Goal: Contribute content: Contribute content

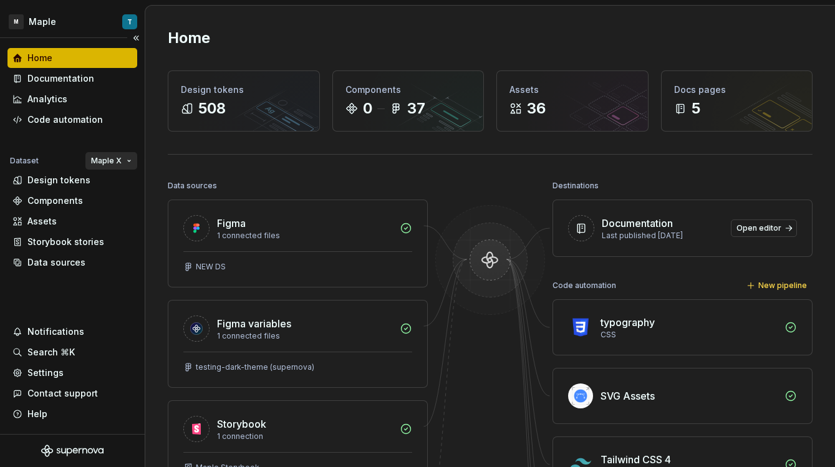
click at [104, 157] on html "M Maple T Home Documentation Analytics Code automation Dataset Maple X Design t…" at bounding box center [417, 233] width 835 height 467
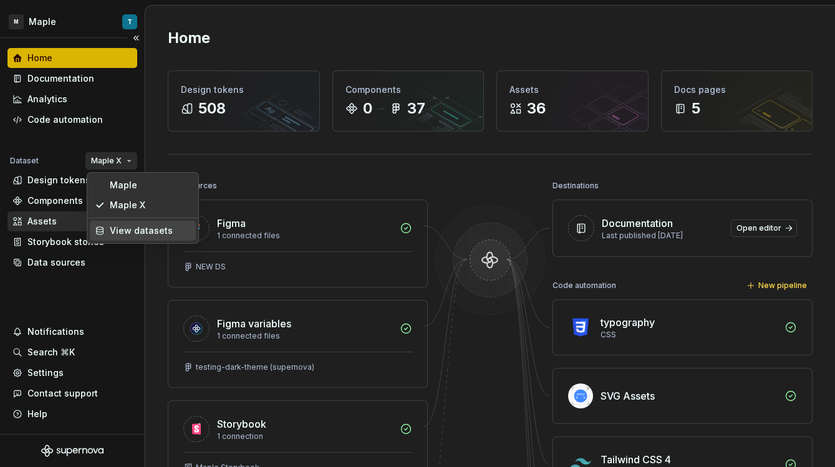
click at [133, 226] on div "View datasets" at bounding box center [150, 230] width 81 height 12
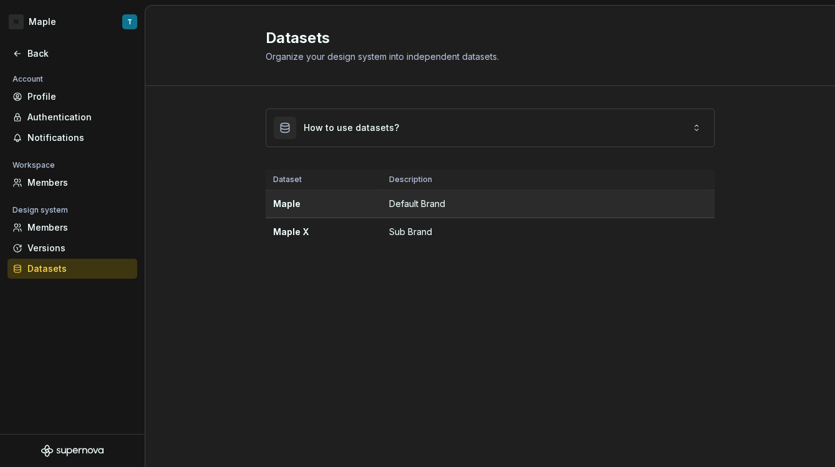
click at [544, 205] on td "Default Brand" at bounding box center [548, 204] width 333 height 28
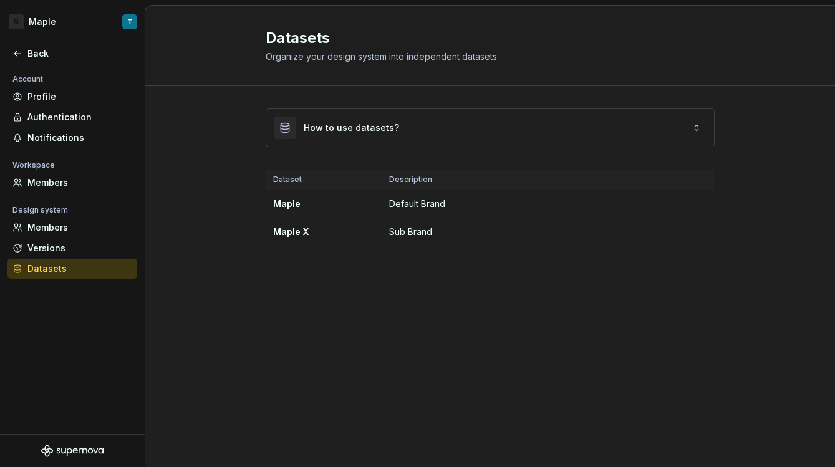
click at [171, 122] on div "How to use datasets? Dataset Description Maple Default Brand Maple X Sub Brand" at bounding box center [490, 189] width 690 height 207
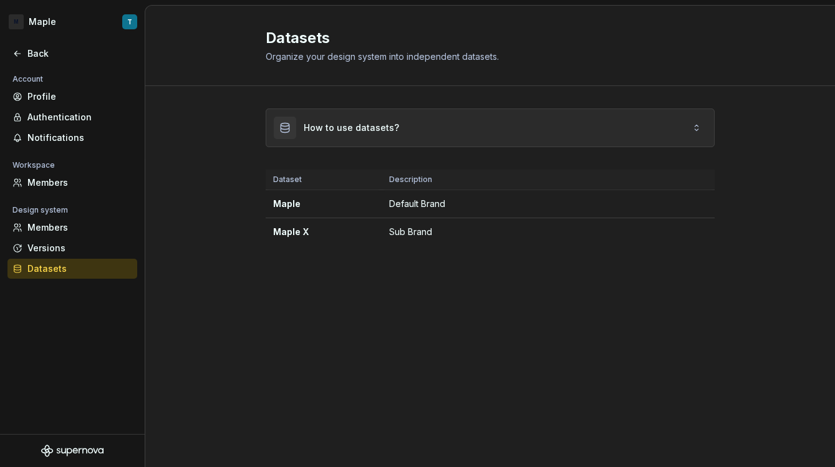
click at [341, 124] on div "How to use datasets?" at bounding box center [351, 128] width 95 height 12
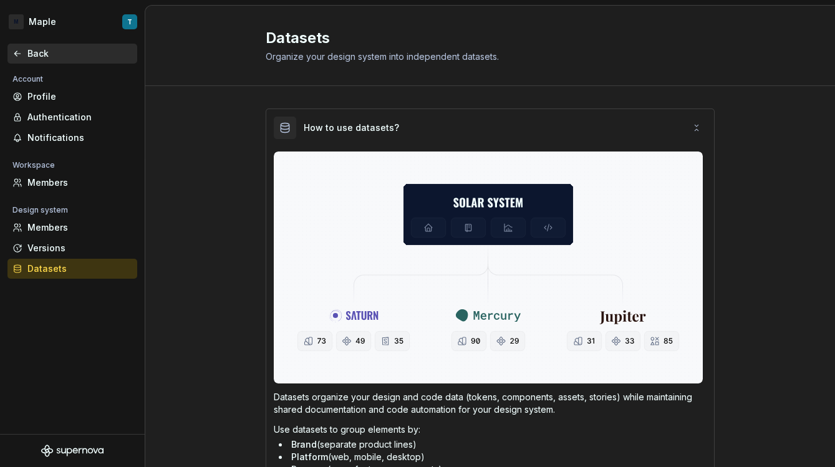
click at [36, 62] on div "Back" at bounding box center [72, 54] width 130 height 20
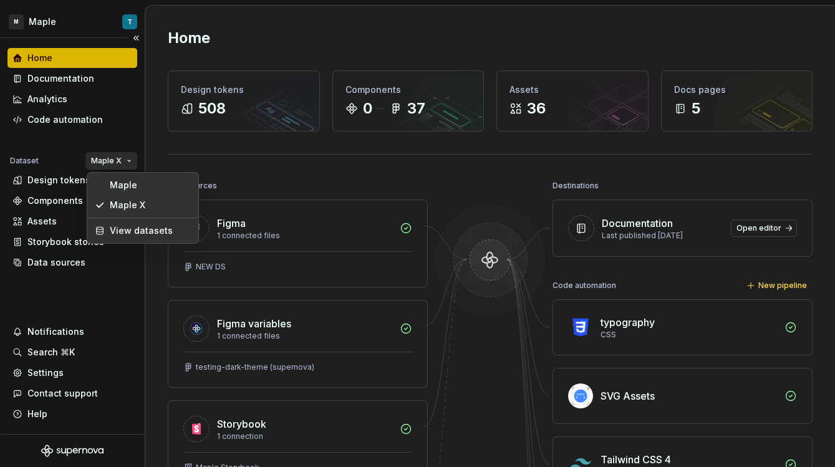
click at [106, 158] on html "M Maple T Home Documentation Analytics Code automation Dataset Maple X Design t…" at bounding box center [417, 233] width 835 height 467
click at [123, 182] on div "Maple" at bounding box center [150, 185] width 81 height 12
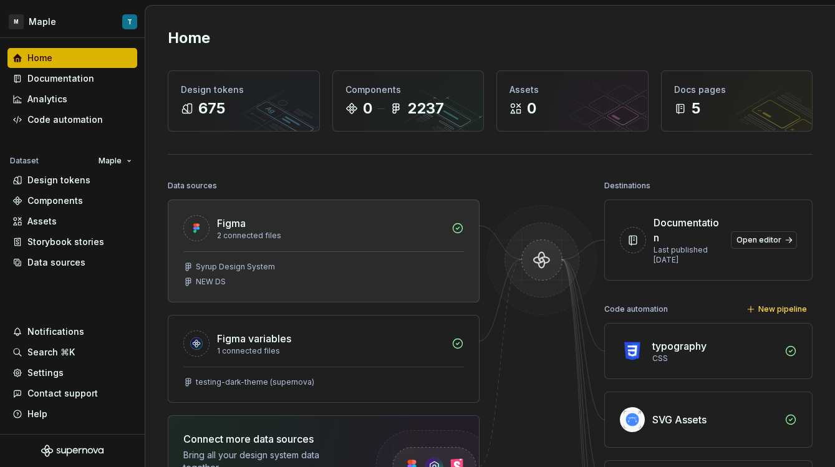
click at [343, 236] on div "2 connected files" at bounding box center [330, 236] width 227 height 10
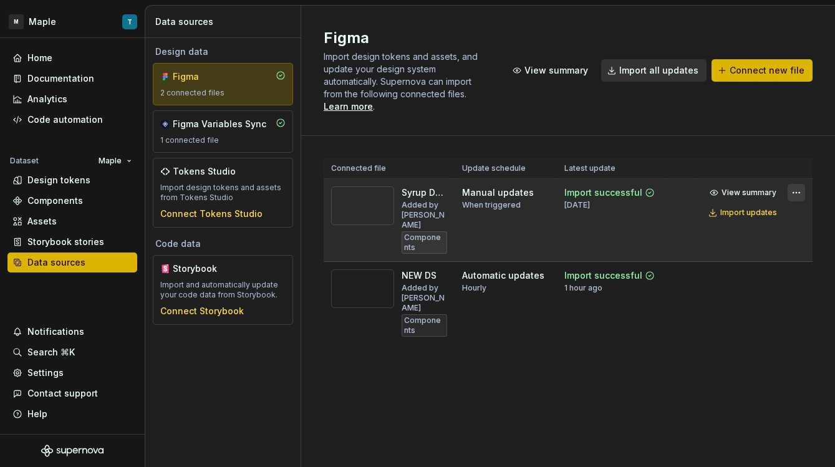
click at [797, 178] on html "M Maple T Home Documentation Analytics Code automation Dataset Maple Design tok…" at bounding box center [417, 233] width 835 height 467
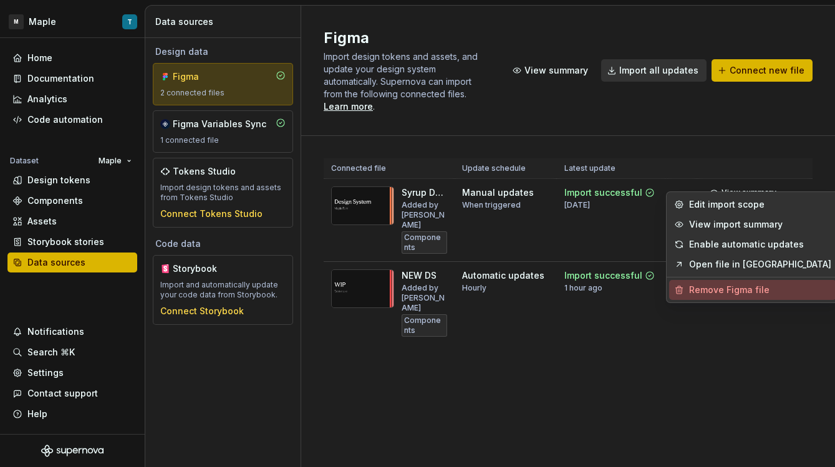
click at [753, 287] on div "Remove Figma file" at bounding box center [760, 290] width 142 height 12
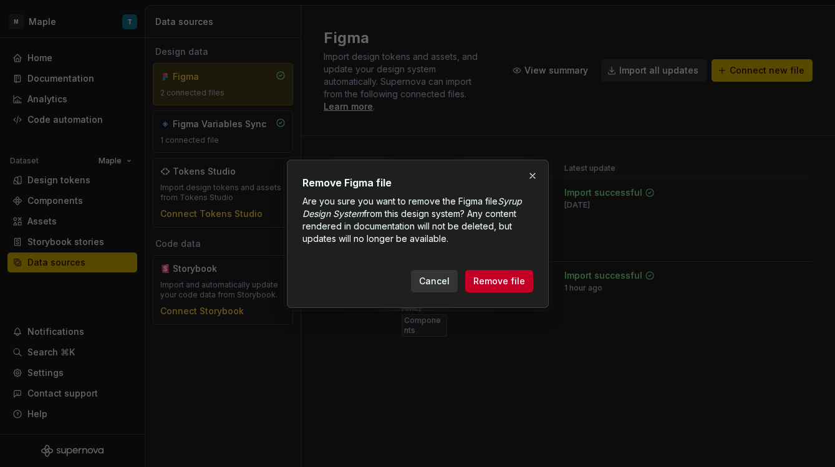
click at [536, 279] on div "Remove Figma file Are you sure you want to remove the Figma file Syrup Design S…" at bounding box center [418, 234] width 262 height 148
click at [518, 281] on span "Remove file" at bounding box center [499, 281] width 52 height 12
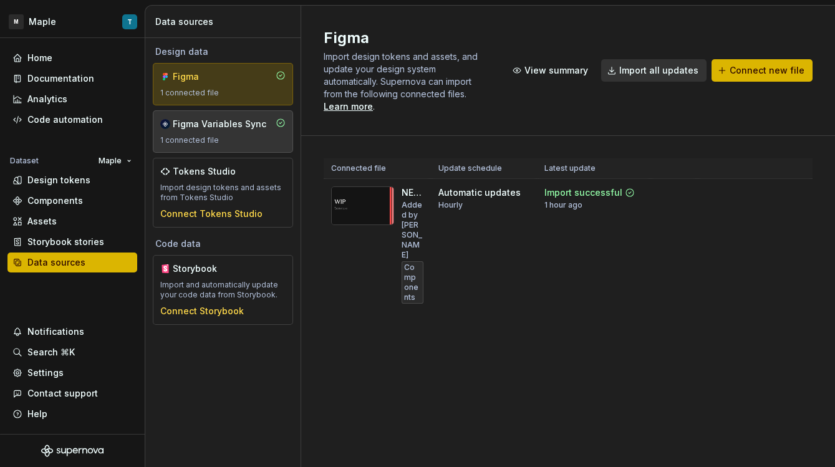
click at [225, 142] on div "1 connected file" at bounding box center [222, 140] width 125 height 10
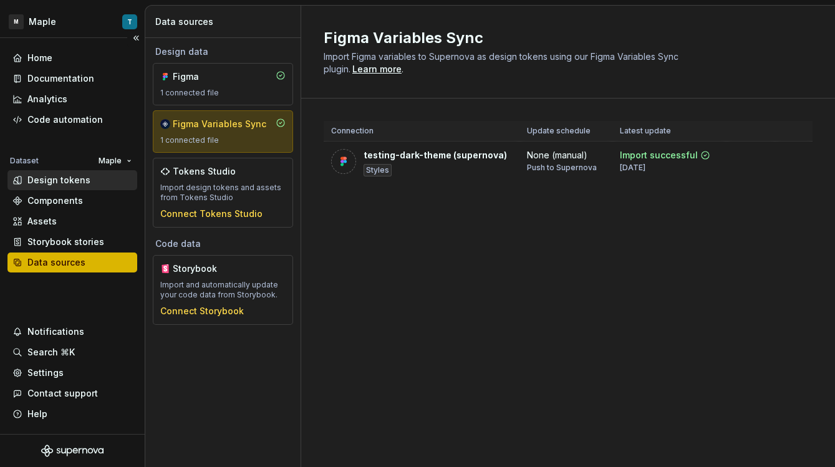
click at [84, 183] on div "Design tokens" at bounding box center [58, 180] width 63 height 12
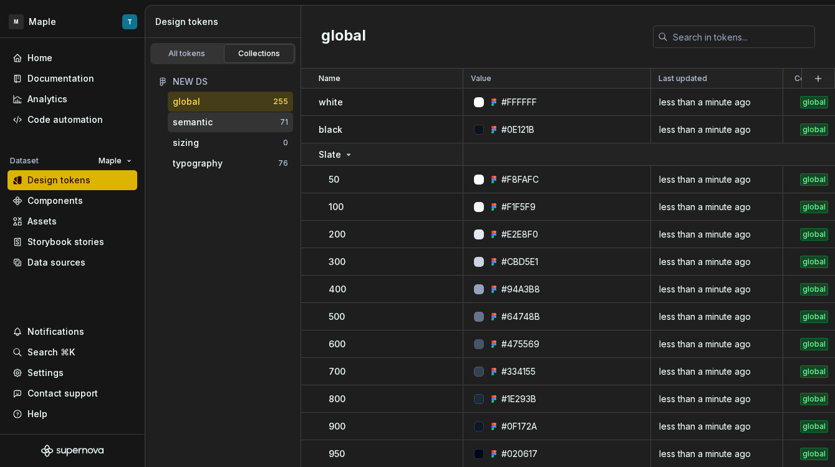
click at [237, 117] on div "semantic" at bounding box center [226, 122] width 107 height 12
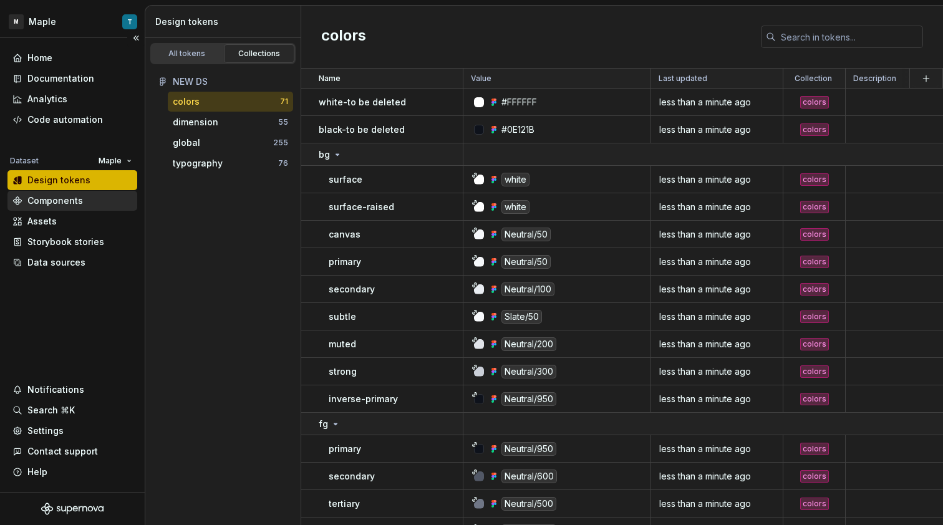
click at [89, 206] on div "Components" at bounding box center [72, 201] width 120 height 12
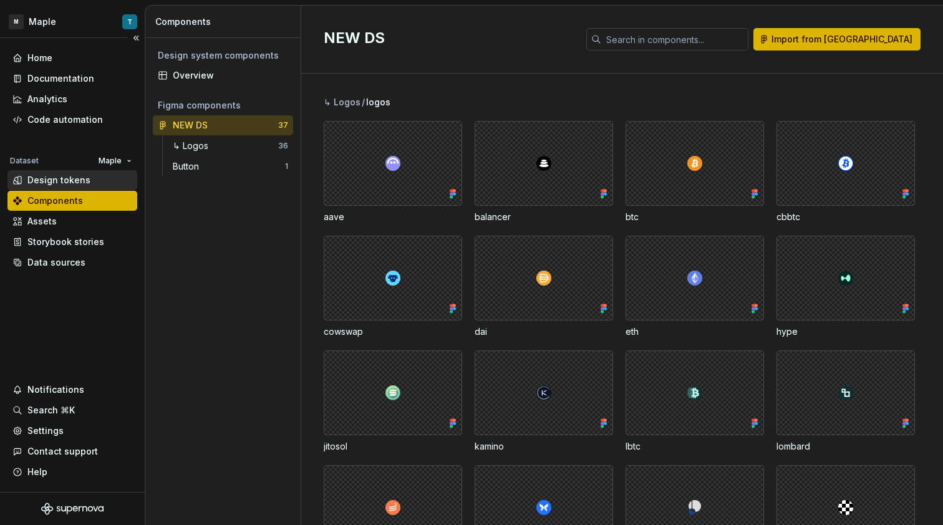
click at [99, 181] on div "Design tokens" at bounding box center [72, 180] width 120 height 12
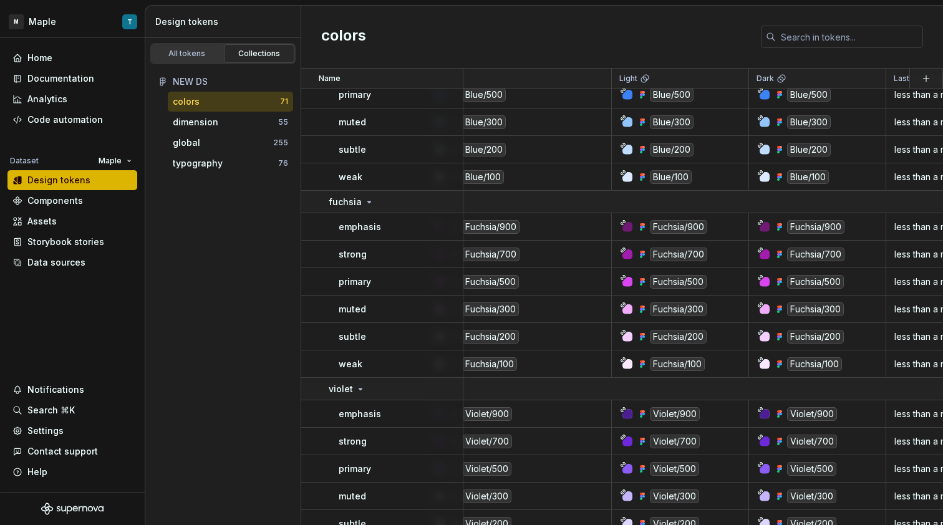
scroll to position [1810, 39]
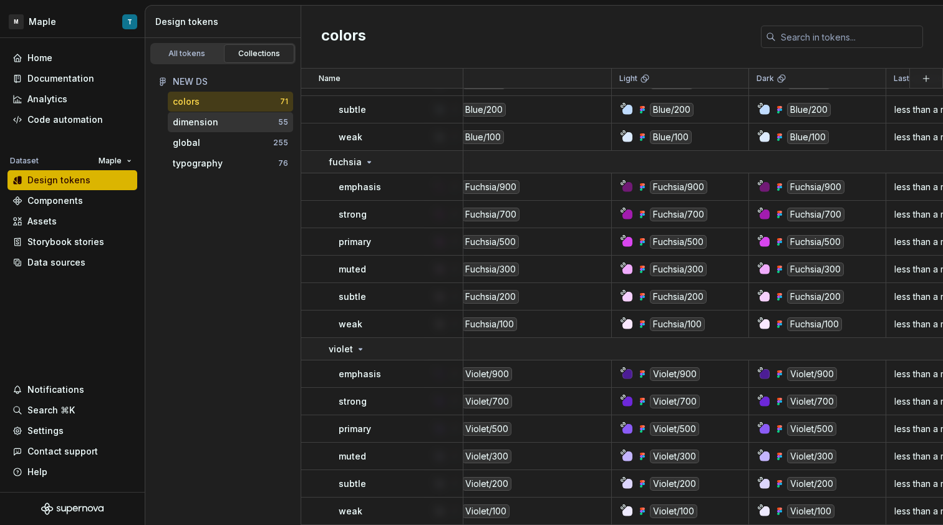
click at [229, 125] on div "dimension" at bounding box center [225, 122] width 105 height 12
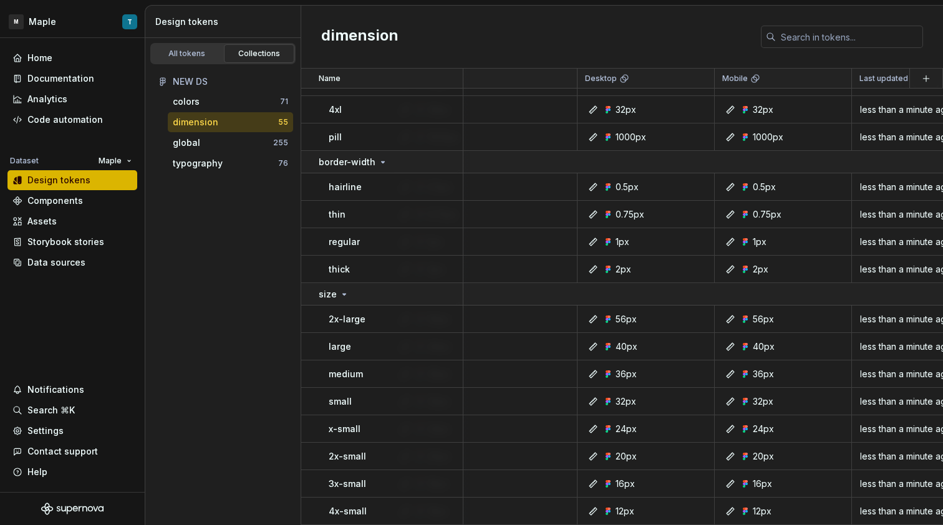
scroll to position [1169, 0]
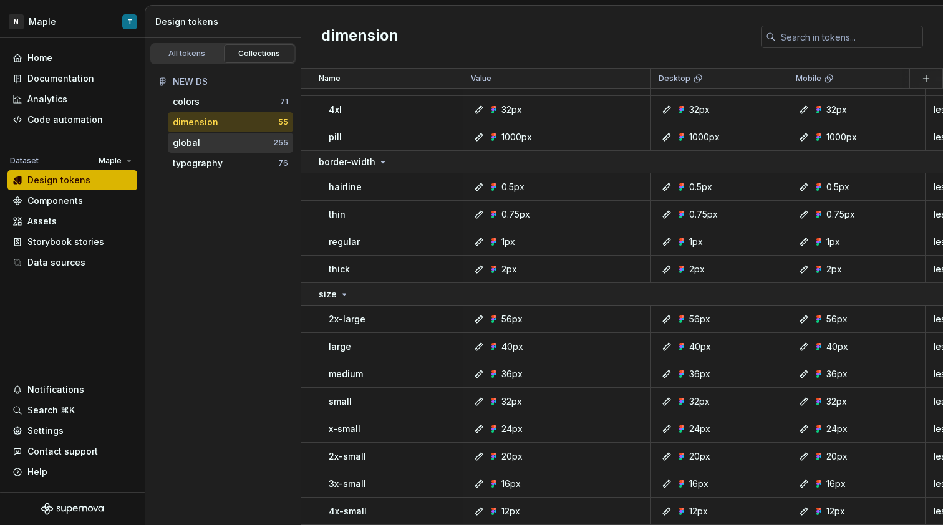
click at [201, 147] on div "global" at bounding box center [223, 143] width 100 height 12
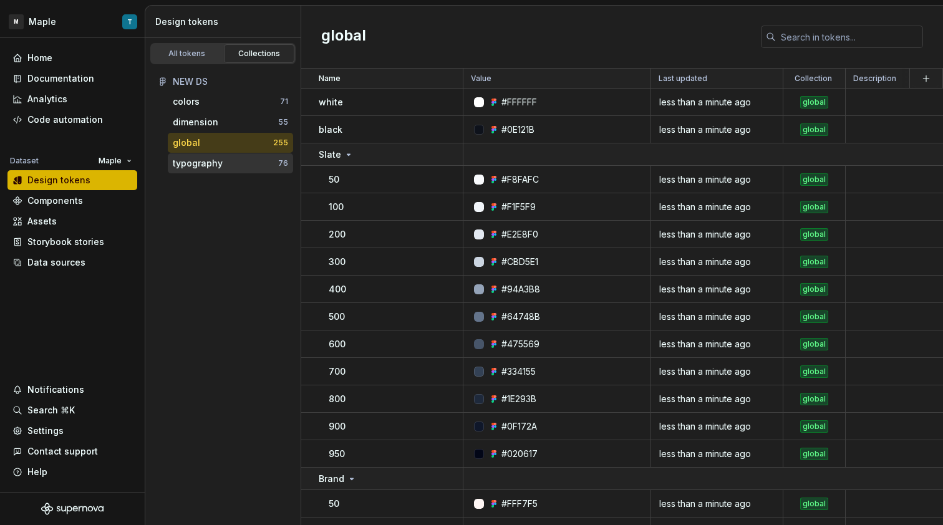
click at [241, 168] on div "typography" at bounding box center [225, 163] width 105 height 12
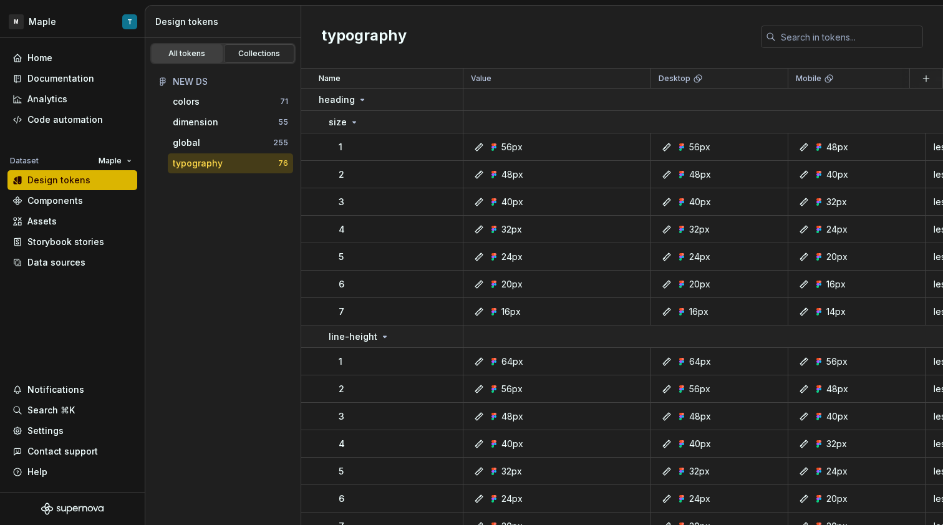
click at [210, 55] on div "All tokens" at bounding box center [187, 54] width 62 height 10
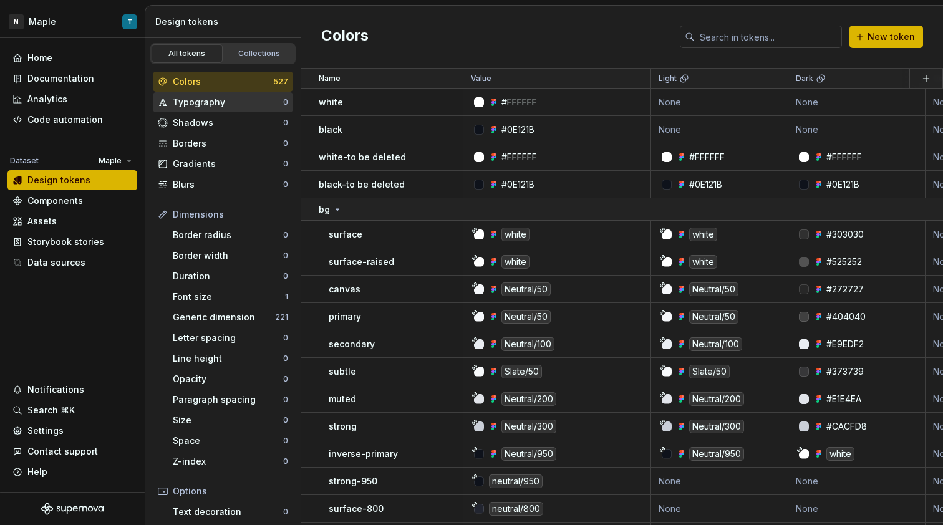
click at [227, 102] on div "Typography" at bounding box center [228, 102] width 110 height 12
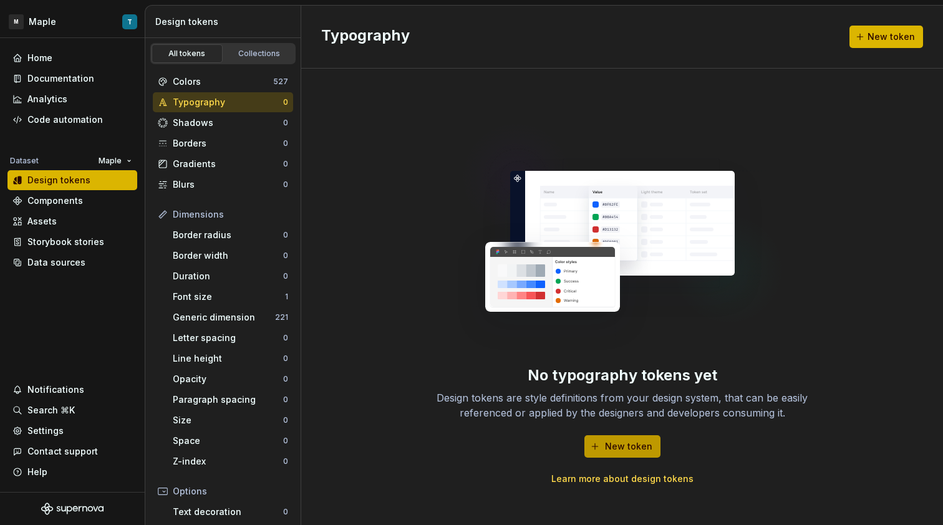
click at [620, 444] on span "New token" at bounding box center [628, 446] width 47 height 12
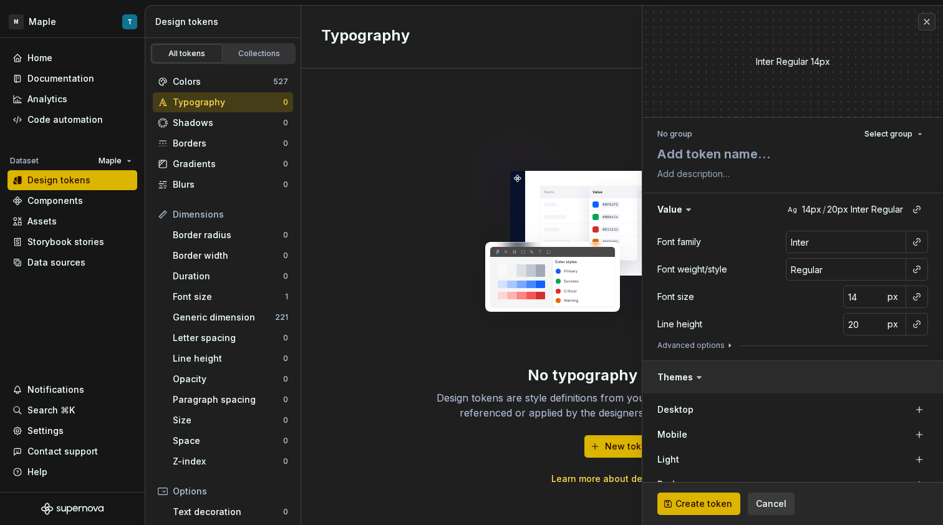
type textarea "*"
click at [556, 238] on img at bounding box center [622, 232] width 328 height 249
click at [777, 503] on span "Cancel" at bounding box center [771, 504] width 31 height 12
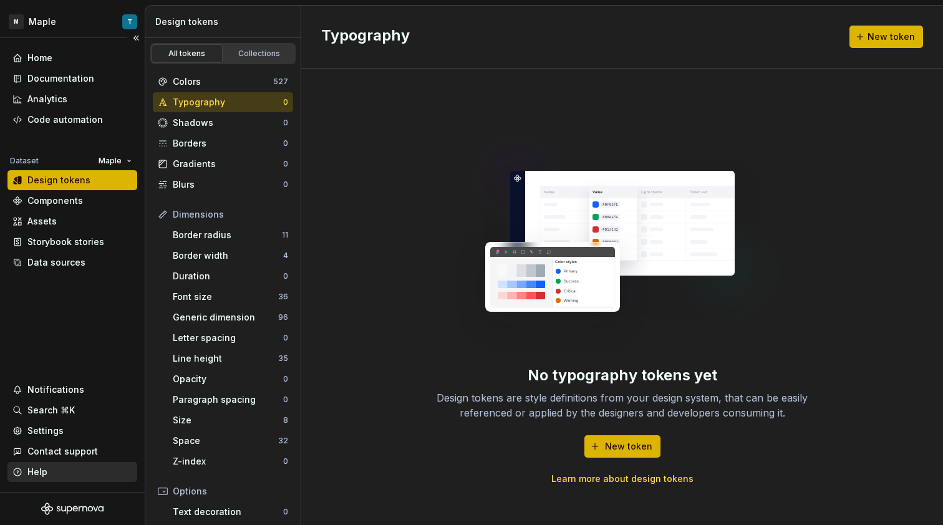
click at [83, 469] on div "Help" at bounding box center [72, 472] width 120 height 12
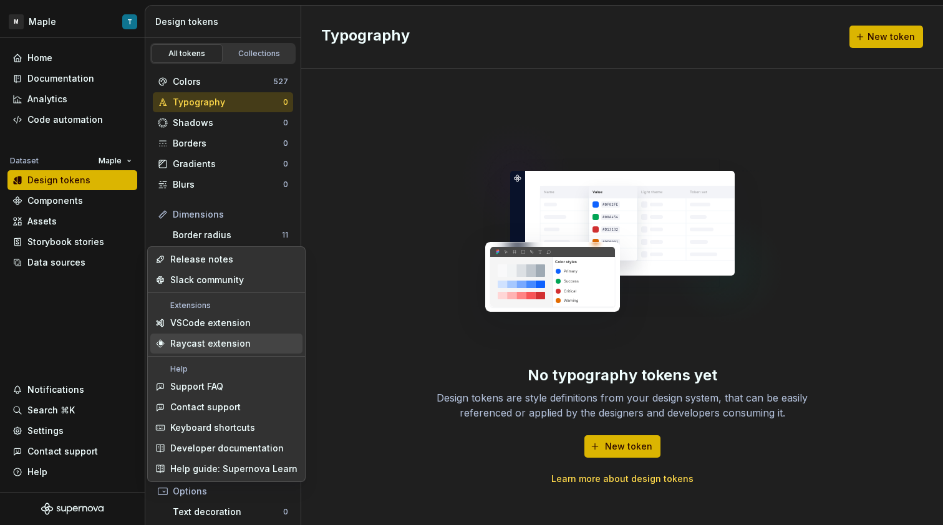
click at [257, 336] on span "Raycast extension" at bounding box center [226, 344] width 152 height 20
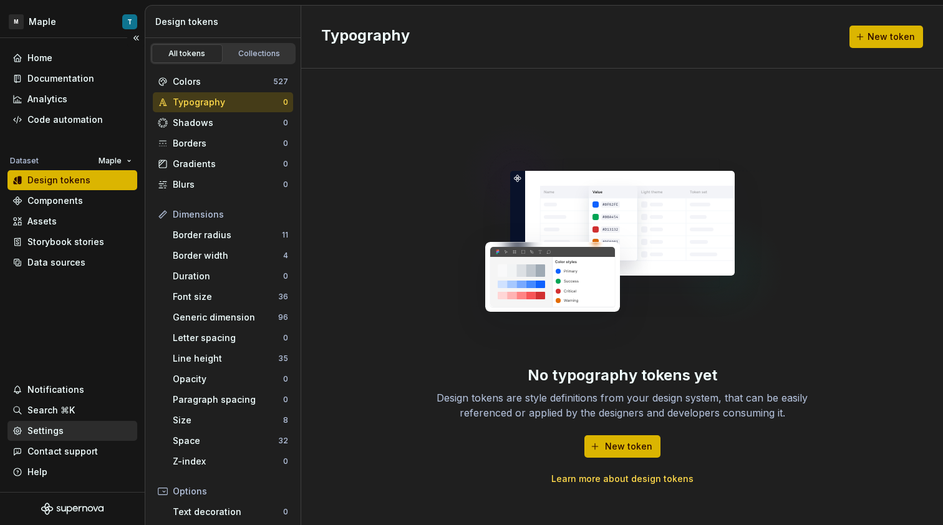
click at [70, 432] on div "Settings" at bounding box center [72, 431] width 120 height 12
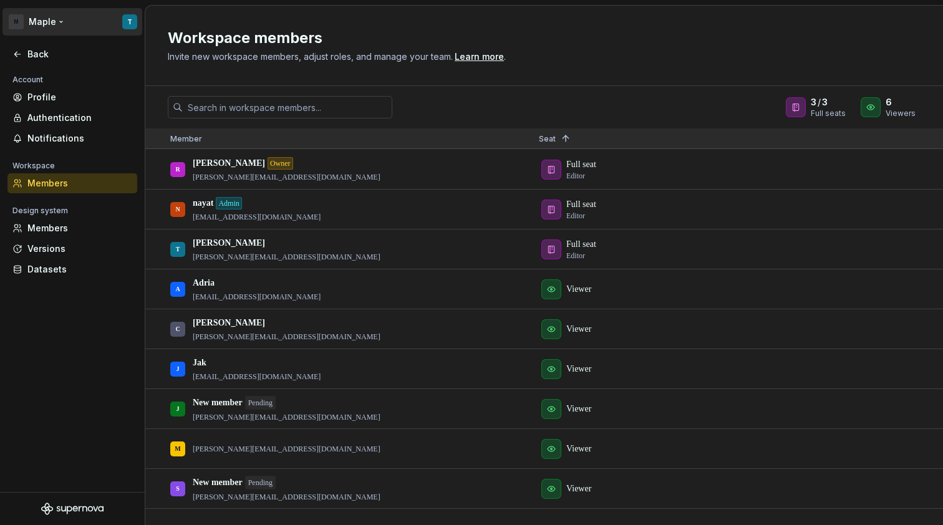
click at [16, 26] on html "M Maple T Back Account Profile Authentication Notifications Workspace Members D…" at bounding box center [471, 262] width 943 height 525
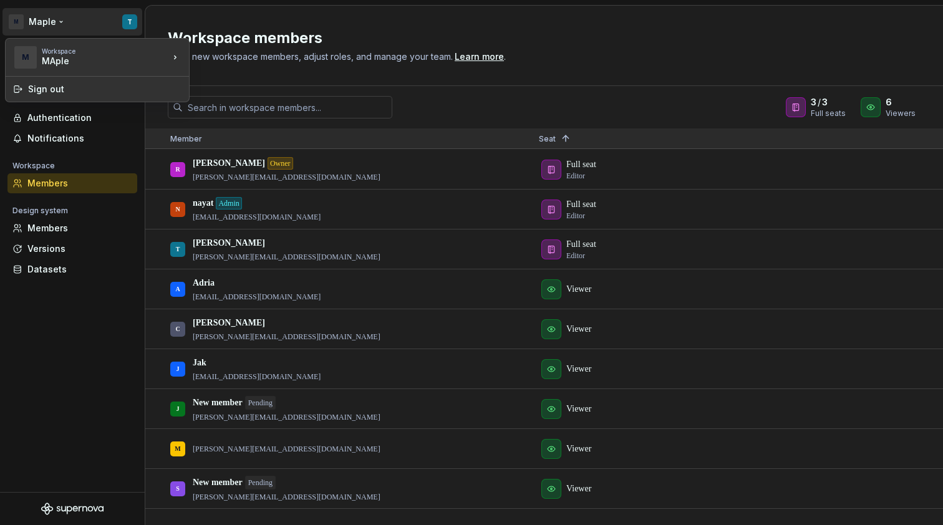
click at [19, 26] on html "M Maple T Back Account Profile Authentication Notifications Workspace Members D…" at bounding box center [471, 262] width 943 height 525
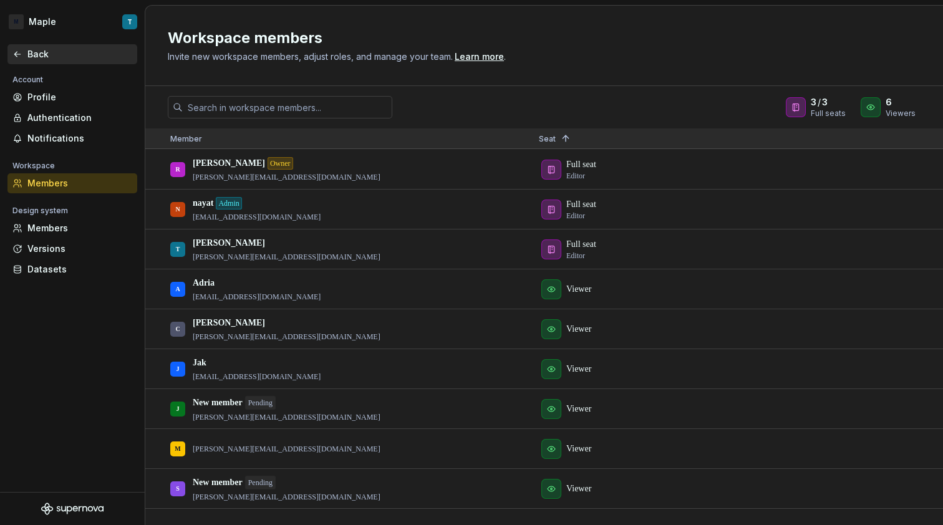
click at [52, 46] on div "Back" at bounding box center [72, 54] width 130 height 20
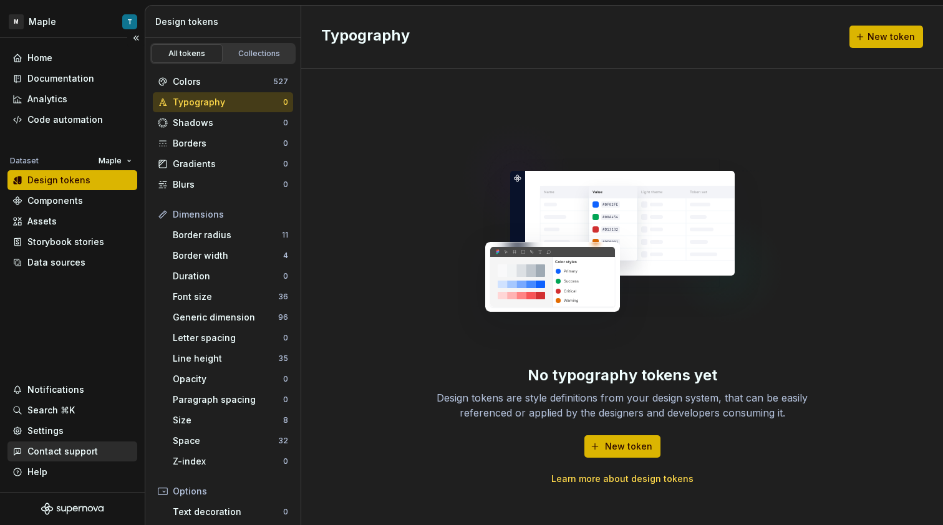
click at [80, 452] on div "Contact support" at bounding box center [62, 451] width 70 height 12
click at [84, 465] on div "Help" at bounding box center [72, 472] width 130 height 20
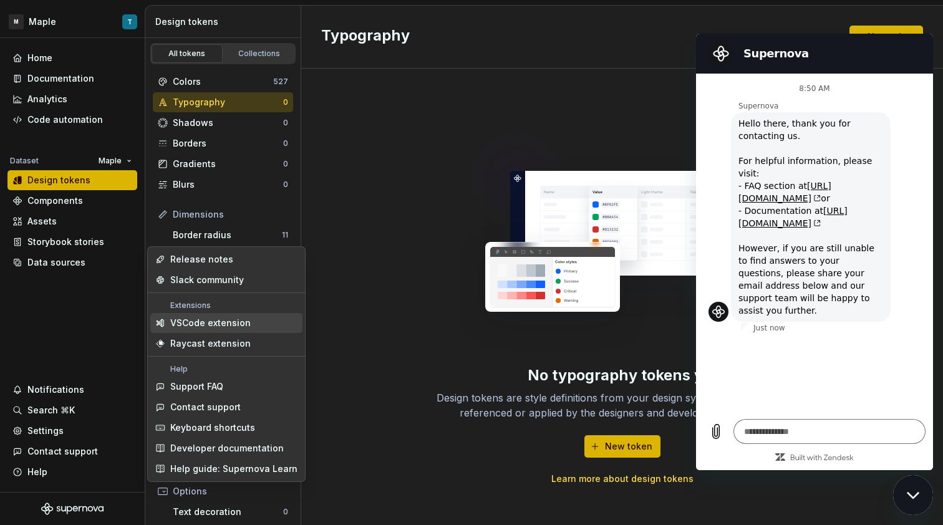
click at [238, 321] on div "VSCode extension" at bounding box center [210, 323] width 80 height 12
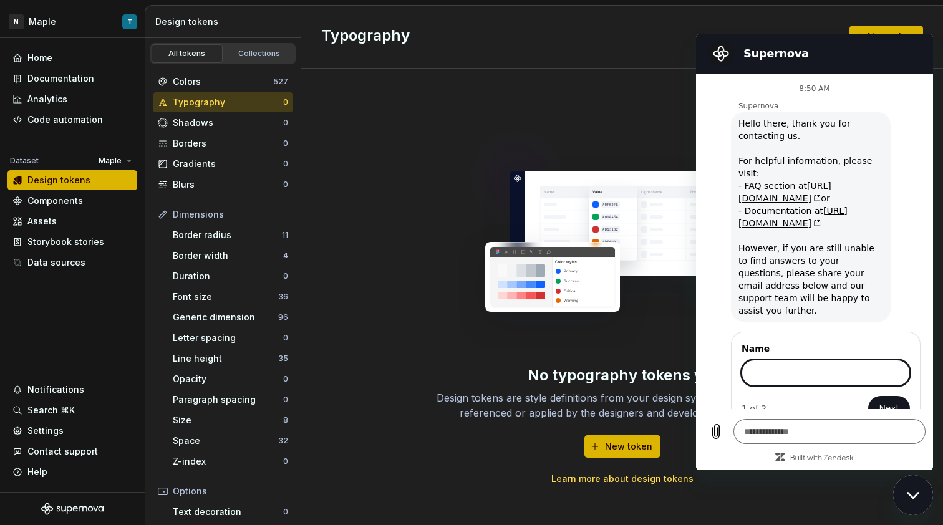
scroll to position [23, 0]
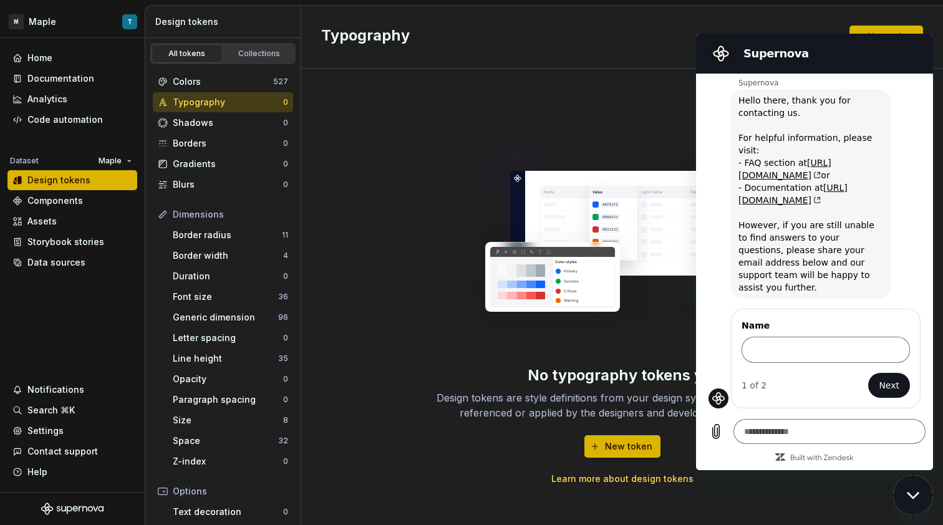
click at [902, 503] on div "Close messaging window" at bounding box center [912, 494] width 37 height 37
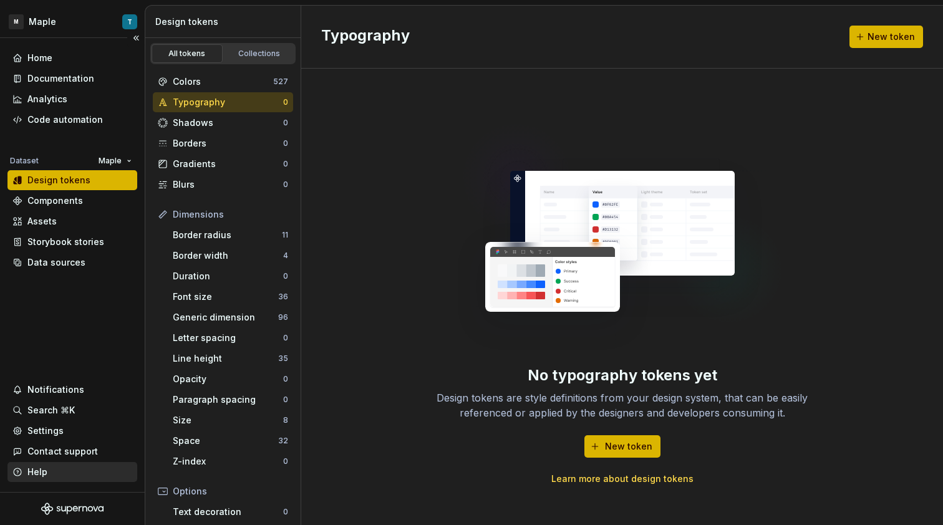
click at [67, 478] on div "Help" at bounding box center [72, 472] width 130 height 20
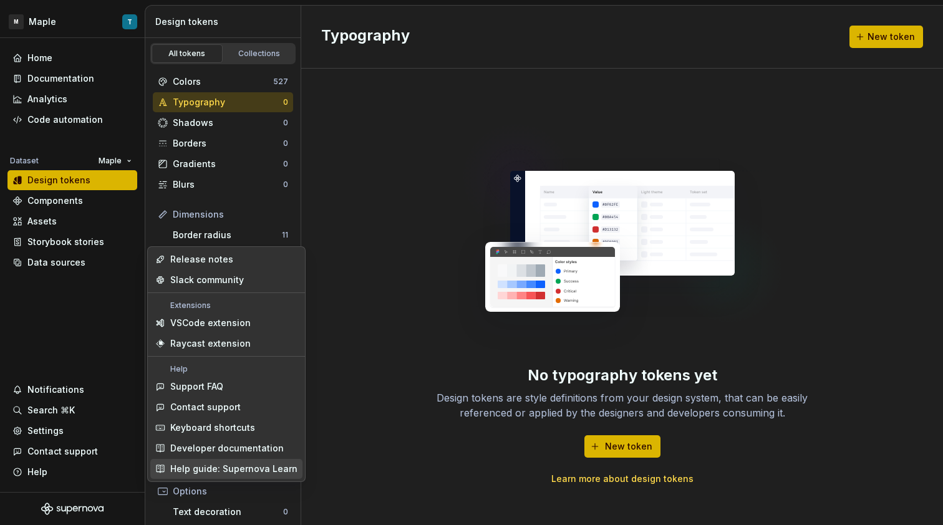
click at [266, 472] on div "Help guide: Supernova Learn" at bounding box center [233, 469] width 127 height 12
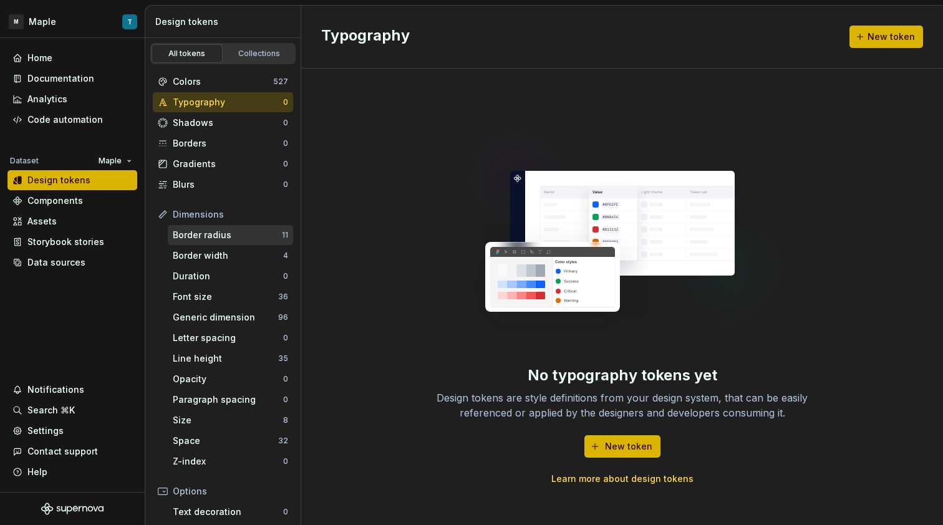
click at [227, 237] on div "Border radius" at bounding box center [227, 235] width 109 height 12
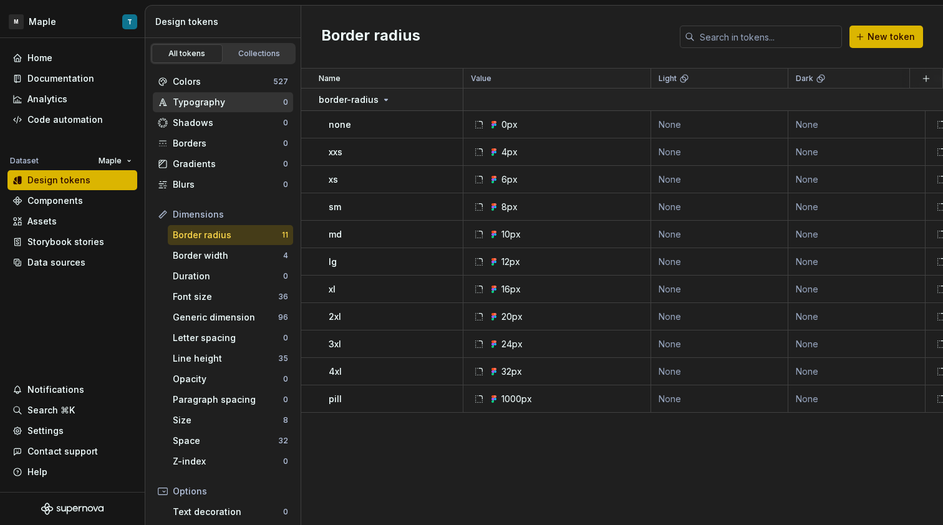
click at [236, 102] on div "Typography" at bounding box center [228, 102] width 110 height 12
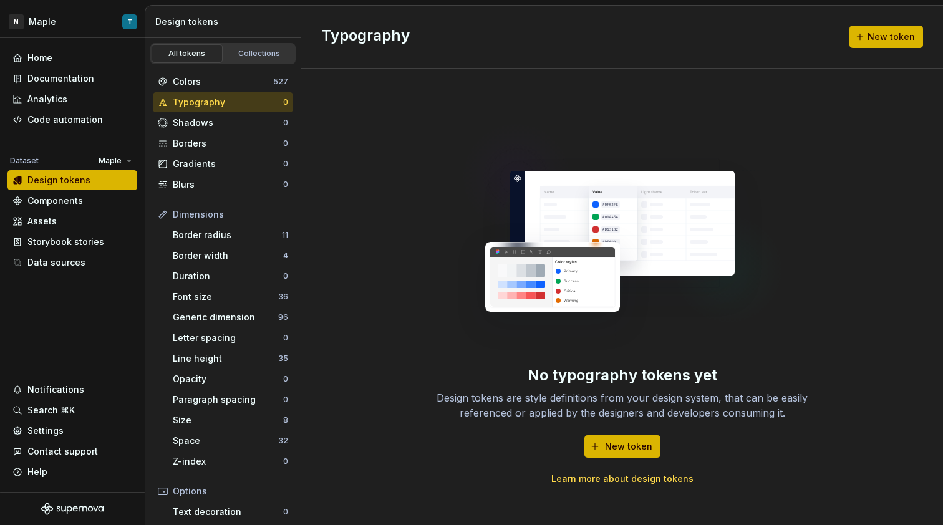
type textarea "*"
click at [630, 448] on span "New token" at bounding box center [628, 446] width 47 height 12
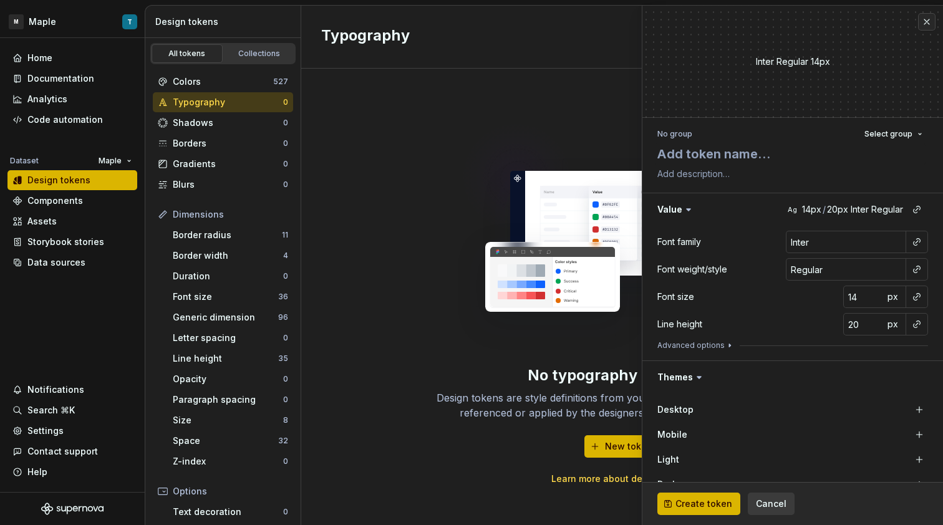
type textarea "*"
click at [895, 136] on span "Select group" at bounding box center [888, 134] width 48 height 10
click at [783, 129] on div "No group Select group" at bounding box center [792, 133] width 271 height 17
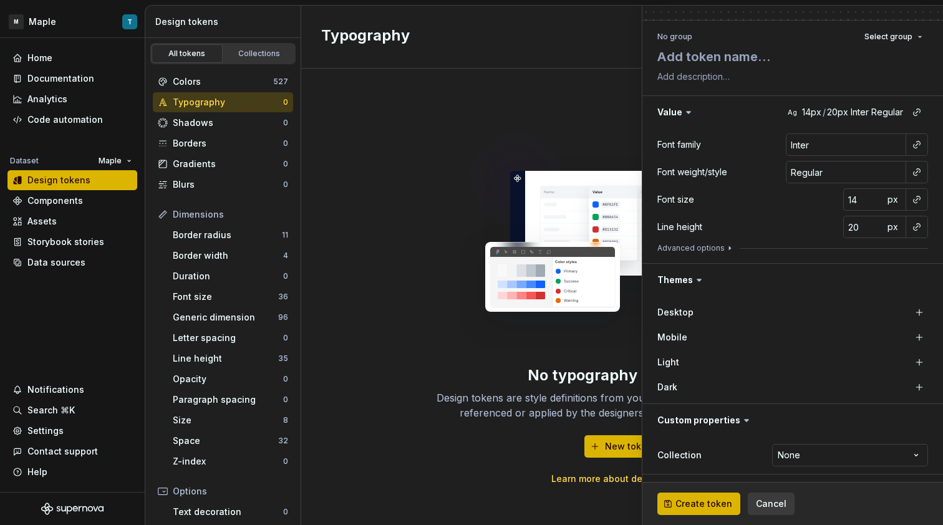
scroll to position [31, 0]
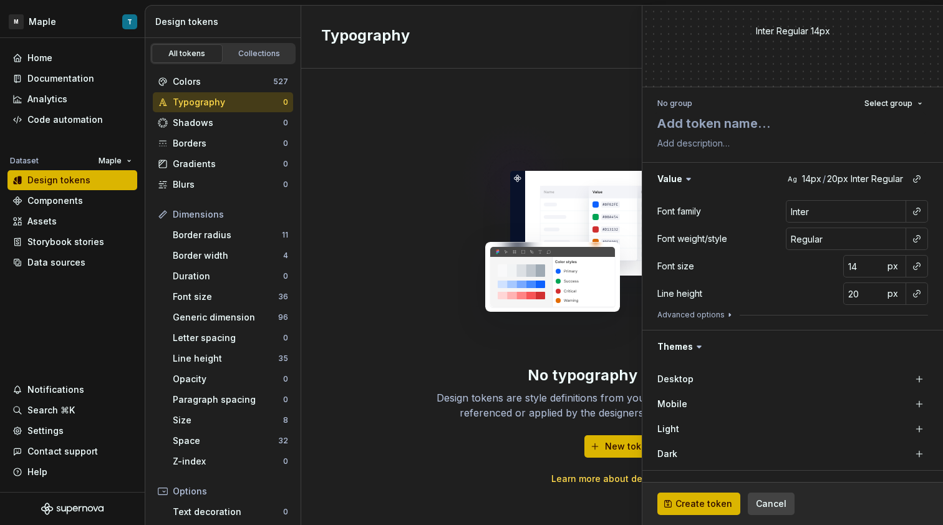
click at [767, 503] on span "Cancel" at bounding box center [771, 504] width 31 height 12
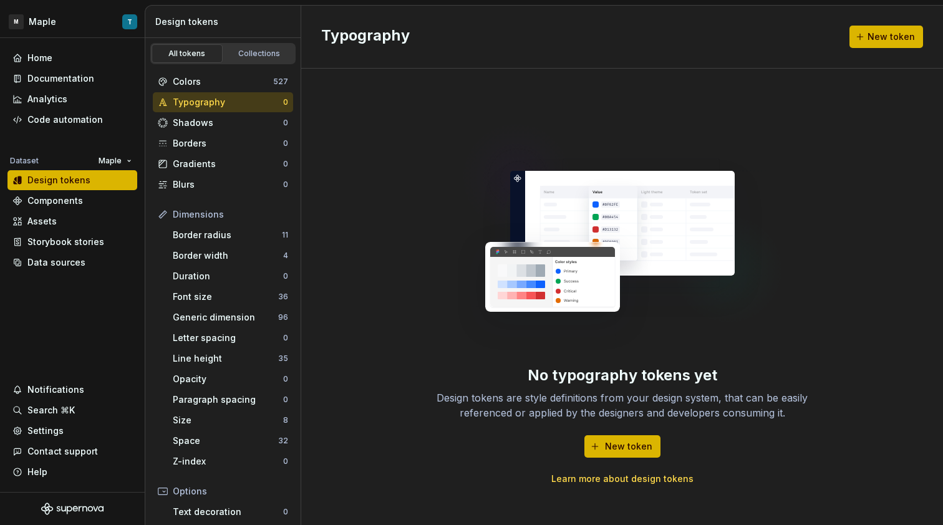
click at [208, 100] on div "Typography" at bounding box center [228, 102] width 110 height 12
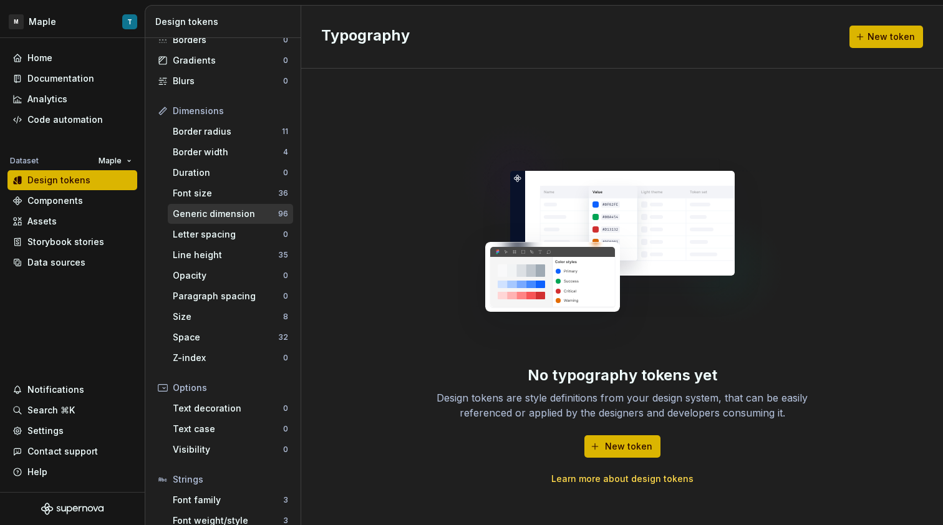
scroll to position [158, 0]
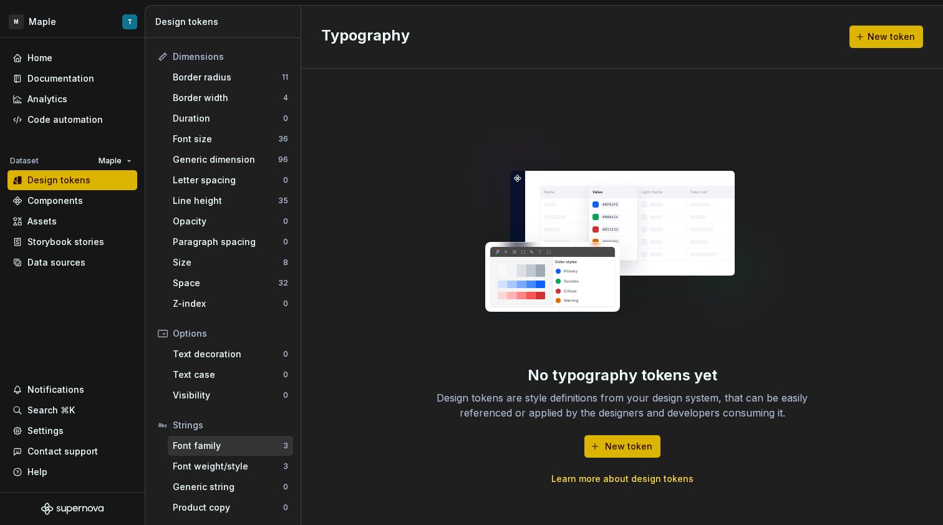
click at [233, 440] on div "Font family" at bounding box center [228, 446] width 110 height 12
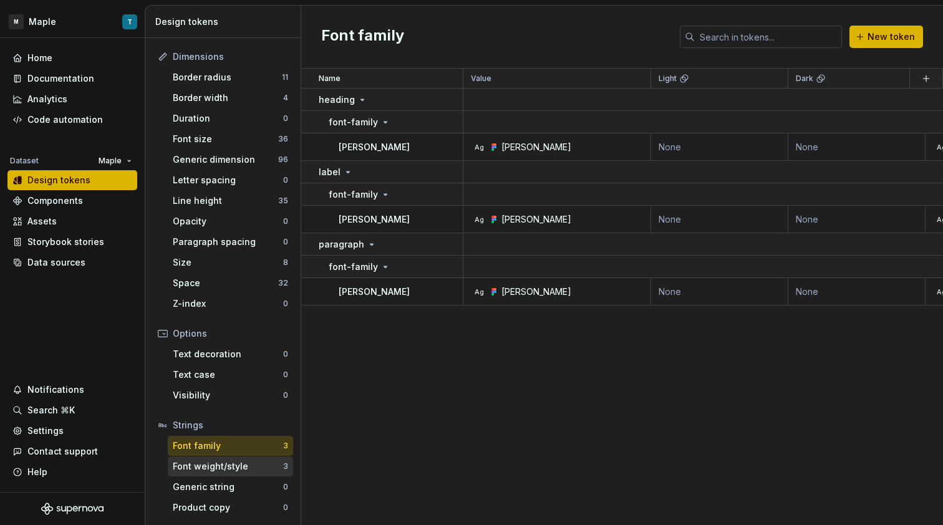
click at [242, 465] on div "Font weight/style" at bounding box center [228, 466] width 110 height 12
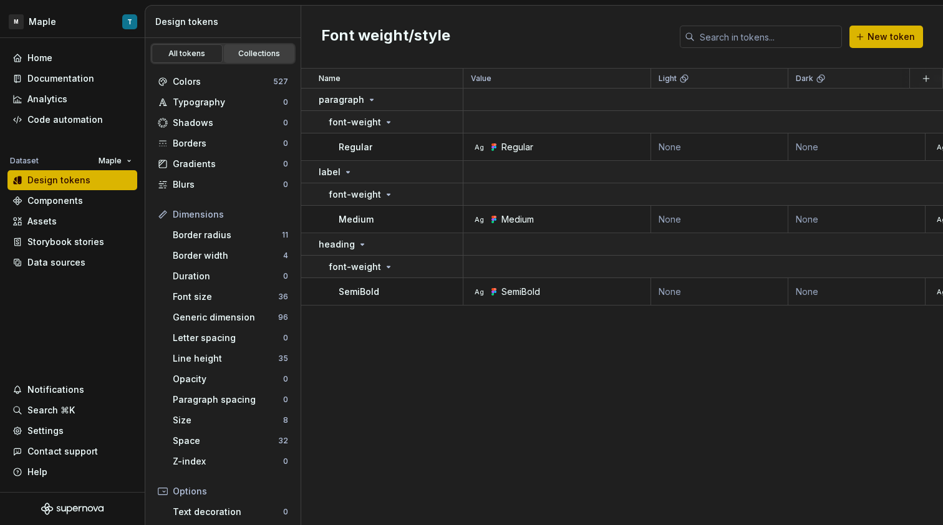
click at [258, 49] on div "Collections" at bounding box center [259, 54] width 62 height 10
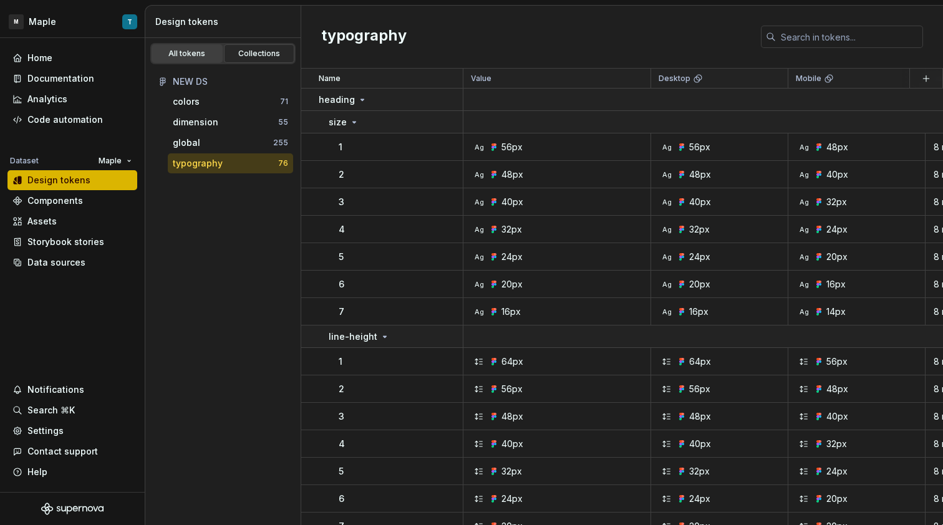
click at [210, 55] on div "All tokens" at bounding box center [187, 54] width 62 height 10
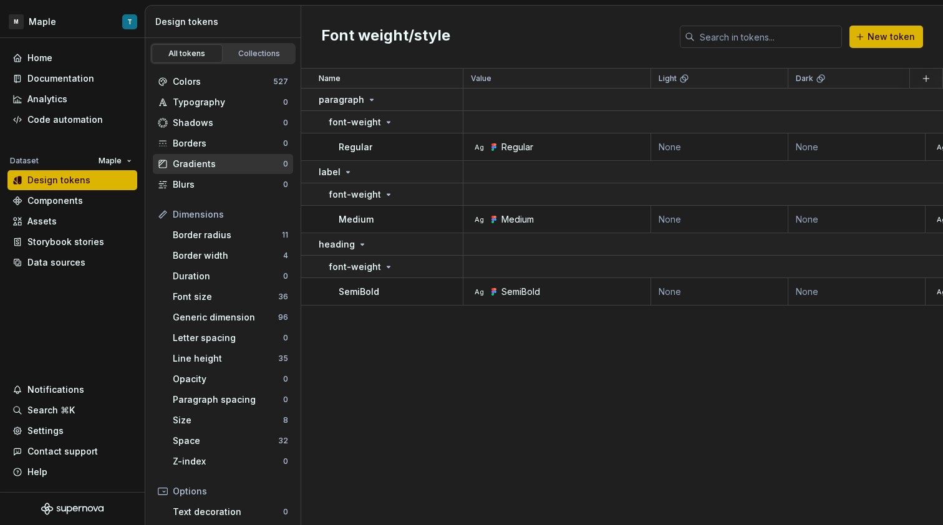
type textarea "*"
click at [95, 120] on div "Code automation" at bounding box center [64, 119] width 75 height 12
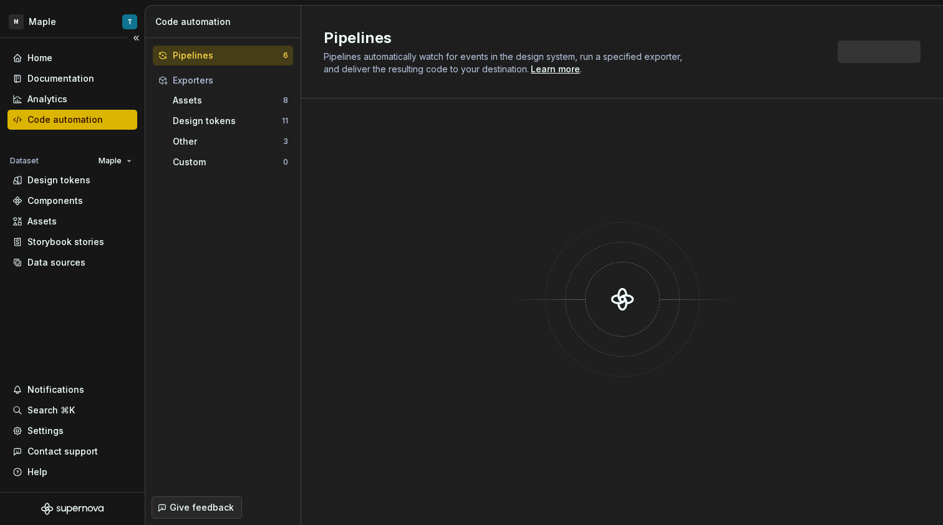
click at [80, 211] on div "Dataset Maple Design tokens Components Assets Storybook stories Data sources" at bounding box center [72, 212] width 130 height 120
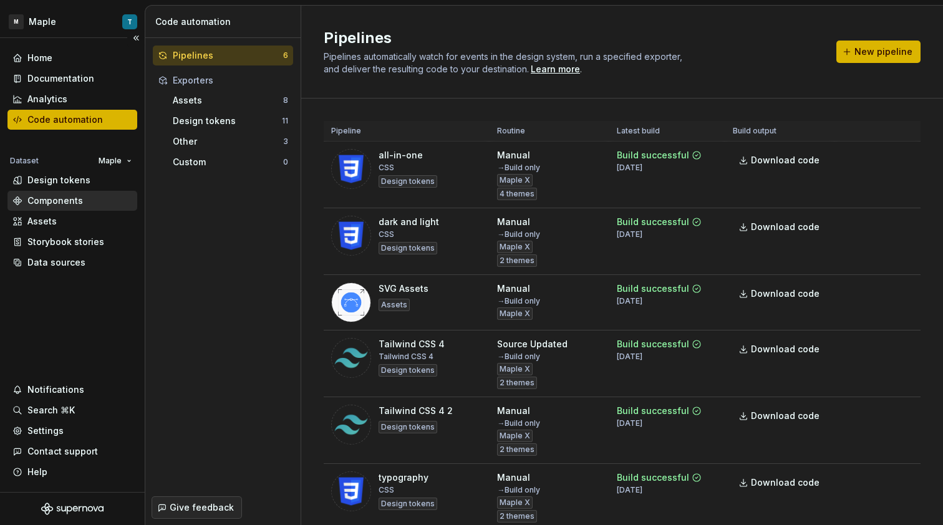
click at [80, 206] on div "Components" at bounding box center [54, 201] width 55 height 12
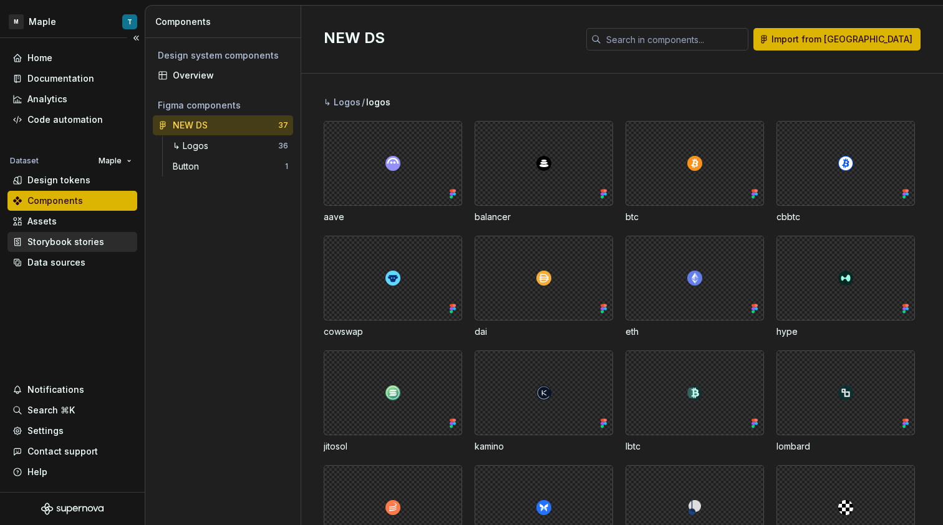
click at [69, 235] on div "Storybook stories" at bounding box center [72, 242] width 130 height 20
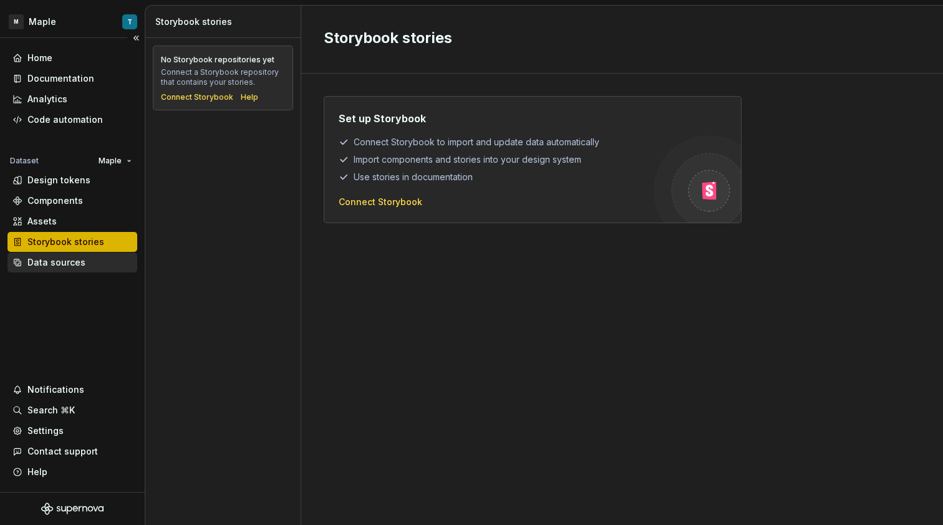
click at [74, 266] on div "Data sources" at bounding box center [56, 262] width 58 height 12
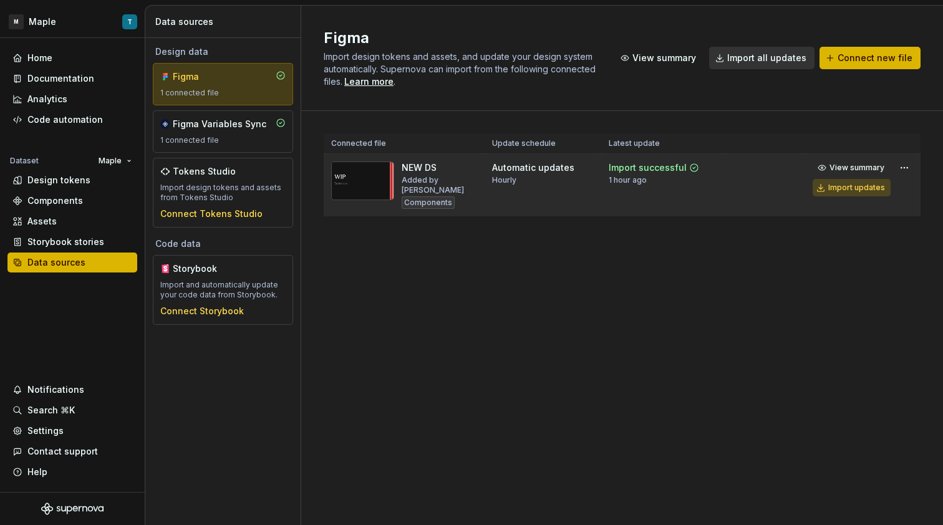
click at [872, 187] on div "Import updates" at bounding box center [856, 188] width 57 height 10
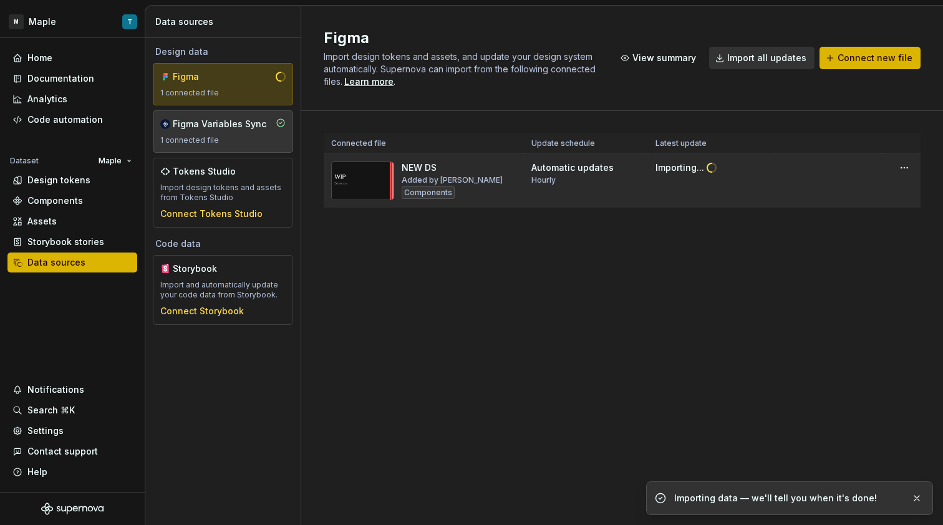
click at [218, 128] on div "Figma Variables Sync" at bounding box center [220, 124] width 94 height 12
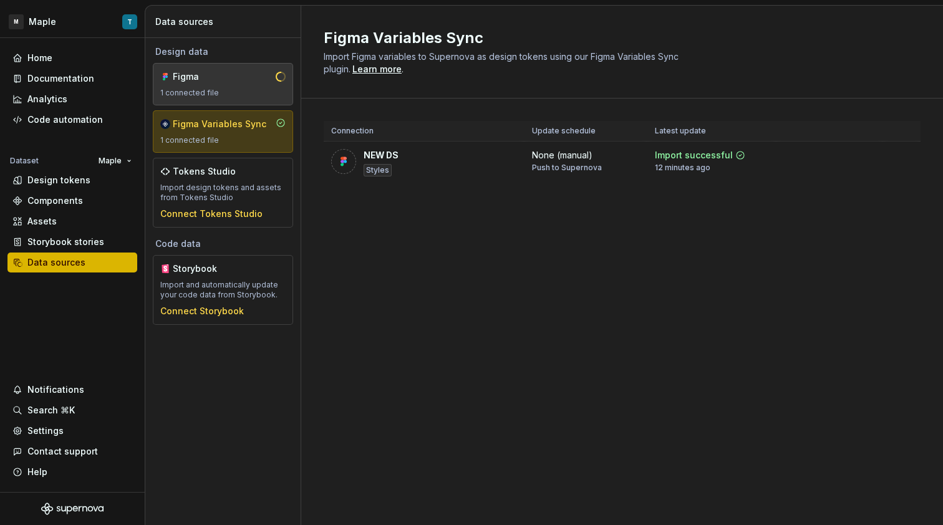
click at [227, 80] on div "Figma" at bounding box center [203, 76] width 60 height 12
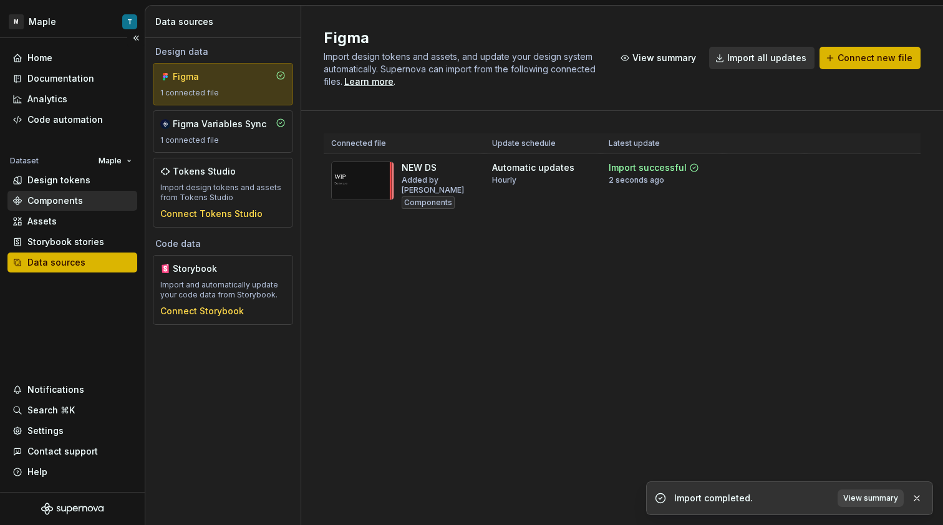
click at [80, 195] on div "Components" at bounding box center [54, 201] width 55 height 12
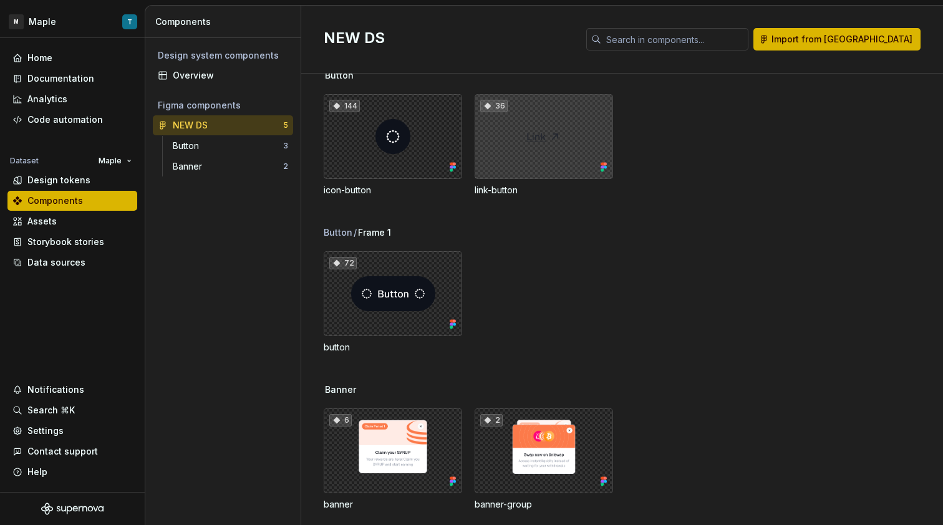
scroll to position [42, 0]
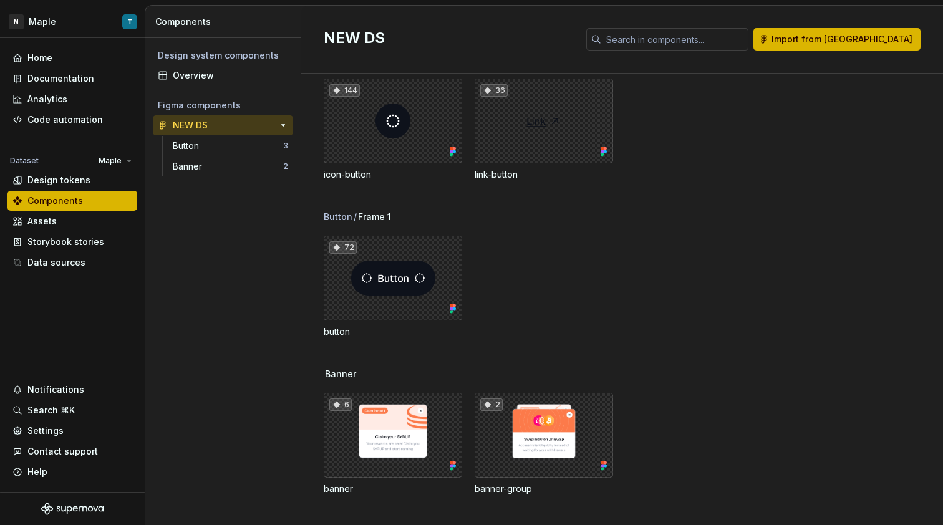
click at [201, 135] on div "NEW DS 5 Button 3 Banner 2" at bounding box center [223, 148] width 140 height 66
click at [208, 140] on div "Button" at bounding box center [228, 146] width 110 height 12
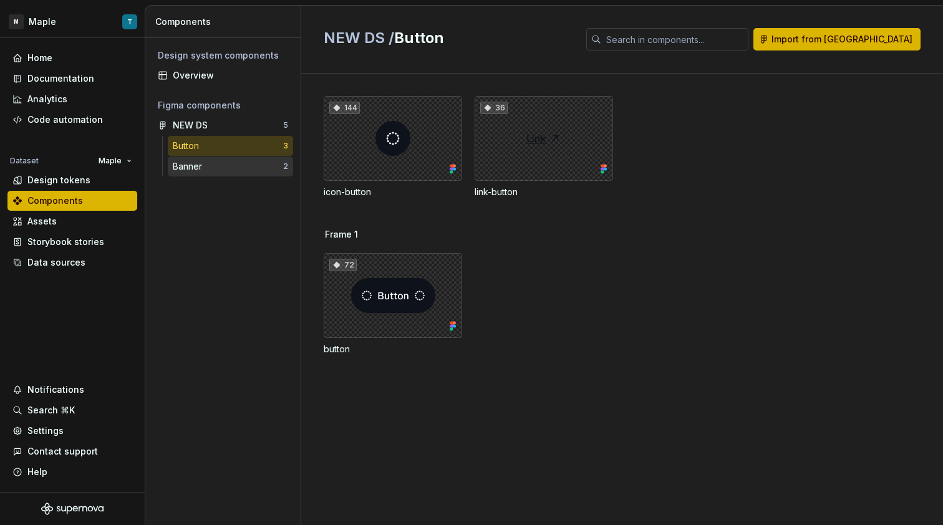
click at [234, 170] on div "Banner" at bounding box center [228, 166] width 110 height 12
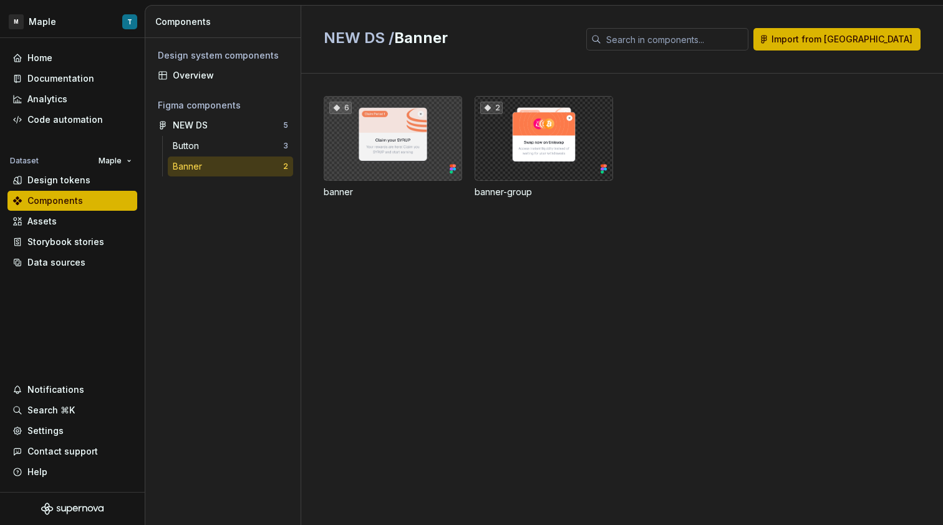
click at [384, 152] on div "6" at bounding box center [393, 138] width 138 height 85
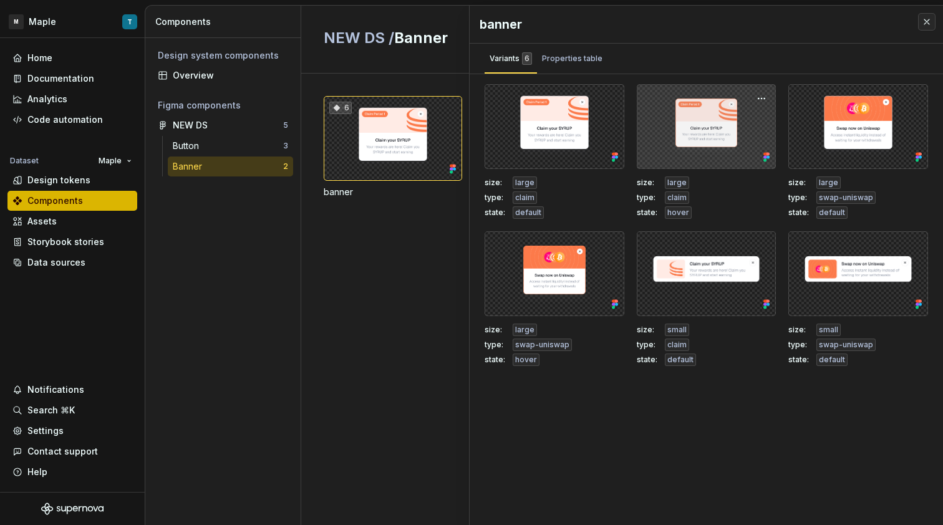
click at [695, 142] on div at bounding box center [707, 126] width 140 height 85
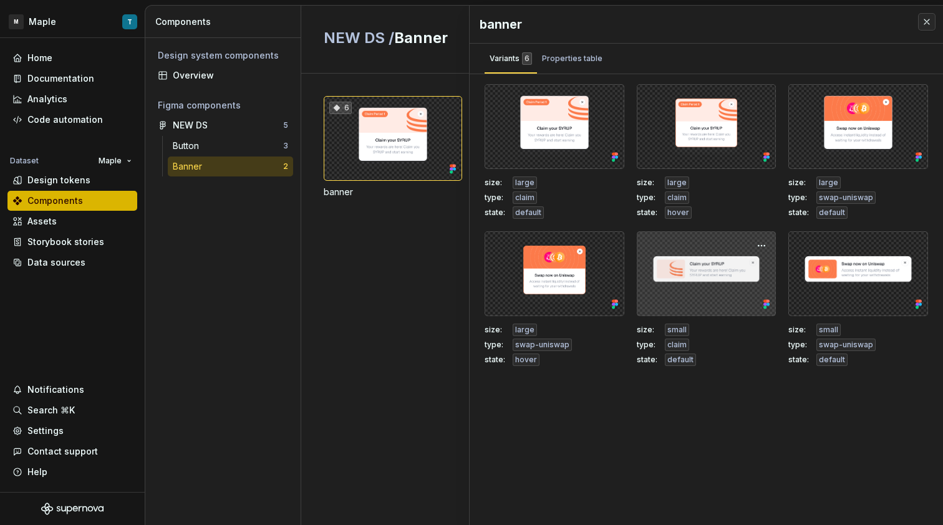
click at [681, 260] on div at bounding box center [707, 273] width 140 height 85
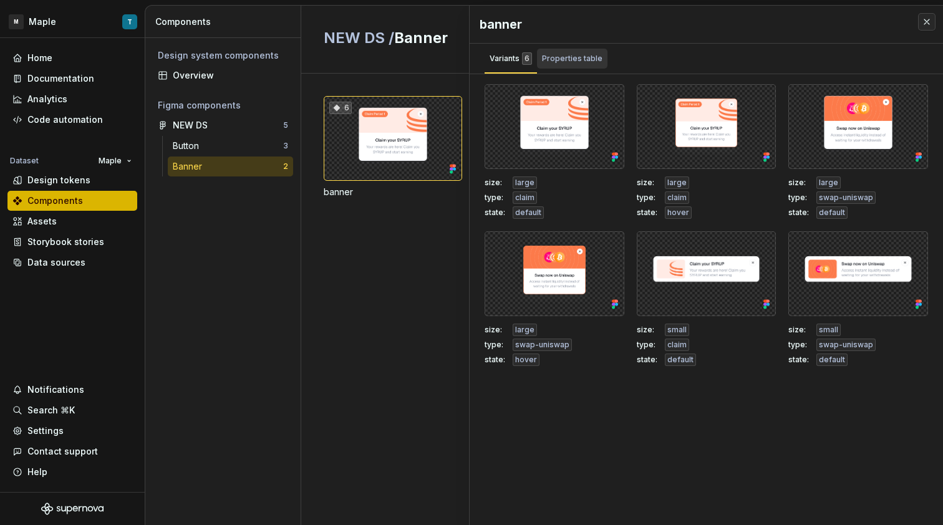
click at [577, 65] on div "Properties table" at bounding box center [572, 59] width 70 height 20
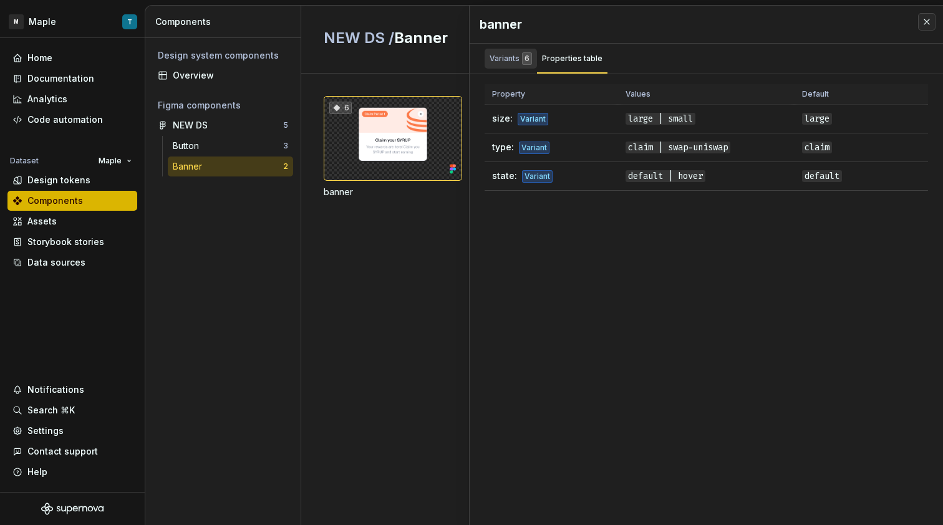
click at [506, 54] on div "Variants 6" at bounding box center [510, 58] width 42 height 12
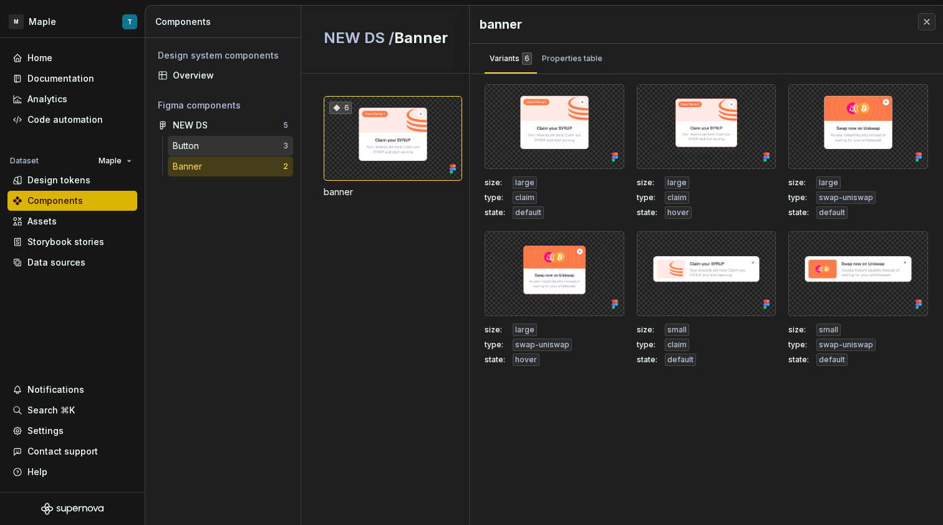
click at [213, 145] on div "Button" at bounding box center [228, 146] width 110 height 12
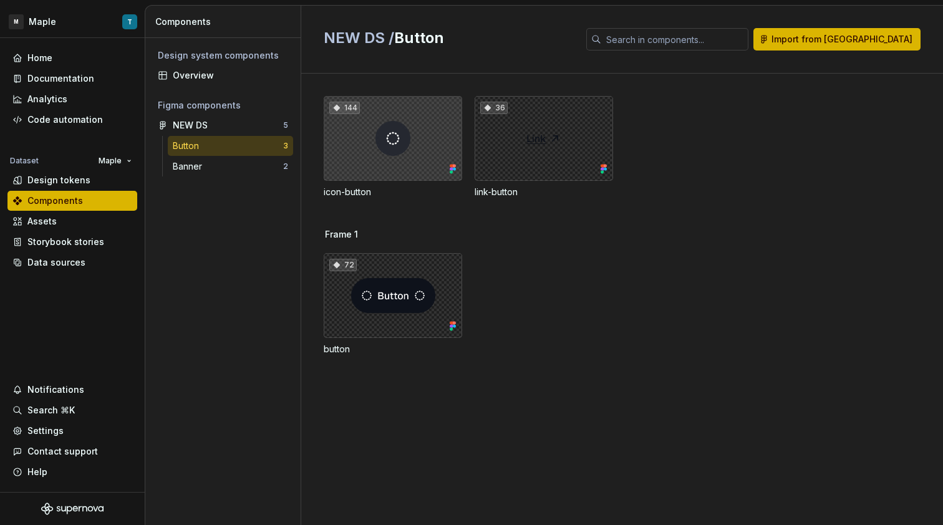
click at [409, 152] on div "144" at bounding box center [393, 138] width 138 height 85
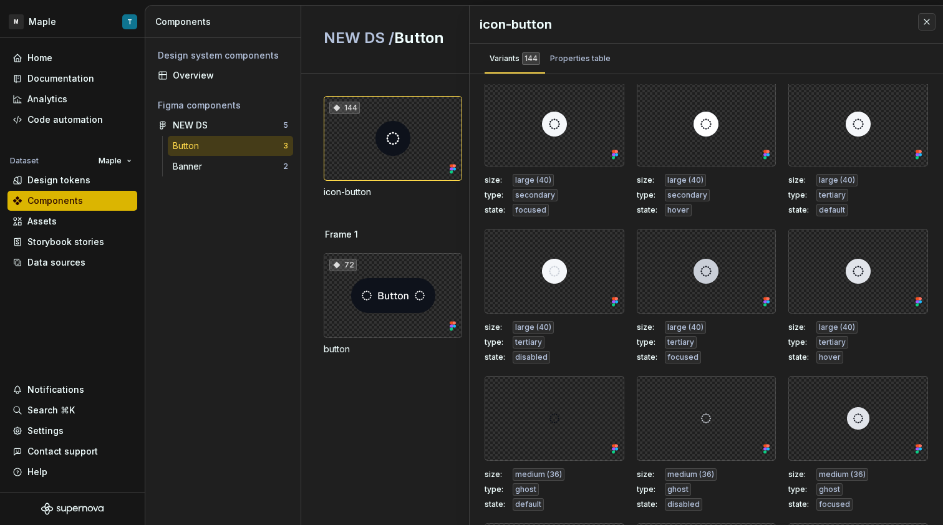
scroll to position [2078, 0]
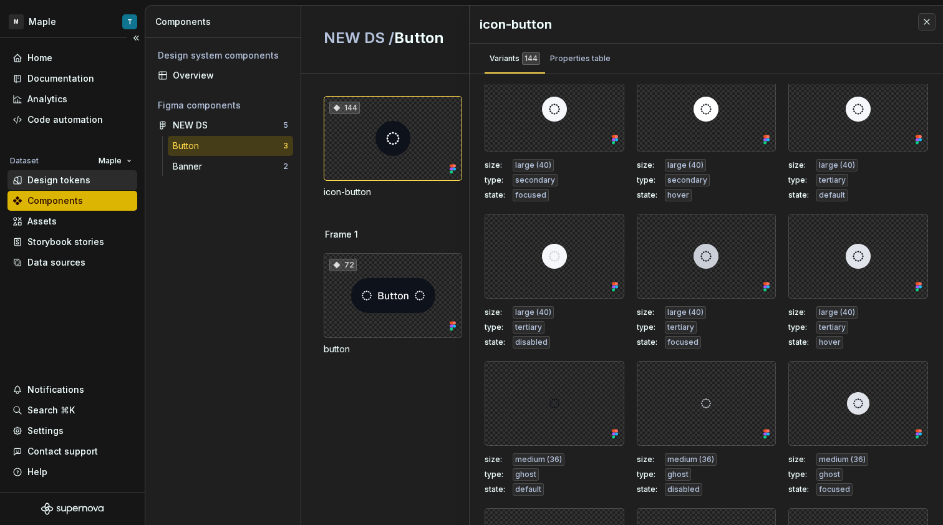
click at [94, 183] on div "Design tokens" at bounding box center [72, 180] width 120 height 12
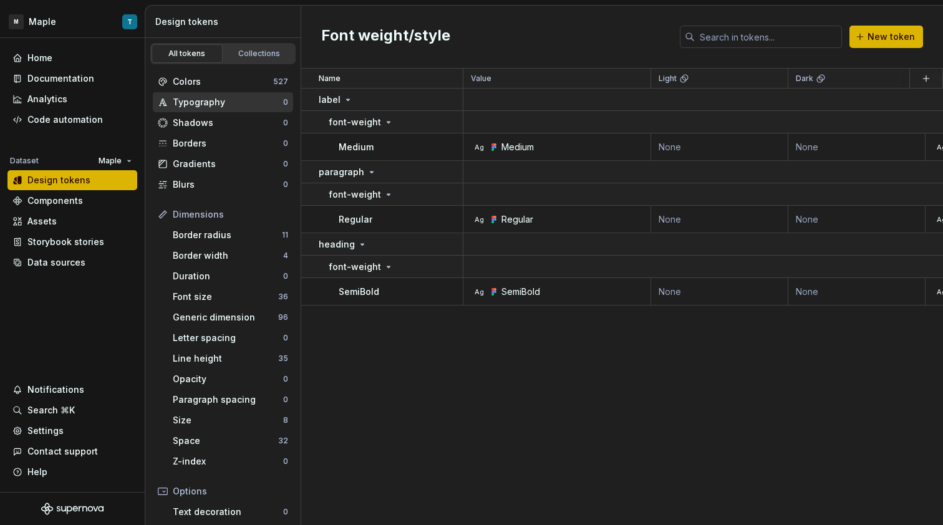
click at [223, 104] on div "Typography" at bounding box center [228, 102] width 110 height 12
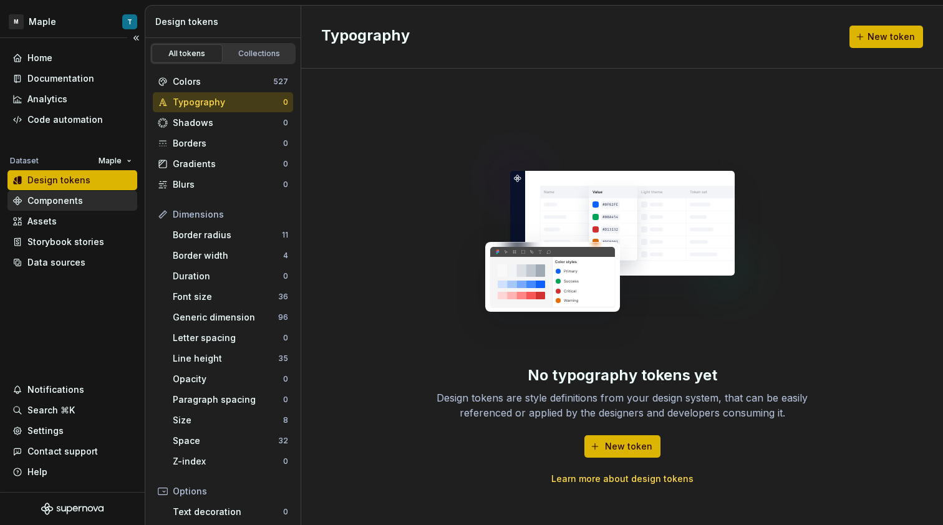
click at [71, 203] on div "Components" at bounding box center [54, 201] width 55 height 12
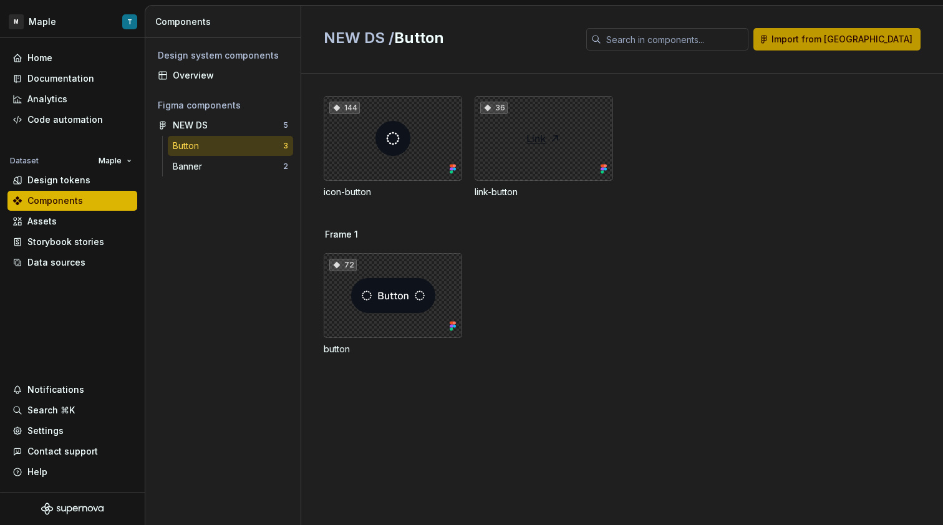
click at [850, 45] on span "Import from Figma" at bounding box center [841, 39] width 141 height 12
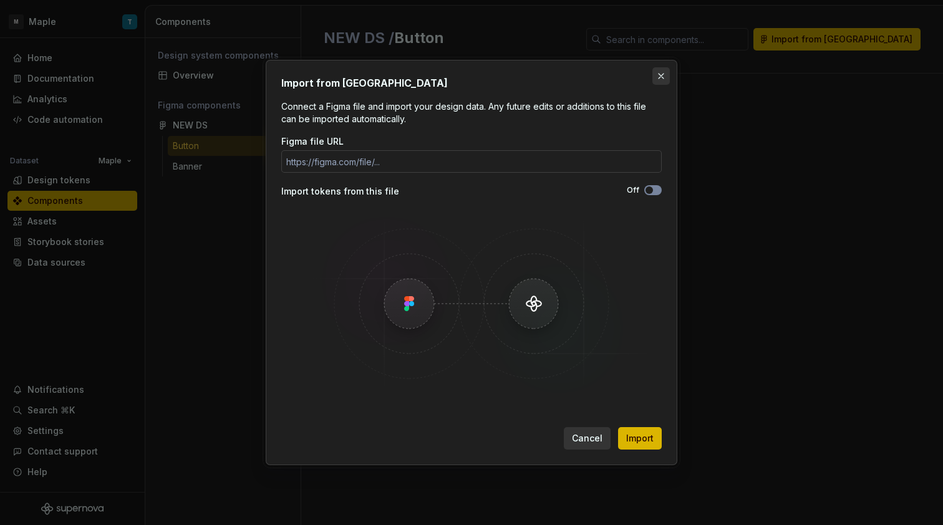
click at [658, 80] on button "button" at bounding box center [660, 75] width 17 height 17
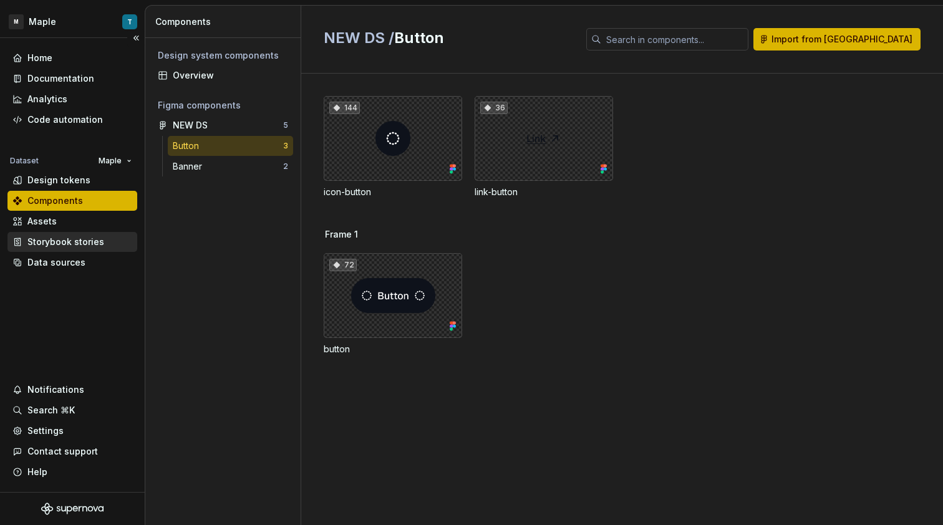
click at [77, 247] on div "Storybook stories" at bounding box center [65, 242] width 77 height 12
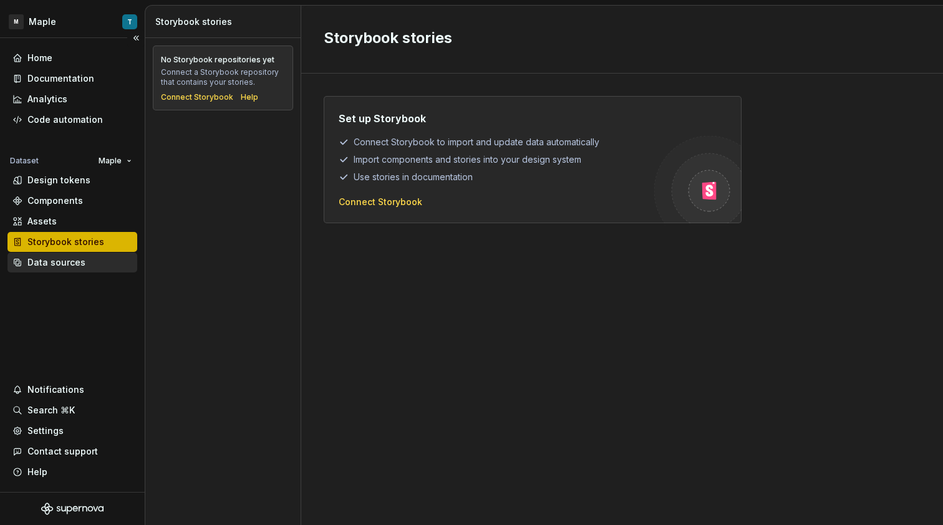
click at [81, 261] on div "Data sources" at bounding box center [56, 262] width 58 height 12
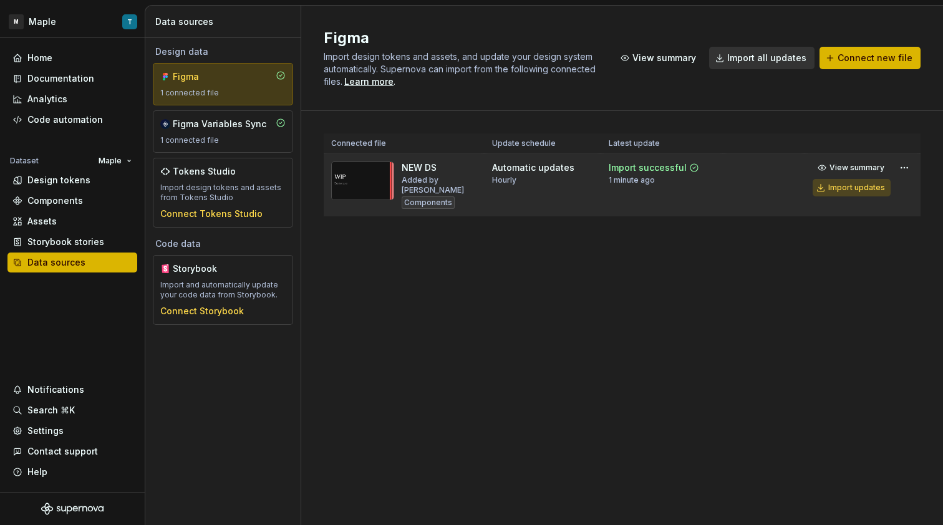
click at [846, 193] on button "Import updates" at bounding box center [851, 187] width 78 height 17
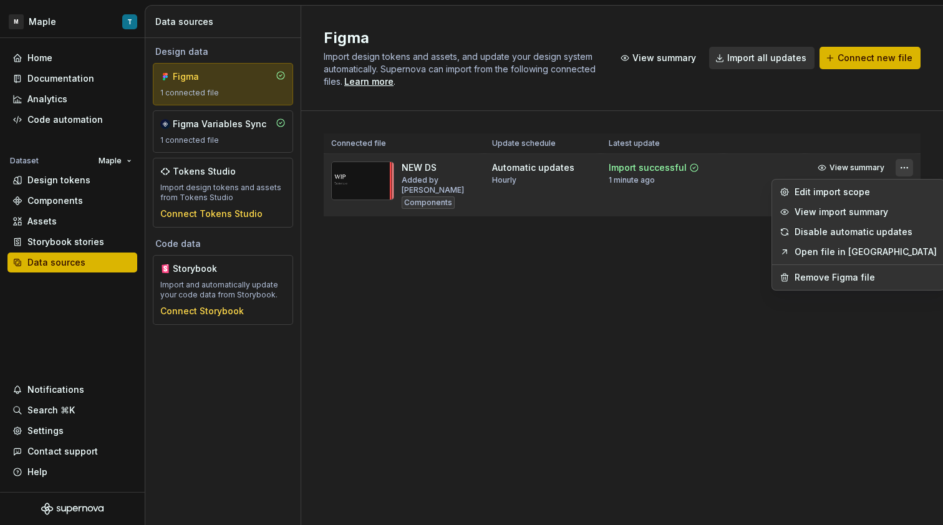
click at [899, 169] on html "M Maple T Home Documentation Analytics Code automation Dataset Maple Design tok…" at bounding box center [471, 262] width 943 height 525
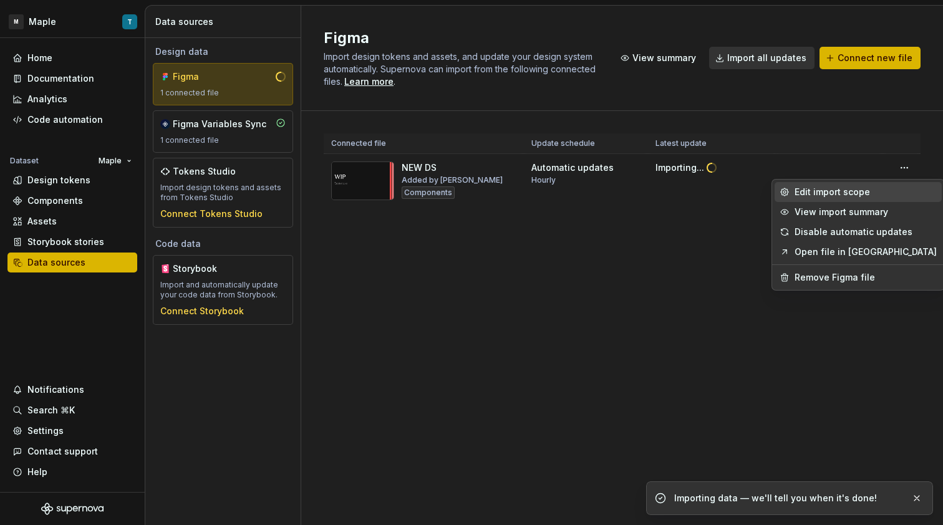
click at [821, 191] on div "Edit import scope" at bounding box center [865, 192] width 142 height 12
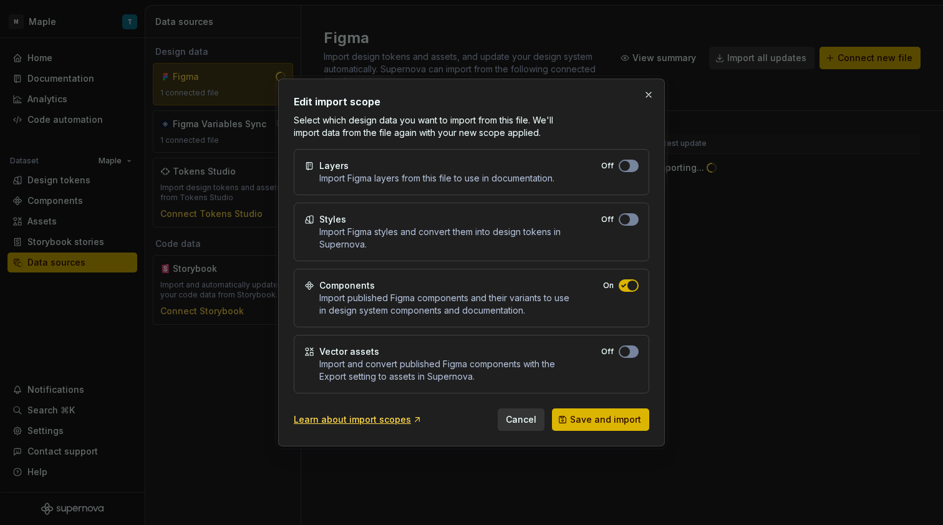
click at [361, 175] on div "Import Figma layers from this file to use in documentation." at bounding box center [436, 178] width 235 height 12
click at [324, 169] on div "Layers" at bounding box center [333, 166] width 29 height 12
click at [625, 172] on div "Layers Import Figma layers from this file to use in documentation. Off" at bounding box center [471, 172] width 355 height 46
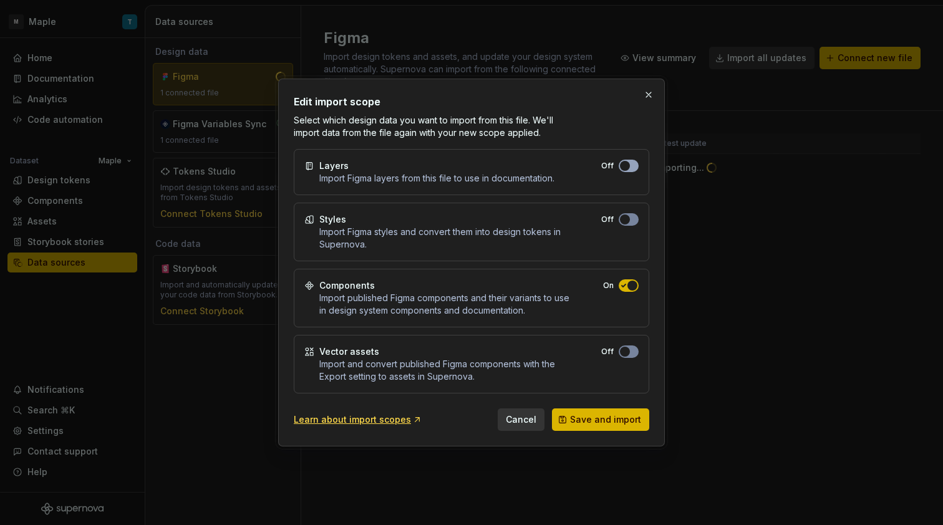
click at [626, 170] on span "button" at bounding box center [625, 166] width 10 height 10
click at [629, 218] on span "button" at bounding box center [625, 220] width 10 height 10
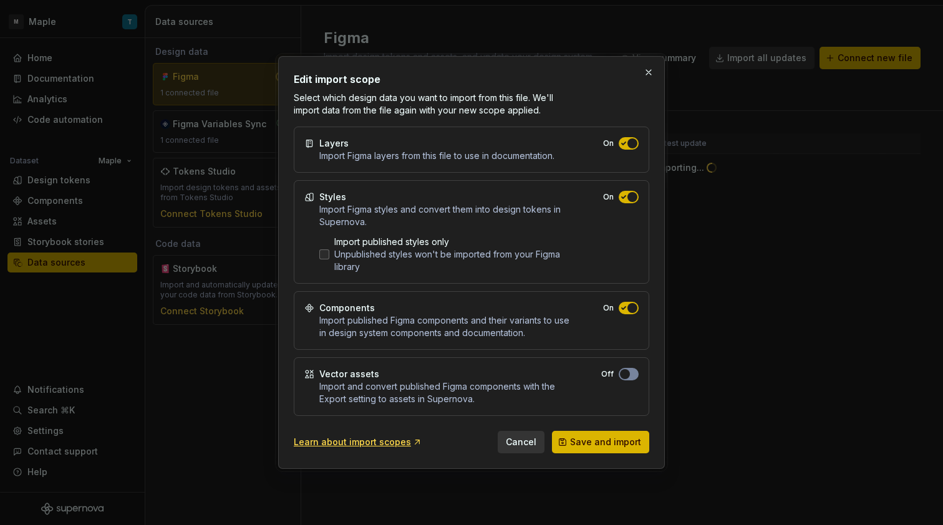
click at [450, 256] on div "Unpublished styles won't be imported from your Figma library" at bounding box center [452, 260] width 236 height 25
click at [596, 446] on span "Save and import" at bounding box center [605, 442] width 71 height 12
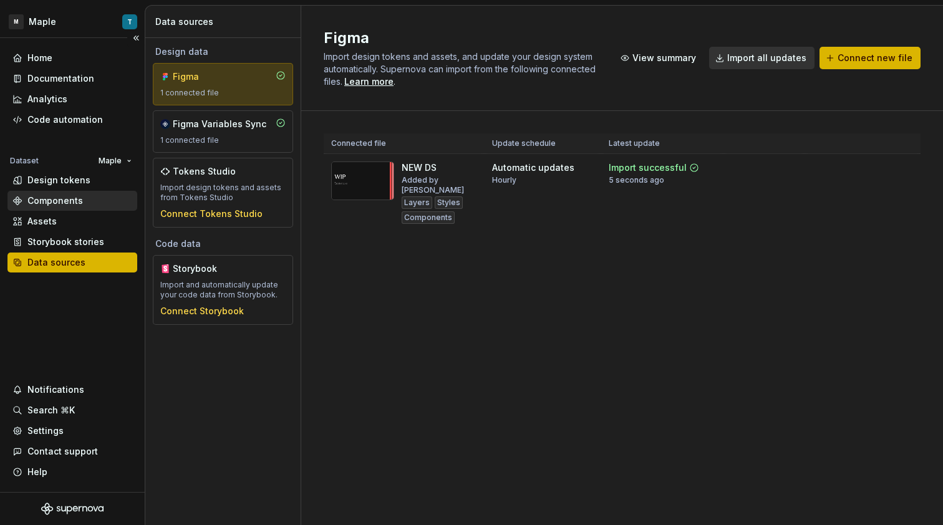
click at [85, 204] on div "Components" at bounding box center [72, 201] width 120 height 12
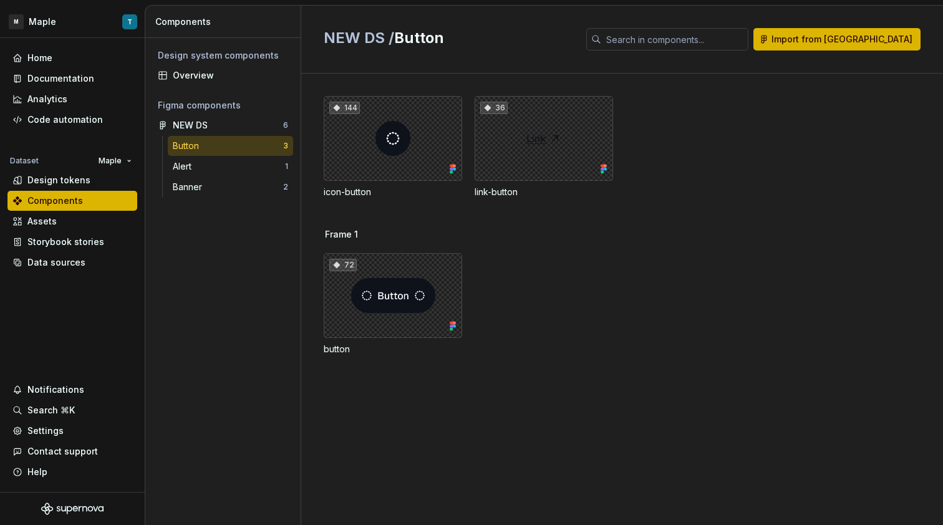
click at [216, 176] on div "Button 3 Alert 1 Banner 2" at bounding box center [230, 166] width 125 height 61
click at [216, 168] on div "Alert" at bounding box center [229, 166] width 112 height 12
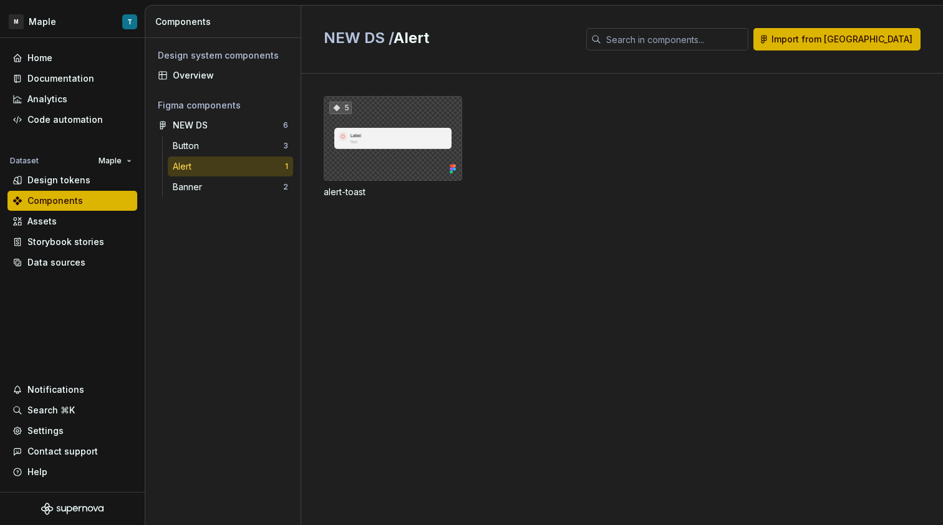
click at [420, 163] on div "5" at bounding box center [393, 138] width 138 height 85
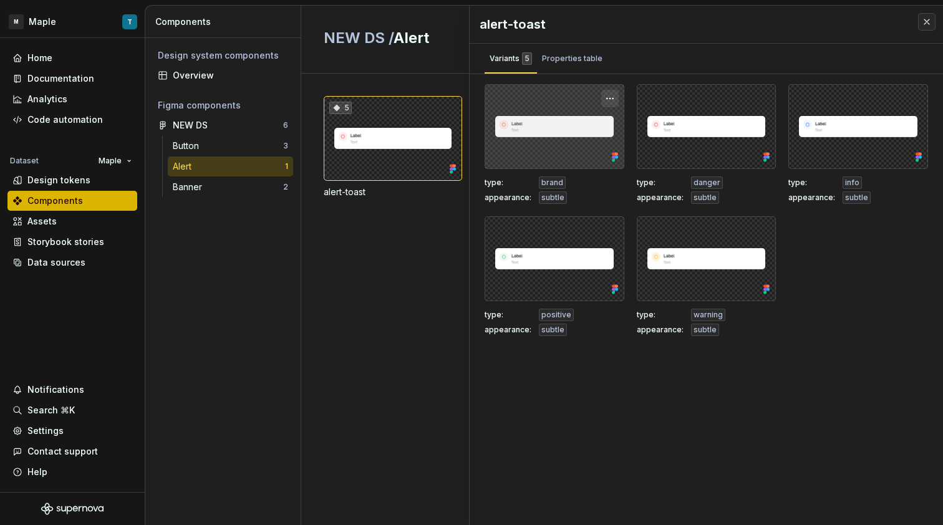
click at [601, 94] on button "button" at bounding box center [609, 98] width 17 height 17
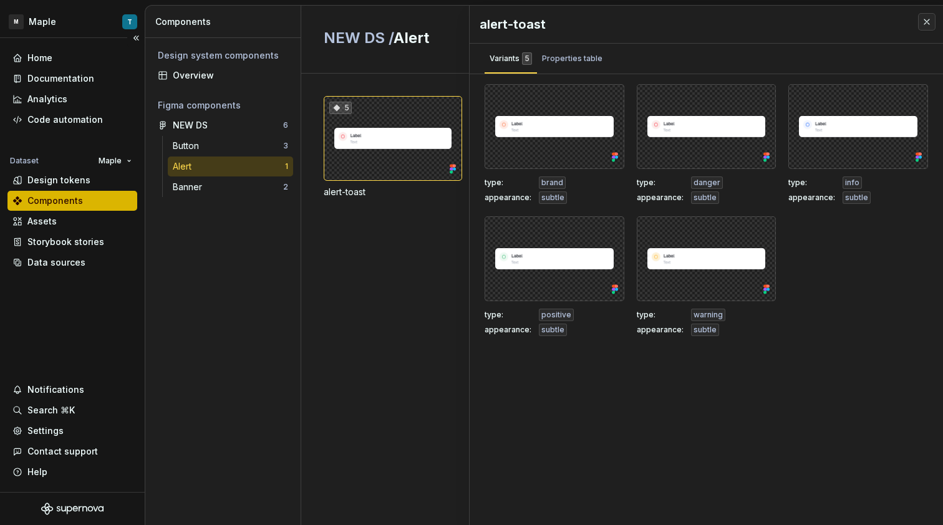
drag, startPoint x: 51, startPoint y: 177, endPoint x: 52, endPoint y: 170, distance: 7.5
click at [51, 176] on div "Design tokens" at bounding box center [58, 180] width 63 height 12
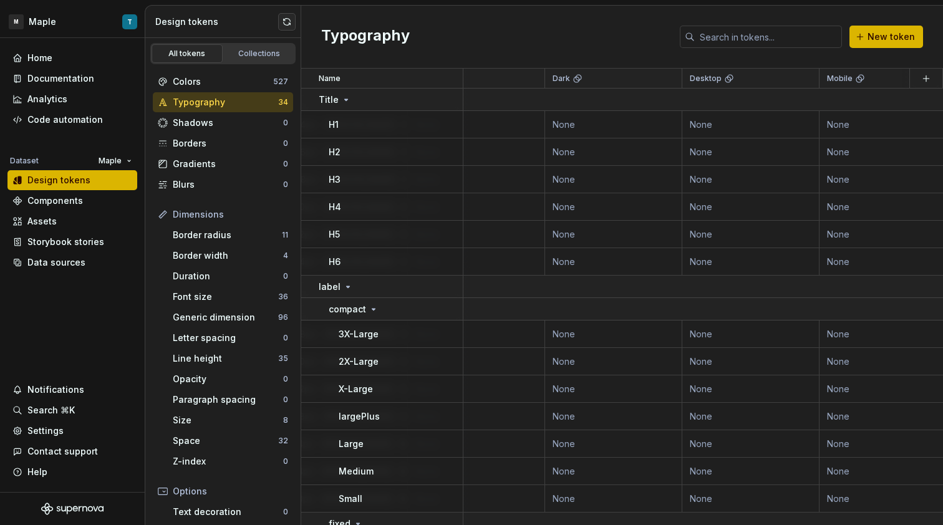
scroll to position [0, 304]
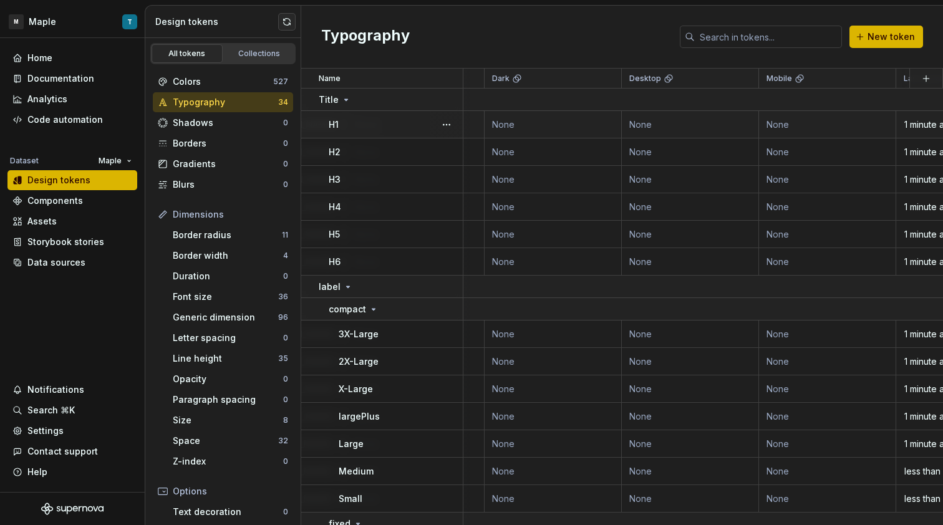
click at [724, 115] on td "None" at bounding box center [690, 124] width 137 height 27
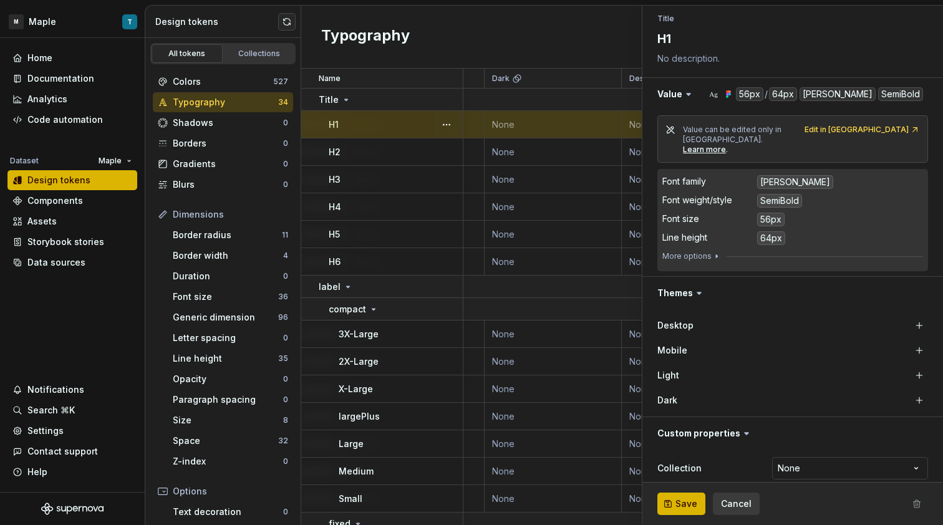
scroll to position [139, 0]
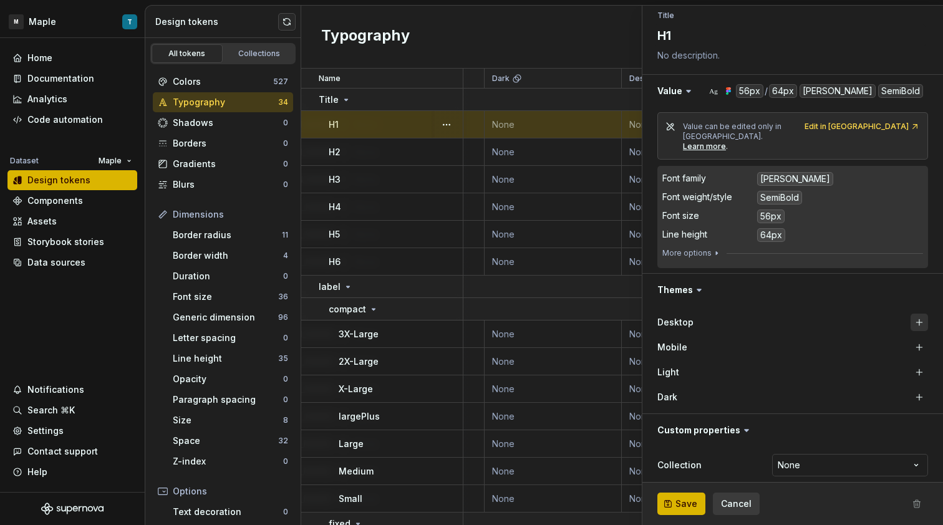
click at [914, 314] on button "button" at bounding box center [918, 322] width 17 height 17
click at [912, 339] on button "button" at bounding box center [918, 347] width 17 height 17
type textarea "*"
click at [793, 459] on html "M Maple T Home Documentation Analytics Code automation Dataset Maple Design tok…" at bounding box center [471, 262] width 943 height 525
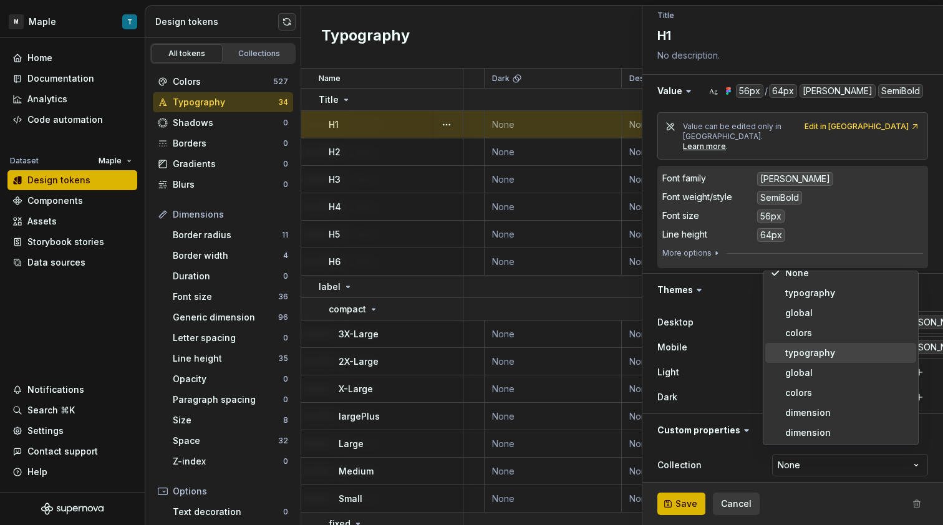
scroll to position [0, 0]
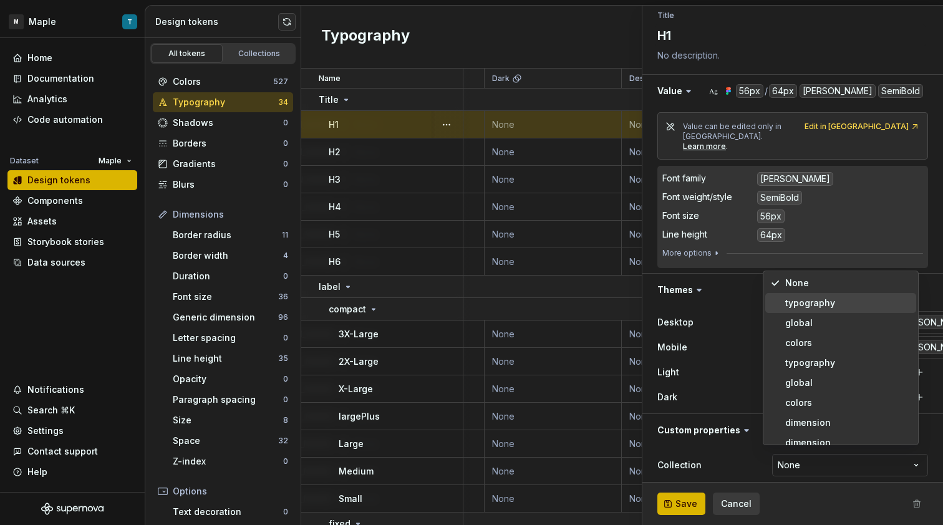
select select "**********"
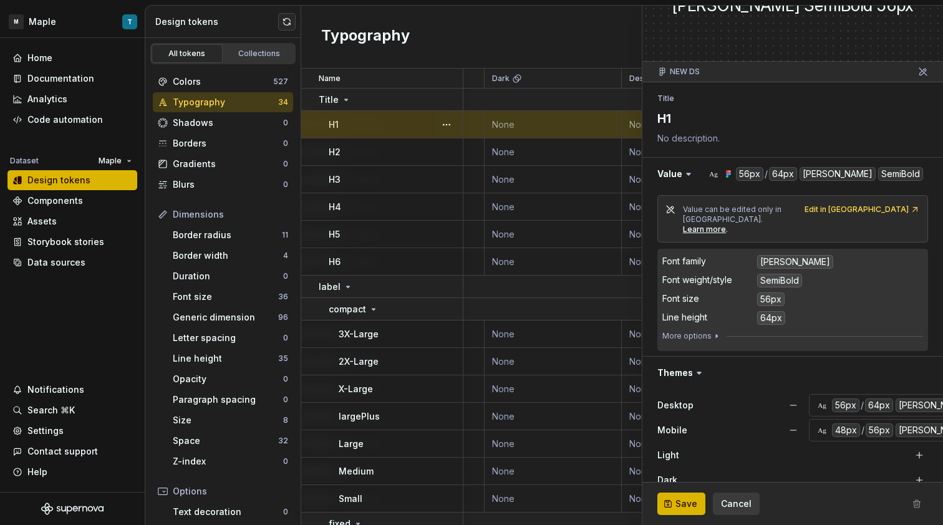
scroll to position [114, 0]
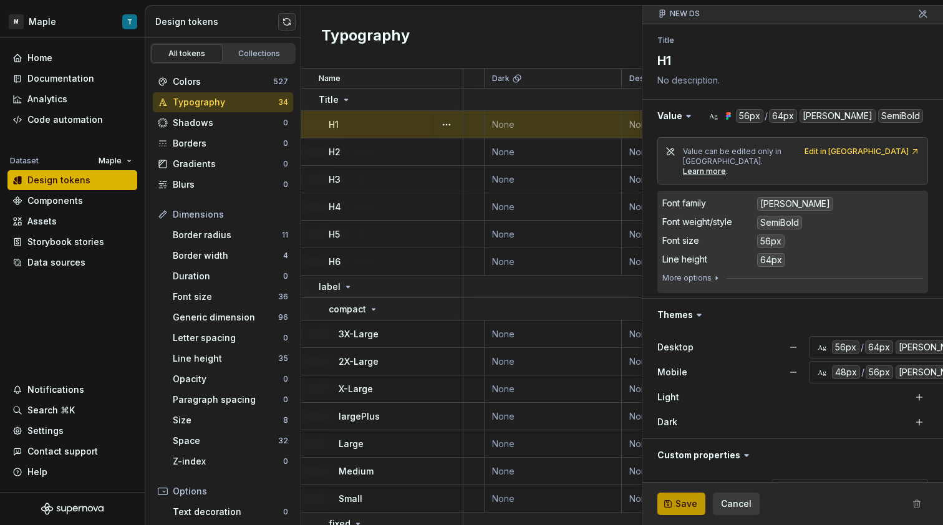
click at [685, 497] on button "Save" at bounding box center [681, 504] width 48 height 22
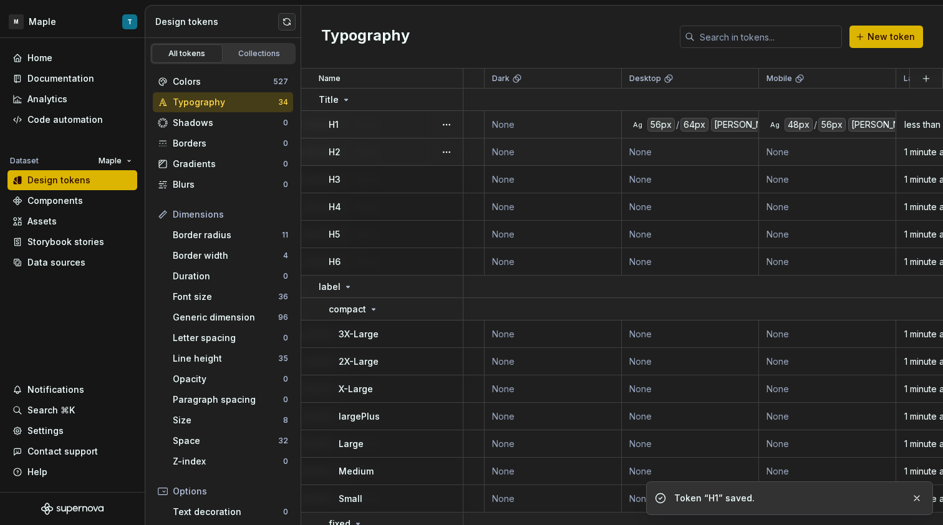
click at [652, 149] on td "None" at bounding box center [690, 151] width 137 height 27
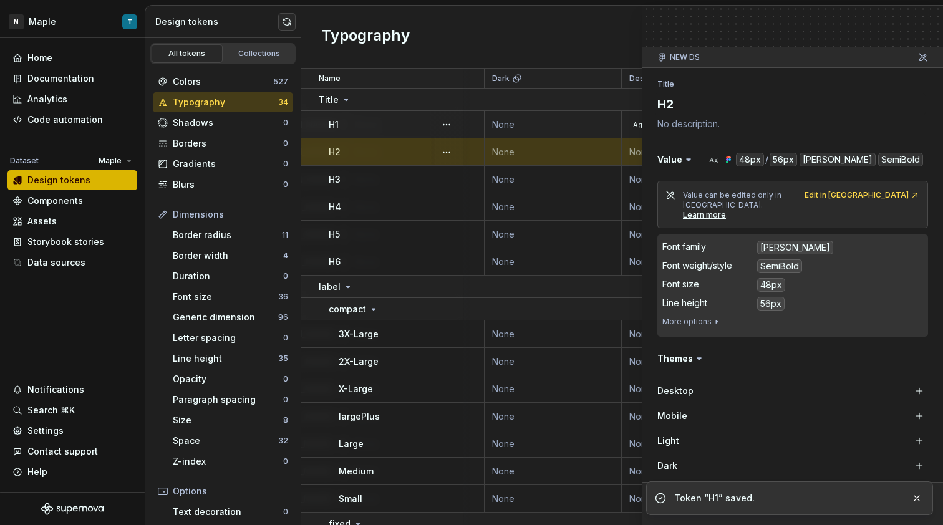
scroll to position [139, 0]
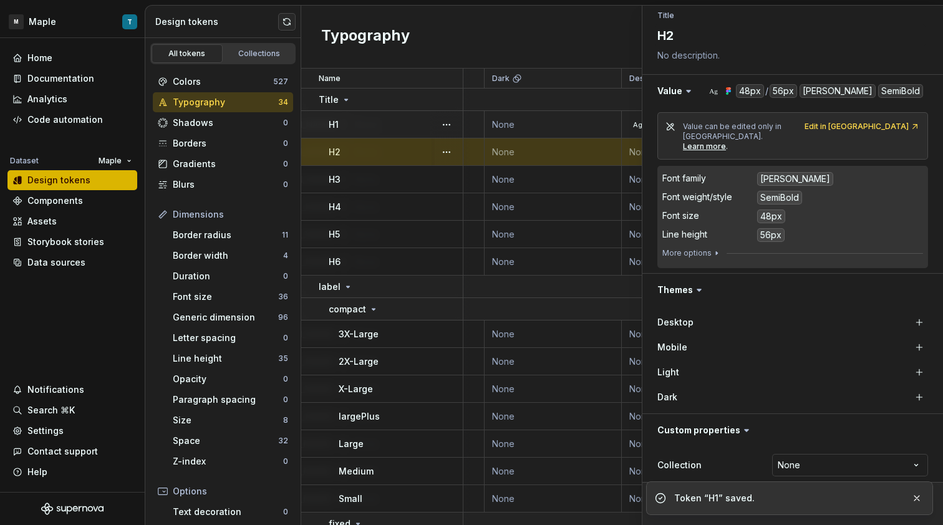
click at [747, 316] on div "Desktop" at bounding box center [719, 322] width 125 height 12
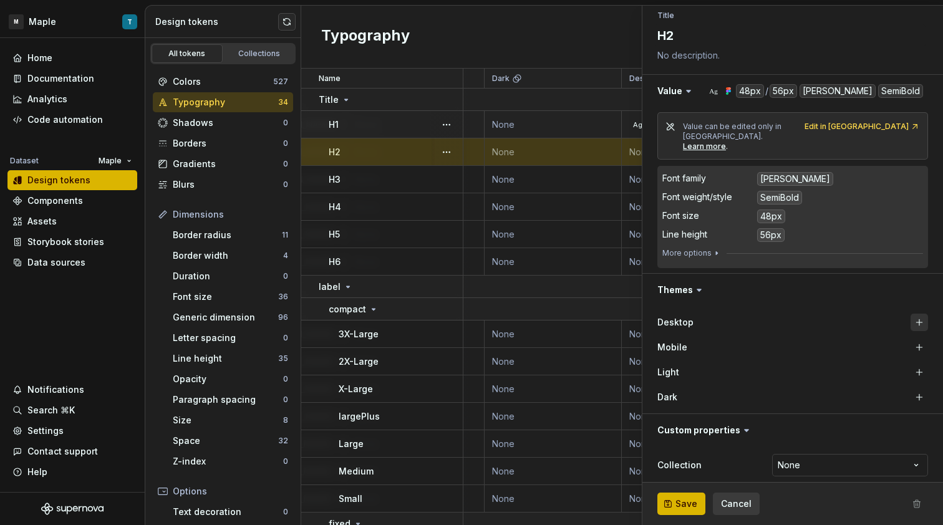
click at [912, 314] on button "button" at bounding box center [918, 322] width 17 height 17
click at [914, 339] on button "button" at bounding box center [918, 347] width 17 height 17
type textarea "*"
click at [797, 465] on div "**********" at bounding box center [792, 464] width 271 height 27
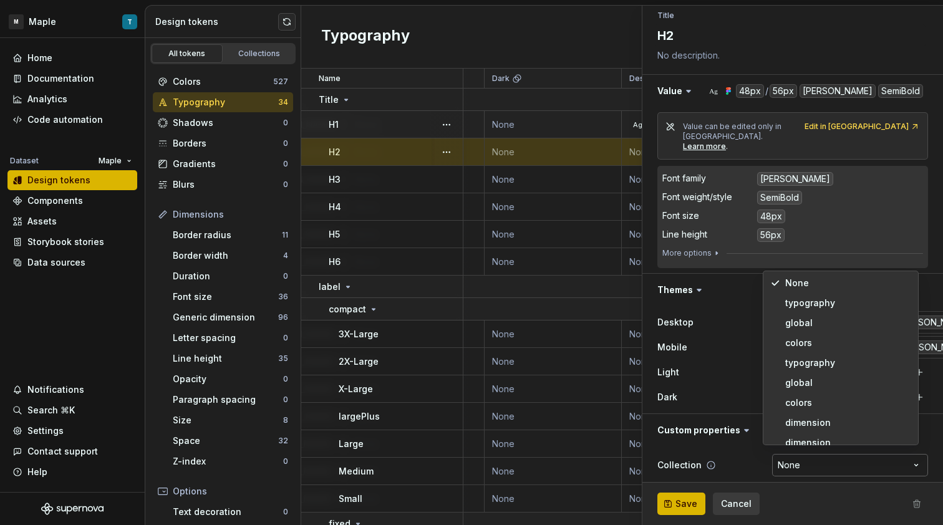
click at [798, 461] on html "M Maple T Home Documentation Analytics Code automation Dataset Maple Design tok…" at bounding box center [471, 262] width 943 height 525
select select "**********"
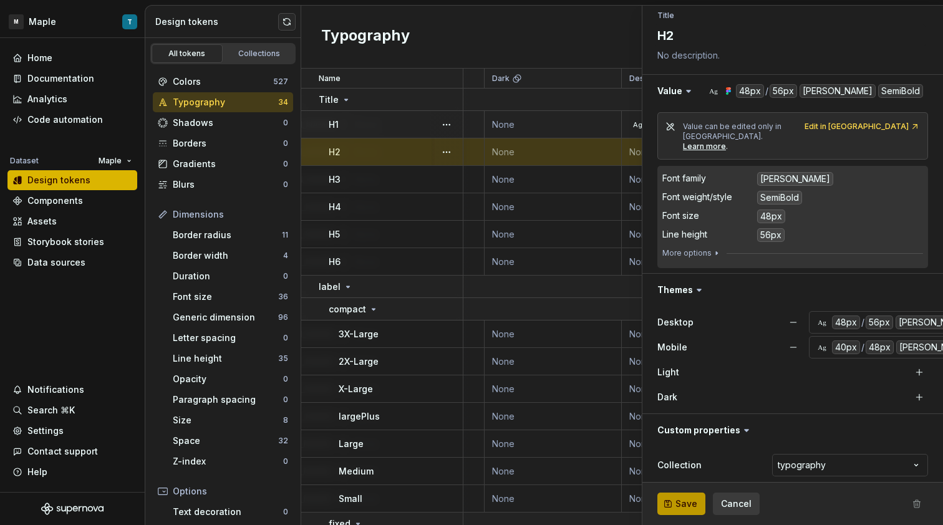
click at [693, 506] on span "Save" at bounding box center [686, 504] width 22 height 12
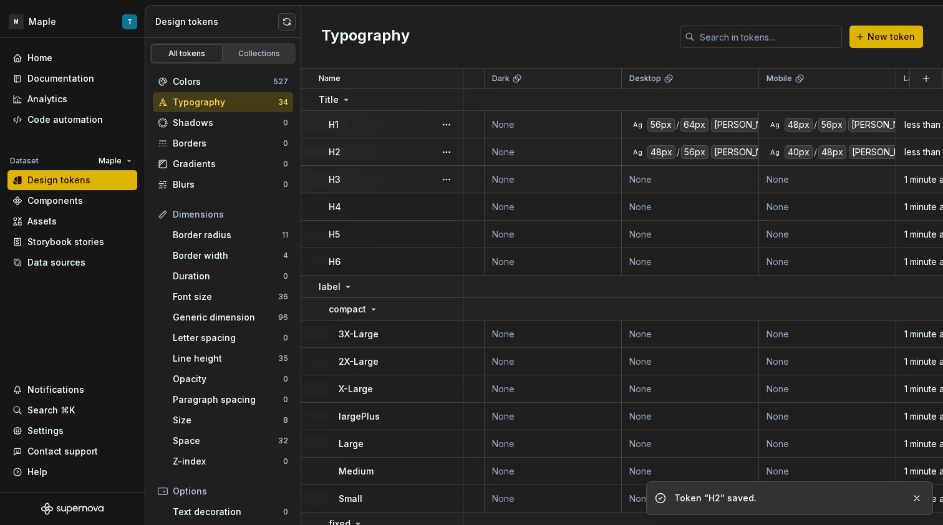
click at [731, 183] on td "None" at bounding box center [690, 179] width 137 height 27
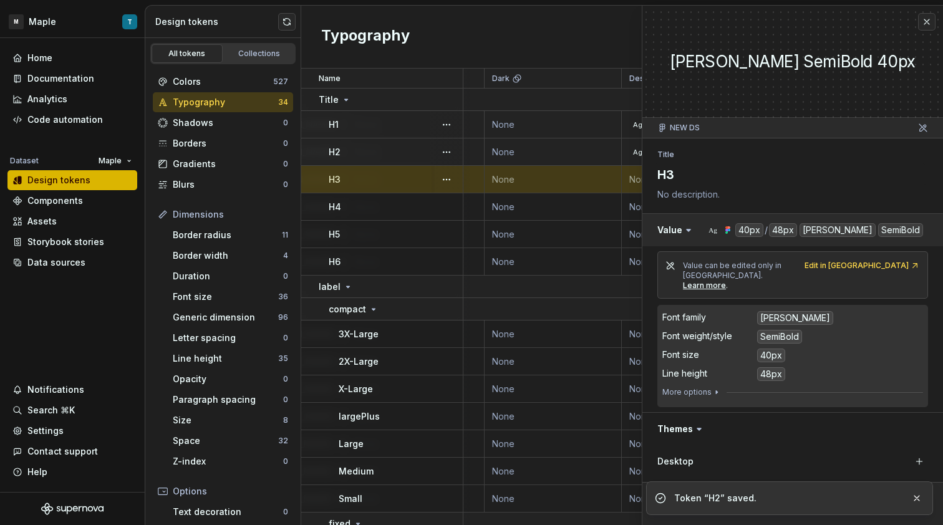
scroll to position [139, 0]
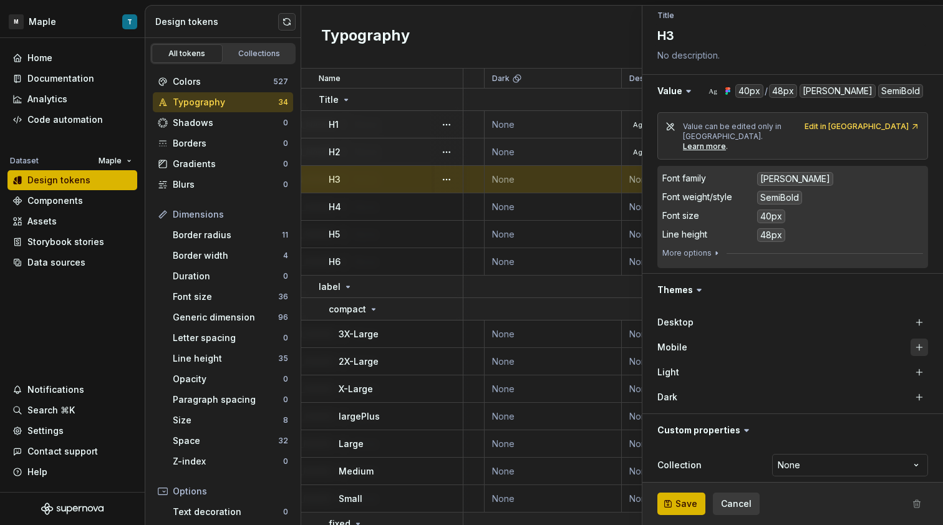
click at [916, 339] on button "button" at bounding box center [918, 347] width 17 height 17
click at [912, 314] on button "button" at bounding box center [918, 322] width 17 height 17
type textarea "*"
click at [812, 448] on html "M Maple T Home Documentation Analytics Code automation Dataset Maple Design tok…" at bounding box center [471, 262] width 943 height 525
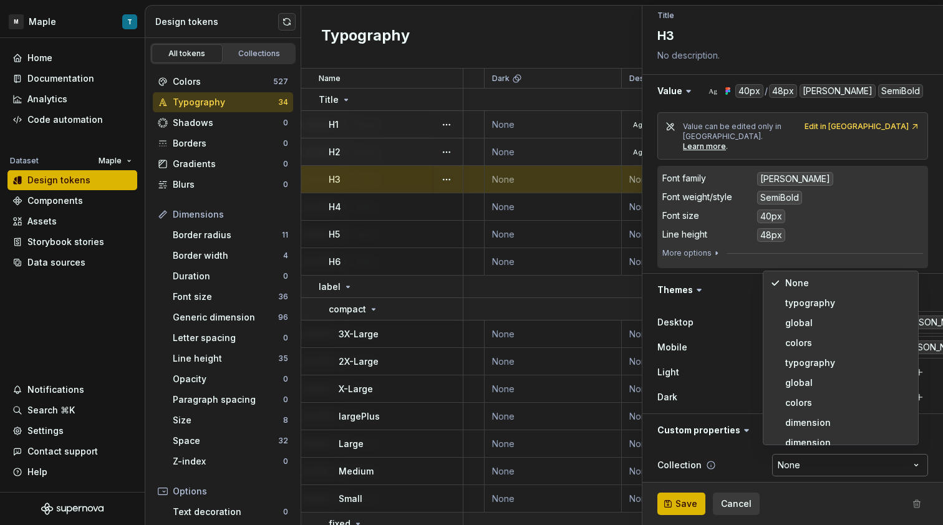
click at [812, 453] on html "M Maple T Home Documentation Analytics Code automation Dataset Maple Design tok…" at bounding box center [471, 262] width 943 height 525
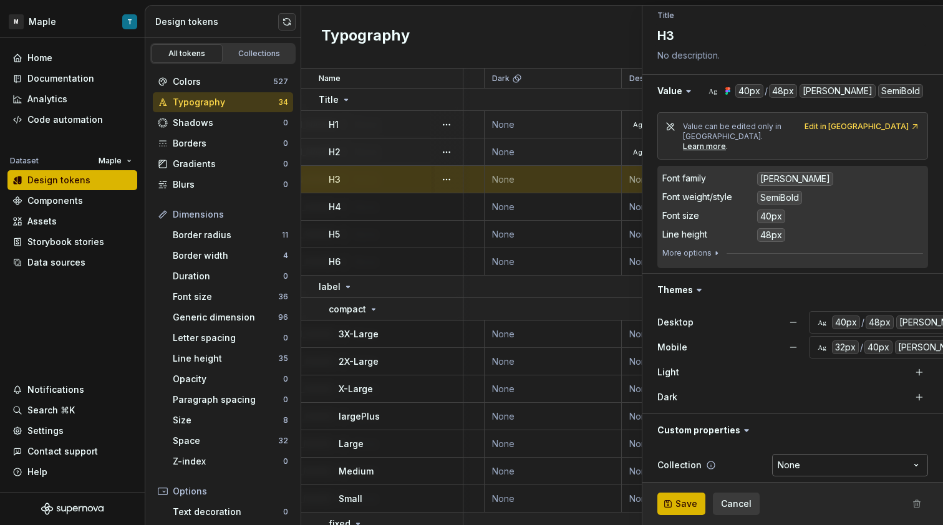
click at [817, 452] on html "M Maple T Home Documentation Analytics Code automation Dataset Maple Design tok…" at bounding box center [471, 262] width 943 height 525
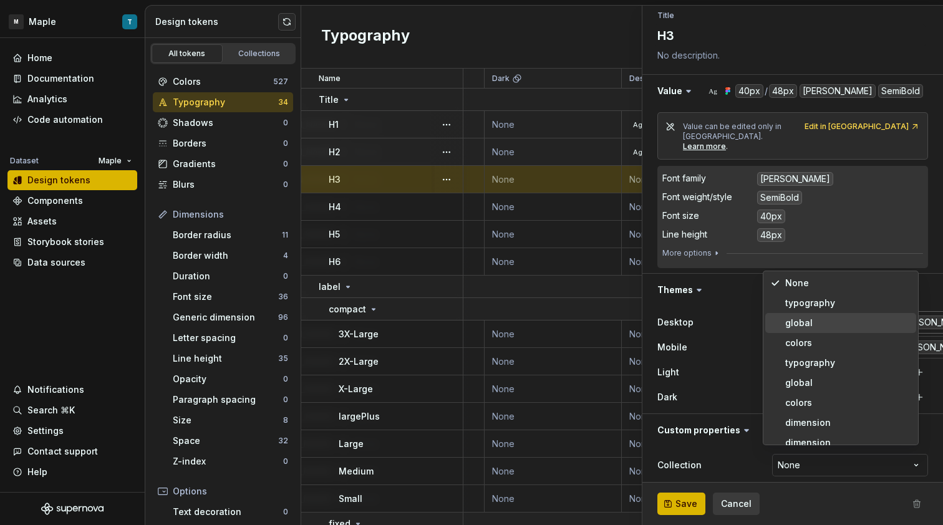
select select "**********"
type textarea "*"
click at [827, 453] on html "M Maple T Home Documentation Analytics Code automation Dataset Maple Design tok…" at bounding box center [471, 262] width 943 height 525
select select "**********"
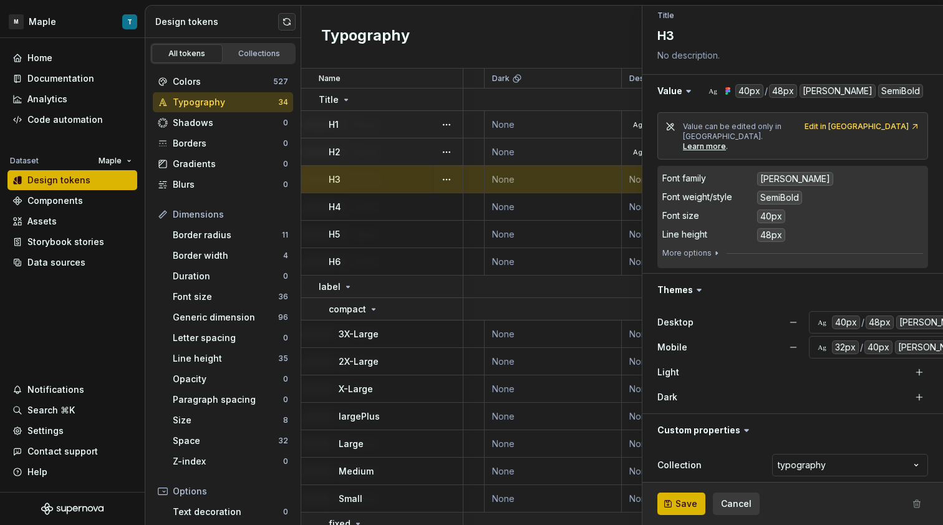
click at [694, 503] on span "Save" at bounding box center [686, 504] width 22 height 12
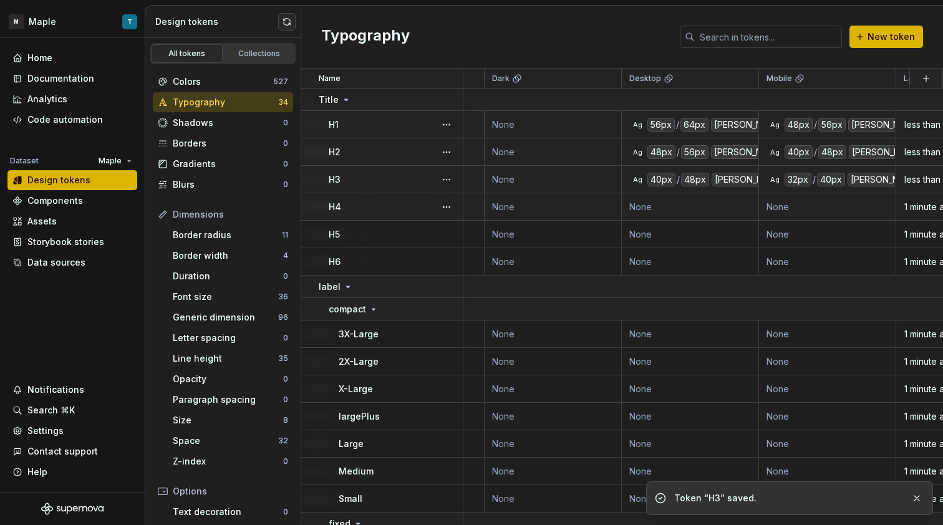
click at [689, 200] on td "None" at bounding box center [690, 206] width 137 height 27
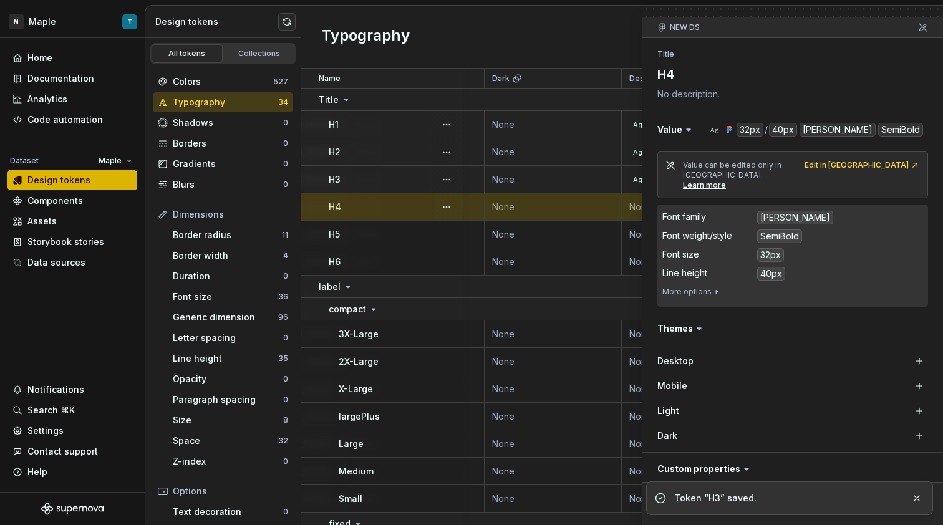
scroll to position [139, 0]
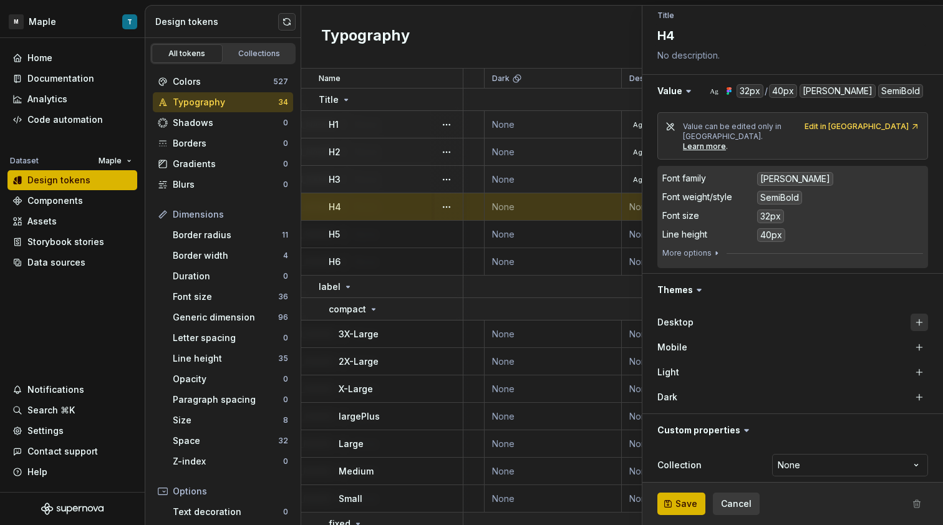
click at [916, 317] on button "button" at bounding box center [918, 322] width 17 height 17
click at [914, 339] on button "button" at bounding box center [918, 347] width 17 height 17
type textarea "*"
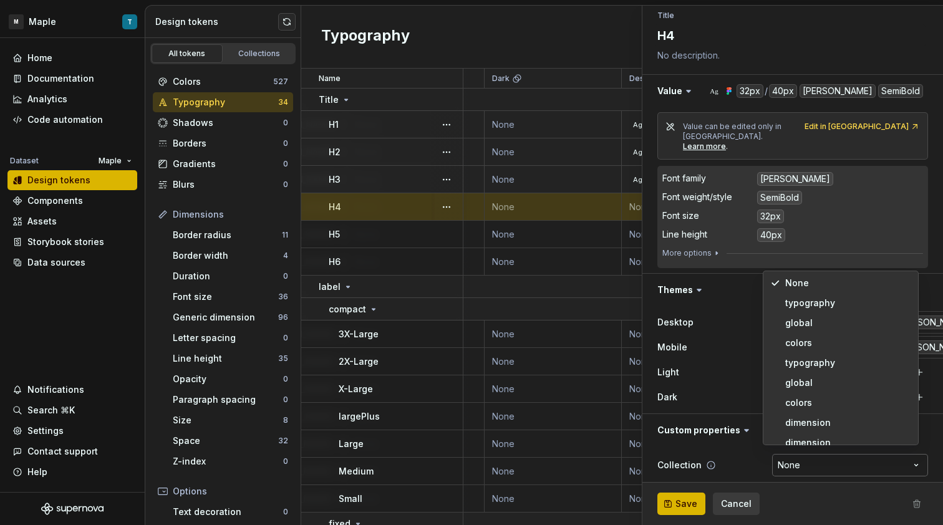
click at [820, 452] on html "M Maple T Home Documentation Analytics Code automation Dataset Maple Design tok…" at bounding box center [471, 262] width 943 height 525
select select "**********"
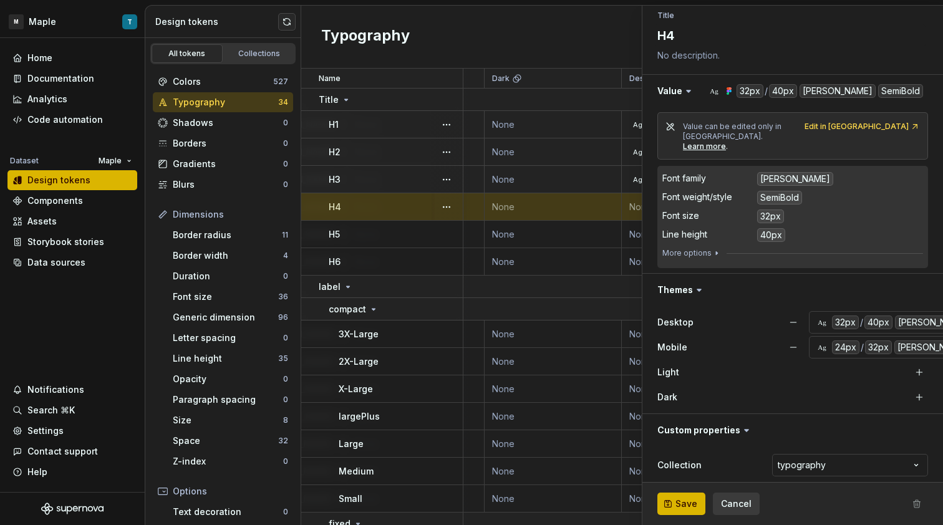
click at [690, 504] on span "Save" at bounding box center [686, 504] width 22 height 12
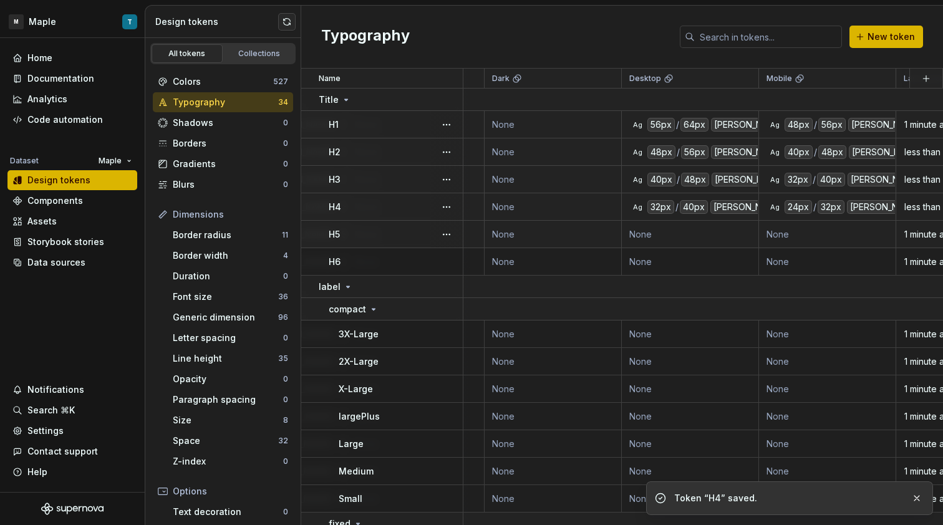
click at [670, 238] on td "None" at bounding box center [690, 234] width 137 height 27
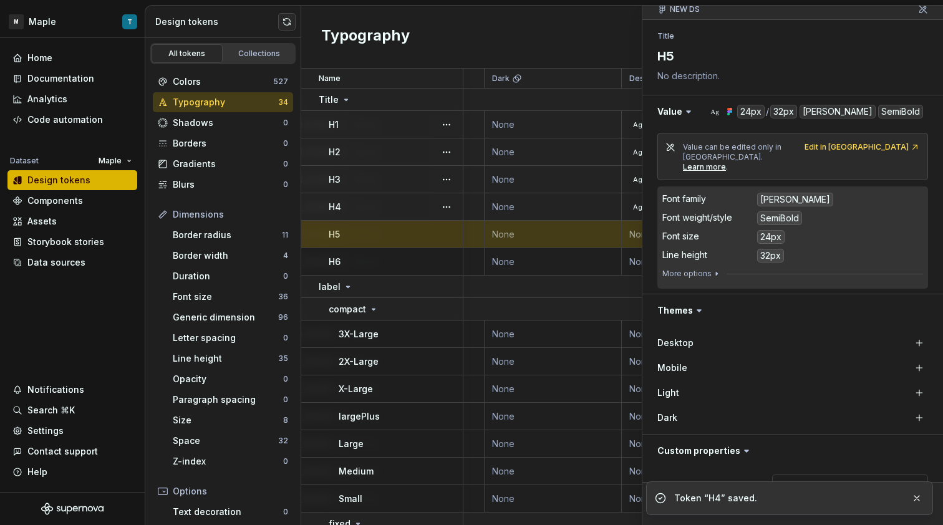
scroll to position [122, 0]
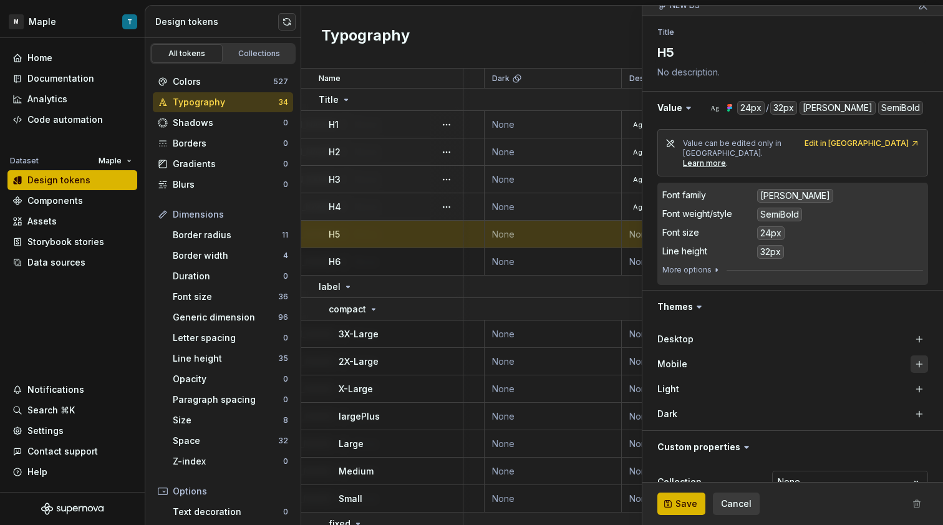
click at [910, 355] on button "button" at bounding box center [918, 363] width 17 height 17
click at [910, 330] on button "button" at bounding box center [918, 338] width 17 height 17
type textarea "*"
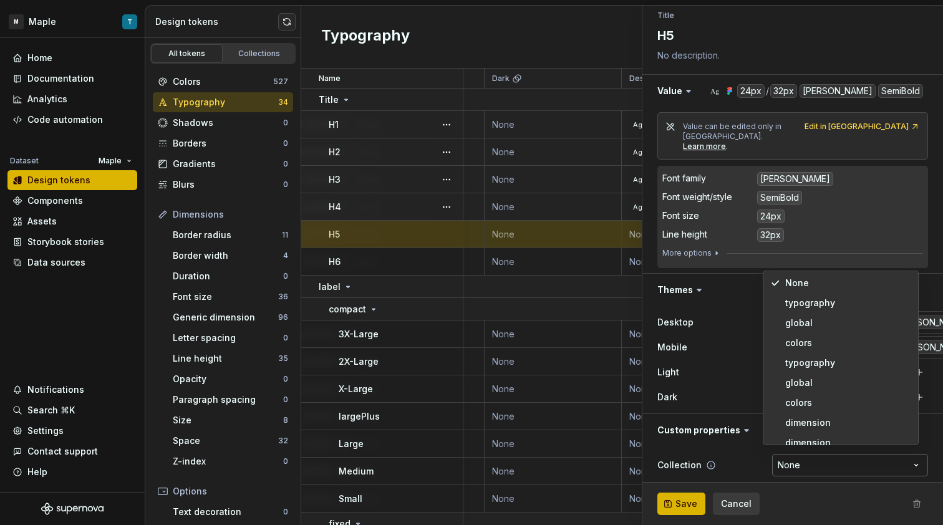
click at [810, 451] on html "M Maple T Home Documentation Analytics Code automation Dataset Maple Design tok…" at bounding box center [471, 262] width 943 height 525
select select "**********"
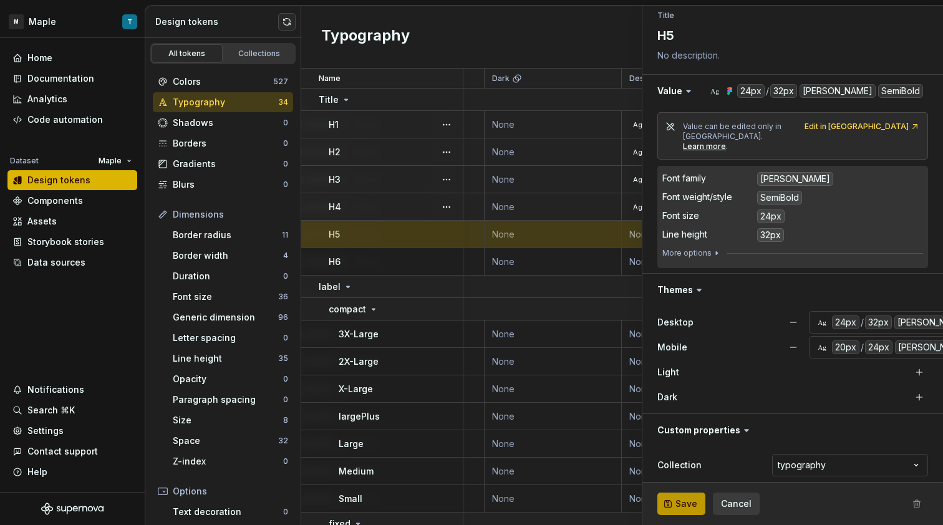
click at [690, 505] on span "Save" at bounding box center [686, 504] width 22 height 12
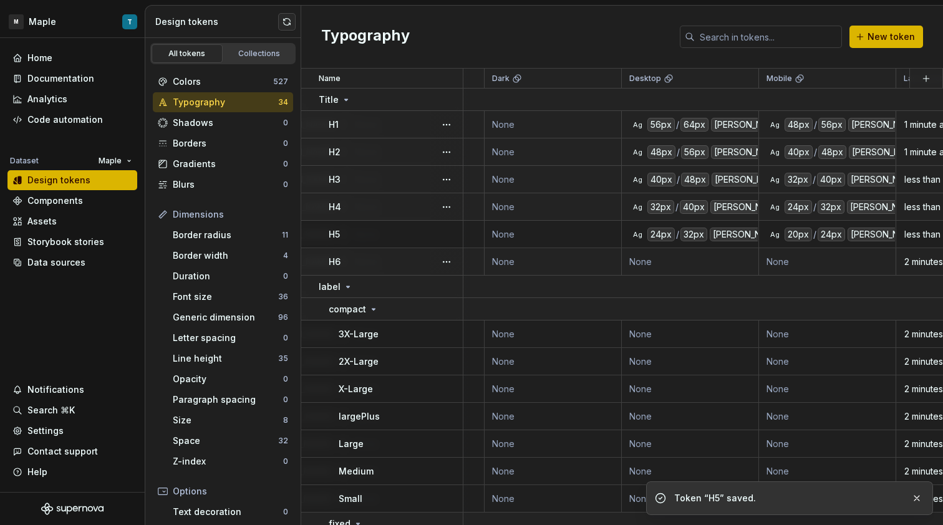
click at [702, 264] on td "None" at bounding box center [690, 261] width 137 height 27
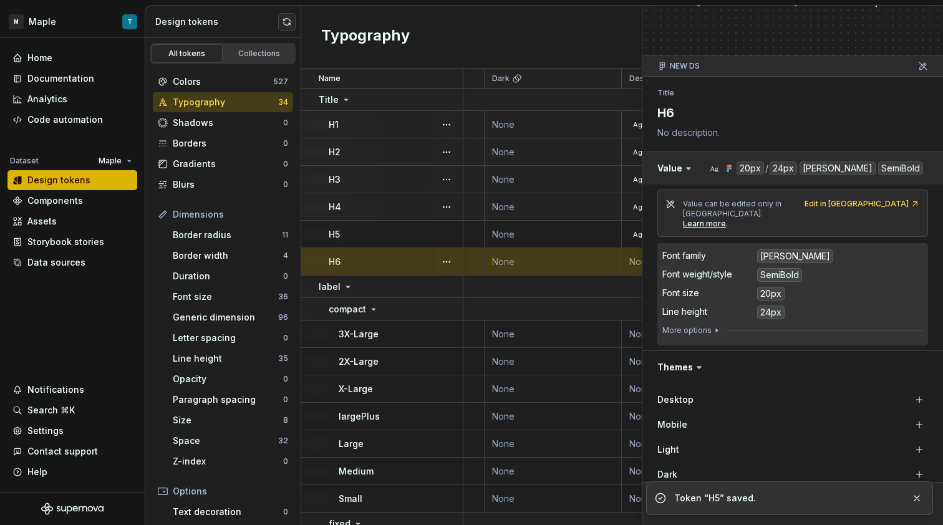
scroll to position [139, 0]
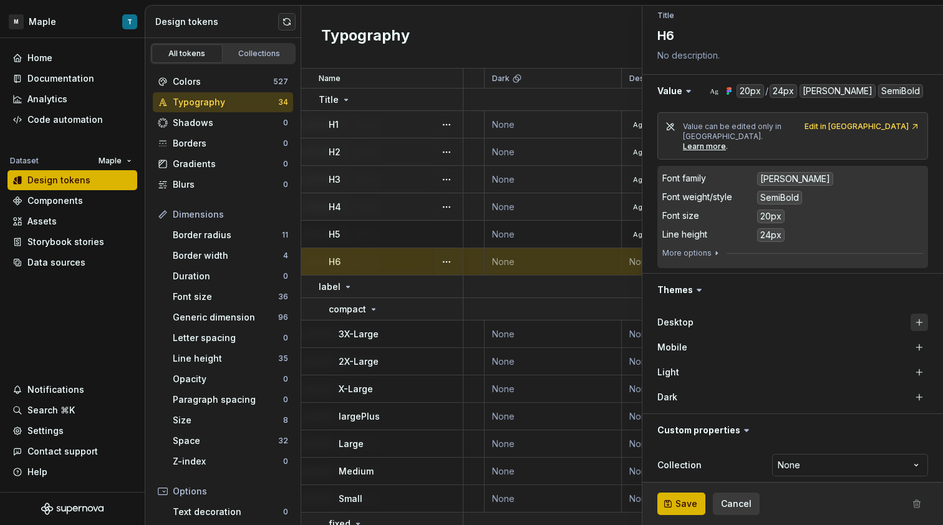
click at [910, 317] on button "button" at bounding box center [918, 322] width 17 height 17
click at [910, 339] on button "button" at bounding box center [918, 347] width 17 height 17
type textarea "*"
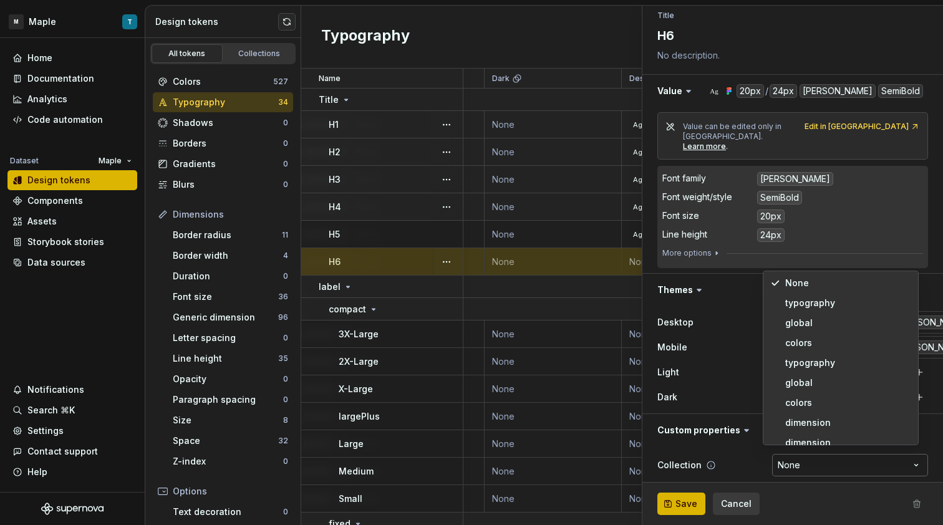
click at [842, 463] on html "M Maple T Home Documentation Analytics Code automation Dataset Maple Design tok…" at bounding box center [471, 262] width 943 height 525
select select "**********"
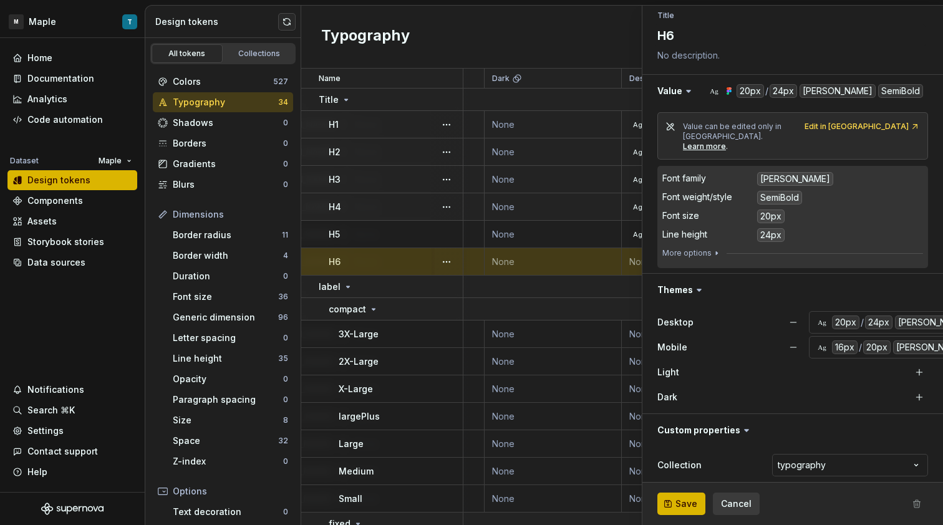
click at [683, 509] on span "Save" at bounding box center [686, 504] width 22 height 12
type textarea "*"
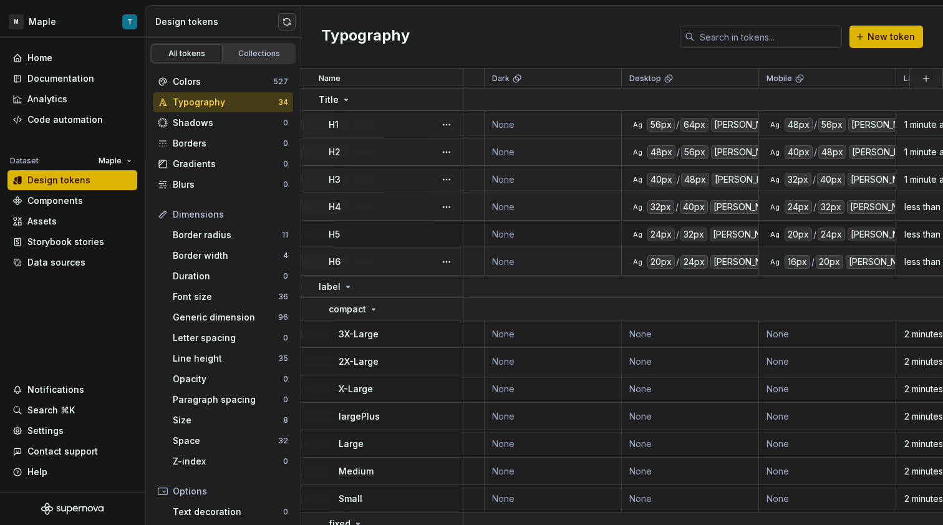
type textarea "*"
click at [672, 336] on td "None" at bounding box center [690, 334] width 137 height 27
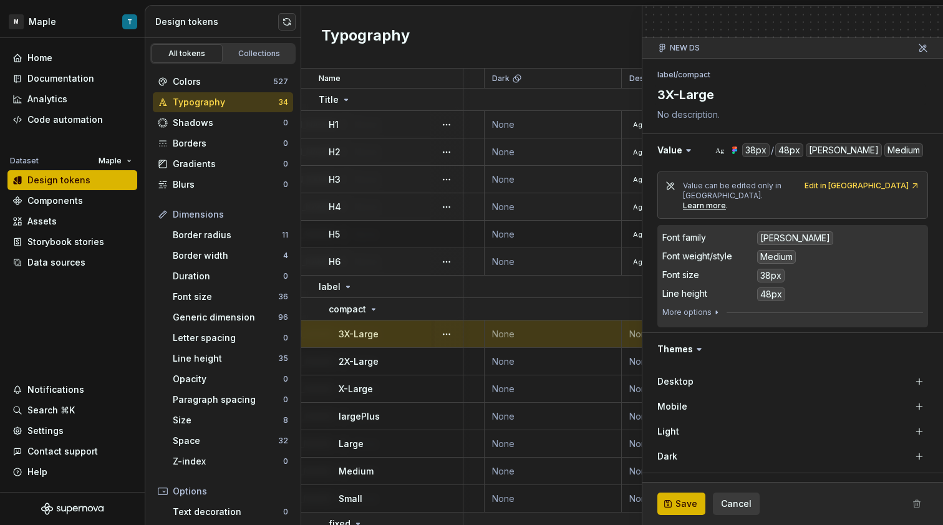
scroll to position [139, 0]
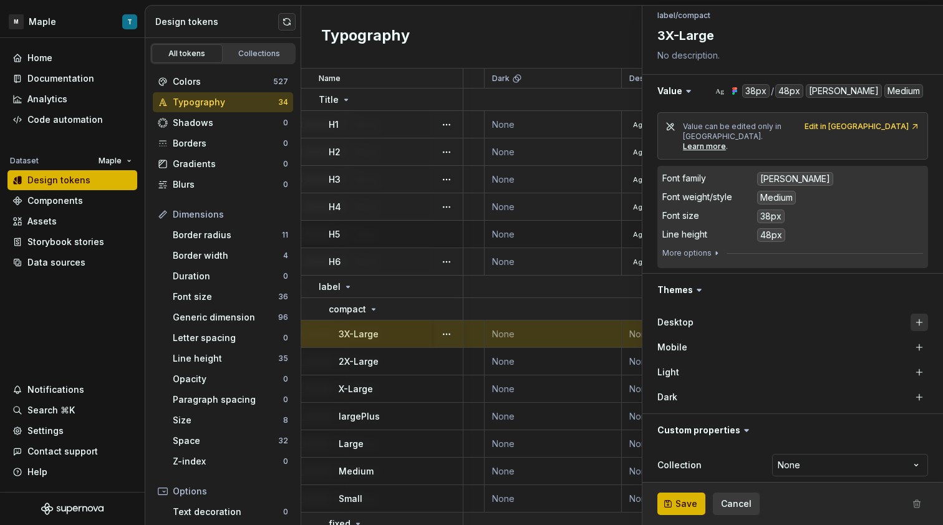
click at [910, 317] on button "button" at bounding box center [918, 322] width 17 height 17
click at [910, 339] on button "button" at bounding box center [918, 347] width 17 height 17
type textarea "*"
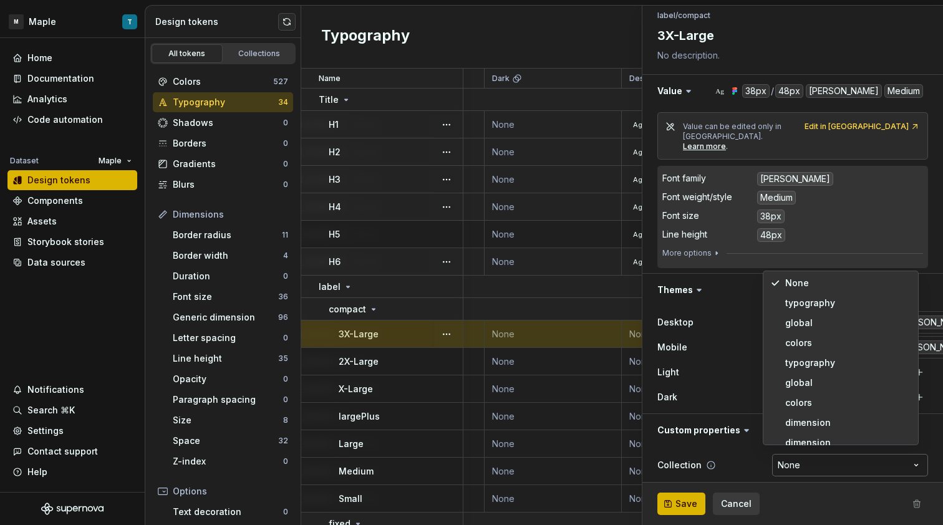
click at [773, 459] on html "M Maple T Home Documentation Analytics Code automation Dataset Maple Design tok…" at bounding box center [471, 262] width 943 height 525
select select "**********"
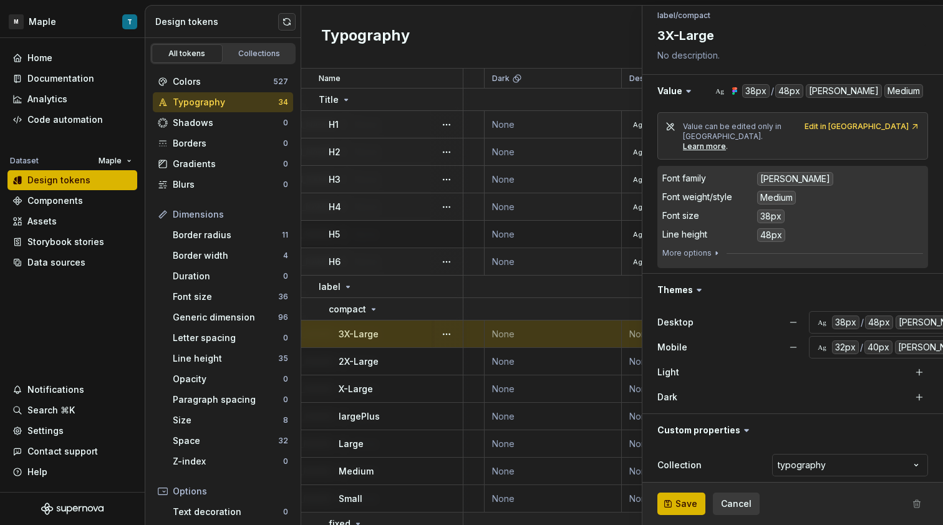
click at [682, 503] on span "Save" at bounding box center [686, 504] width 22 height 12
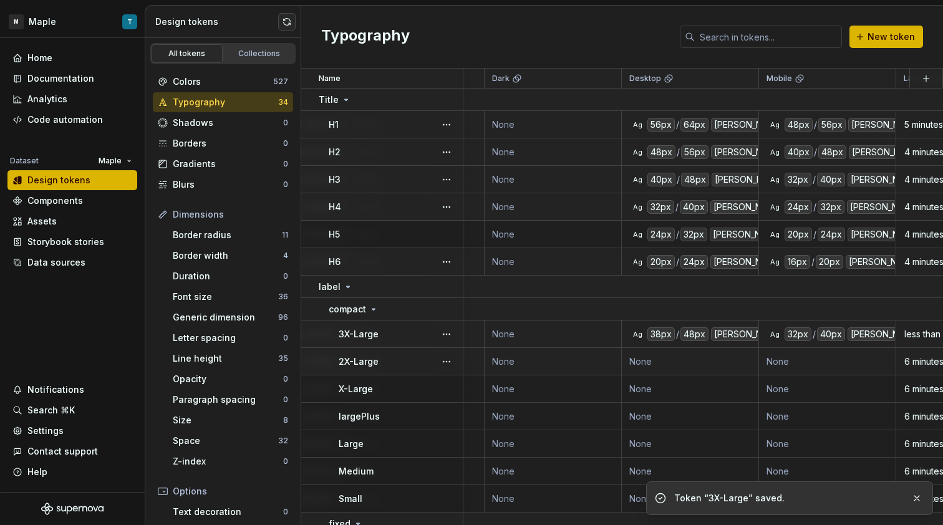
click at [720, 365] on td "None" at bounding box center [690, 361] width 137 height 27
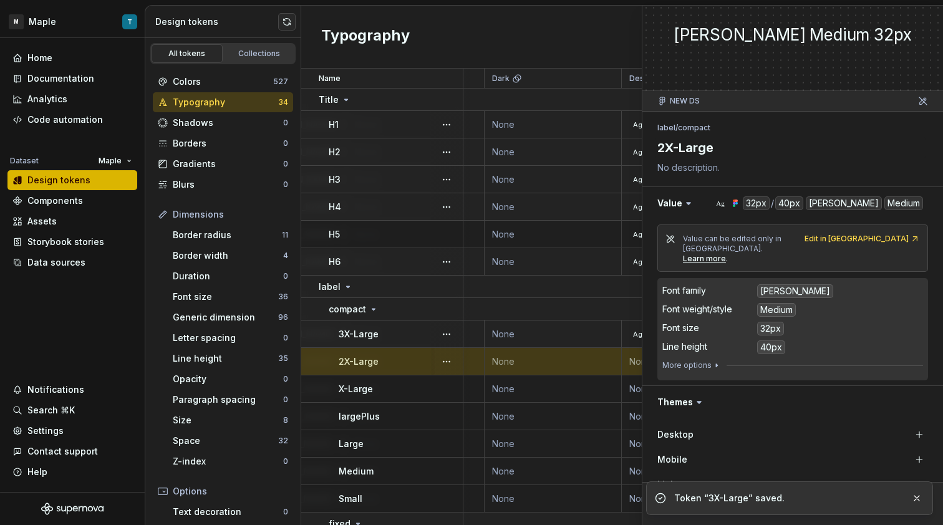
scroll to position [139, 0]
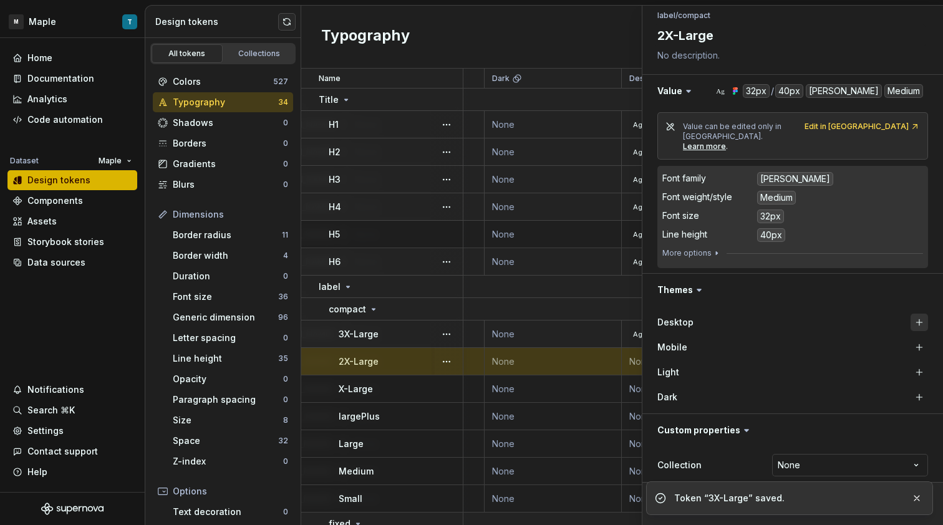
click at [910, 314] on button "button" at bounding box center [918, 322] width 17 height 17
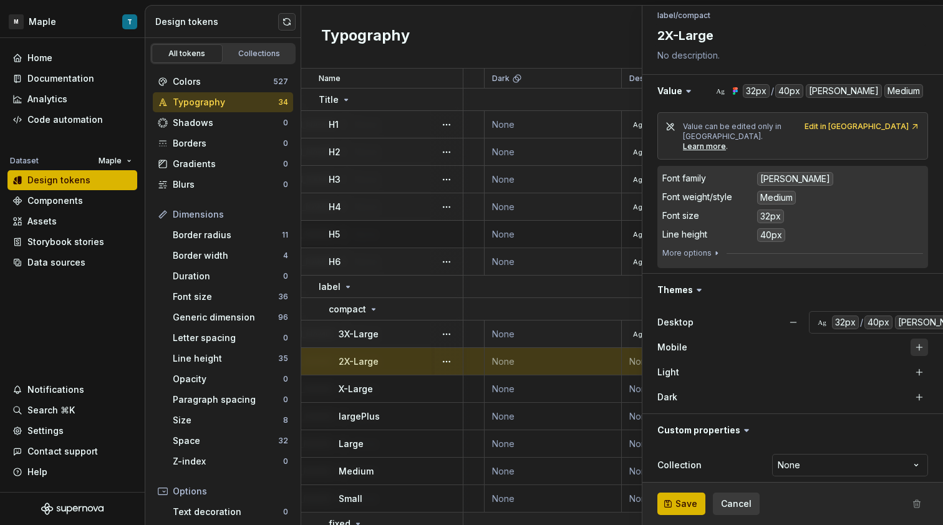
click at [910, 339] on button "button" at bounding box center [918, 347] width 17 height 17
type textarea "*"
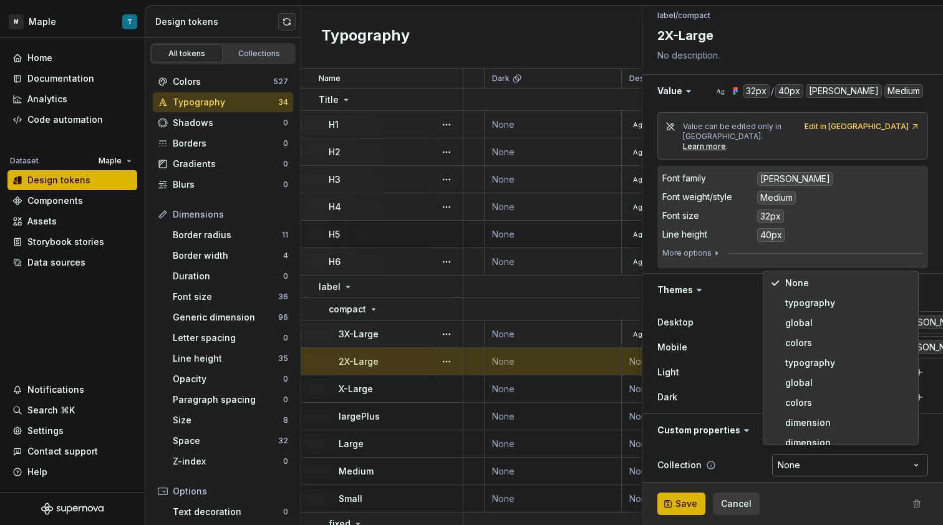
click at [806, 450] on html "M Maple T Home Documentation Analytics Code automation Dataset Maple Design tok…" at bounding box center [471, 262] width 943 height 525
select select "**********"
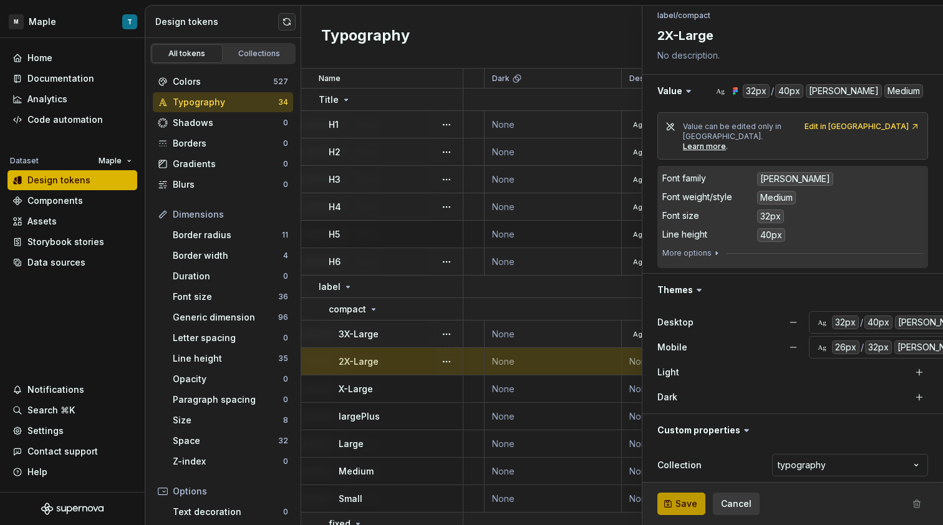
click at [694, 495] on button "Save" at bounding box center [681, 504] width 48 height 22
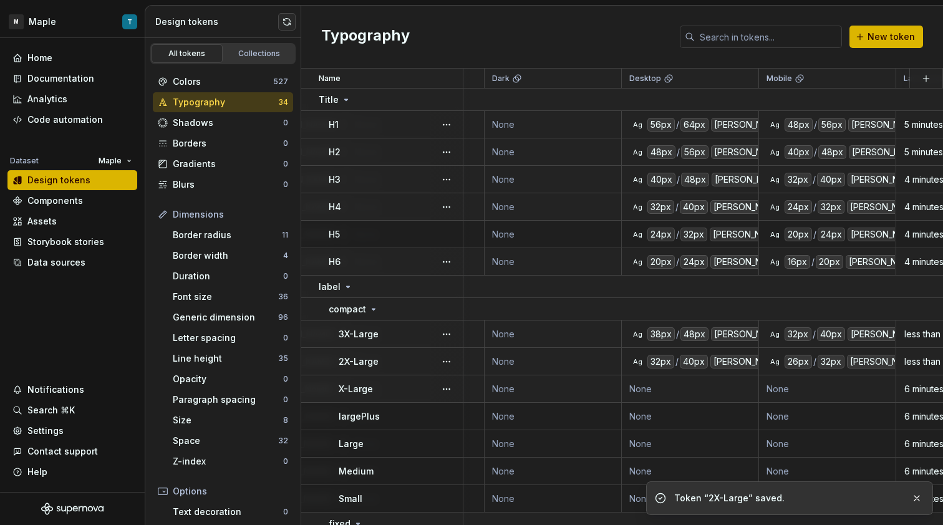
click at [731, 392] on td "None" at bounding box center [690, 388] width 137 height 27
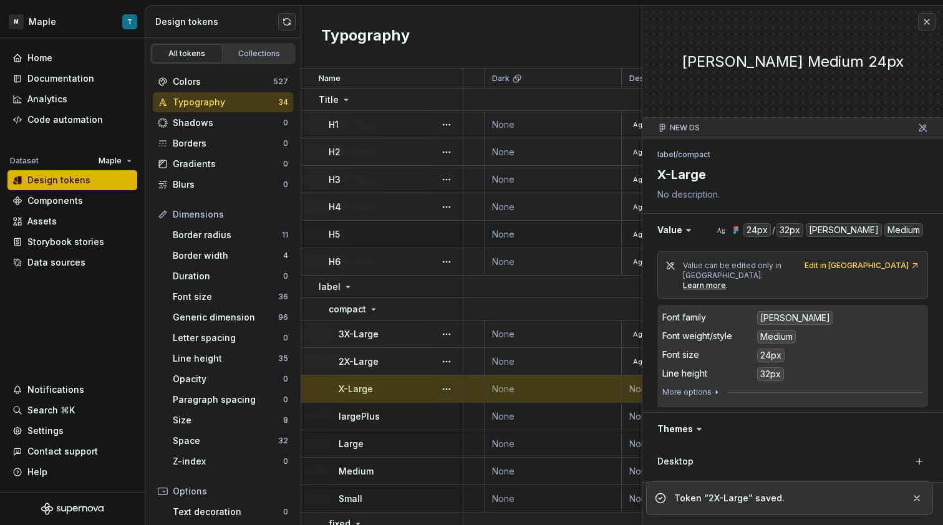
scroll to position [139, 0]
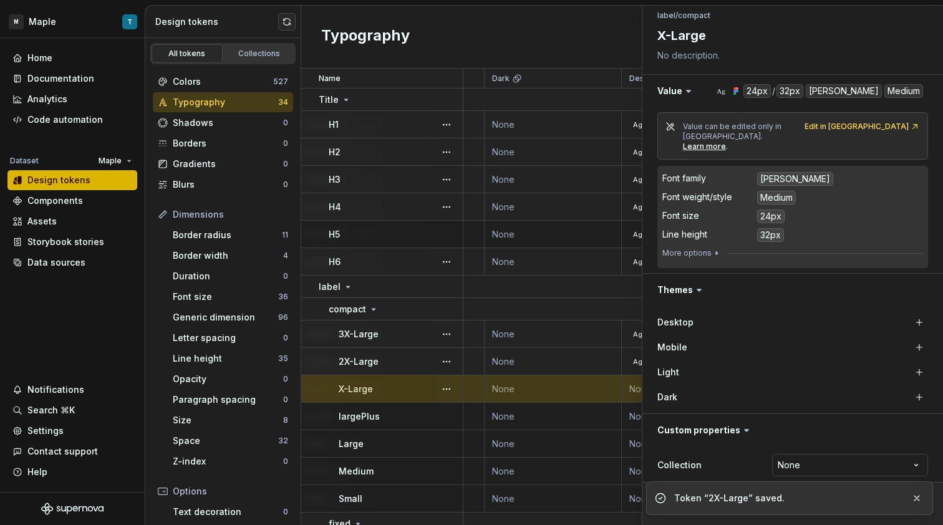
click at [807, 316] on div "Desktop" at bounding box center [783, 322] width 253 height 12
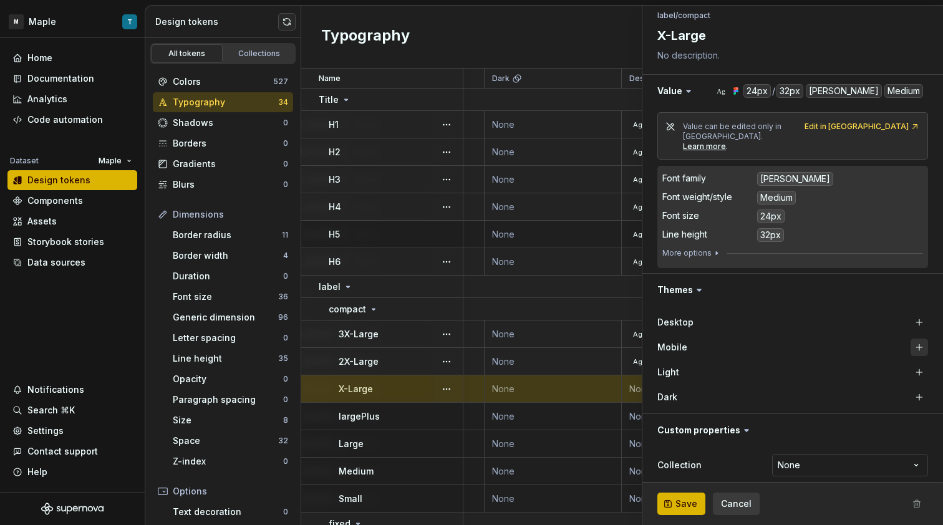
click at [910, 339] on button "button" at bounding box center [918, 347] width 17 height 17
click at [910, 314] on button "button" at bounding box center [918, 322] width 17 height 17
type textarea "*"
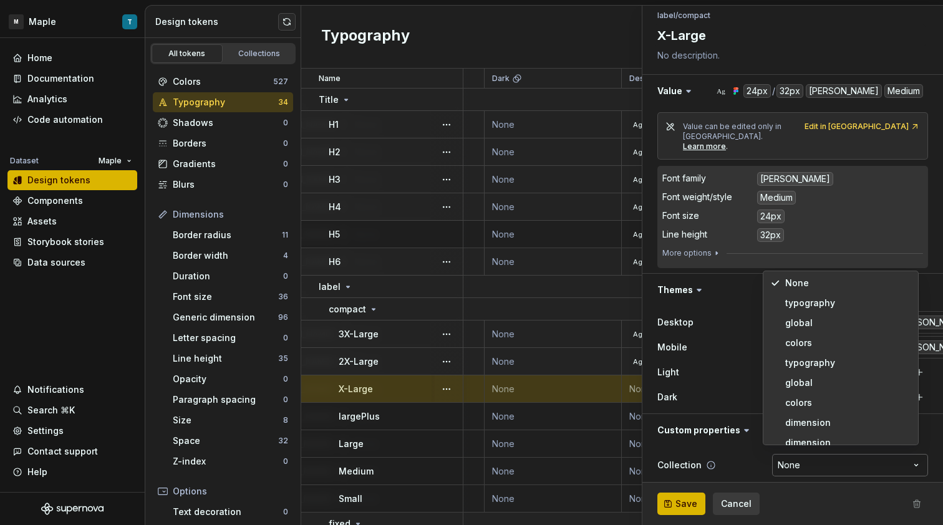
click at [794, 459] on html "M Maple T Home Documentation Analytics Code automation Dataset Maple Design tok…" at bounding box center [471, 262] width 943 height 525
select select "**********"
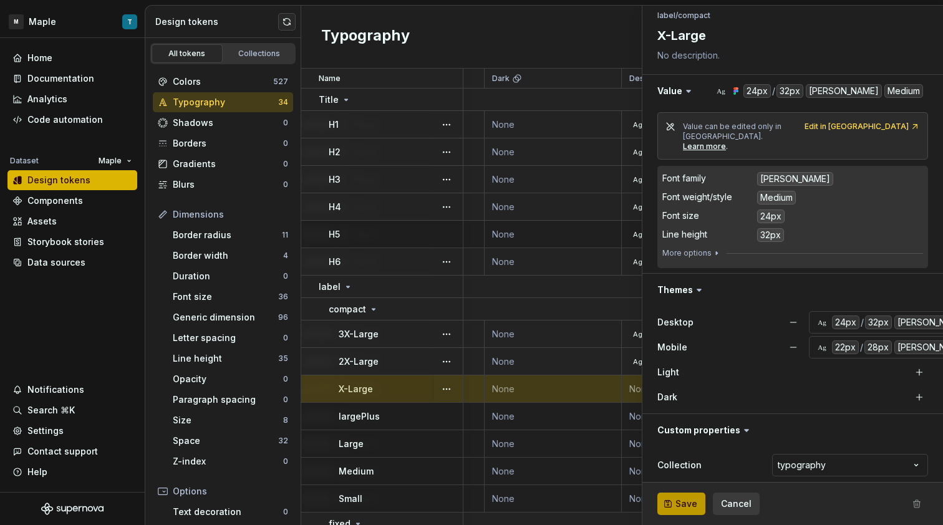
click at [697, 499] on button "Save" at bounding box center [681, 504] width 48 height 22
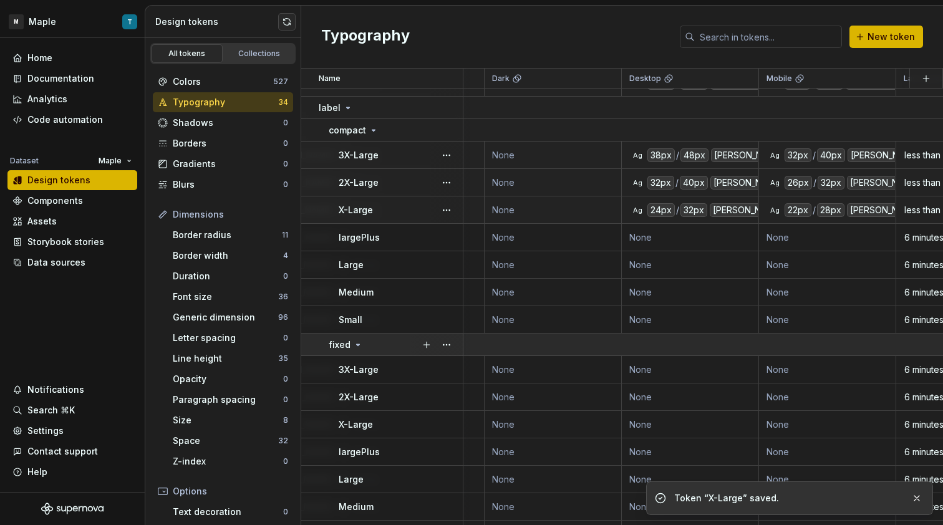
scroll to position [193, 304]
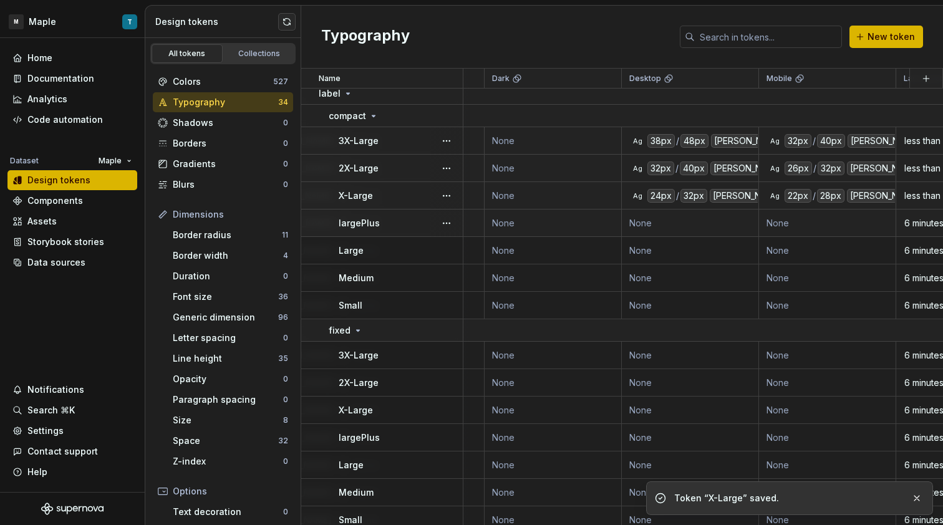
click at [721, 227] on td "None" at bounding box center [690, 223] width 137 height 27
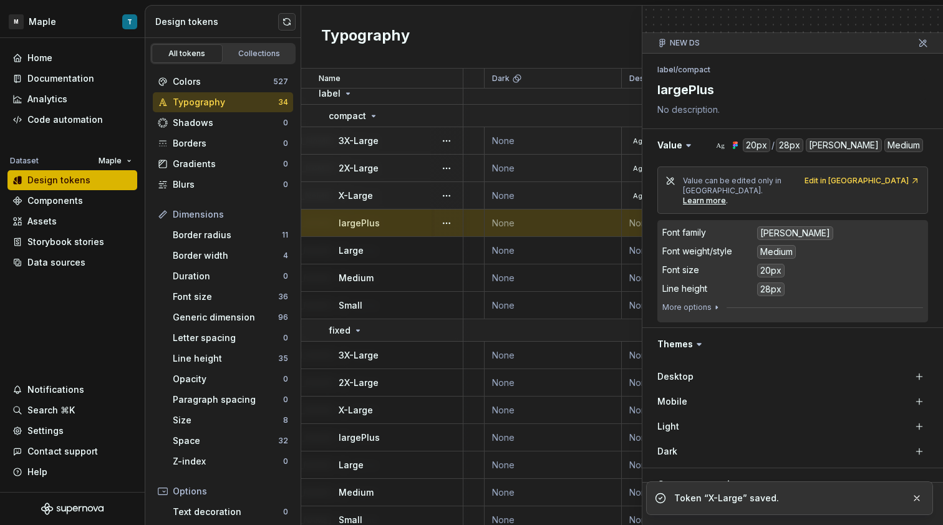
scroll to position [132, 0]
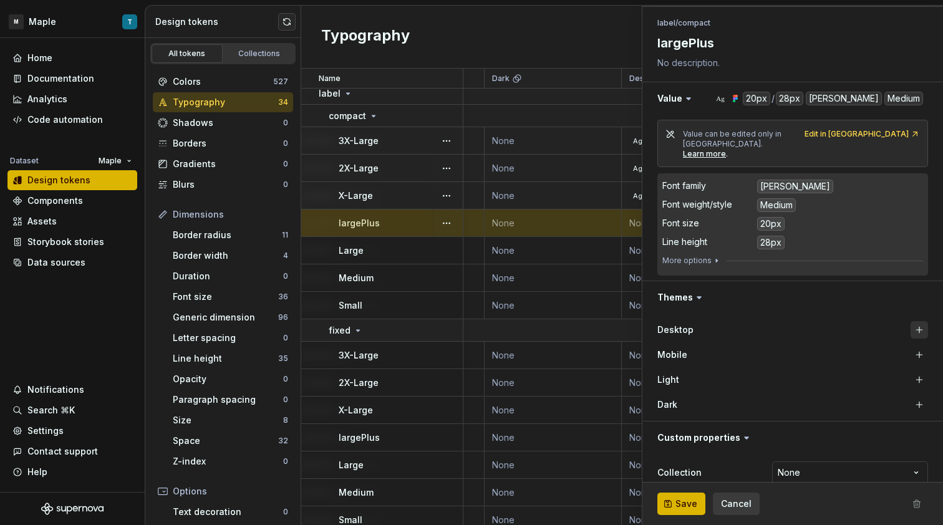
click at [910, 324] on button "button" at bounding box center [918, 329] width 17 height 17
click at [910, 346] on button "button" at bounding box center [918, 354] width 17 height 17
click at [693, 500] on span "Save" at bounding box center [686, 504] width 22 height 12
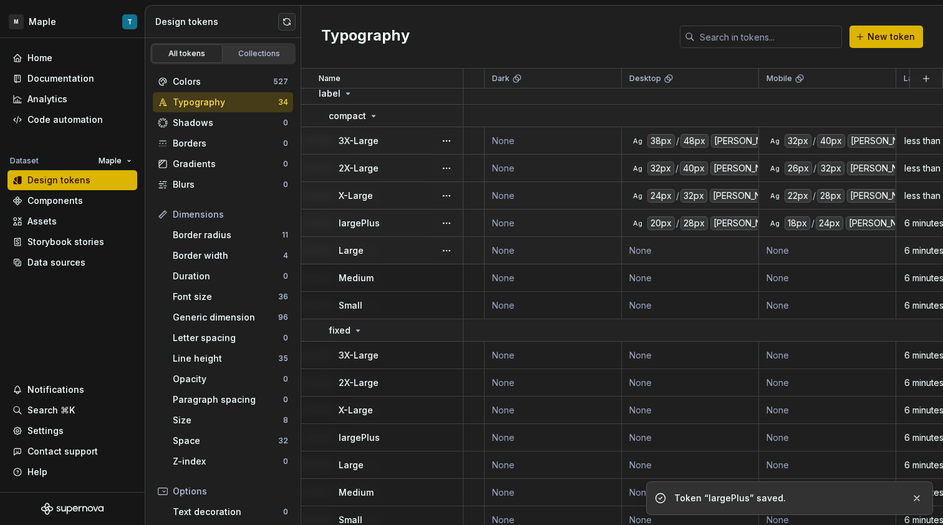
click at [729, 246] on td "None" at bounding box center [690, 250] width 137 height 27
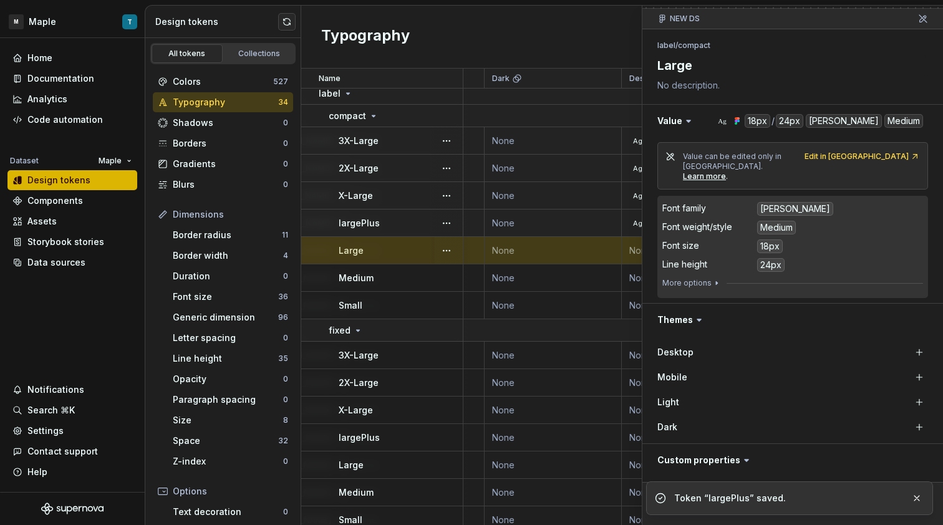
scroll to position [110, 0]
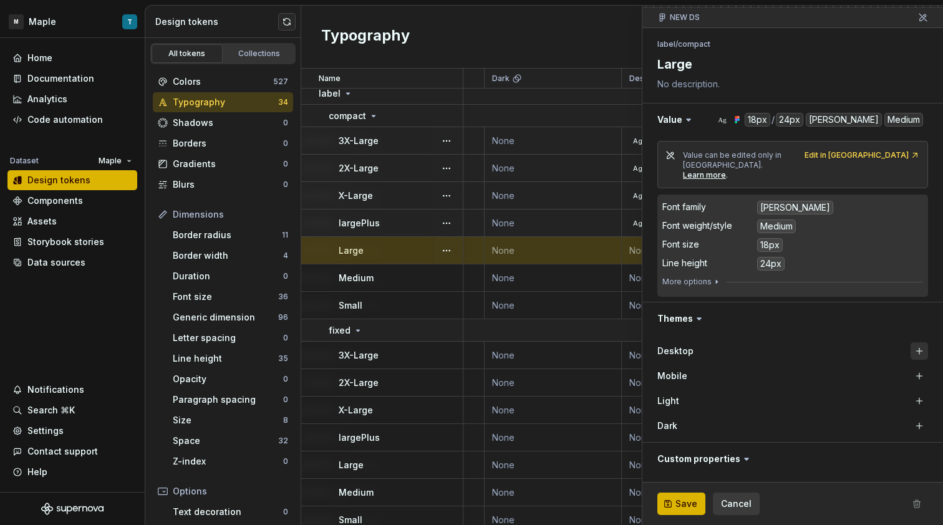
click at [912, 347] on button "button" at bounding box center [918, 350] width 17 height 17
click at [911, 367] on button "button" at bounding box center [918, 375] width 17 height 17
click at [698, 509] on button "Save" at bounding box center [681, 504] width 48 height 22
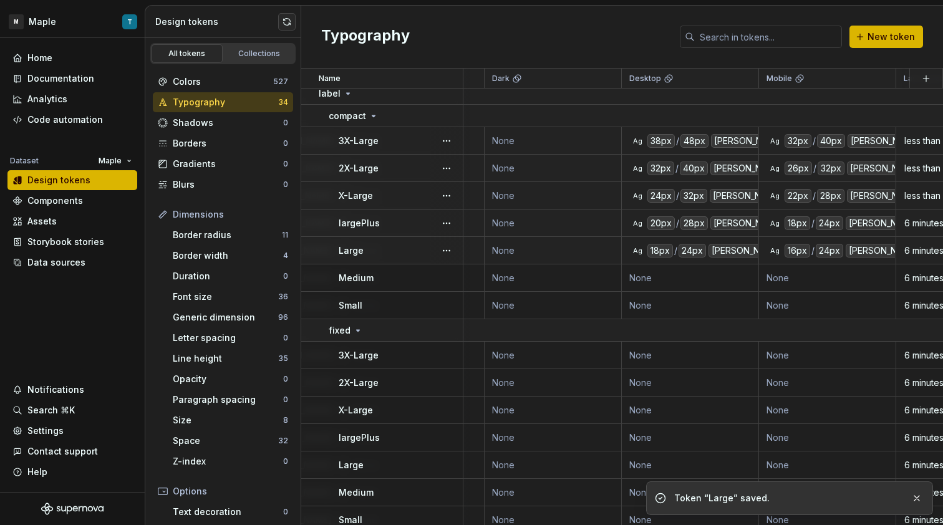
click at [636, 254] on div "Ag" at bounding box center [637, 251] width 10 height 10
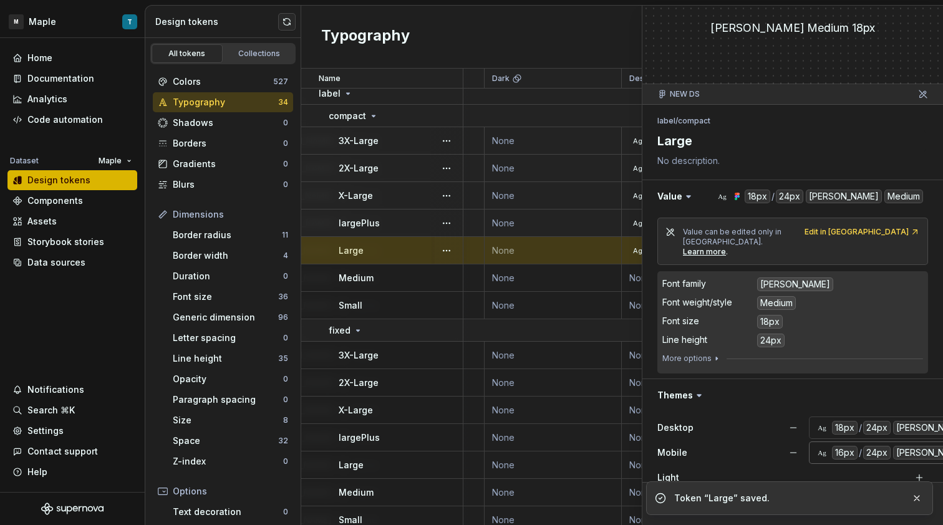
scroll to position [139, 0]
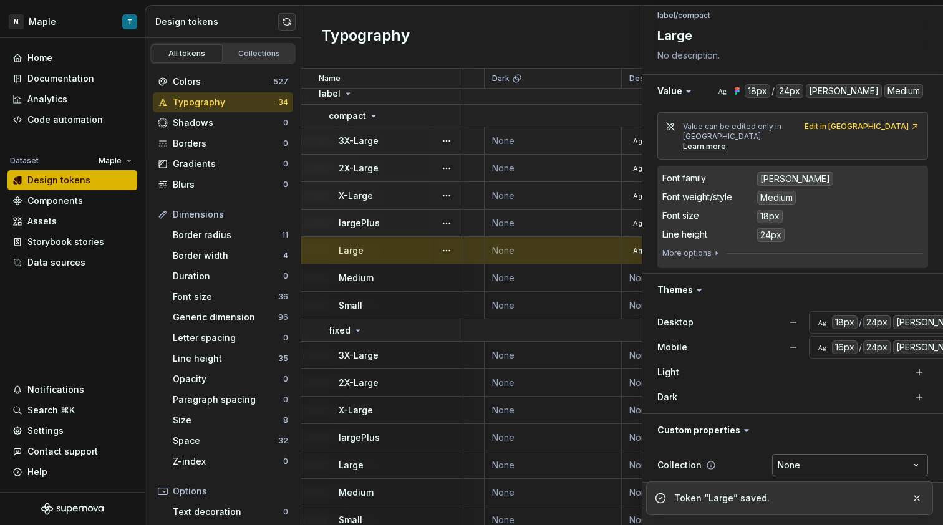
click at [842, 461] on html "M Maple T Home Documentation Analytics Code automation Dataset Maple Design tok…" at bounding box center [471, 262] width 943 height 525
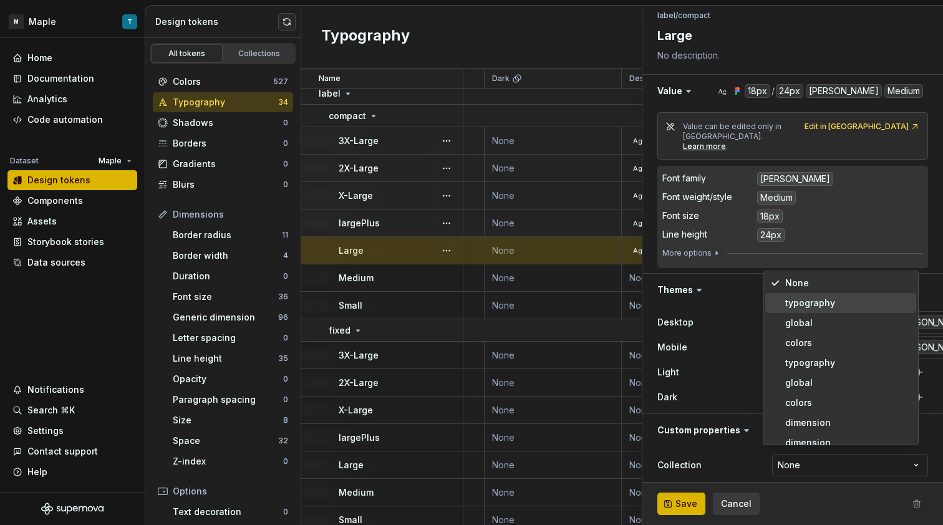
type textarea "*"
select select "**********"
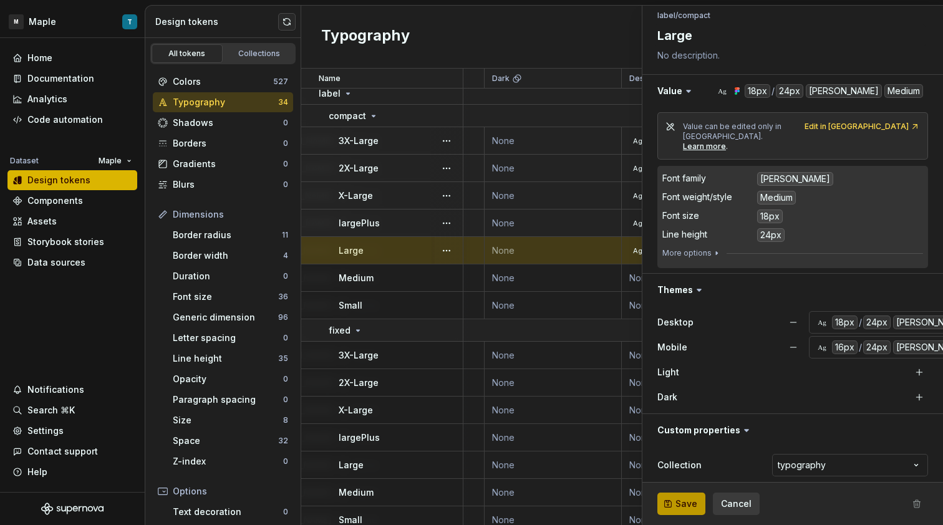
click at [690, 514] on button "Save" at bounding box center [681, 504] width 48 height 22
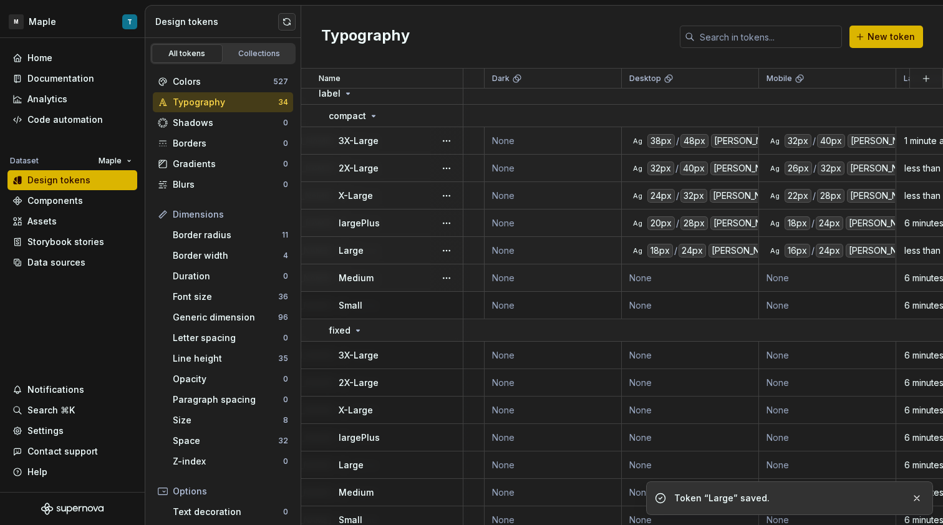
click at [638, 279] on td "None" at bounding box center [690, 277] width 137 height 27
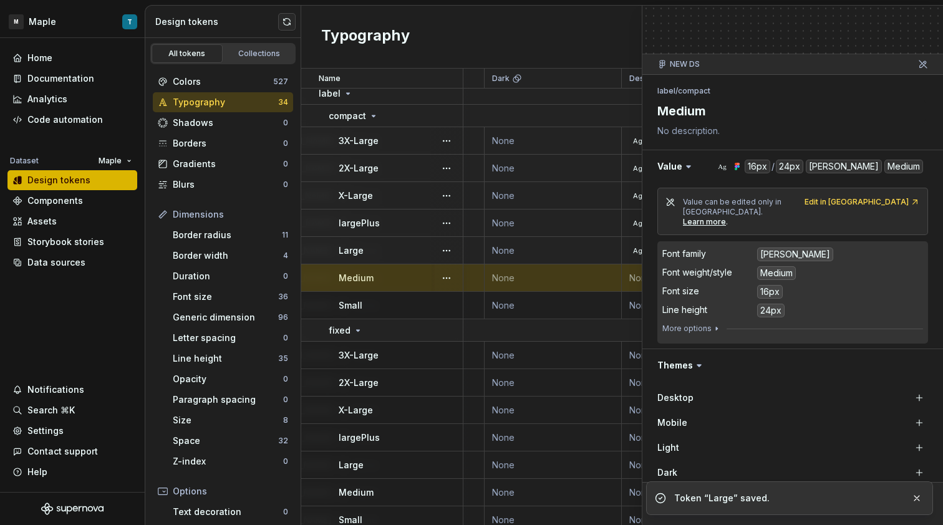
scroll to position [123, 0]
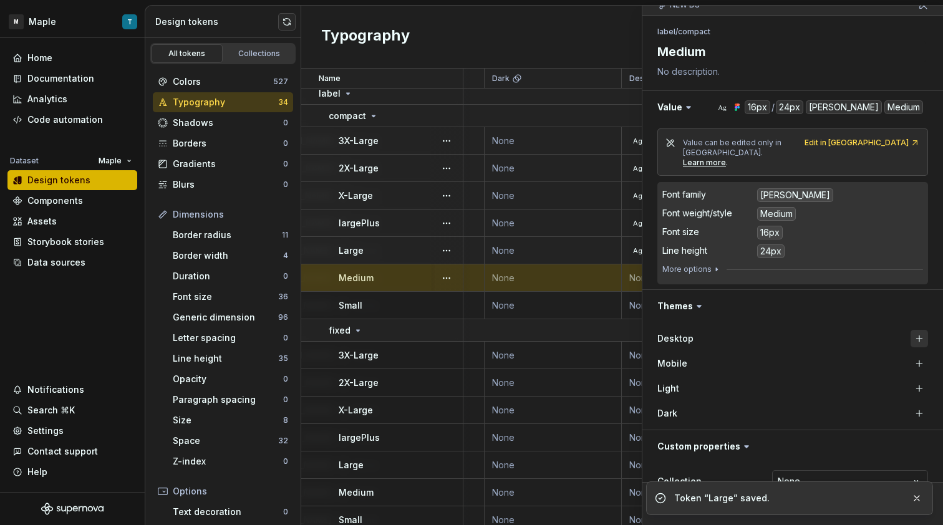
click at [910, 332] on button "button" at bounding box center [918, 338] width 17 height 17
click at [911, 355] on button "button" at bounding box center [918, 363] width 17 height 17
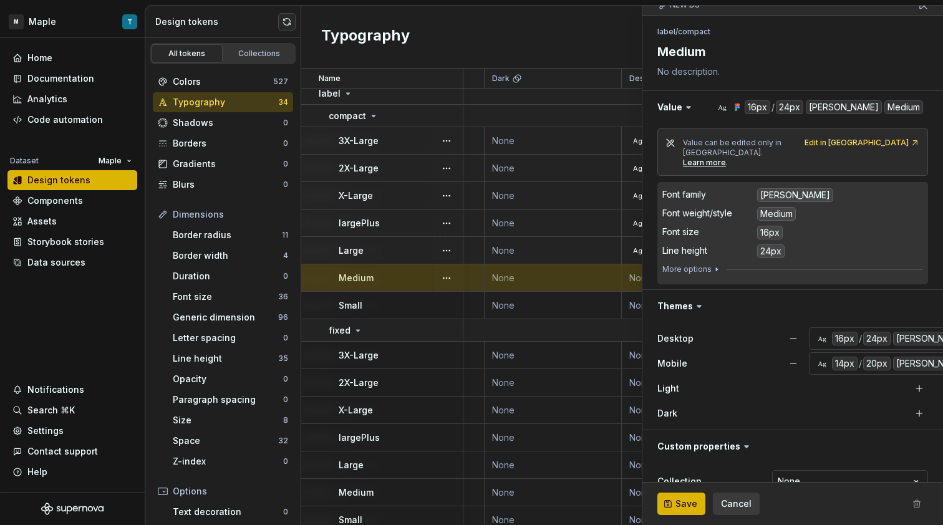
scroll to position [139, 0]
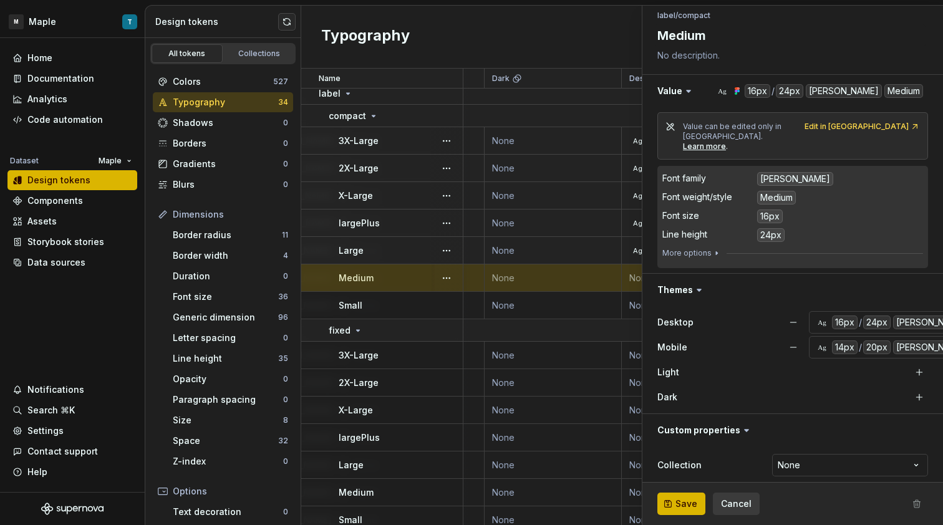
type textarea "*"
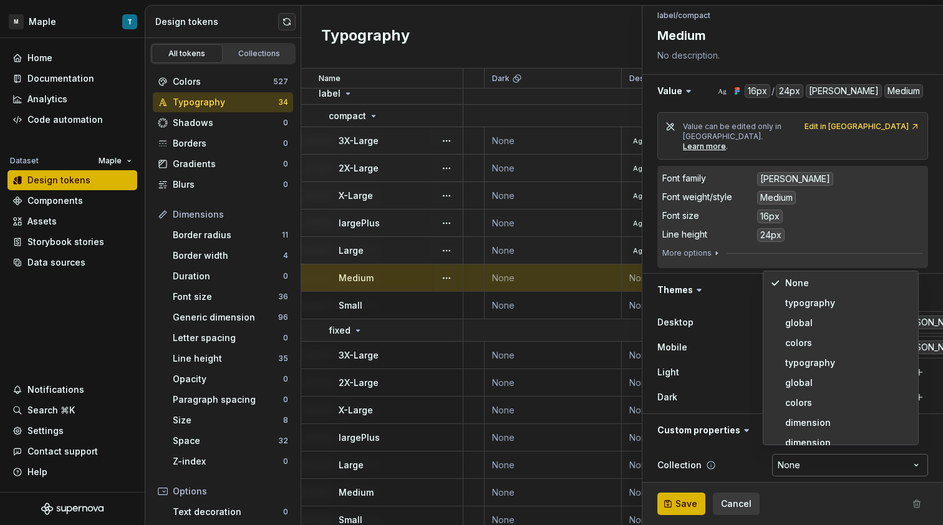
click at [806, 453] on html "M Maple T Home Documentation Analytics Code automation Dataset Maple Design tok…" at bounding box center [471, 262] width 943 height 525
select select "**********"
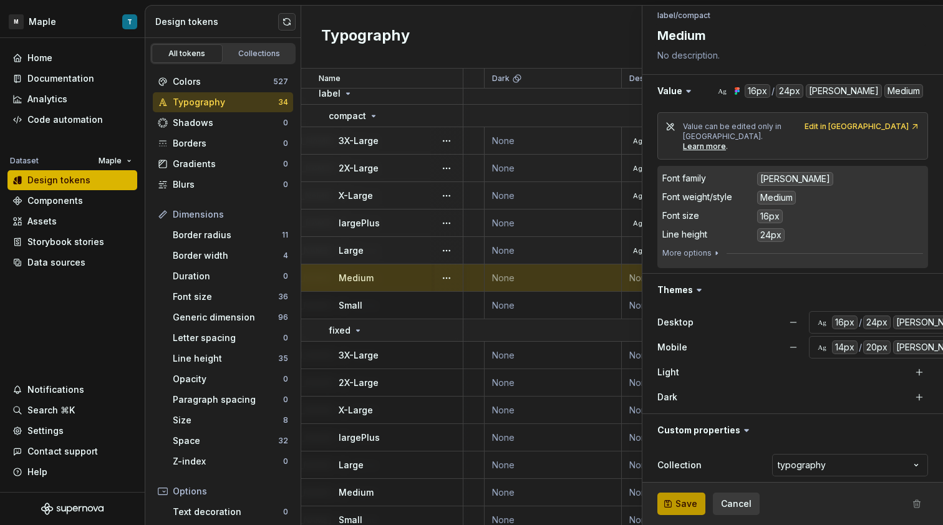
click at [688, 503] on span "Save" at bounding box center [686, 504] width 22 height 12
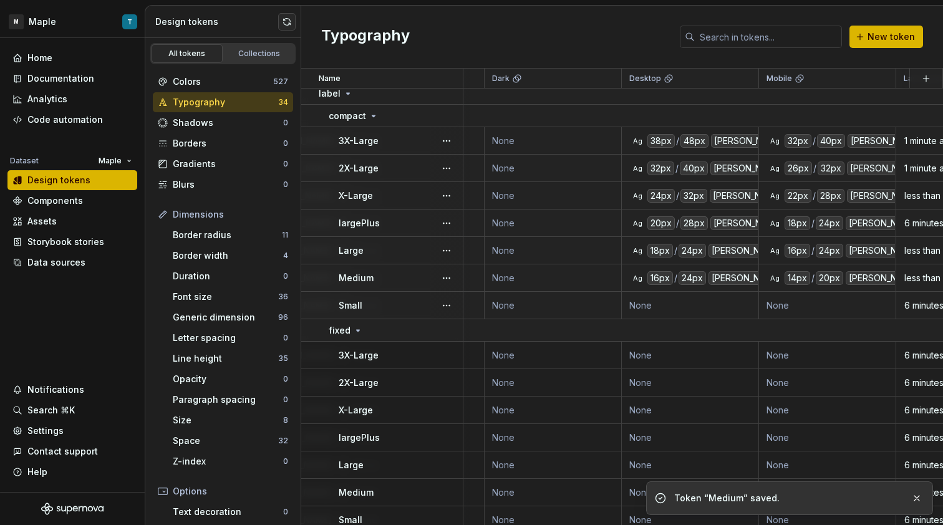
click at [731, 299] on td "None" at bounding box center [690, 305] width 137 height 27
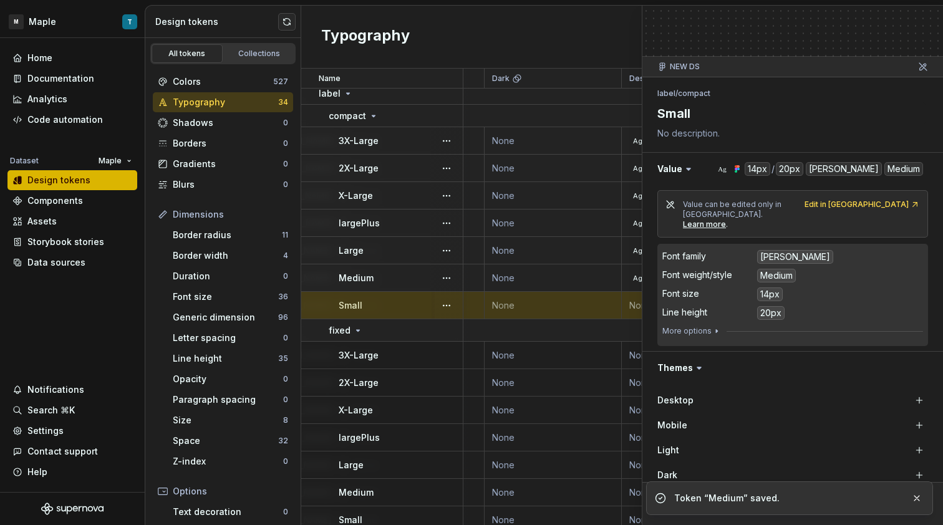
scroll to position [139, 0]
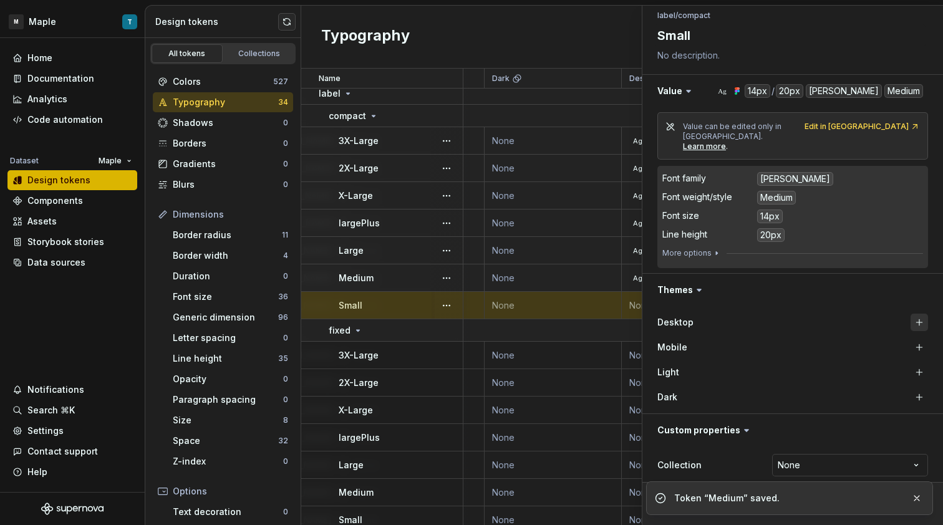
click at [914, 314] on button "button" at bounding box center [918, 322] width 17 height 17
click at [911, 339] on button "button" at bounding box center [918, 347] width 17 height 17
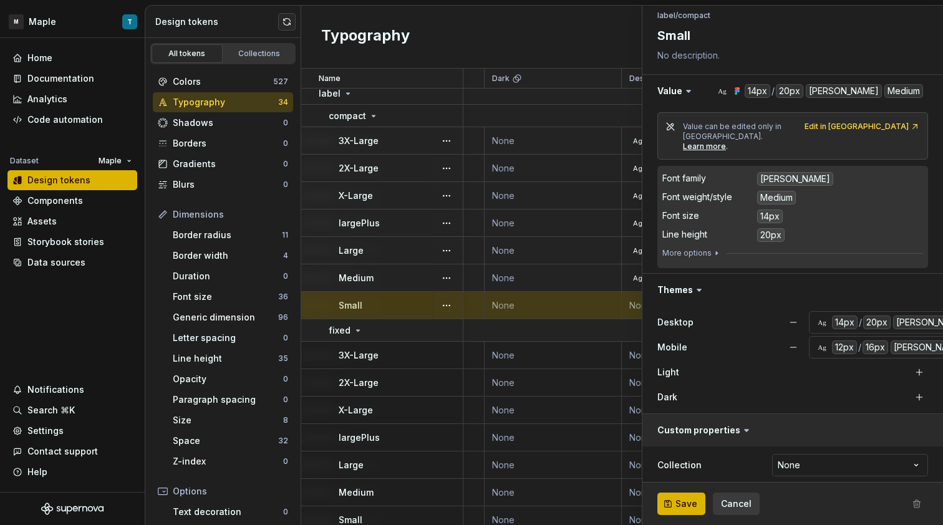
type textarea "*"
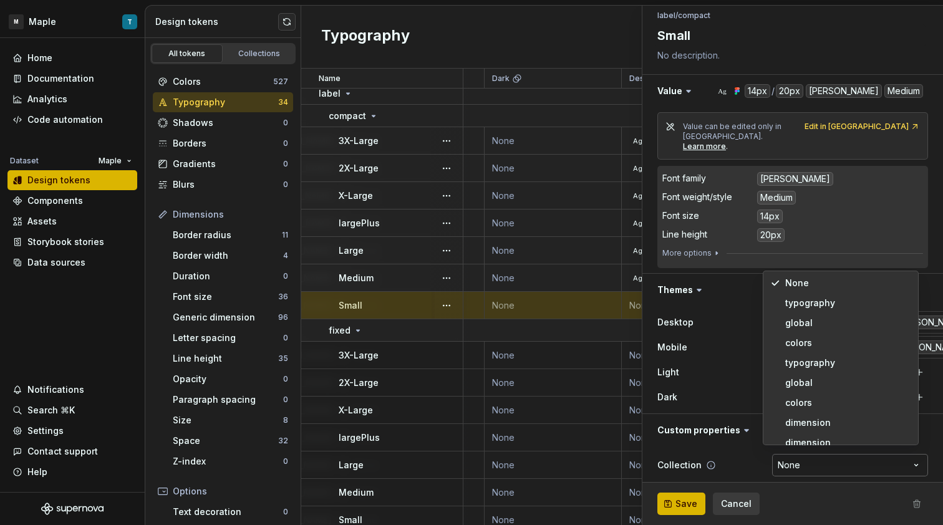
click at [794, 456] on html "M Maple T Home Documentation Analytics Code automation Dataset Maple Design tok…" at bounding box center [471, 262] width 943 height 525
select select "**********"
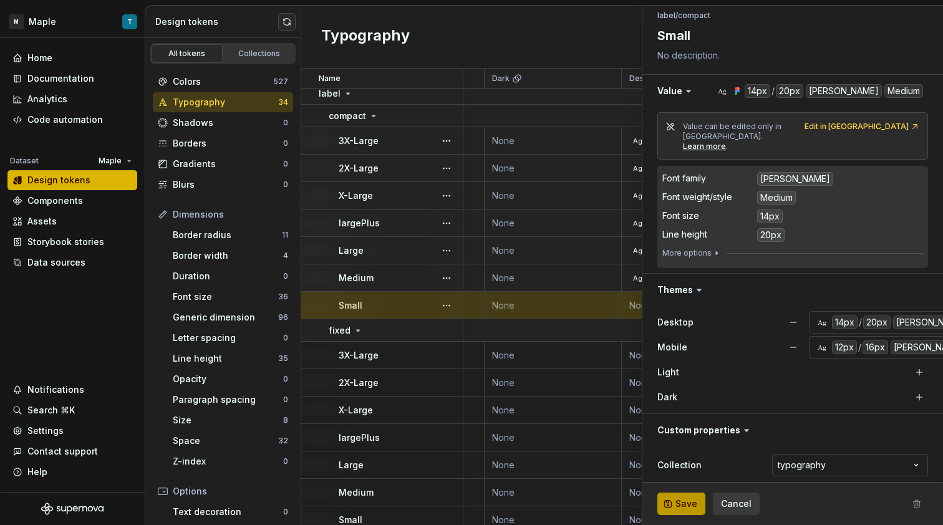
click at [687, 504] on span "Save" at bounding box center [686, 504] width 22 height 12
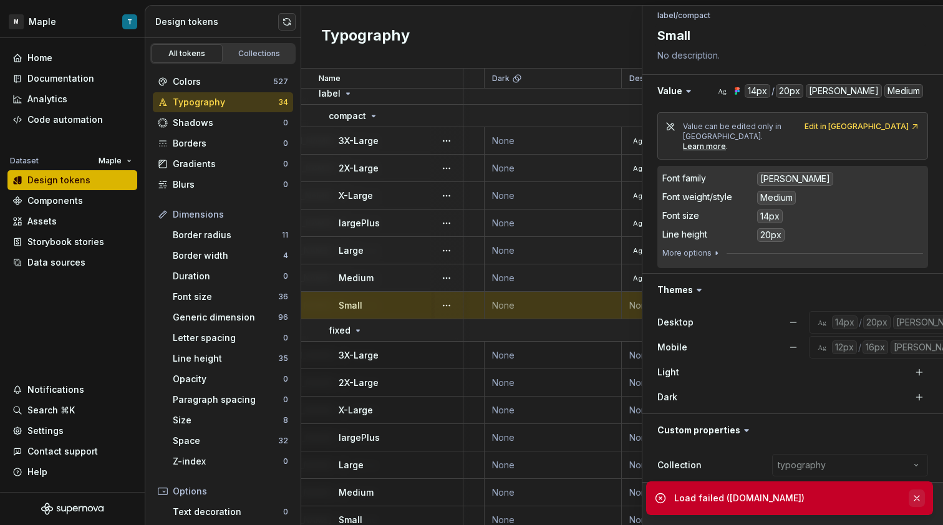
click at [922, 490] on button "button" at bounding box center [917, 497] width 16 height 17
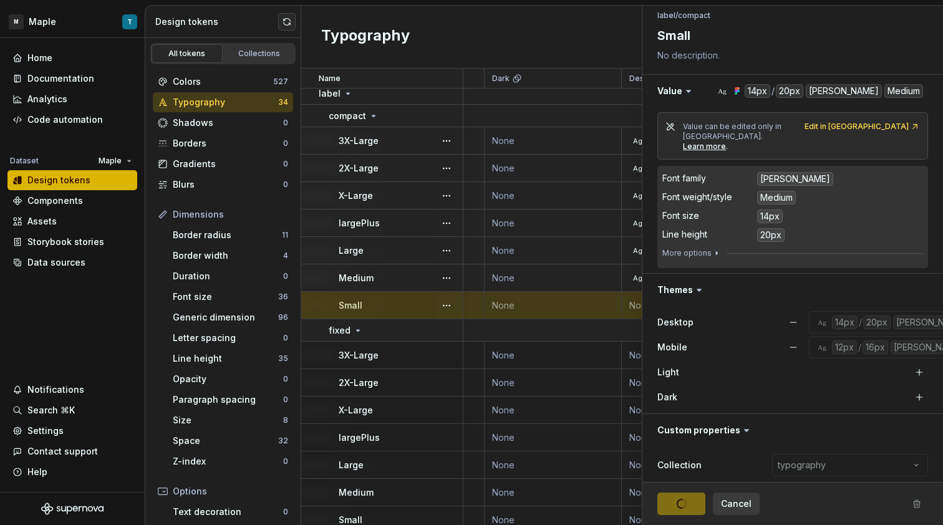
type textarea "*"
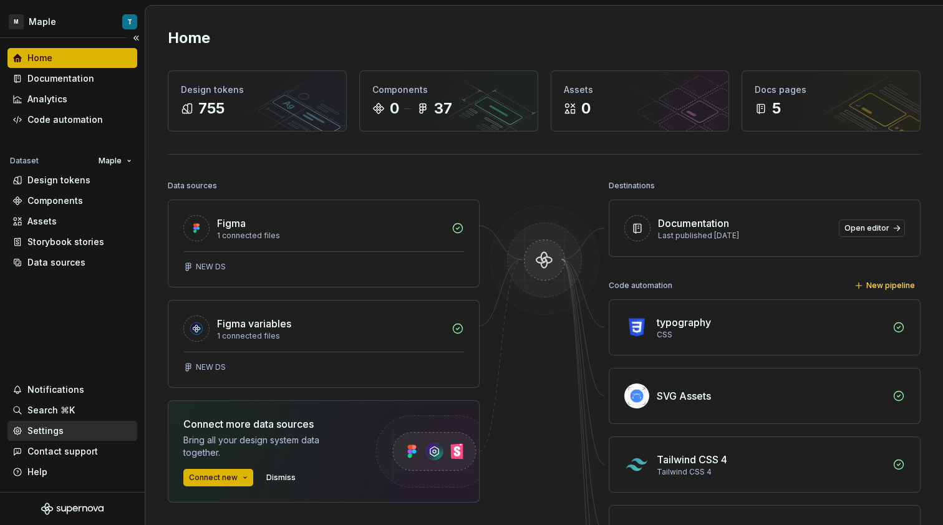
click at [76, 433] on div "Settings" at bounding box center [72, 431] width 120 height 12
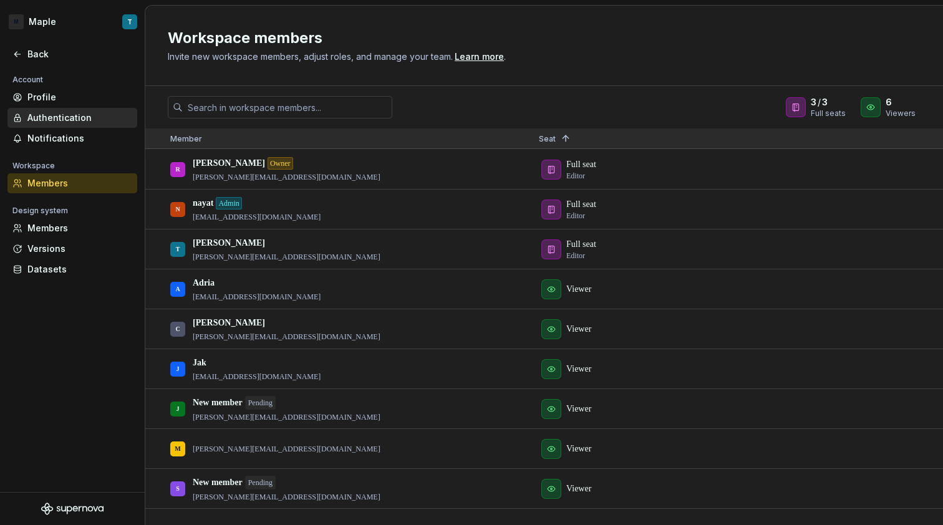
click at [70, 118] on div "Authentication" at bounding box center [79, 118] width 105 height 12
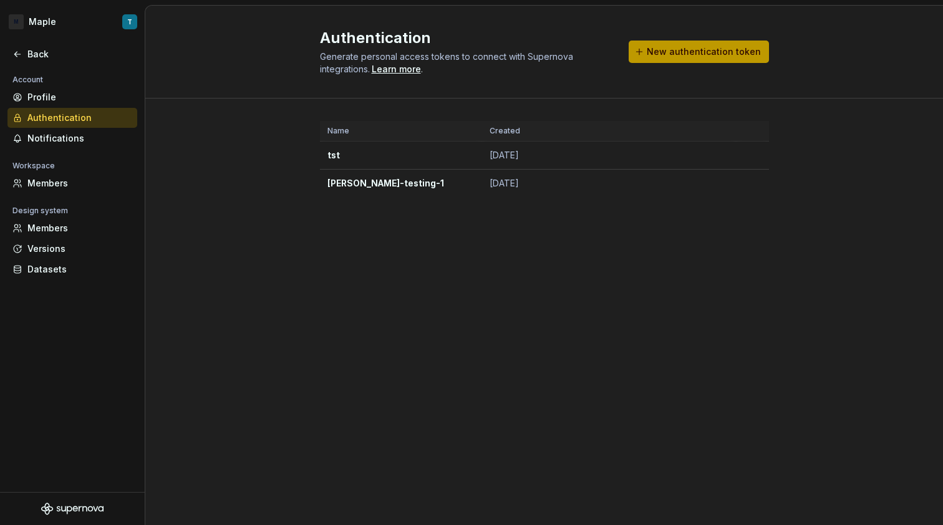
click at [696, 47] on span "New authentication token" at bounding box center [704, 52] width 114 height 12
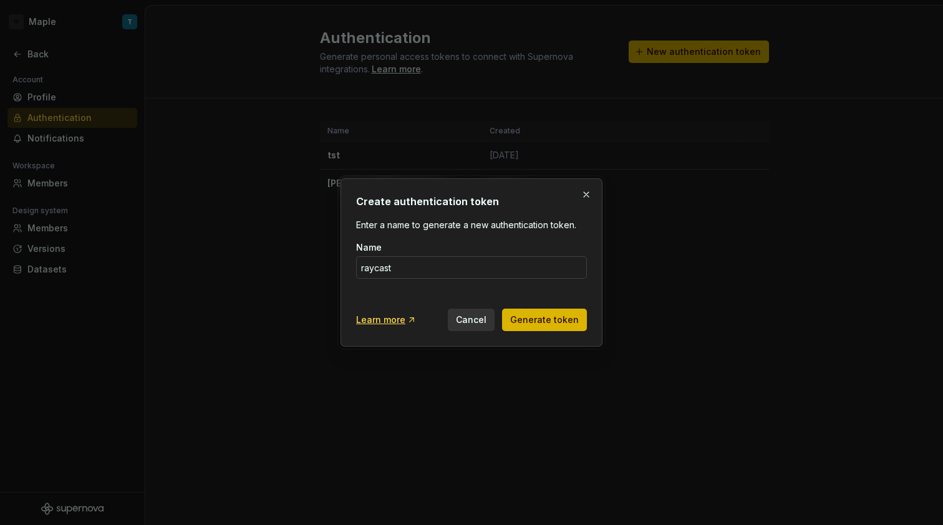
type input "Raycast"
drag, startPoint x: 570, startPoint y: 297, endPoint x: 568, endPoint y: 322, distance: 24.4
click at [568, 322] on span "Generate token" at bounding box center [544, 320] width 69 height 12
click at [577, 316] on span "Generate token" at bounding box center [544, 320] width 69 height 12
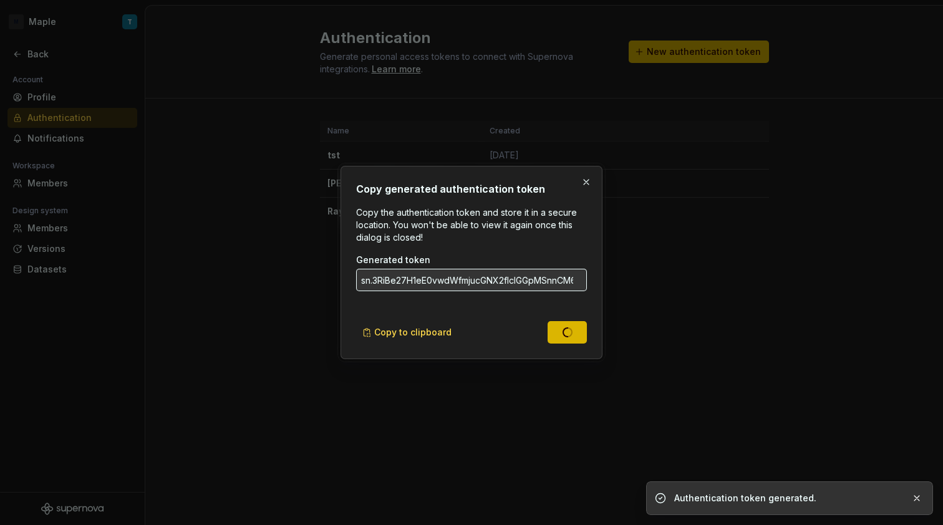
type input "sn.rWHIKpaIbK1TQi5B8buxeIINeeDcmvjfuaZy5uWPU2h0FM7Q9sTPlaedopA6ClKRSBC9ahsf0Qu0…"
click at [441, 332] on span "Copy to clipboard" at bounding box center [412, 332] width 77 height 12
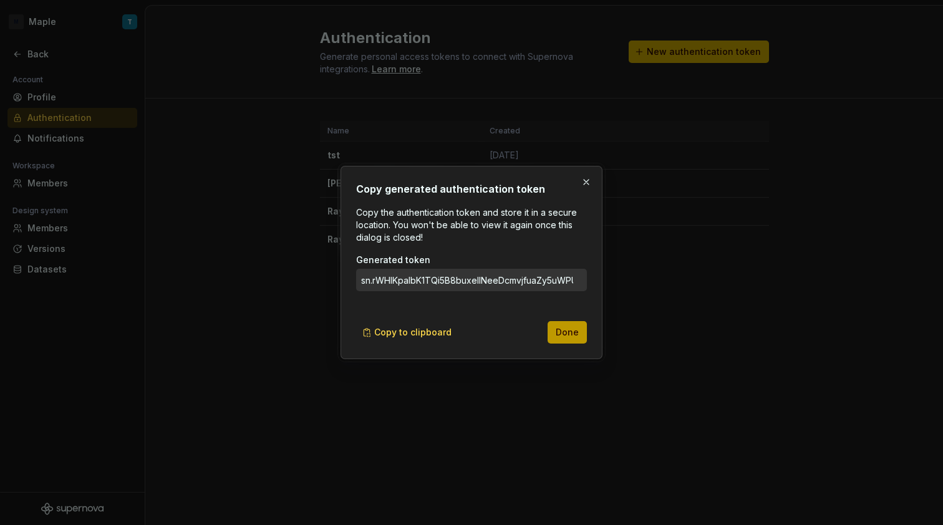
click at [571, 337] on span "Done" at bounding box center [567, 332] width 23 height 12
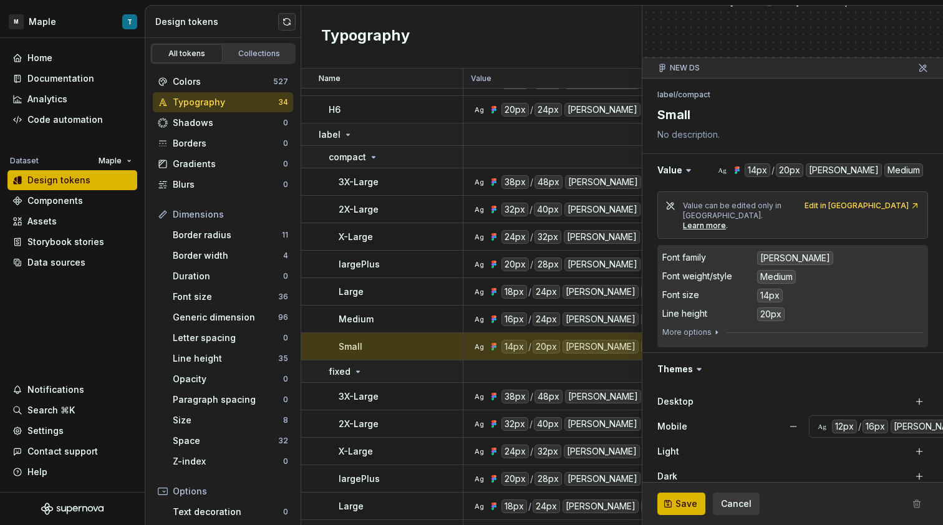
scroll to position [139, 0]
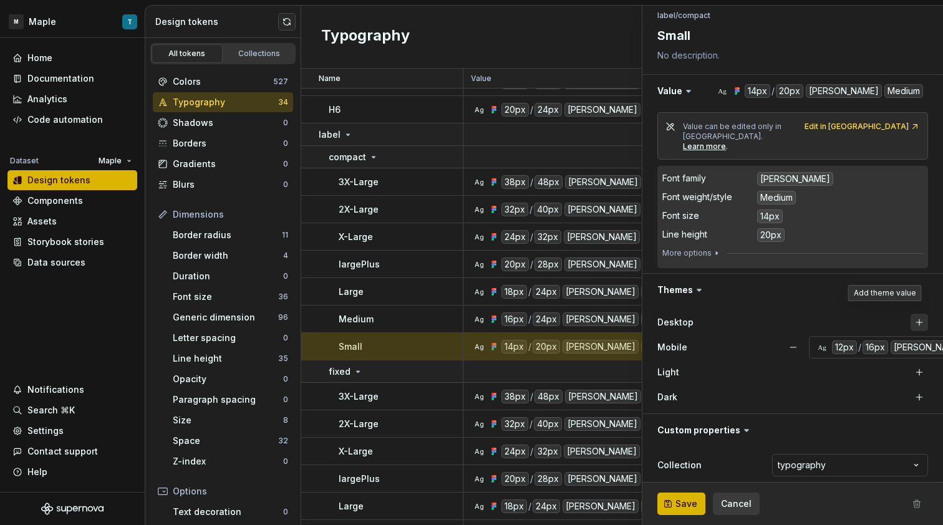
click at [910, 314] on button "button" at bounding box center [918, 322] width 17 height 17
click at [696, 502] on button "Save" at bounding box center [681, 504] width 48 height 22
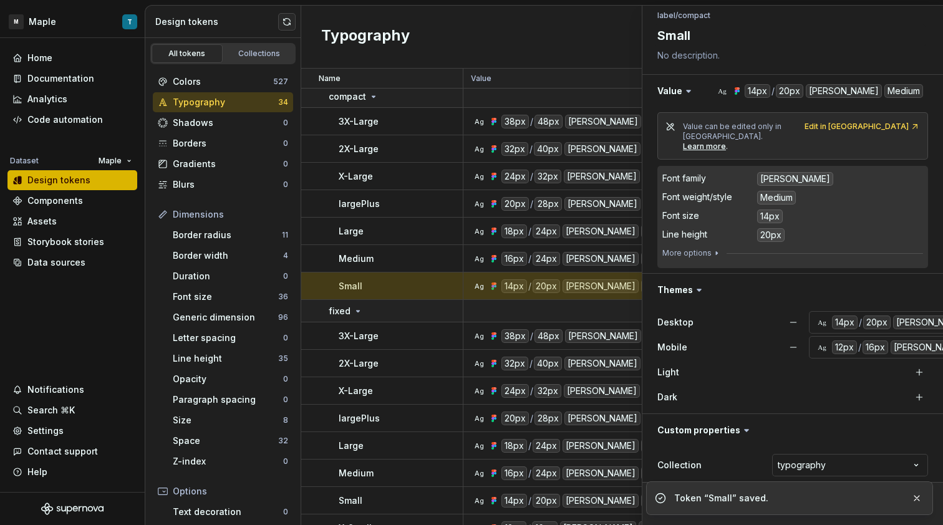
scroll to position [257, 0]
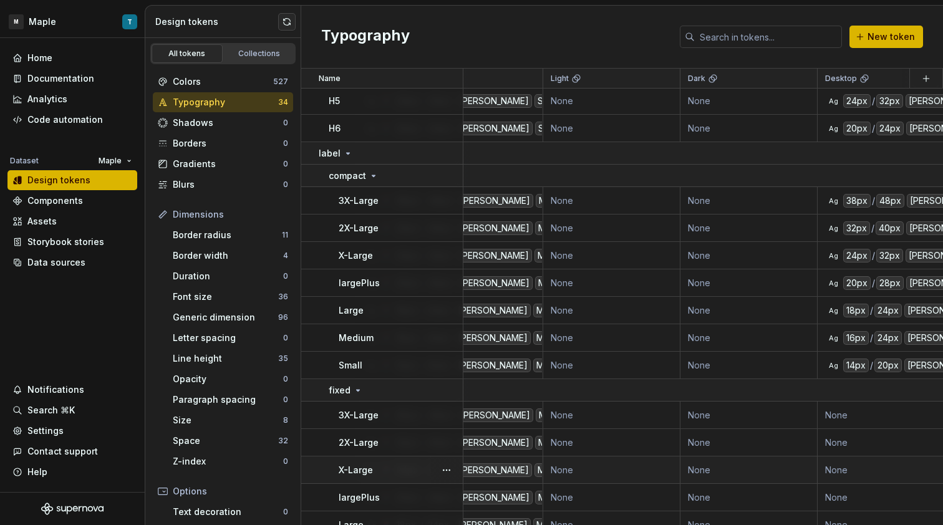
scroll to position [283, 108]
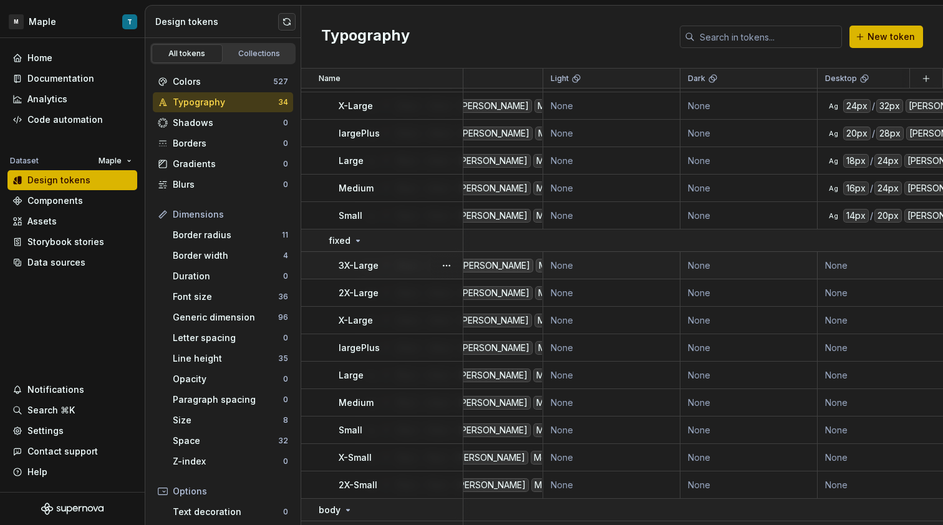
click at [854, 269] on td "None" at bounding box center [885, 265] width 137 height 27
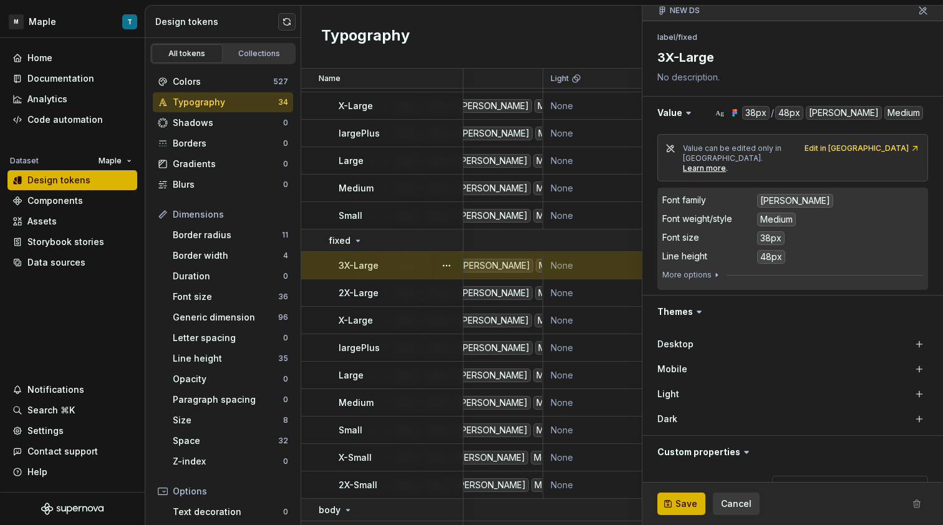
scroll to position [139, 0]
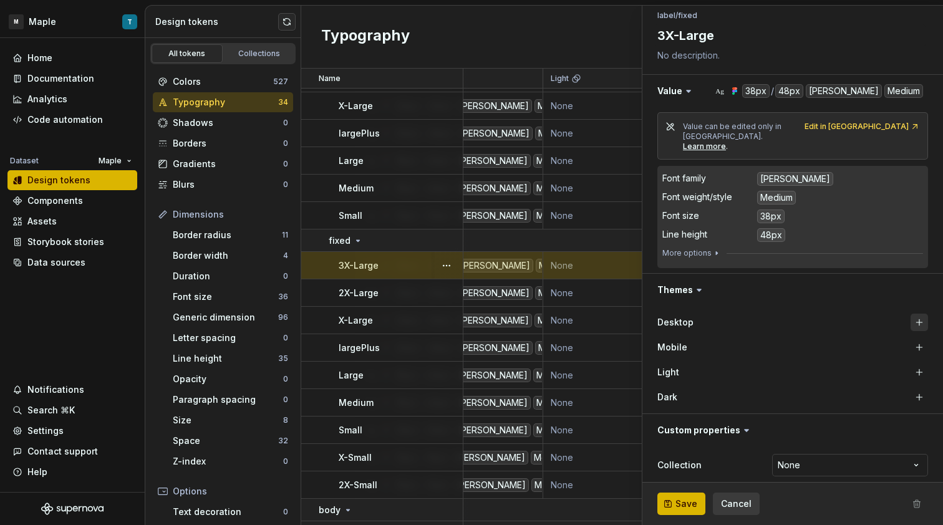
click at [912, 314] on button "button" at bounding box center [918, 322] width 17 height 17
click at [912, 339] on button "button" at bounding box center [918, 347] width 17 height 17
click at [877, 463] on html "M Maple T Home Documentation Analytics Code automation Dataset Maple Design tok…" at bounding box center [471, 262] width 943 height 525
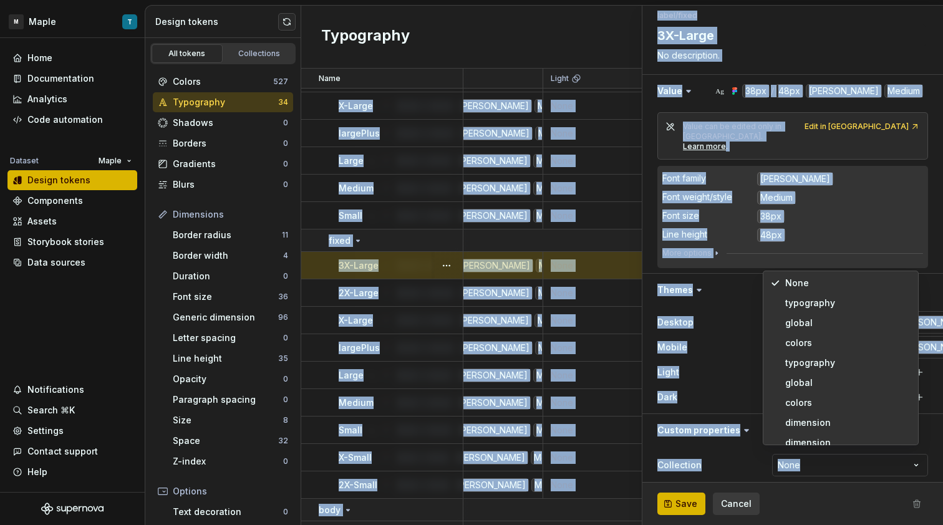
drag, startPoint x: 819, startPoint y: 304, endPoint x: 738, endPoint y: 312, distance: 81.5
click at [738, 312] on html "M Maple T Home Documentation Analytics Code automation Dataset Maple Design tok…" at bounding box center [471, 262] width 943 height 525
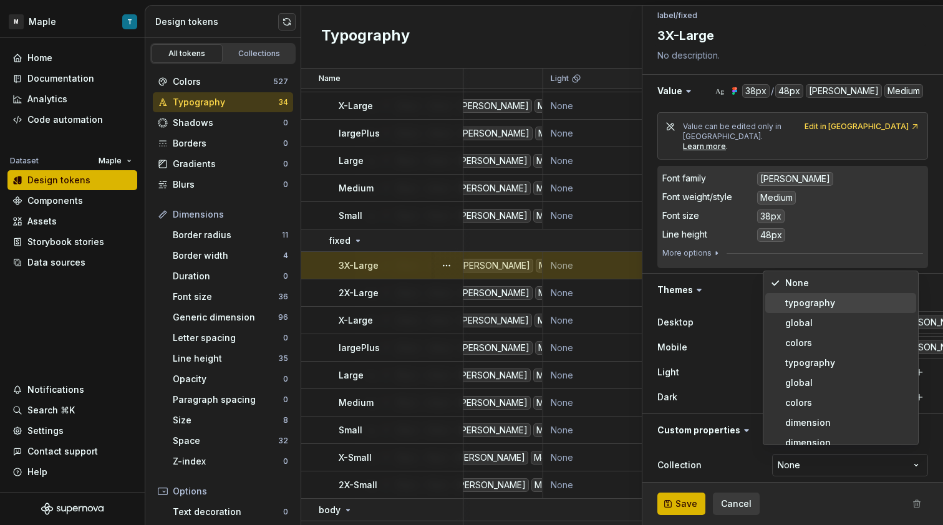
scroll to position [10, 0]
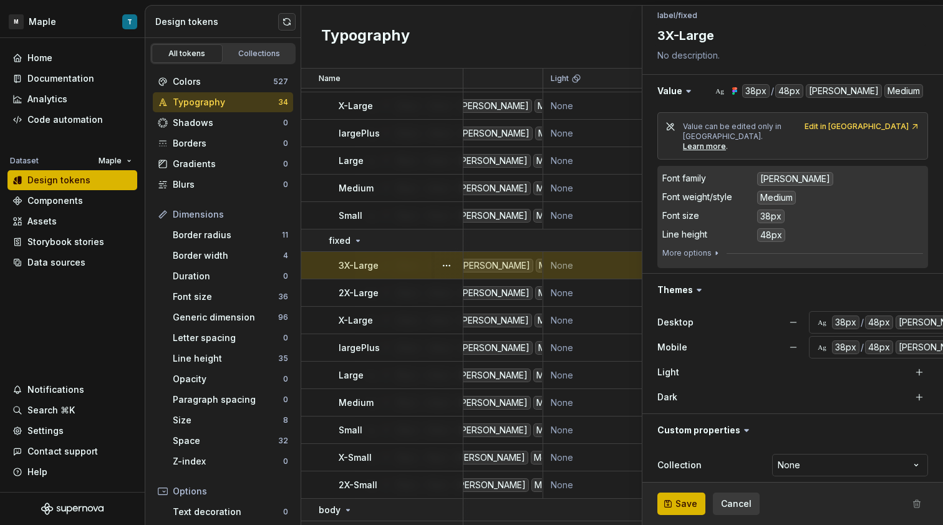
click at [740, 325] on html "M Maple T Home Documentation Analytics Code automation Dataset Maple Design tok…" at bounding box center [471, 262] width 943 height 525
click at [747, 497] on button "Cancel" at bounding box center [736, 504] width 47 height 22
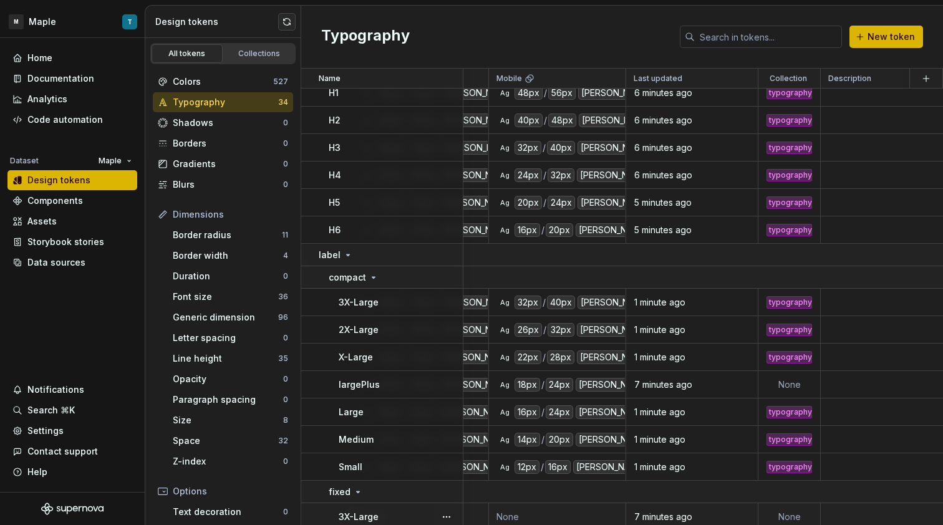
scroll to position [0, 574]
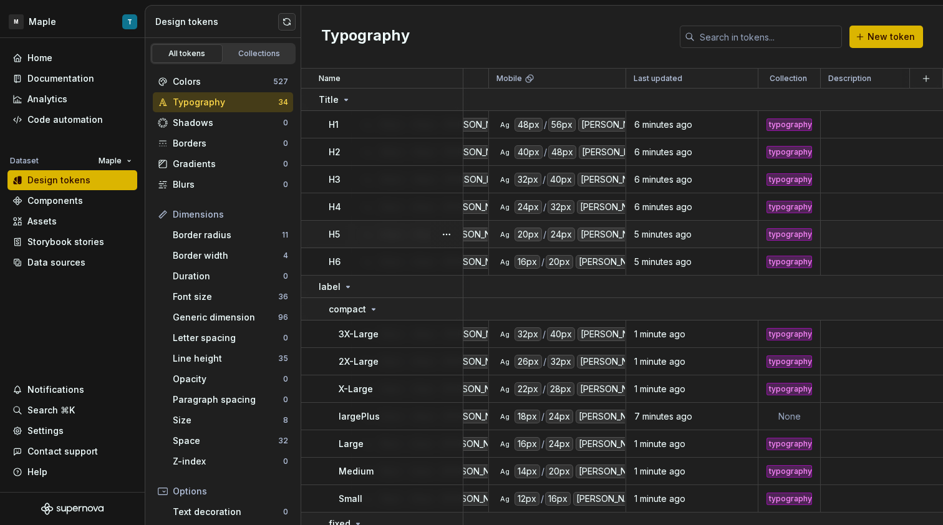
click at [789, 235] on div "typography" at bounding box center [789, 234] width 46 height 12
type textarea "*"
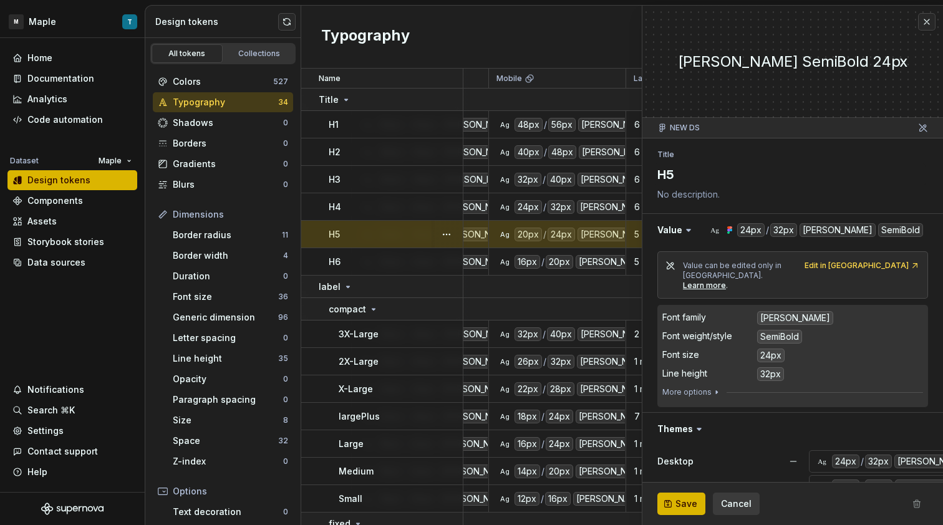
scroll to position [139, 0]
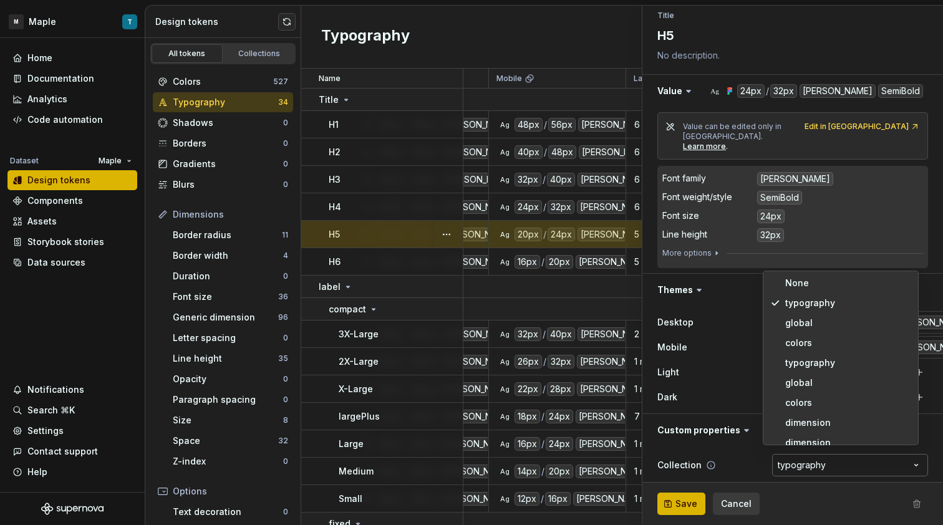
click at [834, 455] on html "M Maple T Home Documentation Analytics Code automation Dataset Maple Design tok…" at bounding box center [471, 262] width 943 height 525
select select "**********"
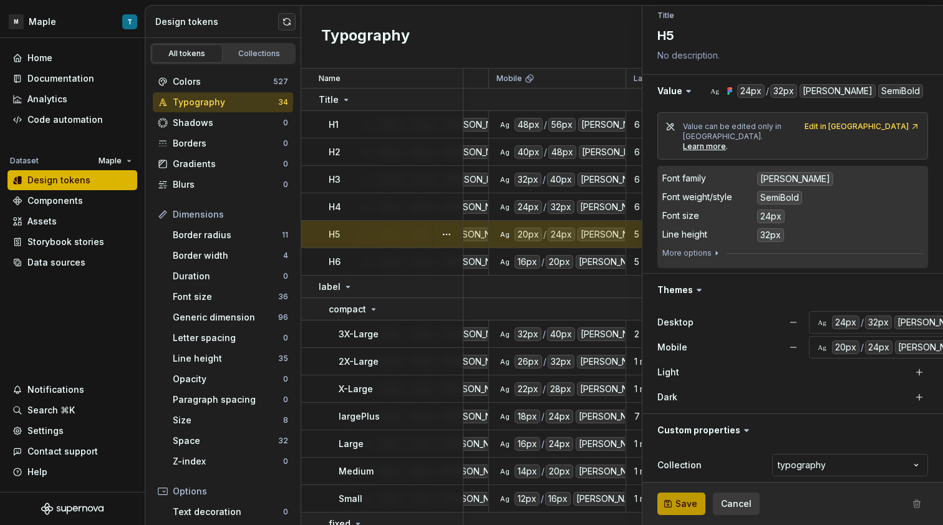
click at [698, 498] on button "Save" at bounding box center [681, 504] width 48 height 22
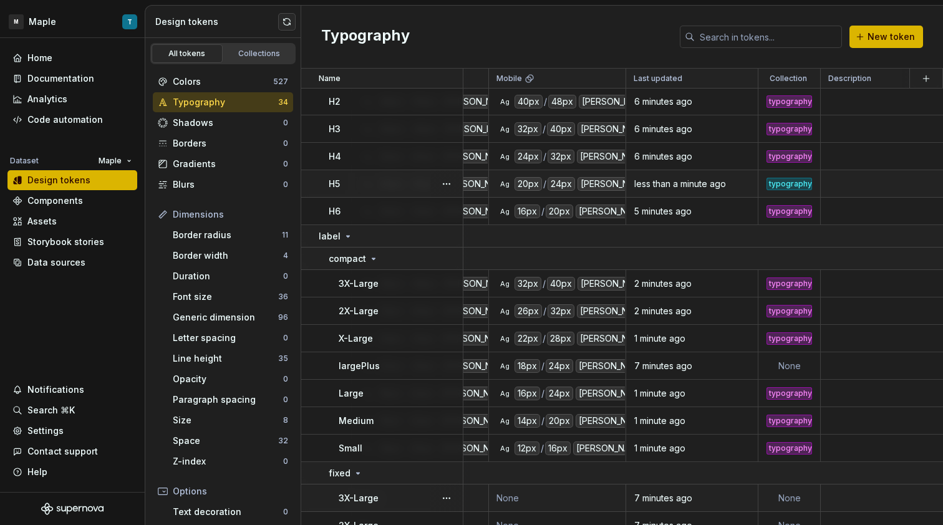
scroll to position [0, 574]
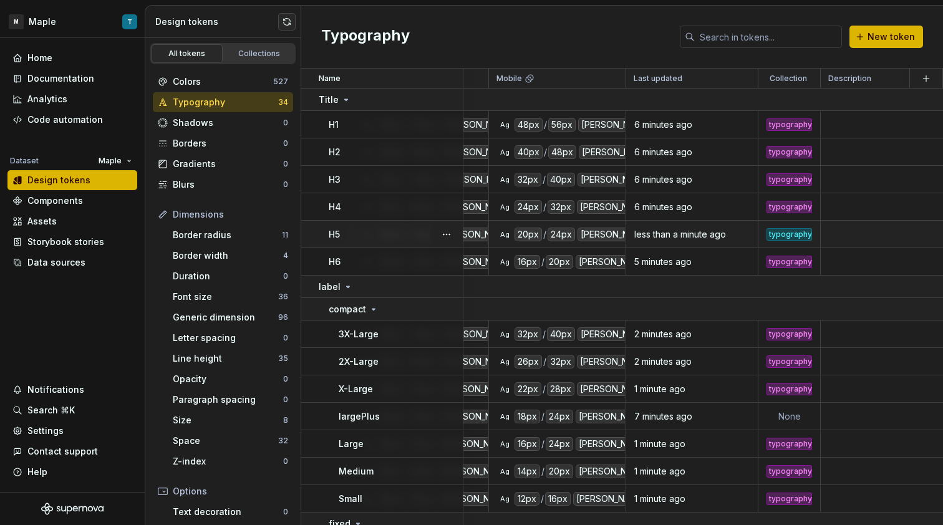
click at [810, 235] on div "typography" at bounding box center [789, 234] width 46 height 12
type textarea "*"
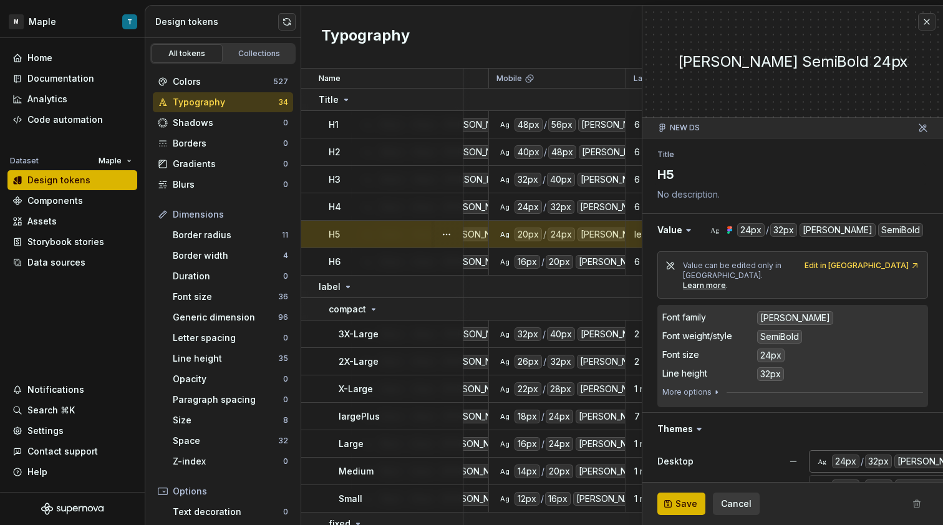
scroll to position [139, 0]
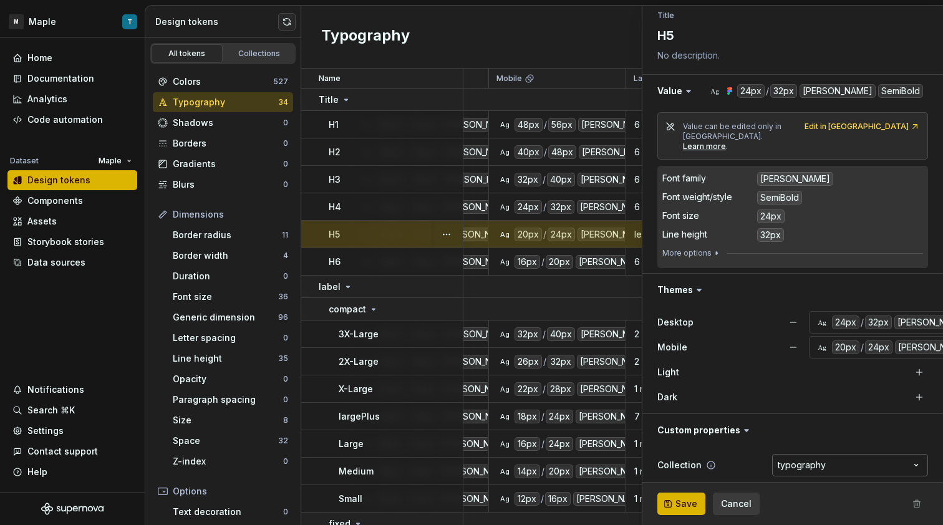
click at [850, 454] on html "M Maple T Home Documentation Analytics Code automation Dataset Maple Design tok…" at bounding box center [471, 262] width 943 height 525
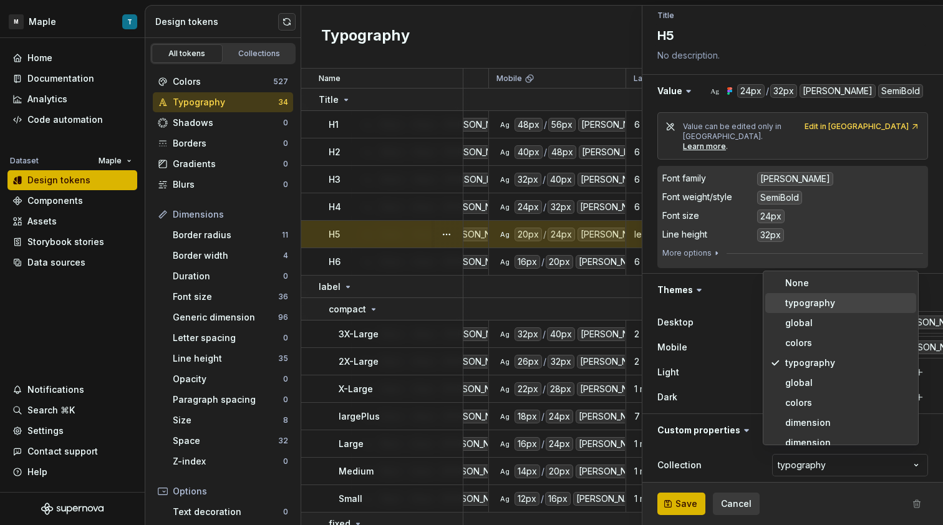
select select "**********"
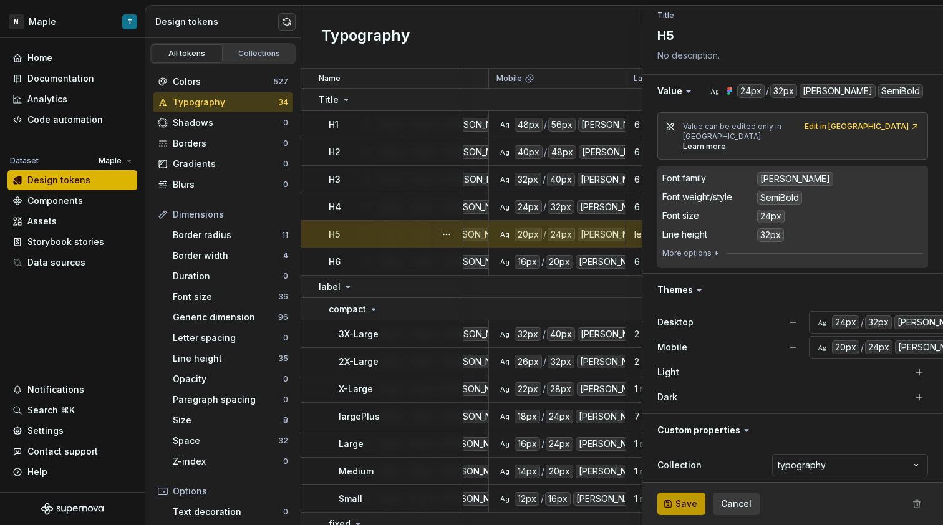
click at [682, 508] on span "Save" at bounding box center [686, 504] width 22 height 12
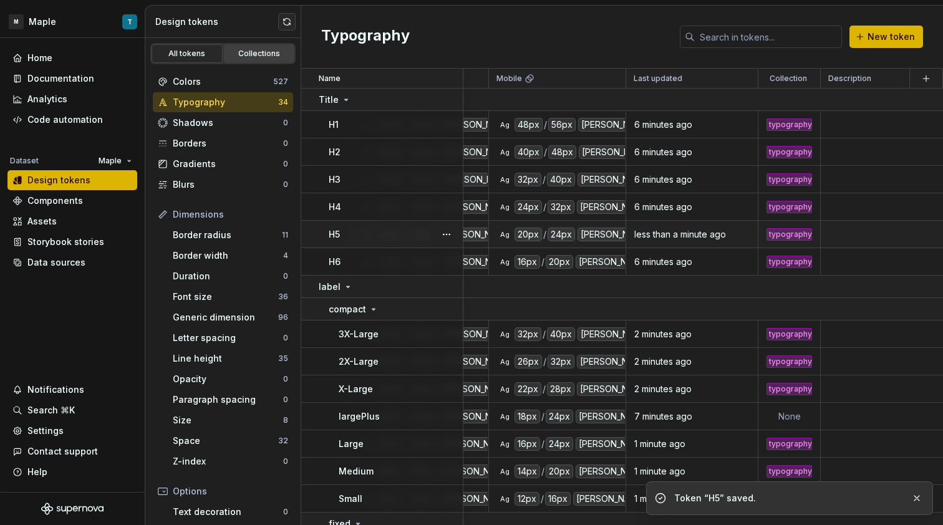
click at [249, 46] on link "Collections" at bounding box center [259, 53] width 71 height 19
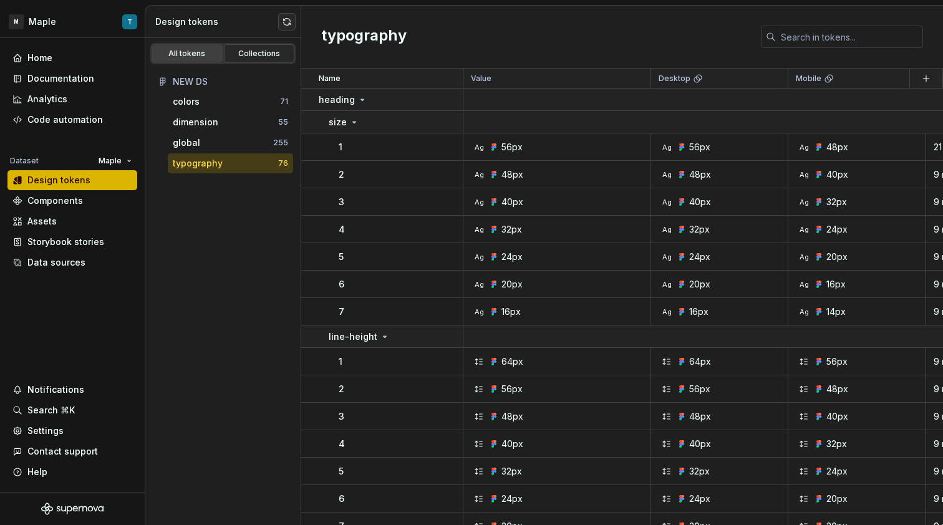
click at [213, 52] on div "All tokens" at bounding box center [187, 54] width 62 height 10
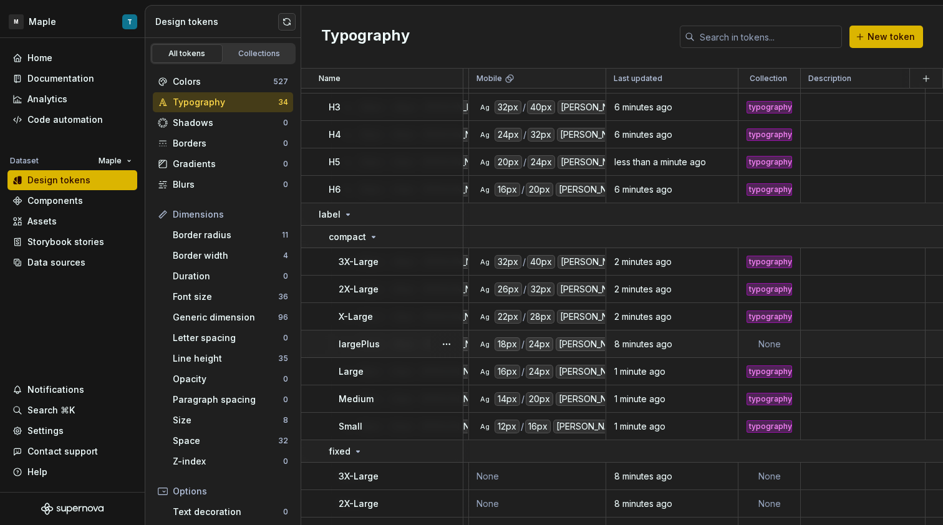
scroll to position [69, 594]
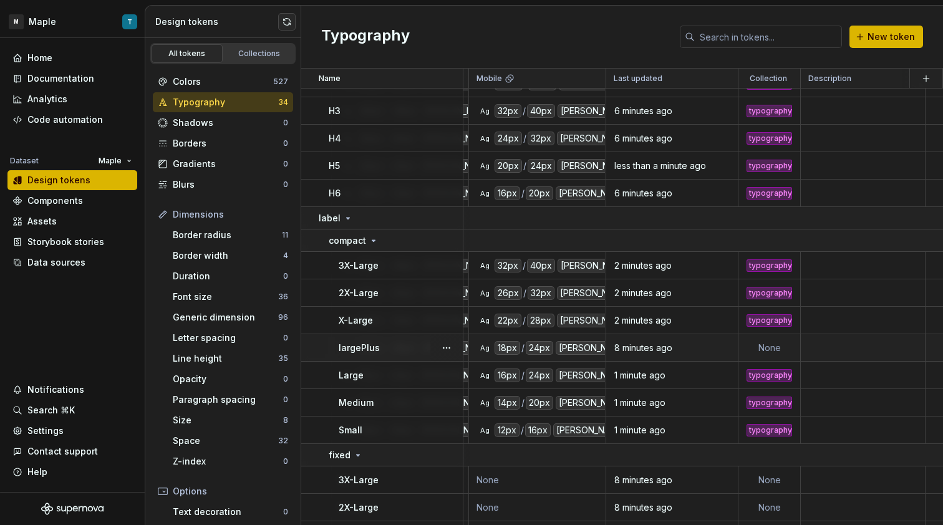
click at [787, 342] on td "None" at bounding box center [769, 347] width 62 height 27
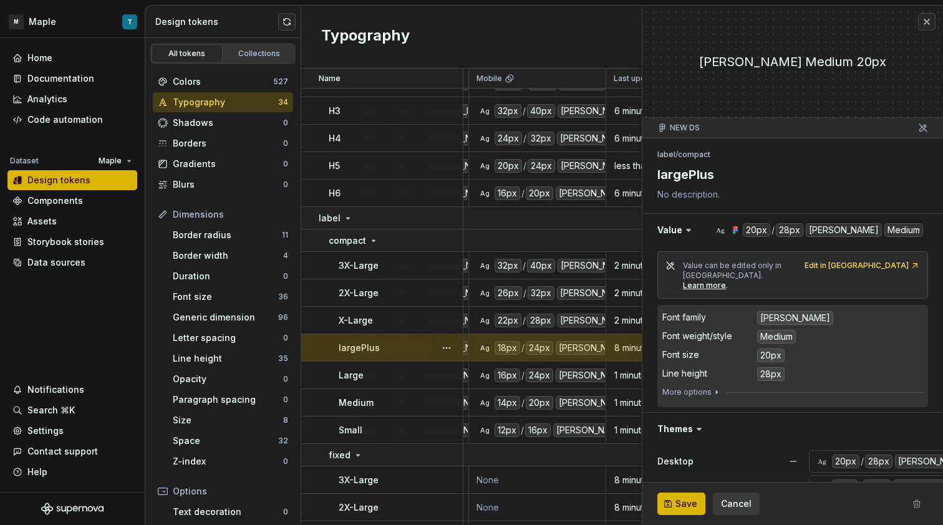
type textarea "*"
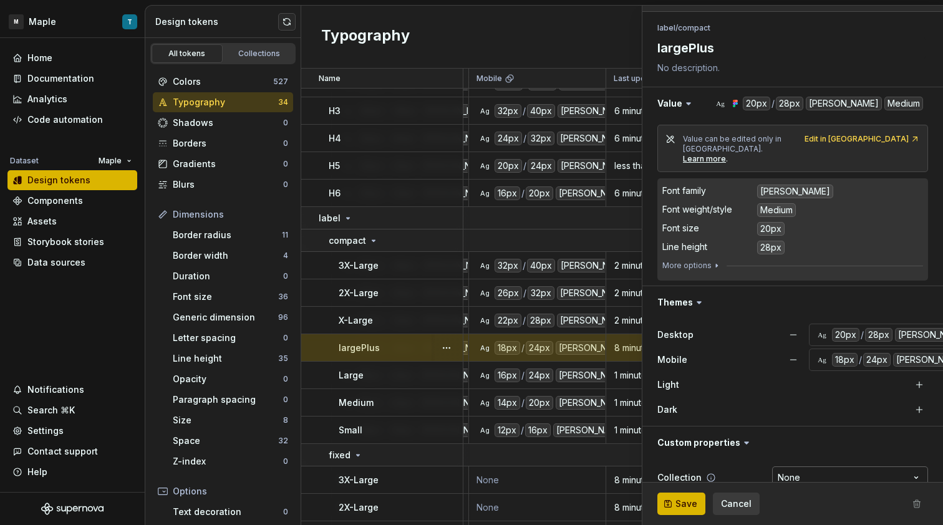
scroll to position [139, 0]
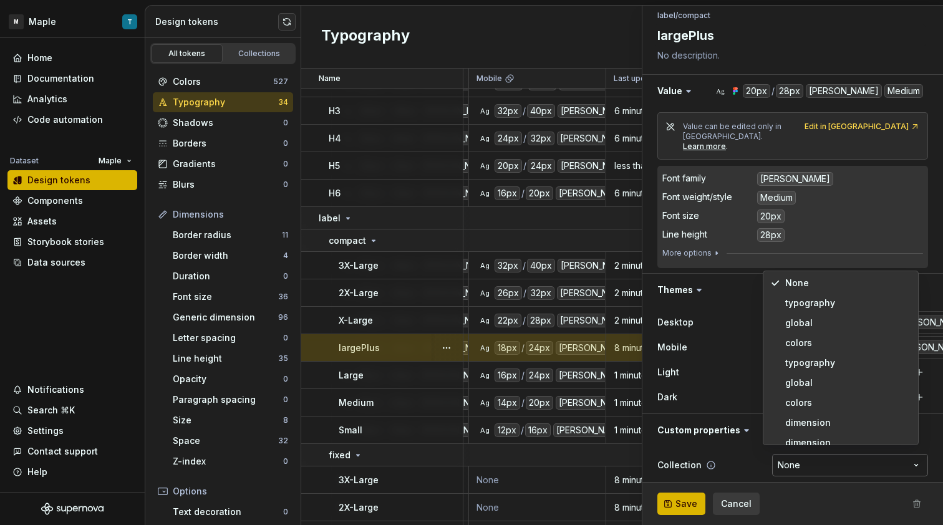
click at [851, 448] on html "M Maple T Home Documentation Analytics Code automation Dataset Maple Design tok…" at bounding box center [471, 262] width 943 height 525
select select "**********"
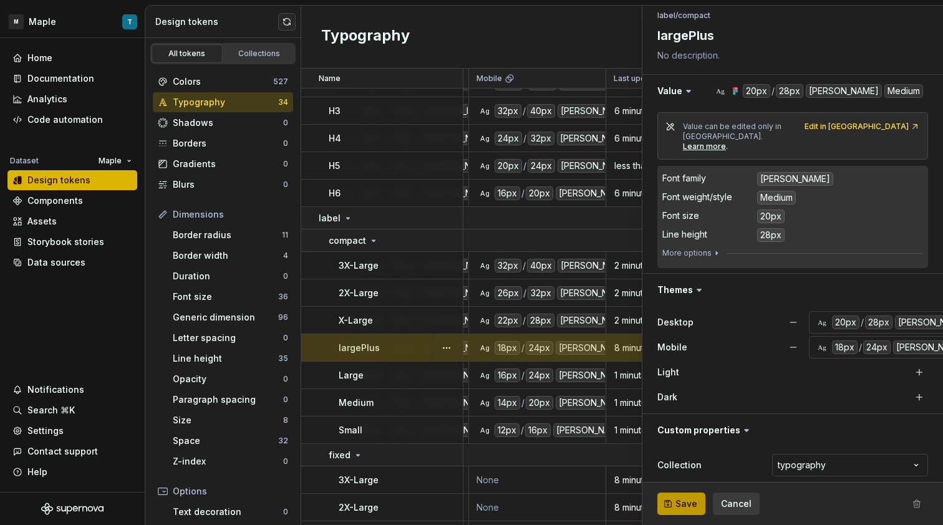
click at [690, 500] on span "Save" at bounding box center [686, 504] width 22 height 12
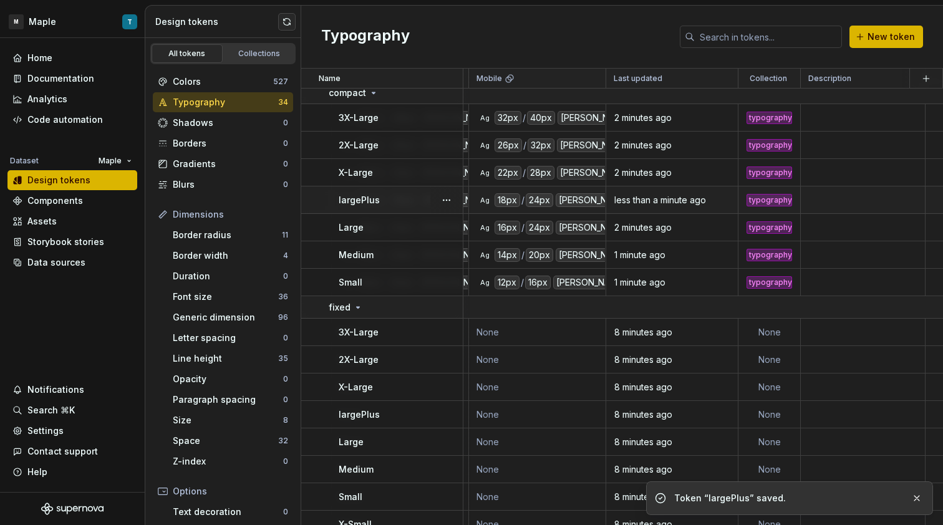
scroll to position [219, 594]
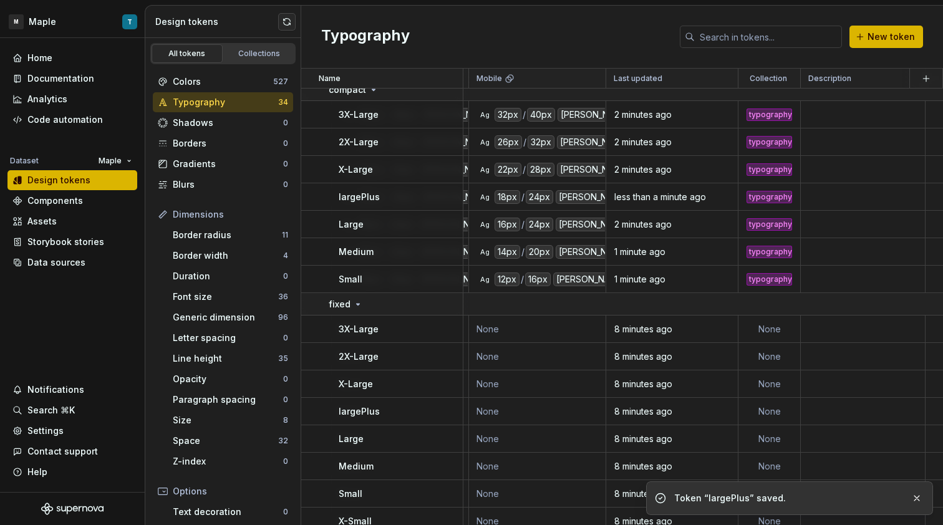
click at [790, 524] on ul "Token “largePlus” saved." at bounding box center [789, 495] width 307 height 59
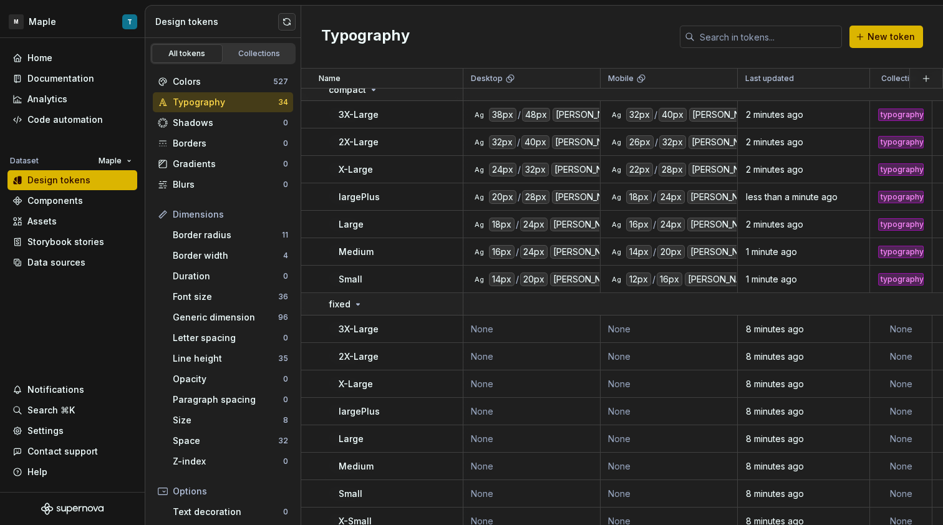
scroll to position [219, 451]
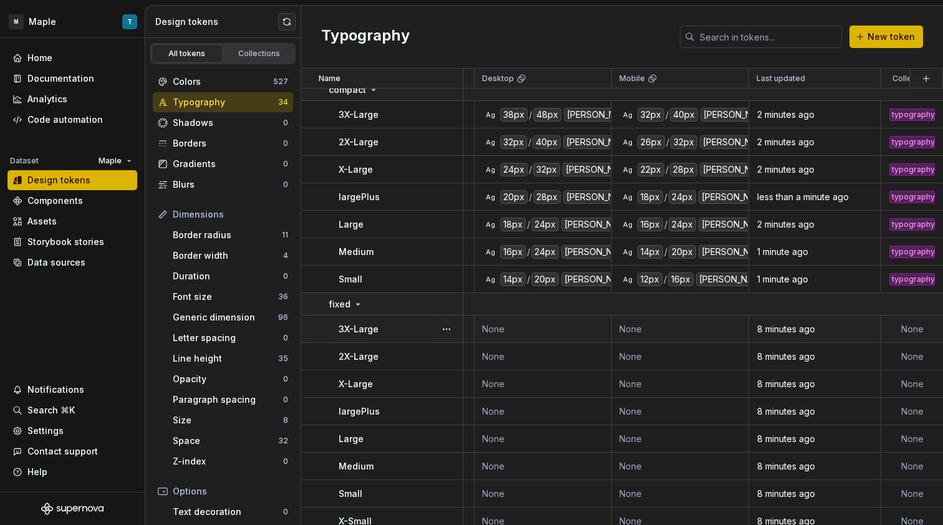
click at [556, 340] on td "None" at bounding box center [543, 329] width 137 height 27
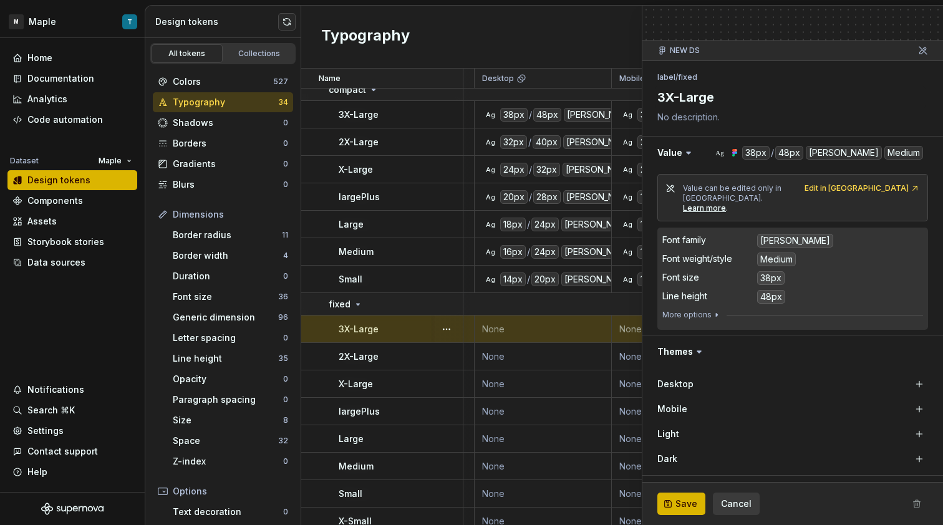
scroll to position [139, 0]
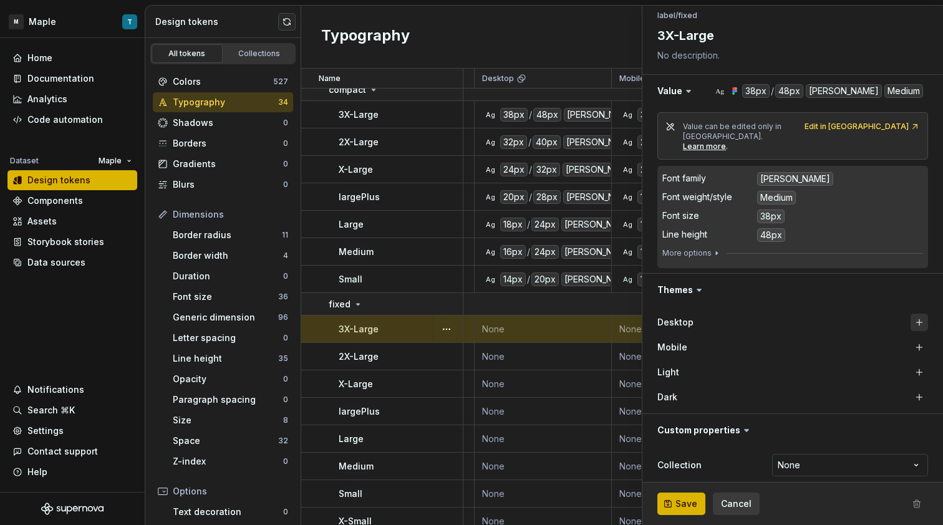
click at [910, 314] on button "button" at bounding box center [918, 322] width 17 height 17
click at [916, 339] on button "button" at bounding box center [918, 347] width 17 height 17
type textarea "*"
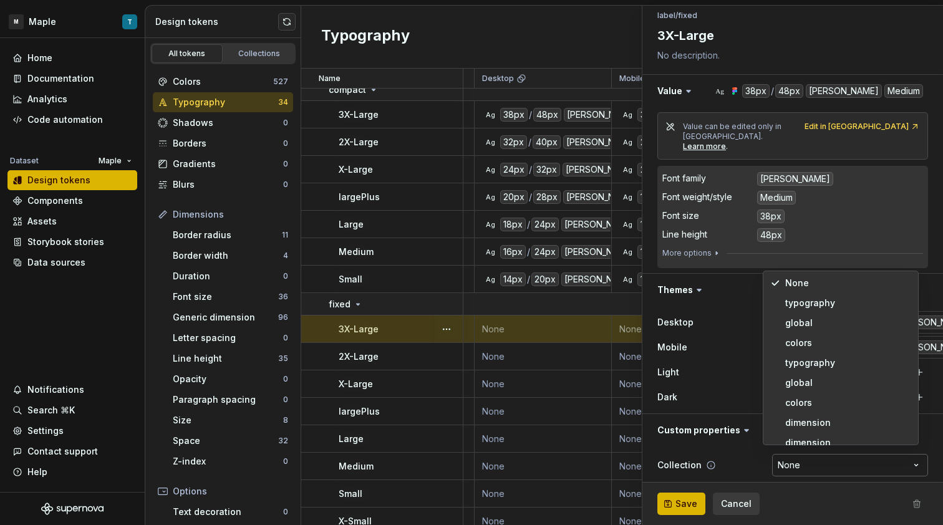
click at [813, 457] on html "M Maple T Home Documentation Analytics Code automation Dataset Maple Design tok…" at bounding box center [471, 262] width 943 height 525
select select "**********"
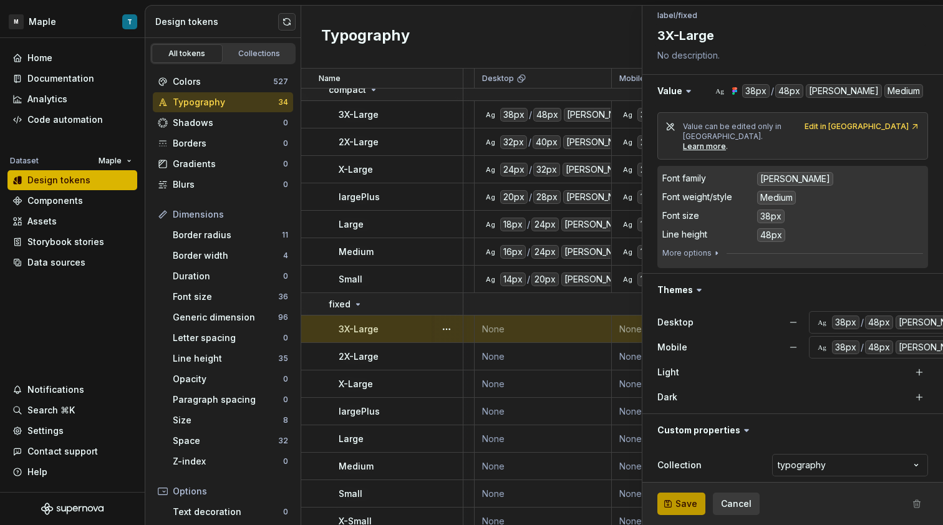
click at [694, 505] on span "Save" at bounding box center [686, 504] width 22 height 12
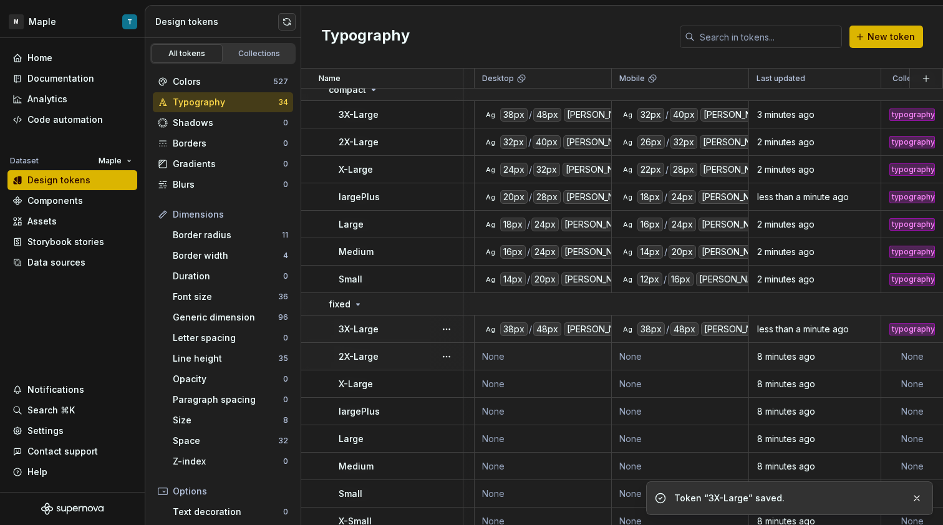
click at [547, 364] on td "None" at bounding box center [543, 356] width 137 height 27
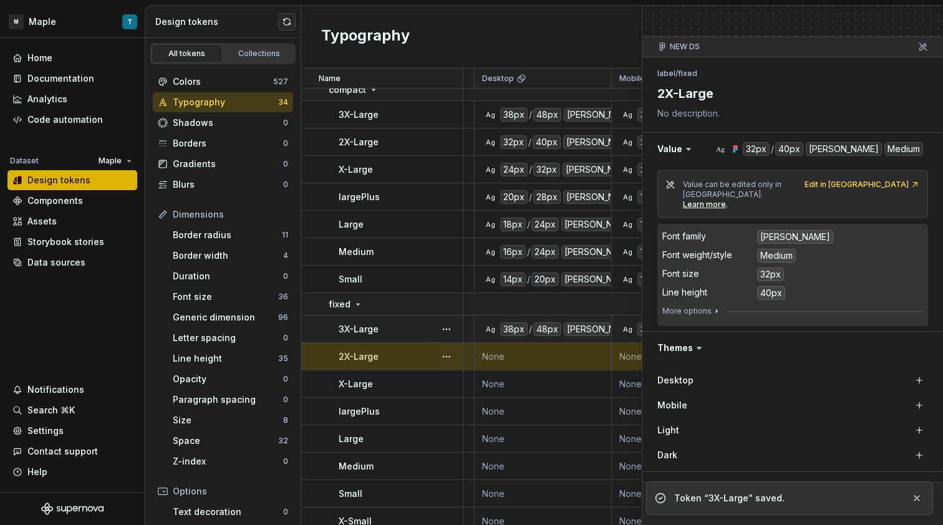
scroll to position [139, 0]
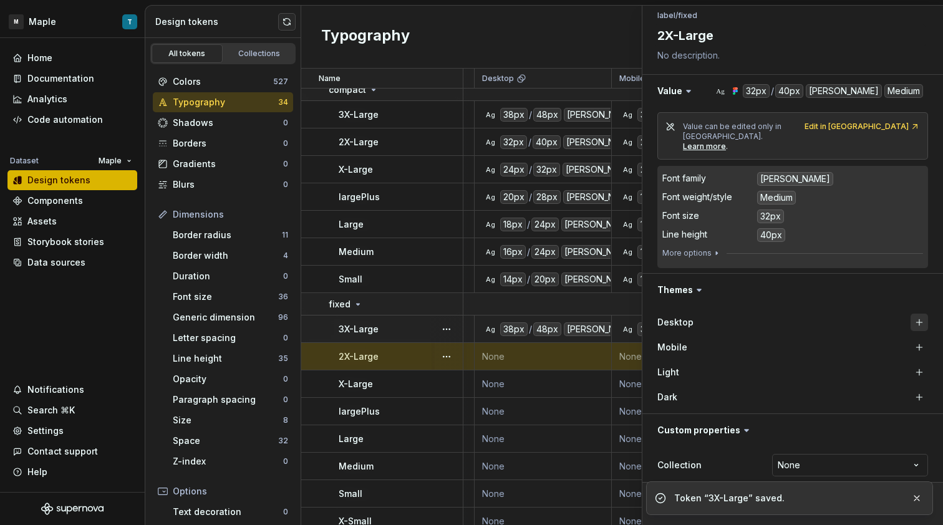
click at [910, 314] on button "button" at bounding box center [918, 322] width 17 height 17
click at [910, 339] on button "button" at bounding box center [918, 347] width 17 height 17
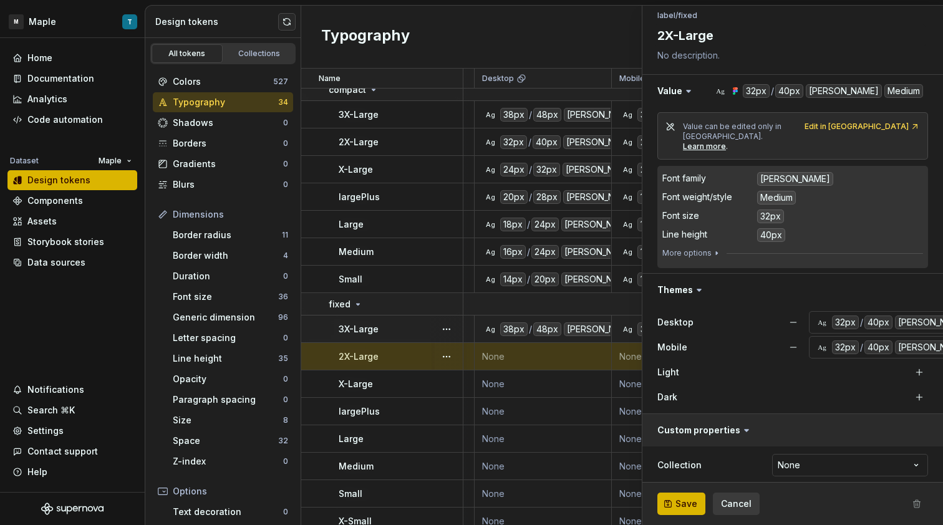
type textarea "*"
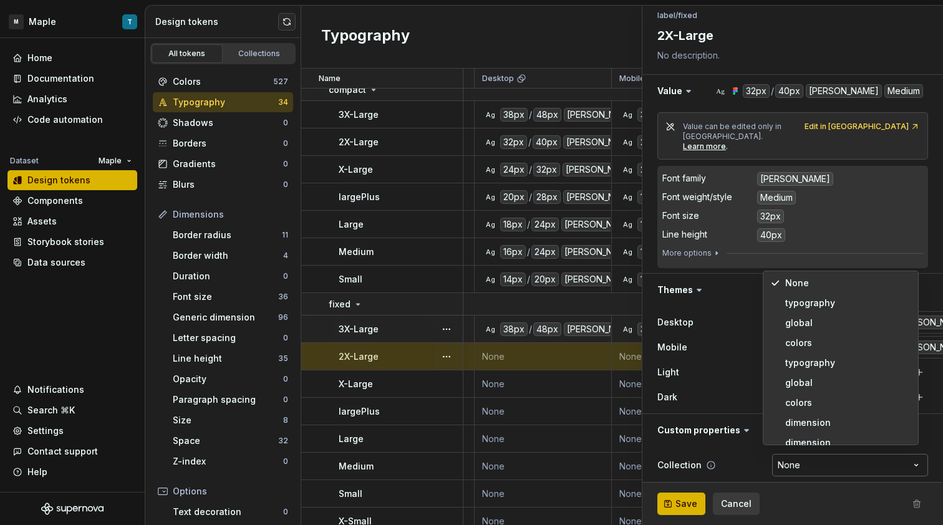
click at [807, 455] on html "M Maple T Home Documentation Analytics Code automation Dataset Maple Design tok…" at bounding box center [471, 262] width 943 height 525
select select "**********"
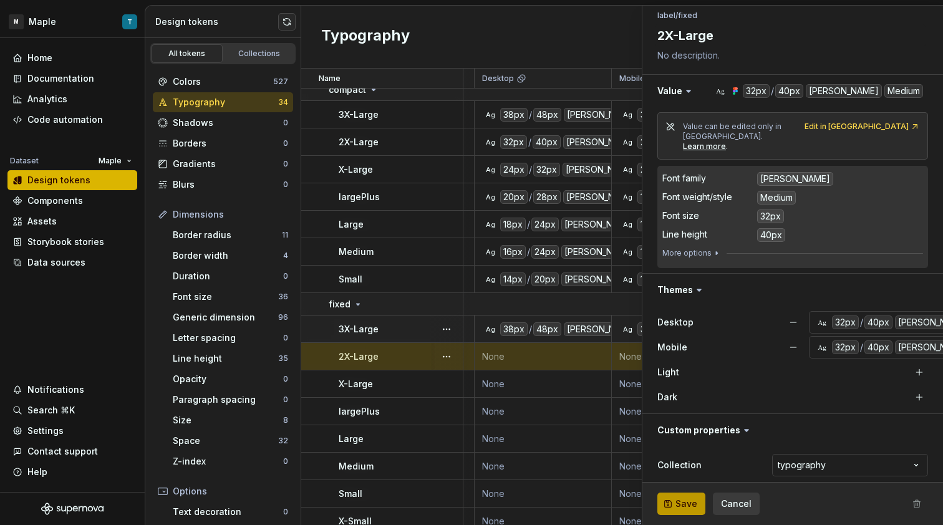
click at [692, 503] on span "Save" at bounding box center [686, 504] width 22 height 12
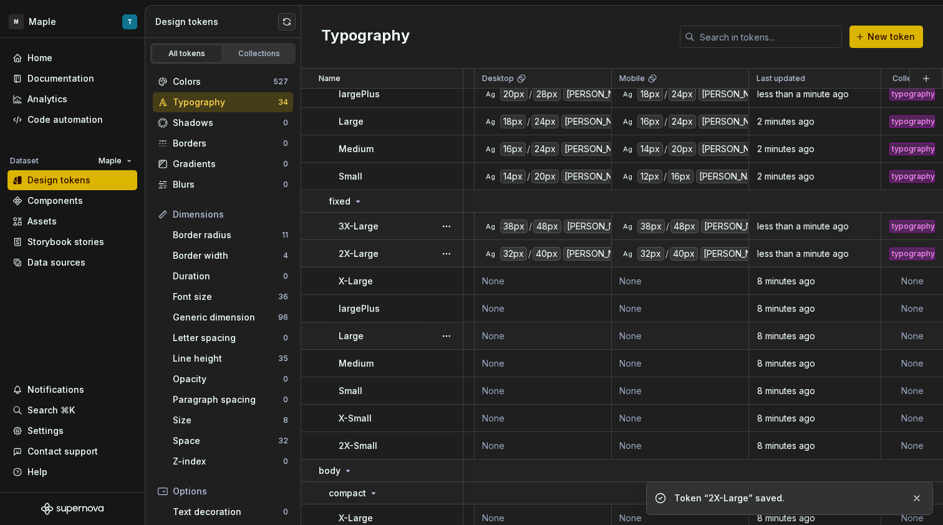
scroll to position [325, 451]
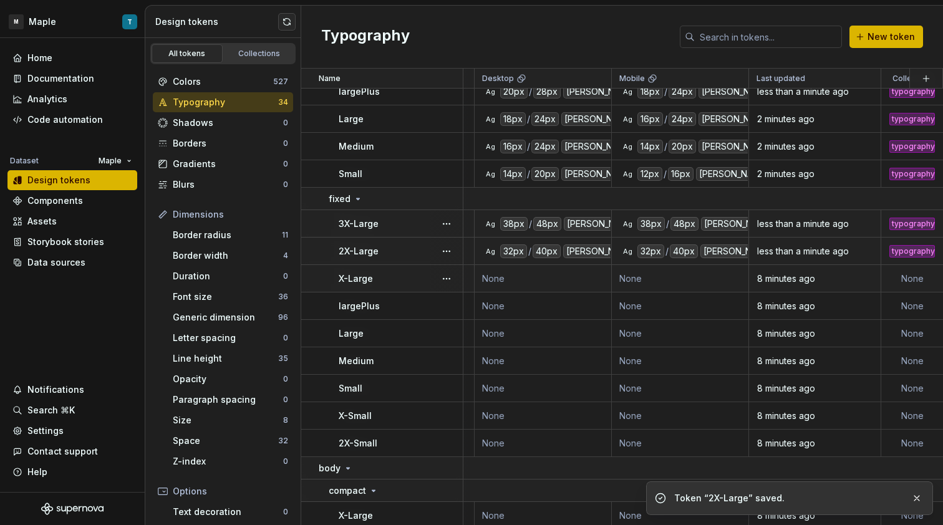
click at [543, 279] on td "None" at bounding box center [543, 278] width 137 height 27
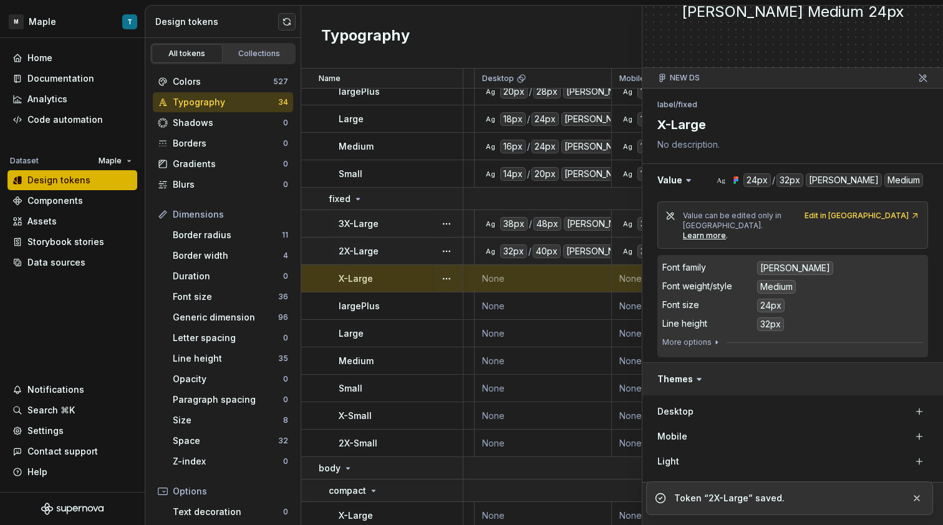
scroll to position [70, 0]
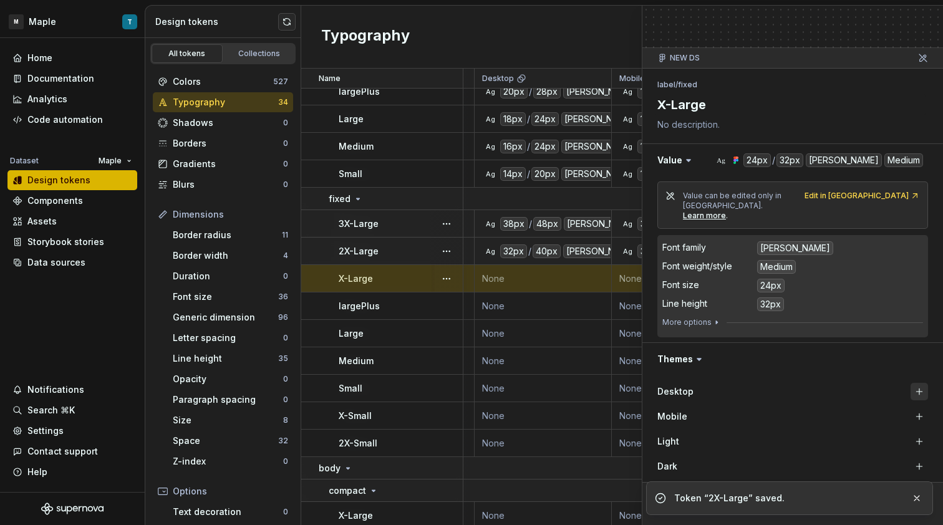
click at [910, 388] on button "button" at bounding box center [918, 391] width 17 height 17
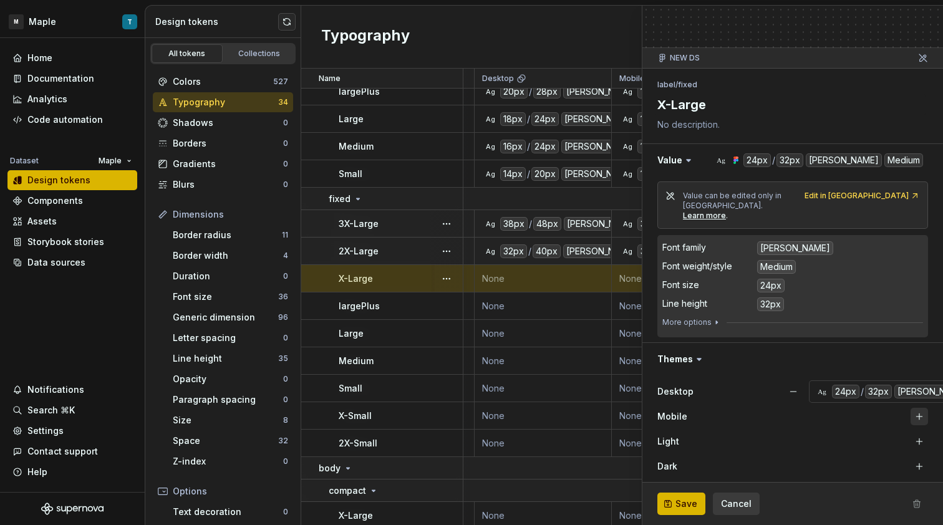
click at [914, 408] on button "button" at bounding box center [918, 416] width 17 height 17
type textarea "*"
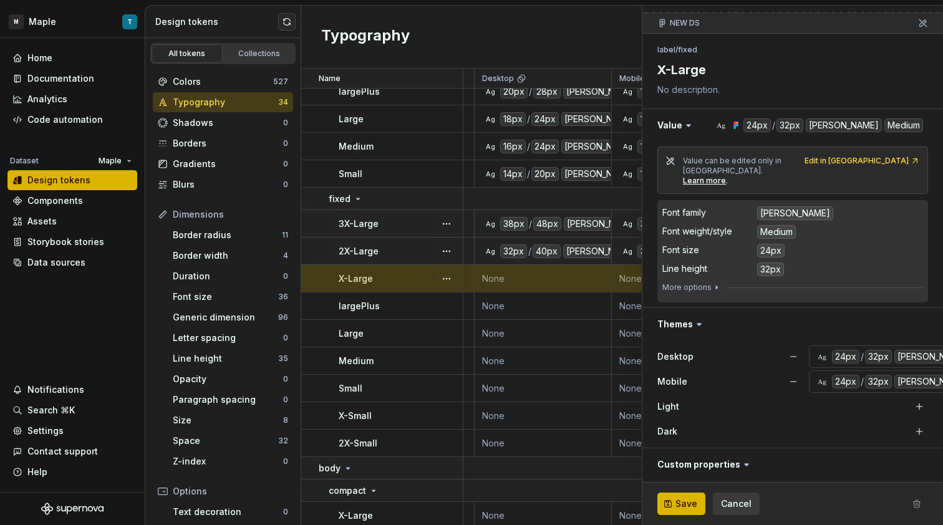
scroll to position [137, 0]
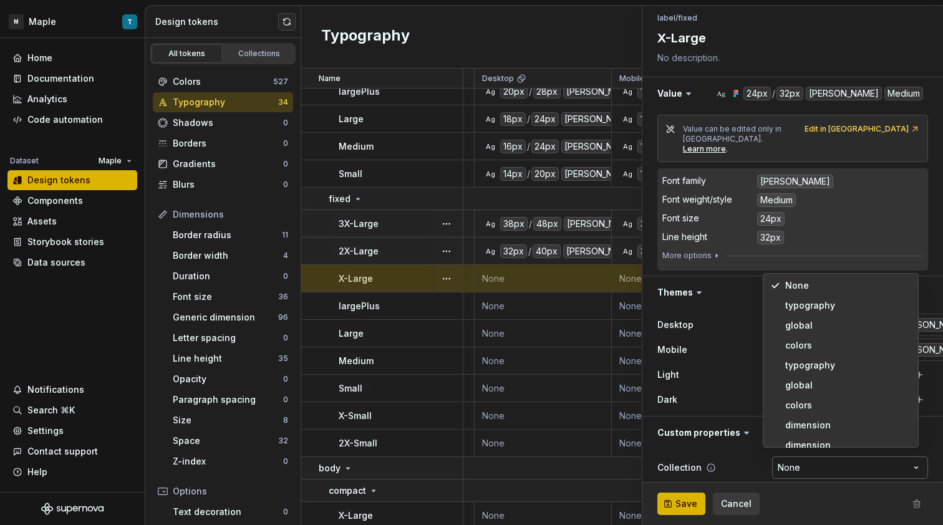
click at [863, 449] on html "M Maple T Home Documentation Analytics Code automation Dataset Maple Design tok…" at bounding box center [471, 262] width 943 height 525
select select "**********"
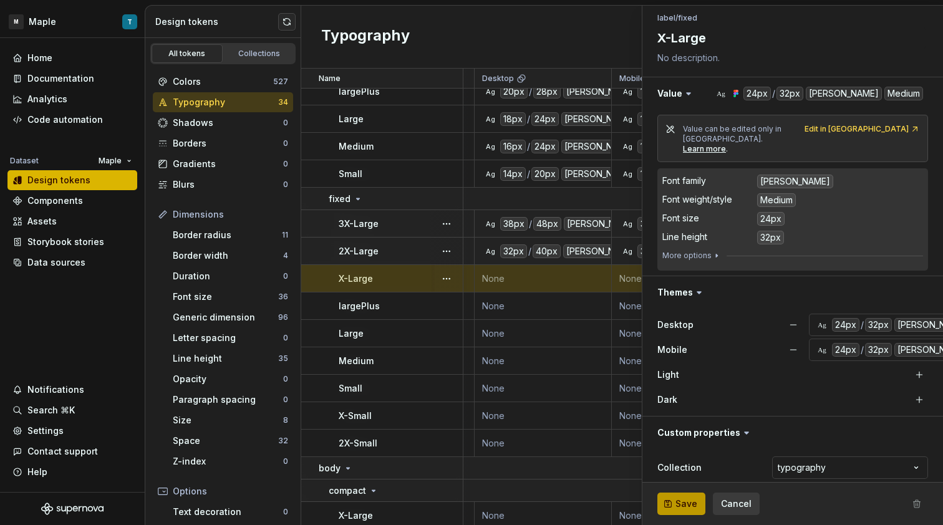
click at [692, 500] on span "Save" at bounding box center [686, 504] width 22 height 12
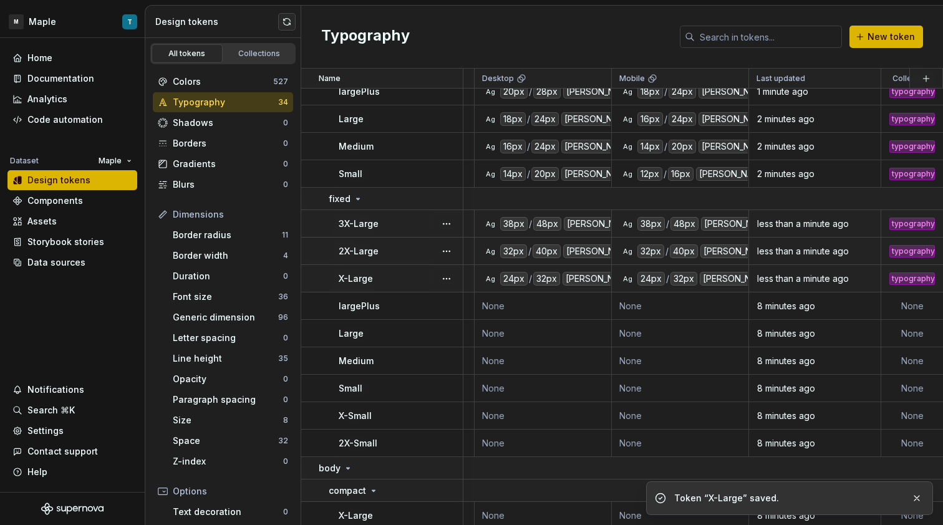
click at [540, 306] on td "None" at bounding box center [543, 305] width 137 height 27
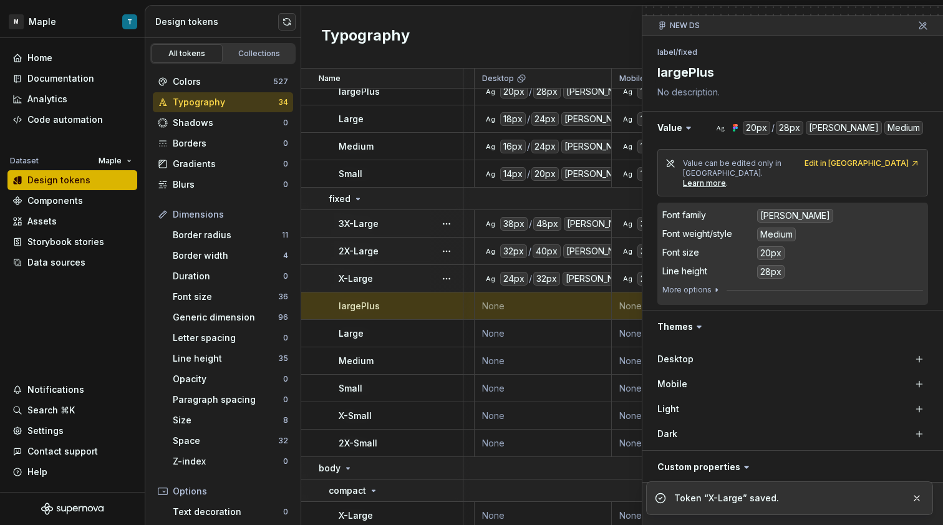
scroll to position [125, 0]
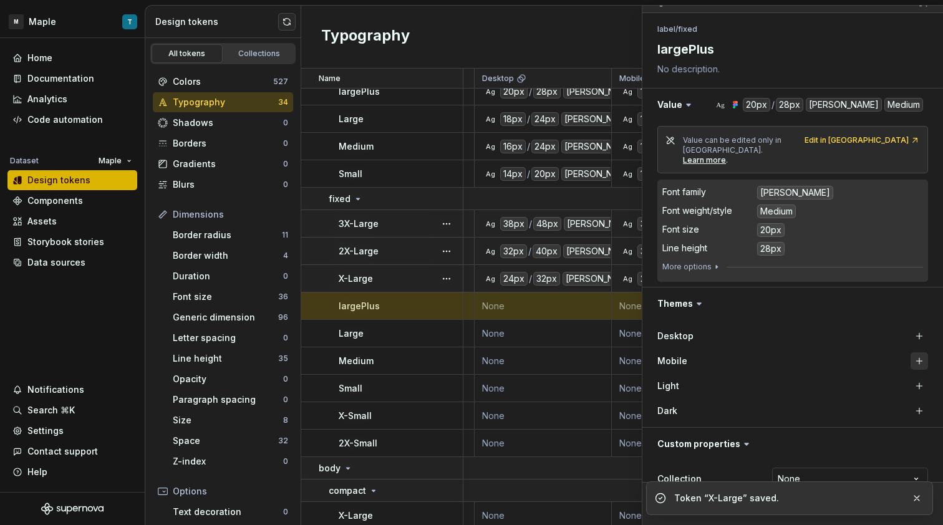
click at [913, 354] on button "button" at bounding box center [918, 360] width 17 height 17
click at [910, 327] on button "button" at bounding box center [918, 335] width 17 height 17
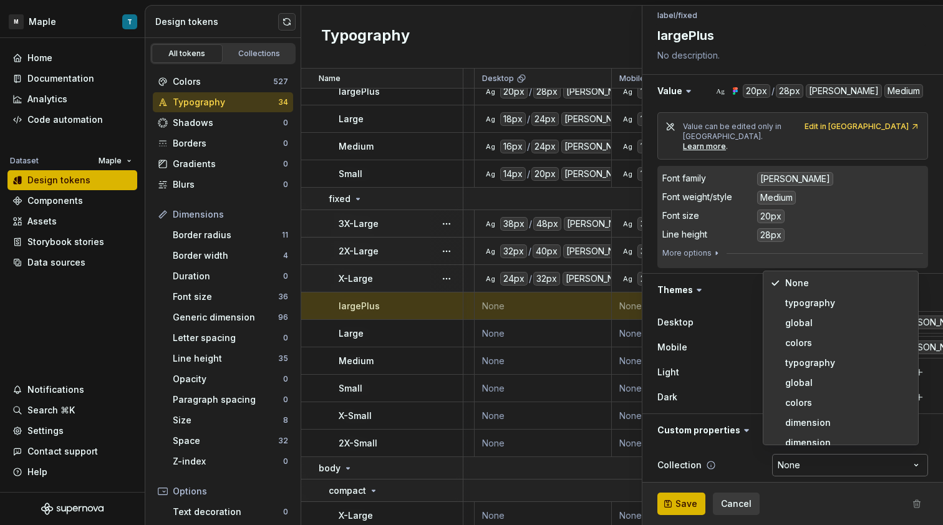
click at [811, 454] on html "M Maple T Home Documentation Analytics Code automation Dataset Maple Design tok…" at bounding box center [471, 262] width 943 height 525
type textarea "*"
select select "**********"
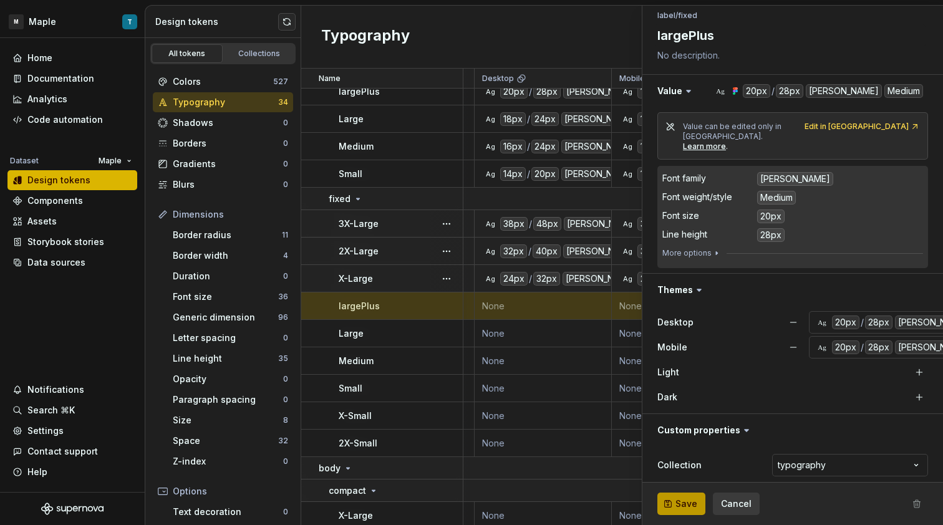
click at [693, 508] on span "Save" at bounding box center [686, 504] width 22 height 12
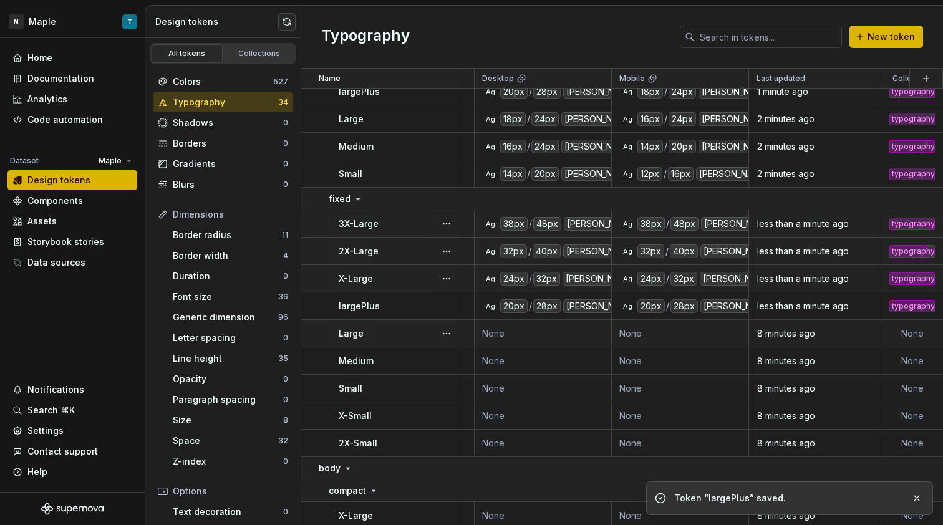
click at [528, 329] on td "None" at bounding box center [543, 333] width 137 height 27
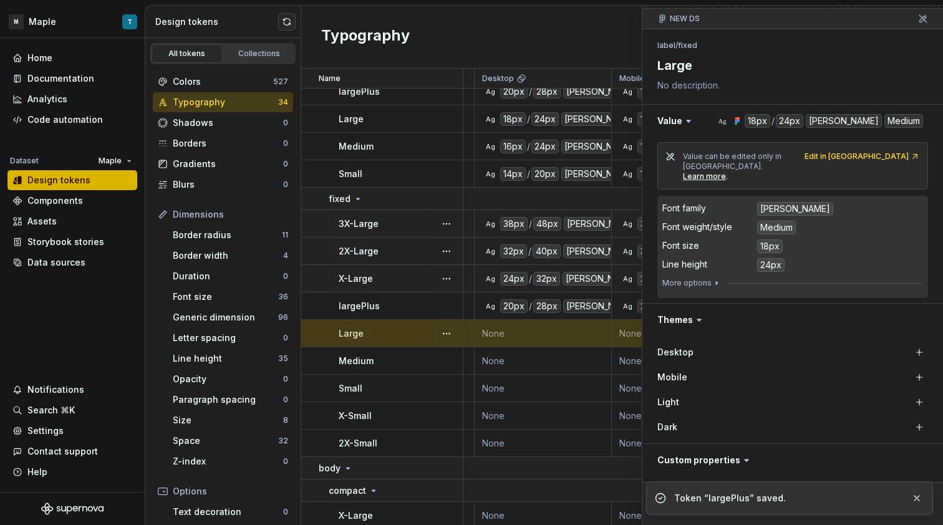
scroll to position [113, 0]
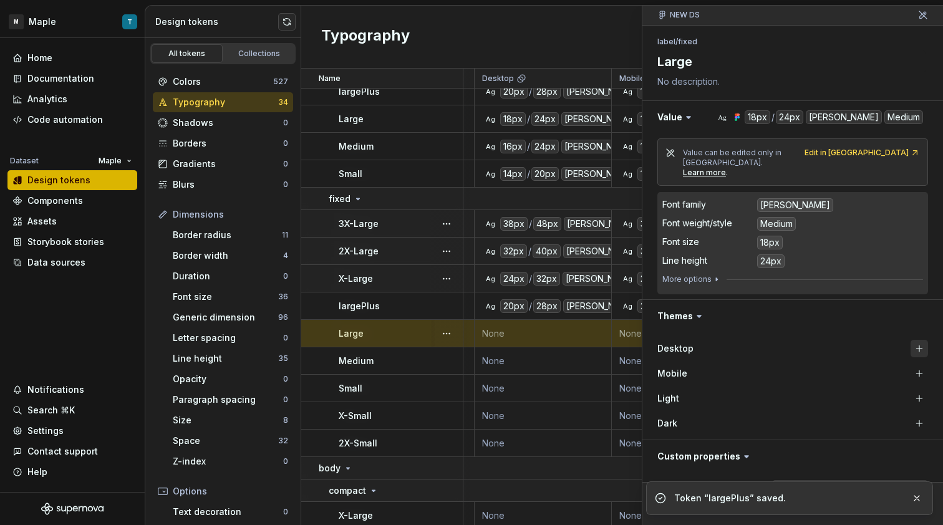
click at [913, 341] on button "button" at bounding box center [918, 348] width 17 height 17
click at [911, 365] on button "button" at bounding box center [918, 373] width 17 height 17
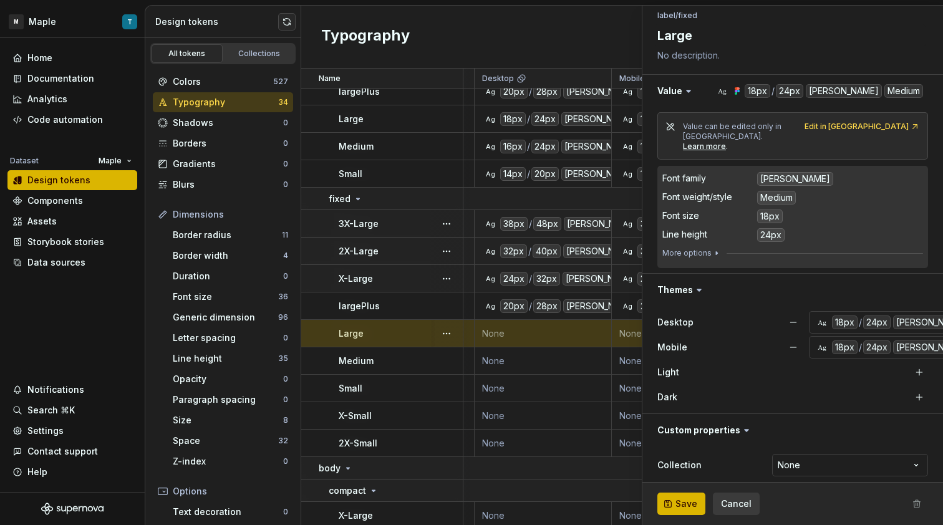
type textarea "*"
click at [901, 459] on html "M Maple T Home Documentation Analytics Code automation Dataset Maple Design tok…" at bounding box center [471, 262] width 943 height 525
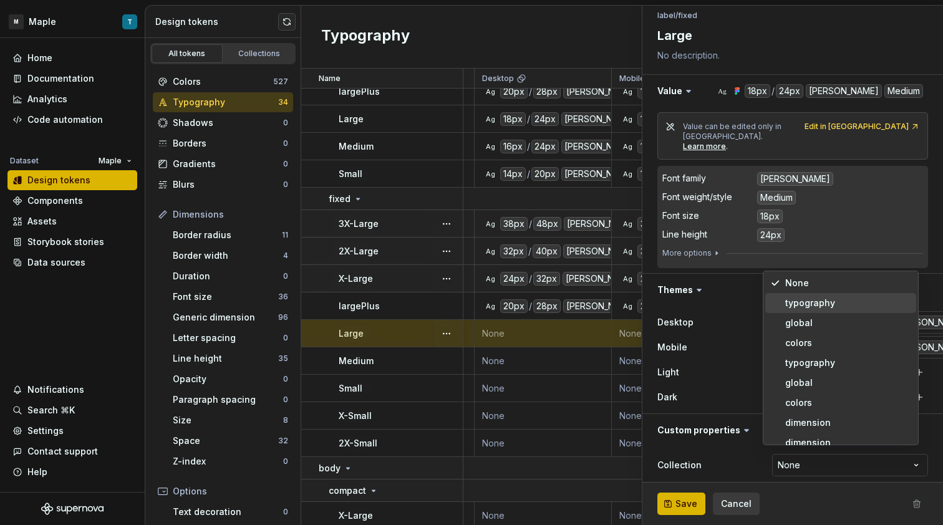
select select "**********"
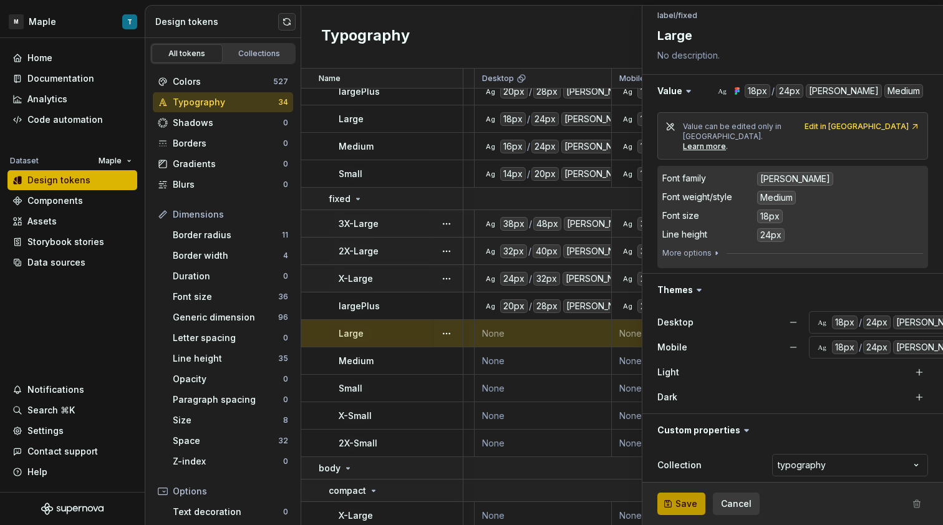
click at [692, 503] on span "Save" at bounding box center [686, 504] width 22 height 12
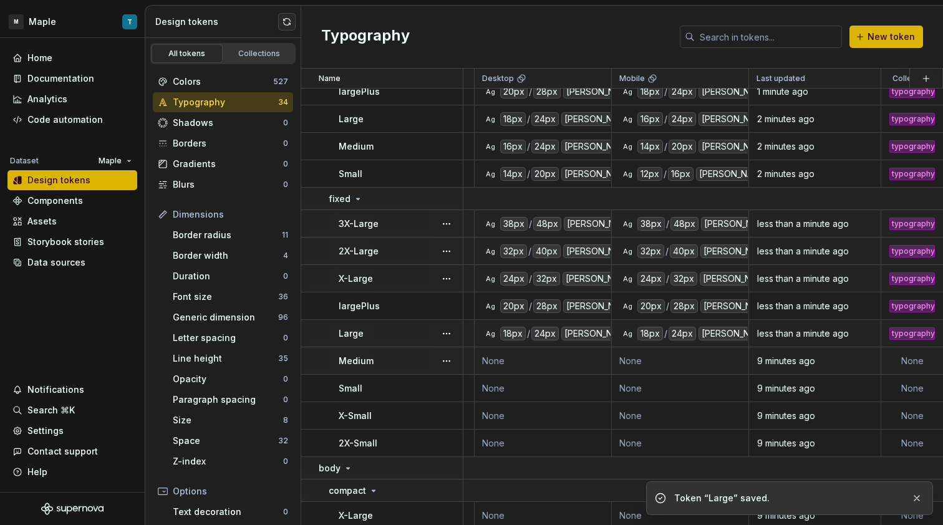
click at [512, 361] on td "None" at bounding box center [543, 360] width 137 height 27
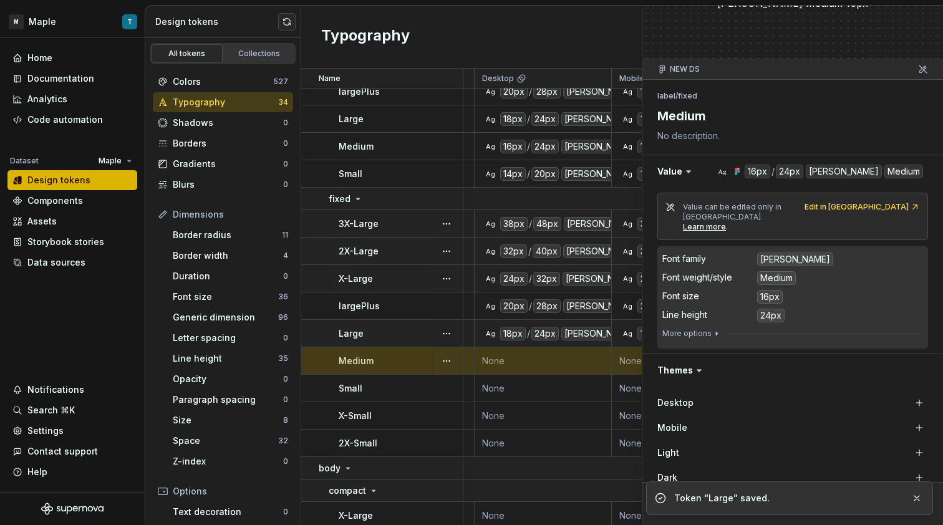
scroll to position [139, 0]
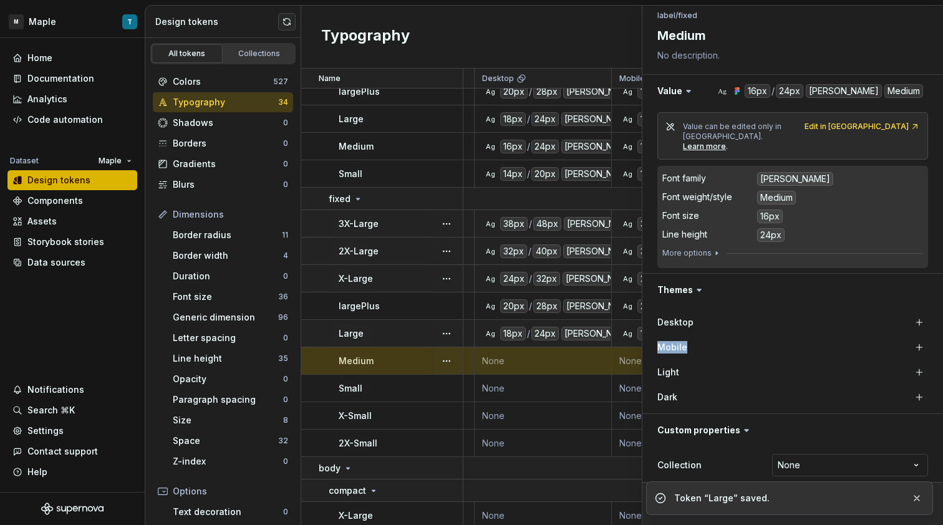
click at [911, 325] on div "Desktop Mobile Light Dark" at bounding box center [792, 359] width 271 height 97
click at [911, 336] on div "Mobile" at bounding box center [792, 347] width 271 height 22
click at [910, 339] on button "button" at bounding box center [918, 347] width 17 height 17
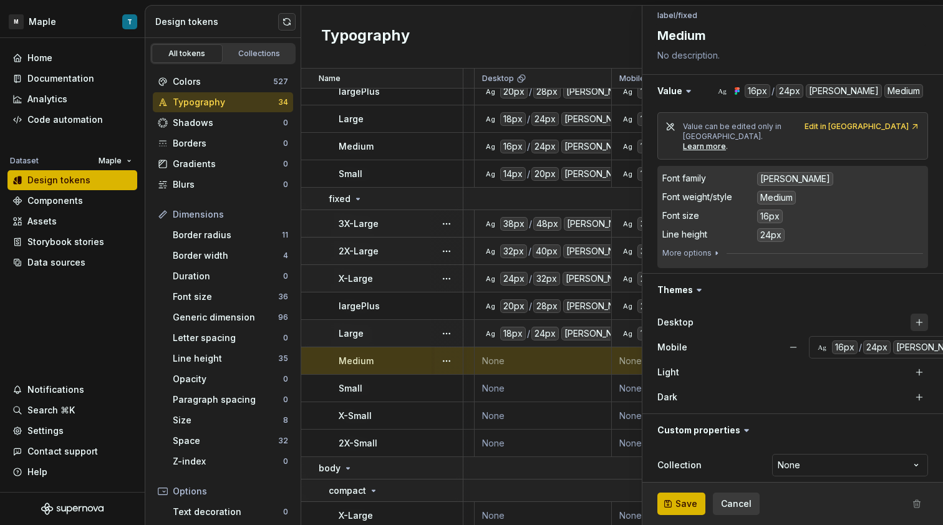
click at [910, 314] on button "button" at bounding box center [918, 322] width 17 height 17
type textarea "*"
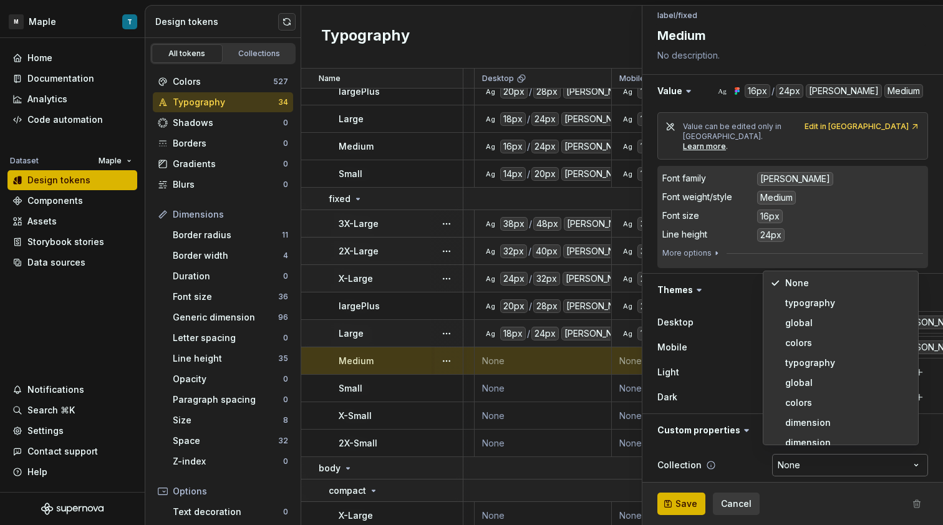
click at [830, 456] on html "M Maple T Home Documentation Analytics Code automation Dataset Maple Design tok…" at bounding box center [471, 262] width 943 height 525
select select "**********"
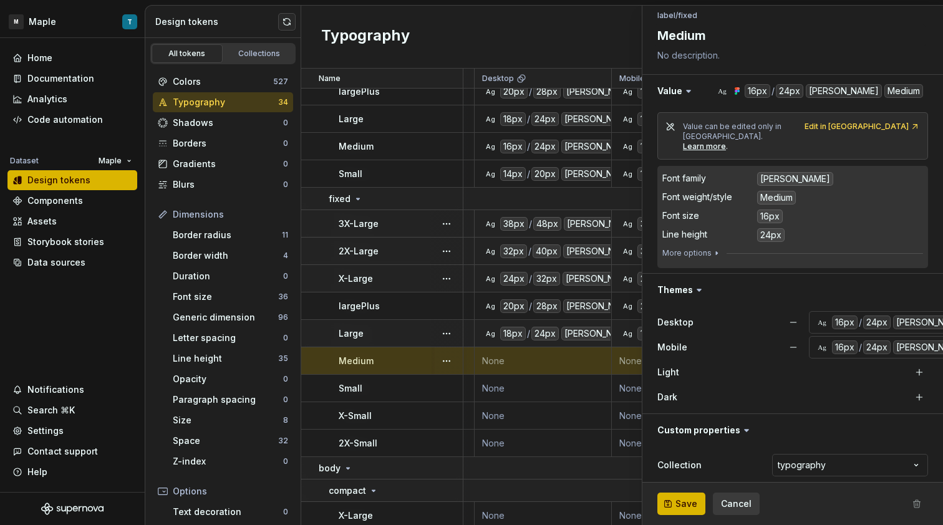
click at [697, 488] on div "Save Cancel" at bounding box center [792, 504] width 301 height 42
click at [694, 495] on button "Save" at bounding box center [681, 504] width 48 height 22
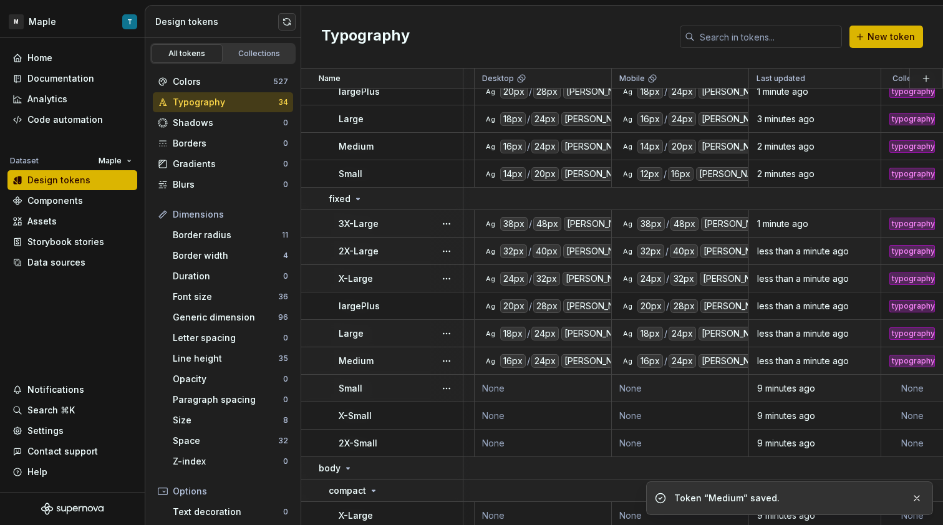
click at [543, 395] on td "None" at bounding box center [543, 388] width 137 height 27
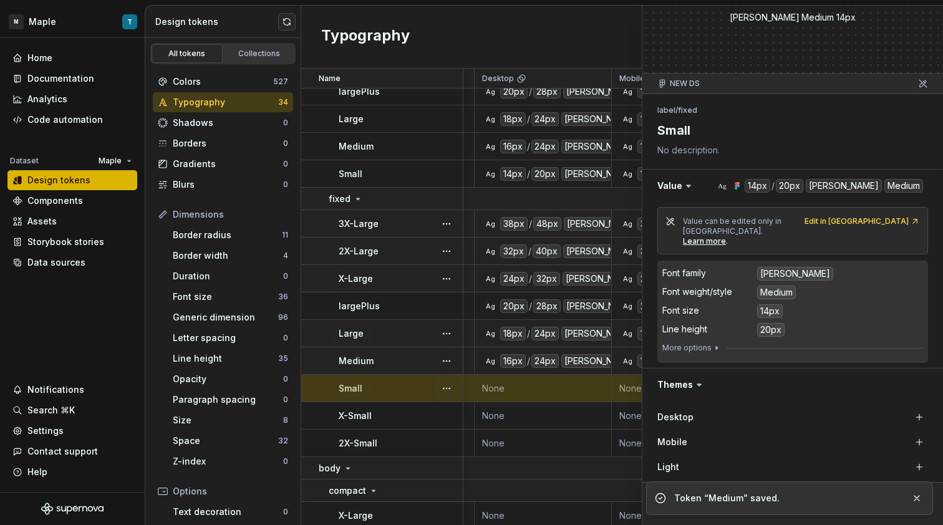
scroll to position [139, 0]
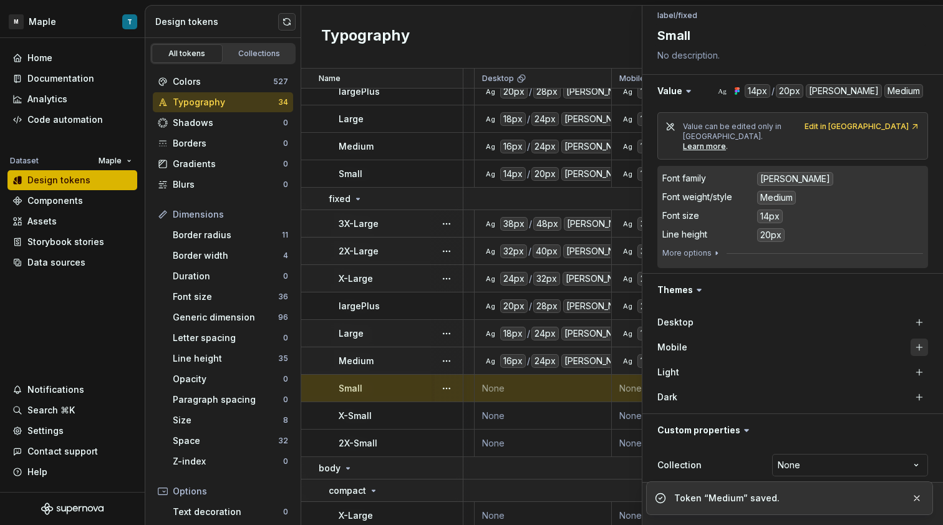
click at [910, 339] on button "button" at bounding box center [918, 347] width 17 height 17
click at [910, 314] on button "button" at bounding box center [918, 322] width 17 height 17
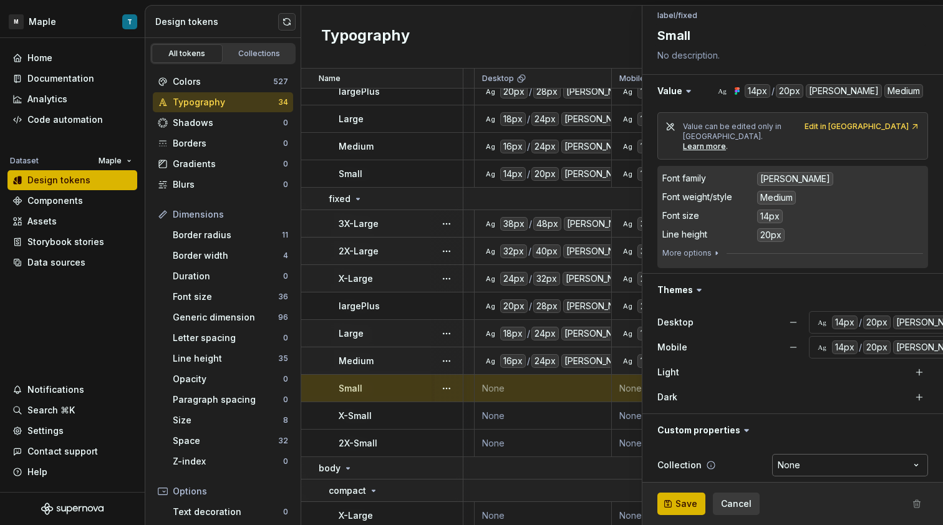
click at [817, 457] on html "M Maple T Home Documentation Analytics Code automation Dataset Maple Design tok…" at bounding box center [471, 262] width 943 height 525
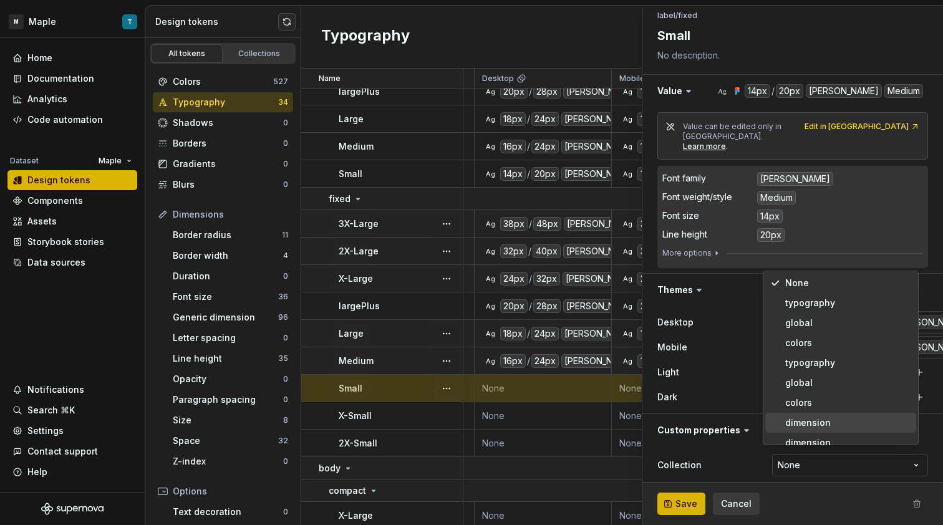
type textarea "*"
select select "**********"
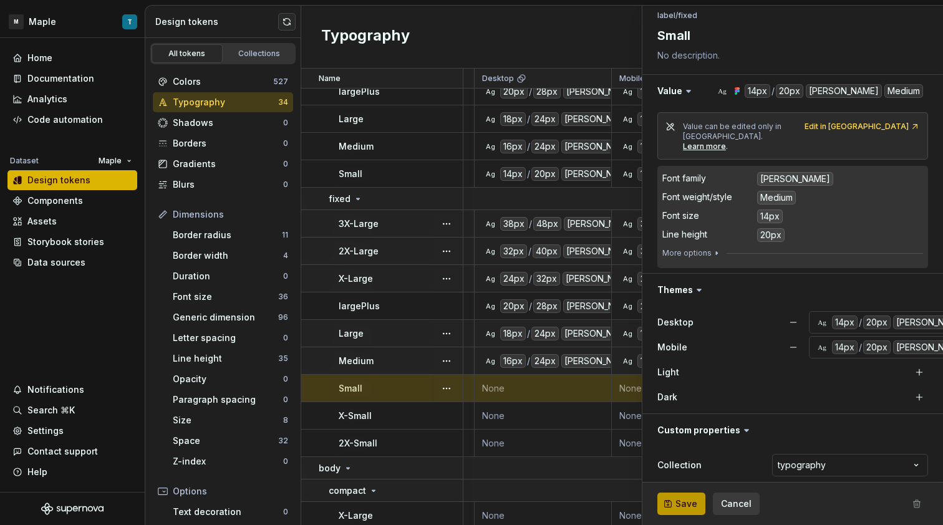
click at [688, 504] on span "Save" at bounding box center [686, 504] width 22 height 12
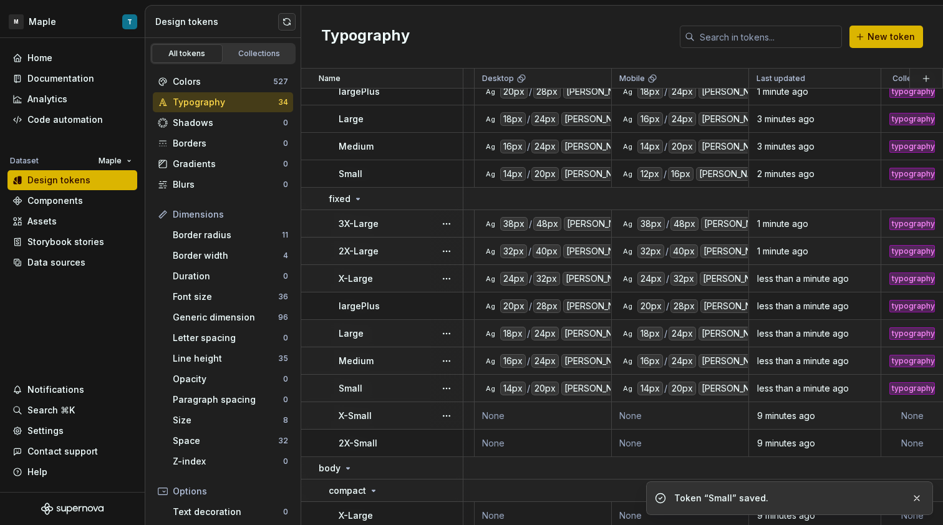
click at [554, 410] on td "None" at bounding box center [543, 415] width 137 height 27
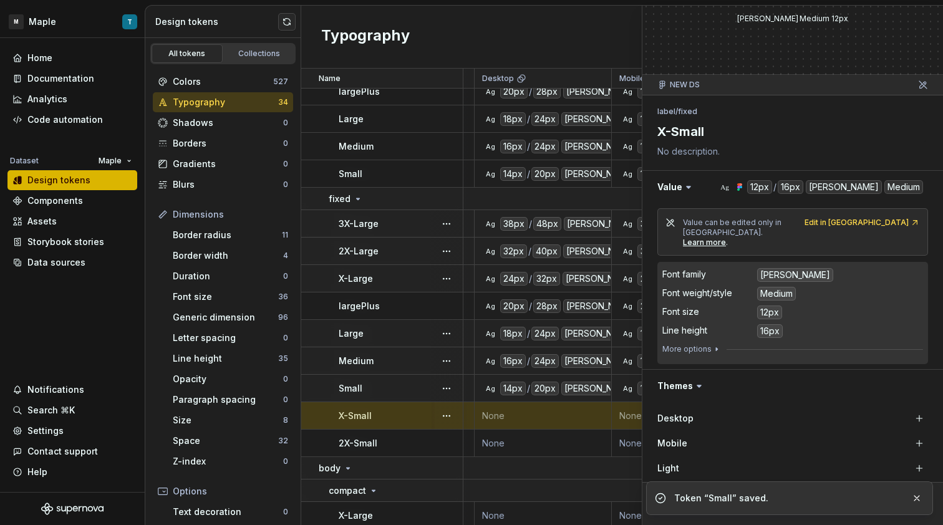
scroll to position [139, 0]
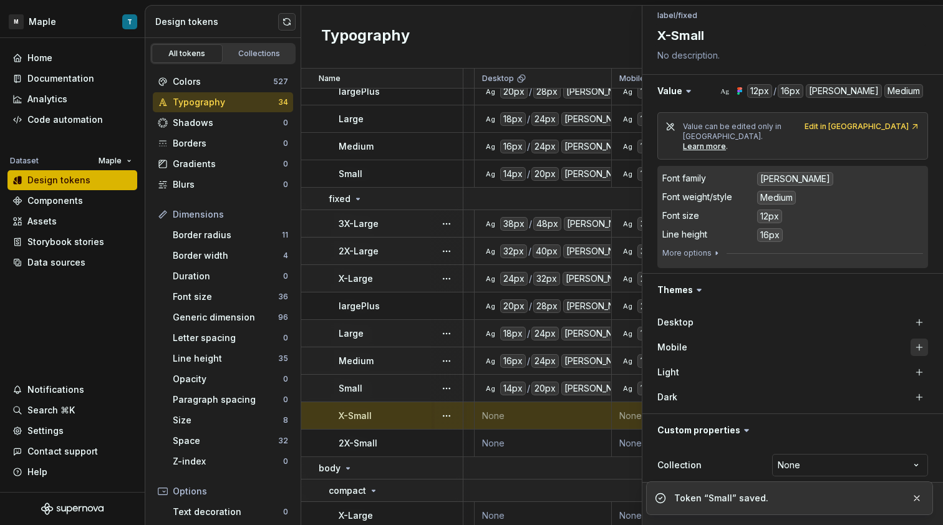
click at [910, 339] on button "button" at bounding box center [918, 347] width 17 height 17
click at [910, 314] on button "button" at bounding box center [918, 322] width 17 height 17
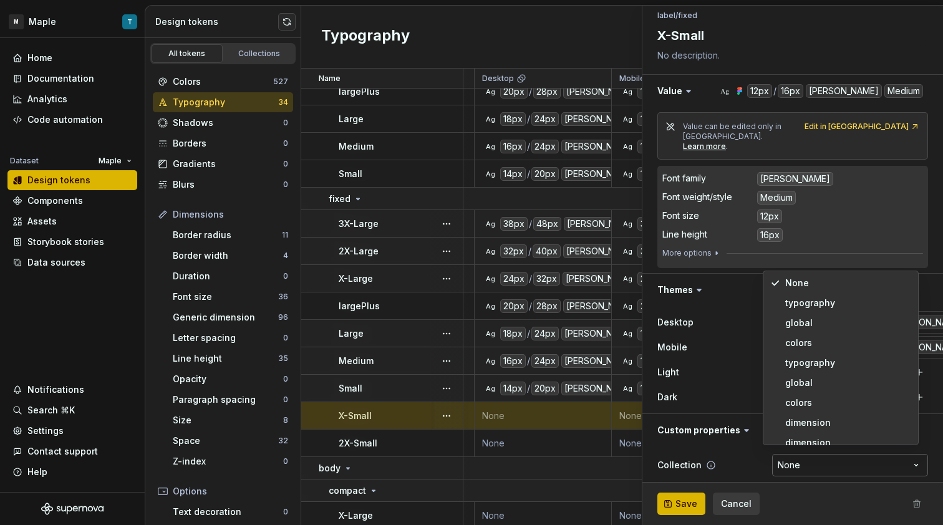
click at [853, 454] on html "M Maple T Home Documentation Analytics Code automation Dataset Maple Design tok…" at bounding box center [471, 262] width 943 height 525
type textarea "*"
select select "**********"
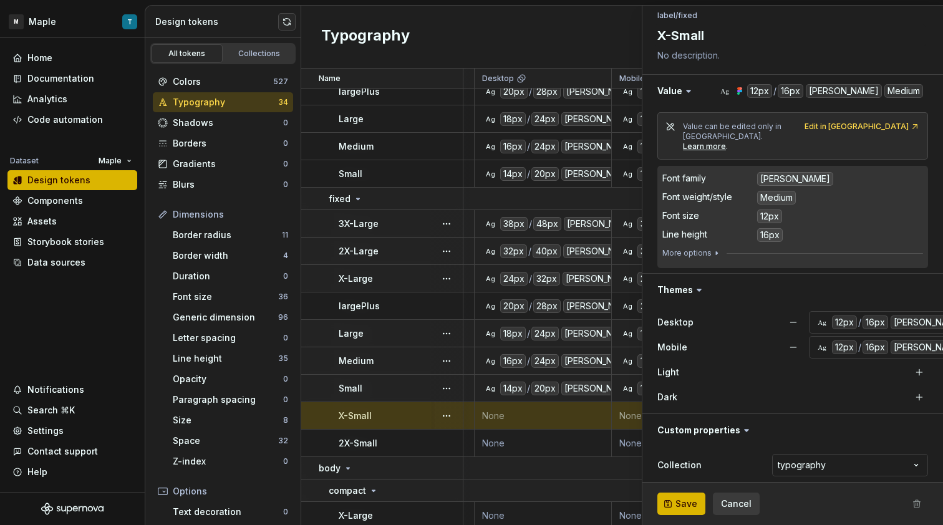
click at [697, 497] on button "Save" at bounding box center [681, 504] width 48 height 22
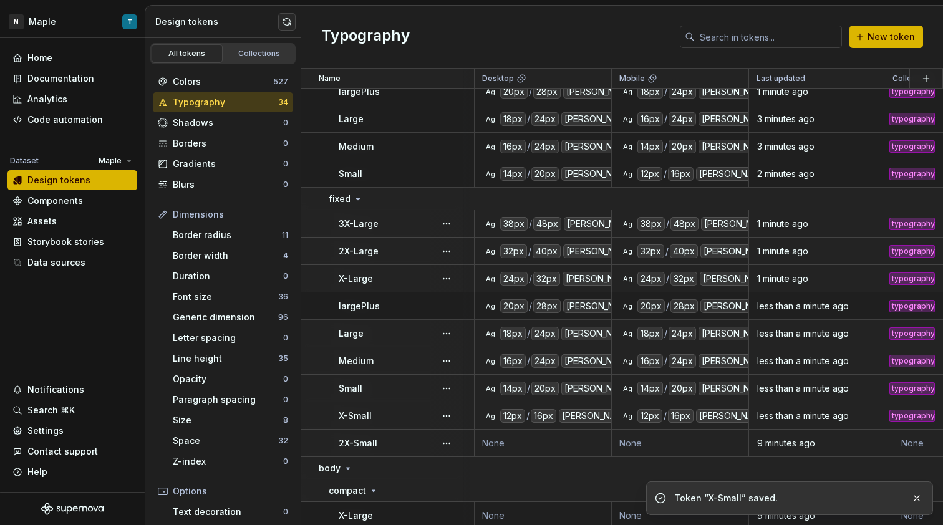
click at [527, 443] on td "None" at bounding box center [543, 443] width 137 height 27
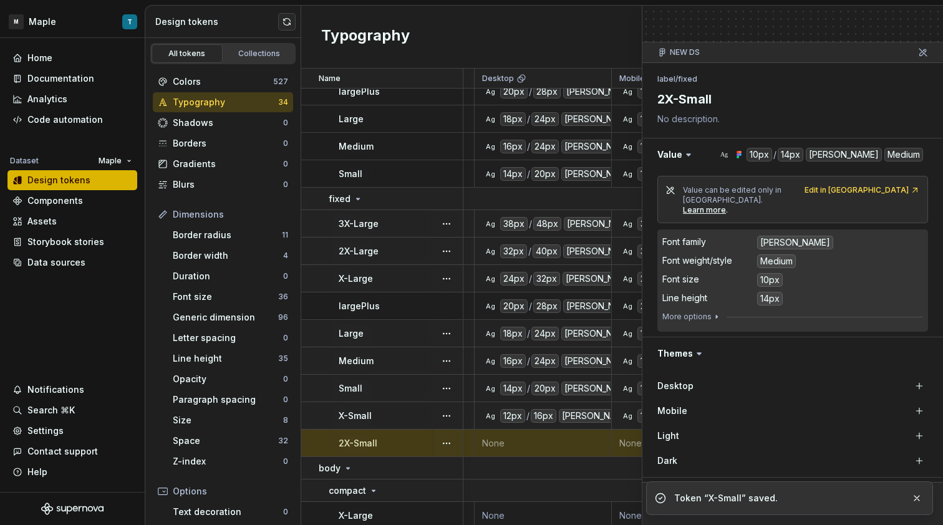
scroll to position [139, 0]
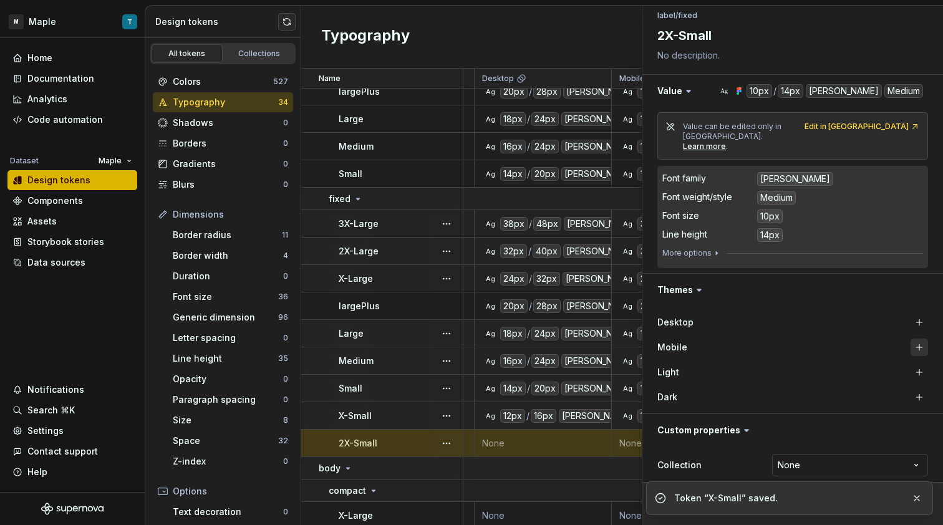
click at [910, 339] on button "button" at bounding box center [918, 347] width 17 height 17
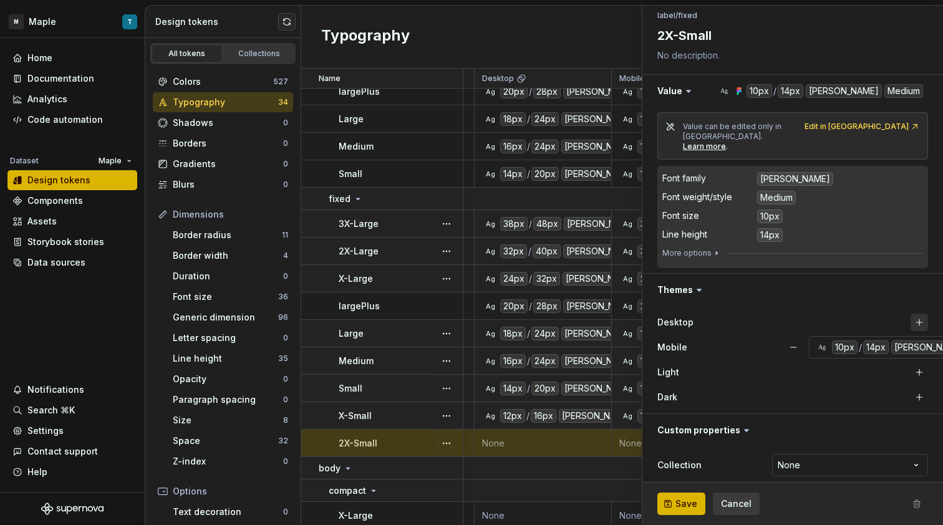
click at [911, 314] on button "button" at bounding box center [918, 322] width 17 height 17
type textarea "*"
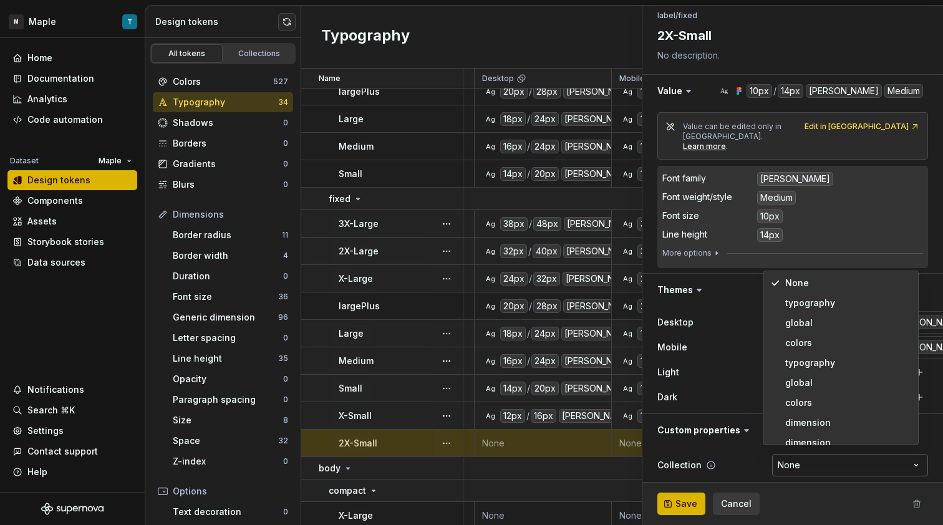
click at [797, 466] on html "M Maple T Home Documentation Analytics Code automation Dataset Maple Design tok…" at bounding box center [471, 262] width 943 height 525
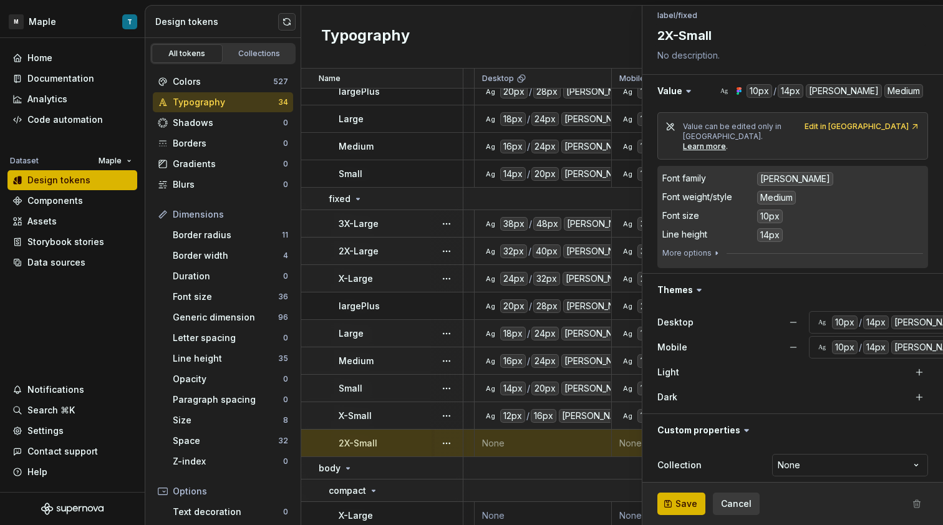
drag, startPoint x: 799, startPoint y: 459, endPoint x: 804, endPoint y: 441, distance: 18.2
click at [799, 460] on html "M Maple T Home Documentation Analytics Code automation Dataset Maple Design tok…" at bounding box center [471, 262] width 943 height 525
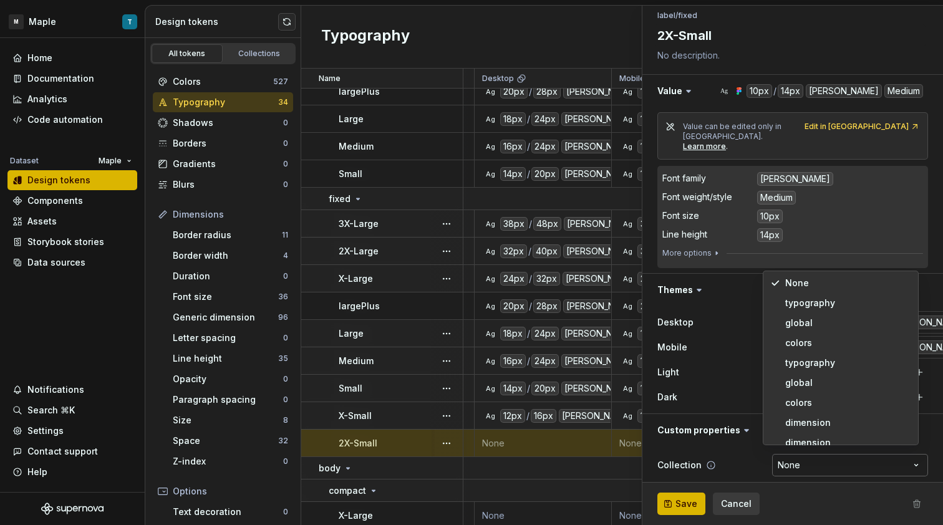
click at [808, 456] on html "M Maple T Home Documentation Analytics Code automation Dataset Maple Design tok…" at bounding box center [471, 262] width 943 height 525
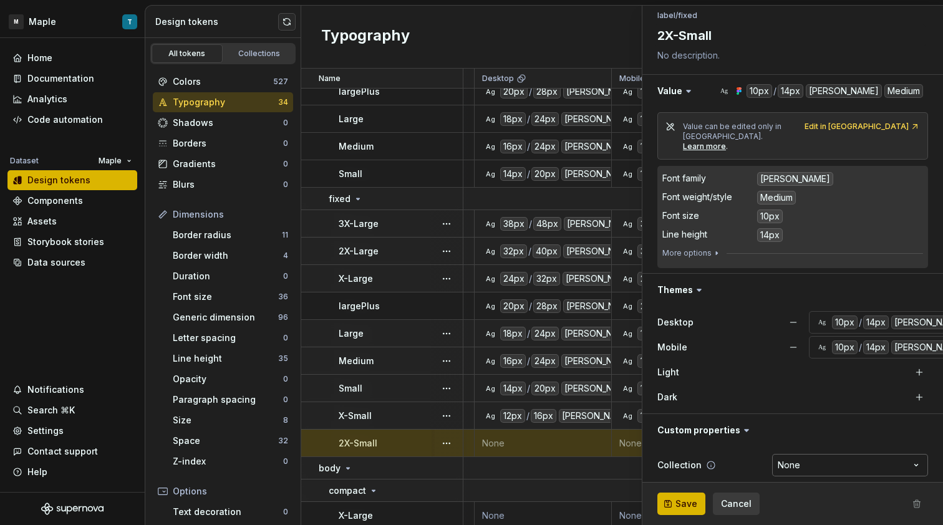
click at [812, 453] on html "M Maple T Home Documentation Analytics Code automation Dataset Maple Design tok…" at bounding box center [471, 262] width 943 height 525
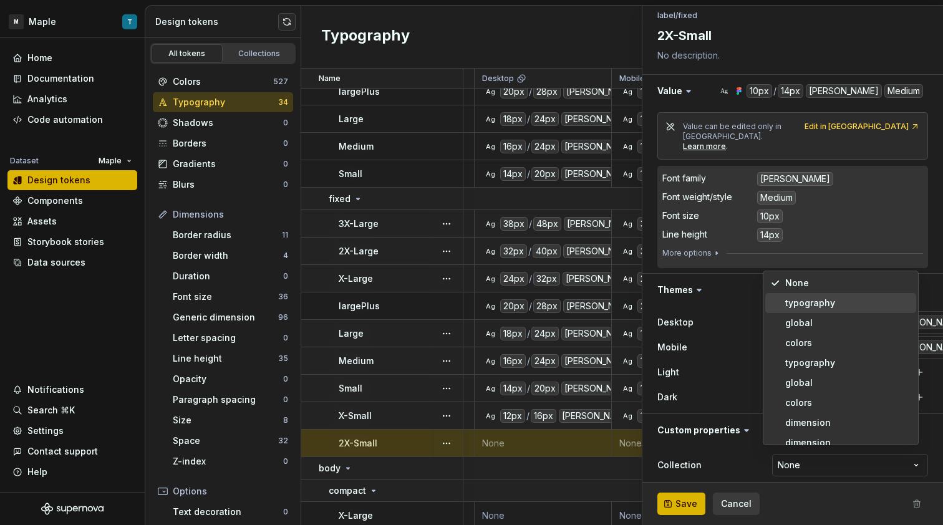
select select "**********"
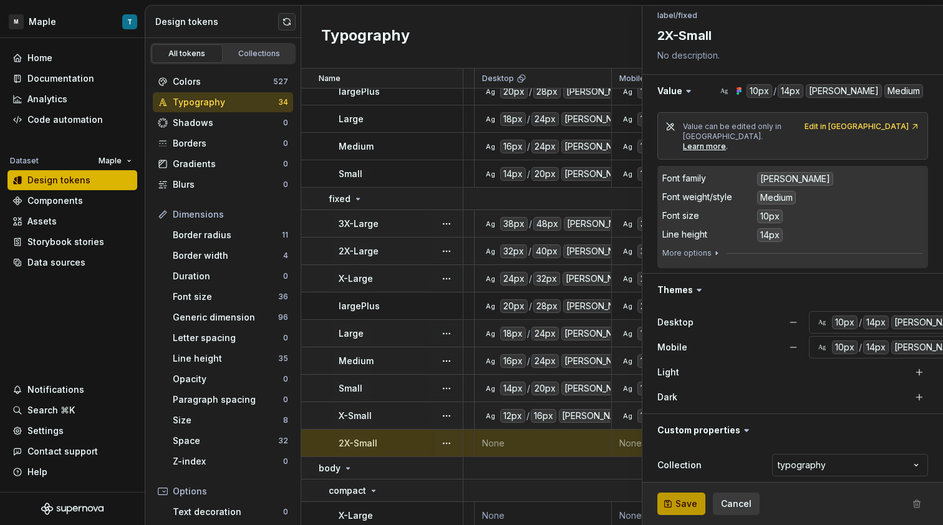
click at [693, 501] on span "Save" at bounding box center [686, 504] width 22 height 12
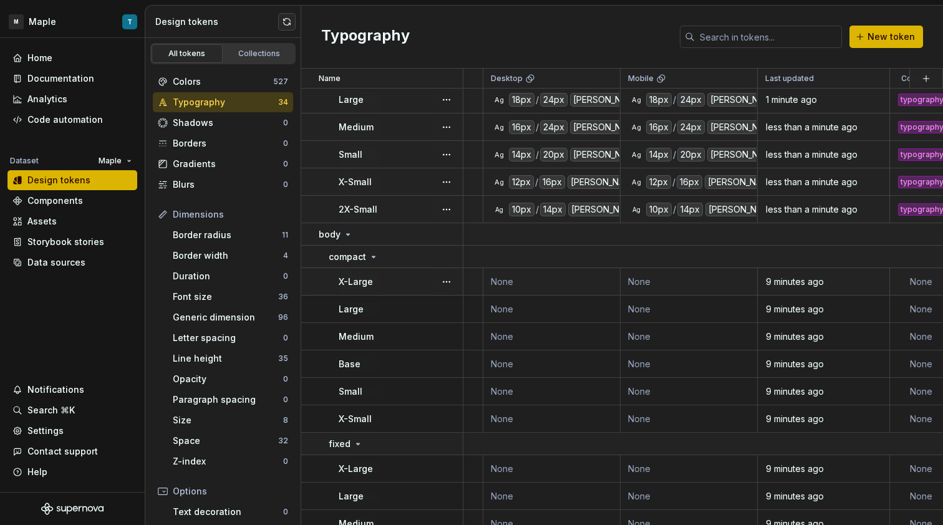
scroll to position [564, 442]
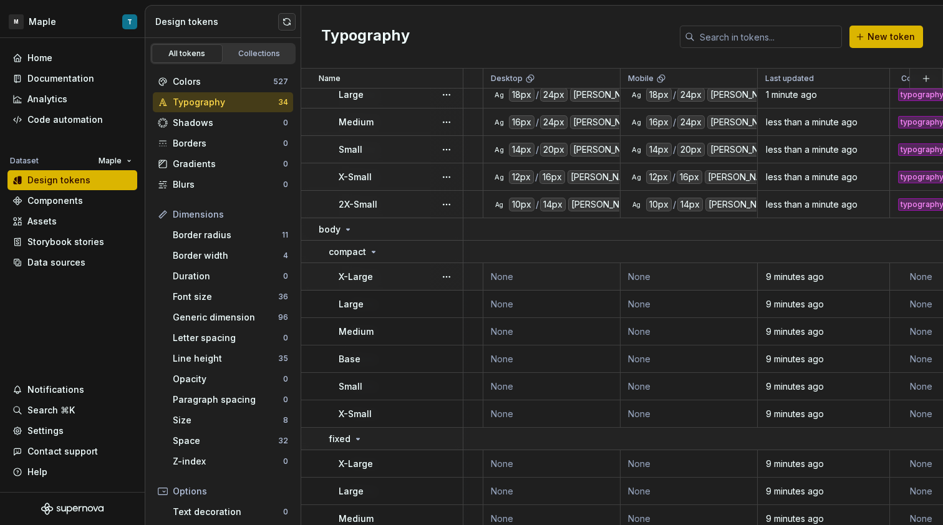
click at [567, 273] on td "None" at bounding box center [551, 276] width 137 height 27
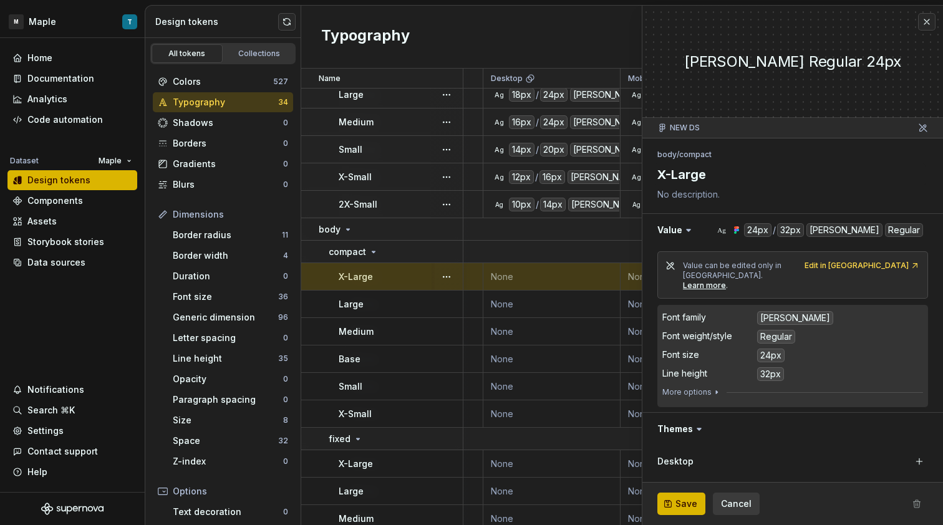
scroll to position [139, 0]
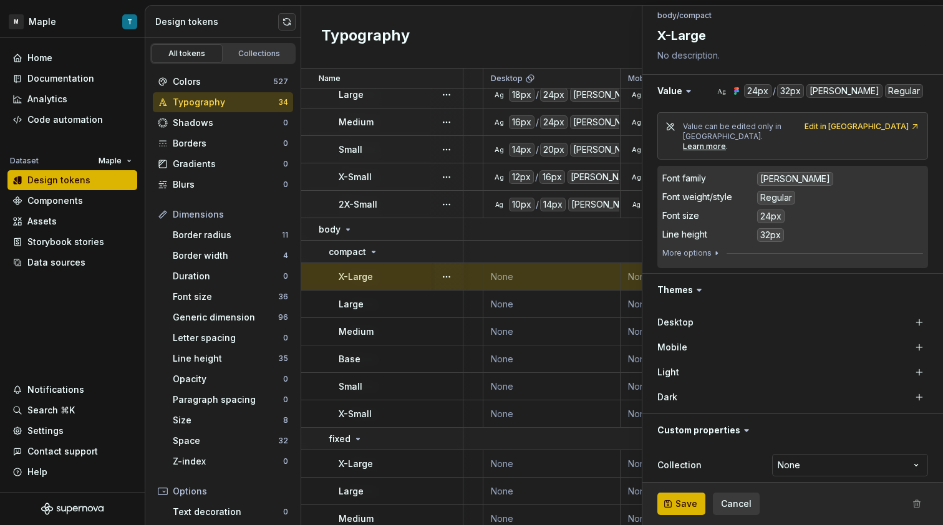
click at [910, 324] on div "Desktop Mobile Light Dark" at bounding box center [792, 359] width 271 height 97
click at [912, 339] on button "button" at bounding box center [918, 347] width 17 height 17
click at [912, 314] on button "button" at bounding box center [918, 322] width 17 height 17
type textarea "*"
click at [785, 456] on html "M Maple T Home Documentation Analytics Code automation Dataset Maple Design tok…" at bounding box center [471, 262] width 943 height 525
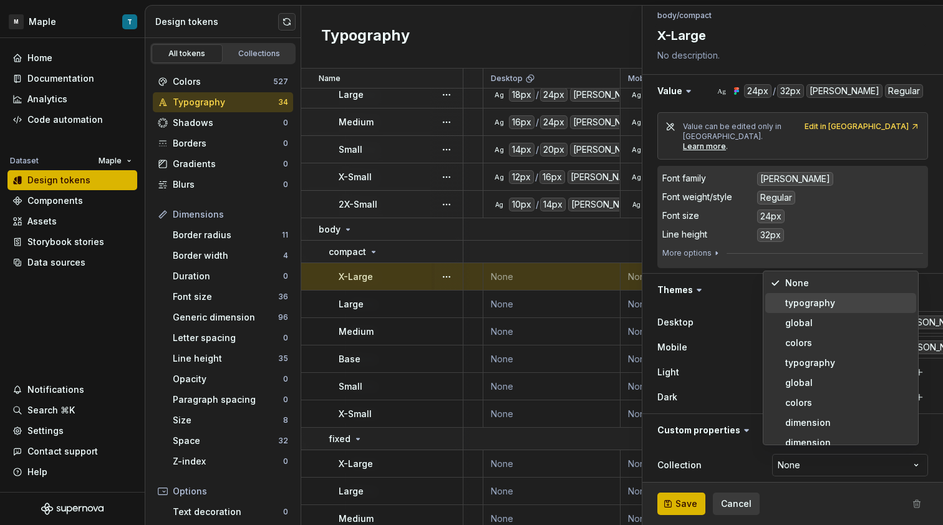
select select "**********"
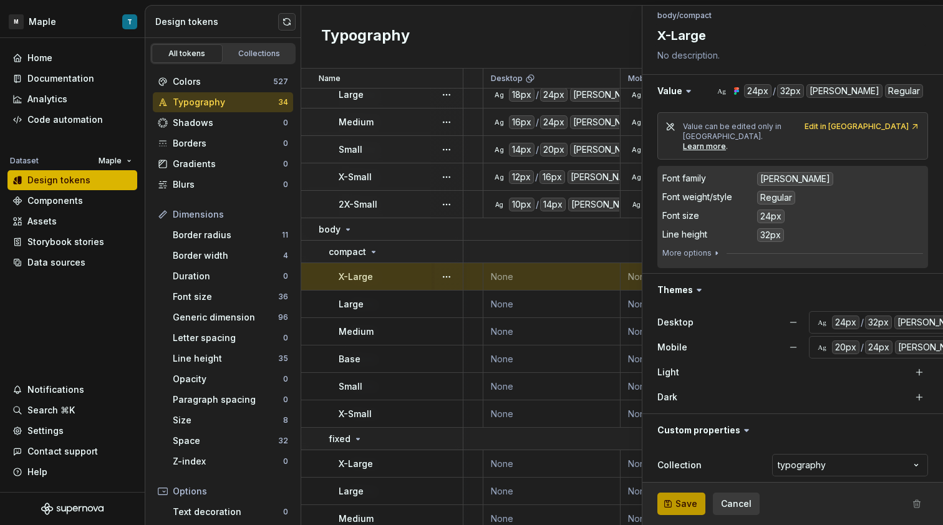
click at [680, 501] on span "Save" at bounding box center [686, 504] width 22 height 12
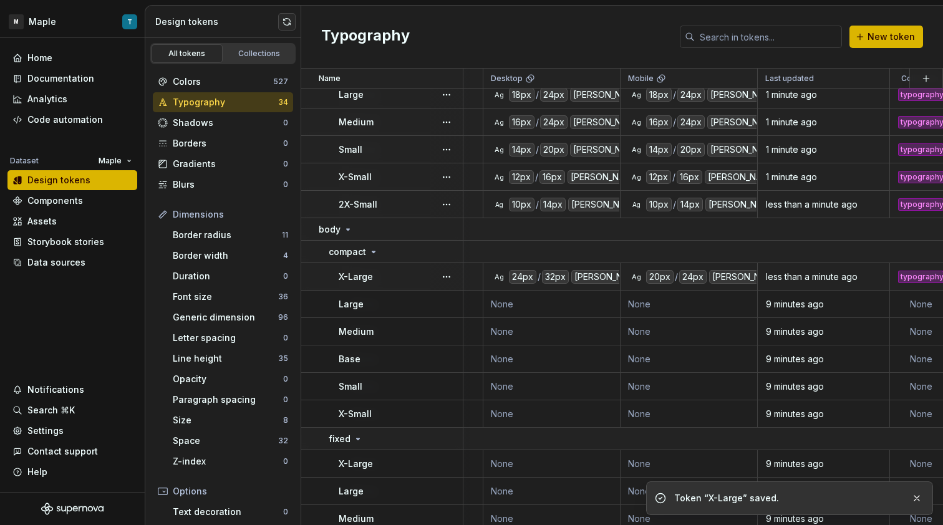
click at [530, 309] on td "None" at bounding box center [551, 304] width 137 height 27
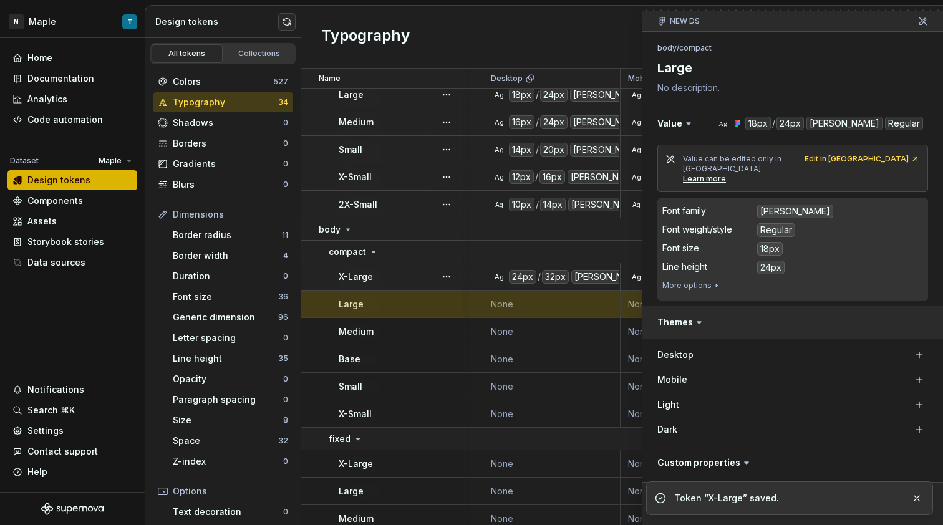
scroll to position [139, 0]
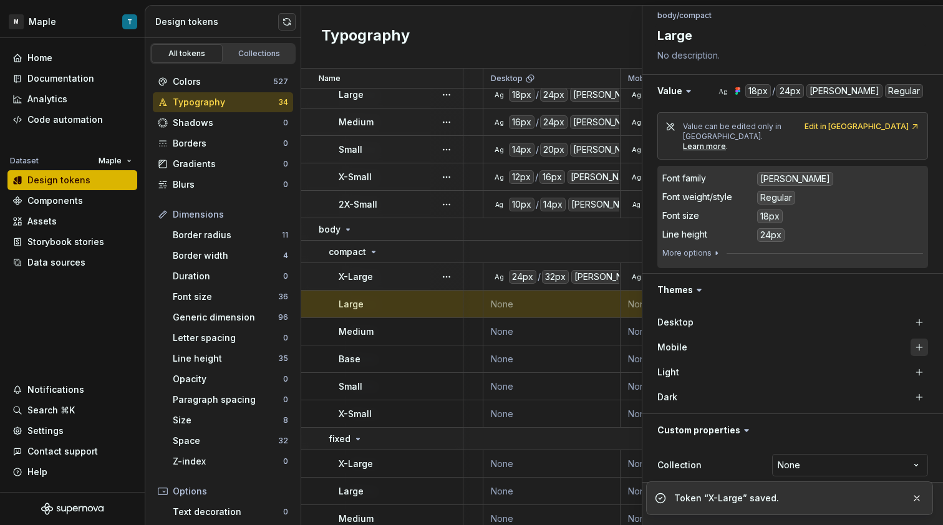
click at [911, 339] on button "button" at bounding box center [918, 347] width 17 height 17
click at [911, 314] on button "button" at bounding box center [918, 322] width 17 height 17
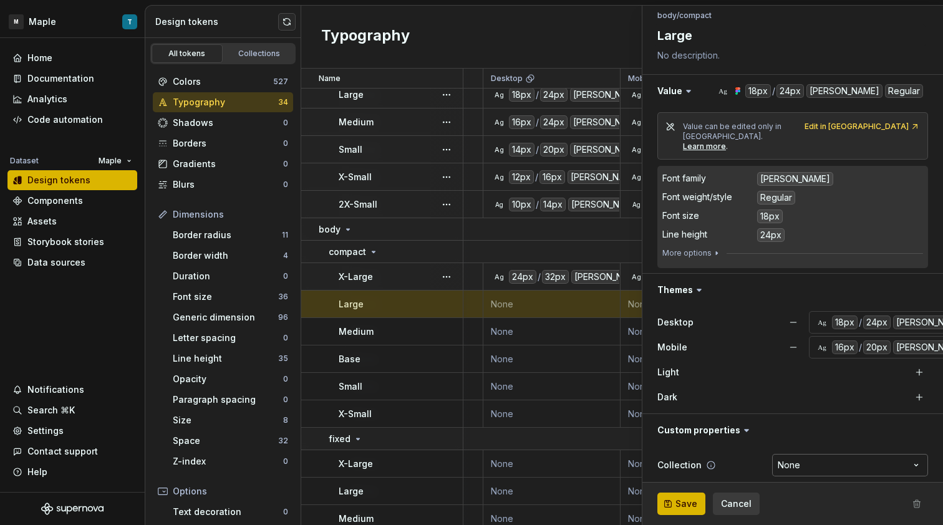
type textarea "*"
click at [812, 446] on html "M Maple T Home Documentation Analytics Code automation Dataset Maple Design tok…" at bounding box center [471, 262] width 943 height 525
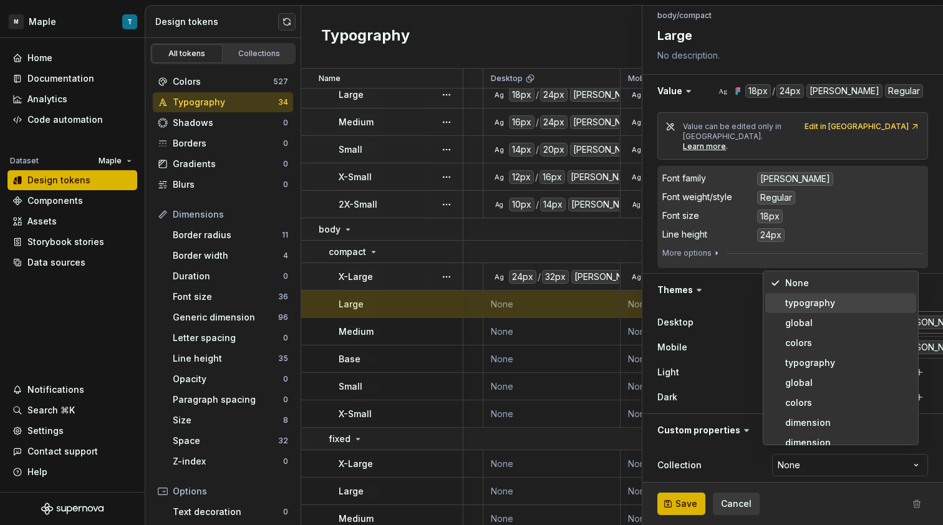
select select "**********"
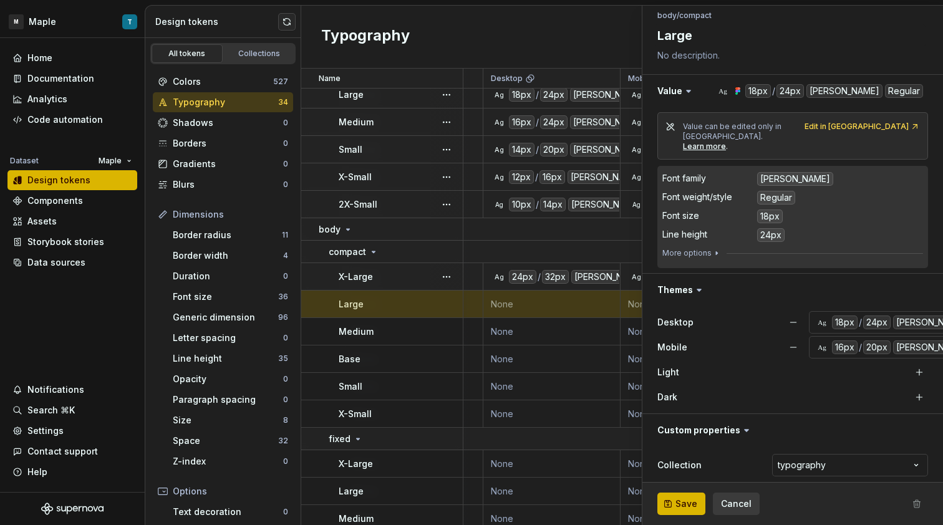
click at [686, 502] on span "Save" at bounding box center [686, 504] width 22 height 12
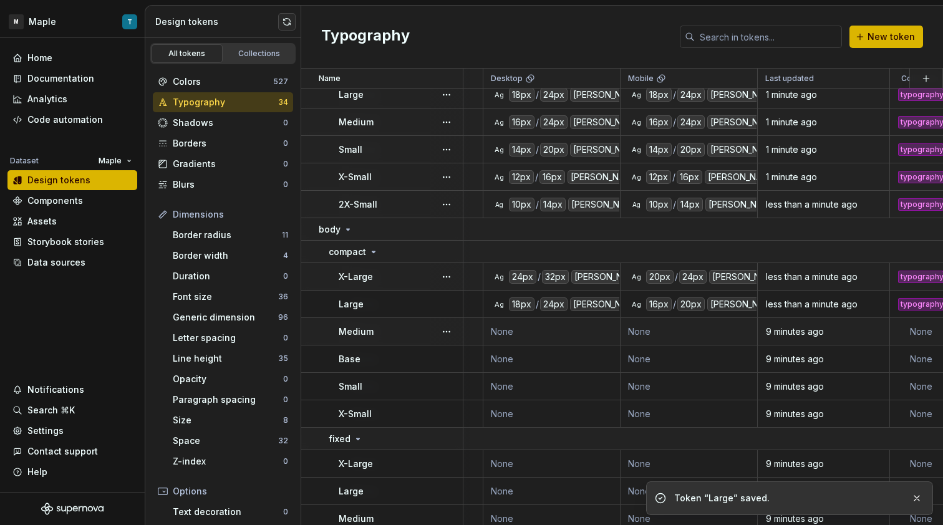
click at [554, 338] on td "None" at bounding box center [551, 331] width 137 height 27
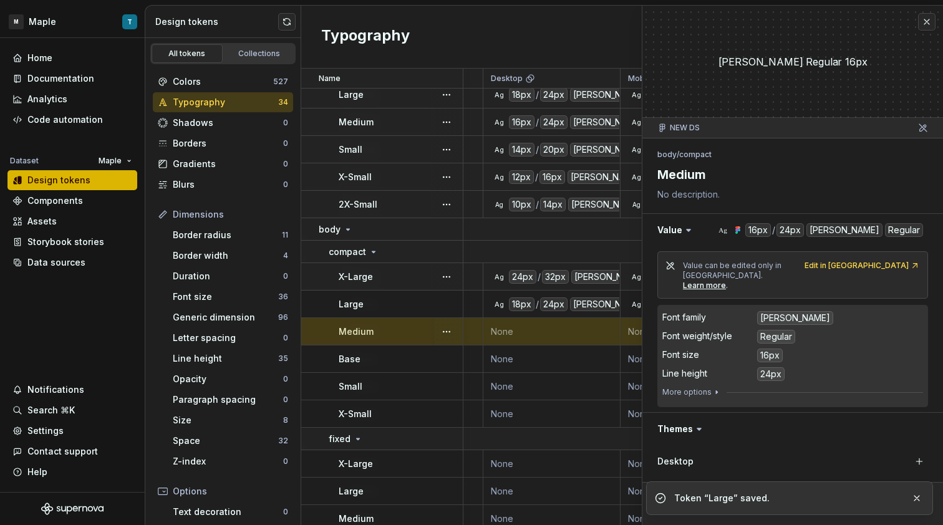
scroll to position [139, 0]
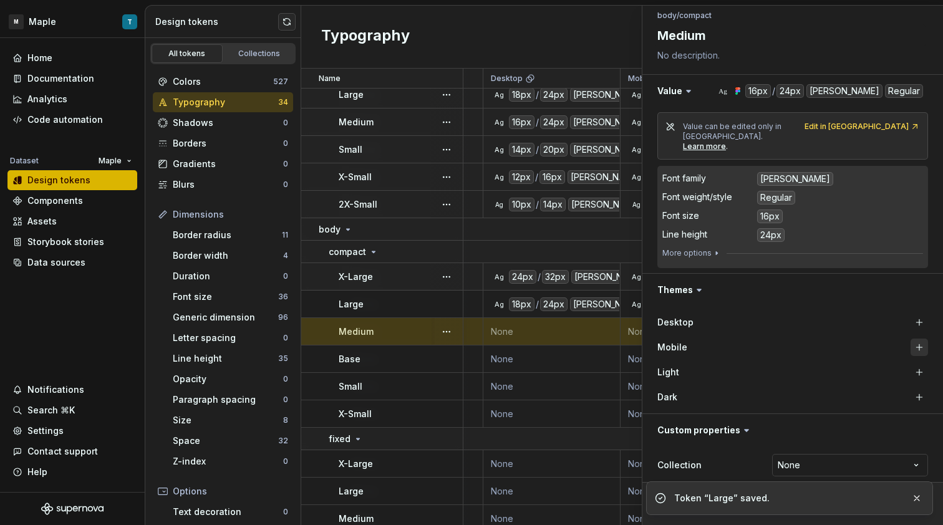
click at [910, 343] on button "button" at bounding box center [918, 347] width 17 height 17
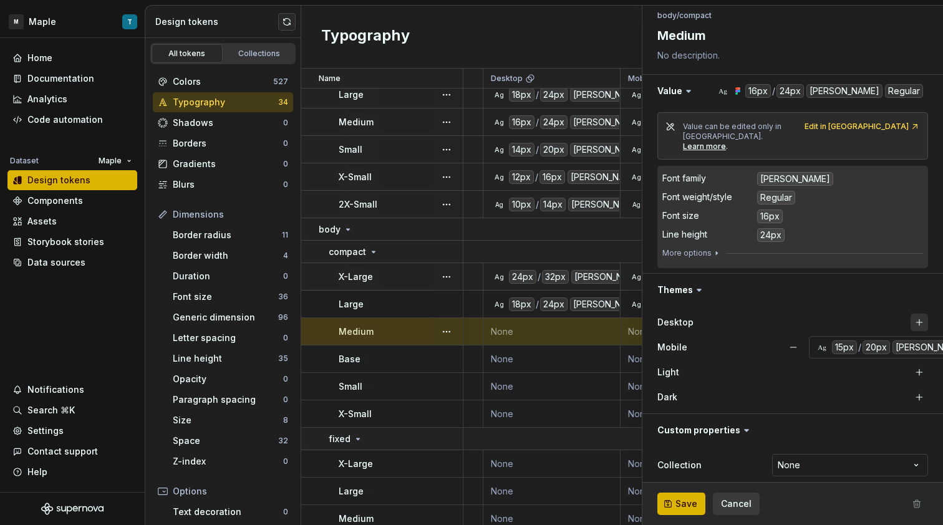
click at [911, 314] on button "button" at bounding box center [918, 322] width 17 height 17
type textarea "*"
click at [807, 446] on div "**********" at bounding box center [792, 464] width 301 height 37
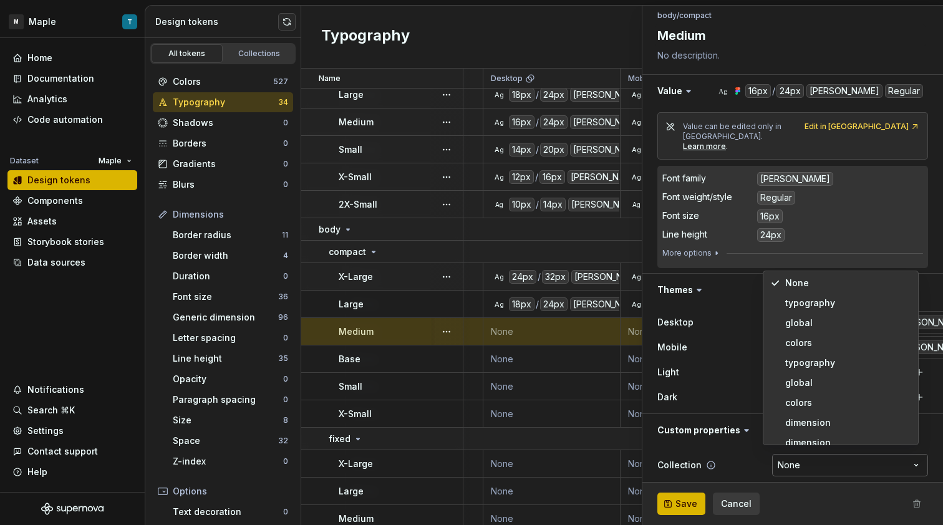
click at [810, 456] on html "M Maple T Home Documentation Analytics Code automation Dataset Maple Design tok…" at bounding box center [471, 262] width 943 height 525
select select "**********"
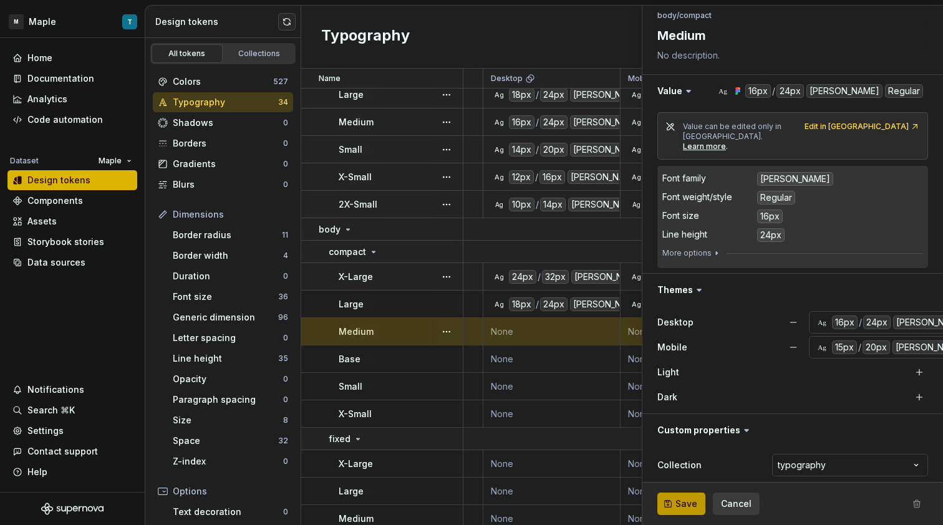
click at [695, 501] on span "Save" at bounding box center [686, 504] width 22 height 12
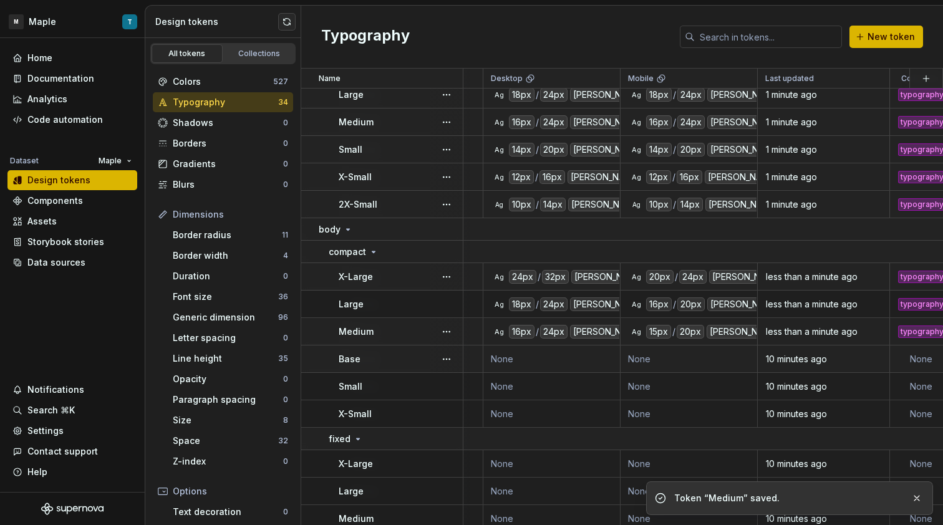
click at [574, 354] on td "None" at bounding box center [551, 358] width 137 height 27
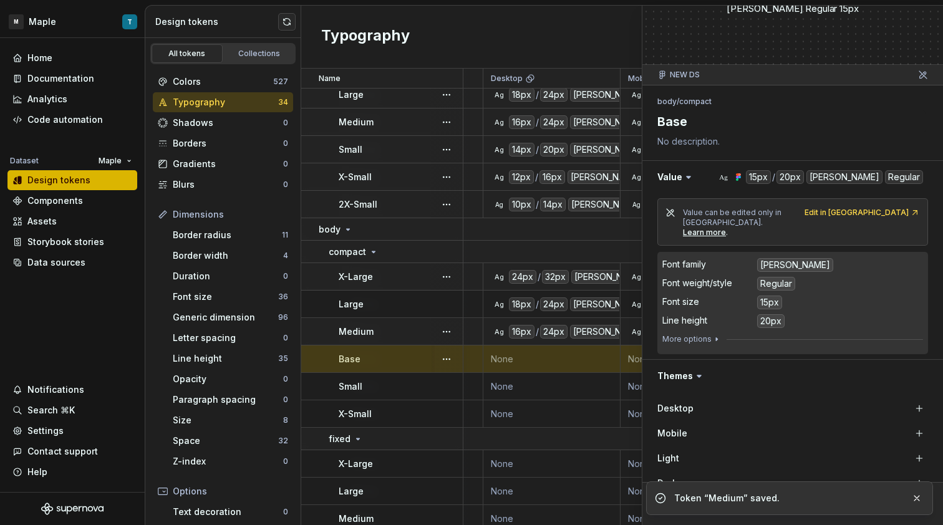
scroll to position [139, 0]
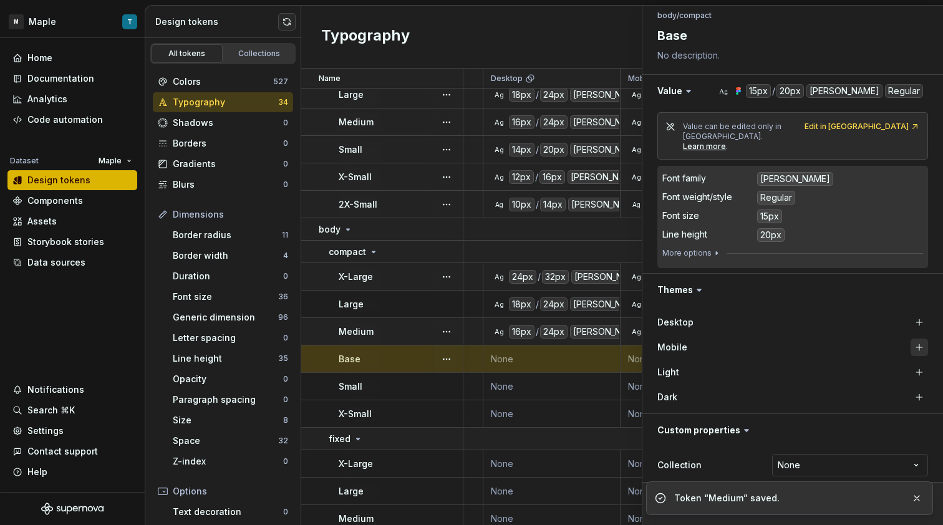
click at [910, 339] on button "button" at bounding box center [918, 347] width 17 height 17
click at [910, 314] on button "button" at bounding box center [918, 322] width 17 height 17
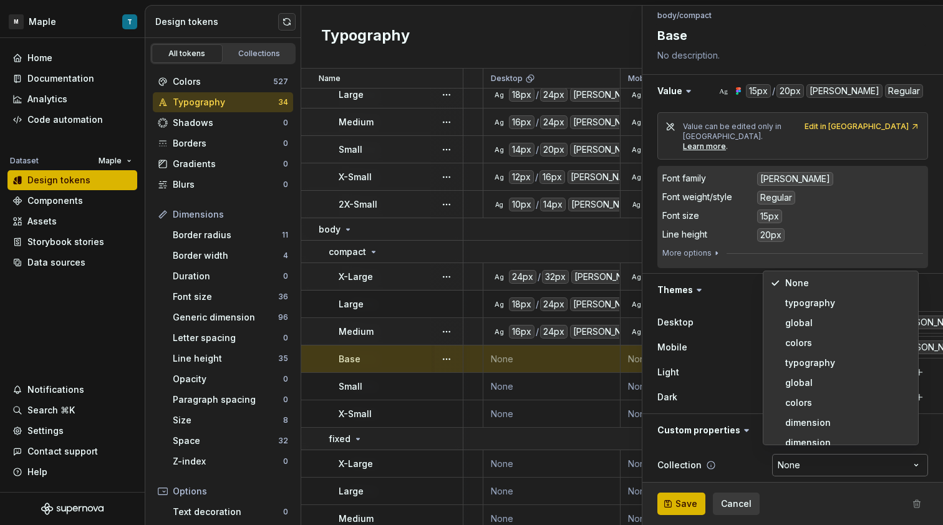
click at [847, 453] on html "M Maple T Home Documentation Analytics Code automation Dataset Maple Design tok…" at bounding box center [471, 262] width 943 height 525
type textarea "*"
select select "**********"
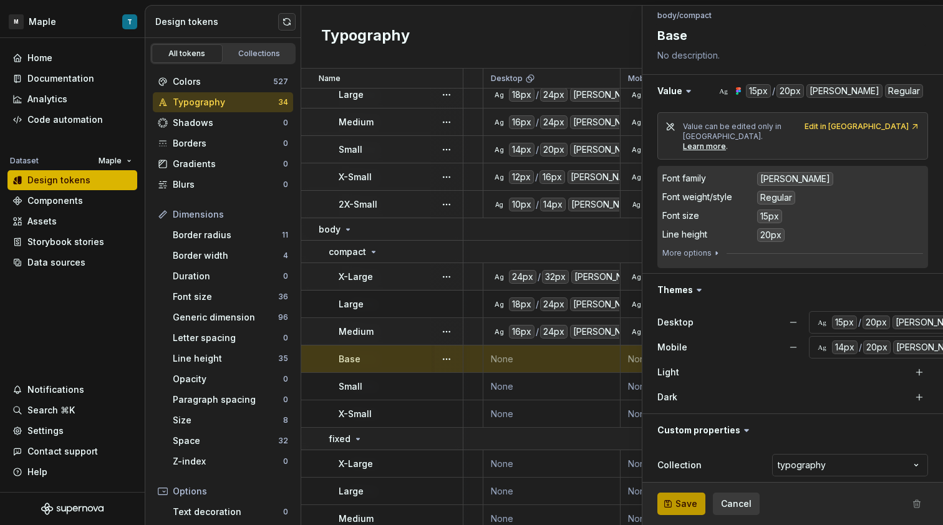
click at [687, 499] on span "Save" at bounding box center [686, 504] width 22 height 12
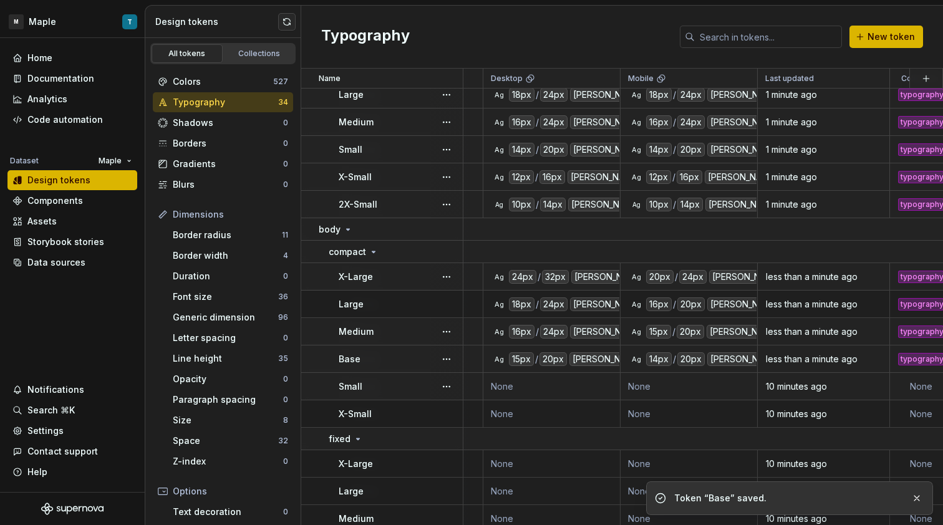
click at [576, 392] on td "None" at bounding box center [551, 386] width 137 height 27
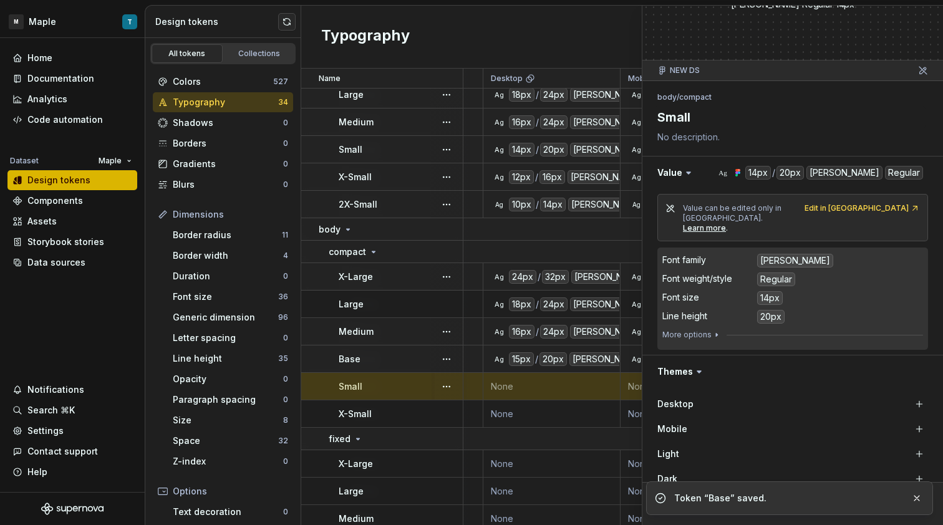
scroll to position [139, 0]
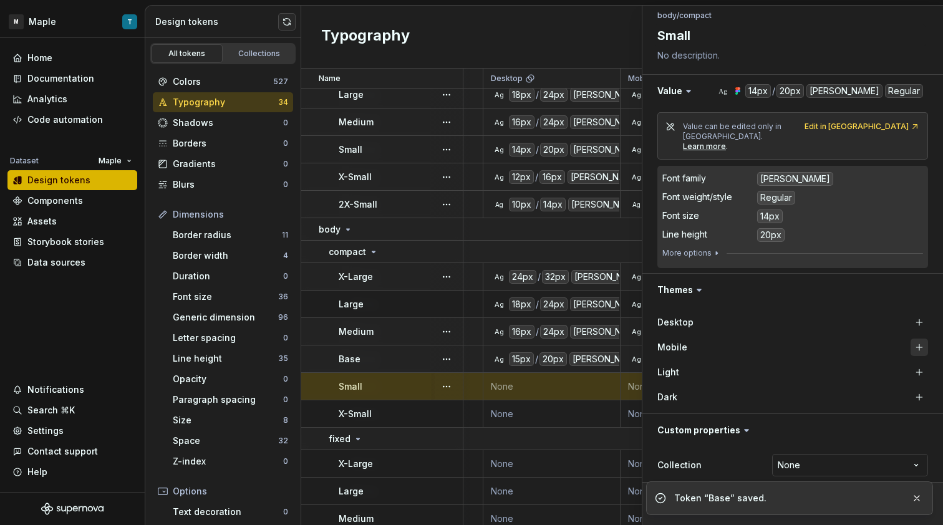
click at [912, 339] on button "button" at bounding box center [918, 347] width 17 height 17
click at [906, 311] on div "Desktop" at bounding box center [792, 322] width 271 height 22
click at [910, 314] on button "button" at bounding box center [918, 322] width 17 height 17
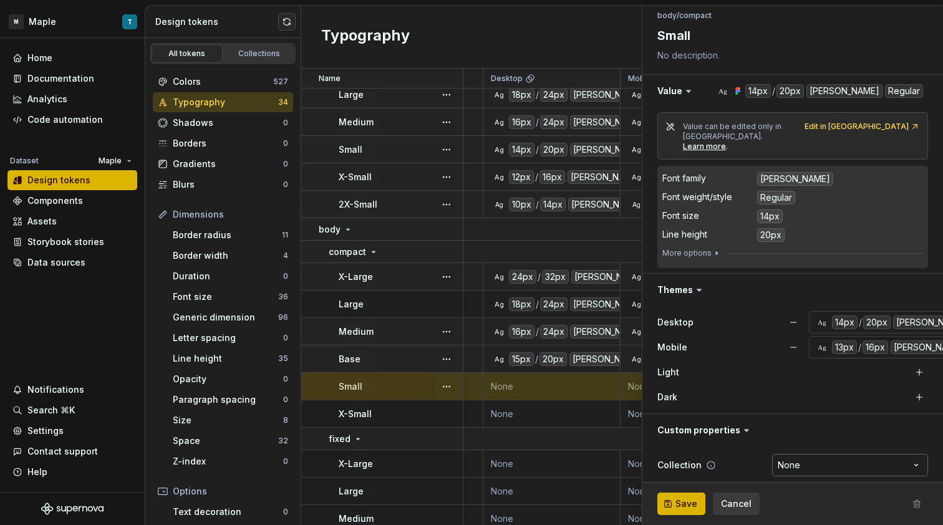
type textarea "*"
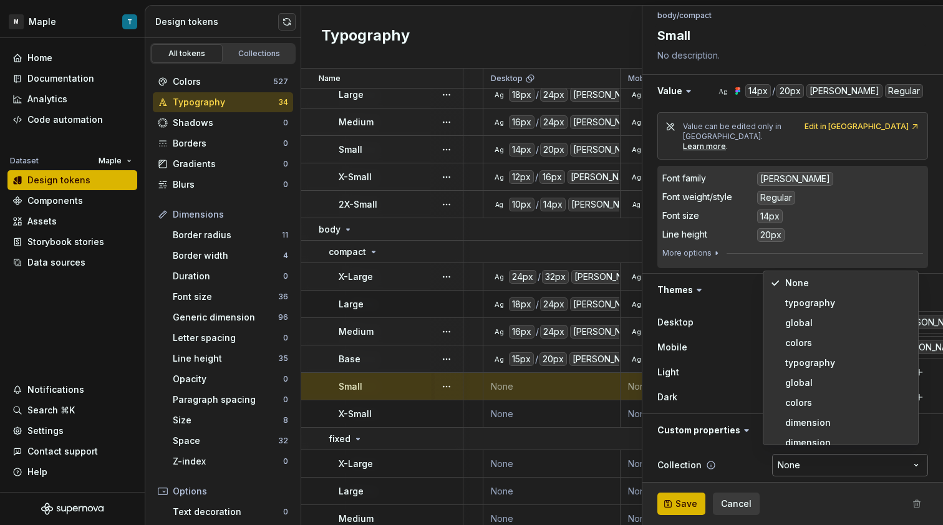
click at [807, 456] on html "M Maple T Home Documentation Analytics Code automation Dataset Maple Design tok…" at bounding box center [471, 262] width 943 height 525
select select "**********"
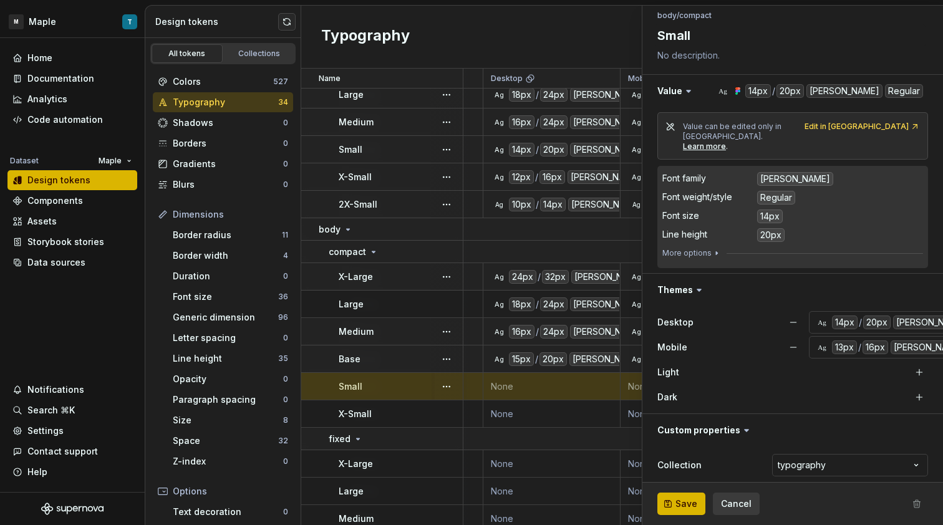
click at [697, 501] on button "Save" at bounding box center [681, 504] width 48 height 22
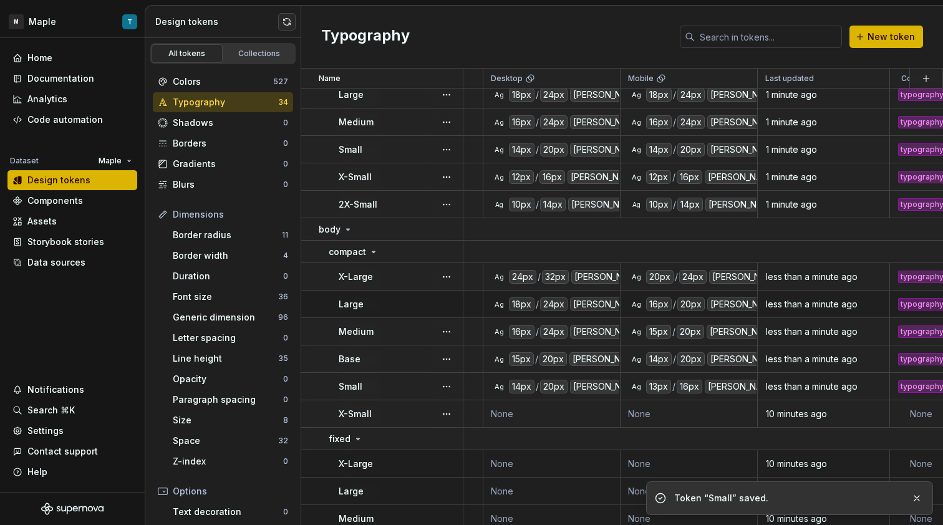
click at [566, 414] on td "None" at bounding box center [551, 413] width 137 height 27
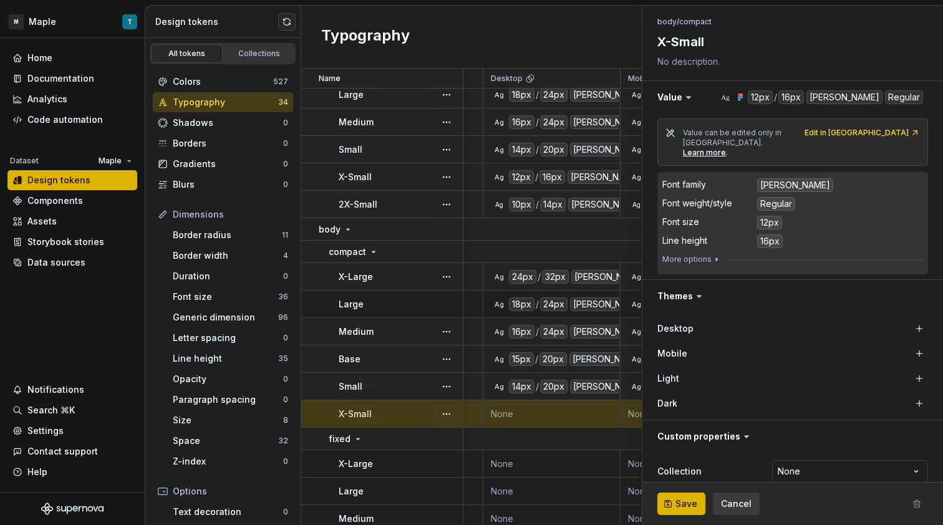
scroll to position [139, 0]
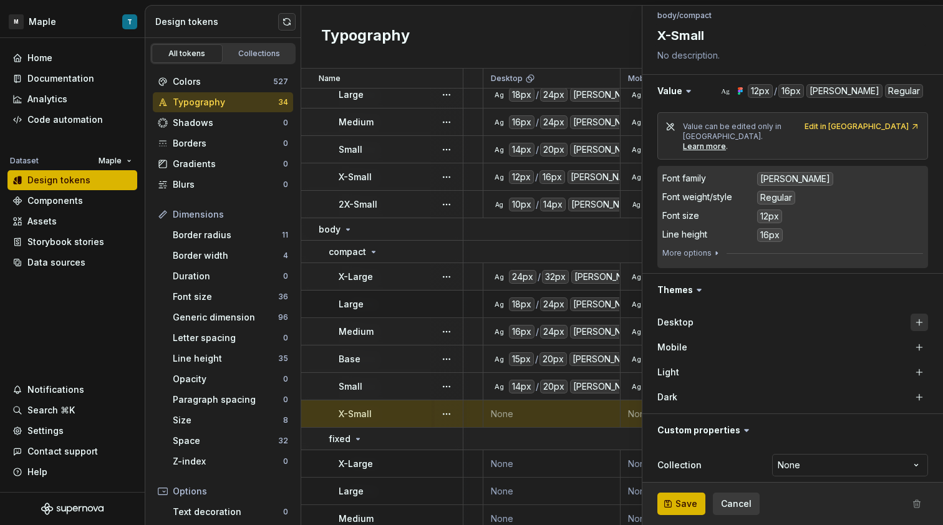
click at [914, 314] on button "button" at bounding box center [918, 322] width 17 height 17
click at [910, 339] on button "button" at bounding box center [918, 347] width 17 height 17
type textarea "*"
click at [811, 454] on html "M Maple T Home Documentation Analytics Code automation Dataset Maple Design tok…" at bounding box center [471, 262] width 943 height 525
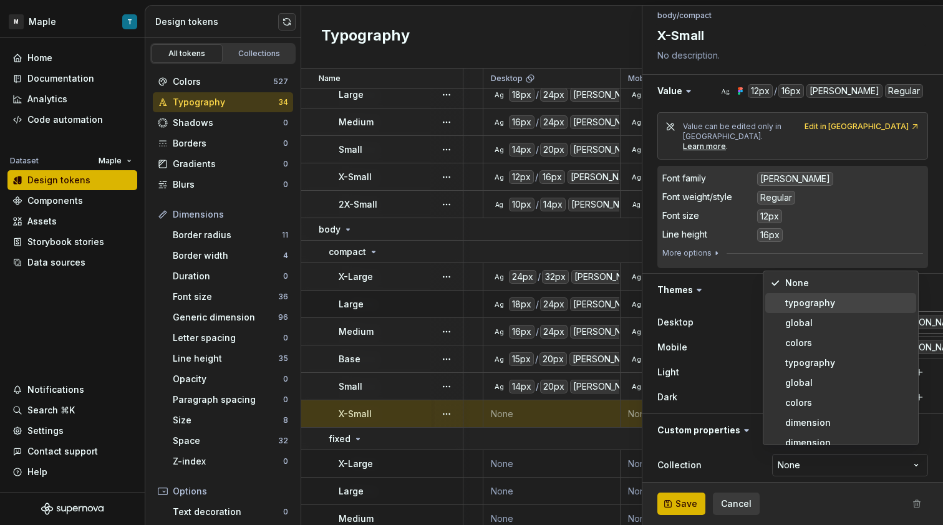
select select "**********"
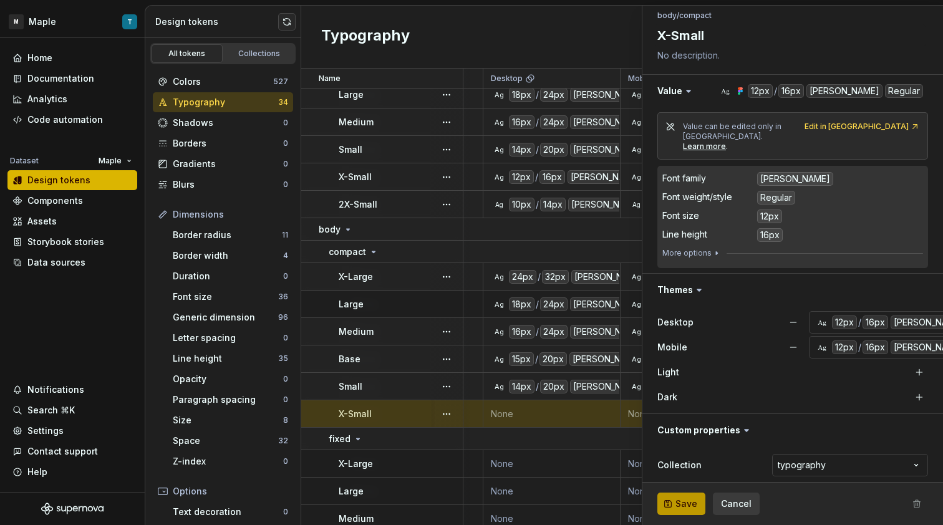
click at [698, 501] on button "Save" at bounding box center [681, 504] width 48 height 22
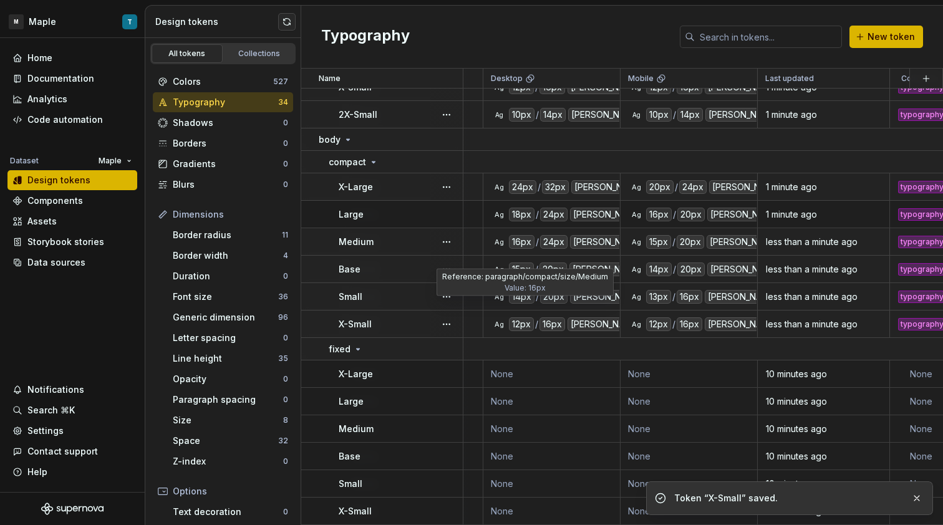
scroll to position [660, 442]
click at [546, 360] on td "None" at bounding box center [551, 373] width 137 height 27
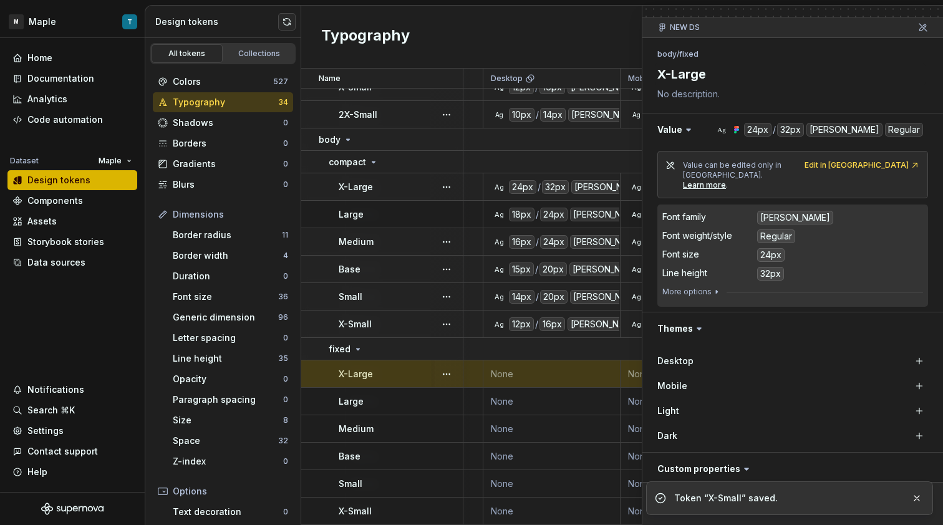
scroll to position [139, 0]
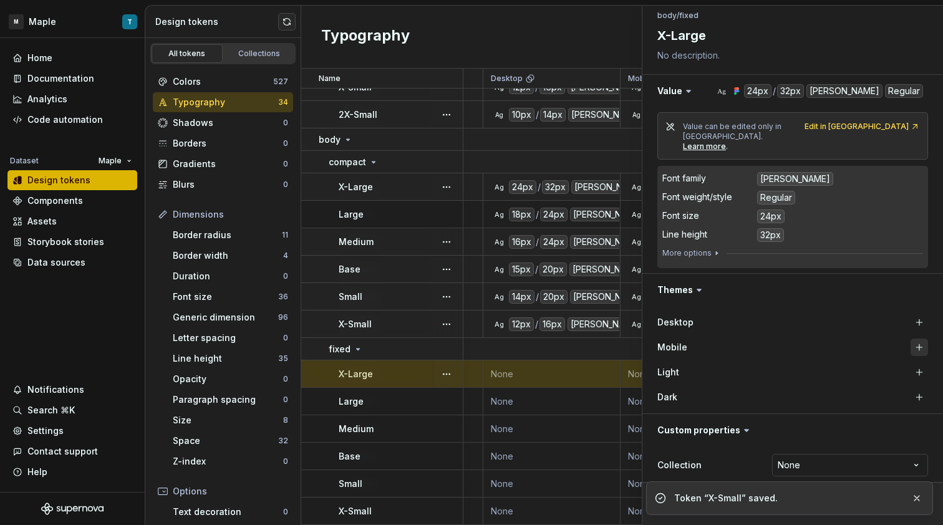
click at [910, 339] on button "button" at bounding box center [918, 347] width 17 height 17
click at [910, 315] on button "button" at bounding box center [918, 322] width 17 height 17
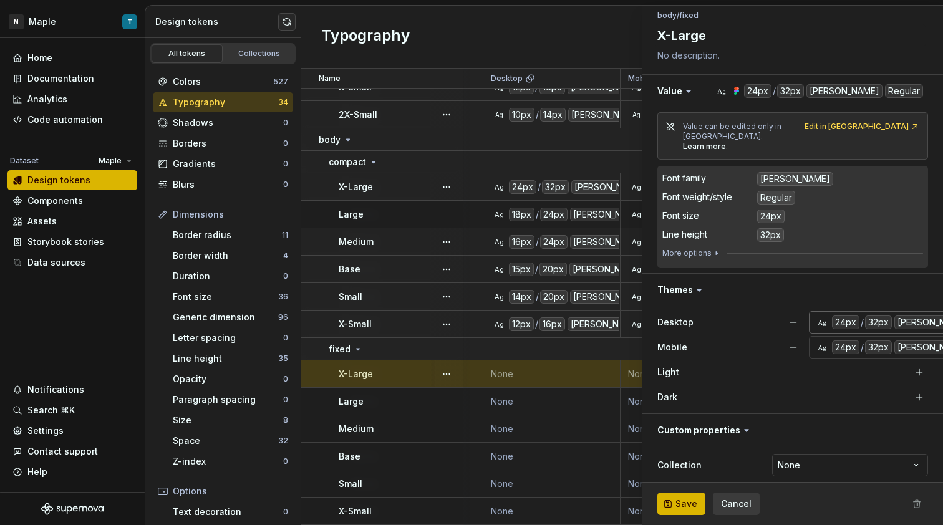
type textarea "*"
click at [827, 450] on html "M Maple T Home Documentation Analytics Code automation Dataset Maple Design tok…" at bounding box center [471, 262] width 943 height 525
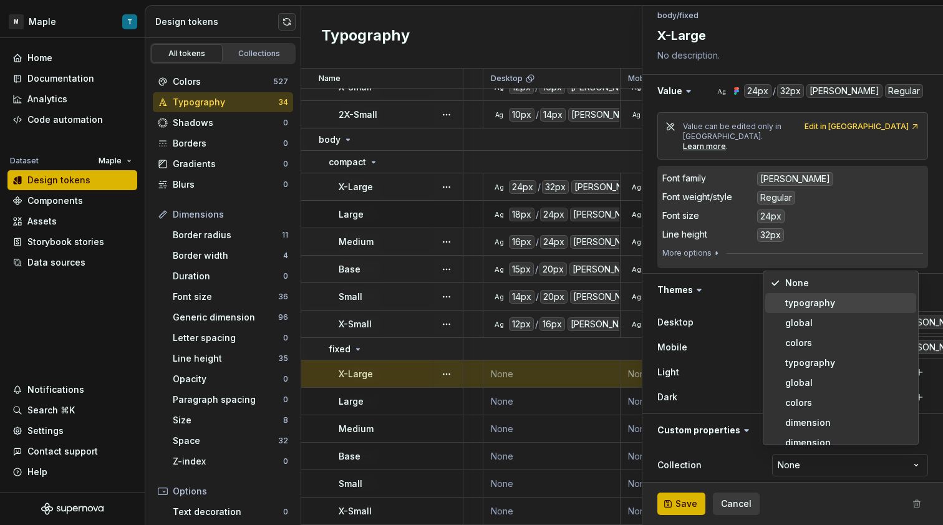
select select "**********"
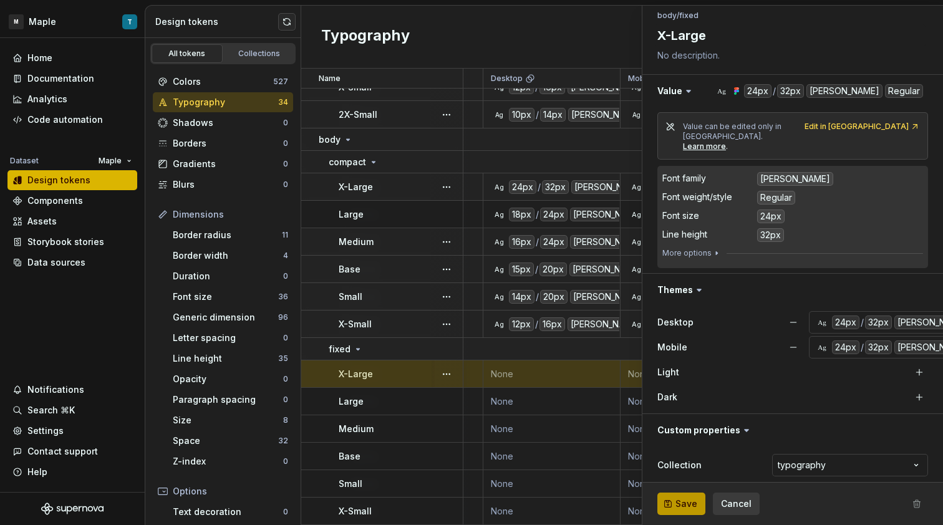
click at [679, 500] on span "Save" at bounding box center [686, 504] width 22 height 12
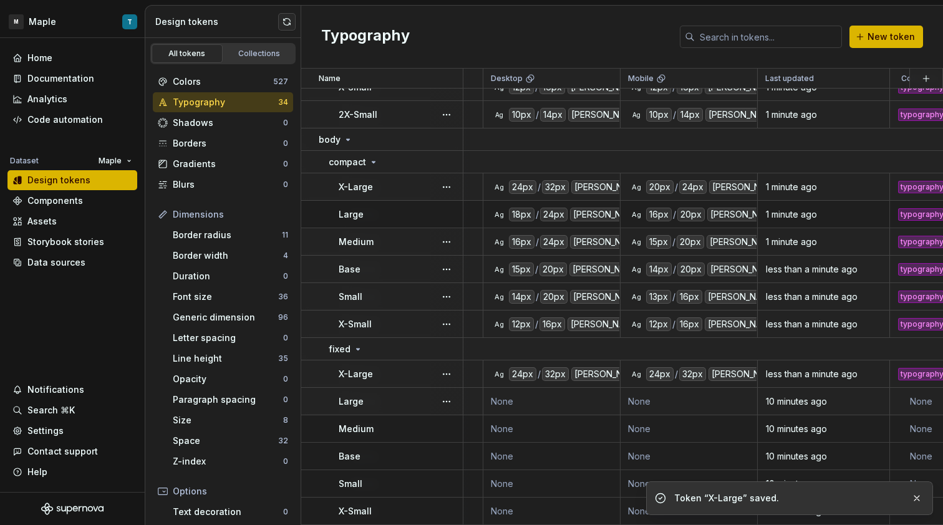
click at [556, 393] on td "None" at bounding box center [551, 401] width 137 height 27
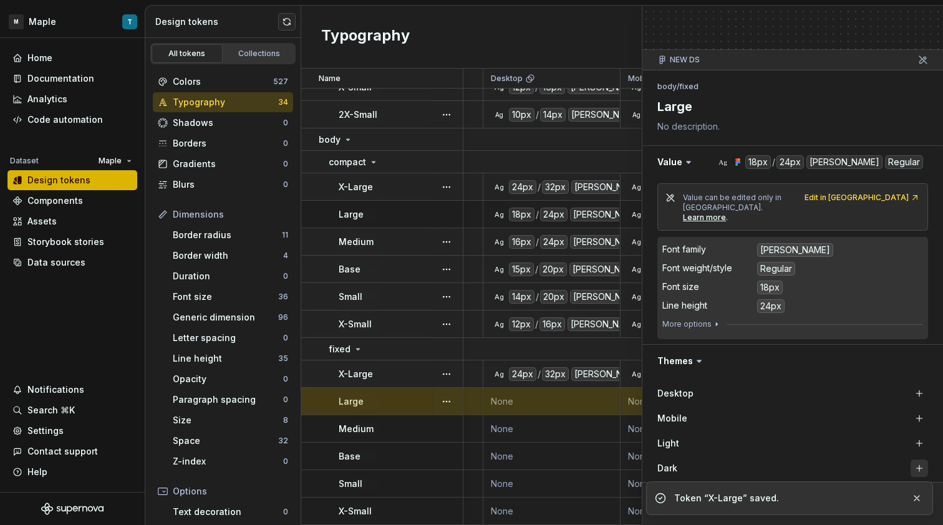
scroll to position [139, 0]
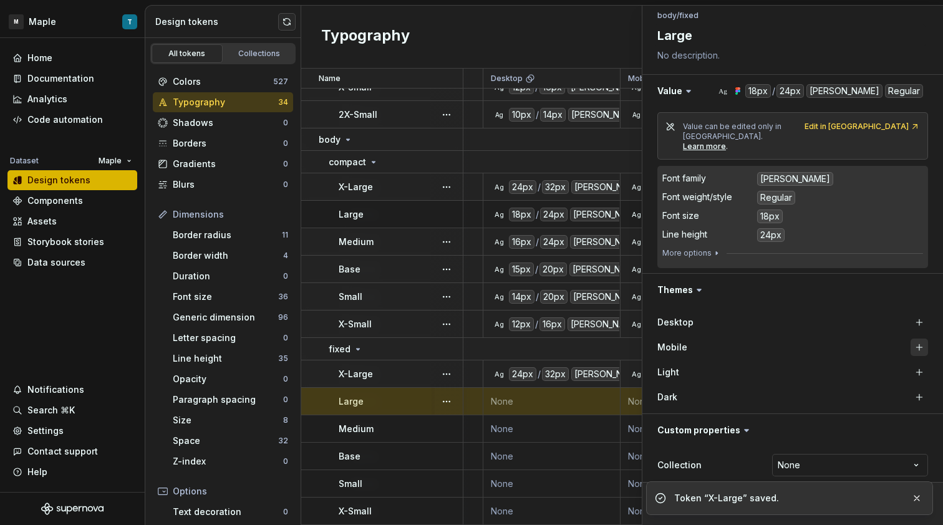
click at [910, 339] on button "button" at bounding box center [918, 347] width 17 height 17
click at [910, 314] on button "button" at bounding box center [918, 322] width 17 height 17
click at [829, 453] on html "M Maple T Home Documentation Analytics Code automation Dataset Maple Design tok…" at bounding box center [471, 262] width 943 height 525
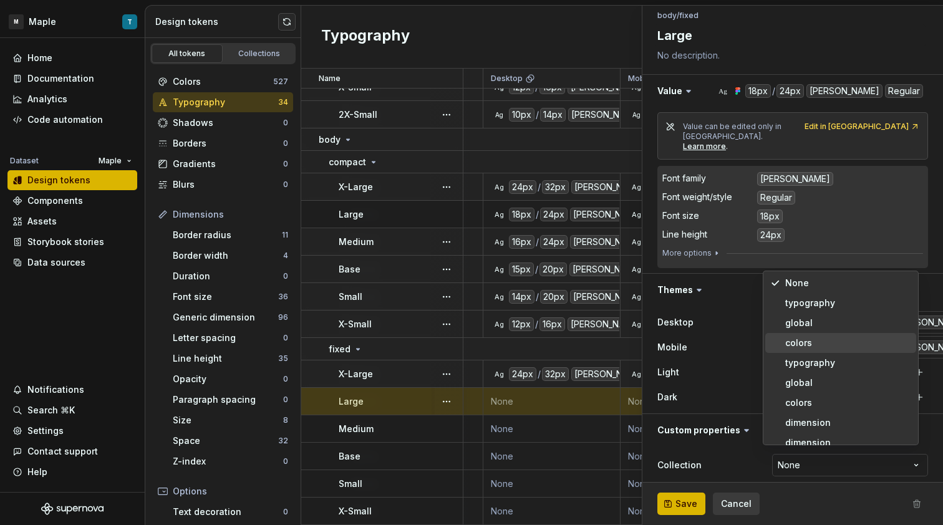
type textarea "*"
select select "**********"
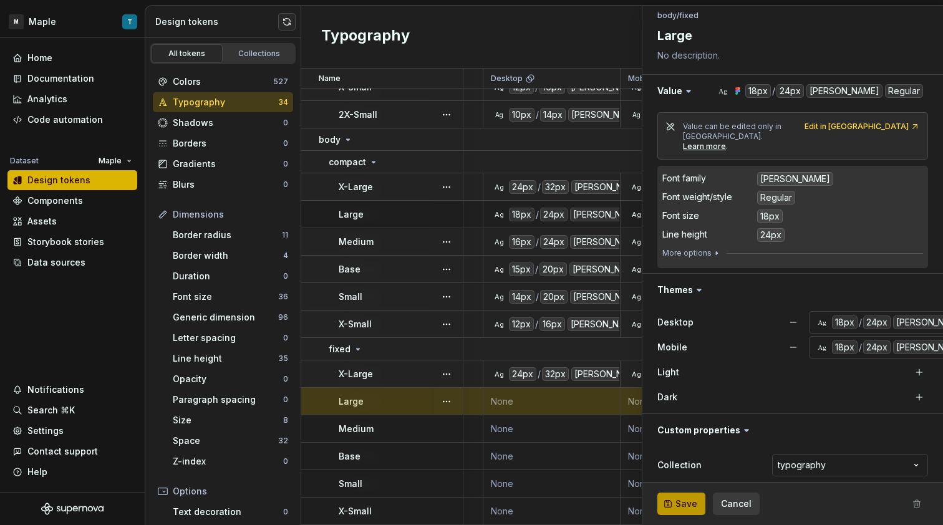
click at [687, 494] on button "Save" at bounding box center [681, 504] width 48 height 22
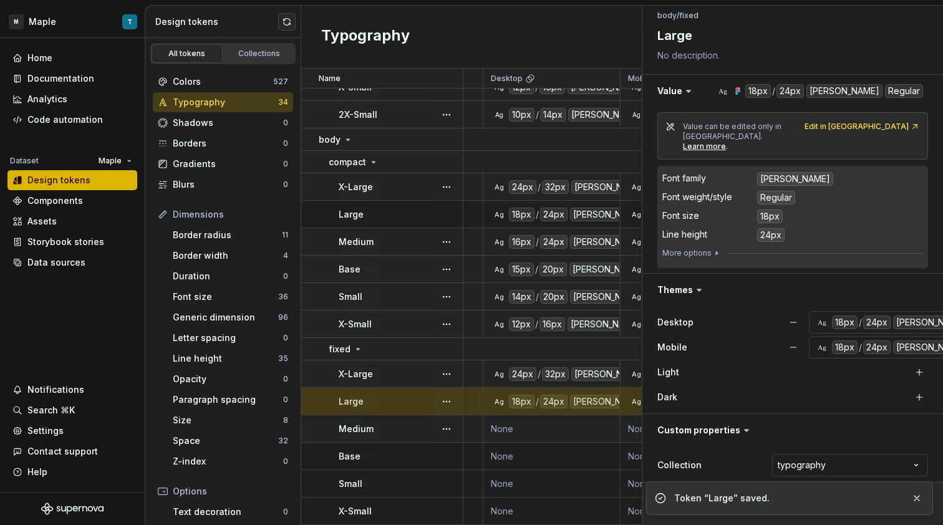
click at [554, 426] on td "None" at bounding box center [551, 428] width 137 height 27
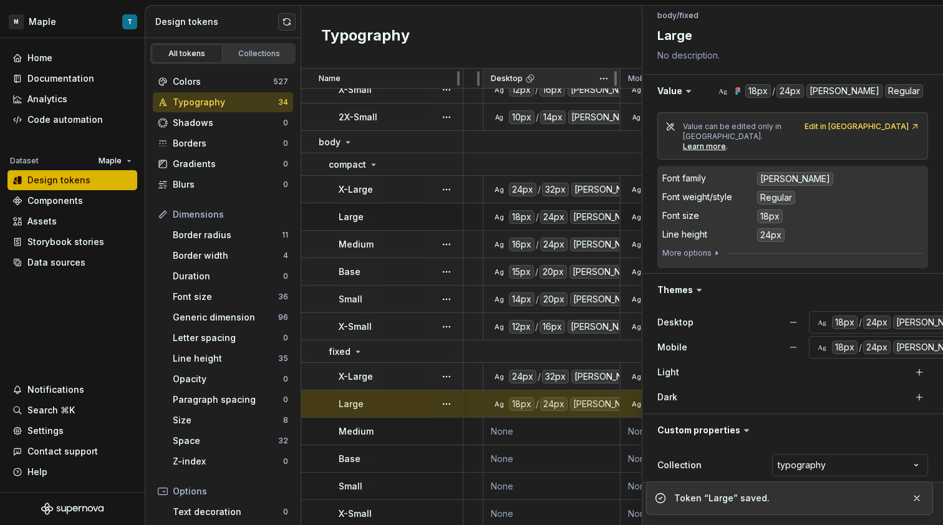
scroll to position [648, 442]
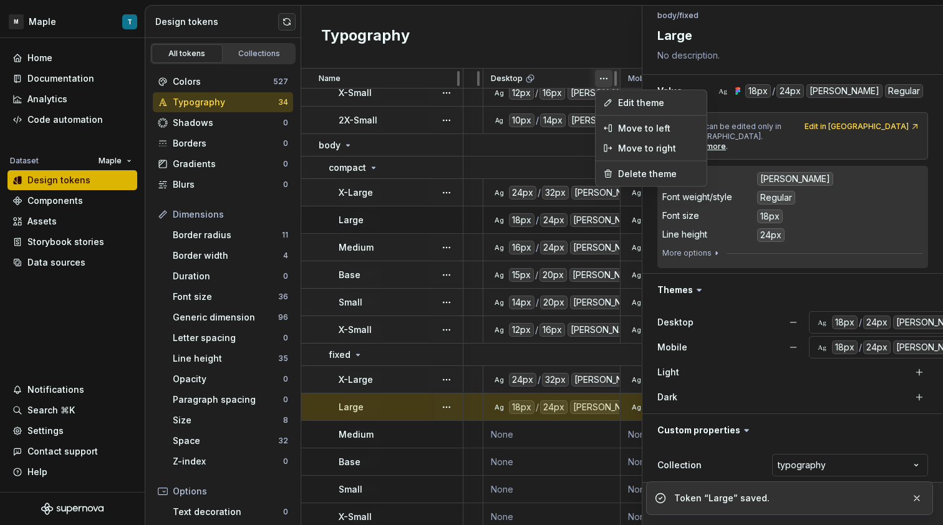
click at [607, 79] on html "M Maple T Home Documentation Analytics Code automation Dataset Maple Design tok…" at bounding box center [471, 262] width 943 height 525
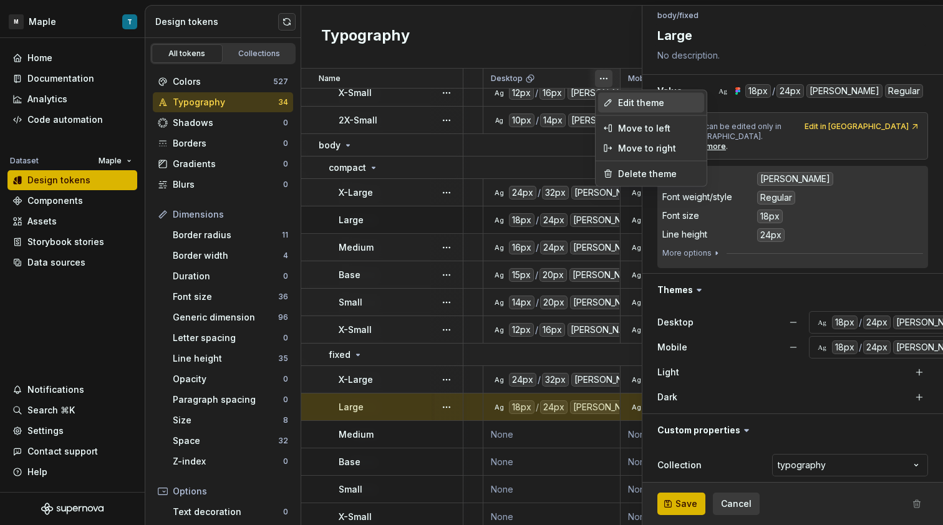
click at [620, 97] on span "Edit theme" at bounding box center [658, 103] width 81 height 12
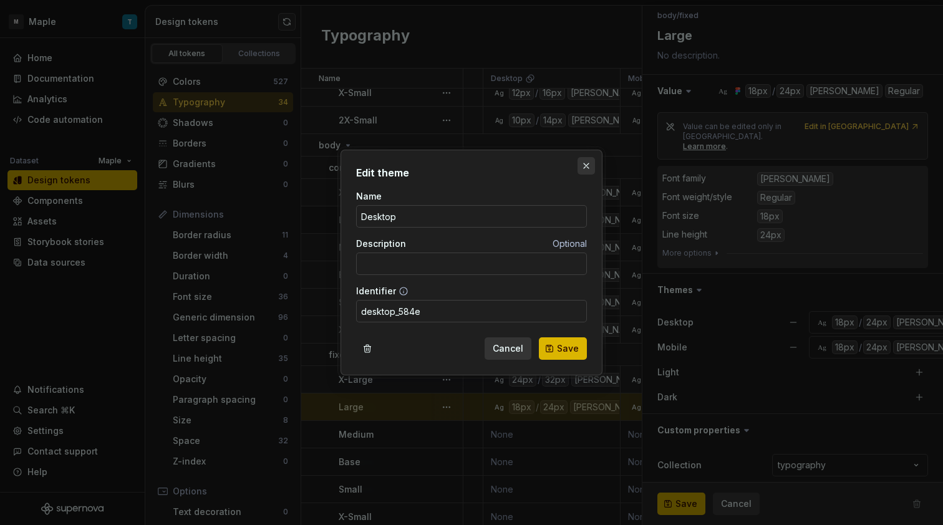
click at [582, 166] on button "button" at bounding box center [585, 165] width 17 height 17
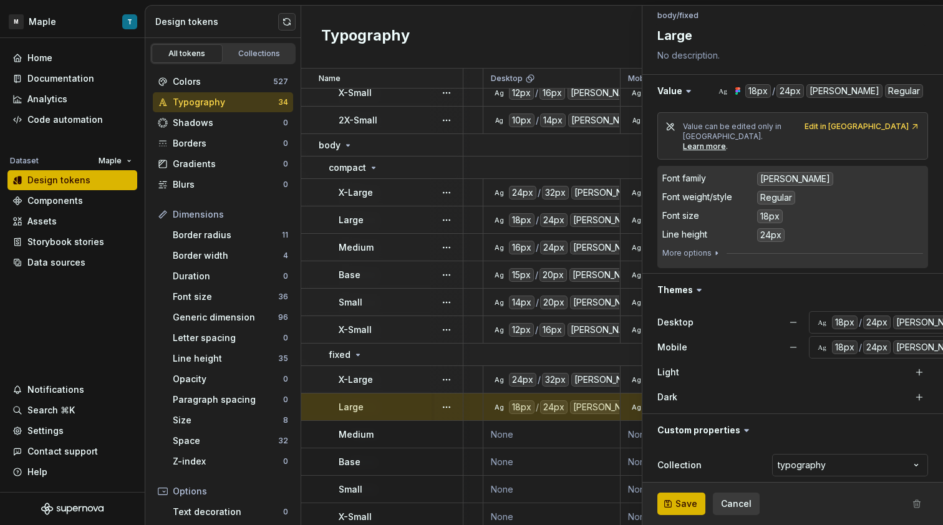
scroll to position [660, 442]
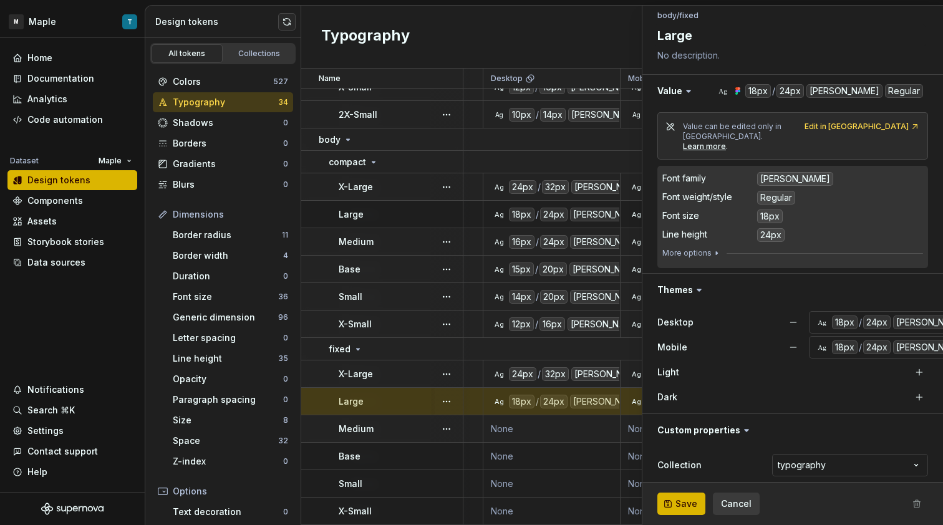
click at [537, 415] on td "None" at bounding box center [551, 428] width 137 height 27
click at [543, 418] on td "None" at bounding box center [551, 428] width 137 height 27
click at [571, 424] on td "None" at bounding box center [551, 428] width 137 height 27
click at [683, 503] on span "Save" at bounding box center [686, 504] width 22 height 12
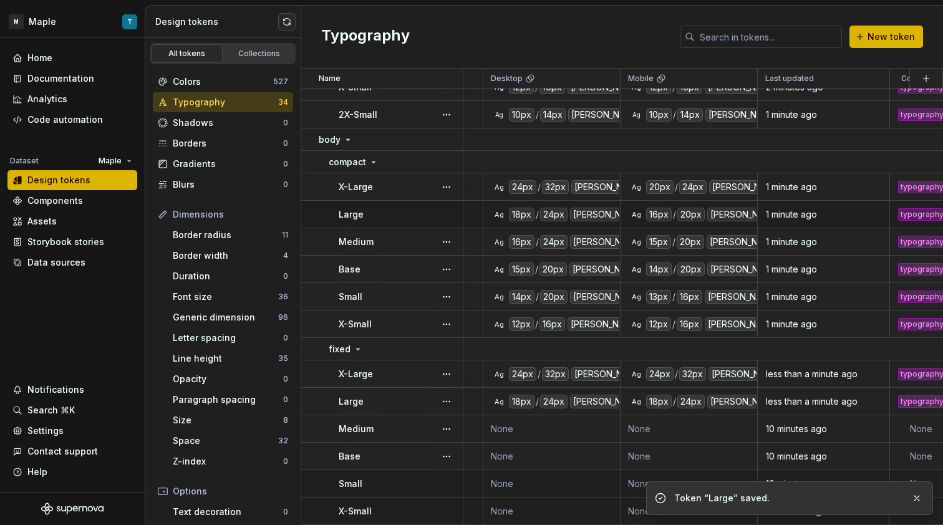
click at [556, 418] on td "None" at bounding box center [551, 428] width 137 height 27
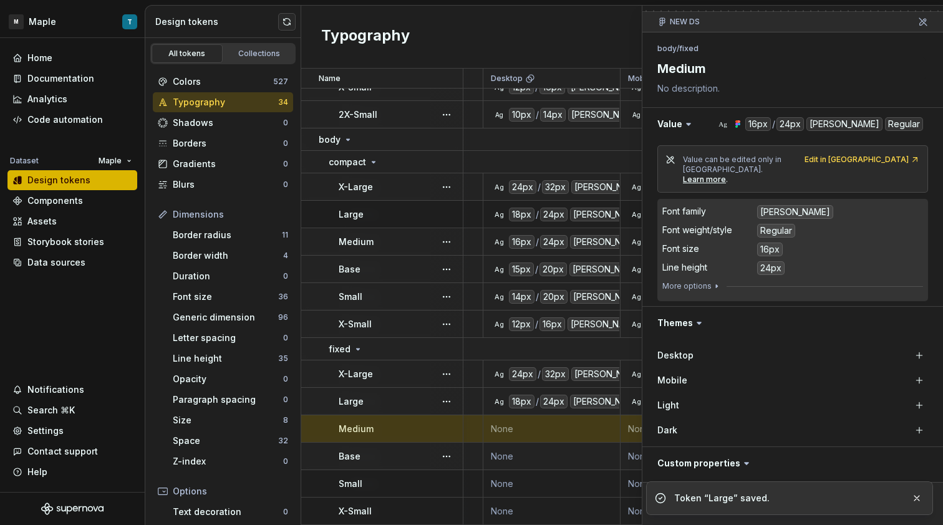
scroll to position [139, 0]
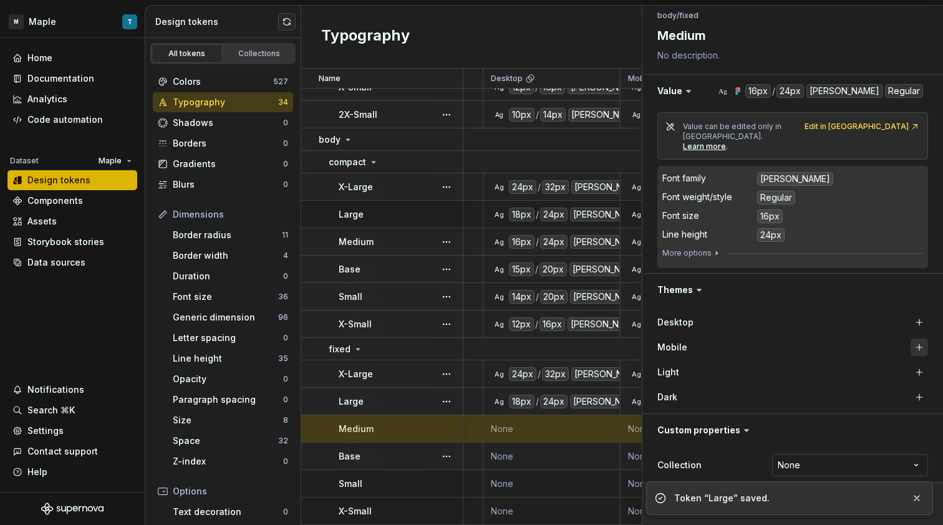
click at [900, 341] on div "Mobile" at bounding box center [783, 347] width 253 height 12
click at [910, 339] on button "button" at bounding box center [918, 347] width 17 height 17
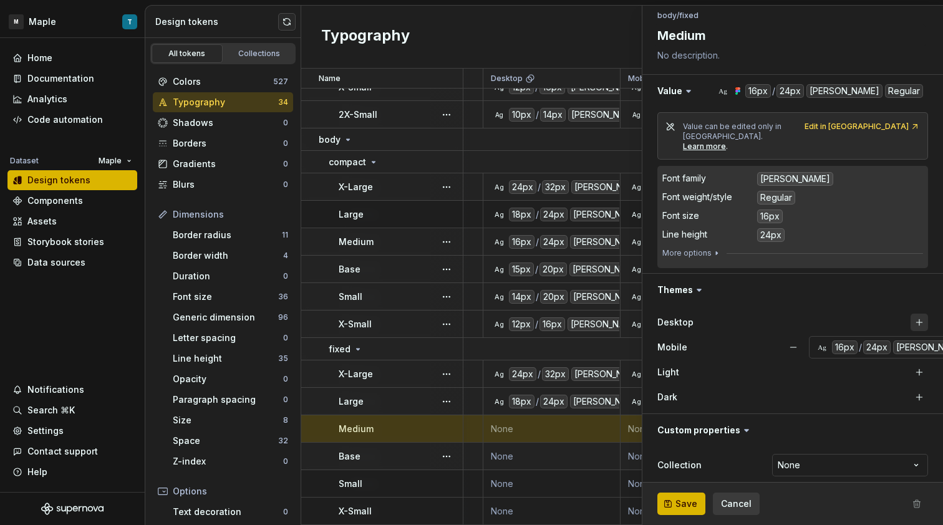
click at [910, 314] on button "button" at bounding box center [918, 322] width 17 height 17
type textarea "*"
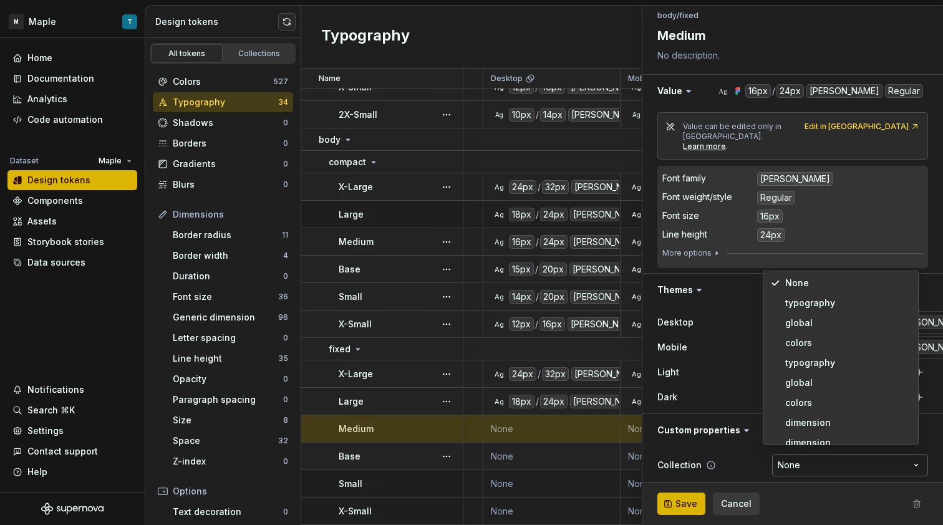
click at [825, 451] on html "M Maple T Home Documentation Analytics Code automation Dataset Maple Design tok…" at bounding box center [471, 262] width 943 height 525
select select "**********"
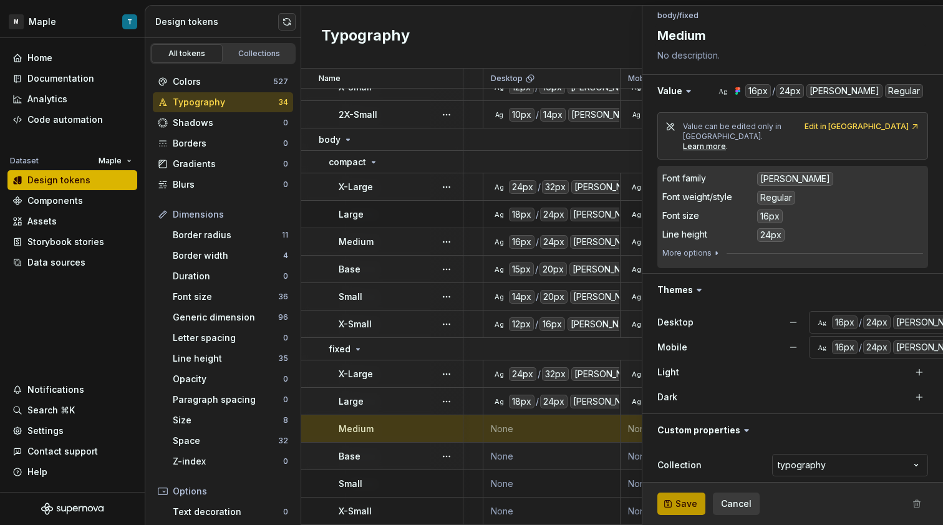
click at [698, 499] on button "Save" at bounding box center [681, 504] width 48 height 22
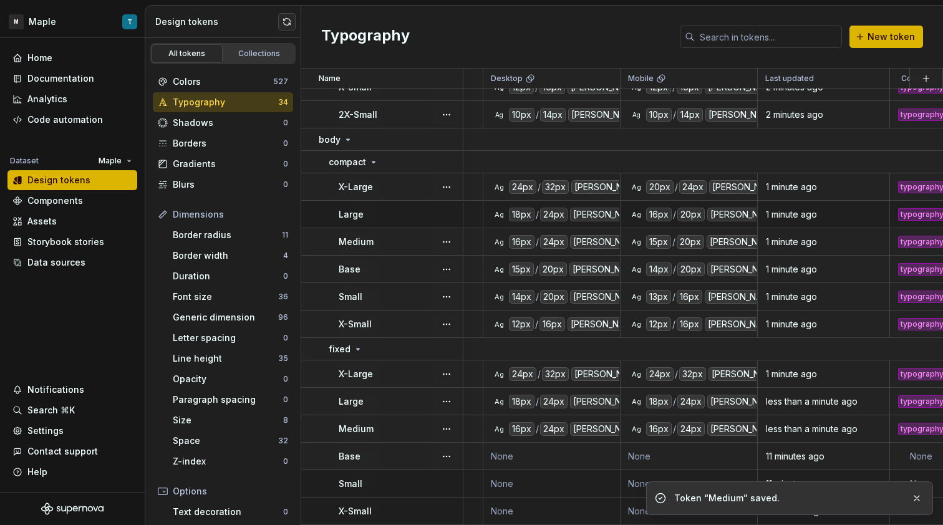
click at [581, 433] on td "Ag 16px / 24px Geist Regular" at bounding box center [551, 428] width 137 height 27
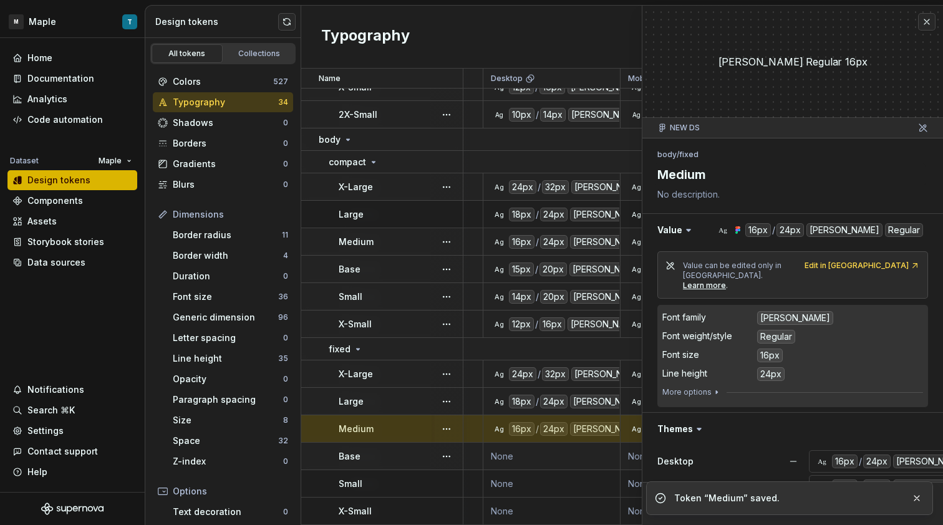
click at [582, 443] on td "None" at bounding box center [551, 456] width 137 height 27
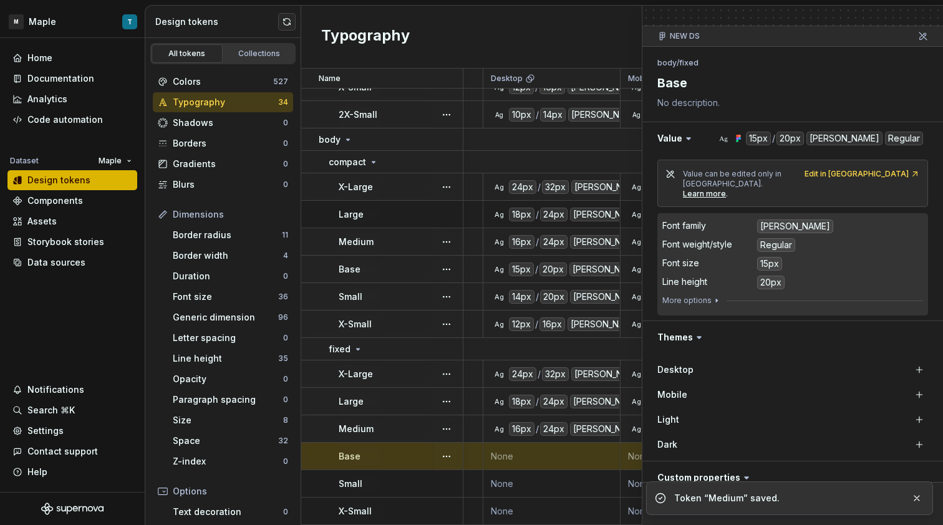
scroll to position [139, 0]
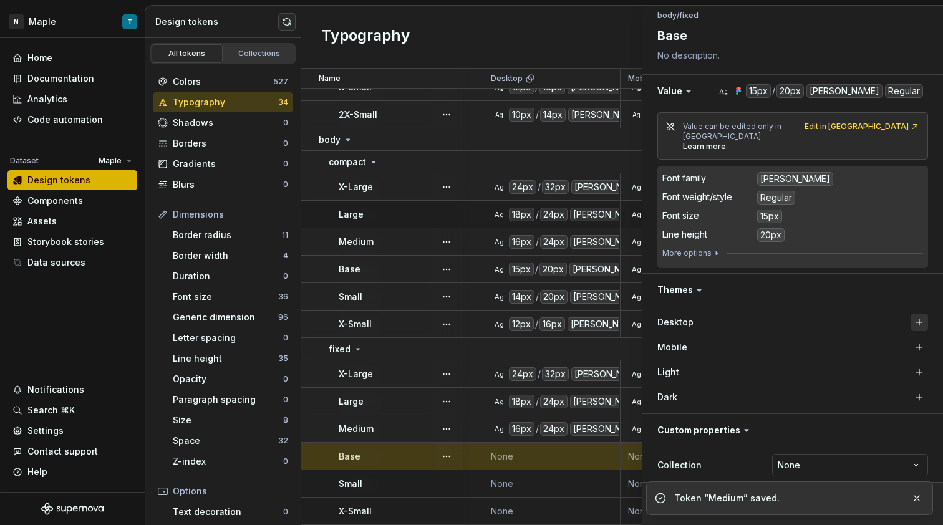
click at [917, 321] on button "button" at bounding box center [918, 322] width 17 height 17
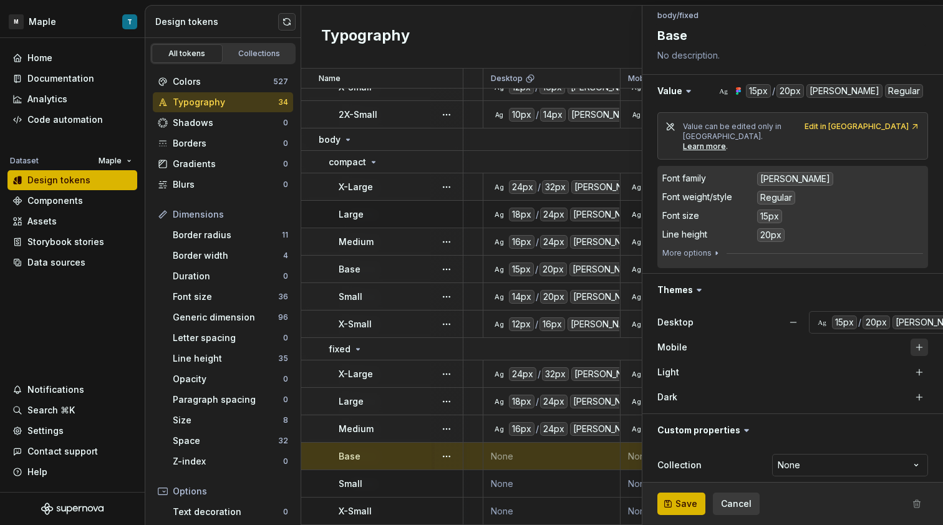
click at [912, 339] on button "button" at bounding box center [918, 347] width 17 height 17
click at [894, 450] on html "M Maple T Home Documentation Analytics Code automation Dataset Maple Design tok…" at bounding box center [471, 262] width 943 height 525
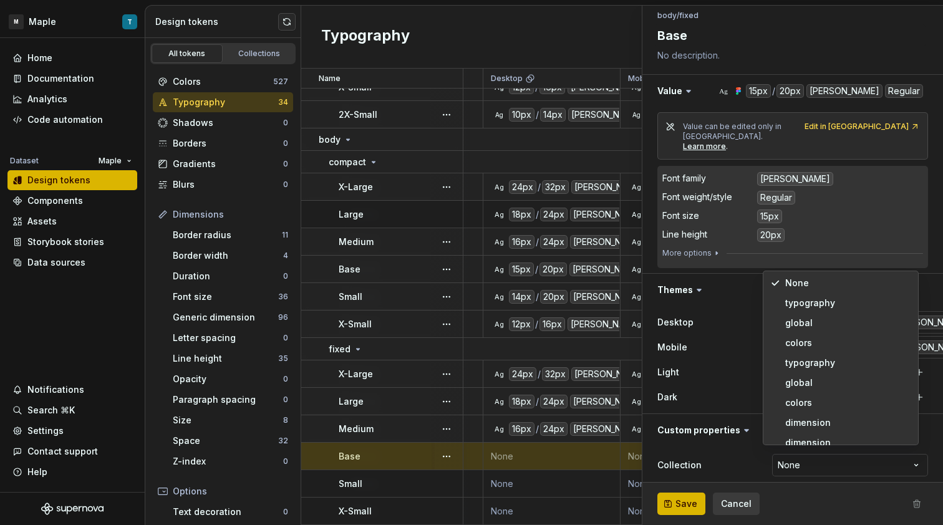
click at [690, 303] on html "M Maple T Home Documentation Analytics Code automation Dataset Maple Design tok…" at bounding box center [471, 262] width 943 height 525
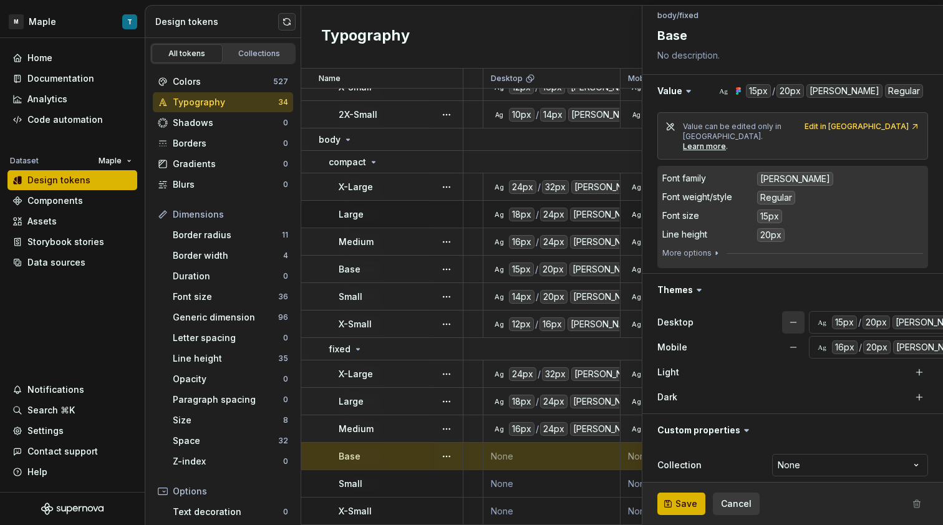
click at [803, 311] on button "button" at bounding box center [793, 322] width 22 height 22
click at [802, 316] on div "Desktop" at bounding box center [783, 322] width 253 height 12
click at [743, 505] on span "Cancel" at bounding box center [736, 504] width 31 height 12
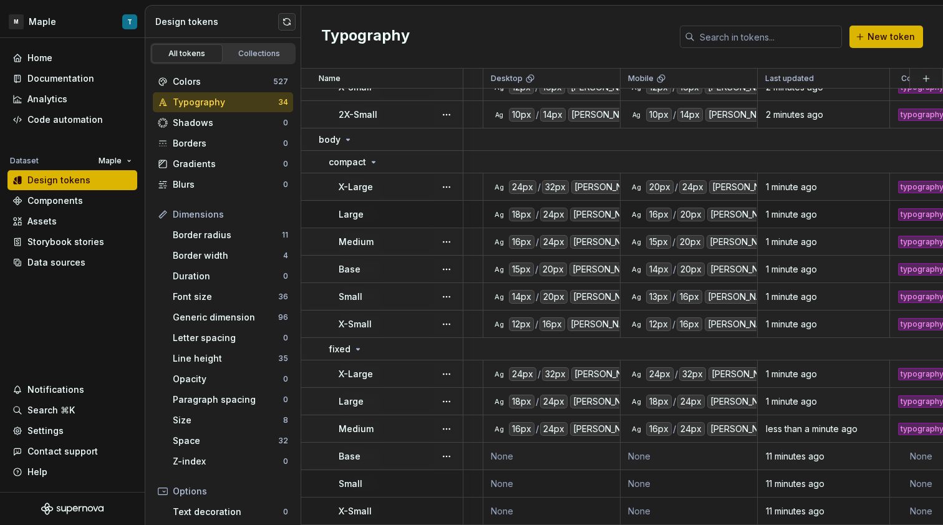
click at [554, 453] on td "None" at bounding box center [551, 456] width 137 height 27
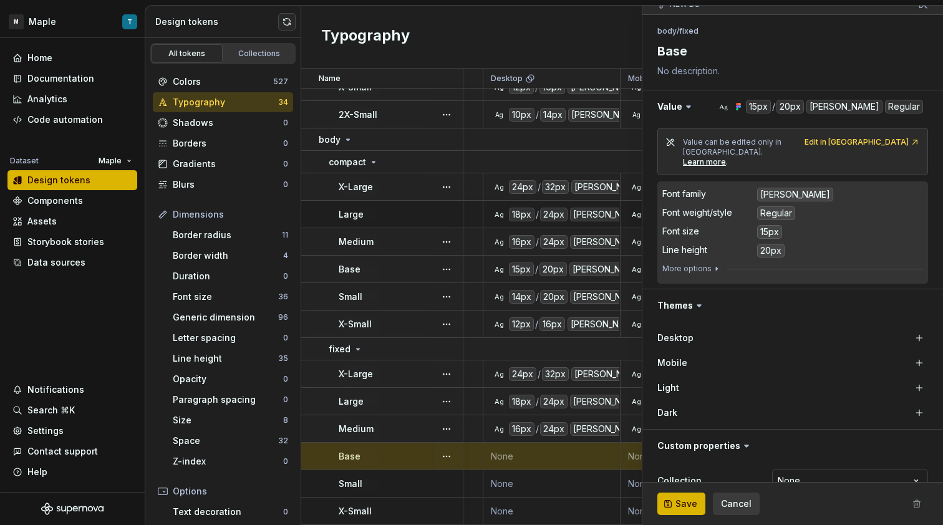
scroll to position [125, 0]
click at [915, 331] on button "button" at bounding box center [918, 336] width 17 height 17
click at [912, 353] on button "button" at bounding box center [918, 361] width 17 height 17
click at [731, 503] on span "Cancel" at bounding box center [736, 504] width 31 height 12
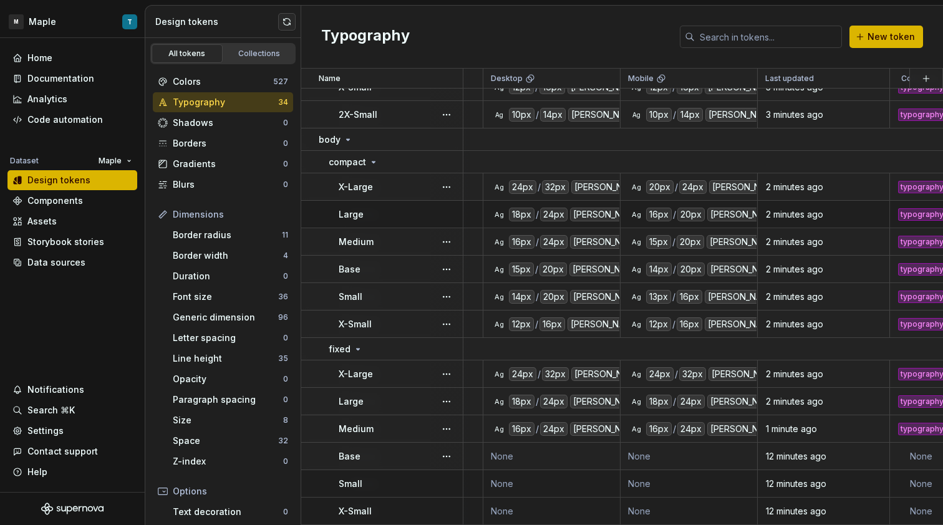
click at [573, 451] on td "None" at bounding box center [551, 456] width 137 height 27
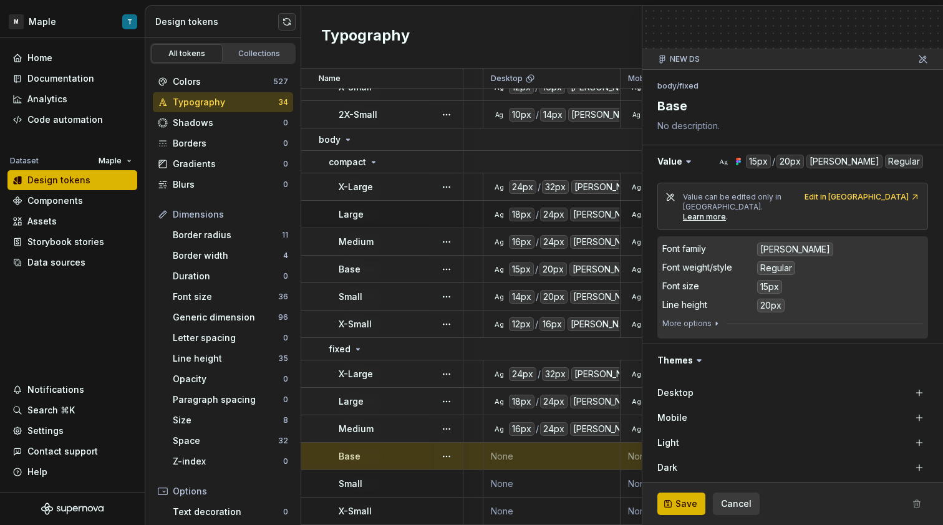
scroll to position [139, 0]
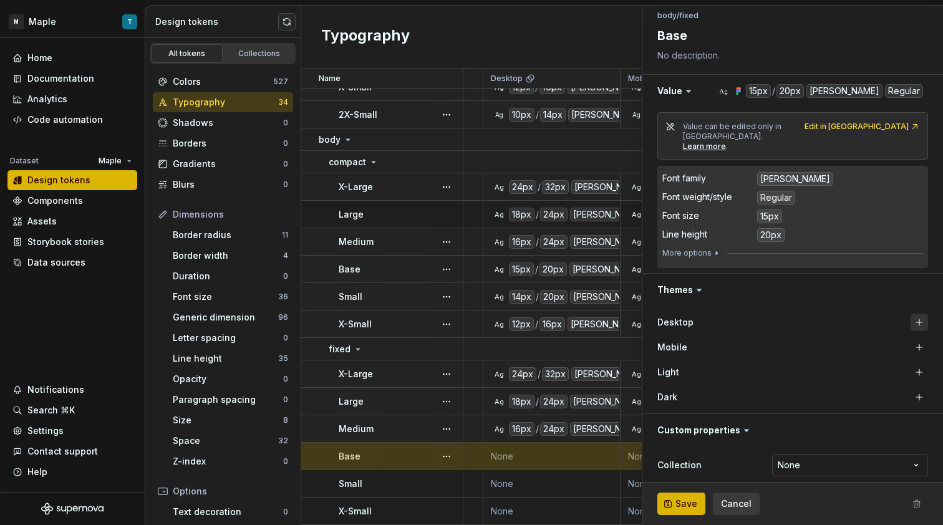
click at [910, 314] on button "button" at bounding box center [918, 322] width 17 height 17
click at [914, 347] on div "Mobile" at bounding box center [792, 347] width 271 height 22
click at [913, 340] on button "button" at bounding box center [918, 347] width 17 height 17
type textarea "*"
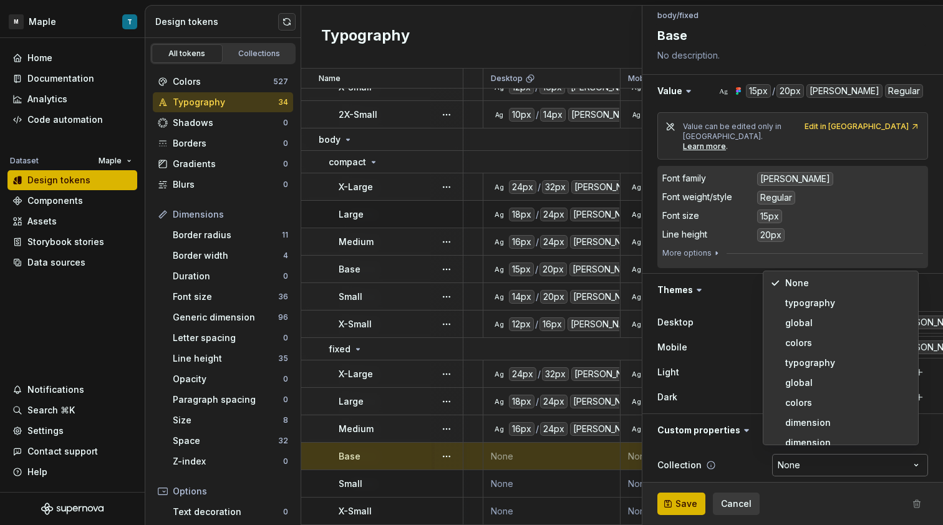
click at [780, 464] on html "M Maple T Home Documentation Analytics Code automation Dataset Maple Design tok…" at bounding box center [471, 262] width 943 height 525
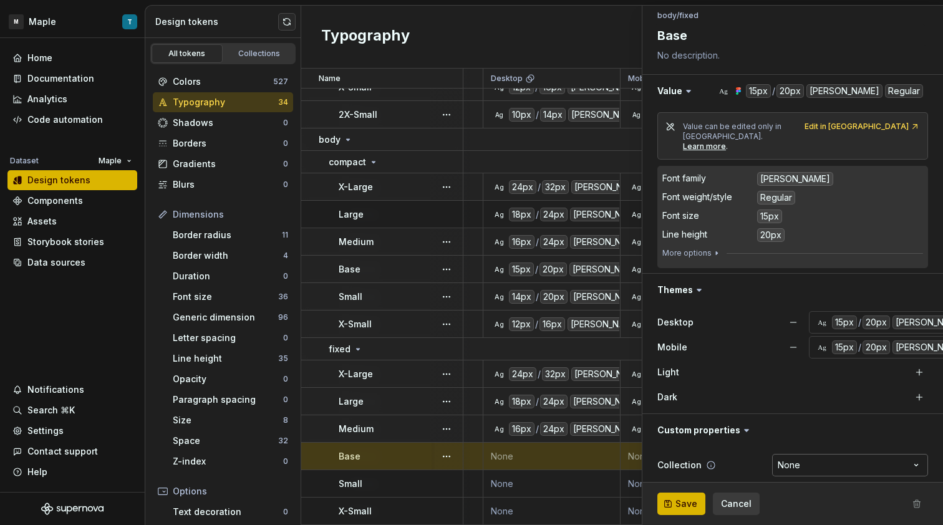
click at [787, 458] on html "M Maple T Home Documentation Analytics Code automation Dataset Maple Design tok…" at bounding box center [471, 262] width 943 height 525
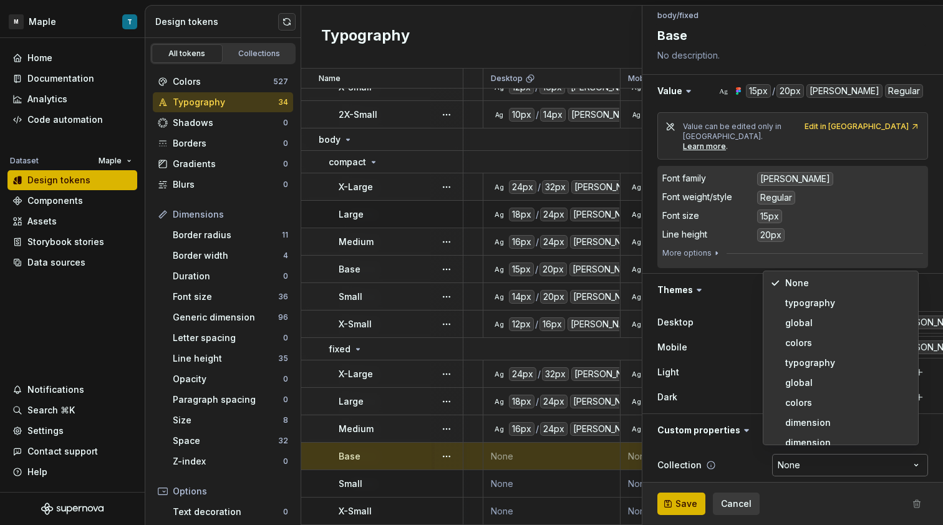
click at [788, 458] on html "M Maple T Home Documentation Analytics Code automation Dataset Maple Design tok…" at bounding box center [471, 262] width 943 height 525
select select "**********"
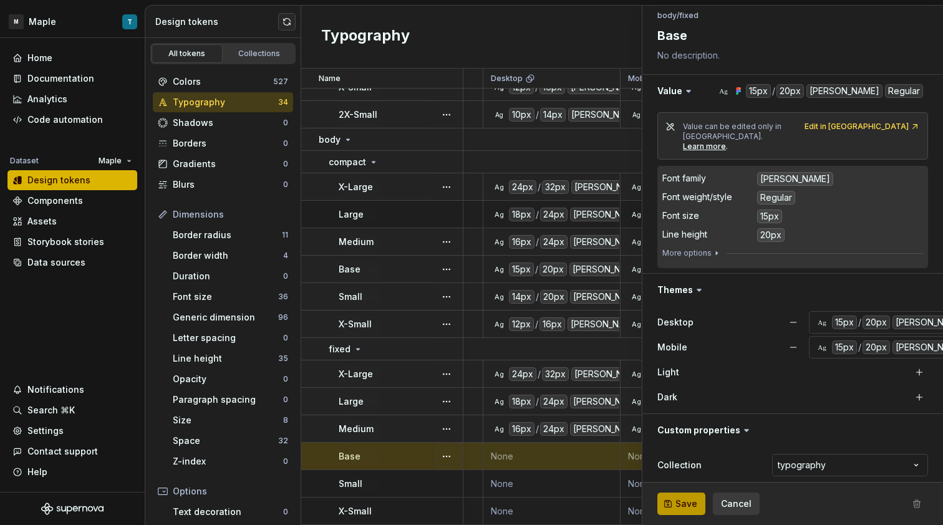
click at [699, 499] on button "Save" at bounding box center [681, 504] width 48 height 22
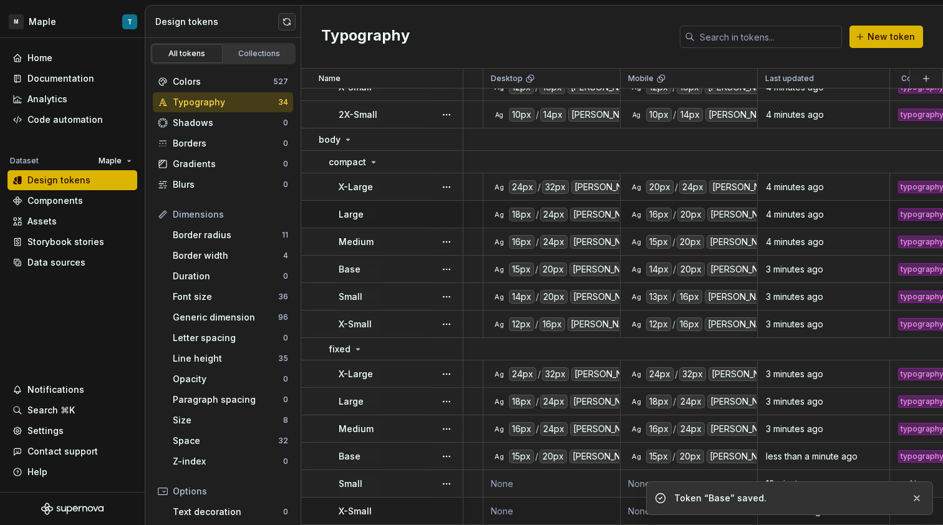
click at [553, 470] on td "None" at bounding box center [551, 483] width 137 height 27
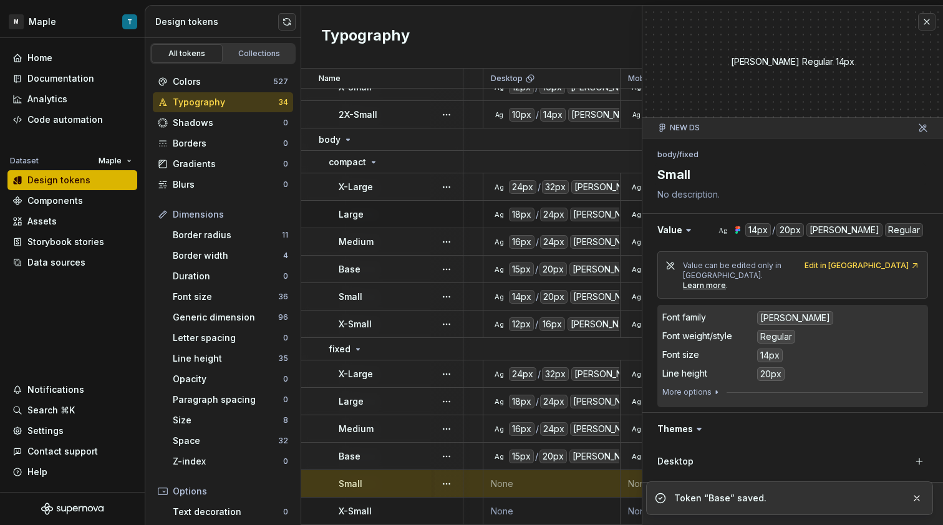
scroll to position [139, 0]
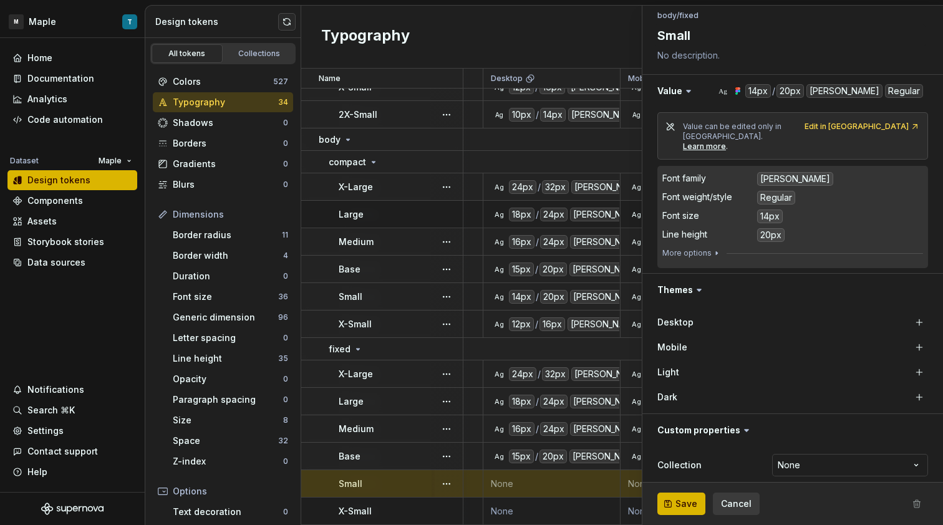
click at [904, 336] on div "Mobile" at bounding box center [792, 347] width 271 height 22
click at [910, 339] on button "button" at bounding box center [918, 347] width 17 height 17
click at [911, 314] on button "button" at bounding box center [918, 322] width 17 height 17
type textarea "*"
click at [796, 455] on html "M Maple T Home Documentation Analytics Code automation Dataset Maple Design tok…" at bounding box center [471, 262] width 943 height 525
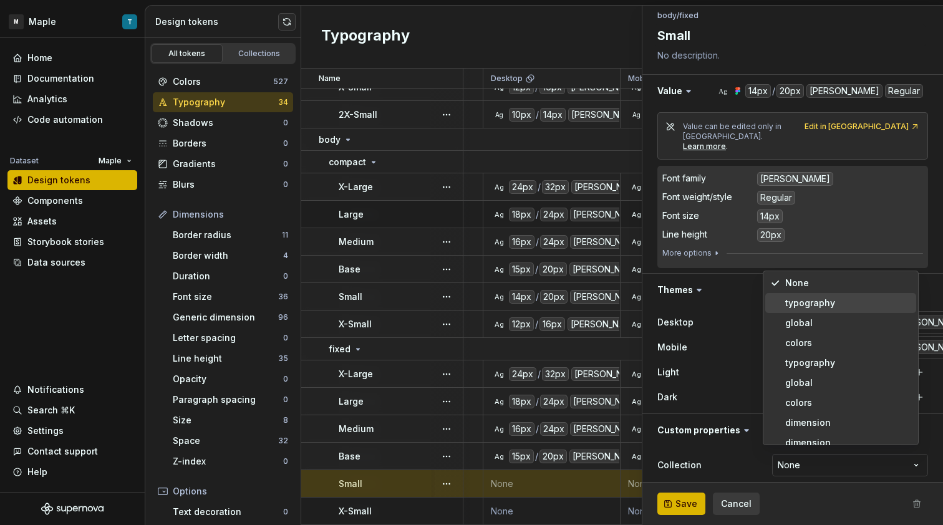
select select "**********"
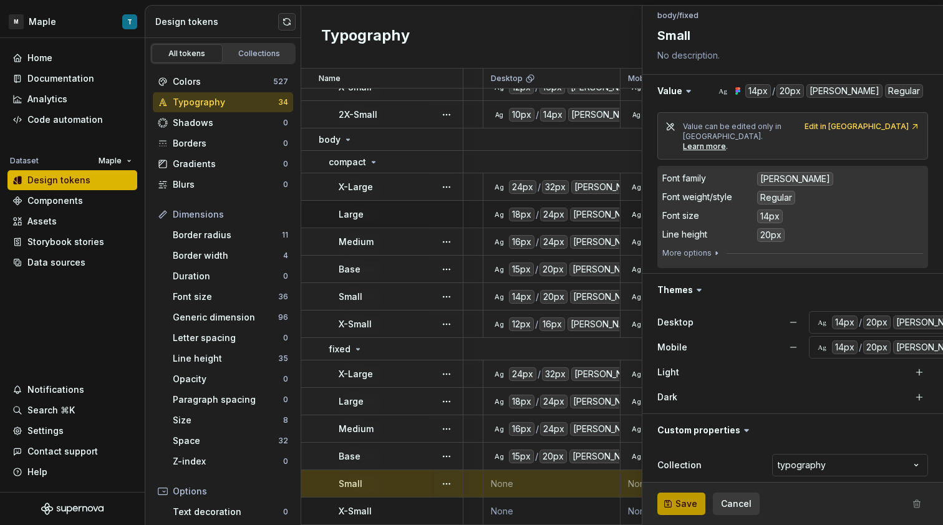
click at [690, 505] on span "Save" at bounding box center [686, 504] width 22 height 12
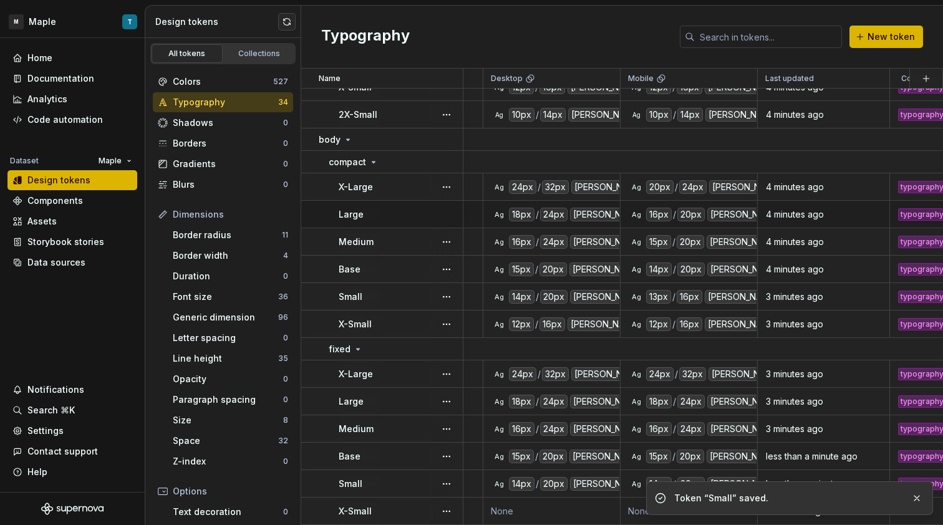
click at [534, 507] on td "None" at bounding box center [551, 511] width 137 height 27
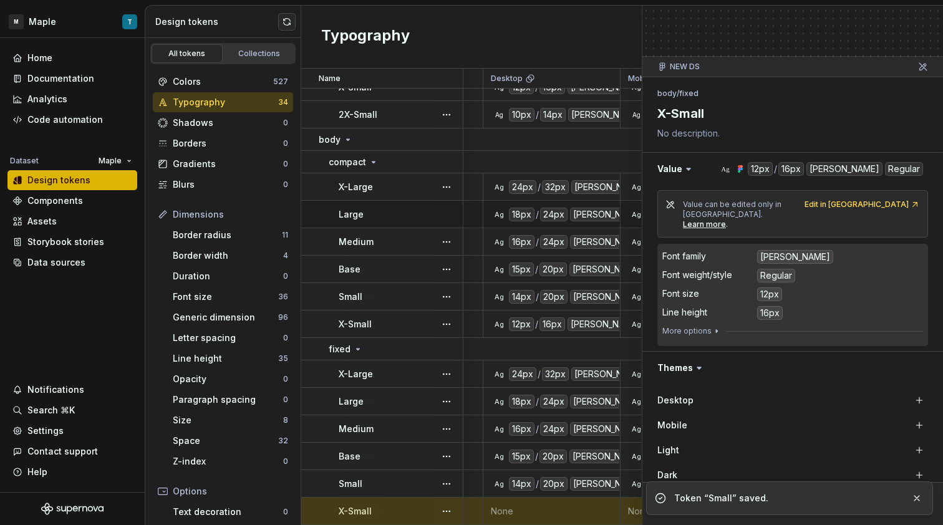
scroll to position [139, 0]
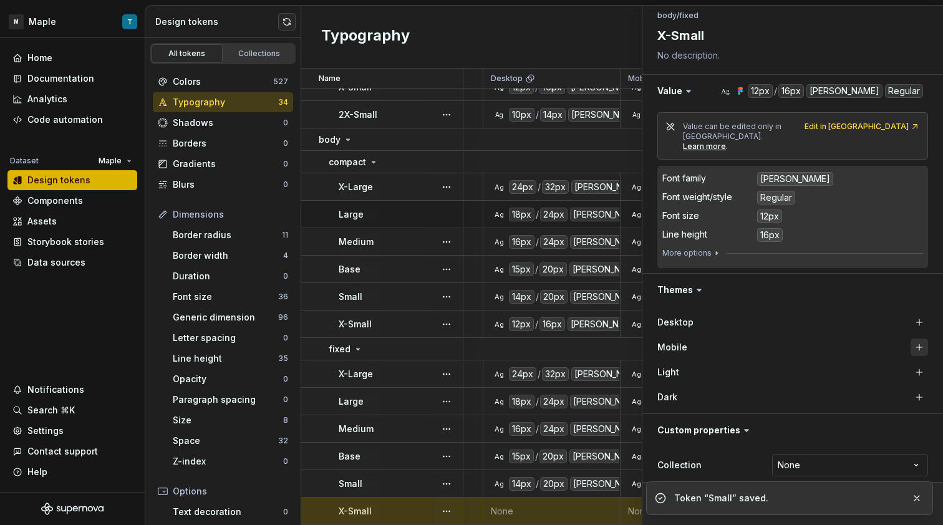
click at [911, 343] on button "button" at bounding box center [918, 347] width 17 height 17
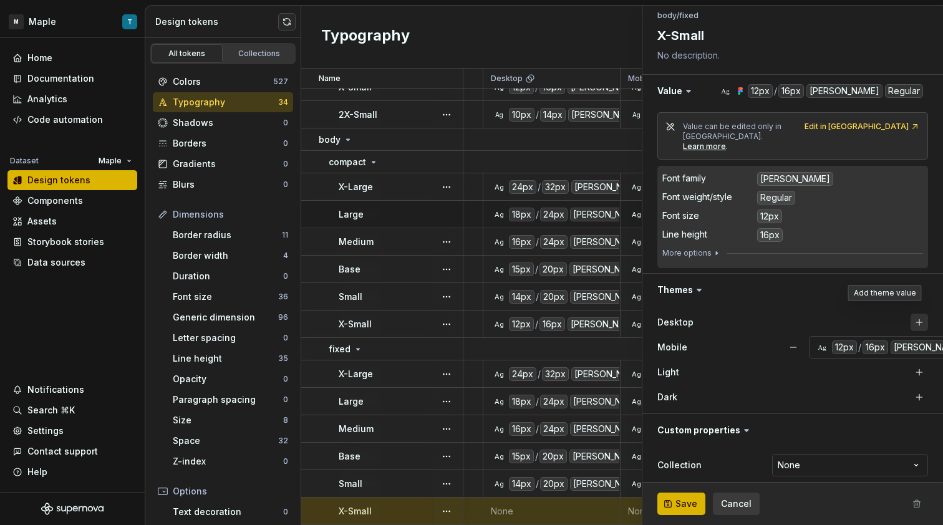
click at [912, 314] on button "button" at bounding box center [918, 322] width 17 height 17
type textarea "*"
click at [799, 468] on div "**********" at bounding box center [792, 464] width 271 height 27
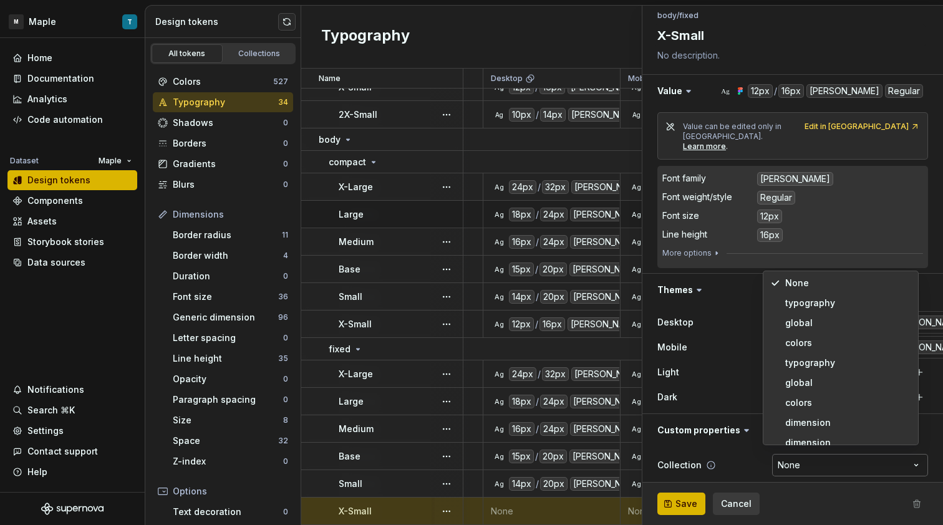
click at [803, 460] on html "M Maple T Home Documentation Analytics Code automation Dataset Maple Design tok…" at bounding box center [471, 262] width 943 height 525
select select "**********"
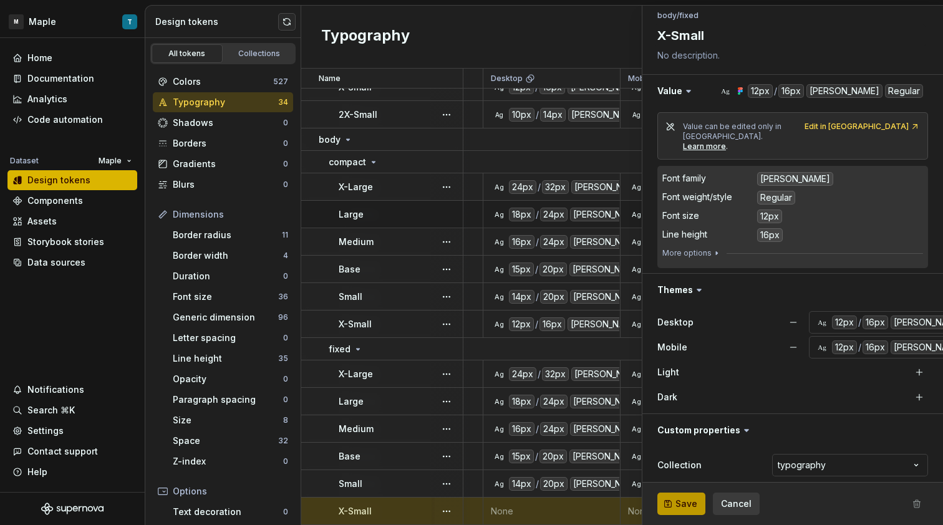
click at [683, 493] on button "Save" at bounding box center [681, 504] width 48 height 22
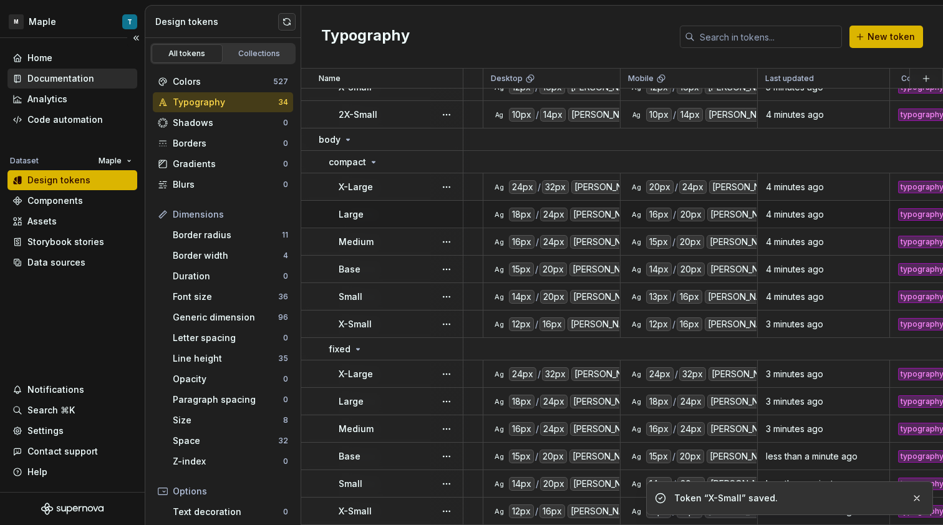
click at [67, 79] on div "Documentation" at bounding box center [60, 78] width 67 height 12
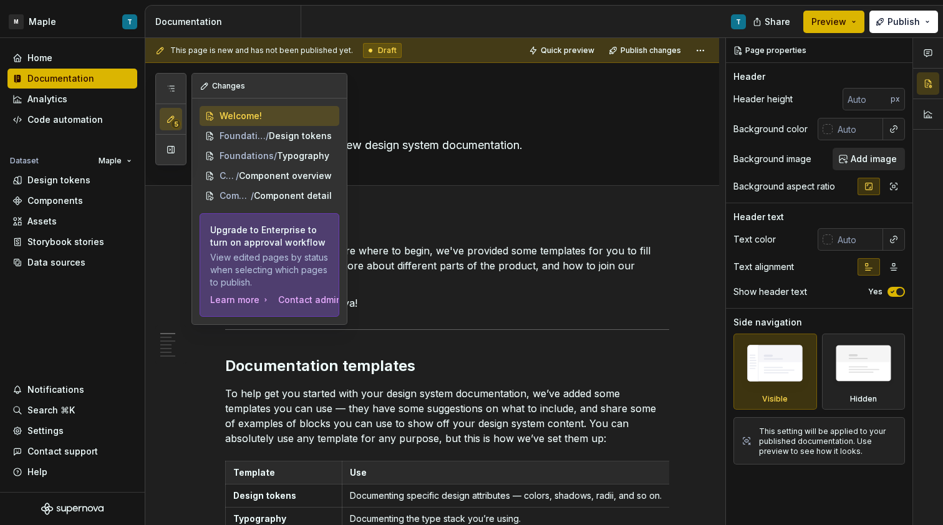
click at [167, 117] on icon "button" at bounding box center [171, 119] width 10 height 10
click at [169, 147] on button "button" at bounding box center [171, 149] width 22 height 22
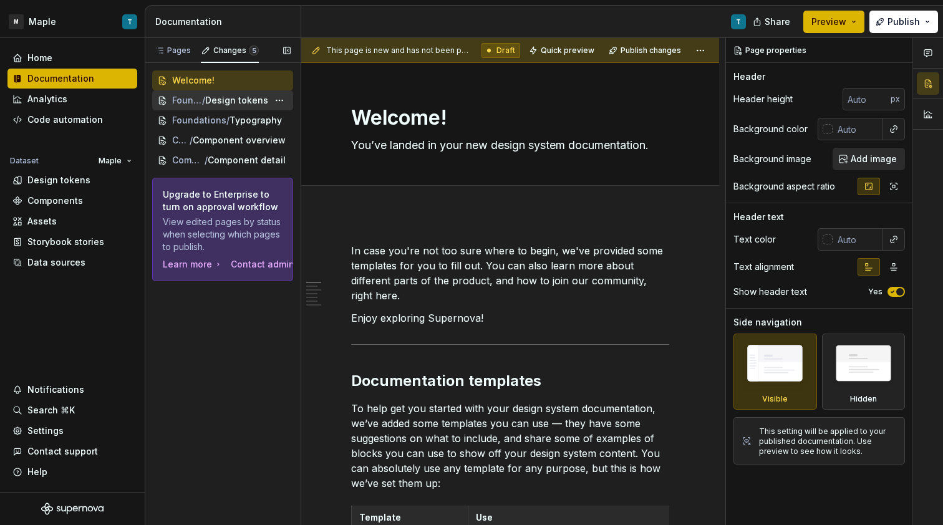
click at [194, 101] on span "Foundations" at bounding box center [187, 100] width 30 height 12
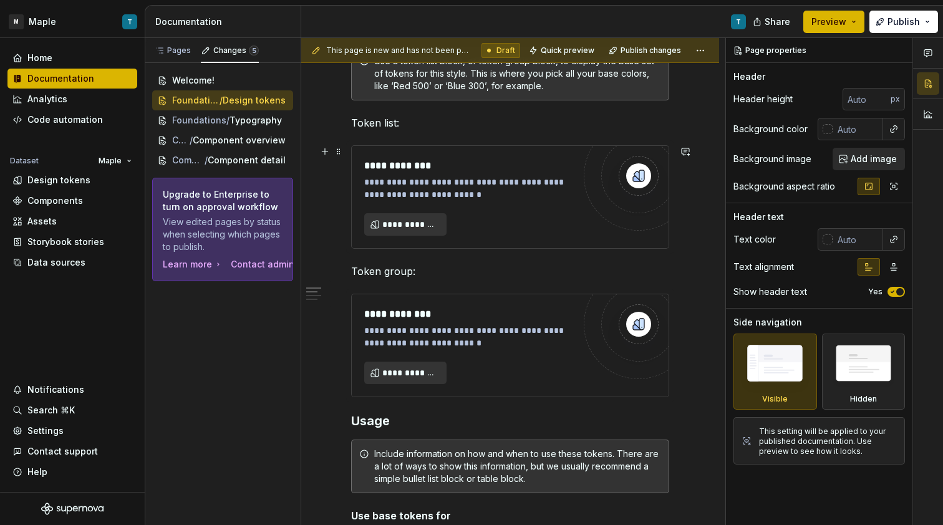
scroll to position [316, 0]
click at [427, 225] on span "**********" at bounding box center [410, 223] width 56 height 12
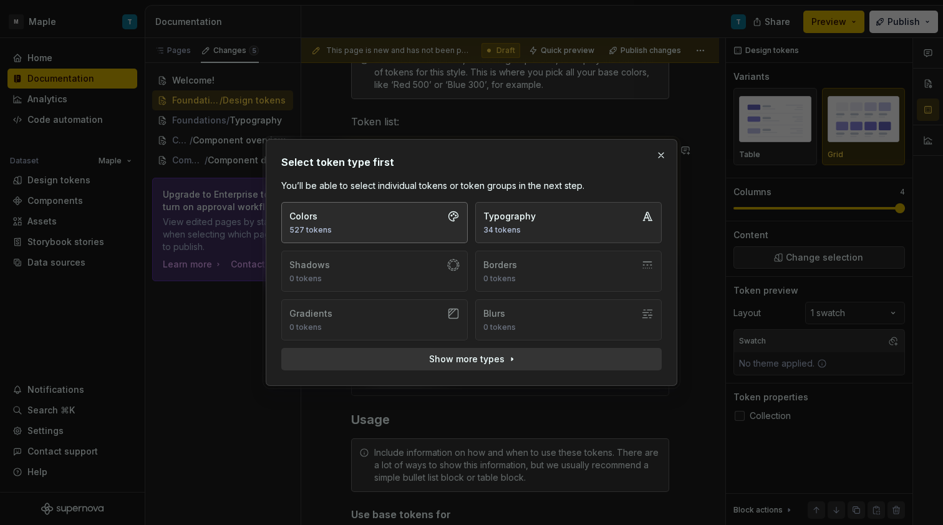
click at [394, 231] on button "Colors 527 tokens" at bounding box center [374, 222] width 186 height 41
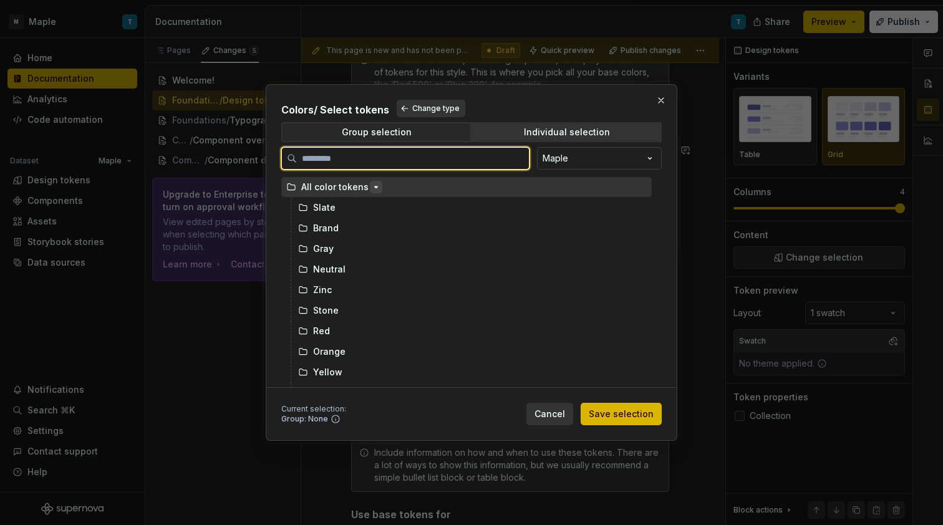
click at [371, 188] on icon "button" at bounding box center [376, 187] width 10 height 10
click at [371, 190] on icon "button" at bounding box center [376, 187] width 10 height 10
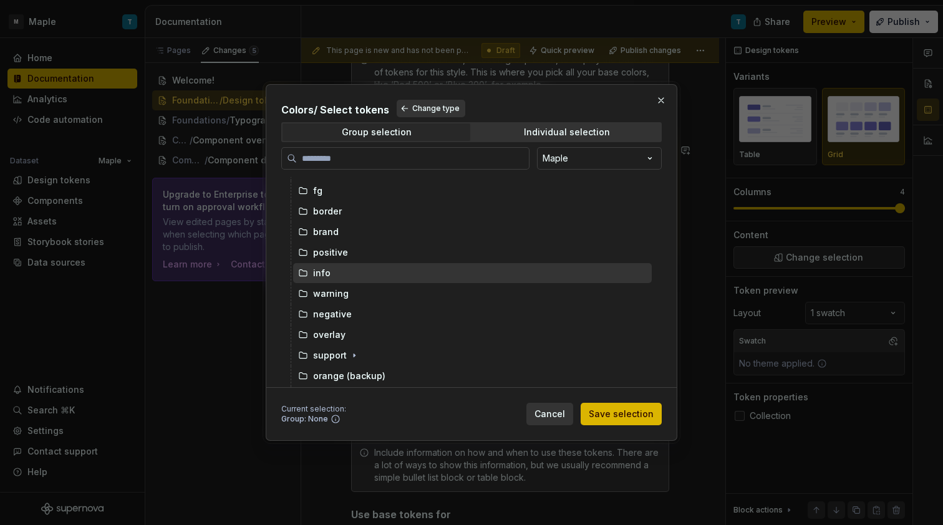
scroll to position [502, 0]
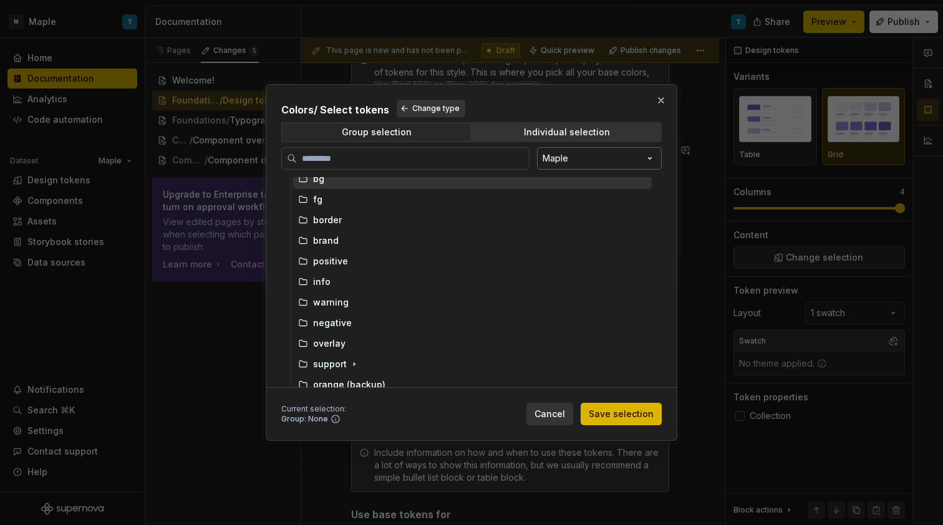
click at [586, 157] on div "Colors / Select tokens Change type Group selection Individual selection Maple B…" at bounding box center [471, 262] width 943 height 525
click at [547, 135] on div "Individual selection" at bounding box center [567, 132] width 86 height 10
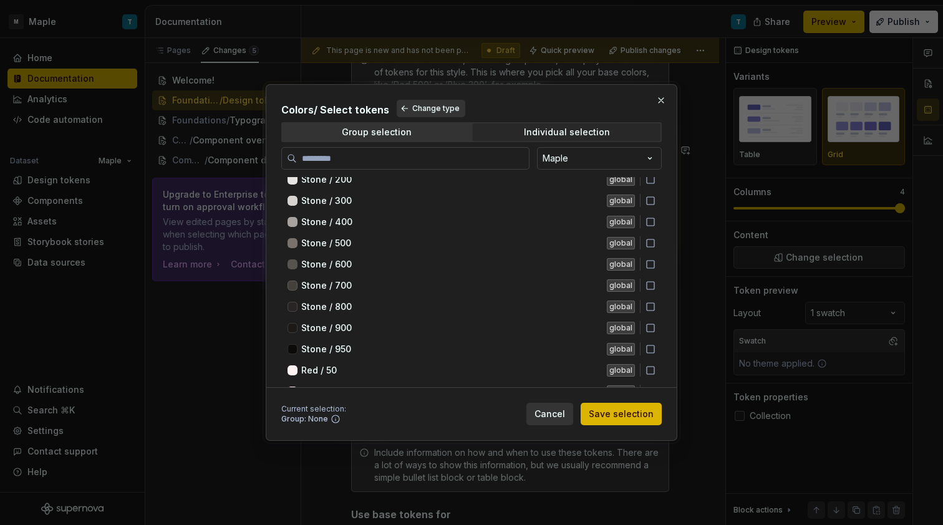
scroll to position [1200, 0]
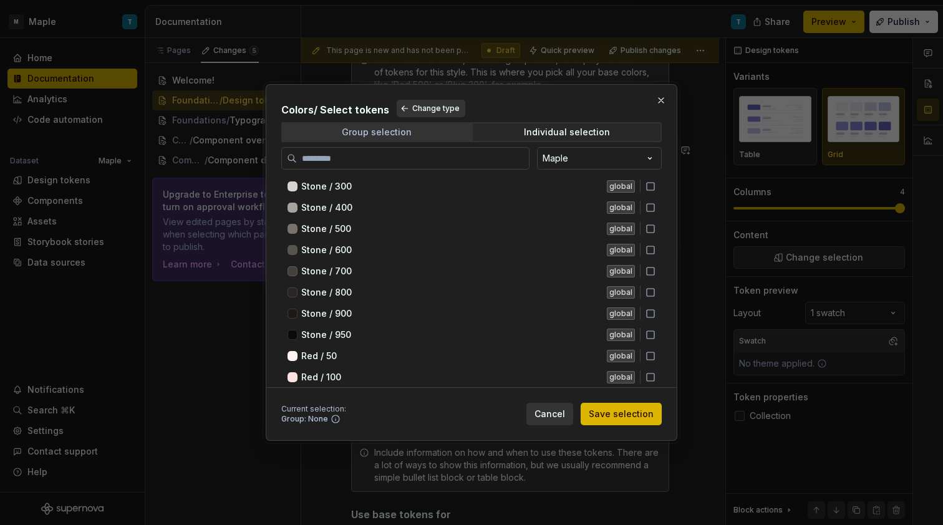
click at [429, 137] on span "Group selection" at bounding box center [376, 131] width 188 height 17
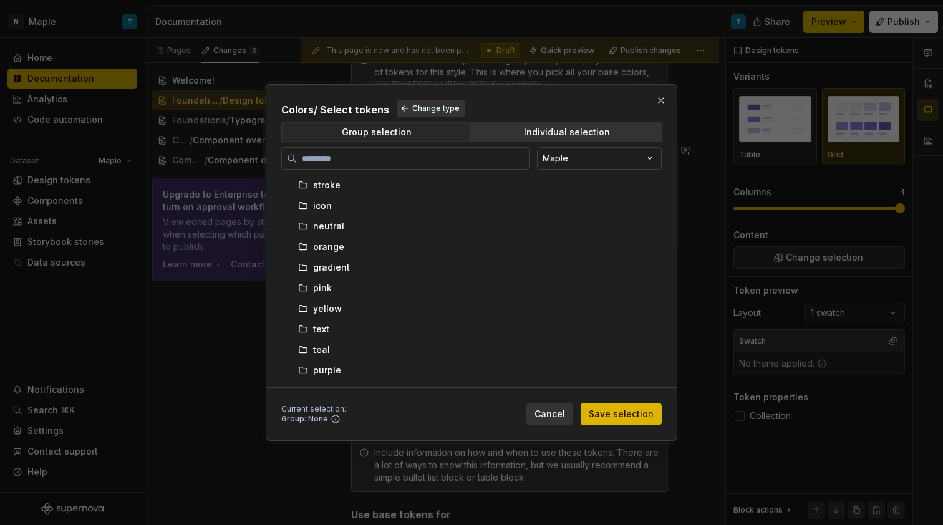
scroll to position [846, 0]
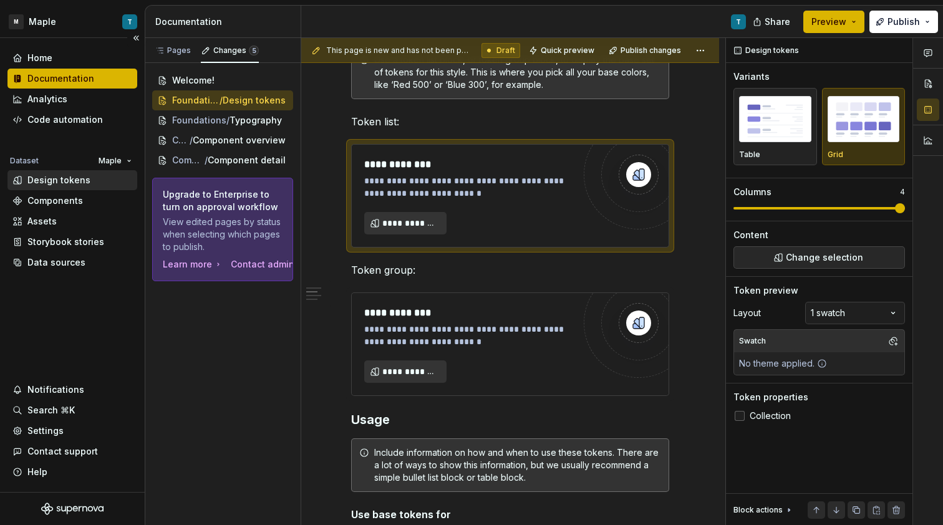
click at [65, 184] on div "Design tokens" at bounding box center [58, 180] width 63 height 12
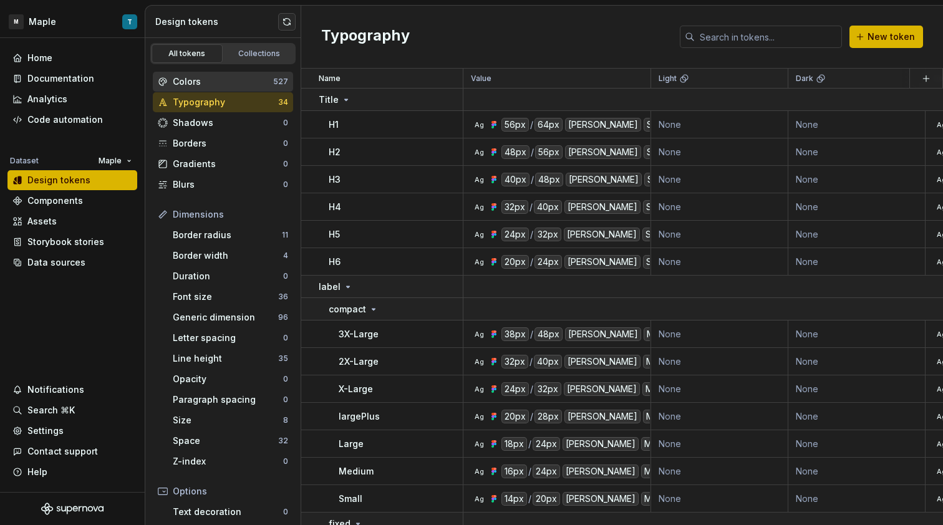
click at [215, 85] on div "Colors" at bounding box center [223, 81] width 100 height 12
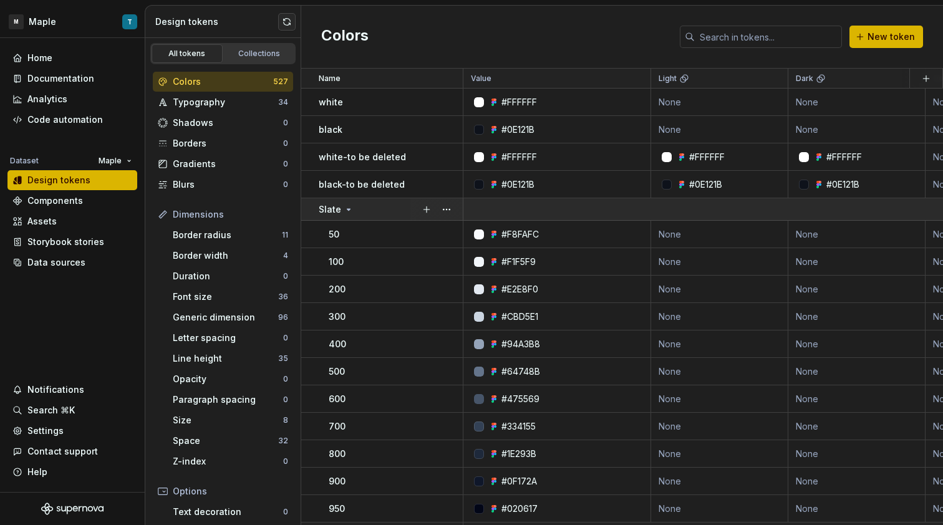
click at [351, 210] on icon at bounding box center [349, 210] width 10 height 10
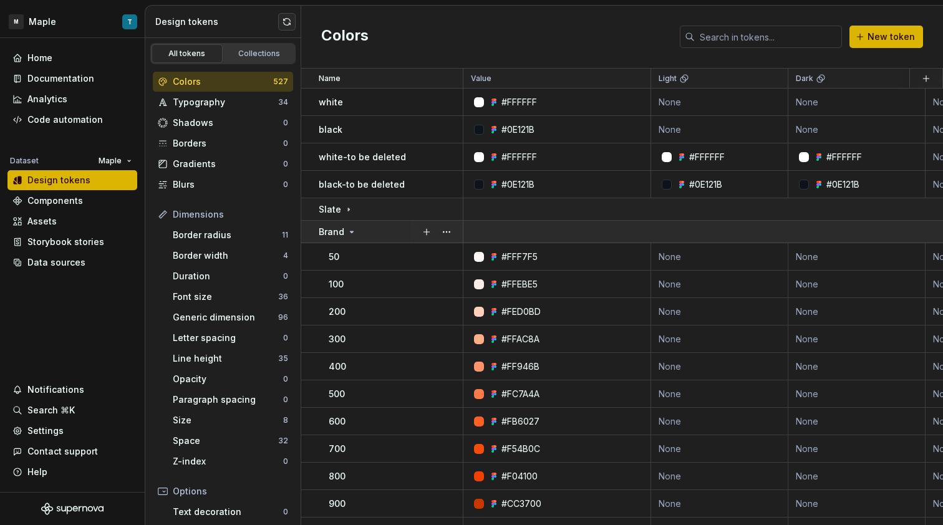
click at [352, 231] on icon at bounding box center [351, 231] width 3 height 1
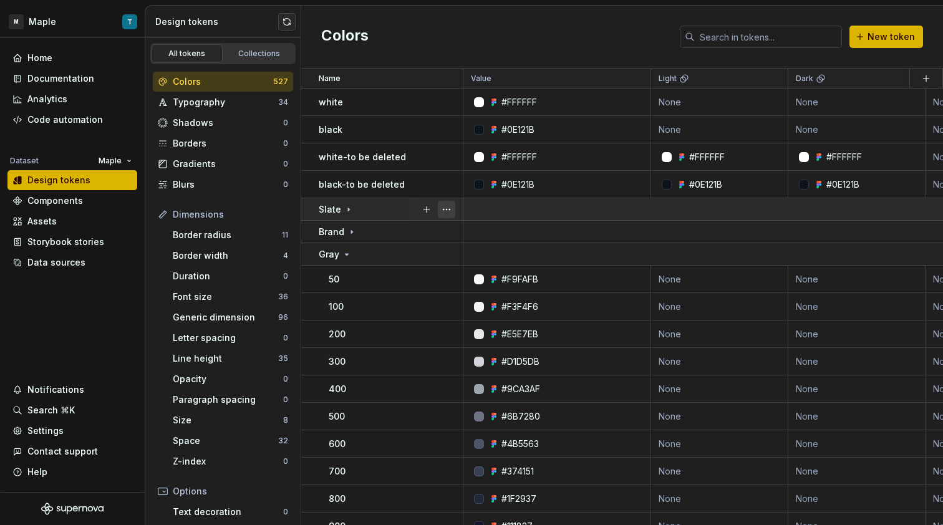
click at [448, 211] on button "button" at bounding box center [446, 209] width 17 height 17
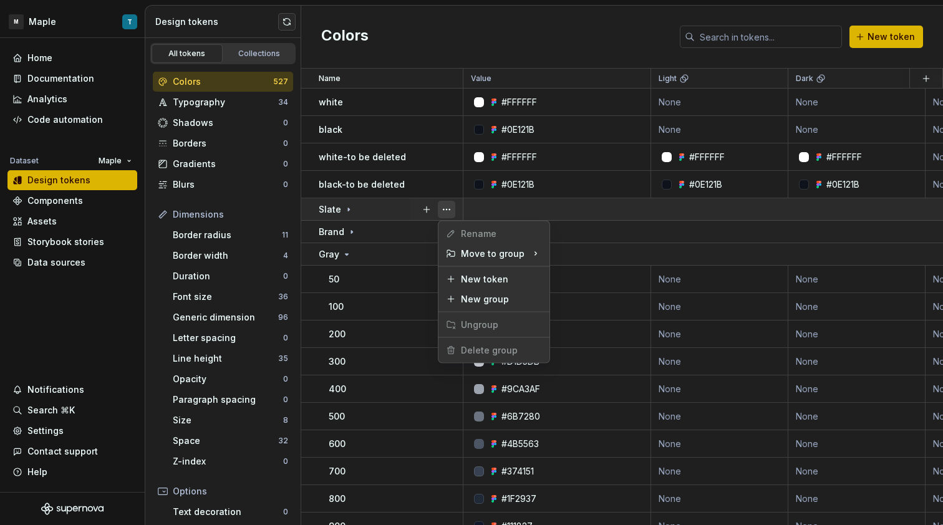
click at [448, 211] on button "button" at bounding box center [446, 209] width 17 height 17
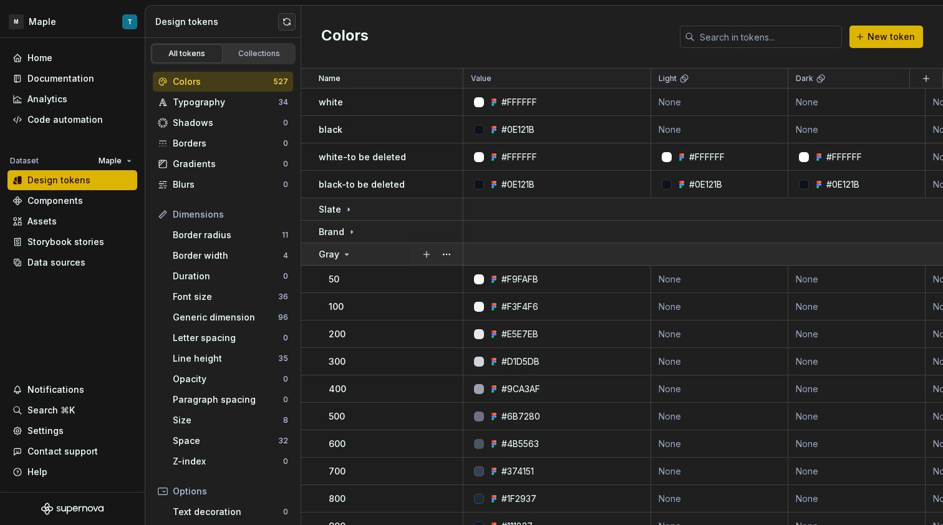
click at [347, 258] on icon at bounding box center [347, 254] width 10 height 10
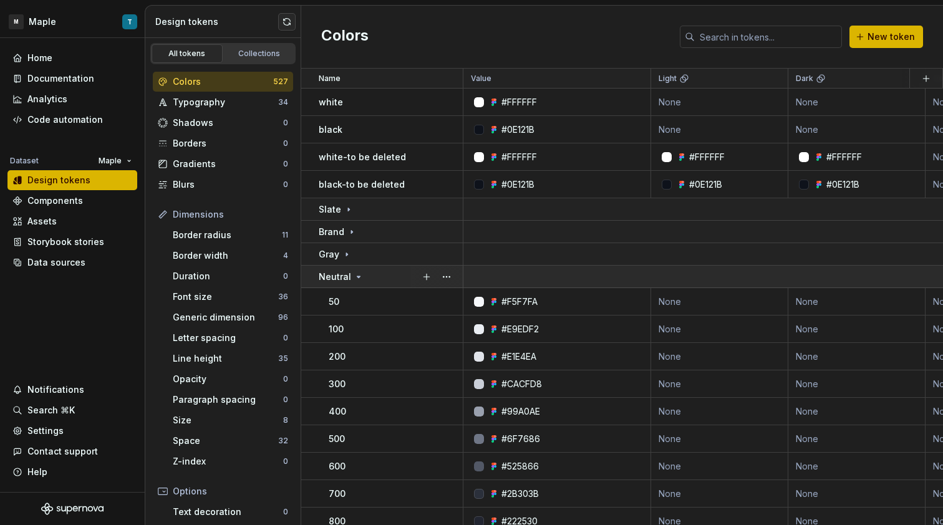
click at [350, 287] on td "Neutral" at bounding box center [382, 277] width 162 height 22
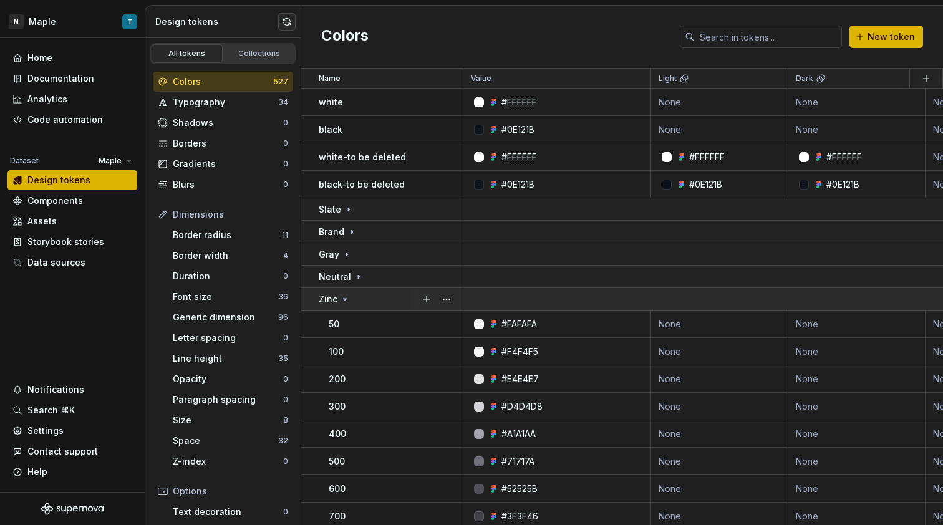
click at [349, 299] on div "Zinc" at bounding box center [390, 299] width 143 height 12
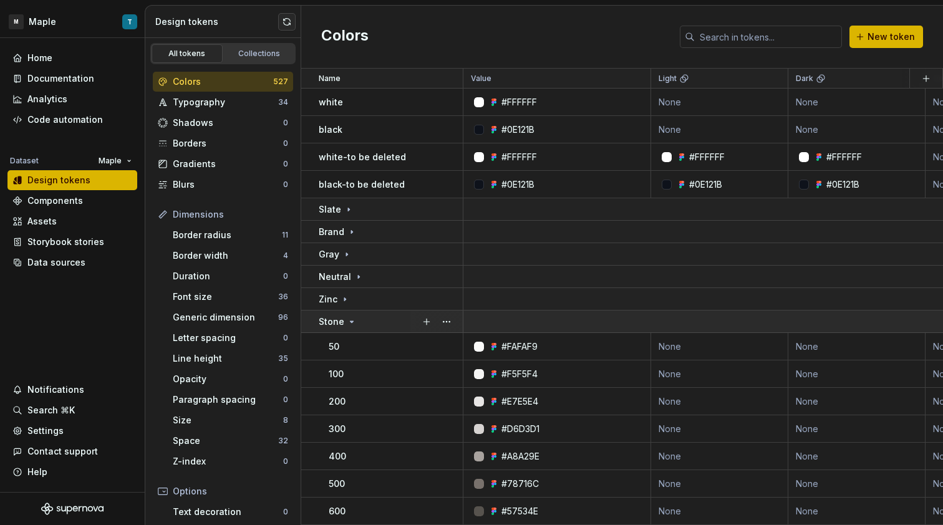
click at [343, 322] on div "Stone" at bounding box center [338, 322] width 38 height 12
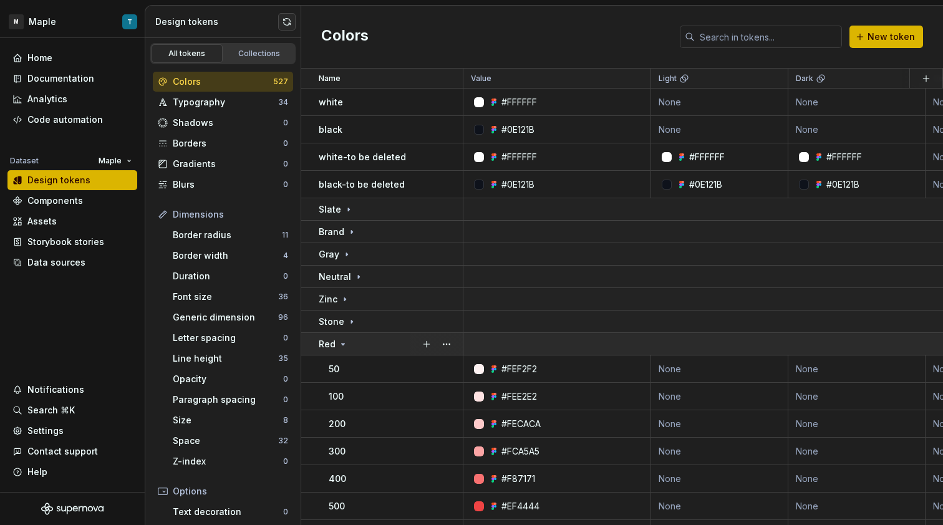
click at [345, 353] on td "Red" at bounding box center [382, 344] width 162 height 22
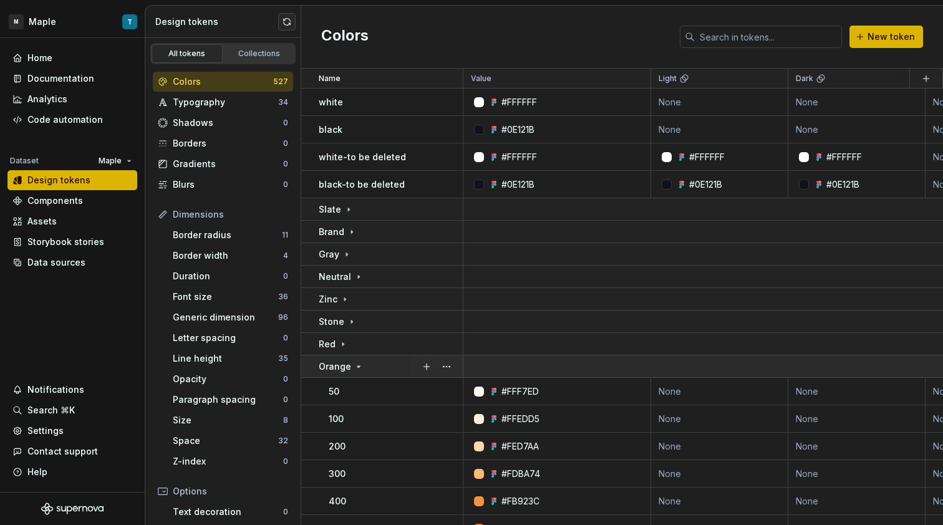
click at [342, 372] on p "Orange" at bounding box center [335, 366] width 32 height 12
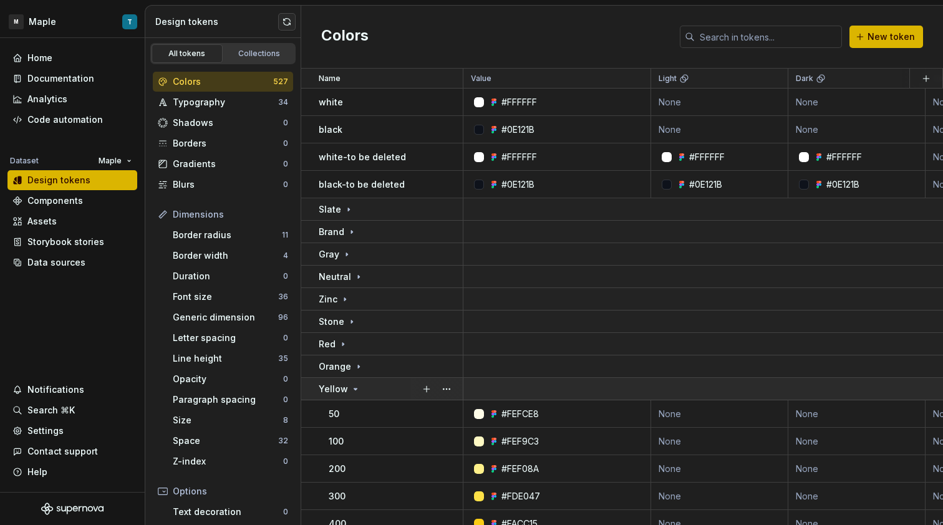
click at [342, 395] on p "Yellow" at bounding box center [333, 389] width 29 height 12
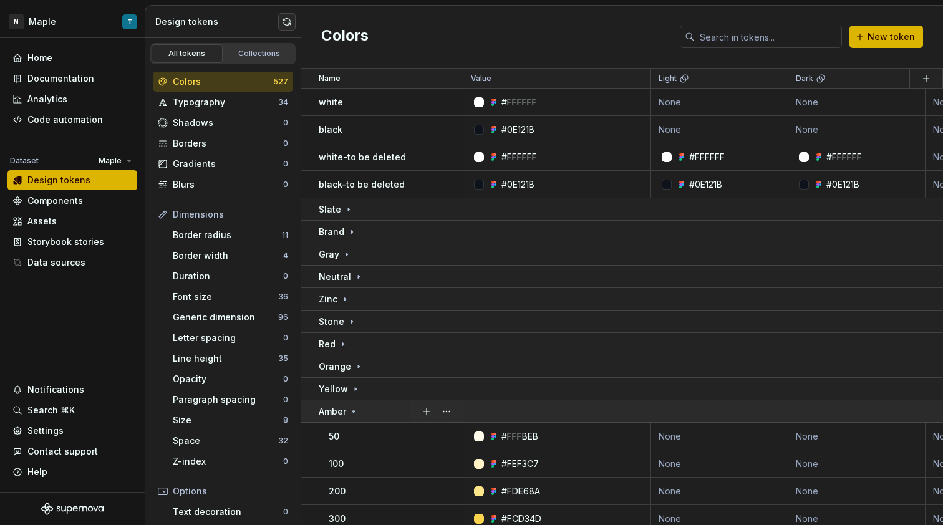
click at [343, 410] on p "Amber" at bounding box center [332, 411] width 27 height 12
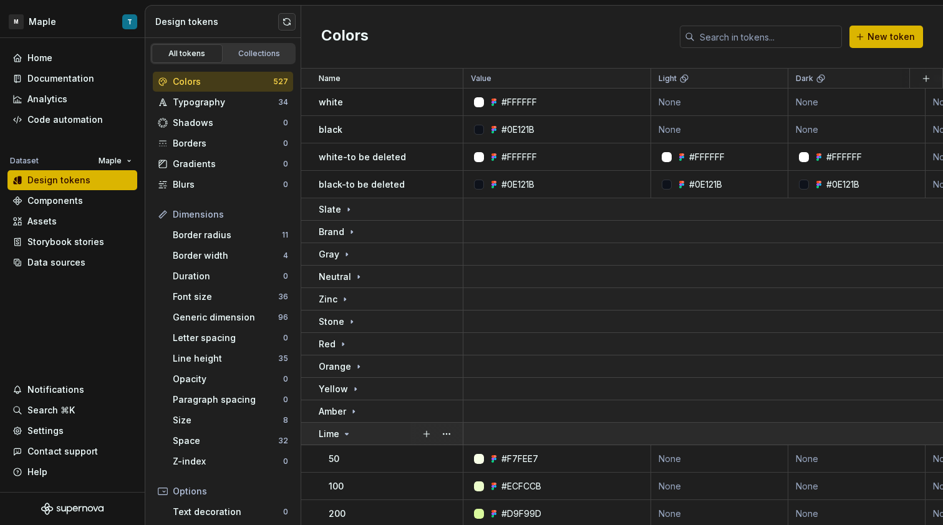
click at [344, 433] on icon at bounding box center [347, 434] width 10 height 10
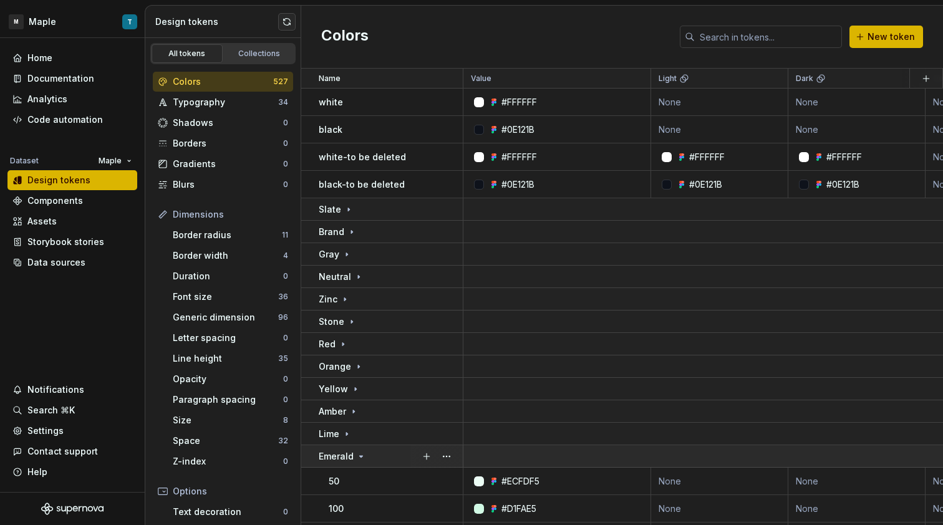
click at [345, 453] on p "Emerald" at bounding box center [336, 456] width 35 height 12
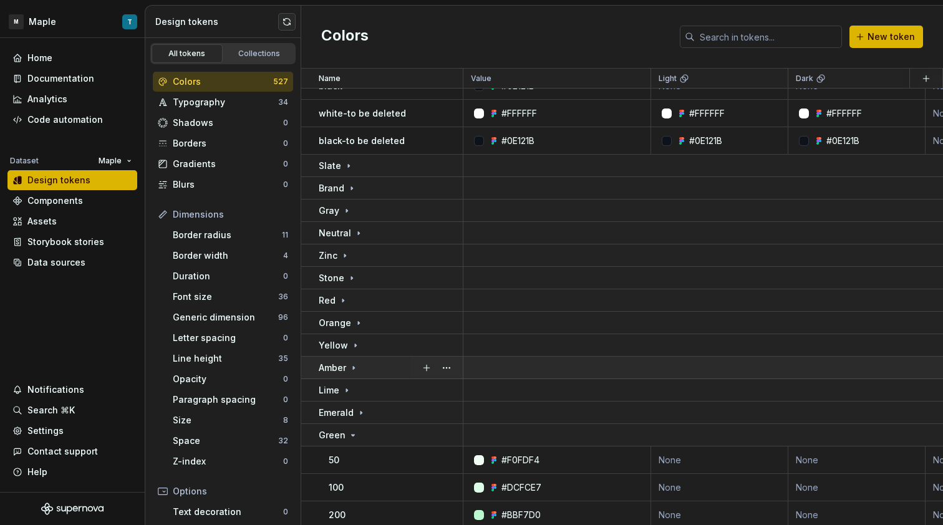
scroll to position [64, 0]
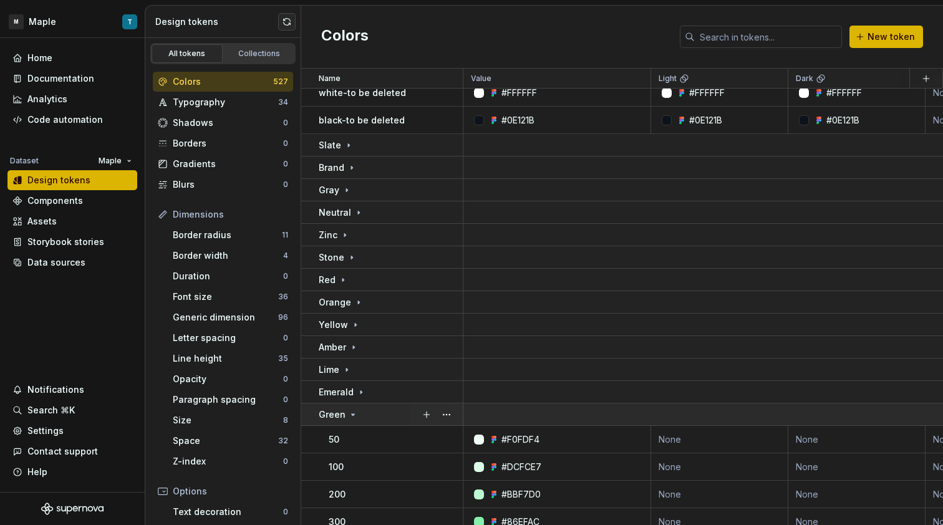
click at [334, 415] on p "Green" at bounding box center [332, 414] width 27 height 12
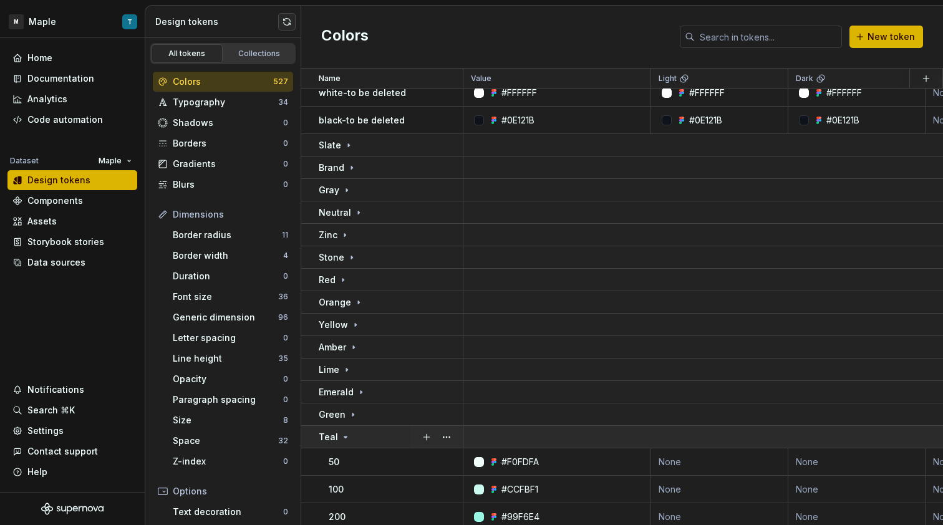
click at [343, 436] on icon at bounding box center [345, 437] width 10 height 10
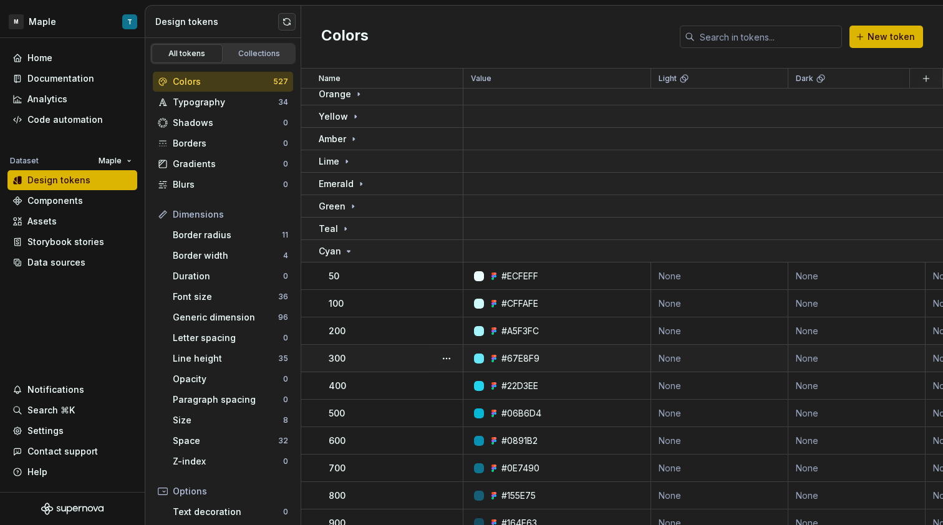
scroll to position [275, 0]
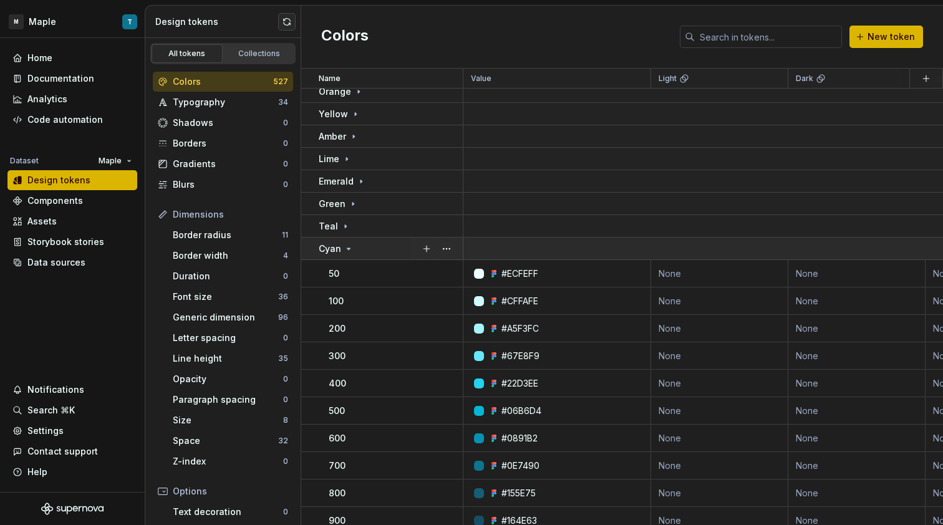
click at [337, 253] on p "Cyan" at bounding box center [330, 249] width 22 height 12
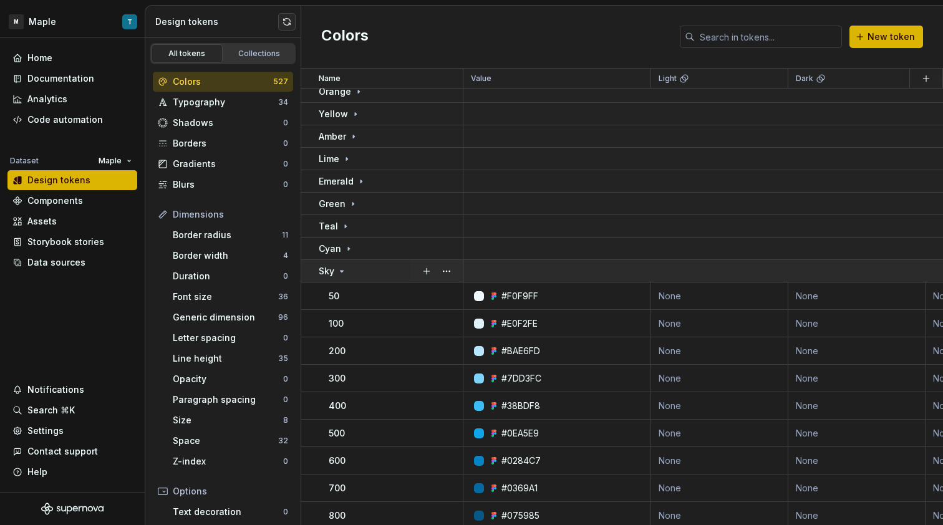
click at [348, 276] on div "Sky" at bounding box center [390, 271] width 143 height 12
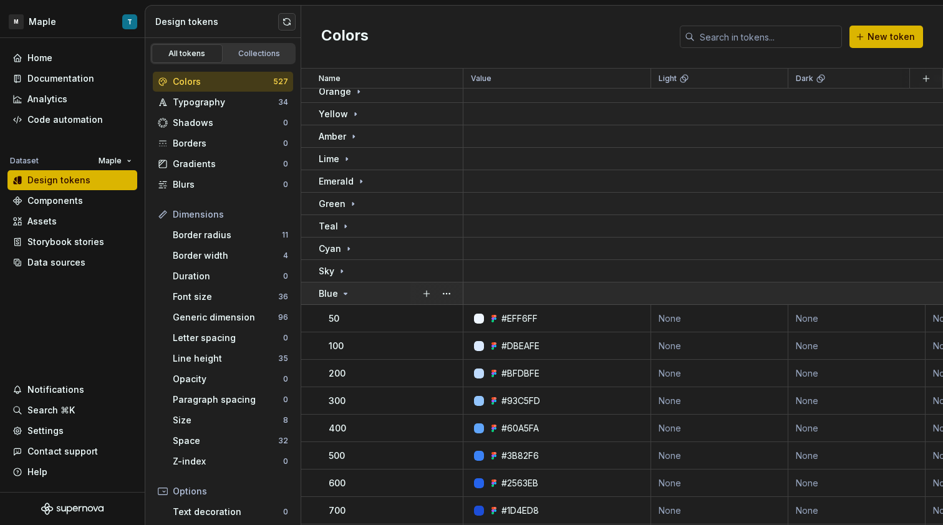
click at [342, 293] on icon at bounding box center [345, 294] width 10 height 10
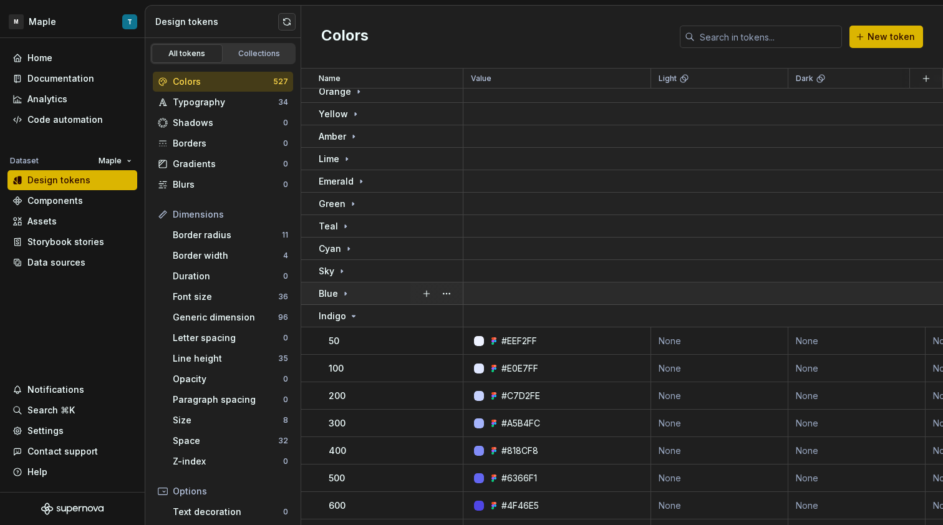
click at [342, 304] on td "Blue" at bounding box center [382, 293] width 162 height 22
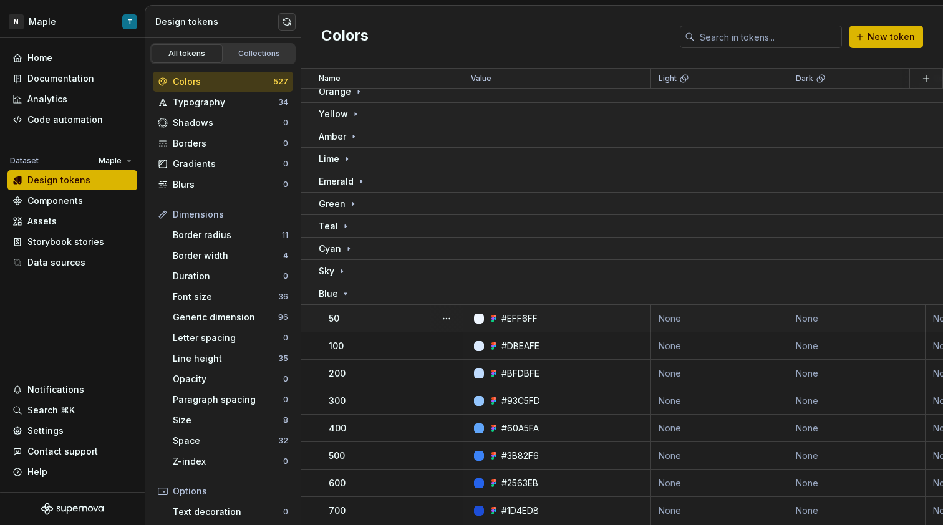
drag, startPoint x: 342, startPoint y: 324, endPoint x: 344, endPoint y: 318, distance: 6.4
click at [342, 325] on td "50" at bounding box center [382, 318] width 162 height 27
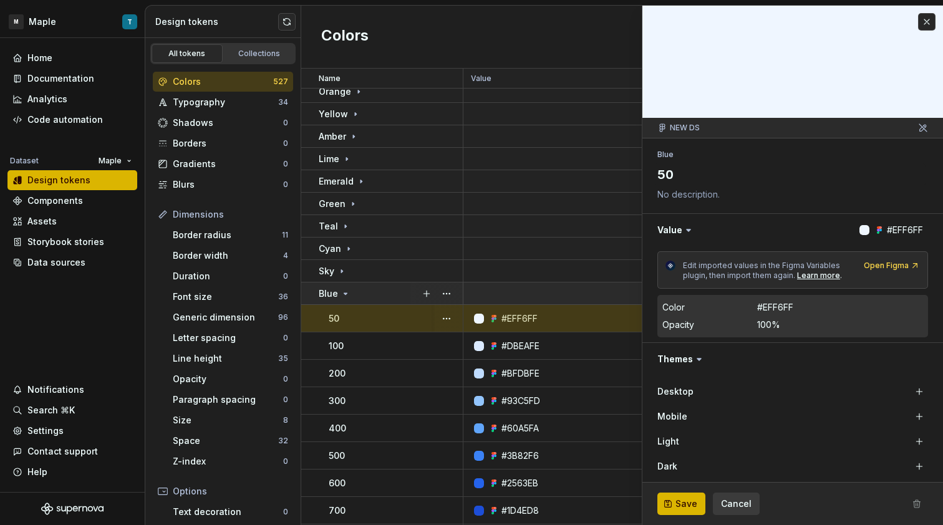
click at [342, 296] on icon at bounding box center [345, 294] width 10 height 10
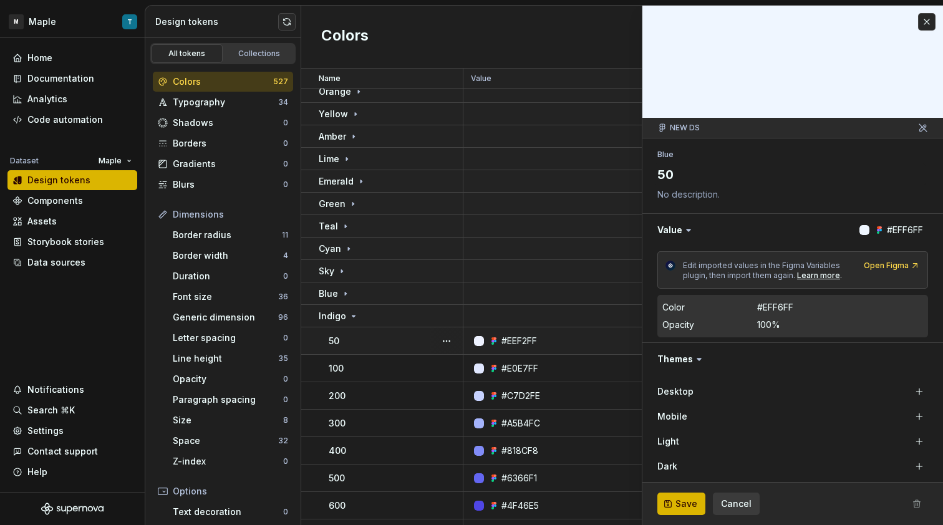
click at [344, 327] on td "50" at bounding box center [382, 340] width 162 height 27
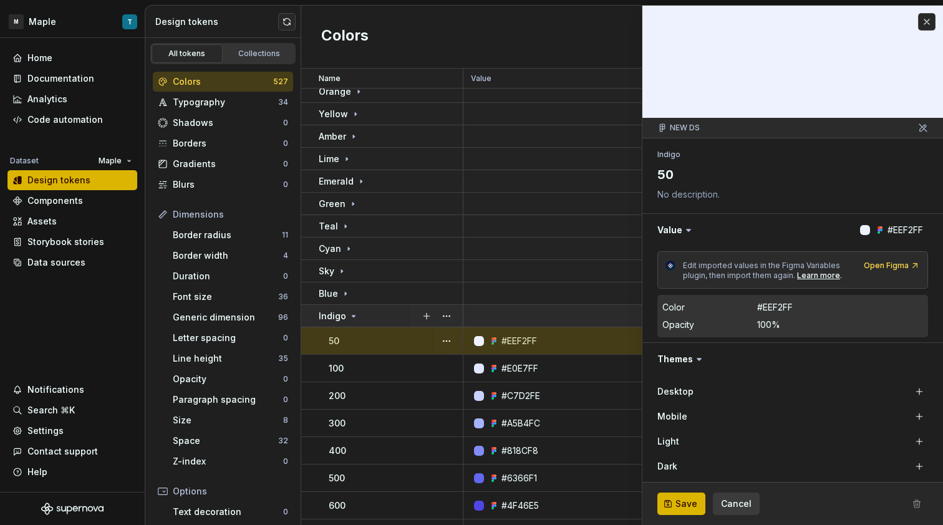
click at [347, 321] on div "Indigo" at bounding box center [339, 316] width 40 height 12
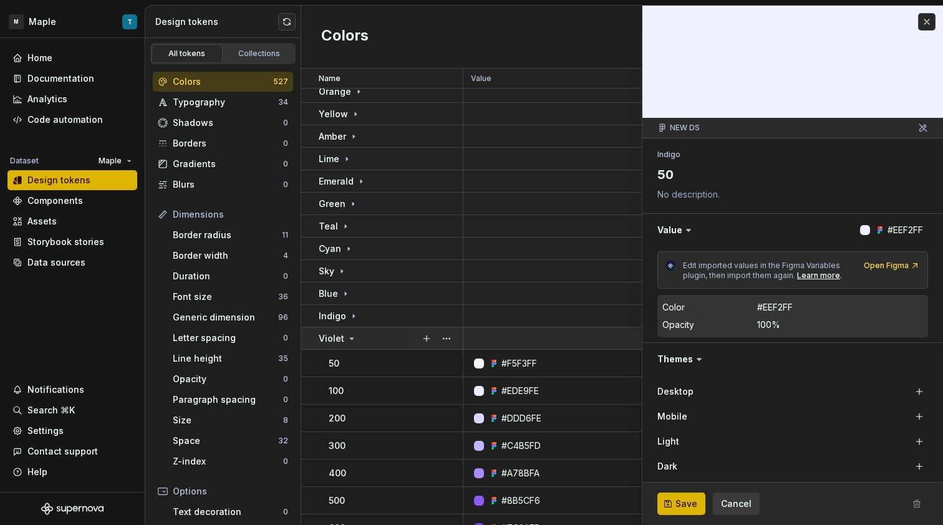
click at [347, 334] on icon at bounding box center [352, 339] width 10 height 10
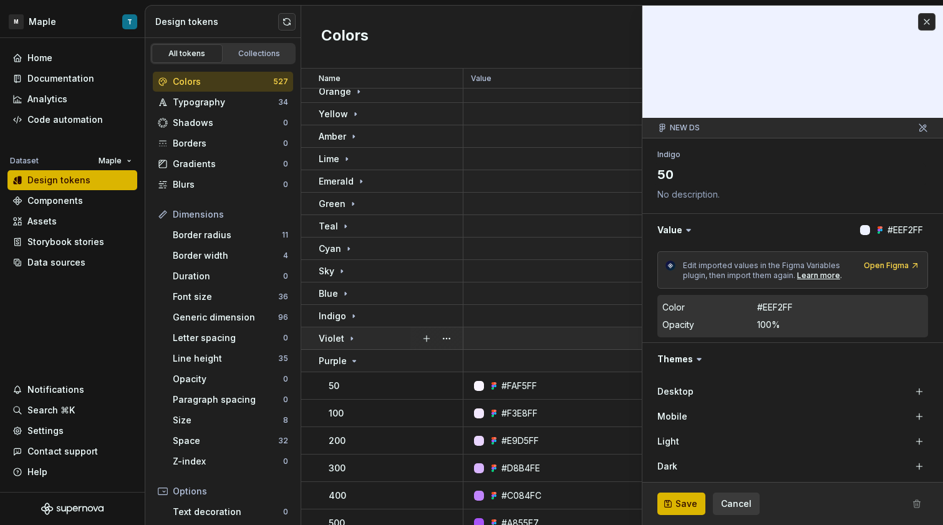
click at [345, 349] on td "Violet" at bounding box center [382, 338] width 162 height 22
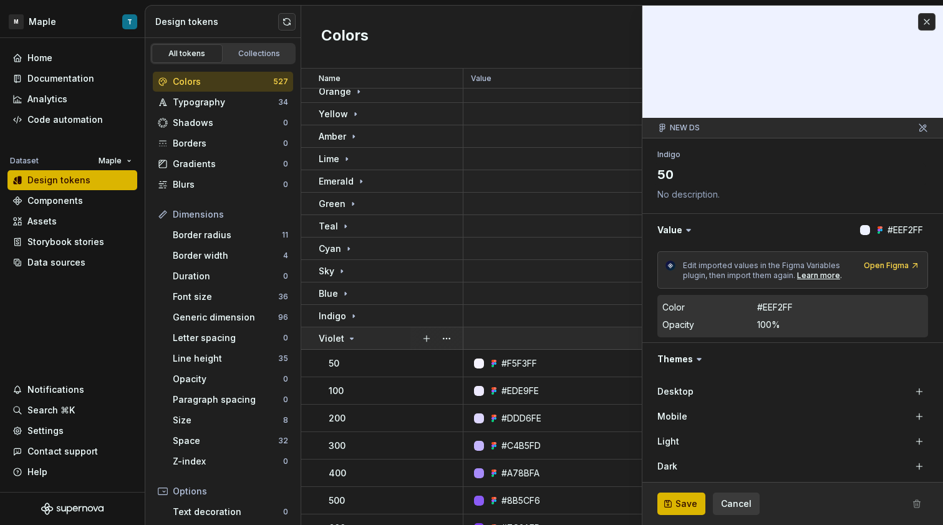
click at [344, 341] on div "Violet" at bounding box center [338, 338] width 38 height 12
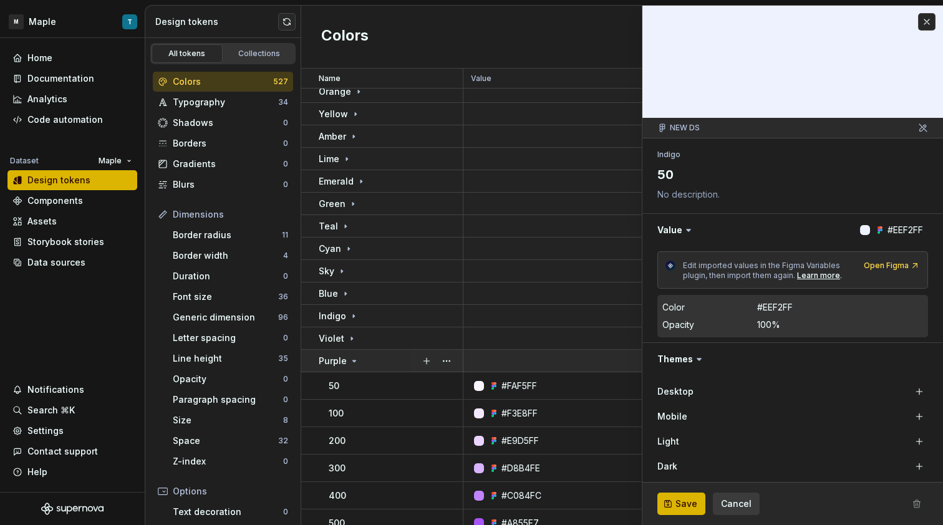
click at [345, 356] on p "Purple" at bounding box center [333, 361] width 28 height 12
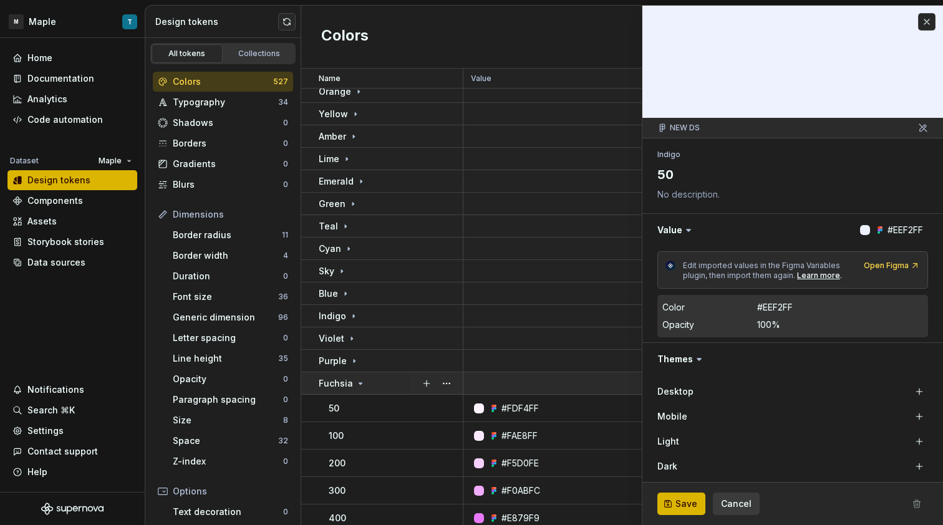
click at [347, 374] on td "Fuchsia" at bounding box center [382, 383] width 162 height 22
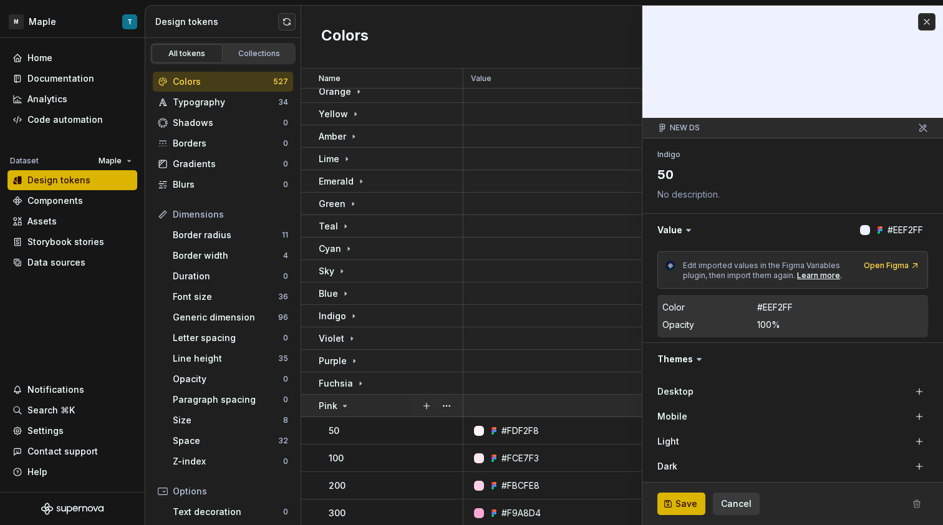
click at [349, 405] on icon at bounding box center [345, 406] width 10 height 10
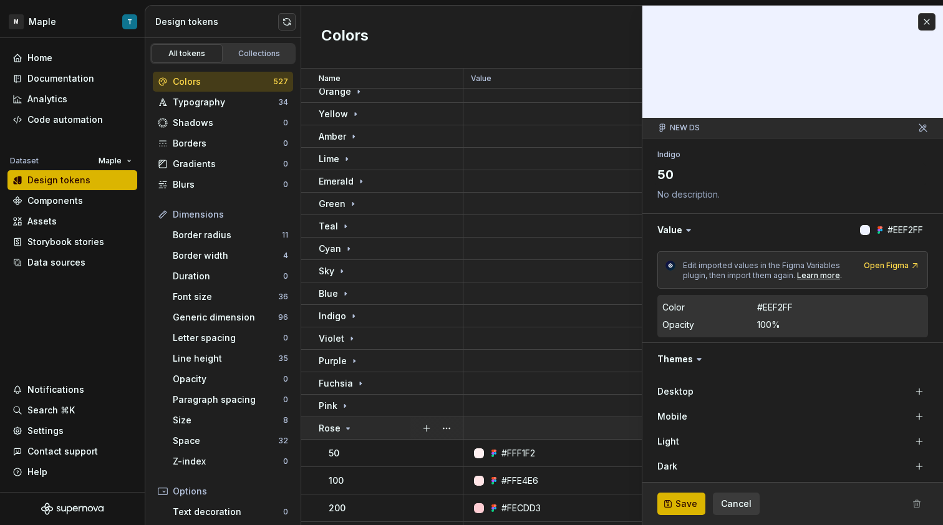
drag, startPoint x: 348, startPoint y: 422, endPoint x: 347, endPoint y: 433, distance: 11.3
click at [348, 422] on div "Rose" at bounding box center [336, 428] width 34 height 12
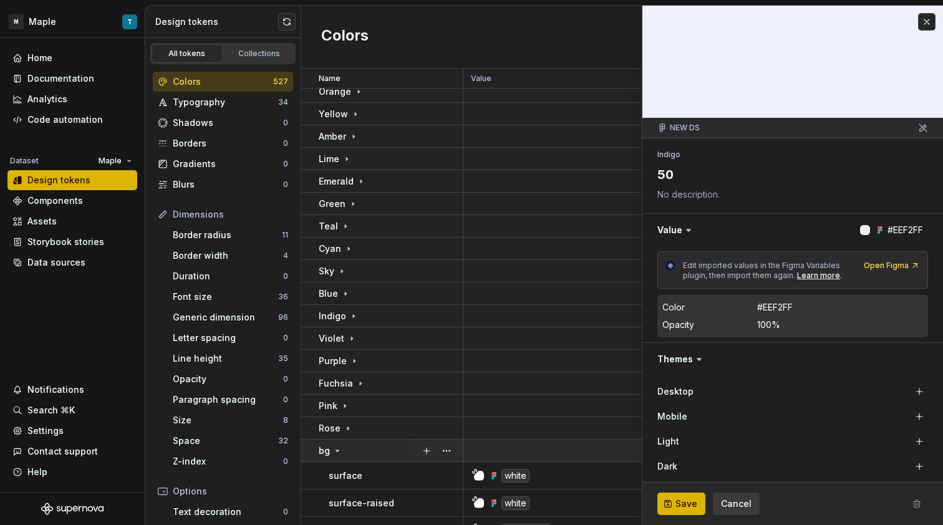
click at [345, 448] on div "bg" at bounding box center [390, 451] width 143 height 12
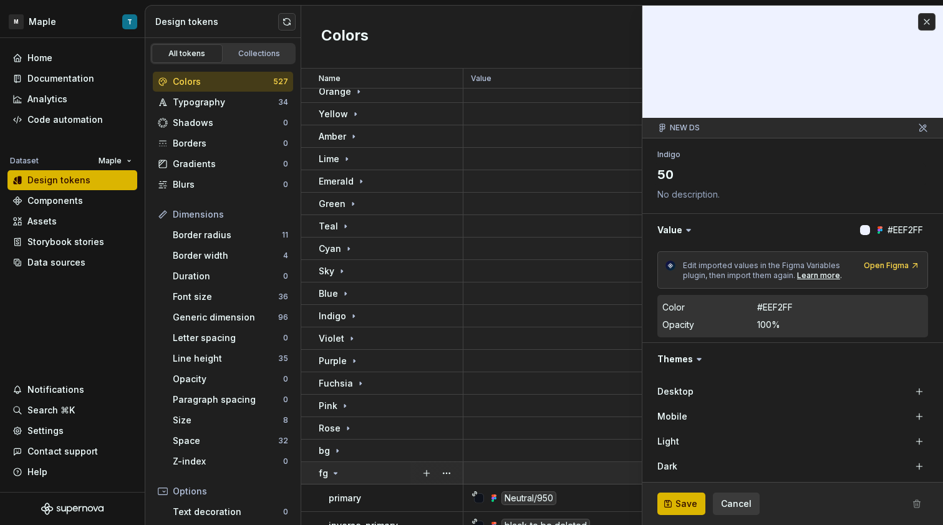
click at [342, 468] on div "fg" at bounding box center [390, 473] width 143 height 12
click at [753, 509] on button "Cancel" at bounding box center [736, 504] width 47 height 22
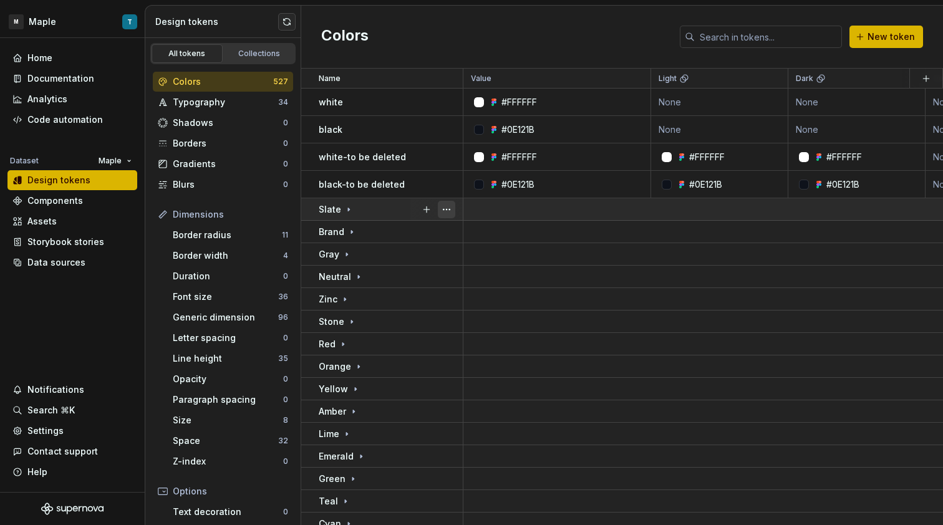
click at [450, 215] on button "button" at bounding box center [446, 209] width 17 height 17
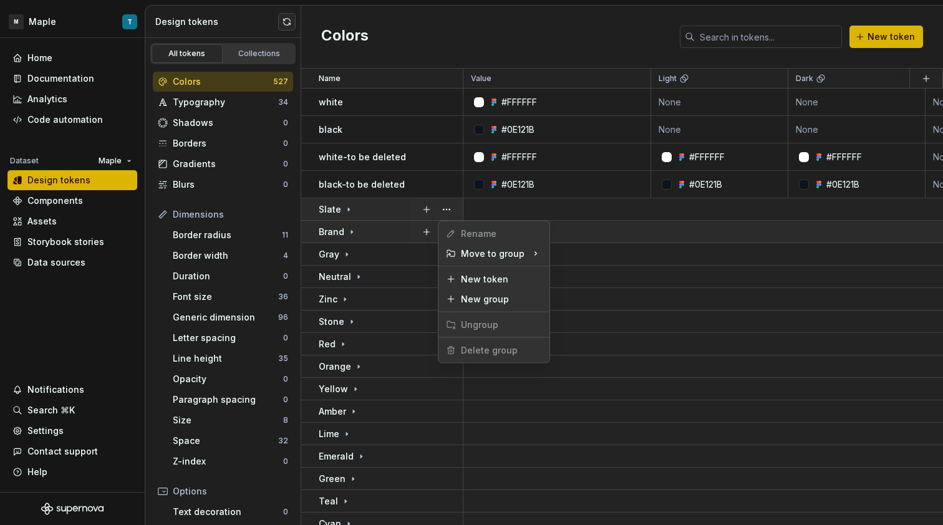
click at [418, 233] on html "M Maple T Home Documentation Analytics Code automation Dataset Maple Design tok…" at bounding box center [471, 262] width 943 height 525
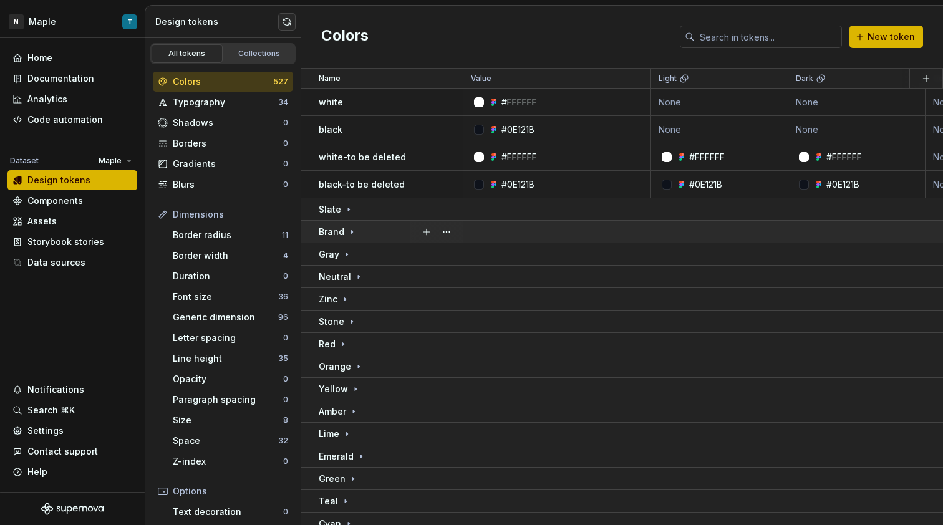
click at [444, 234] on div at bounding box center [436, 232] width 52 height 22
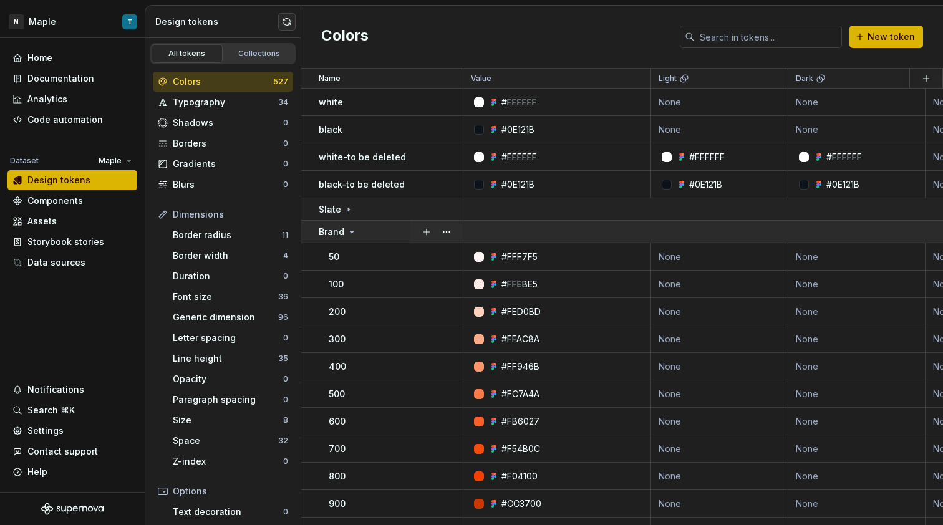
click at [441, 233] on div at bounding box center [436, 232] width 52 height 22
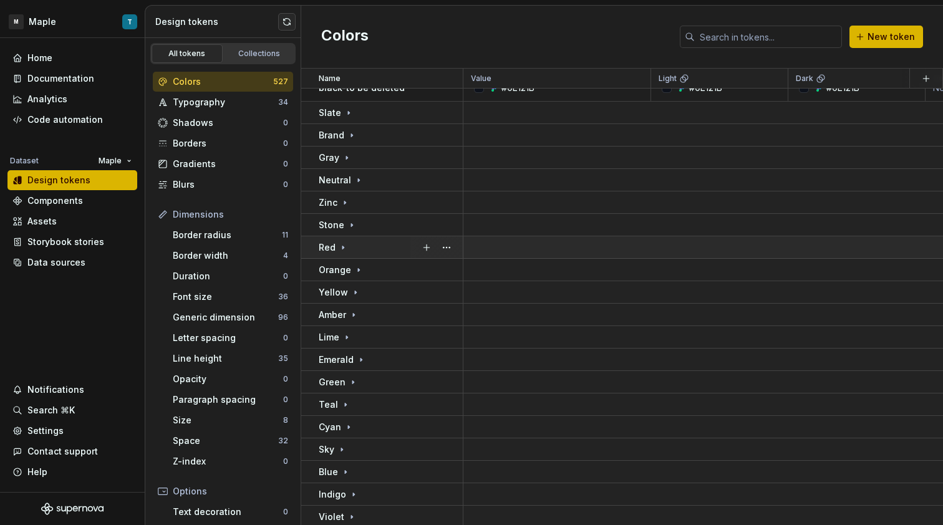
scroll to position [129, 0]
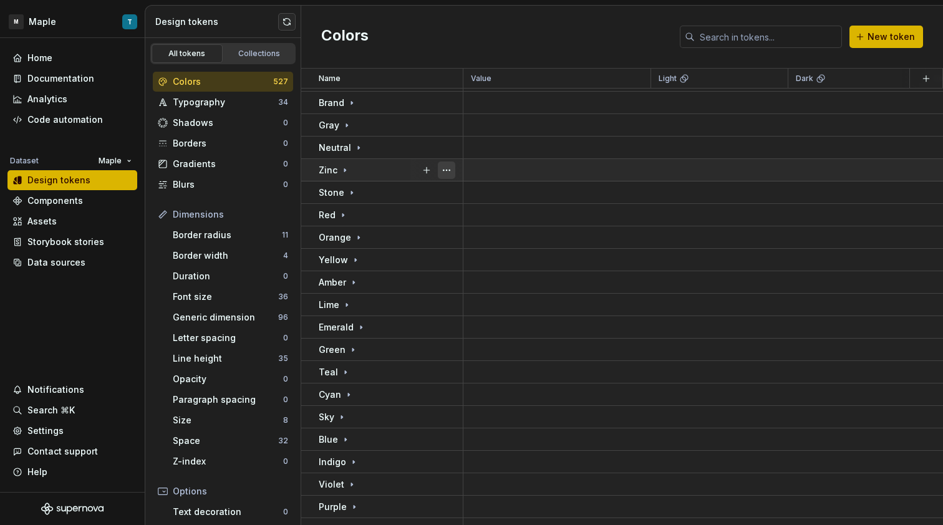
click at [442, 172] on button "button" at bounding box center [446, 169] width 17 height 17
drag, startPoint x: 576, startPoint y: 400, endPoint x: 559, endPoint y: 399, distance: 16.8
click at [577, 400] on html "M Maple T Home Documentation Analytics Code automation Dataset Maple Design tok…" at bounding box center [471, 262] width 943 height 525
click at [449, 374] on button "button" at bounding box center [446, 372] width 17 height 17
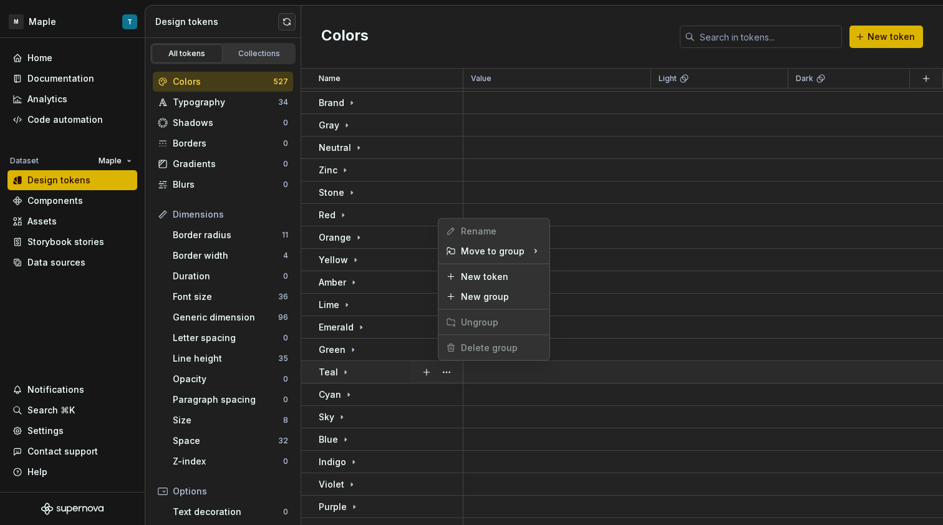
click at [548, 373] on html "M Maple T Home Documentation Analytics Code automation Dataset Maple Design tok…" at bounding box center [471, 262] width 943 height 525
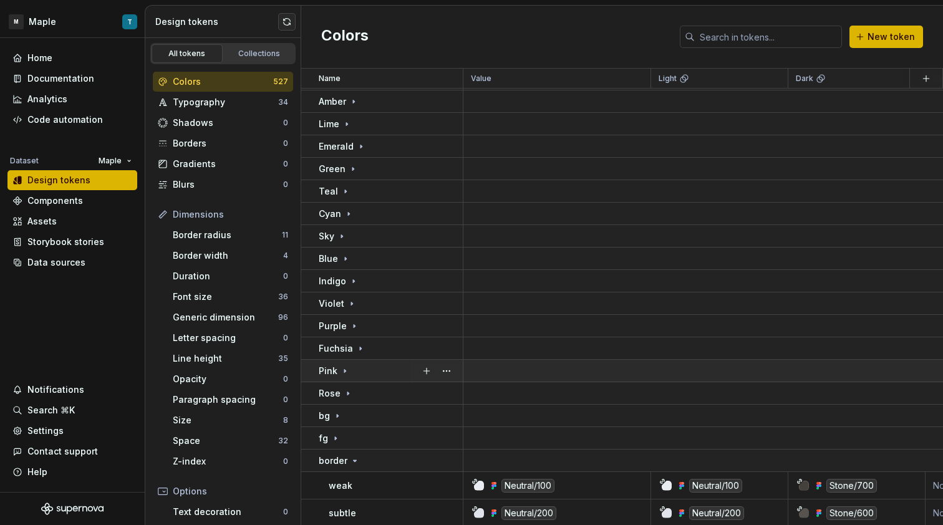
scroll to position [311, 0]
click at [451, 329] on button "button" at bounding box center [446, 324] width 17 height 17
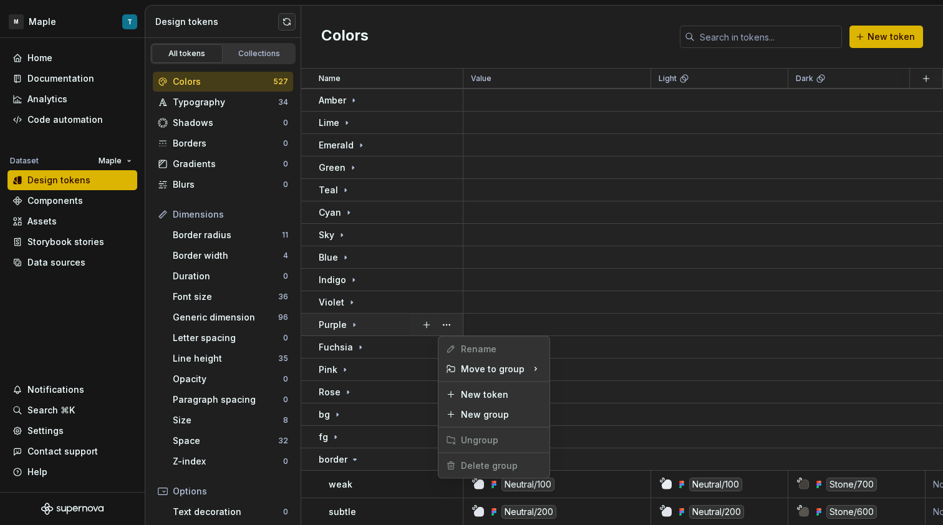
click at [630, 329] on html "M Maple T Home Documentation Analytics Code automation Dataset Maple Design tok…" at bounding box center [471, 262] width 943 height 525
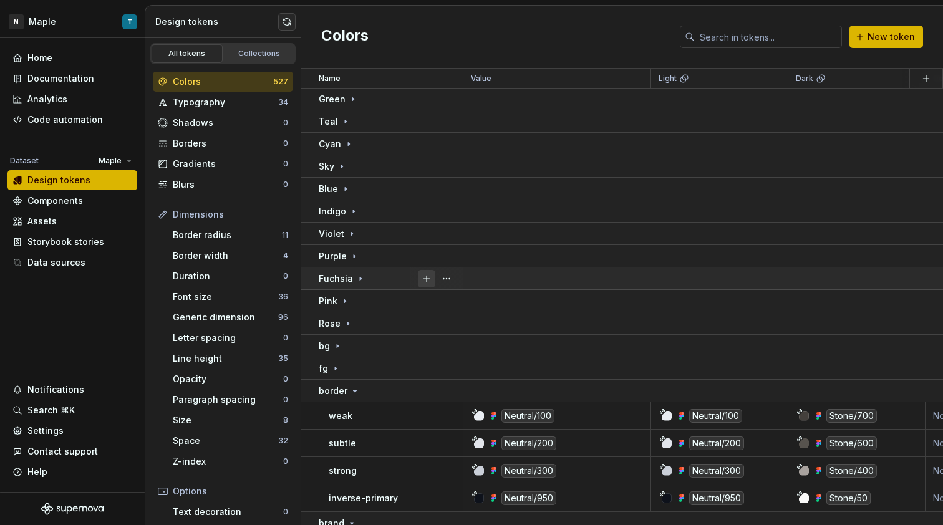
scroll to position [440, 0]
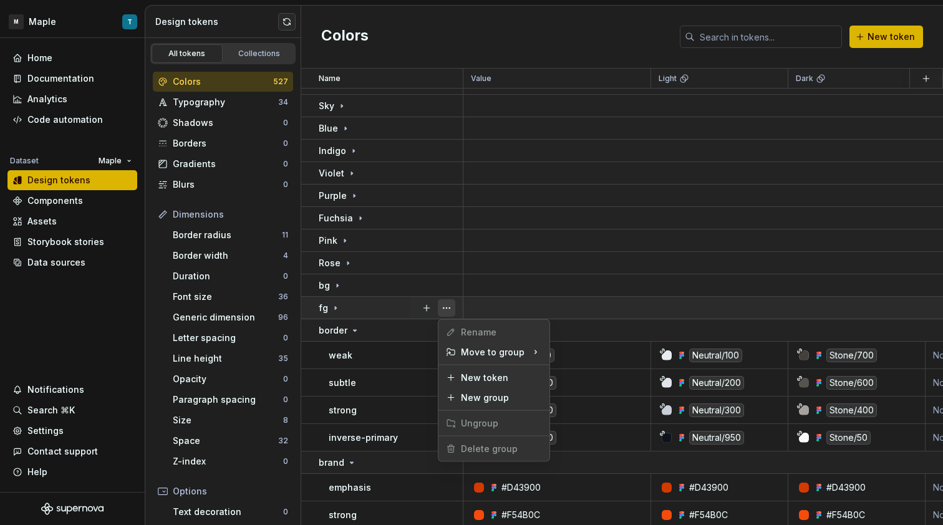
click at [448, 311] on button "button" at bounding box center [446, 307] width 17 height 17
click at [546, 287] on html "M Maple T Home Documentation Analytics Code automation Dataset Maple Design tok…" at bounding box center [471, 262] width 943 height 525
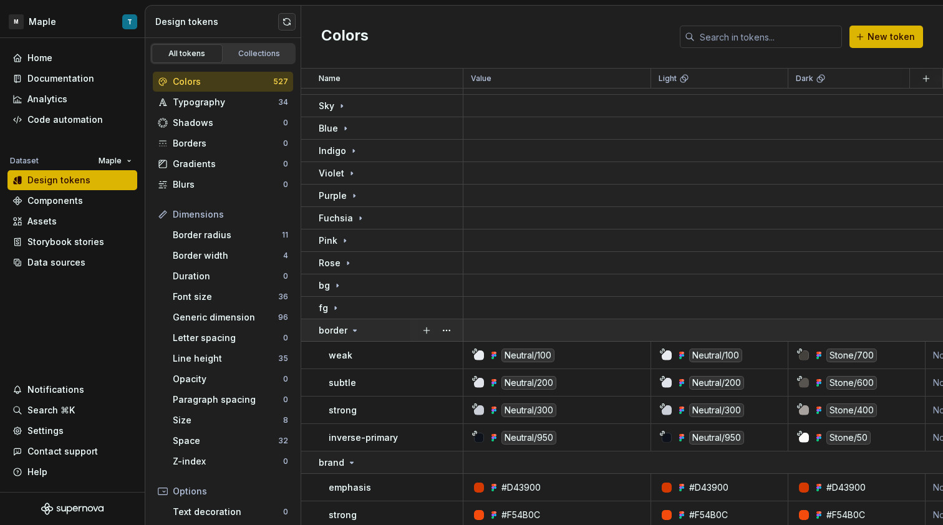
click at [351, 327] on icon at bounding box center [355, 330] width 10 height 10
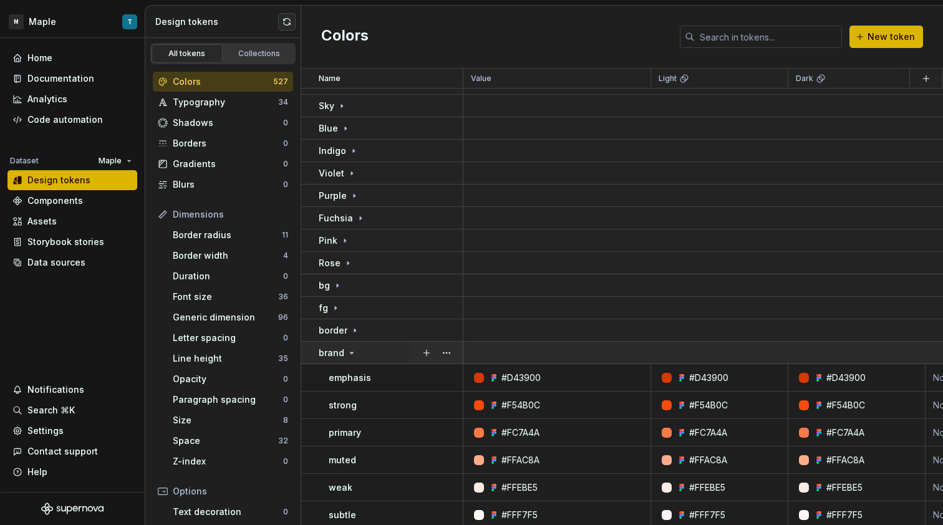
click at [350, 348] on icon at bounding box center [352, 353] width 10 height 10
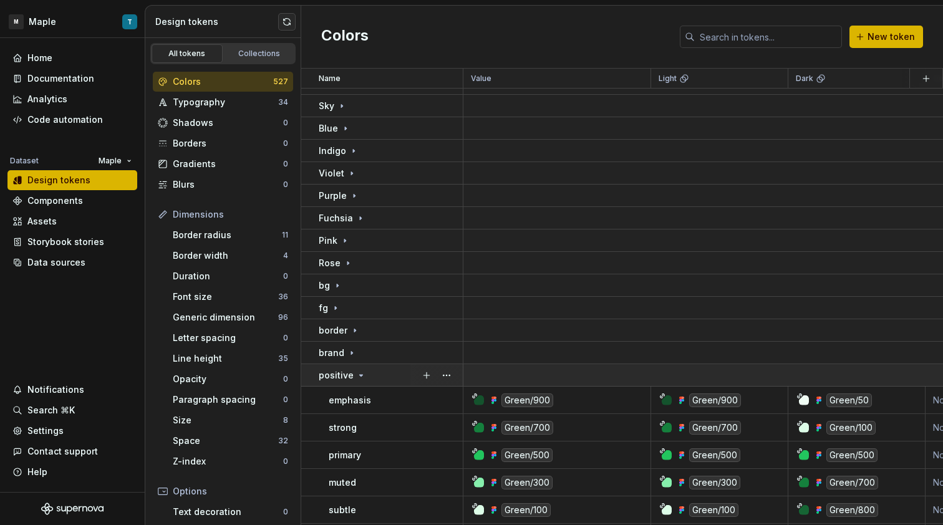
click at [353, 374] on div "positive" at bounding box center [342, 375] width 47 height 12
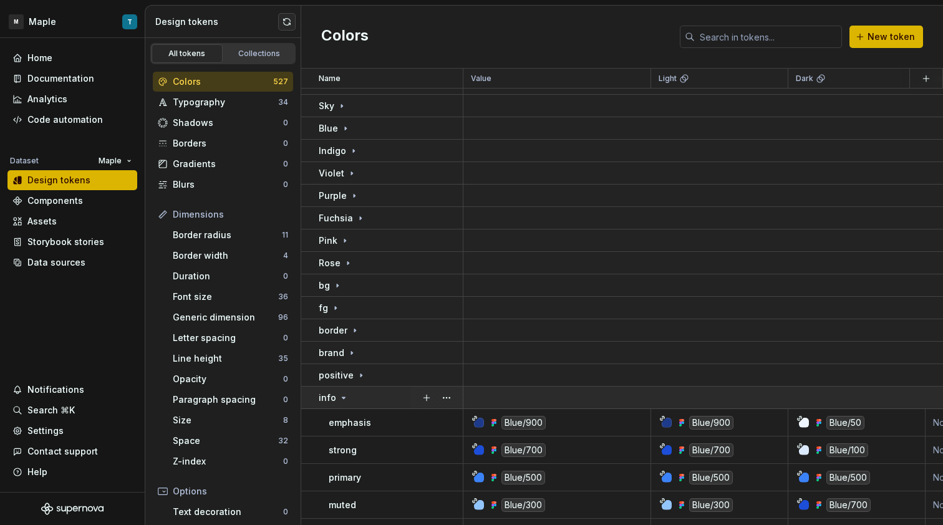
click at [350, 402] on div "info" at bounding box center [390, 398] width 143 height 12
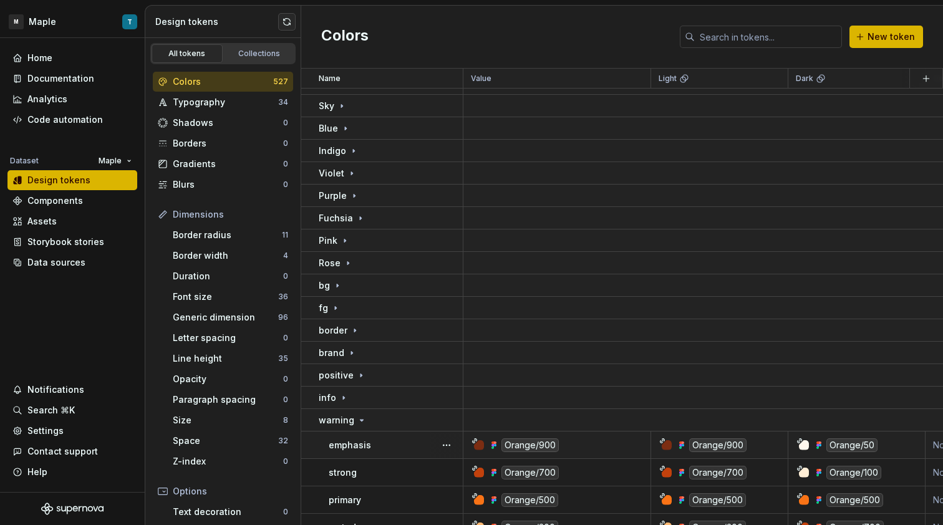
click at [353, 434] on td "emphasis" at bounding box center [382, 444] width 162 height 27
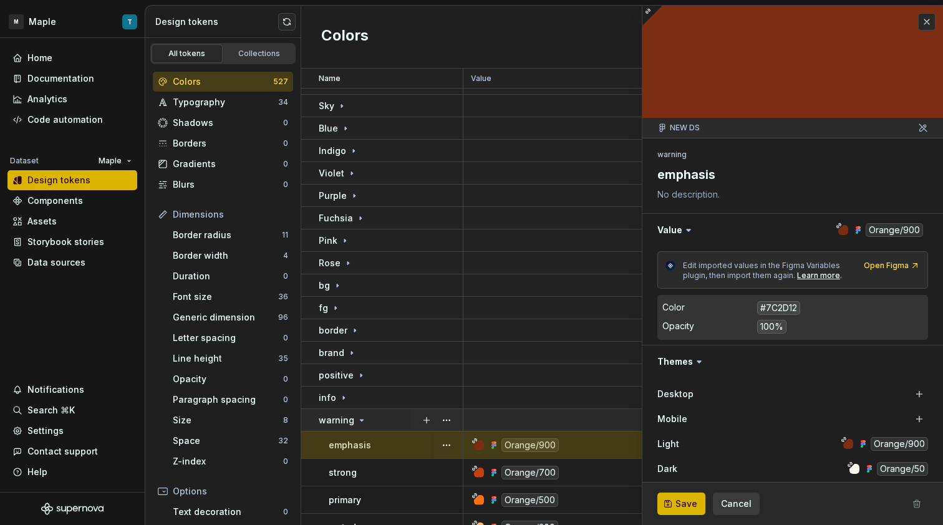
click at [357, 423] on icon at bounding box center [362, 420] width 10 height 10
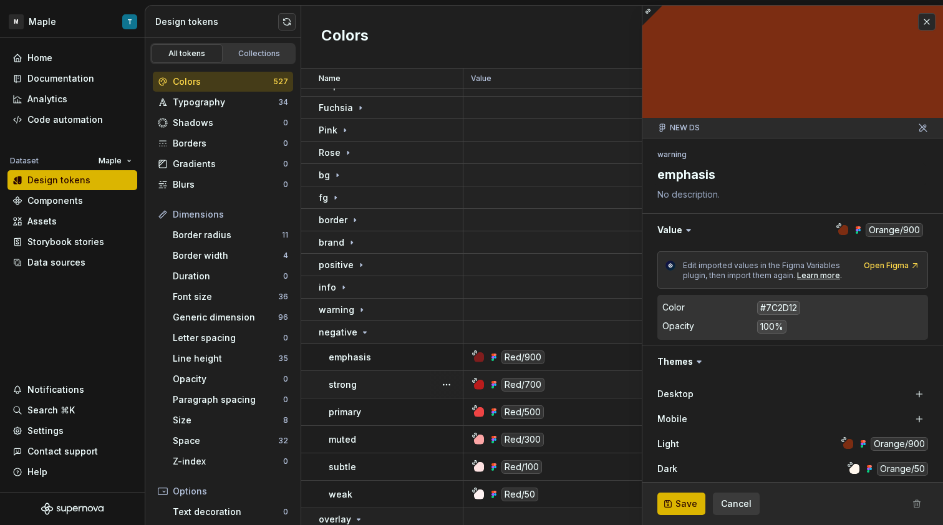
scroll to position [553, 0]
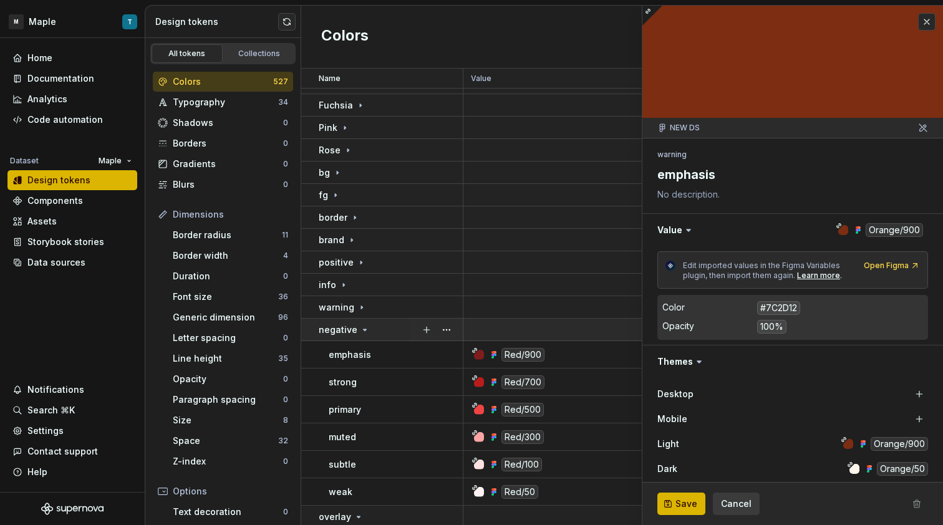
click at [355, 330] on div "negative" at bounding box center [344, 330] width 51 height 12
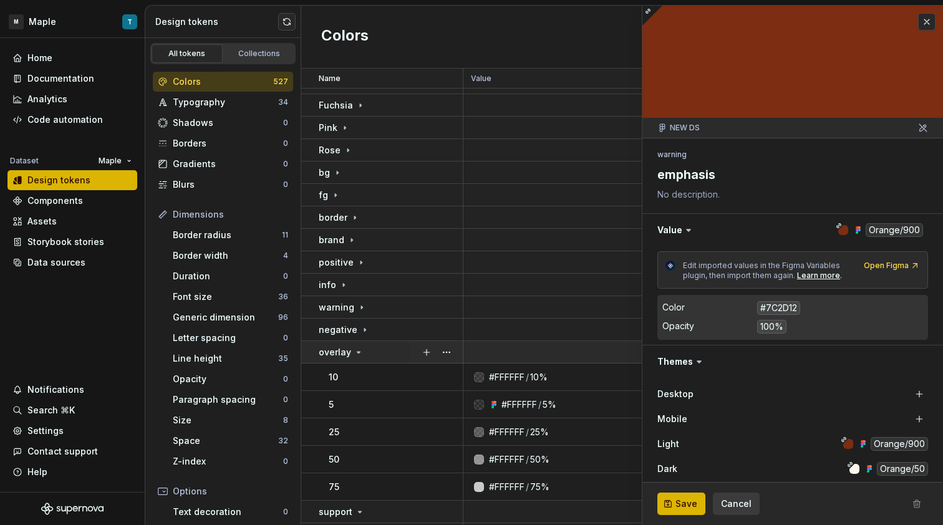
click at [359, 354] on icon at bounding box center [359, 352] width 10 height 10
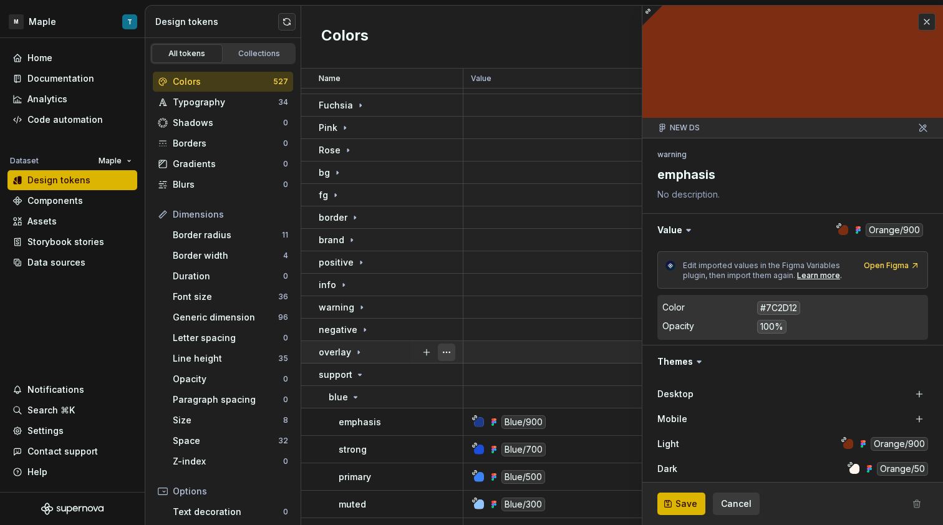
click at [448, 353] on button "button" at bounding box center [446, 352] width 17 height 17
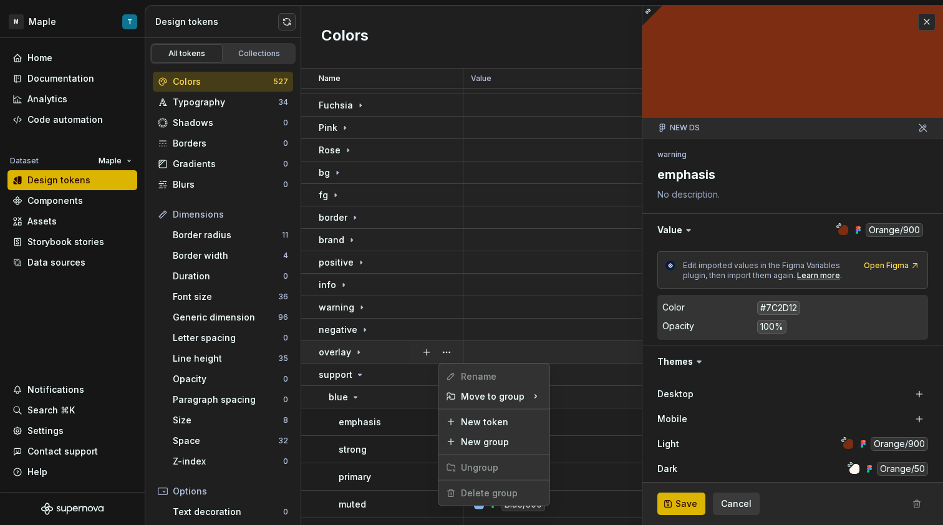
click at [384, 354] on html "M Maple T Home Documentation Analytics Code automation Dataset Maple Design tok…" at bounding box center [471, 262] width 943 height 525
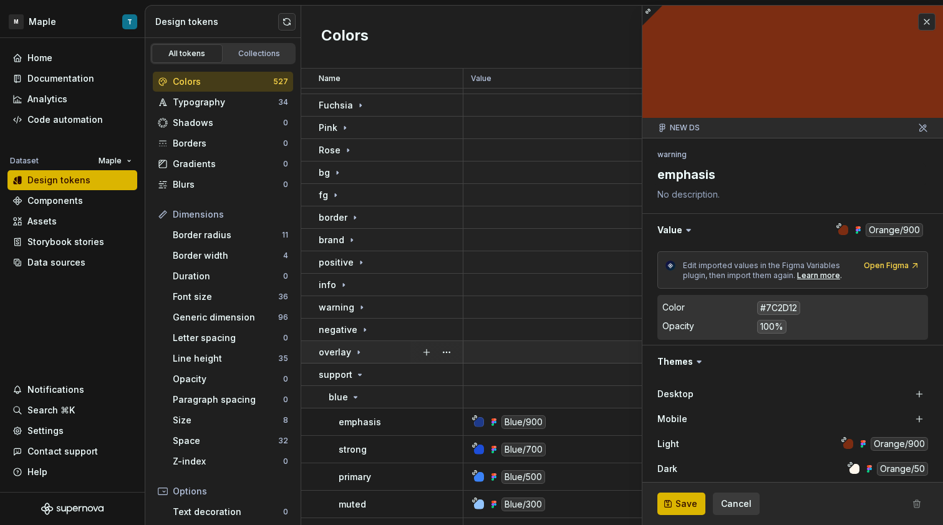
click at [367, 354] on div "overlay" at bounding box center [390, 352] width 143 height 12
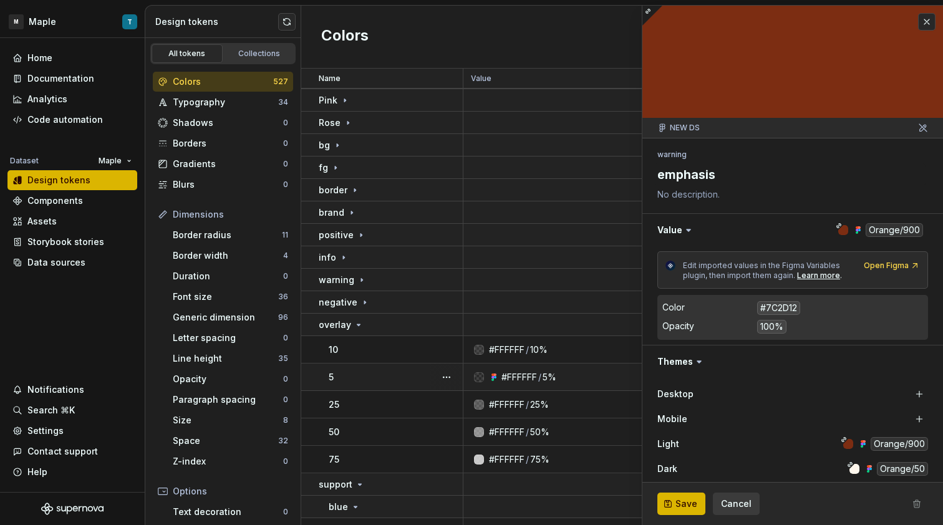
scroll to position [655, 0]
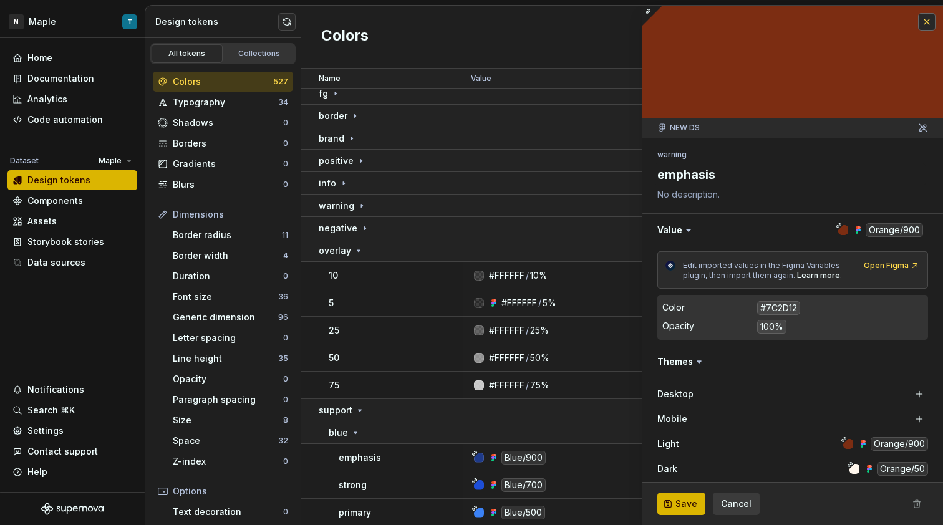
click at [918, 25] on button "button" at bounding box center [926, 21] width 17 height 17
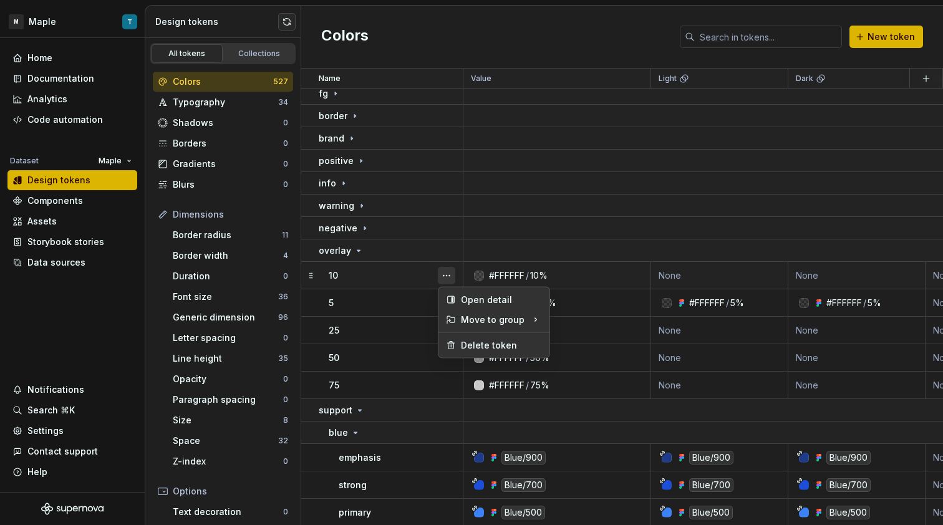
click at [439, 272] on button "button" at bounding box center [446, 275] width 17 height 17
click at [473, 341] on div "Delete token" at bounding box center [501, 345] width 81 height 12
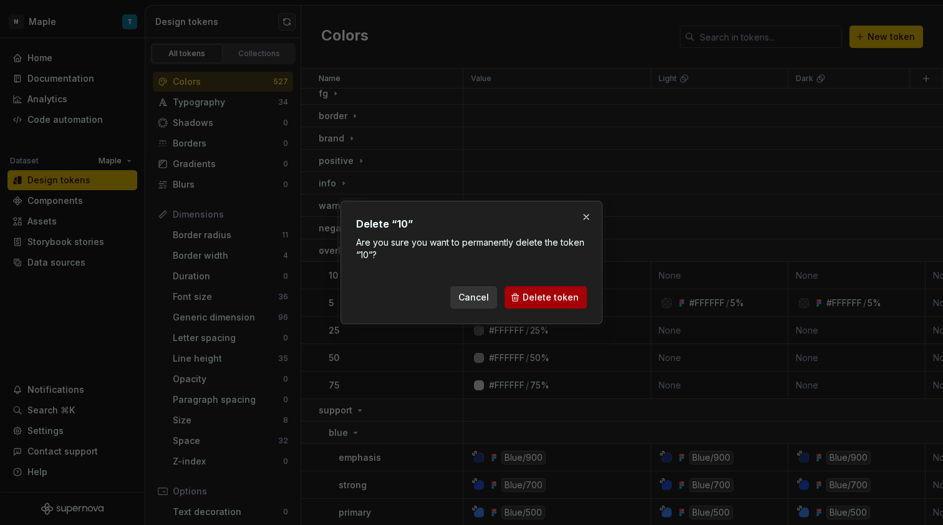
click at [521, 295] on button "Delete token" at bounding box center [545, 297] width 82 height 22
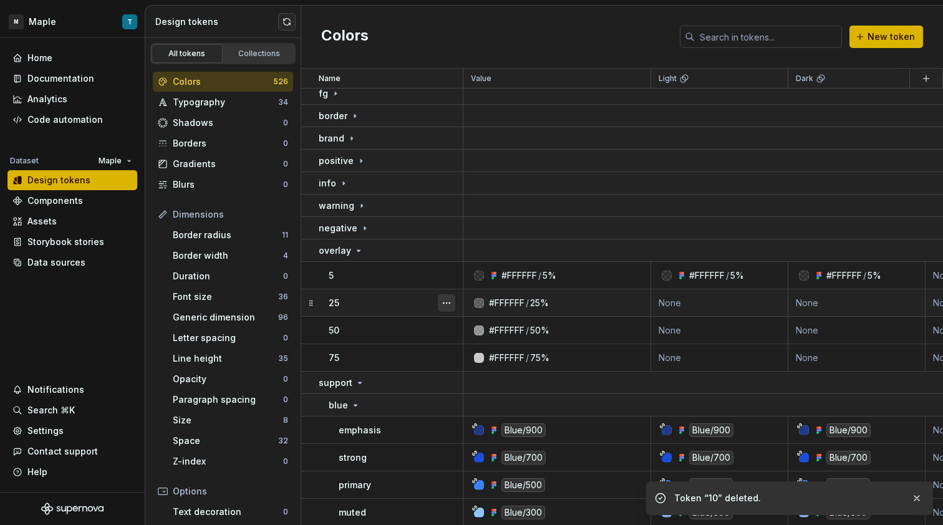
click at [450, 299] on button "button" at bounding box center [446, 302] width 17 height 17
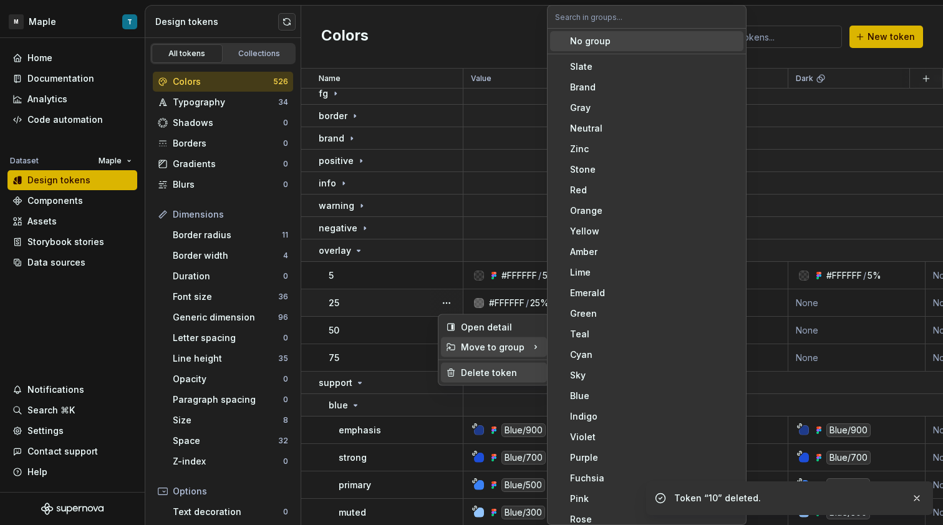
click at [473, 365] on div "Delete token" at bounding box center [494, 373] width 106 height 20
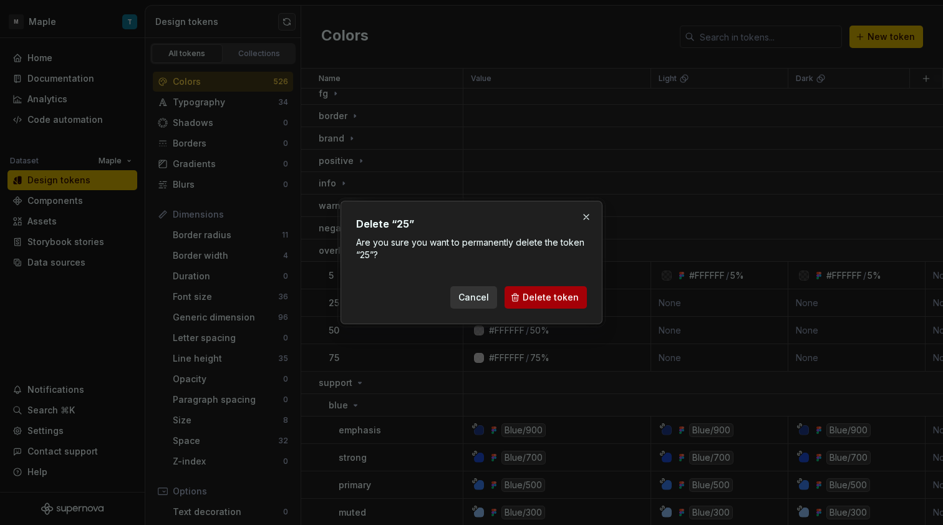
click at [554, 296] on span "Delete token" at bounding box center [551, 297] width 56 height 12
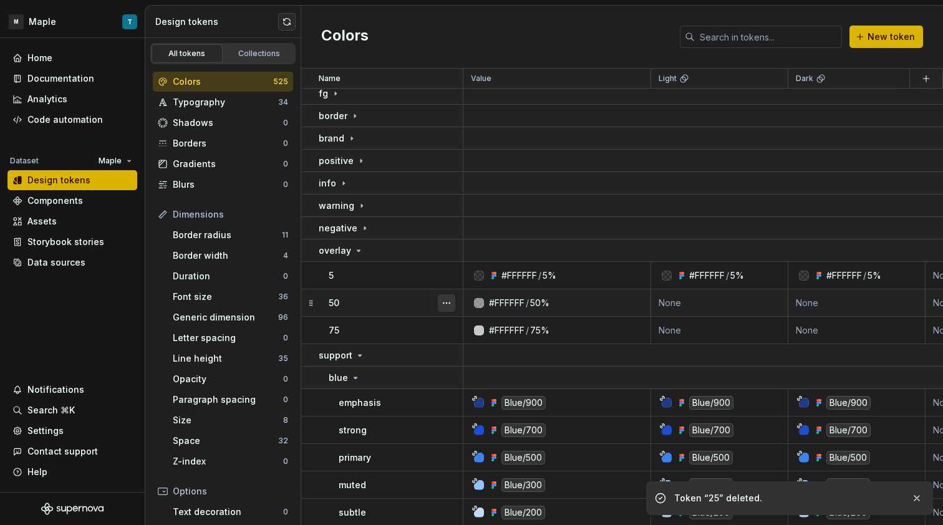
click at [442, 304] on button "button" at bounding box center [446, 302] width 17 height 17
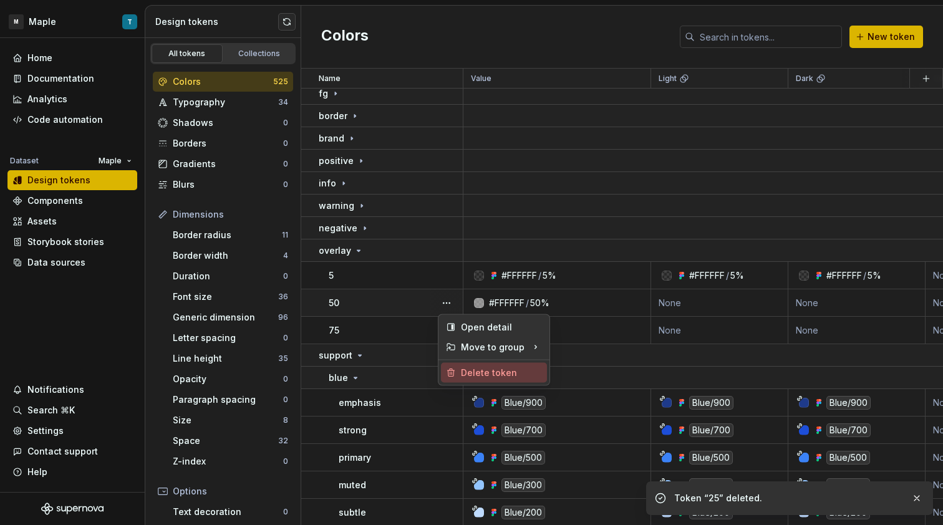
click at [474, 370] on div "Delete token" at bounding box center [501, 373] width 81 height 12
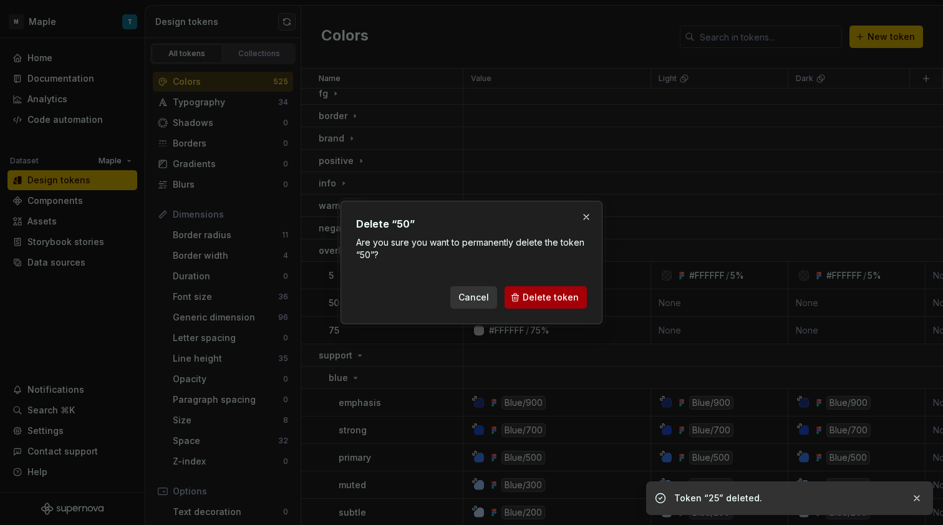
click at [516, 299] on button "Delete token" at bounding box center [545, 297] width 82 height 22
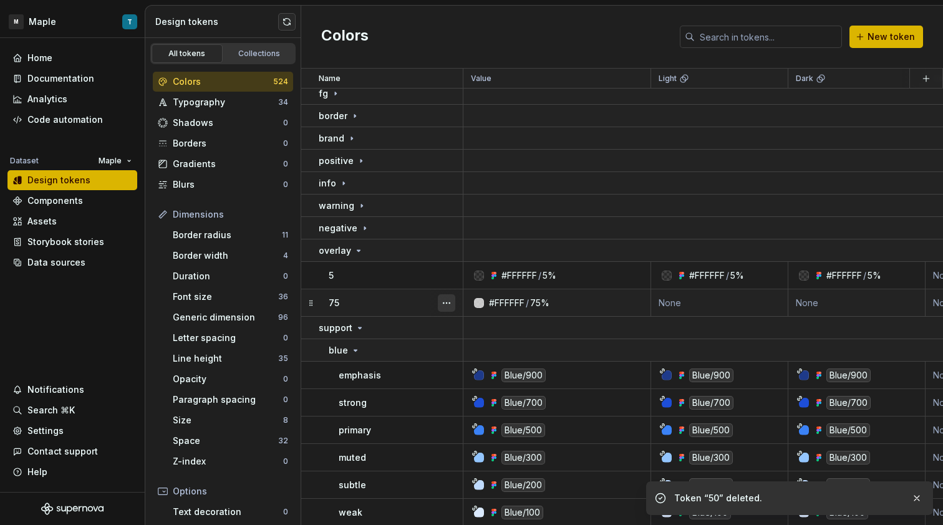
click at [447, 306] on button "button" at bounding box center [446, 302] width 17 height 17
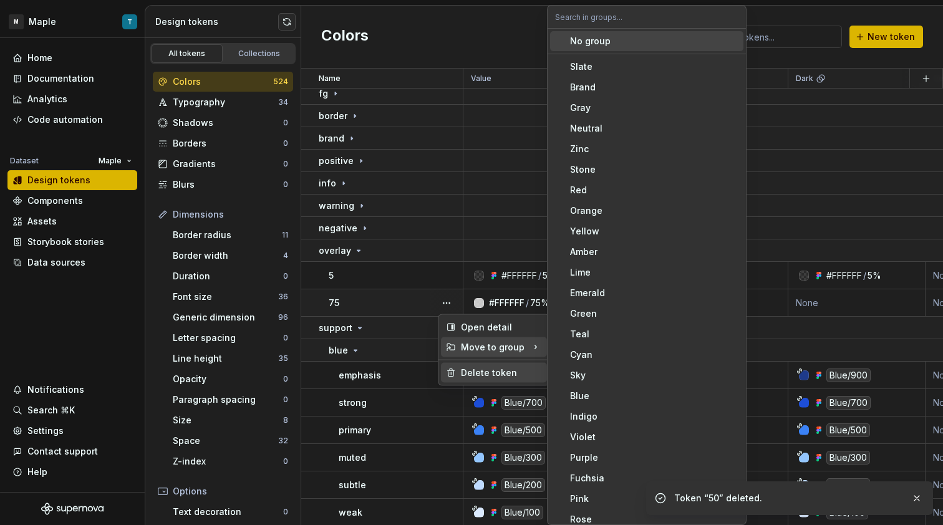
click at [483, 374] on div "Delete token" at bounding box center [501, 373] width 81 height 12
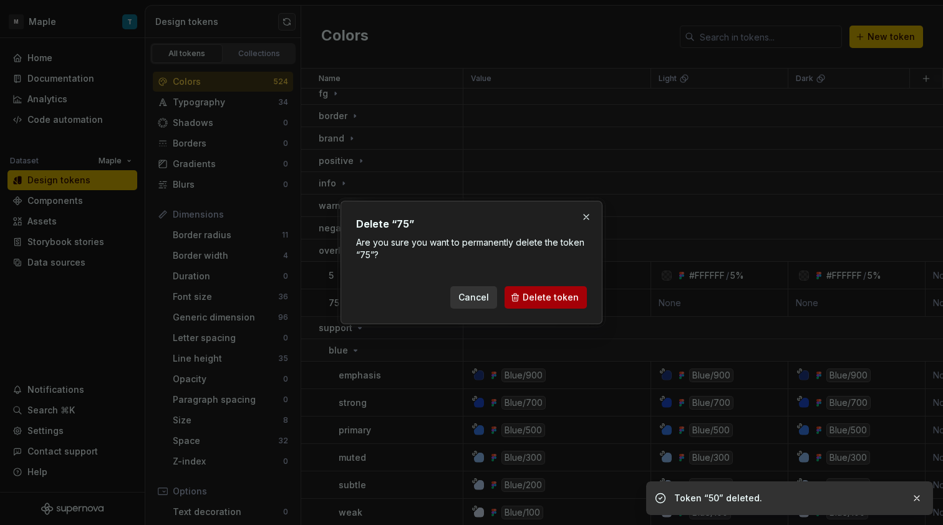
click at [561, 300] on span "Delete token" at bounding box center [551, 297] width 56 height 12
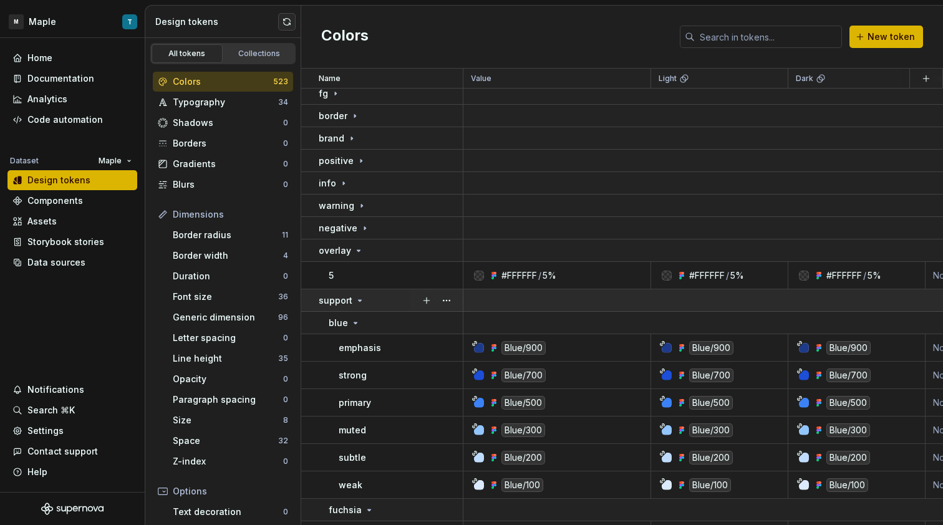
click at [353, 299] on div "support" at bounding box center [342, 300] width 46 height 12
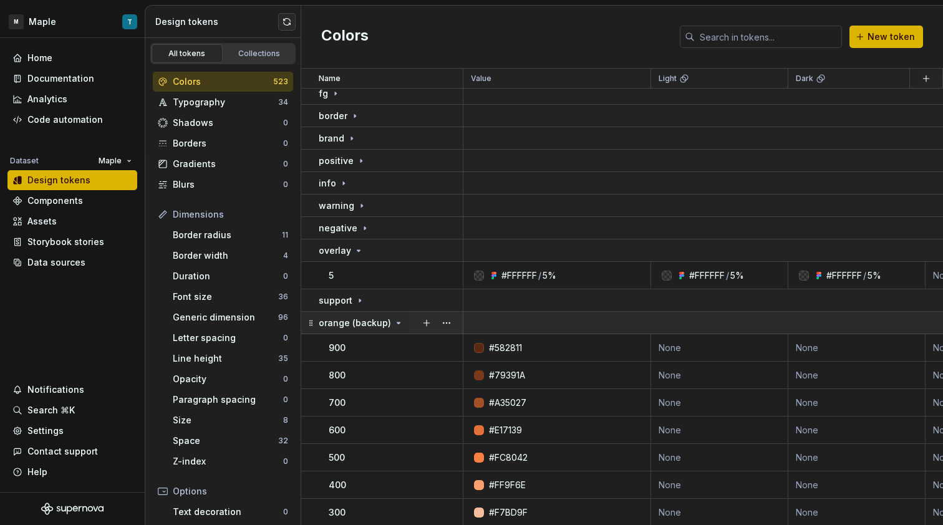
click at [387, 324] on p "orange (backup)" at bounding box center [355, 323] width 72 height 12
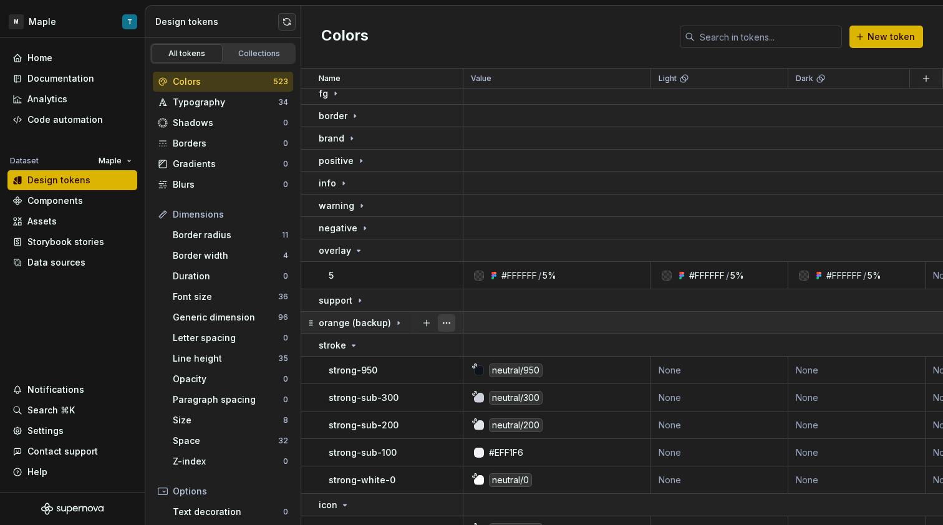
click at [451, 325] on button "button" at bounding box center [446, 322] width 17 height 17
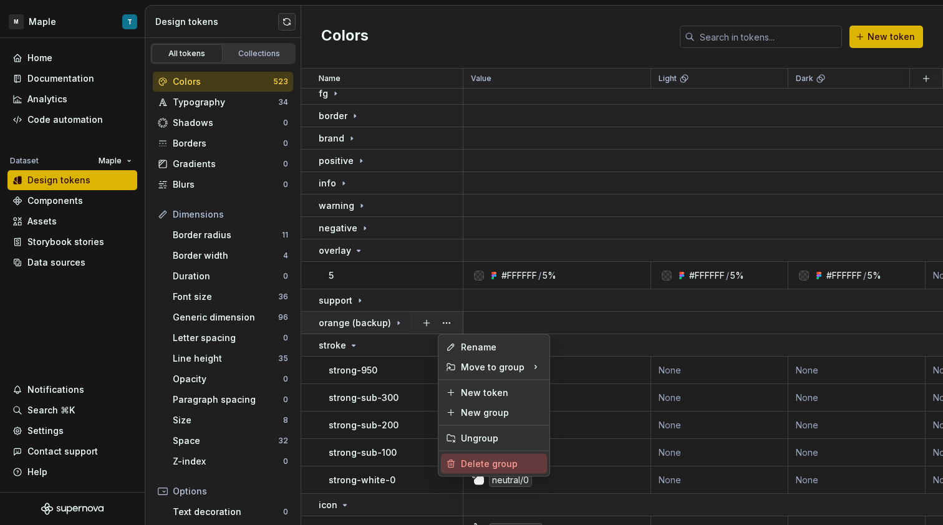
click at [485, 462] on div "Delete group" at bounding box center [501, 464] width 81 height 12
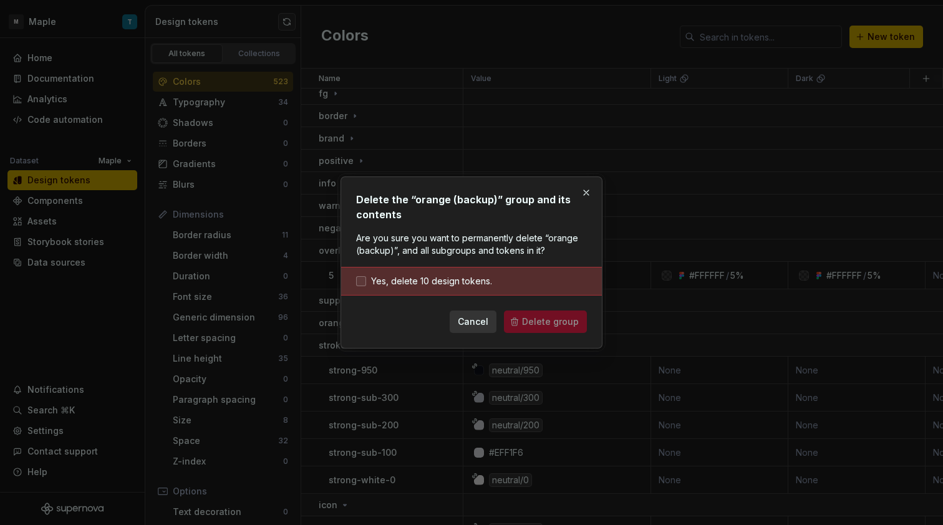
click at [463, 286] on span "Yes, delete 10 design tokens." at bounding box center [431, 281] width 121 height 12
click at [533, 314] on button "Delete group" at bounding box center [545, 322] width 83 height 22
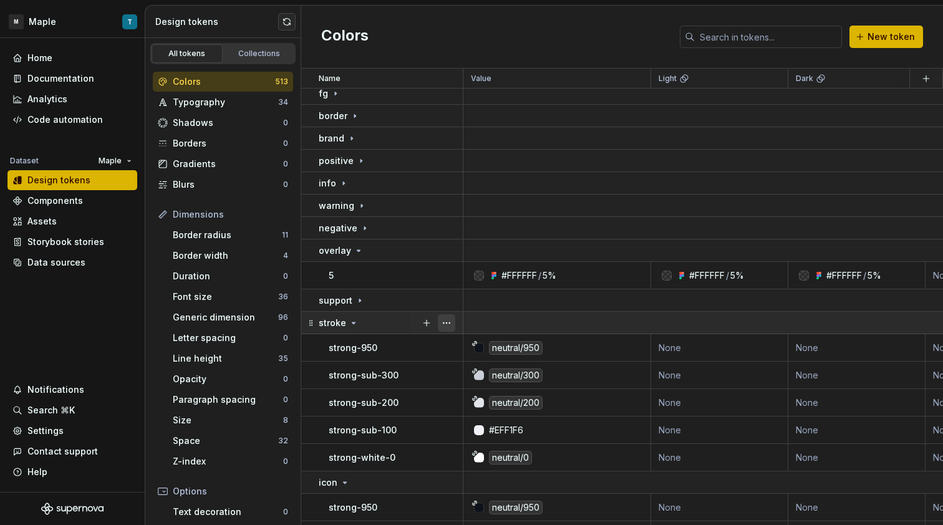
click at [445, 319] on button "button" at bounding box center [446, 322] width 17 height 17
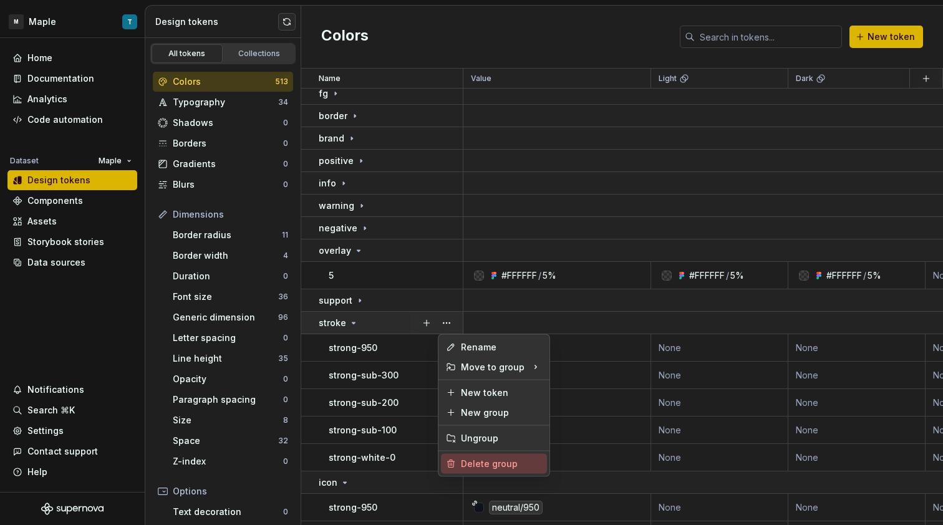
click at [481, 457] on div "Delete group" at bounding box center [494, 464] width 106 height 20
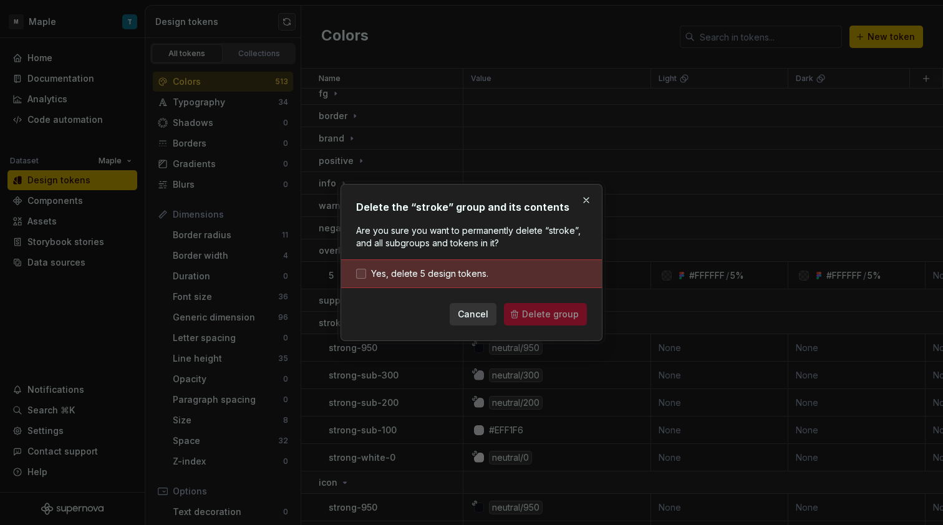
click at [470, 271] on span "Yes, delete 5 design tokens." at bounding box center [429, 274] width 117 height 12
click at [545, 314] on span "Delete group" at bounding box center [550, 314] width 57 height 12
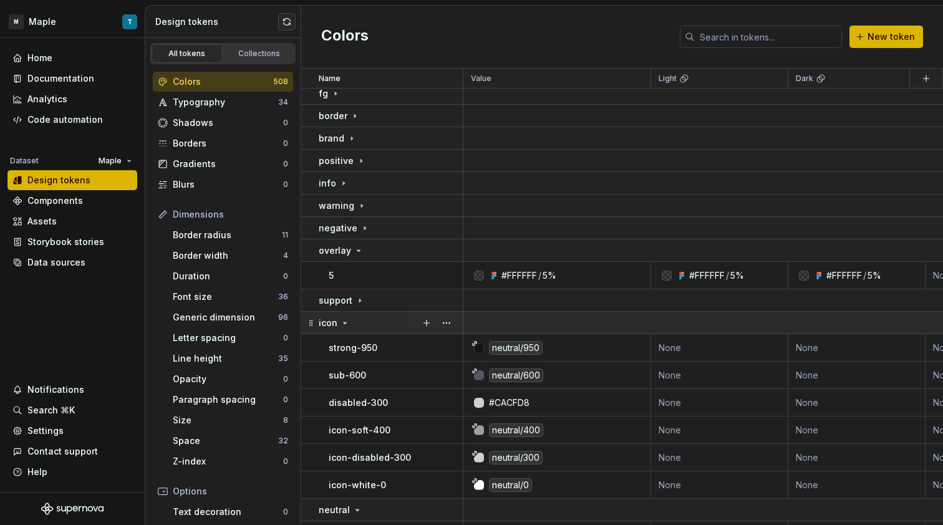
click at [383, 321] on div "icon" at bounding box center [390, 323] width 143 height 12
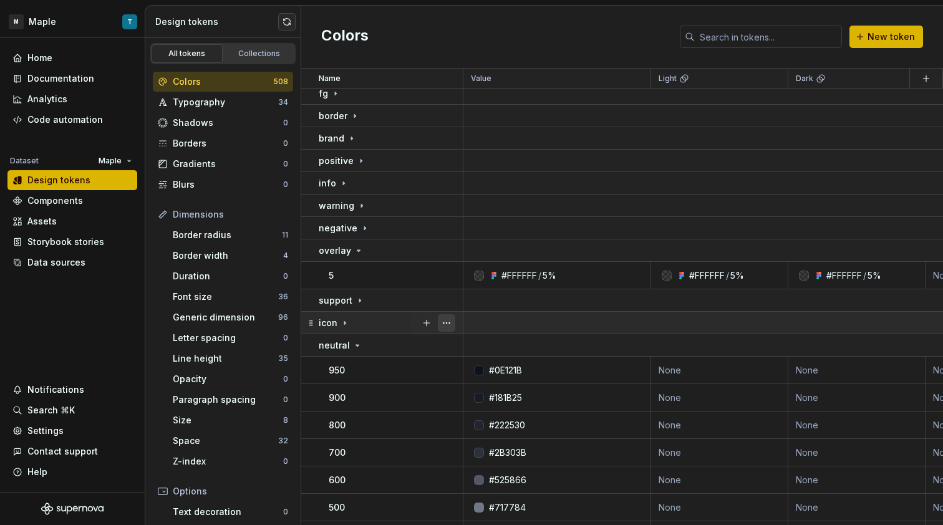
click at [455, 324] on div at bounding box center [436, 323] width 52 height 22
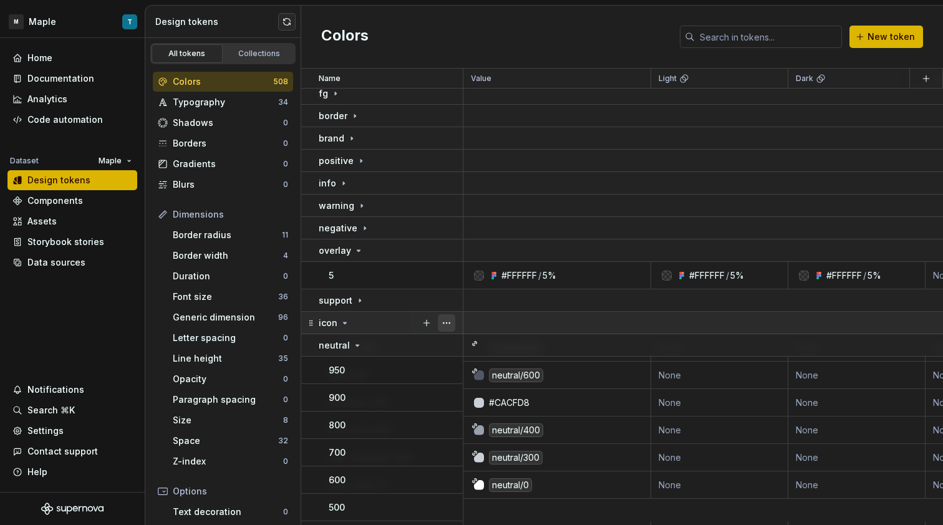
click at [451, 323] on button "button" at bounding box center [446, 322] width 17 height 17
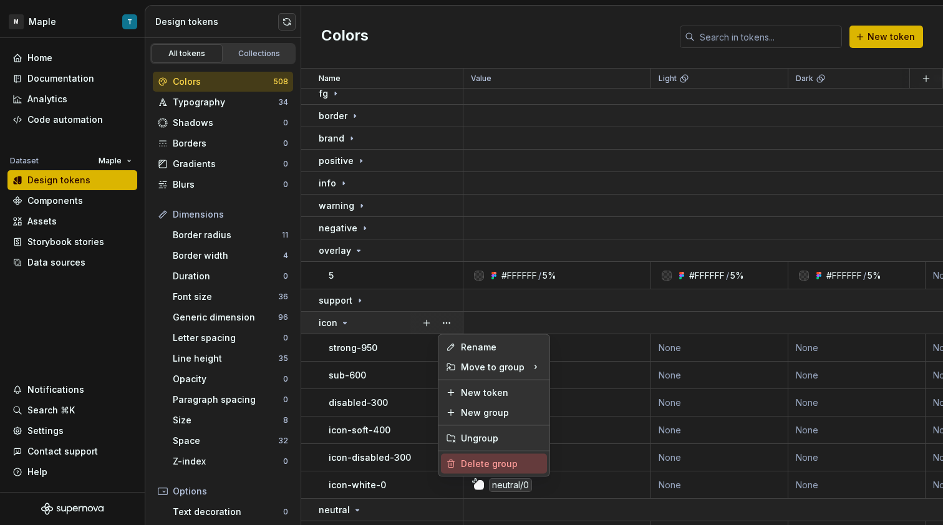
click at [487, 466] on div "Delete group" at bounding box center [501, 464] width 81 height 12
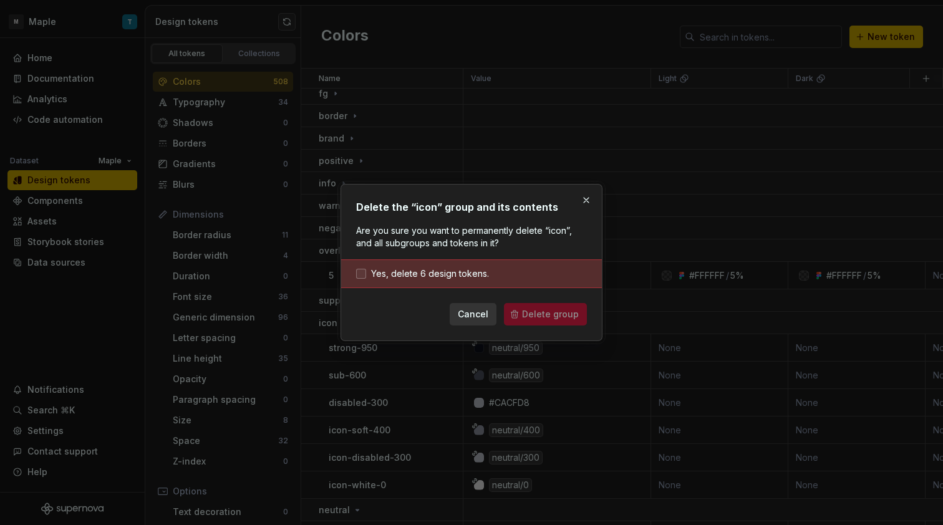
click at [453, 277] on span "Yes, delete 6 design tokens." at bounding box center [430, 274] width 118 height 12
click at [513, 317] on button "Delete group" at bounding box center [545, 314] width 83 height 22
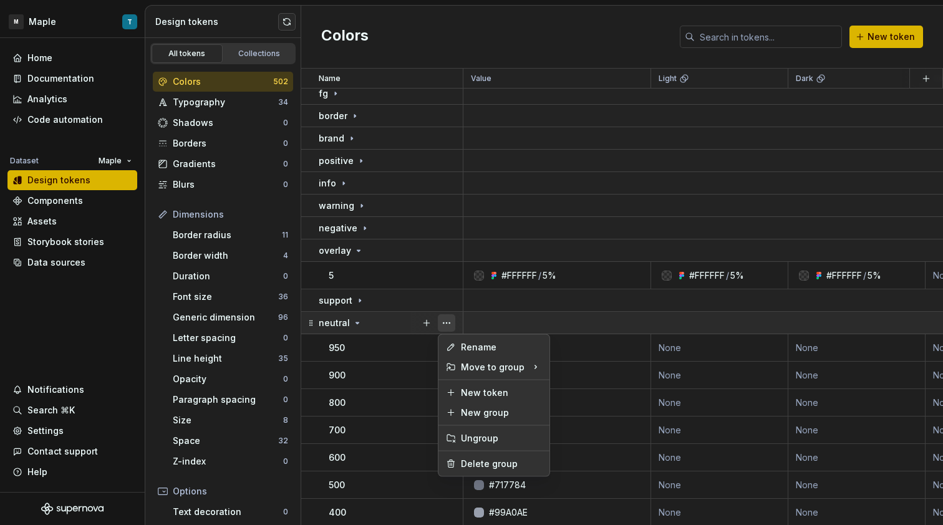
click at [443, 322] on button "button" at bounding box center [446, 322] width 17 height 17
click at [478, 468] on div "Delete group" at bounding box center [501, 464] width 81 height 12
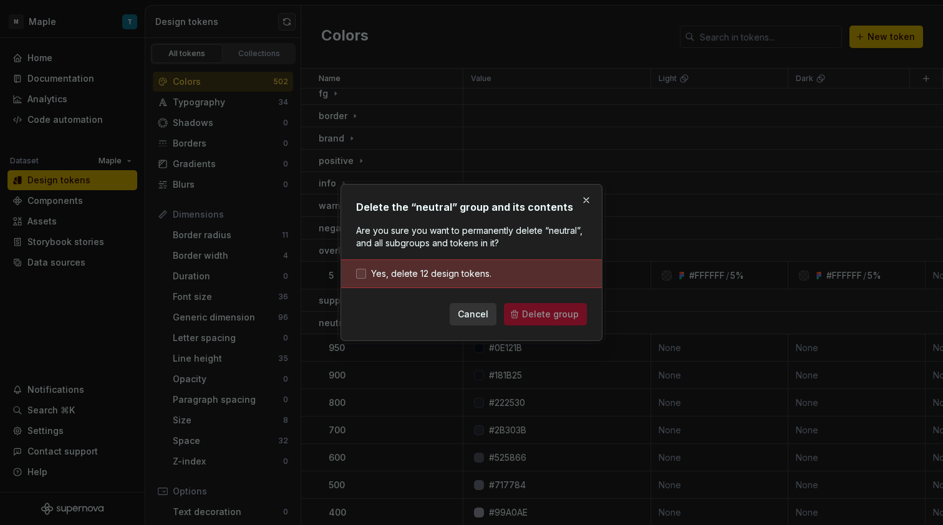
click at [452, 271] on span "Yes, delete 12 design tokens." at bounding box center [431, 274] width 120 height 12
click at [523, 314] on button "Delete group" at bounding box center [545, 314] width 83 height 22
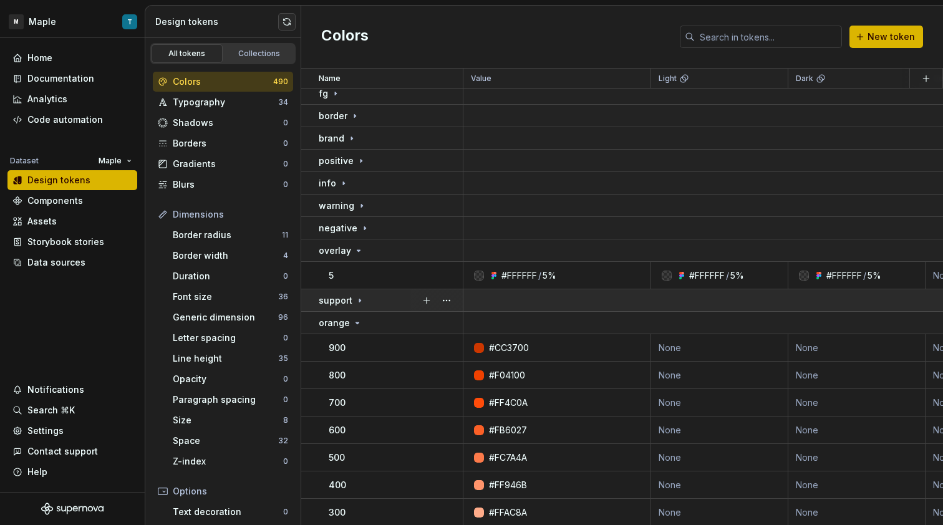
click at [366, 307] on td "support" at bounding box center [382, 300] width 162 height 22
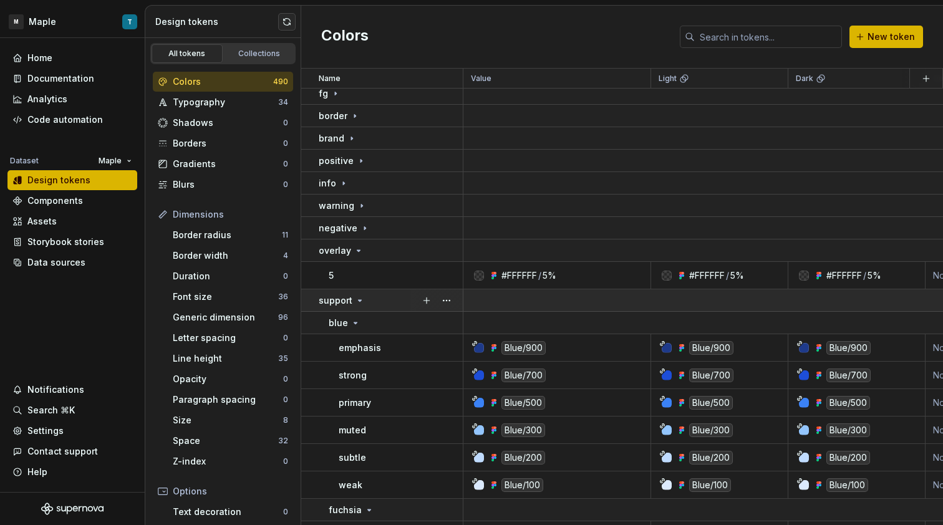
click at [366, 306] on td "support" at bounding box center [382, 300] width 162 height 22
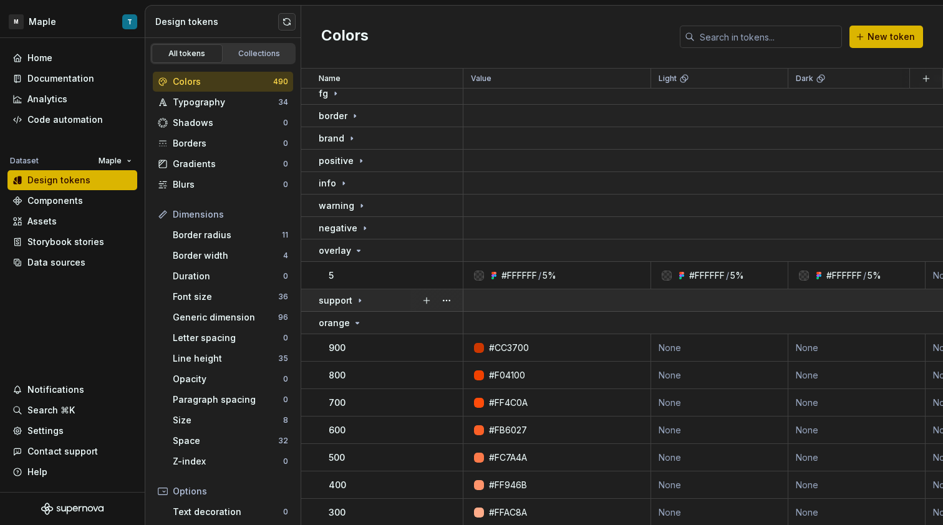
click at [375, 303] on div "support" at bounding box center [390, 300] width 143 height 12
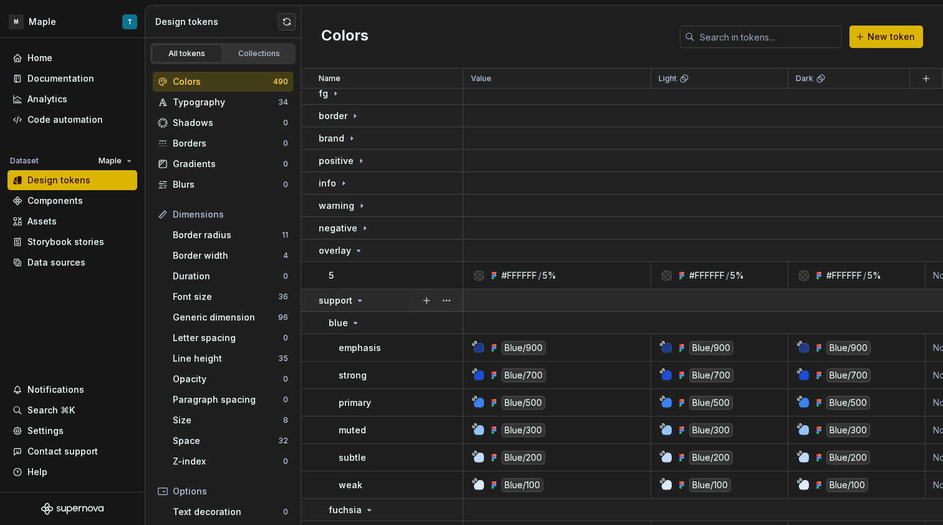
click at [375, 302] on div "support" at bounding box center [390, 300] width 143 height 12
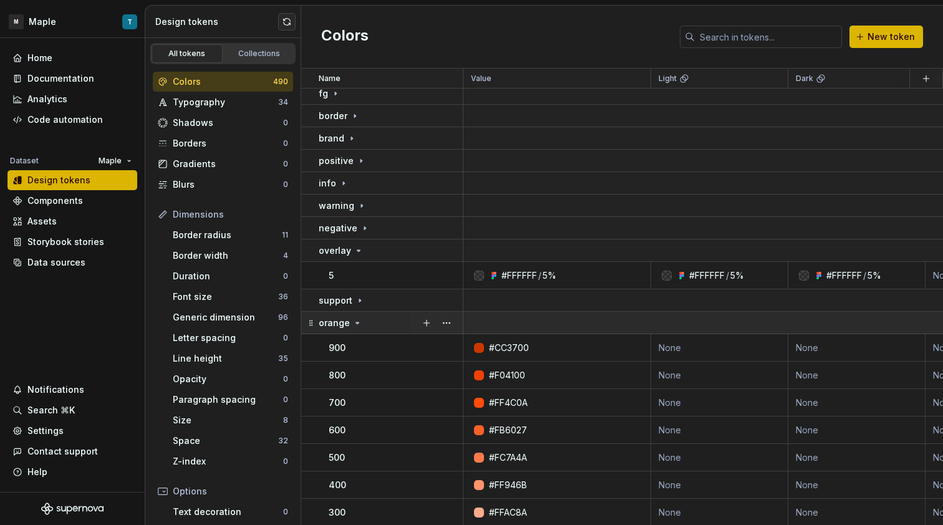
click at [353, 320] on icon at bounding box center [357, 323] width 10 height 10
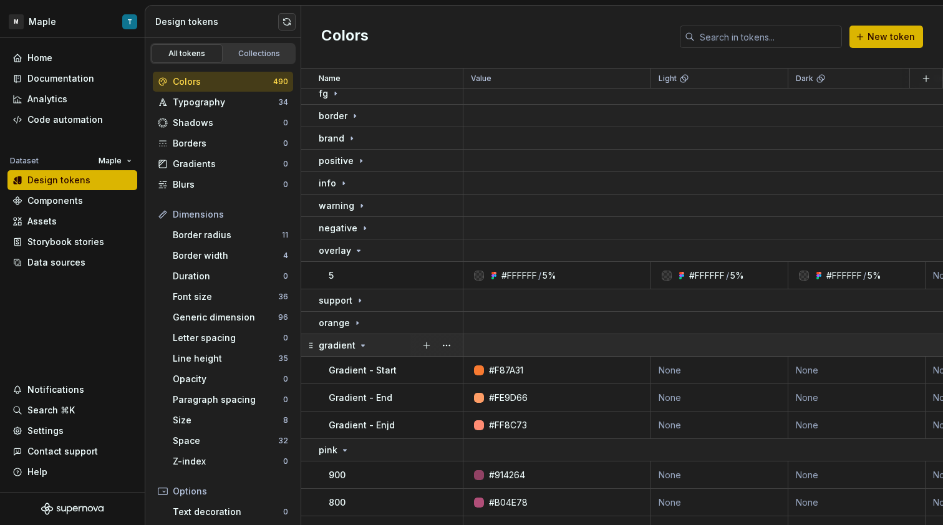
click at [358, 349] on icon at bounding box center [363, 345] width 10 height 10
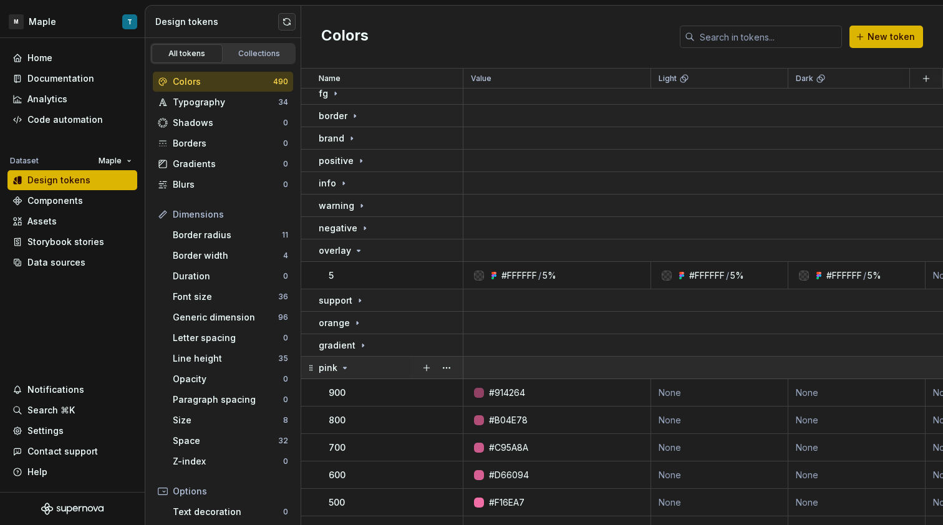
click at [353, 374] on td "pink" at bounding box center [382, 368] width 162 height 22
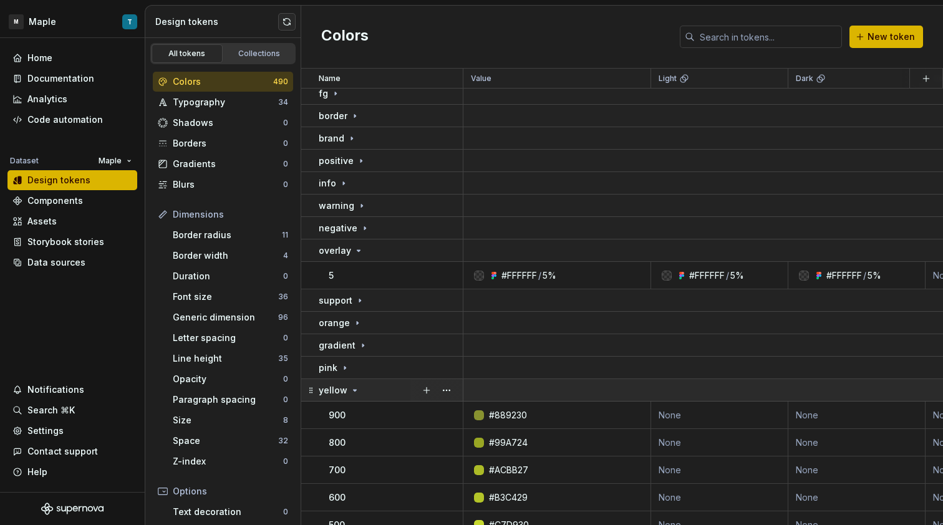
click at [350, 389] on icon at bounding box center [355, 390] width 10 height 10
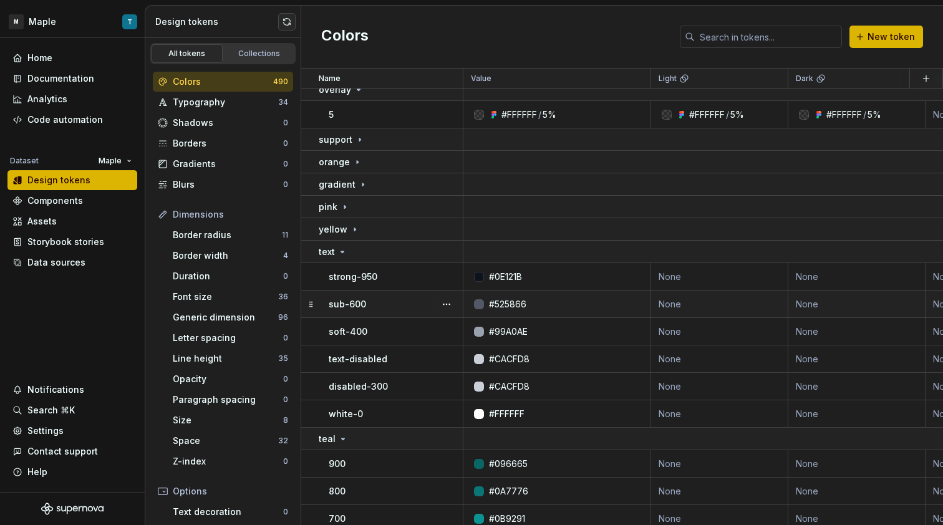
scroll to position [826, 0]
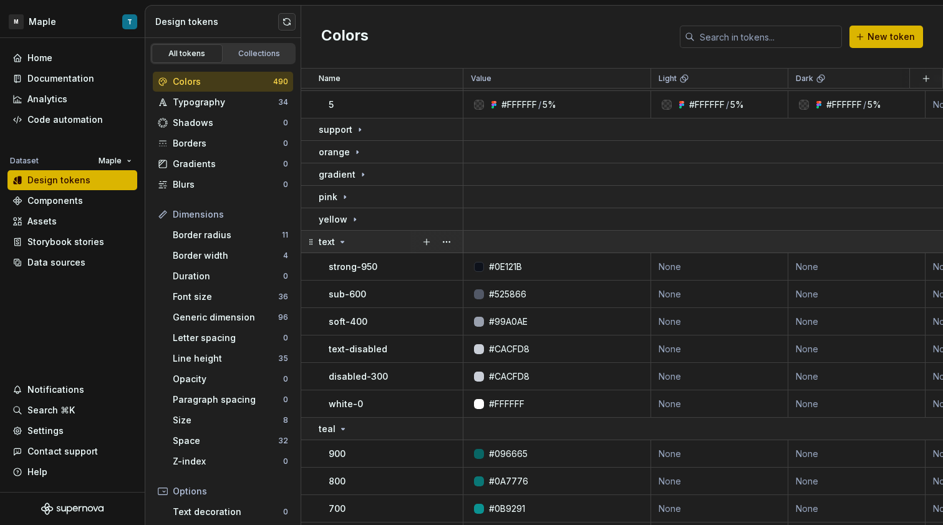
click at [346, 245] on icon at bounding box center [342, 242] width 10 height 10
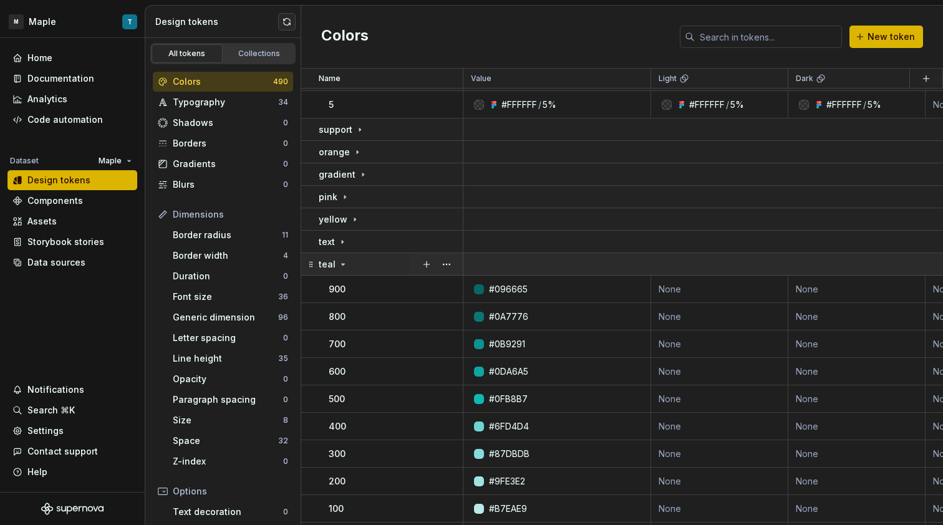
click at [349, 263] on div "teal" at bounding box center [390, 264] width 143 height 12
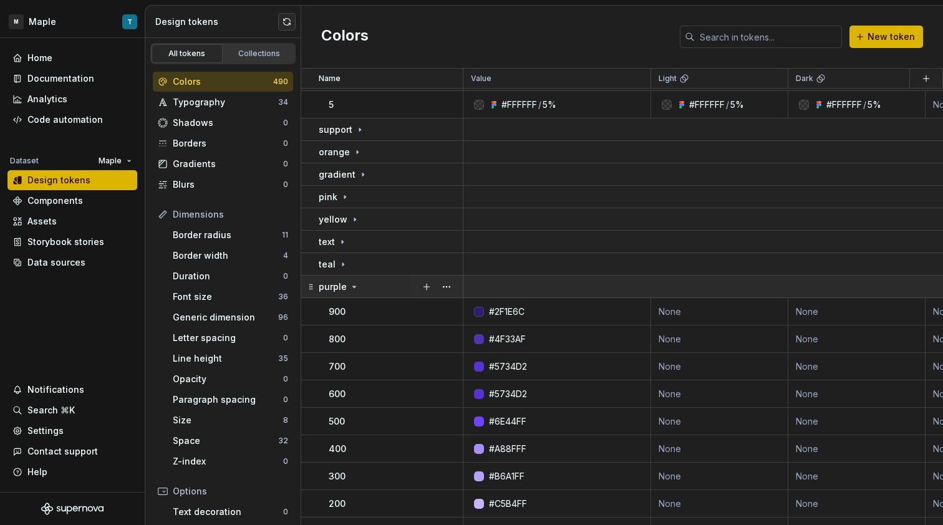
click at [348, 294] on td "purple" at bounding box center [382, 287] width 162 height 22
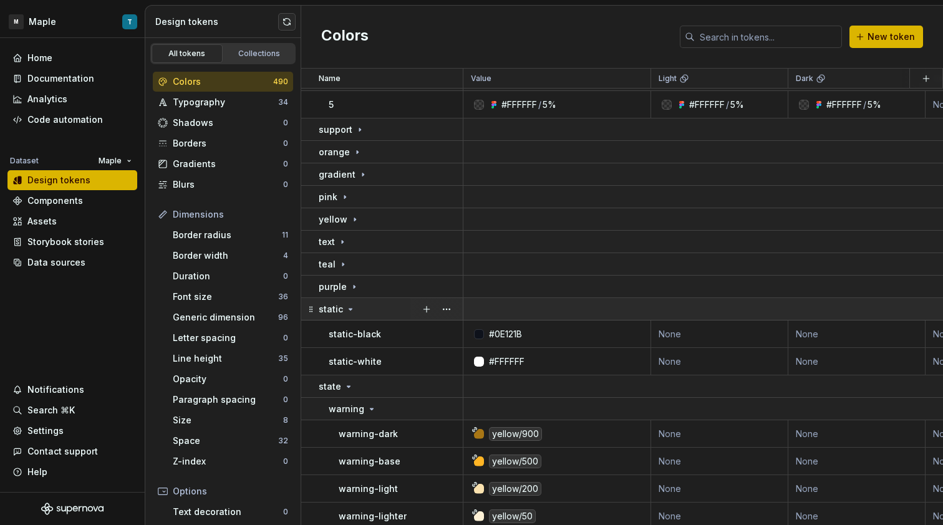
click at [349, 311] on icon at bounding box center [350, 309] width 10 height 10
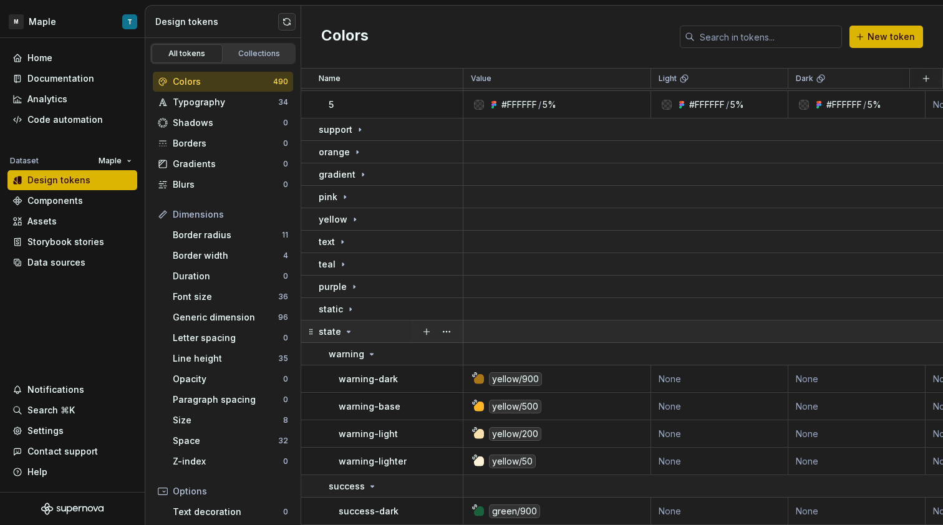
click at [351, 333] on icon at bounding box center [349, 332] width 10 height 10
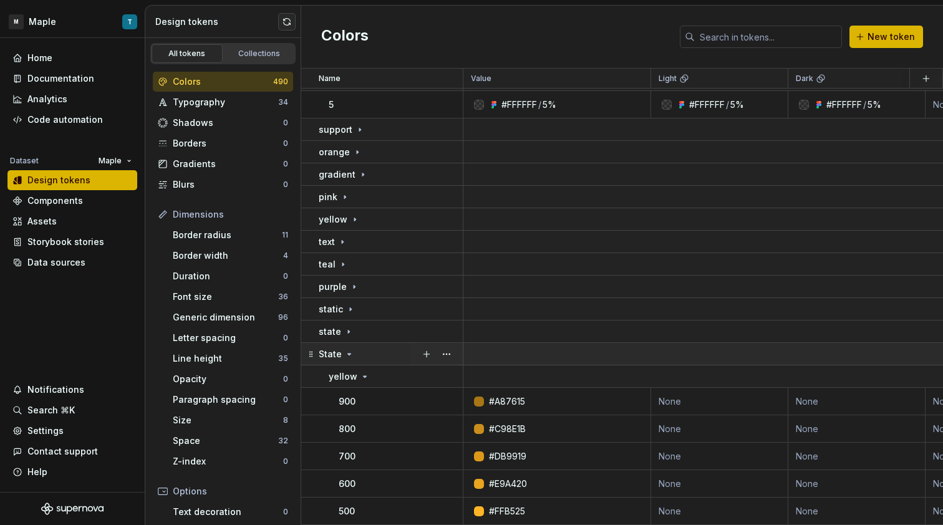
click at [354, 352] on div "State" at bounding box center [390, 354] width 143 height 12
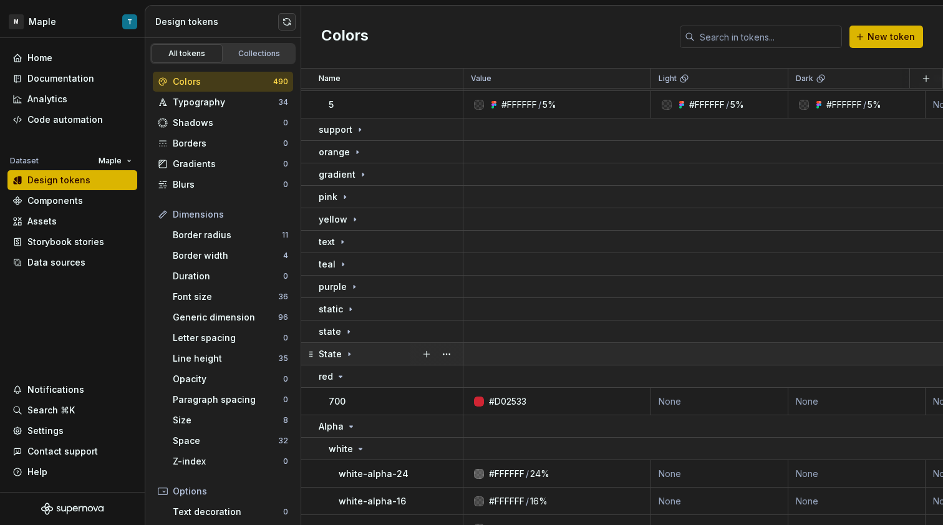
click at [351, 374] on div "red" at bounding box center [390, 376] width 143 height 12
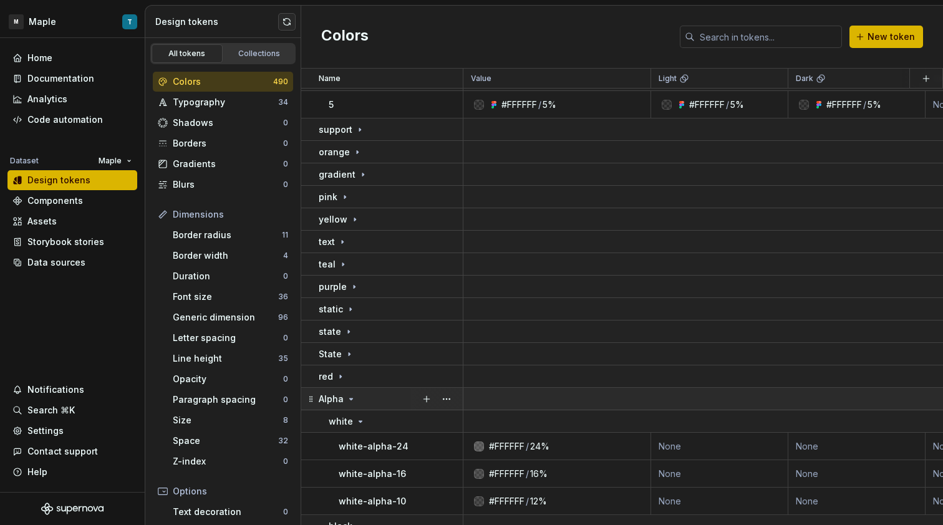
click at [350, 393] on div "Alpha" at bounding box center [337, 399] width 37 height 12
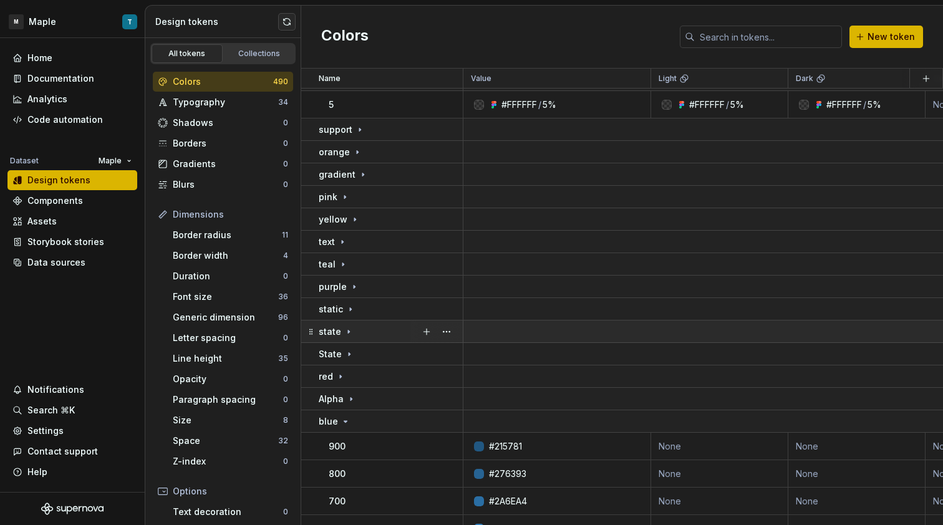
click at [350, 418] on div "blue" at bounding box center [390, 421] width 143 height 12
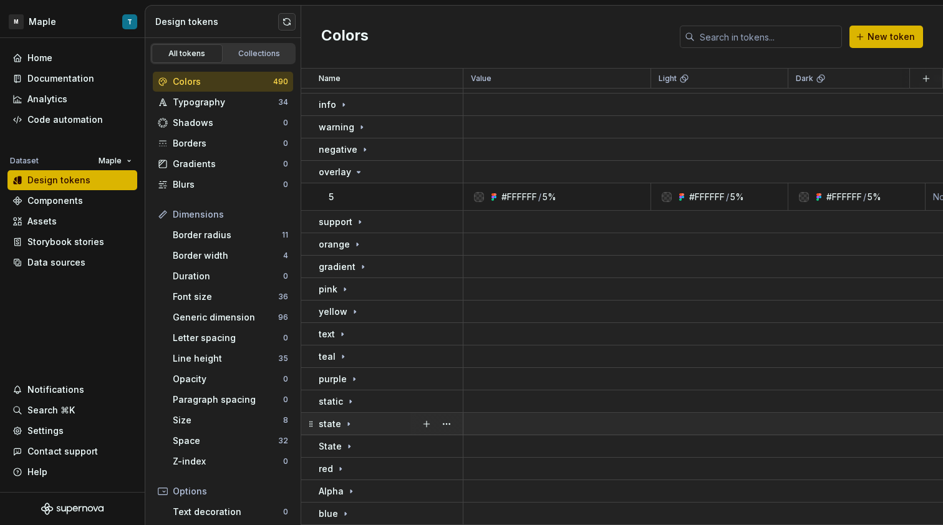
scroll to position [740, 0]
click at [450, 238] on button "button" at bounding box center [446, 244] width 17 height 17
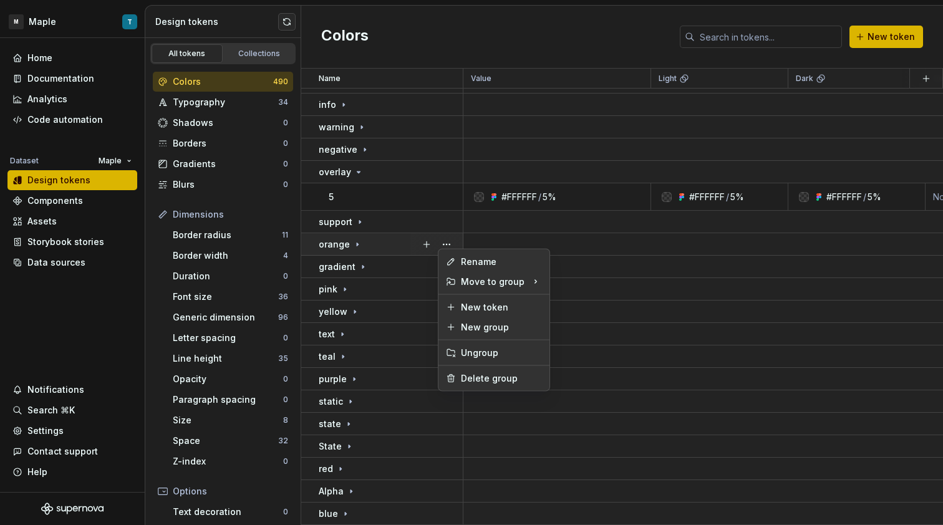
drag, startPoint x: 496, startPoint y: 391, endPoint x: 497, endPoint y: 382, distance: 8.8
click at [496, 391] on div "Rename Move to group New token New group Ungroup Delete group" at bounding box center [494, 320] width 112 height 143
click at [498, 382] on div "Delete group" at bounding box center [501, 378] width 81 height 12
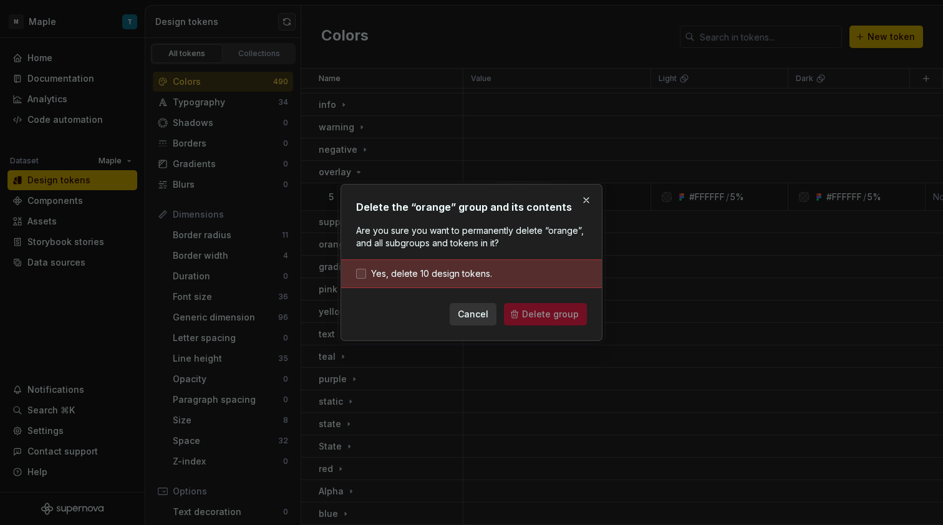
click at [489, 272] on span "Yes, delete 10 design tokens." at bounding box center [431, 274] width 121 height 12
click at [526, 323] on button "Delete group" at bounding box center [545, 314] width 83 height 22
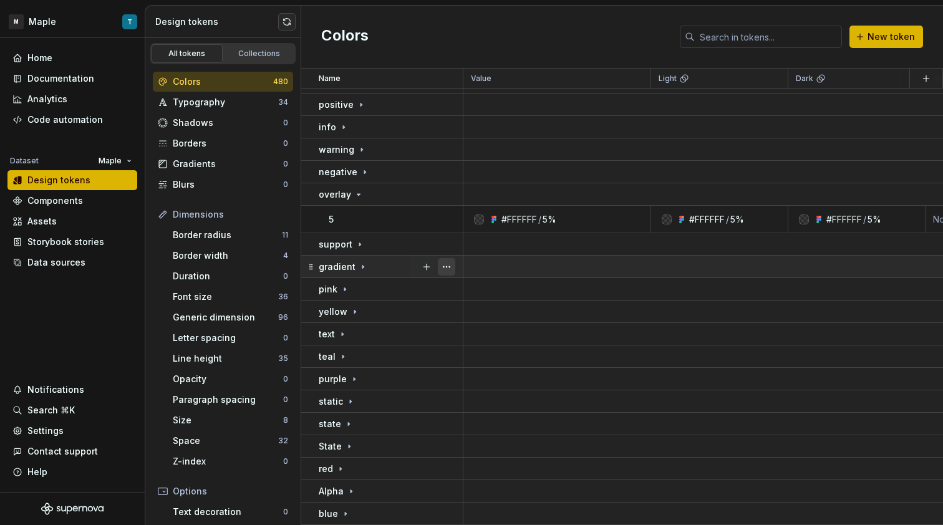
click at [453, 258] on button "button" at bounding box center [446, 266] width 17 height 17
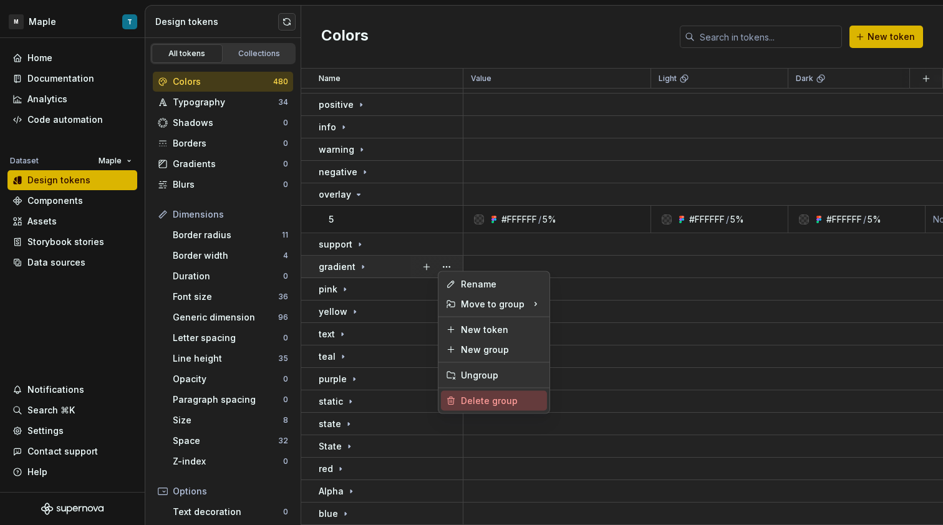
click at [474, 402] on div "Delete group" at bounding box center [501, 401] width 81 height 12
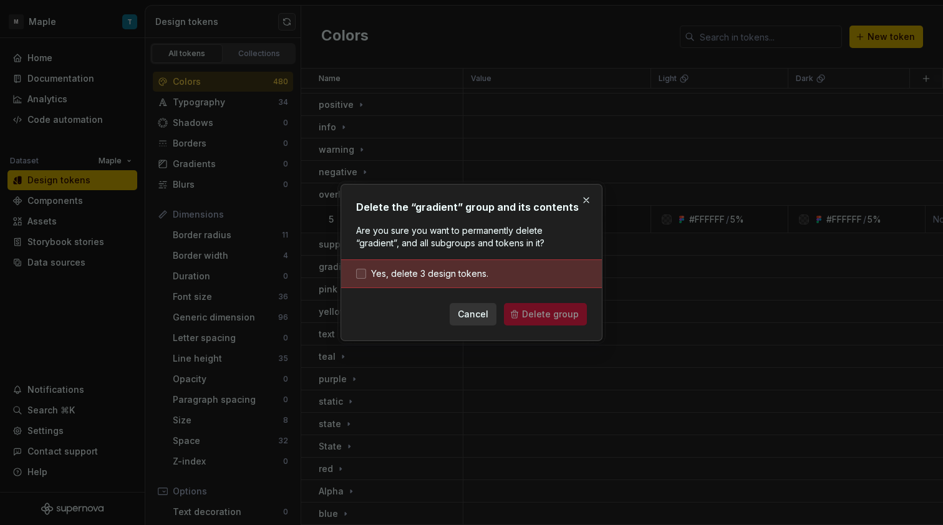
click at [441, 274] on span "Yes, delete 3 design tokens." at bounding box center [429, 274] width 117 height 12
click at [561, 318] on span "Delete group" at bounding box center [550, 314] width 57 height 12
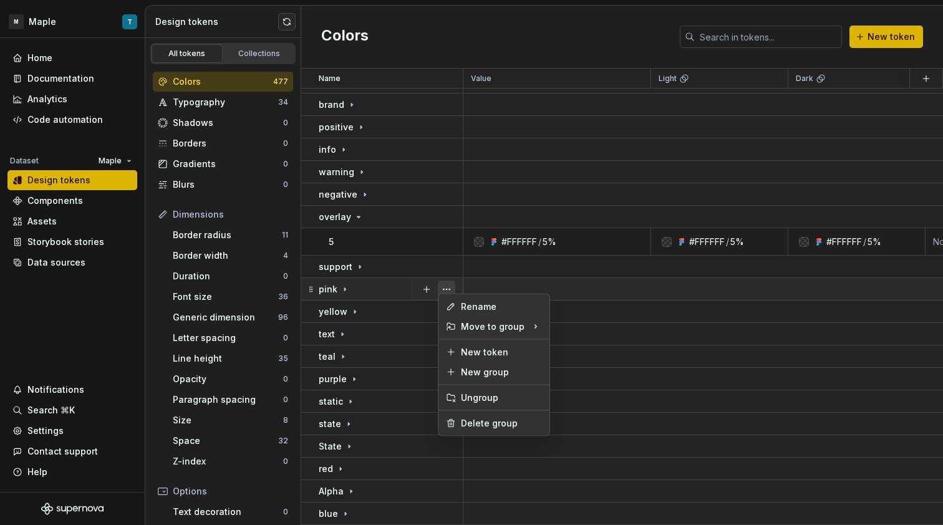
click at [450, 282] on button "button" at bounding box center [446, 289] width 17 height 17
click at [476, 427] on div "Delete group" at bounding box center [501, 423] width 81 height 12
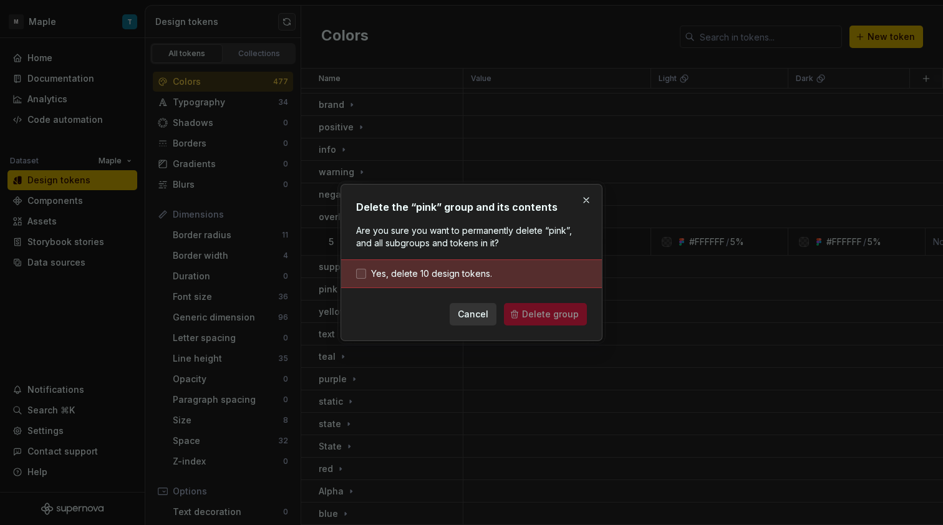
click at [473, 271] on span "Yes, delete 10 design tokens." at bounding box center [431, 274] width 121 height 12
click at [554, 322] on button "Delete group" at bounding box center [545, 314] width 83 height 22
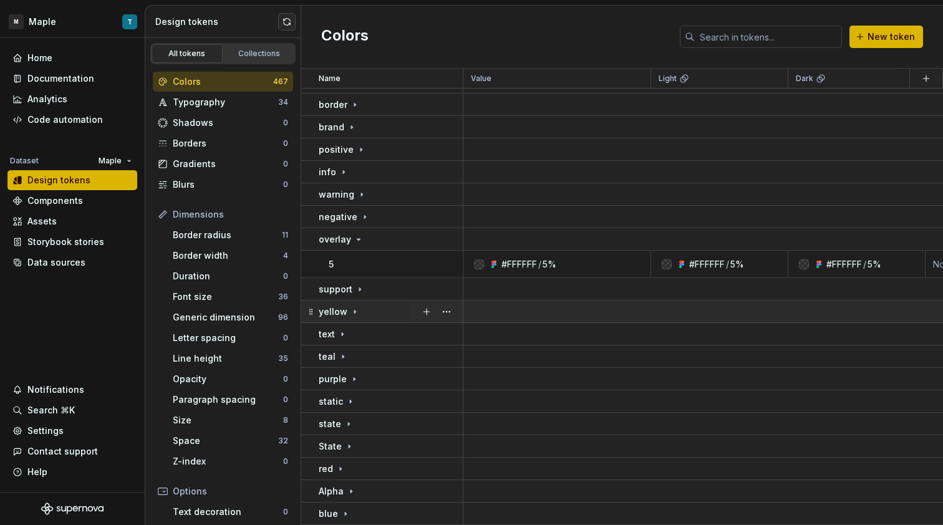
click at [456, 306] on div at bounding box center [436, 312] width 52 height 22
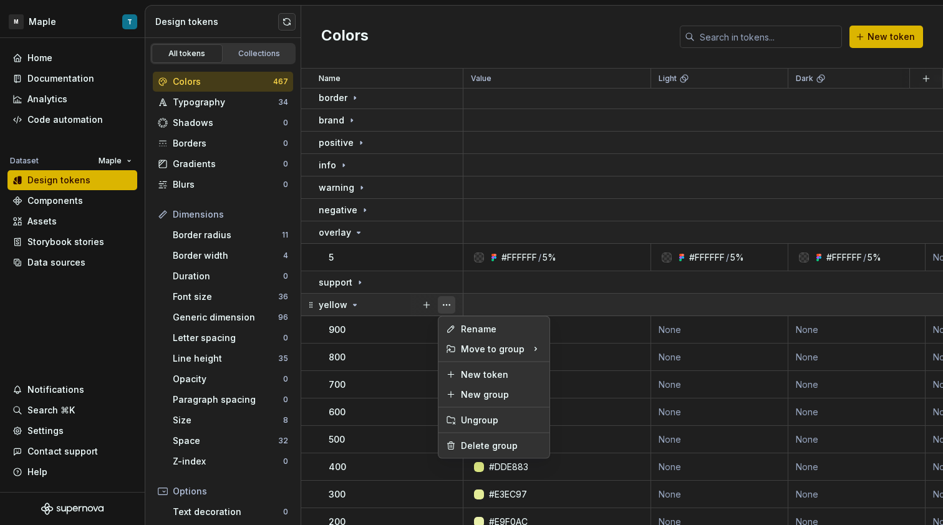
click at [451, 306] on button "button" at bounding box center [446, 304] width 17 height 17
click at [463, 440] on div "Delete group" at bounding box center [501, 446] width 81 height 12
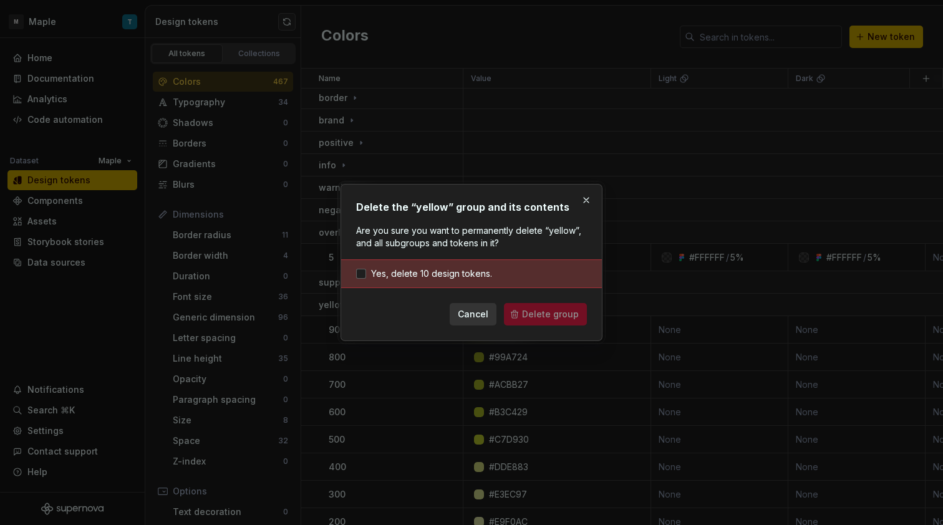
click at [432, 264] on div "Yes, delete 10 design tokens." at bounding box center [471, 273] width 261 height 29
click at [446, 276] on span "Yes, delete 10 design tokens." at bounding box center [431, 274] width 121 height 12
click at [536, 310] on span "Delete group" at bounding box center [550, 314] width 57 height 12
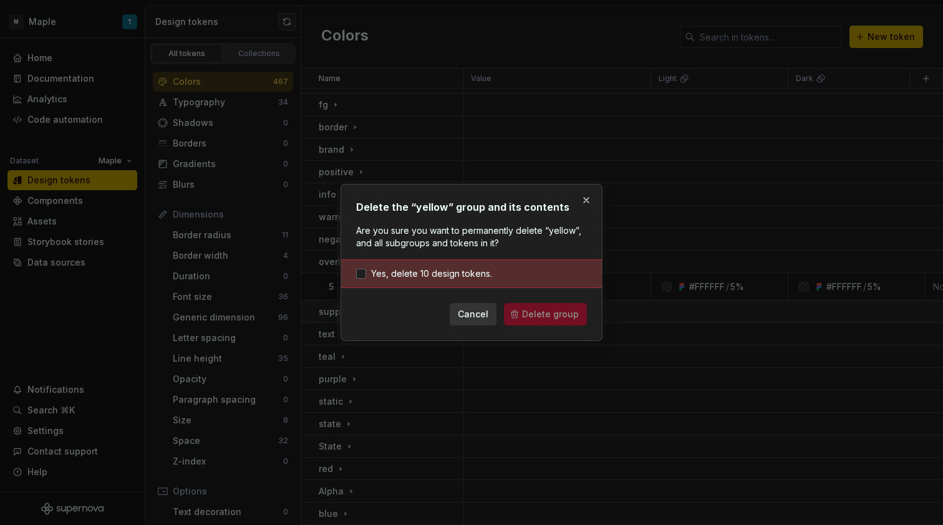
scroll to position [650, 0]
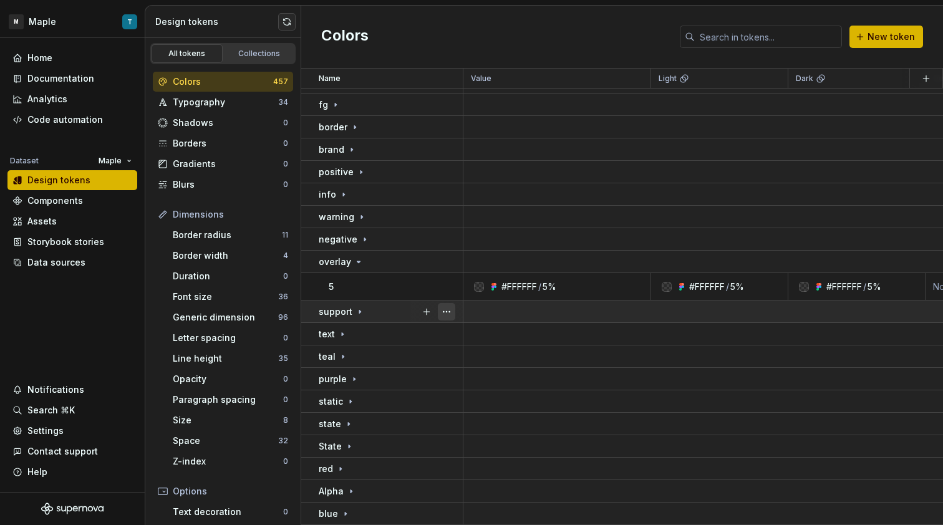
click at [441, 303] on button "button" at bounding box center [446, 311] width 17 height 17
click at [450, 325] on button "button" at bounding box center [446, 333] width 17 height 17
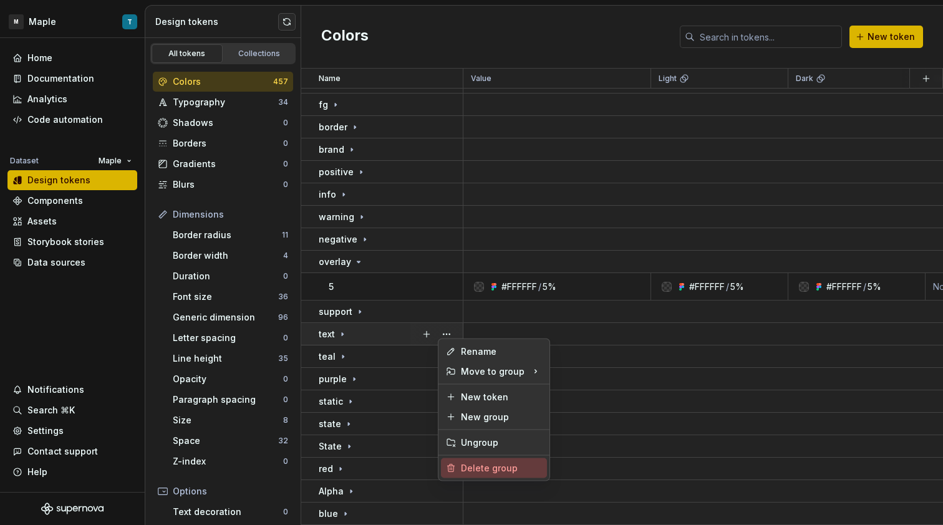
click at [498, 464] on div "Delete group" at bounding box center [501, 468] width 81 height 12
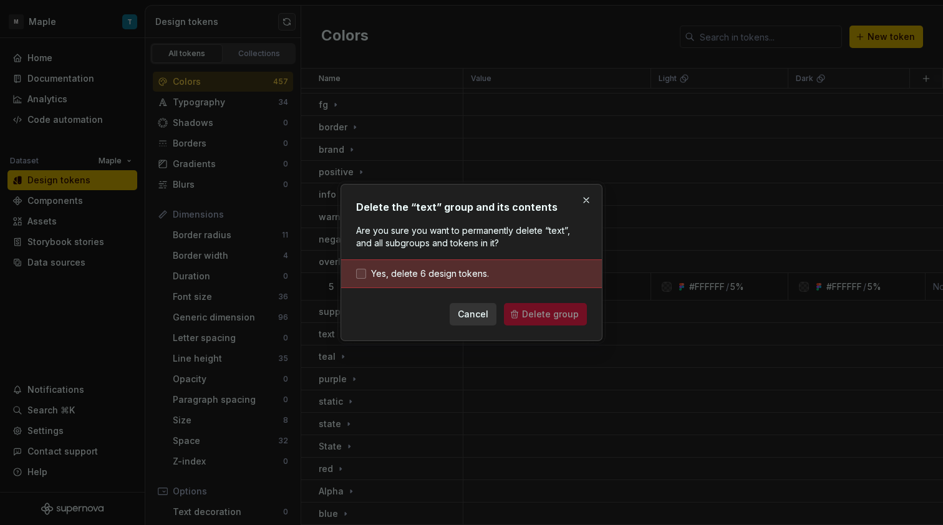
click at [431, 277] on span "Yes, delete 6 design tokens." at bounding box center [430, 274] width 118 height 12
click at [533, 316] on span "Delete group" at bounding box center [550, 314] width 57 height 12
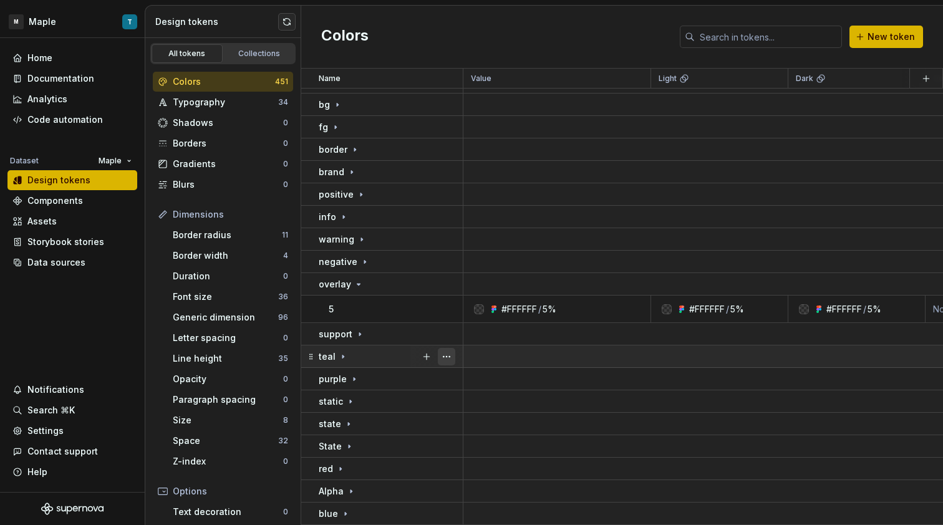
click at [447, 354] on button "button" at bounding box center [446, 356] width 17 height 17
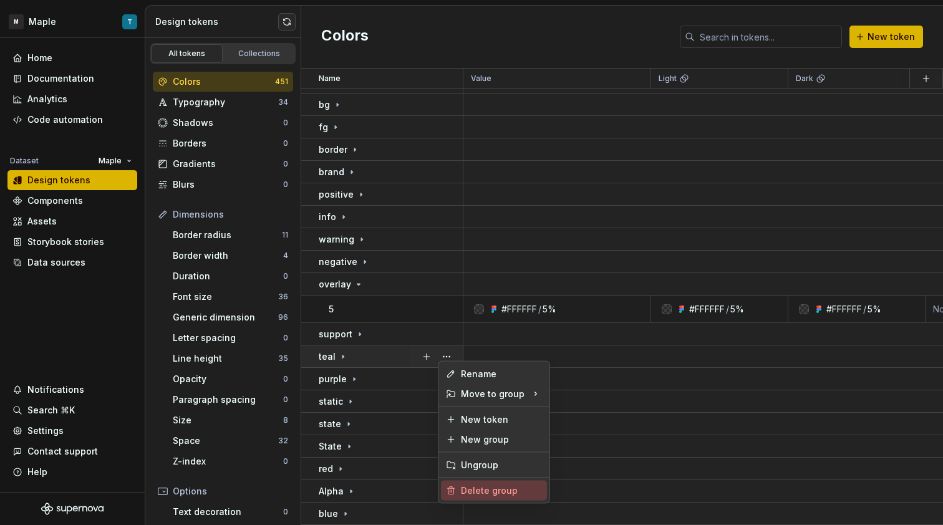
click at [483, 486] on div "Delete group" at bounding box center [501, 490] width 81 height 12
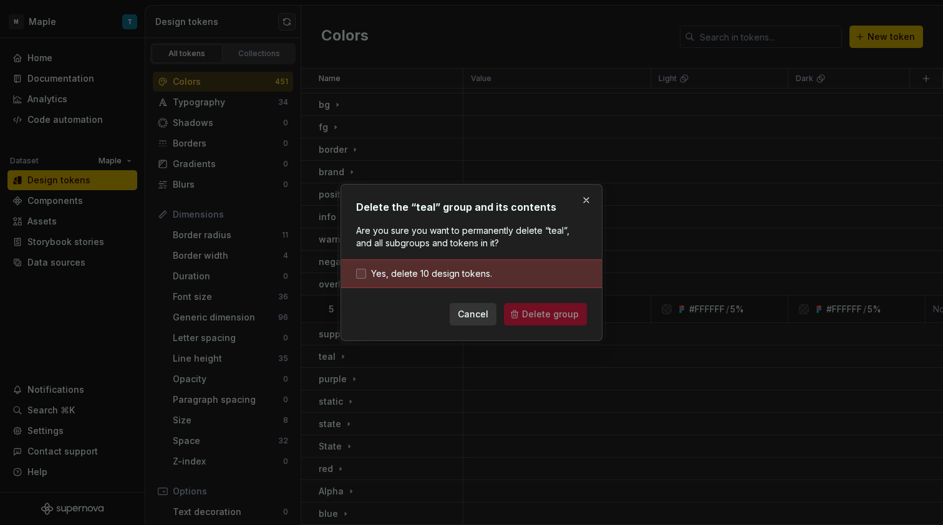
click at [488, 274] on span "Yes, delete 10 design tokens." at bounding box center [431, 274] width 121 height 12
click at [529, 308] on button "Delete group" at bounding box center [545, 314] width 83 height 22
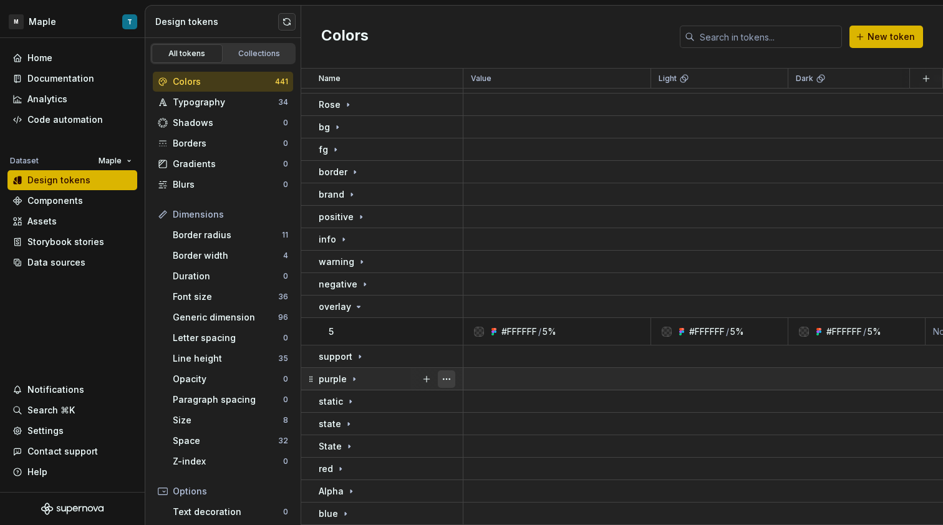
click at [448, 370] on button "button" at bounding box center [446, 378] width 17 height 17
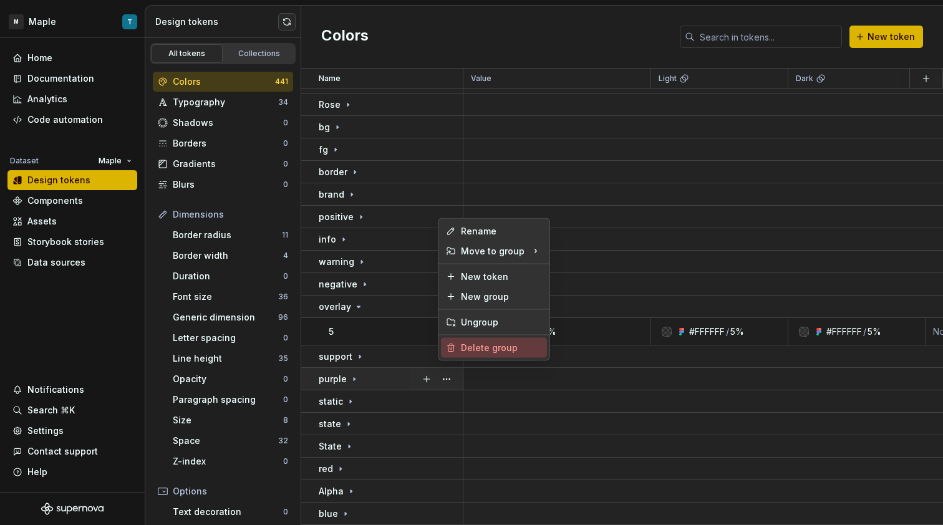
click at [486, 349] on div "Delete group" at bounding box center [501, 348] width 81 height 12
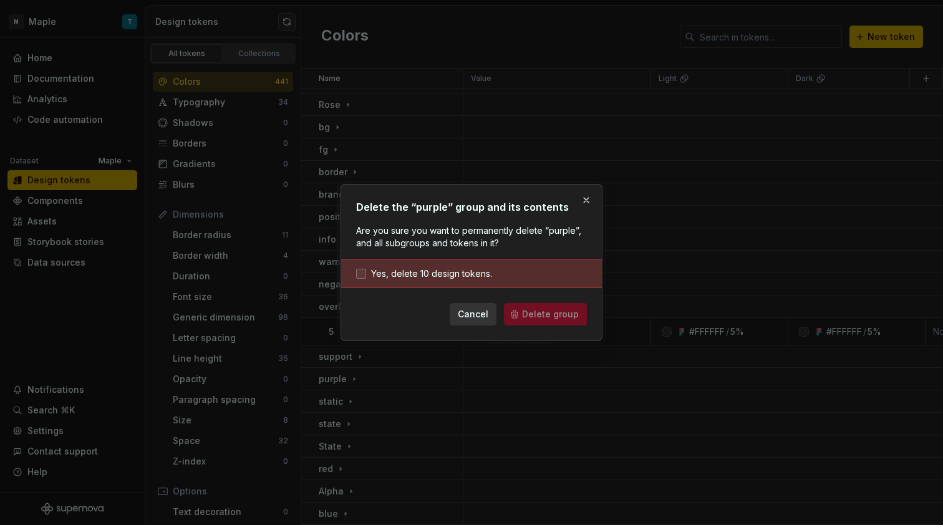
click at [440, 278] on span "Yes, delete 10 design tokens." at bounding box center [431, 274] width 121 height 12
click at [528, 312] on span "Delete group" at bounding box center [550, 314] width 57 height 12
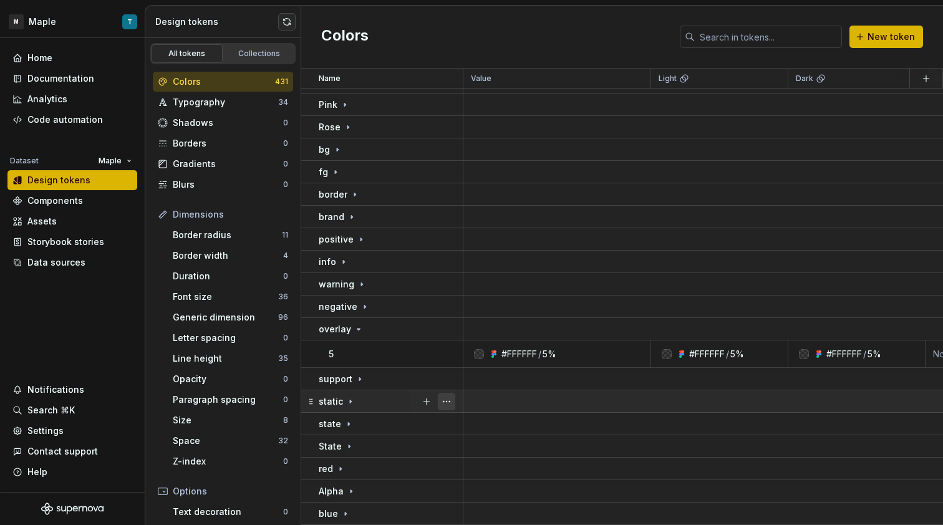
click at [447, 393] on button "button" at bounding box center [446, 401] width 17 height 17
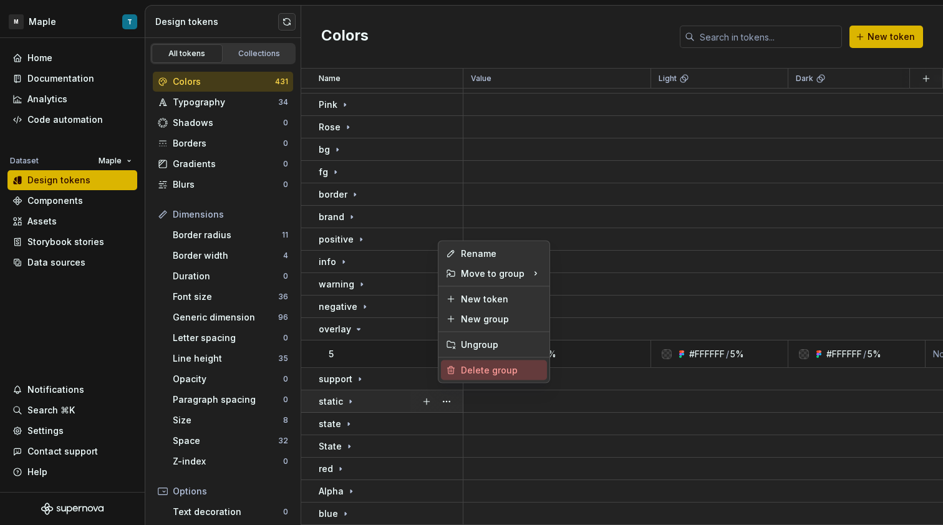
click at [485, 376] on div "Delete group" at bounding box center [501, 370] width 81 height 12
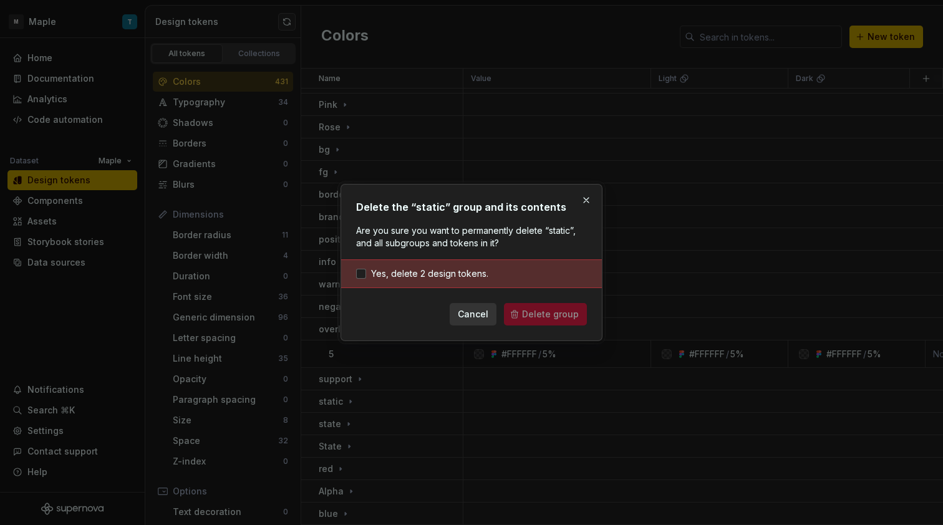
click at [444, 282] on div "Yes, delete 2 design tokens." at bounding box center [471, 273] width 261 height 29
click at [456, 278] on span "Yes, delete 2 design tokens." at bounding box center [429, 274] width 117 height 12
click at [507, 314] on div "Cancel Delete group" at bounding box center [471, 314] width 231 height 22
click at [546, 316] on span "Delete group" at bounding box center [550, 314] width 57 height 12
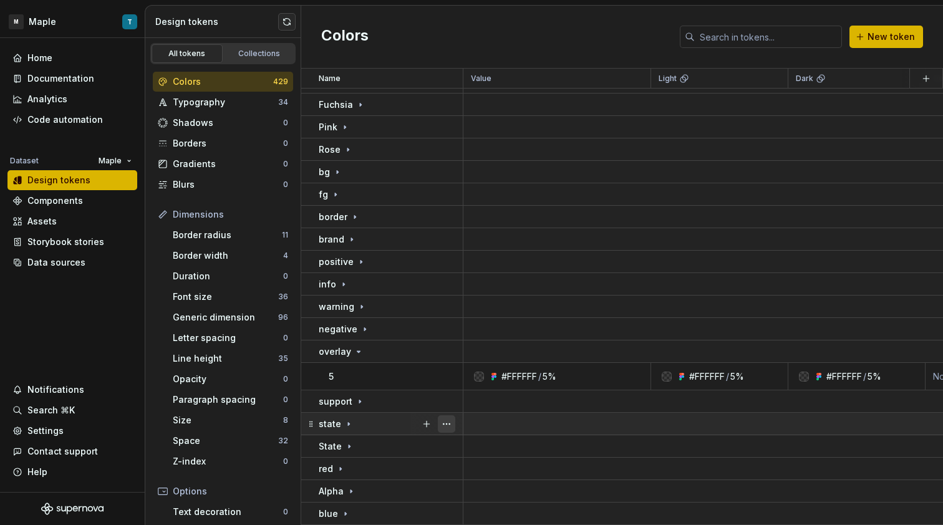
click at [446, 418] on button "button" at bounding box center [446, 423] width 17 height 17
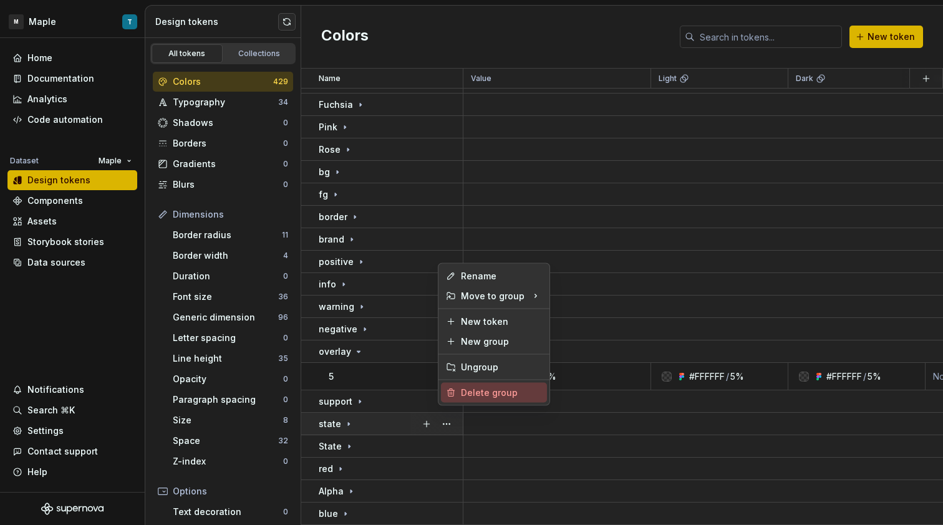
click at [486, 394] on div "Delete group" at bounding box center [501, 393] width 81 height 12
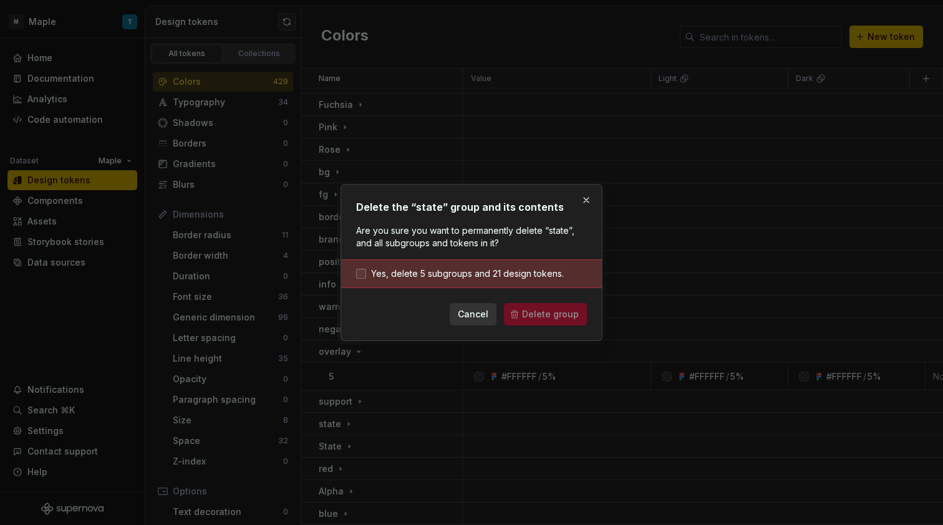
click at [451, 275] on span "Yes, delete 5 subgroups and 21 design tokens." at bounding box center [467, 274] width 193 height 12
click at [523, 312] on button "Delete group" at bounding box center [545, 314] width 83 height 22
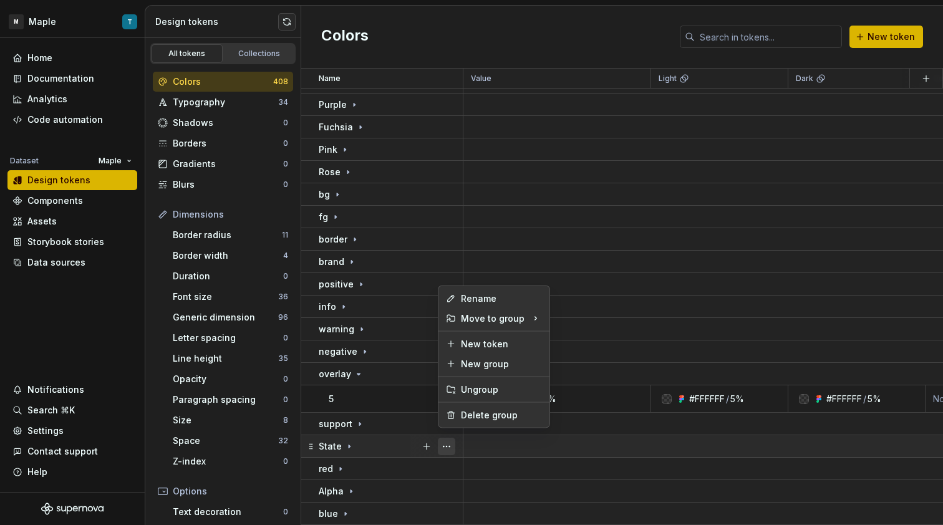
click at [442, 443] on button "button" at bounding box center [446, 446] width 17 height 17
click at [480, 415] on div "Delete group" at bounding box center [501, 415] width 81 height 12
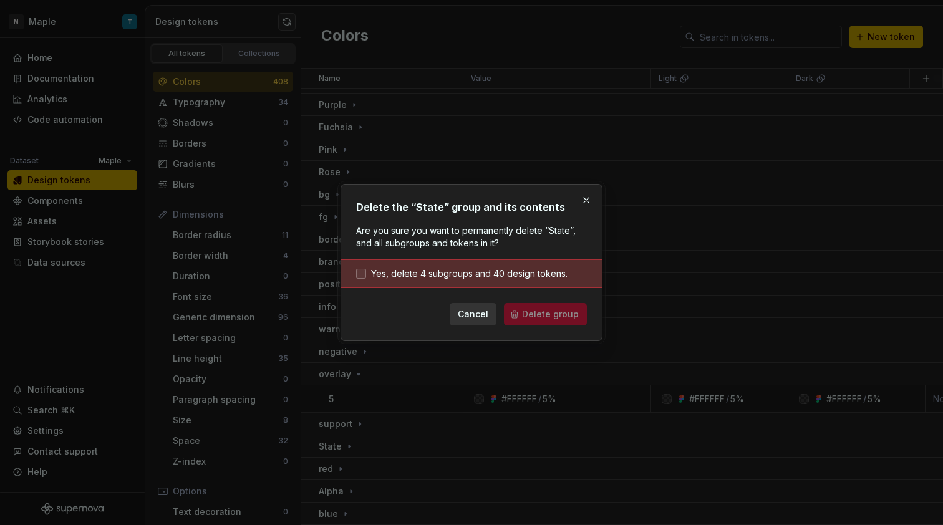
click at [480, 271] on span "Yes, delete 4 subgroups and 40 design tokens." at bounding box center [469, 274] width 196 height 12
click at [534, 301] on form "Yes, delete 4 subgroups and 40 design tokens. Cancel Delete group" at bounding box center [471, 292] width 231 height 66
click at [539, 312] on span "Delete group" at bounding box center [550, 314] width 57 height 12
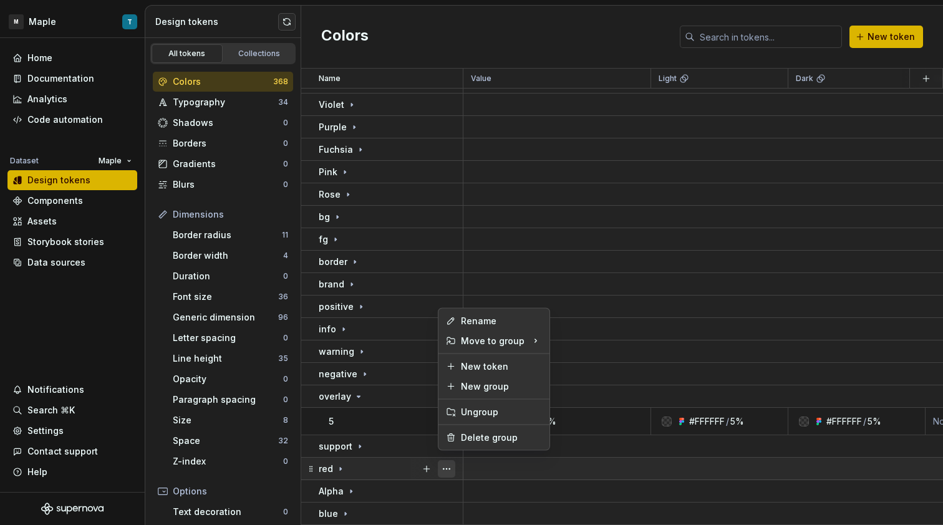
click at [443, 463] on button "button" at bounding box center [446, 468] width 17 height 17
click at [484, 430] on div "Delete group" at bounding box center [494, 438] width 106 height 20
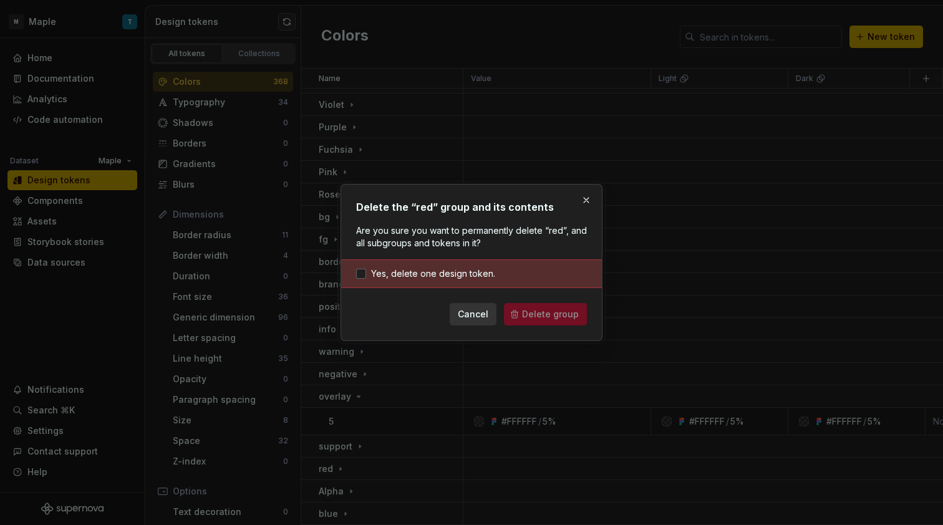
click at [448, 261] on div "Yes, delete one design token." at bounding box center [471, 273] width 261 height 29
click at [448, 268] on span "Yes, delete one design token." at bounding box center [433, 274] width 124 height 12
click at [544, 320] on button "Delete group" at bounding box center [545, 314] width 83 height 22
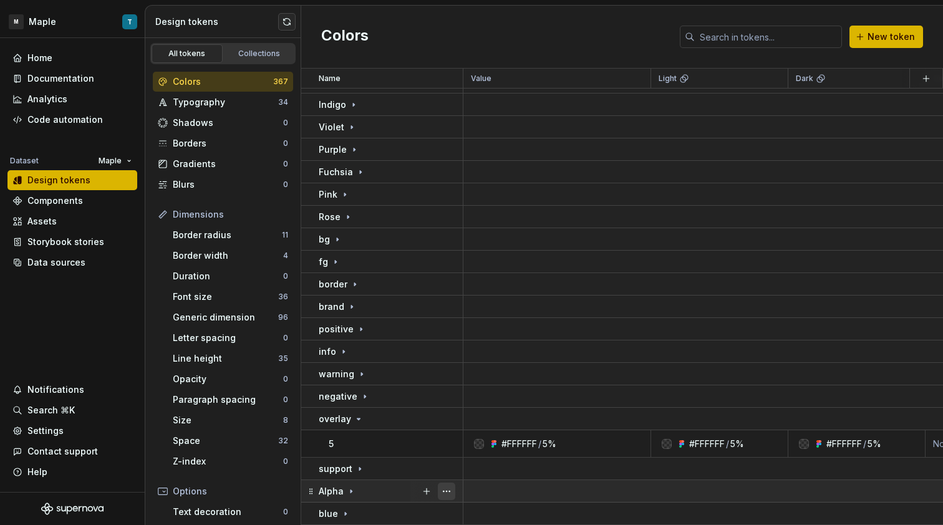
click at [446, 483] on button "button" at bounding box center [446, 491] width 17 height 17
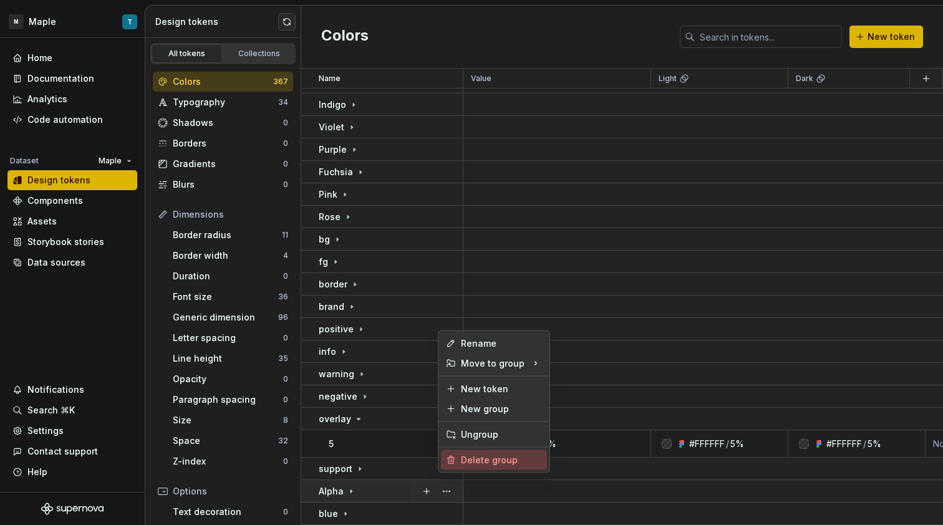
click at [473, 448] on div "Rename Move to group New token New group Ungroup Delete group" at bounding box center [494, 401] width 112 height 143
click at [475, 454] on div "Delete group" at bounding box center [501, 460] width 81 height 12
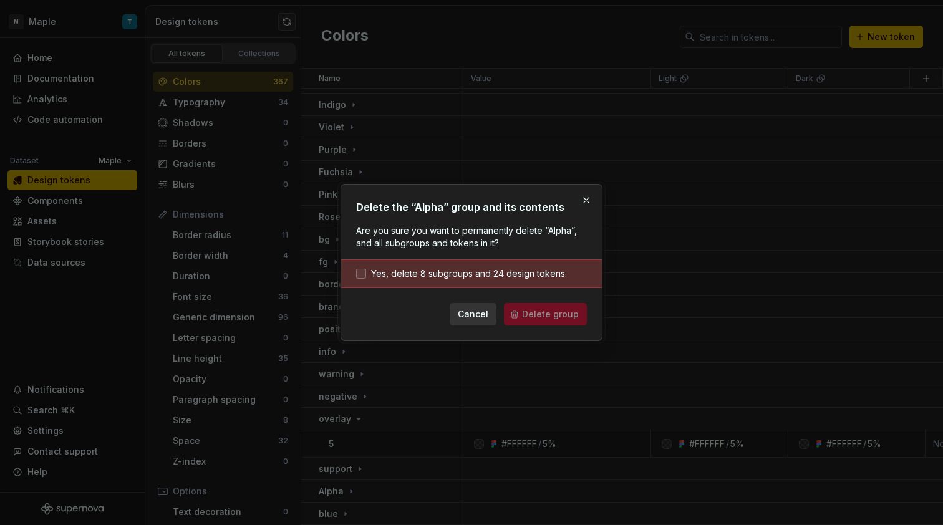
click at [443, 271] on span "Yes, delete 8 subgroups and 24 design tokens." at bounding box center [469, 274] width 196 height 12
click at [531, 316] on span "Delete group" at bounding box center [550, 314] width 57 height 12
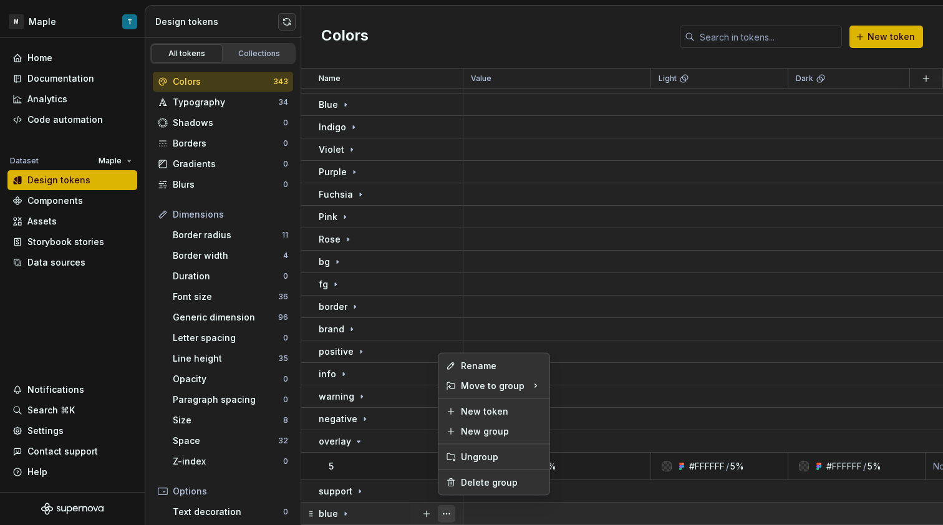
click at [452, 509] on button "button" at bounding box center [446, 513] width 17 height 17
click at [483, 476] on div "Delete group" at bounding box center [494, 483] width 106 height 20
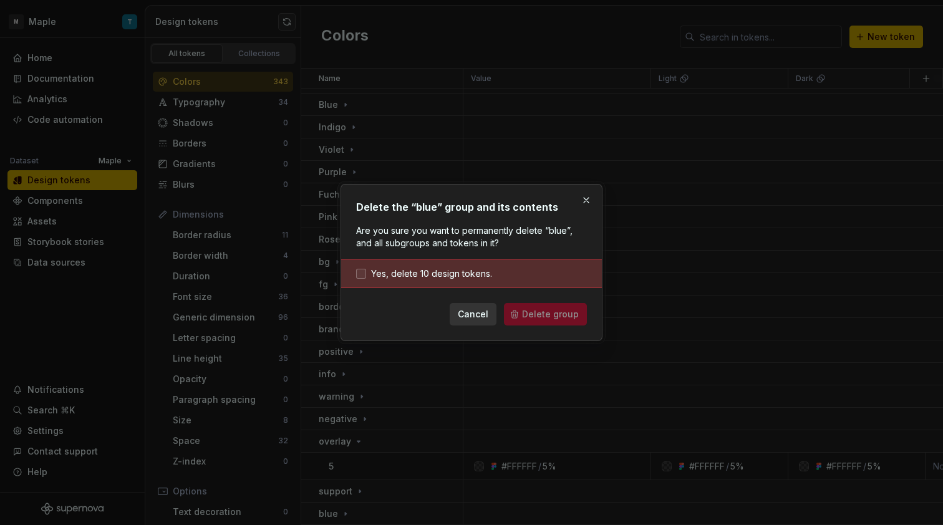
click at [468, 277] on span "Yes, delete 10 design tokens." at bounding box center [431, 274] width 121 height 12
click at [522, 302] on form "Yes, delete 10 design tokens. Cancel Delete group" at bounding box center [471, 292] width 231 height 66
click at [554, 334] on div "Delete the “blue” group and its contents Are you sure you want to permanently d…" at bounding box center [471, 262] width 262 height 157
click at [549, 316] on span "Delete group" at bounding box center [550, 314] width 57 height 12
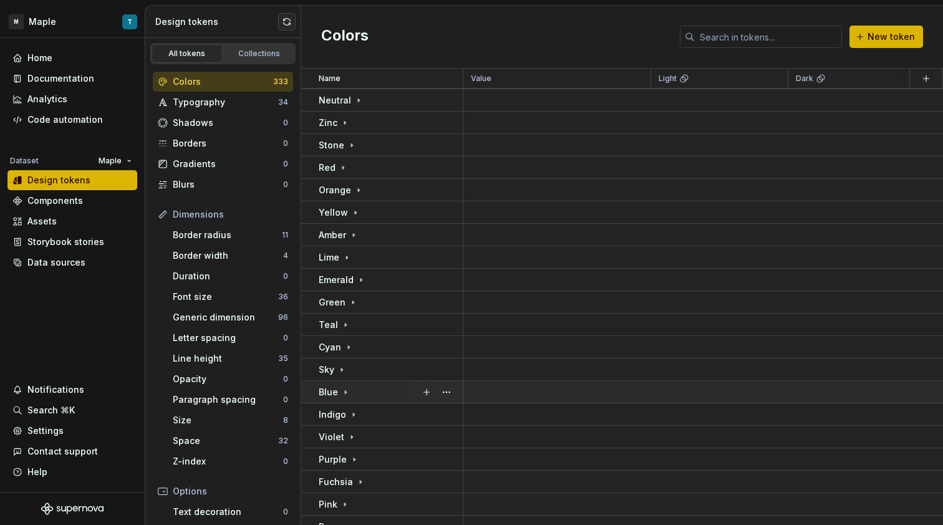
scroll to position [0, 0]
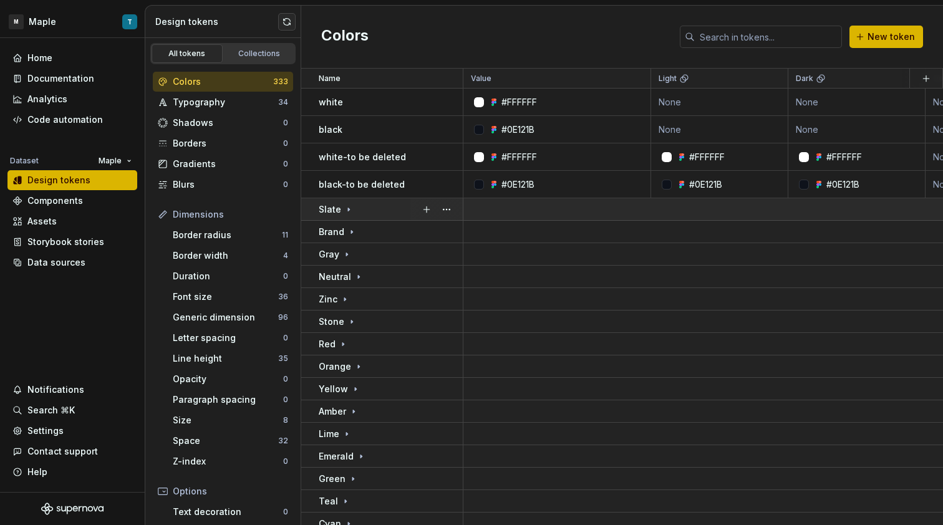
click at [353, 213] on div "Slate" at bounding box center [390, 209] width 143 height 12
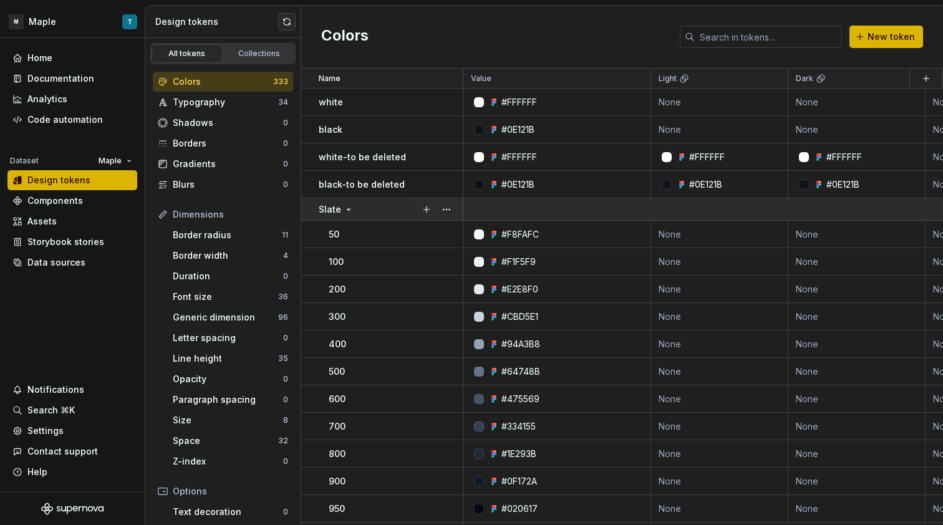
click at [353, 213] on div "Slate" at bounding box center [390, 209] width 143 height 12
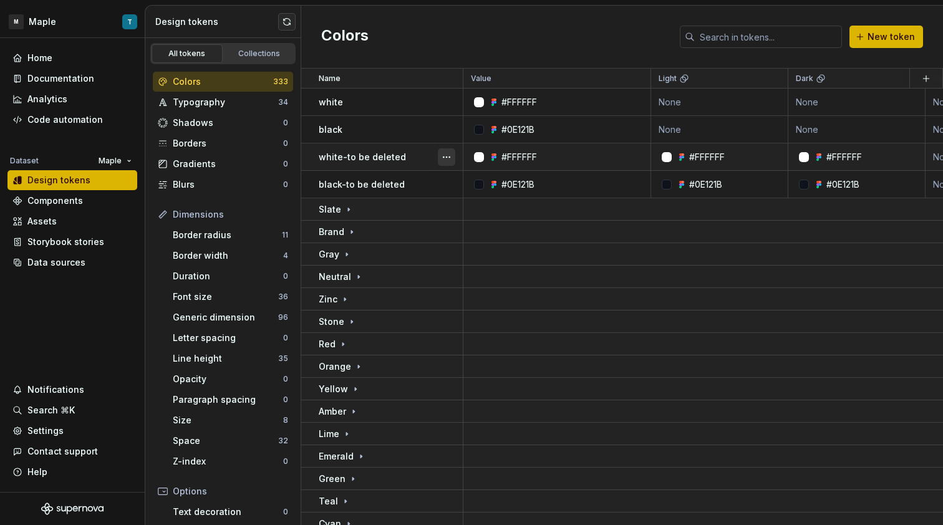
click at [443, 158] on button "button" at bounding box center [446, 156] width 17 height 17
click at [403, 142] on html "M Maple T Home Documentation Analytics Code automation Dataset Maple Design tok…" at bounding box center [471, 262] width 943 height 525
click at [451, 129] on div at bounding box center [446, 129] width 32 height 27
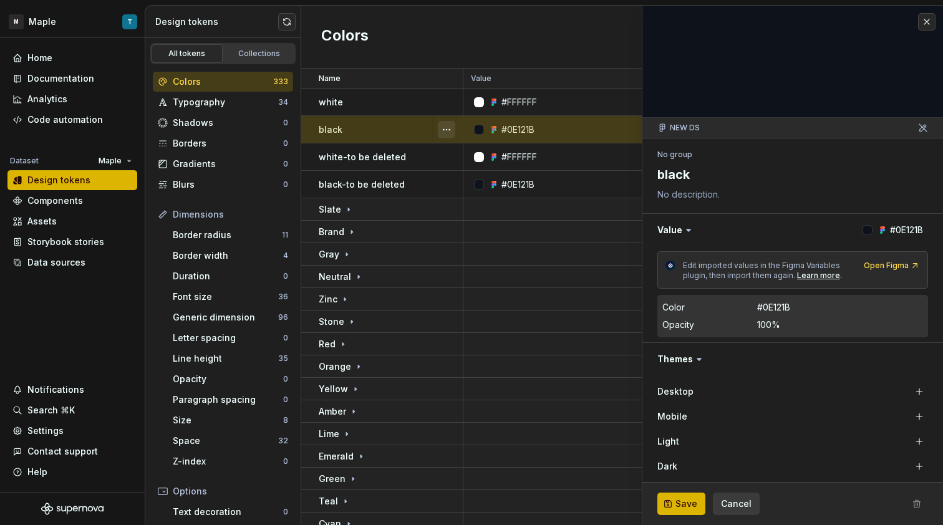
click at [448, 132] on button "button" at bounding box center [446, 129] width 17 height 17
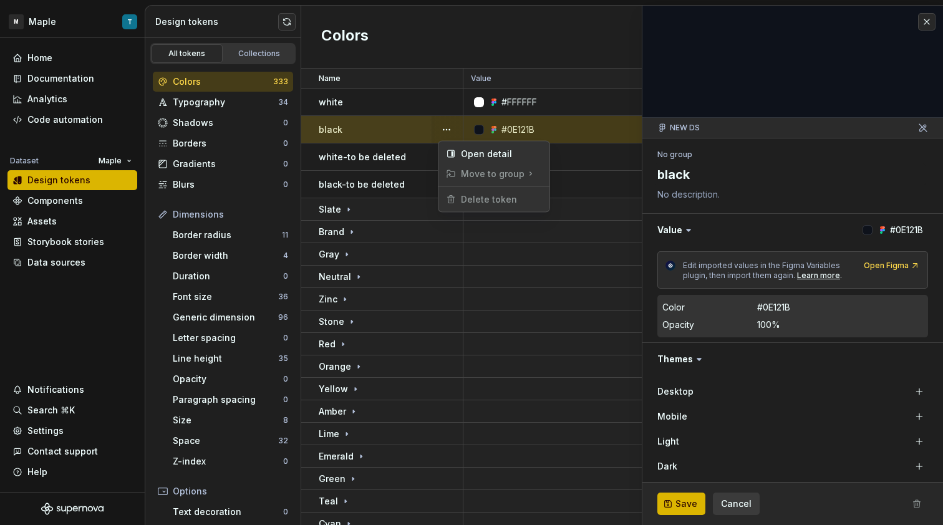
click at [398, 130] on html "M Maple T Home Documentation Analytics Code automation Dataset Maple Design tok…" at bounding box center [471, 262] width 943 height 525
click at [736, 501] on span "Cancel" at bounding box center [736, 504] width 31 height 12
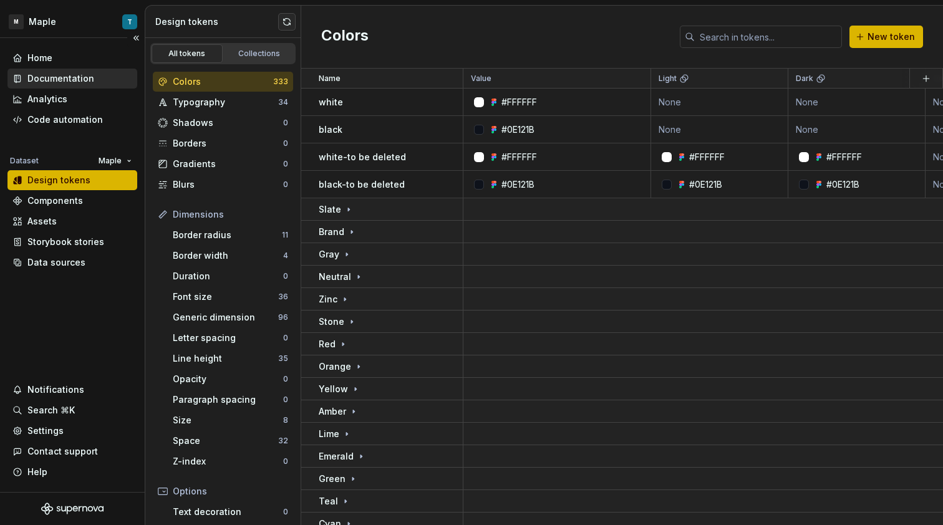
click at [71, 75] on div "Documentation" at bounding box center [60, 78] width 67 height 12
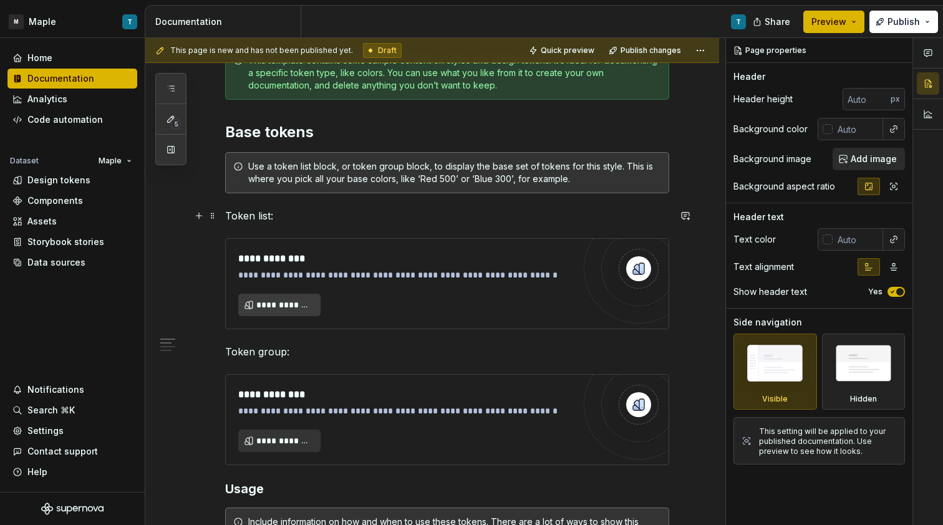
scroll to position [229, 0]
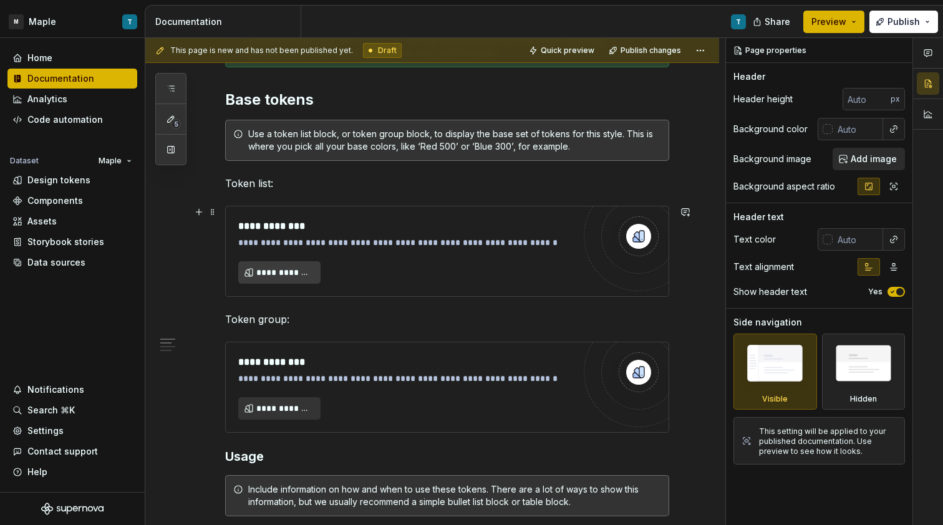
click at [309, 272] on span "**********" at bounding box center [284, 272] width 56 height 12
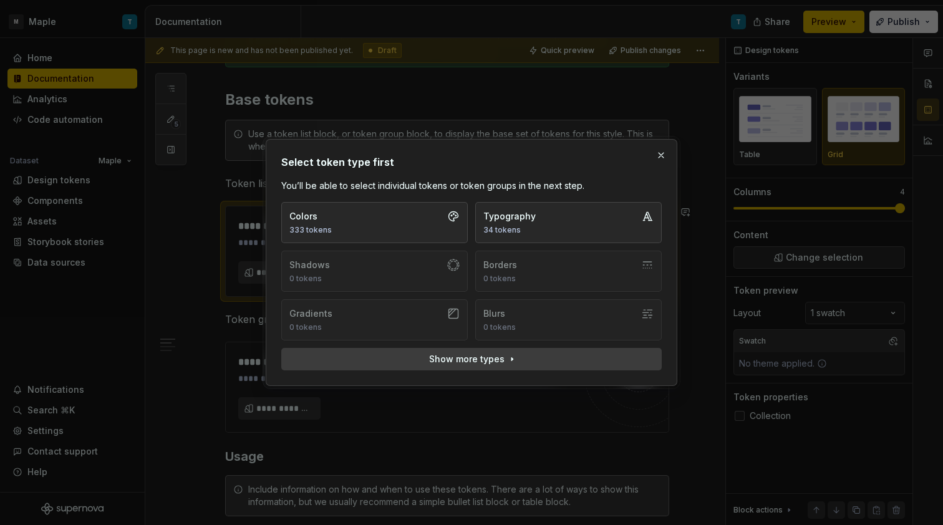
click at [496, 359] on span "Show more types" at bounding box center [466, 359] width 75 height 12
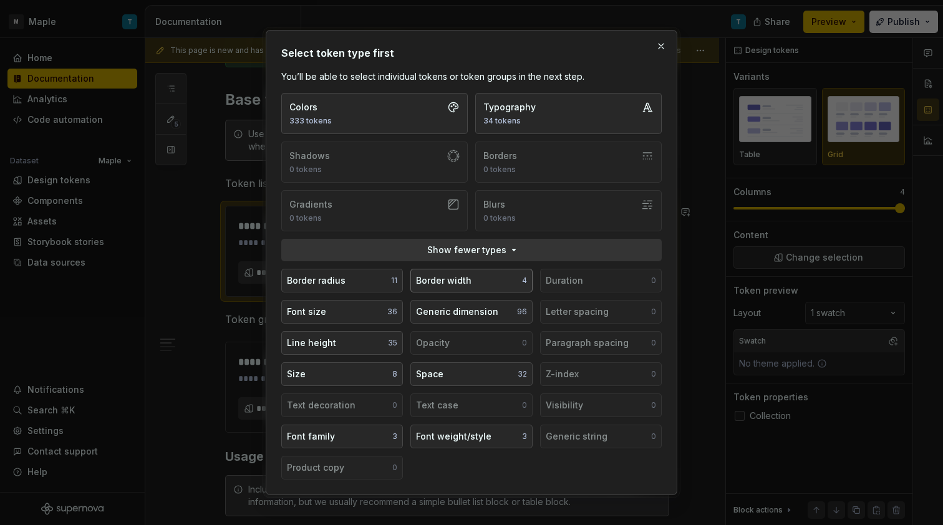
click at [474, 277] on button "Border width 4" at bounding box center [471, 281] width 122 height 24
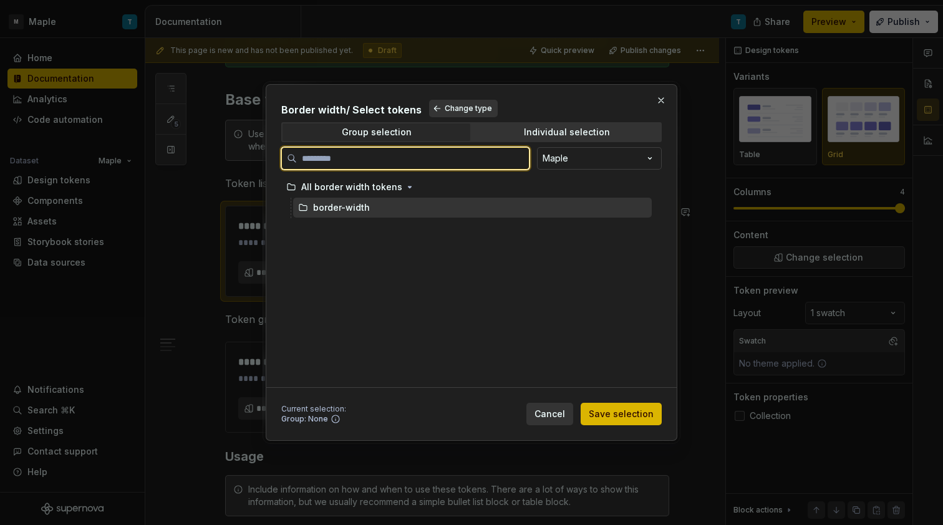
click at [373, 214] on div "border-width" at bounding box center [472, 208] width 359 height 20
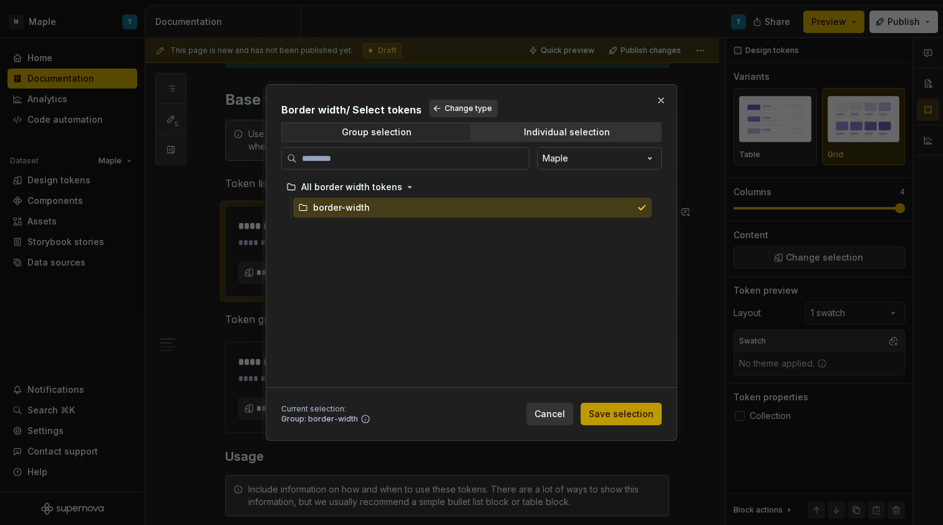
click at [610, 418] on span "Save selection" at bounding box center [621, 414] width 65 height 12
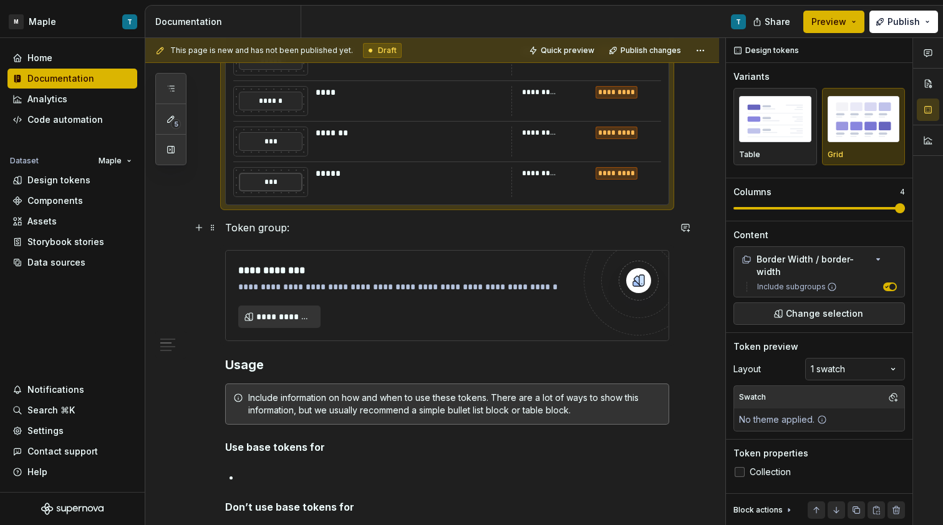
scroll to position [451, 0]
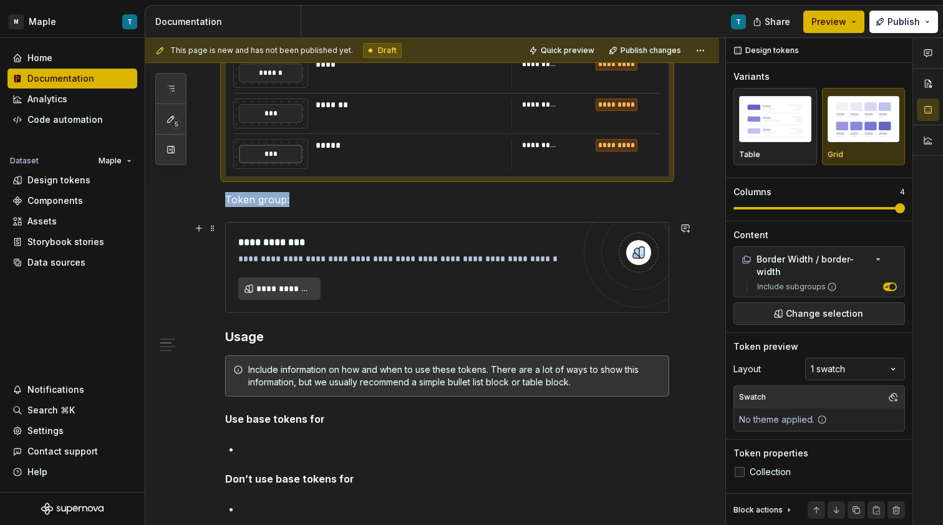
click at [296, 285] on span "**********" at bounding box center [284, 288] width 56 height 12
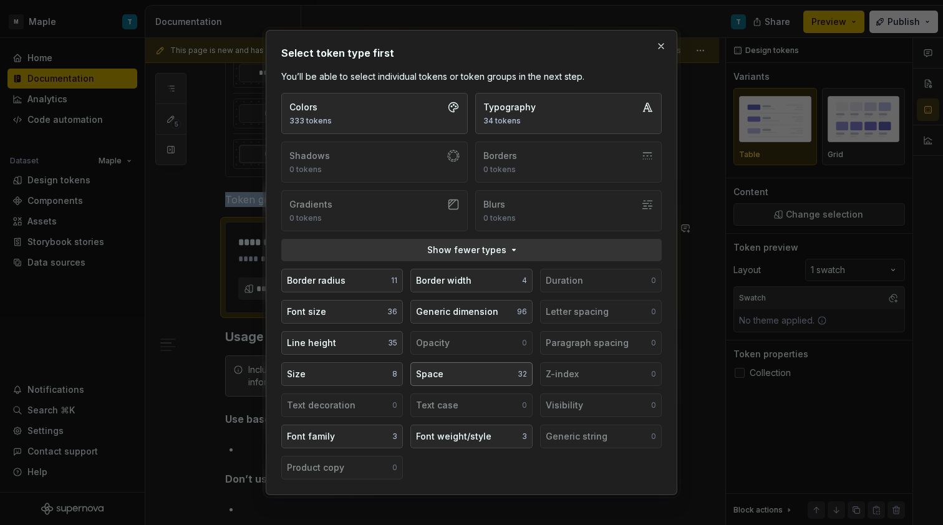
click at [445, 384] on button "Space 32" at bounding box center [471, 374] width 122 height 24
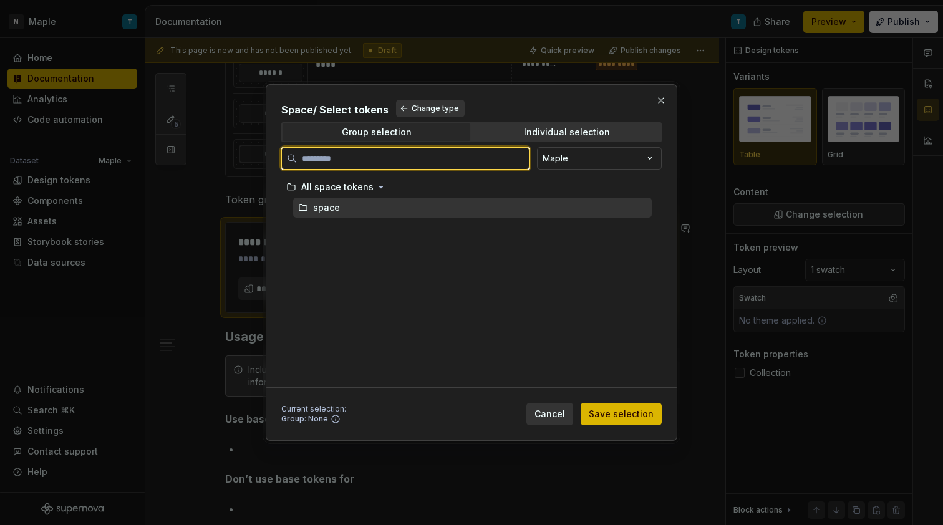
click at [325, 212] on div "space" at bounding box center [326, 207] width 27 height 12
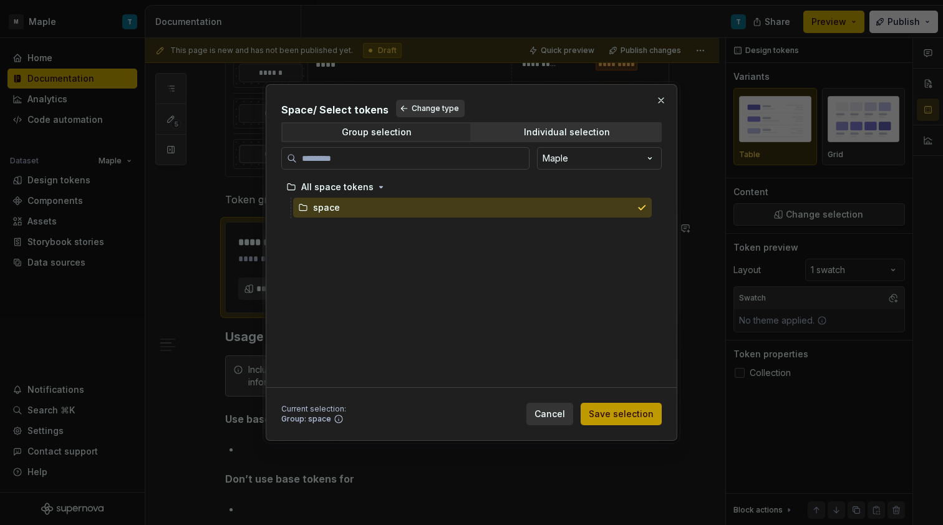
click at [611, 416] on span "Save selection" at bounding box center [621, 414] width 65 height 12
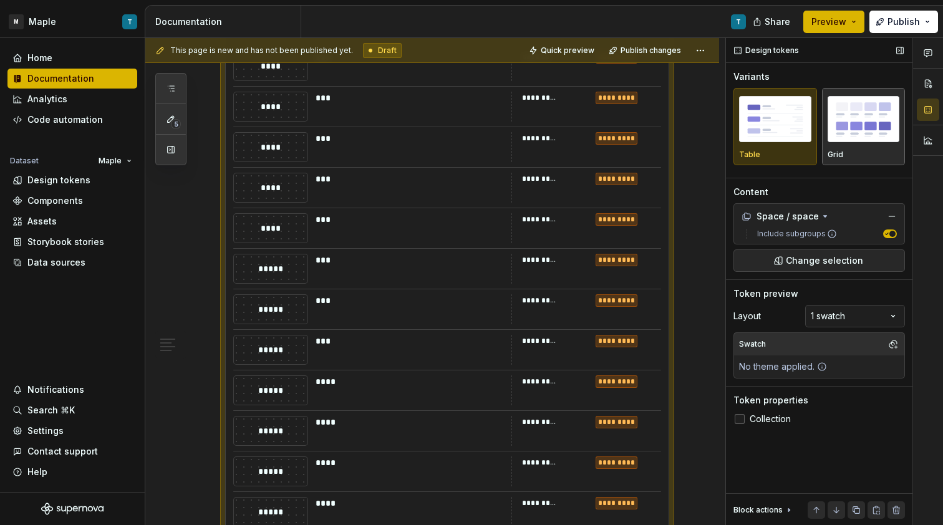
click at [848, 148] on div "Grid" at bounding box center [863, 127] width 72 height 66
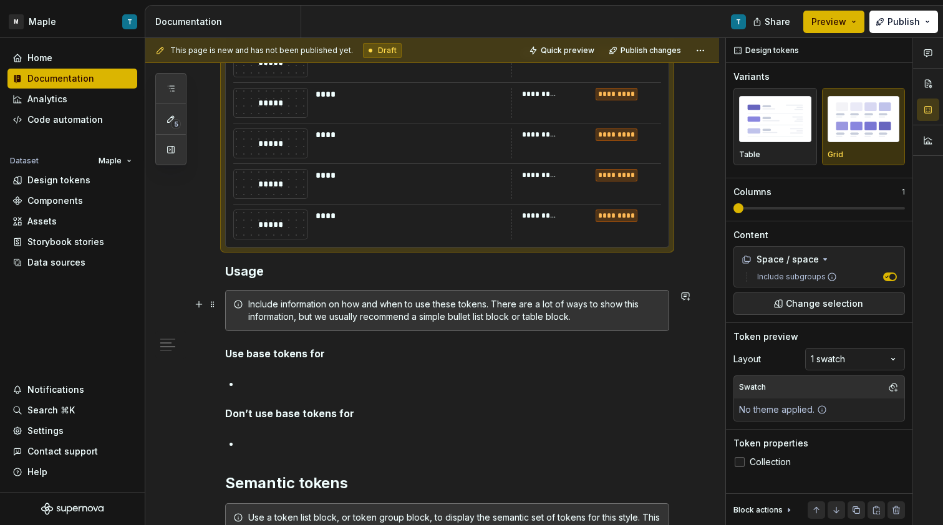
scroll to position [1755, 0]
click at [382, 238] on div "****" at bounding box center [410, 223] width 188 height 30
click at [379, 219] on div "****" at bounding box center [410, 214] width 188 height 12
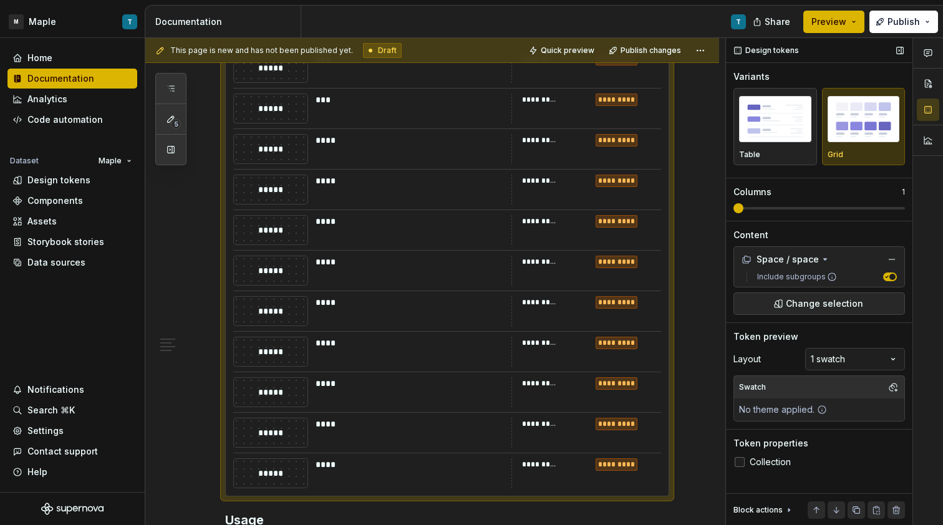
scroll to position [1477, 0]
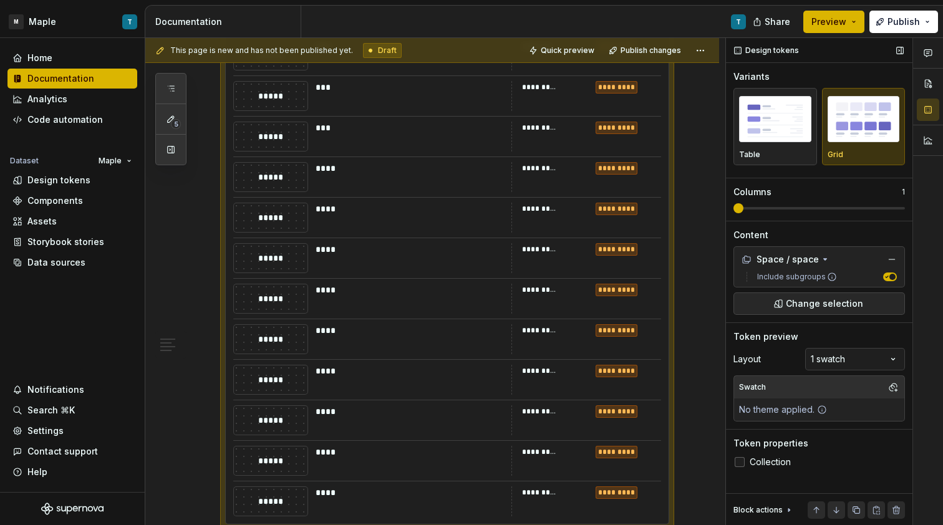
click at [747, 208] on span at bounding box center [818, 208] width 171 height 10
click at [783, 210] on span at bounding box center [818, 208] width 171 height 10
click at [851, 210] on span at bounding box center [846, 208] width 10 height 10
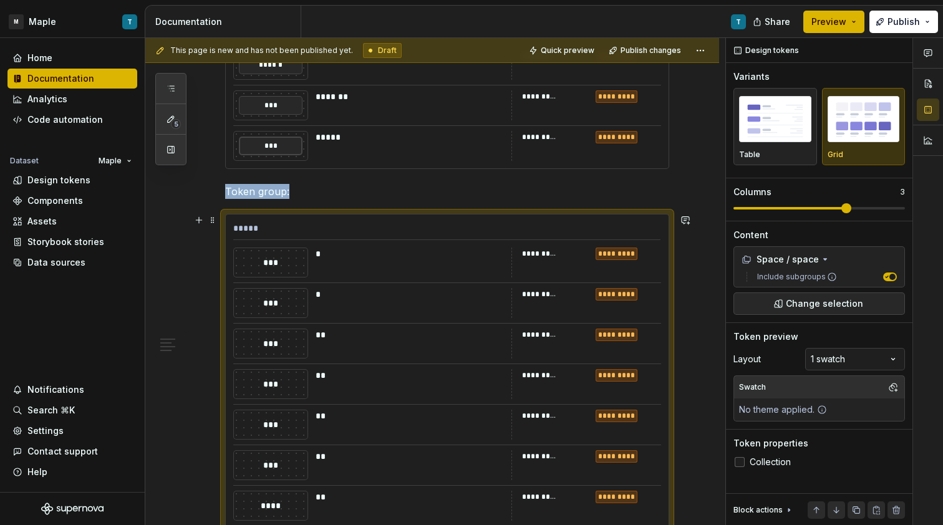
scroll to position [462, 0]
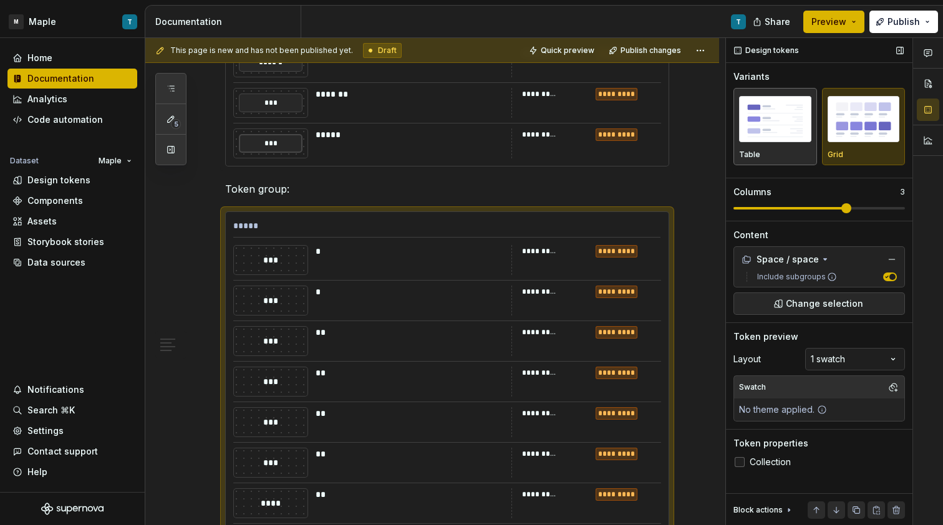
click at [779, 141] on img "button" at bounding box center [775, 119] width 72 height 46
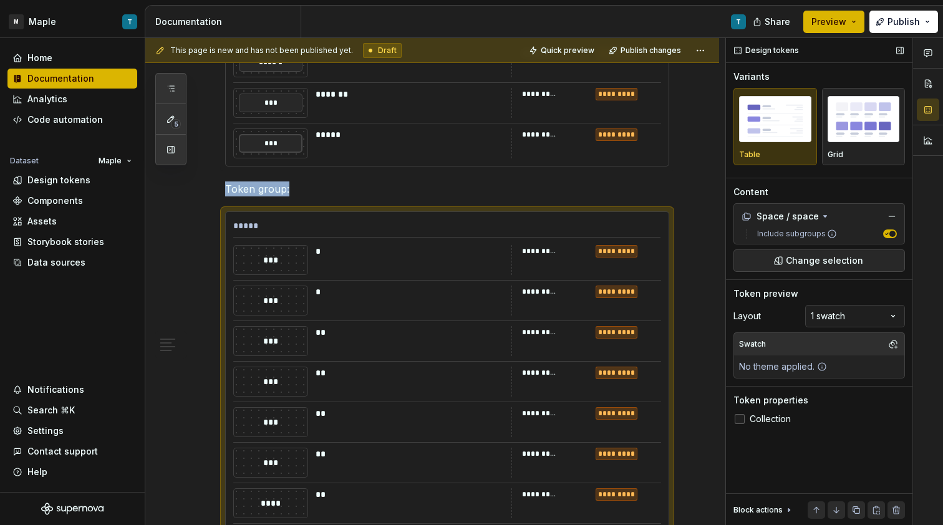
scroll to position [635, 0]
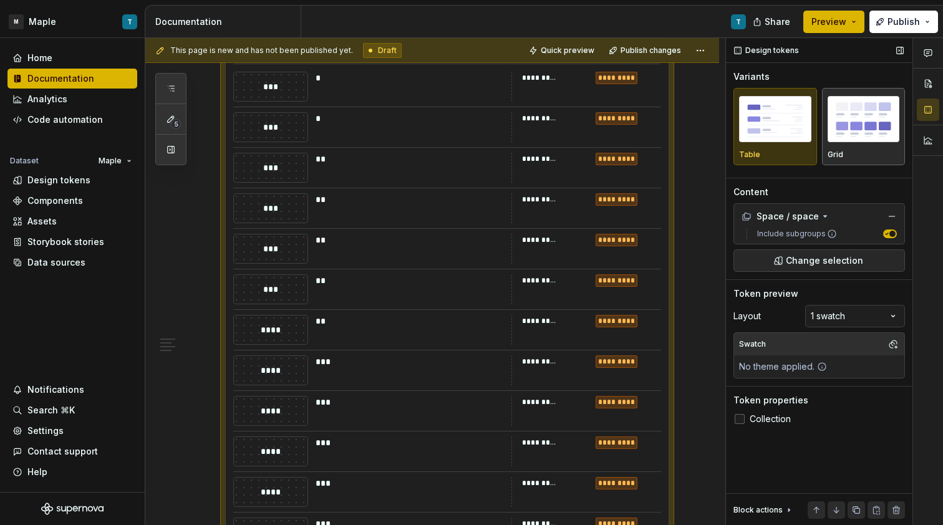
click at [853, 145] on div "Grid" at bounding box center [863, 127] width 72 height 66
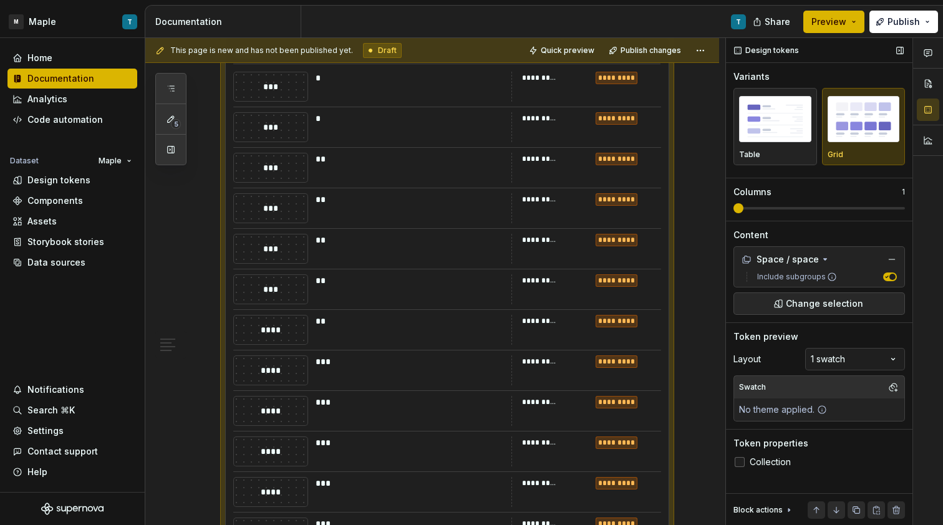
click at [887, 276] on icon "button" at bounding box center [886, 277] width 2 height 2
click at [887, 276] on span "button" at bounding box center [887, 277] width 6 height 6
click at [812, 212] on span at bounding box center [818, 208] width 171 height 10
click at [862, 362] on div "Comments Open comments No comments yet Select ‘Comment’ from the block context …" at bounding box center [834, 282] width 217 height 488
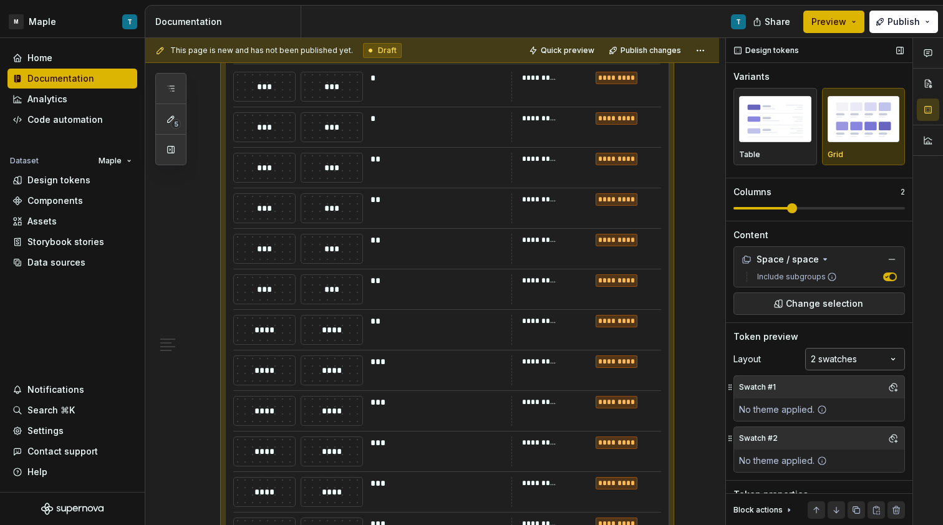
click at [834, 359] on div "Comments Open comments No comments yet Select ‘Comment’ from the block context …" at bounding box center [834, 282] width 217 height 488
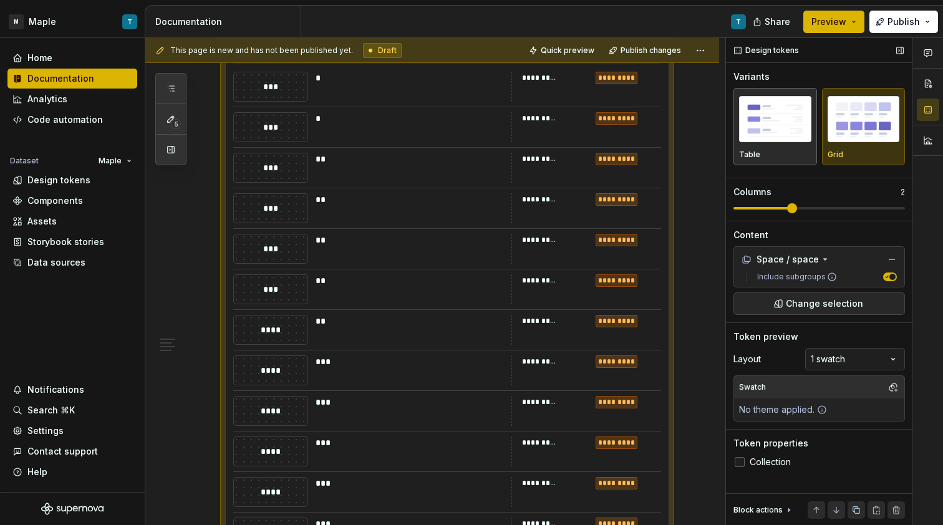
click at [788, 138] on img "button" at bounding box center [775, 119] width 72 height 46
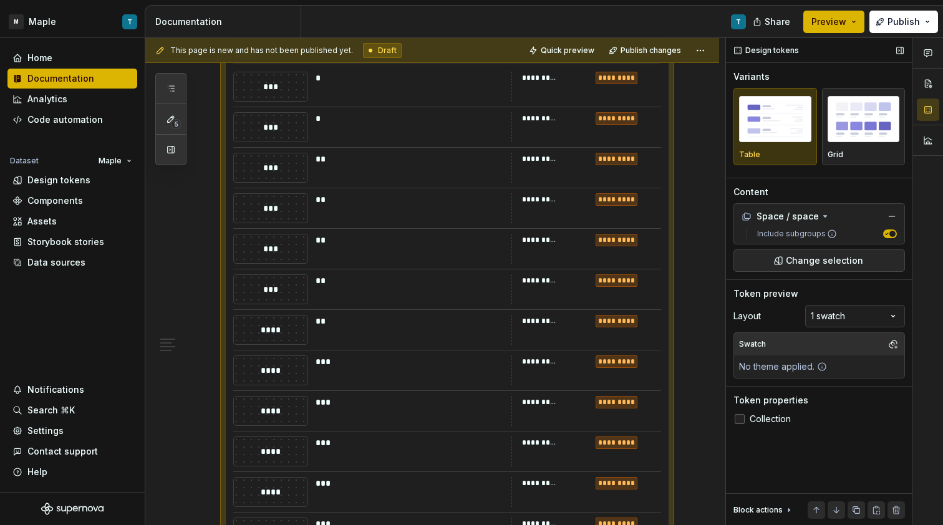
click at [776, 420] on span "Collection" at bounding box center [770, 419] width 41 height 10
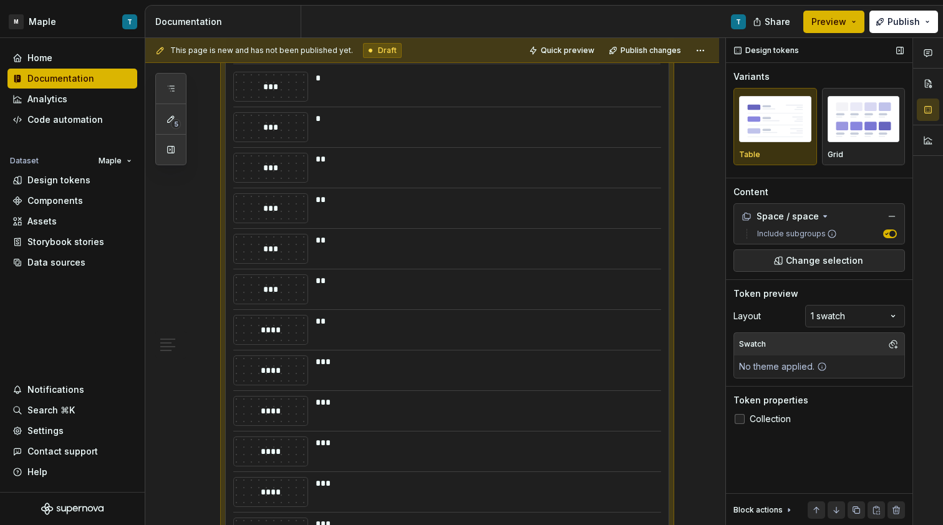
click at [776, 420] on span "Collection" at bounding box center [770, 419] width 41 height 10
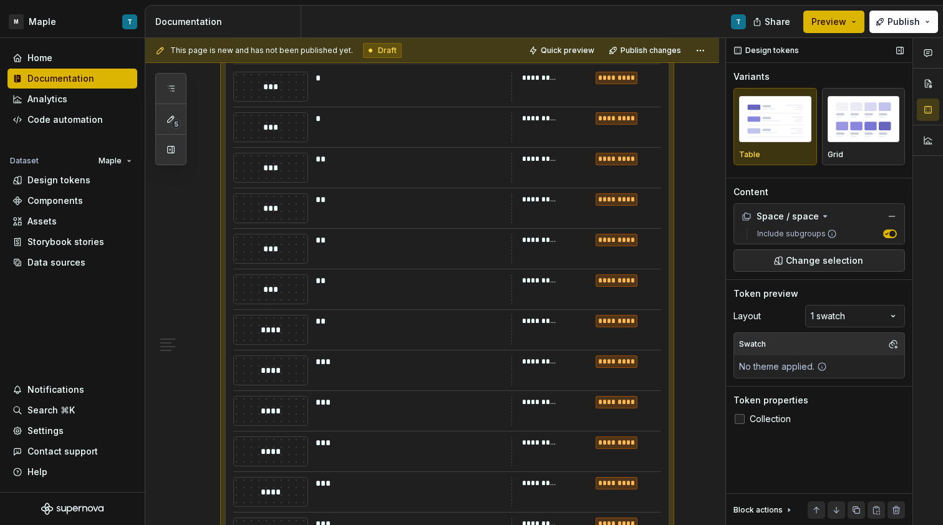
click at [776, 420] on span "Collection" at bounding box center [770, 419] width 41 height 10
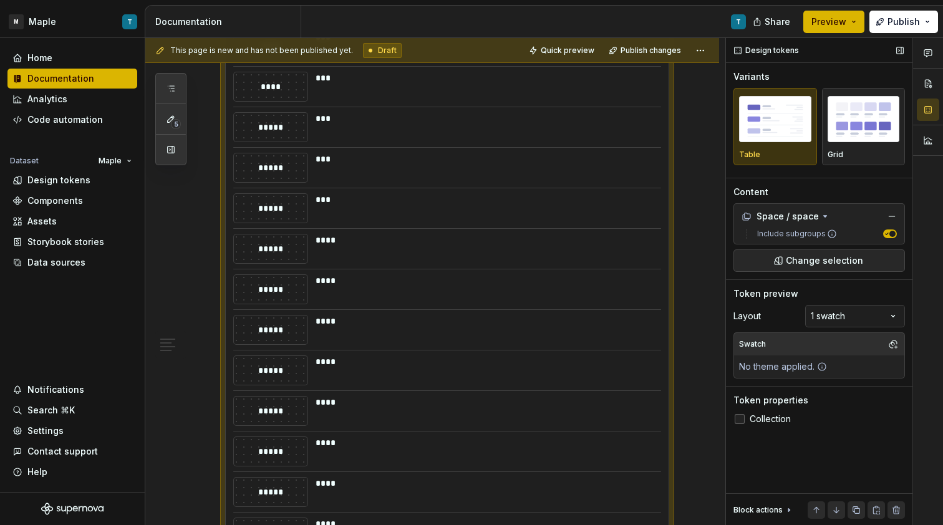
scroll to position [1410, 0]
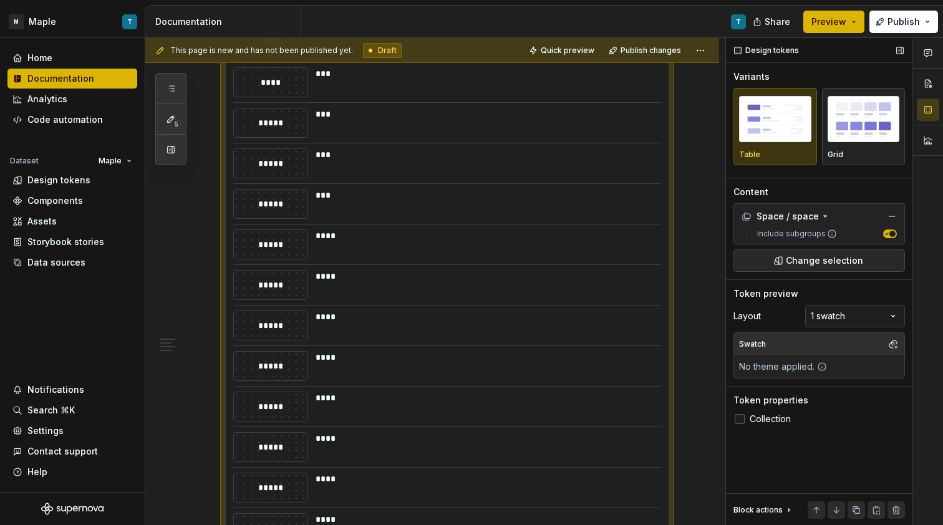
click at [786, 509] on icon at bounding box center [789, 510] width 10 height 10
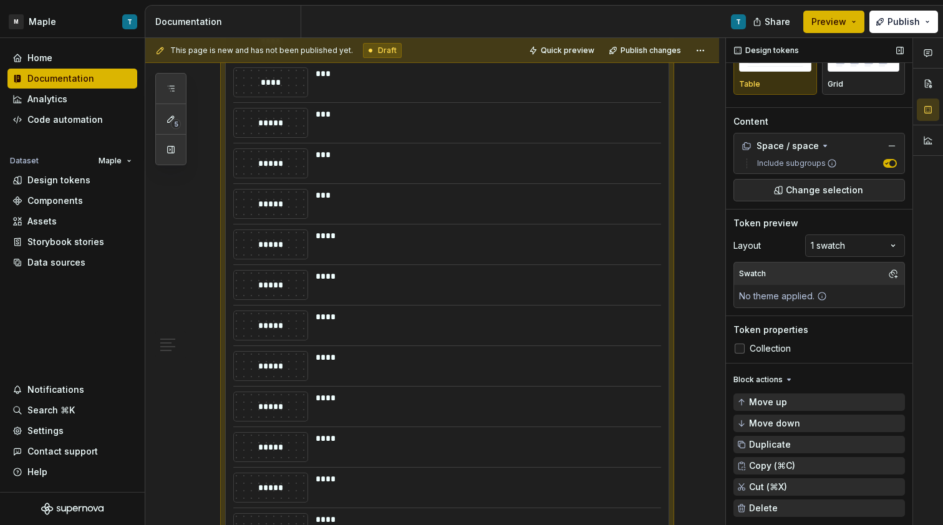
scroll to position [71, 0]
click at [788, 405] on button "Move up" at bounding box center [818, 401] width 171 height 17
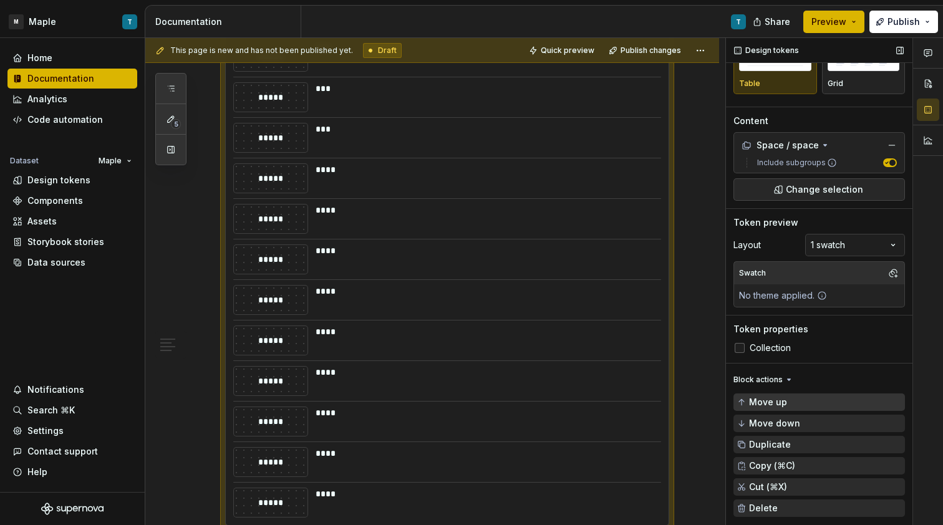
click at [788, 405] on button "Move up" at bounding box center [818, 401] width 171 height 17
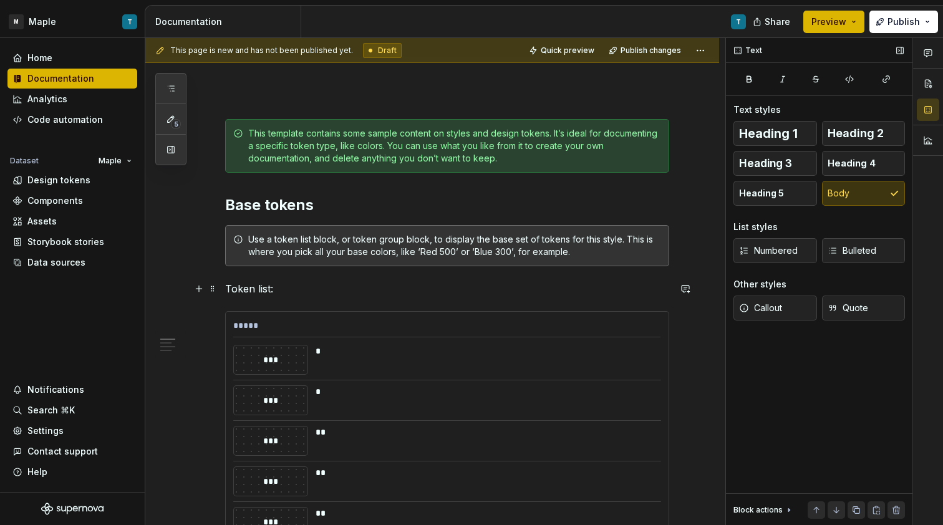
click at [639, 282] on p "Token list:" at bounding box center [447, 288] width 444 height 15
click at [849, 22] on button "Preview" at bounding box center [833, 22] width 61 height 22
click at [897, 21] on span "Publish" at bounding box center [903, 22] width 32 height 12
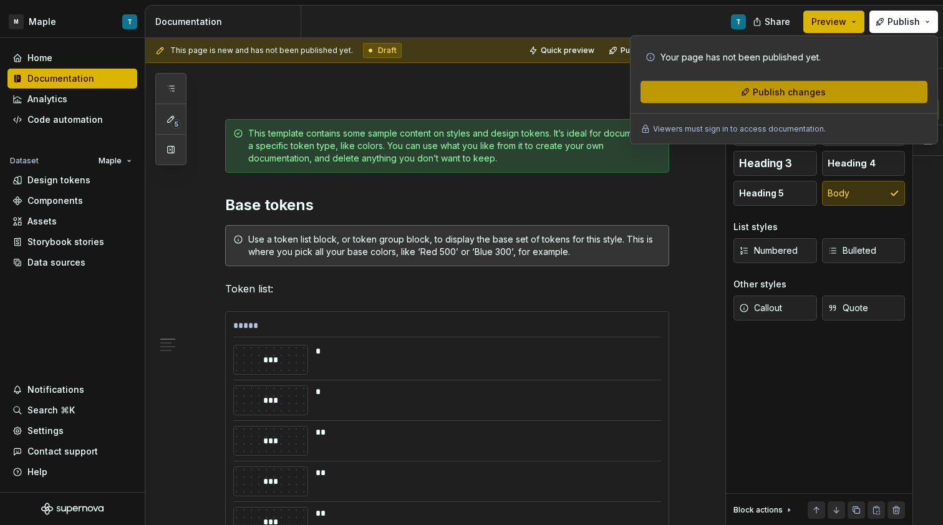
click at [822, 94] on span "Publish changes" at bounding box center [789, 92] width 73 height 12
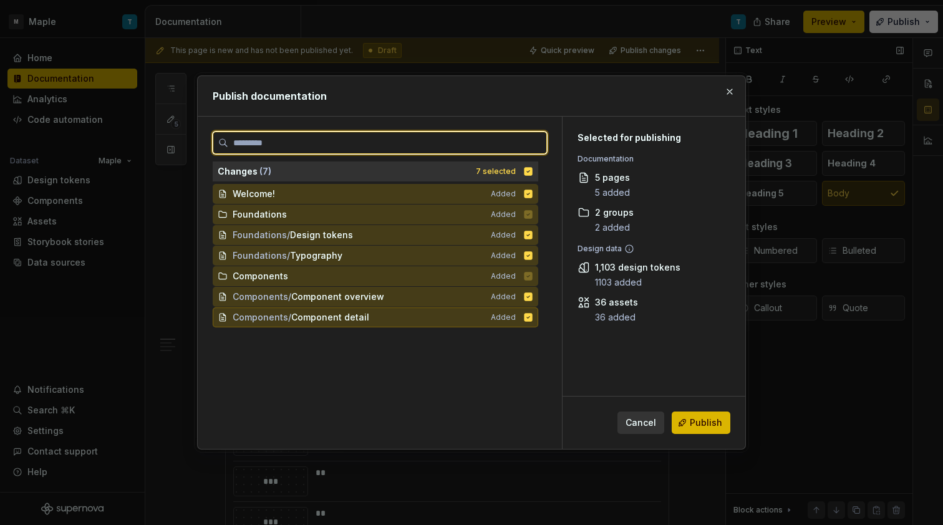
click at [529, 319] on icon at bounding box center [528, 317] width 8 height 8
click at [530, 299] on icon at bounding box center [528, 296] width 8 height 8
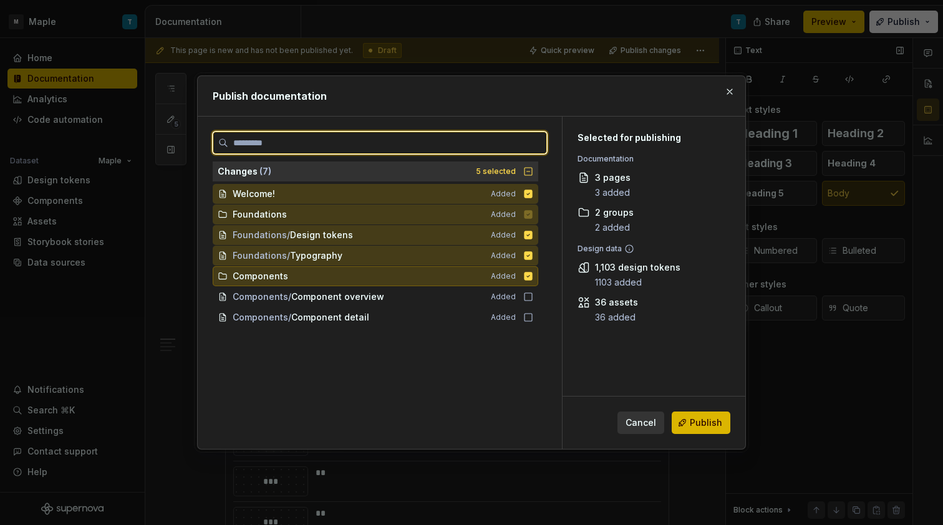
click at [527, 281] on div "Components Added" at bounding box center [375, 276] width 325 height 20
click at [529, 260] on icon at bounding box center [528, 256] width 10 height 10
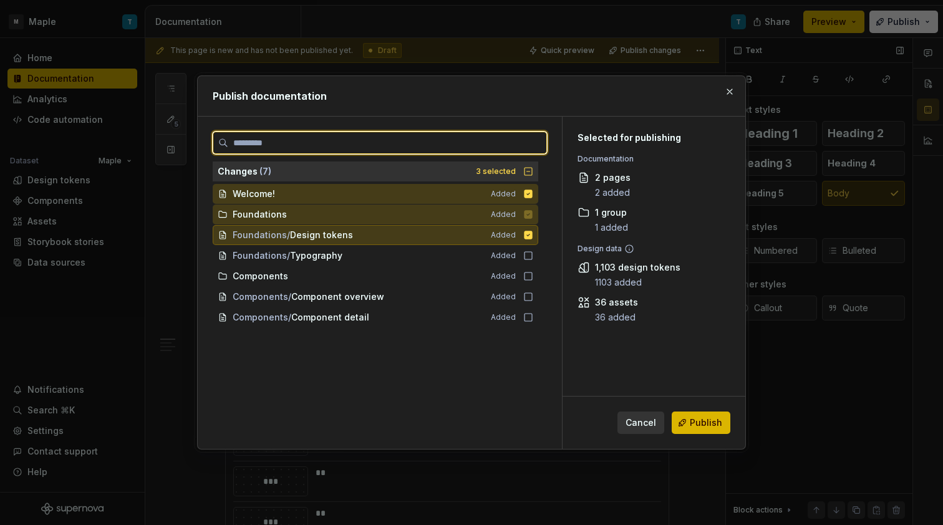
click at [529, 236] on icon at bounding box center [528, 235] width 8 height 8
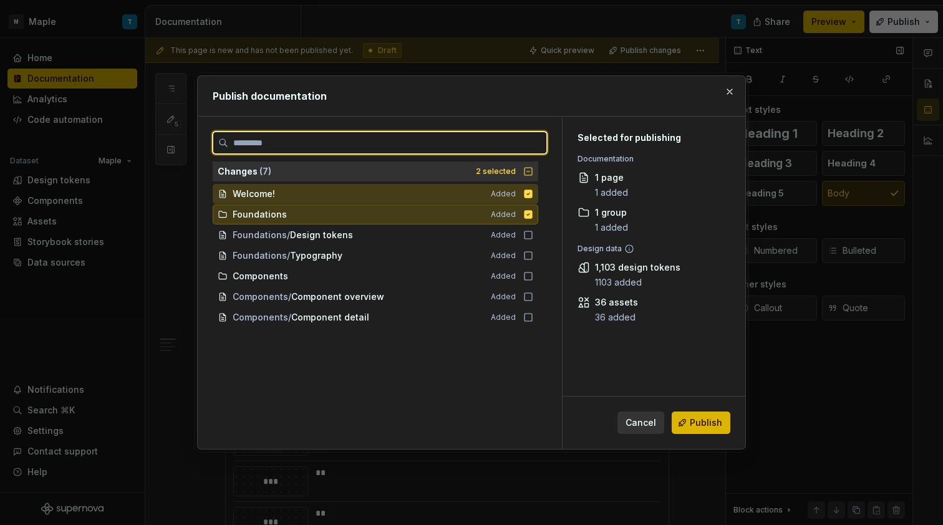
click at [528, 216] on icon at bounding box center [528, 214] width 8 height 8
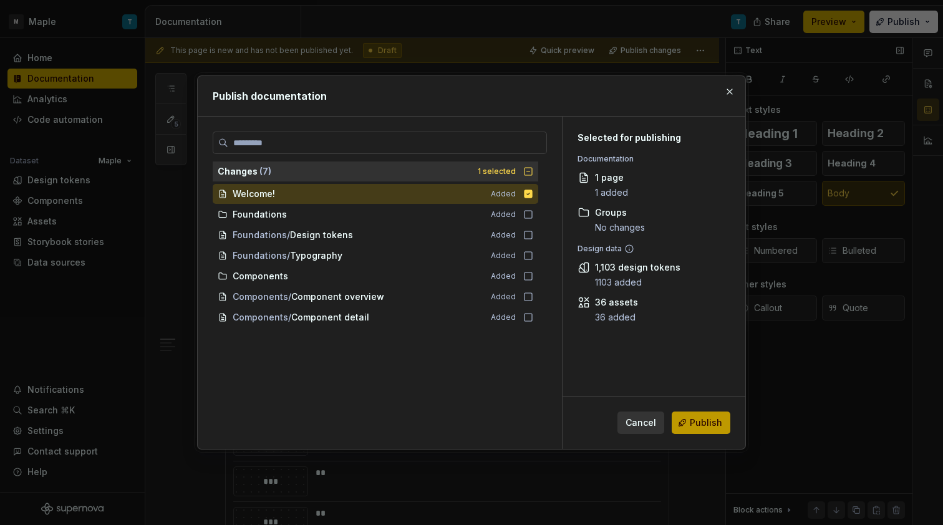
click at [692, 428] on span "Publish" at bounding box center [706, 423] width 32 height 12
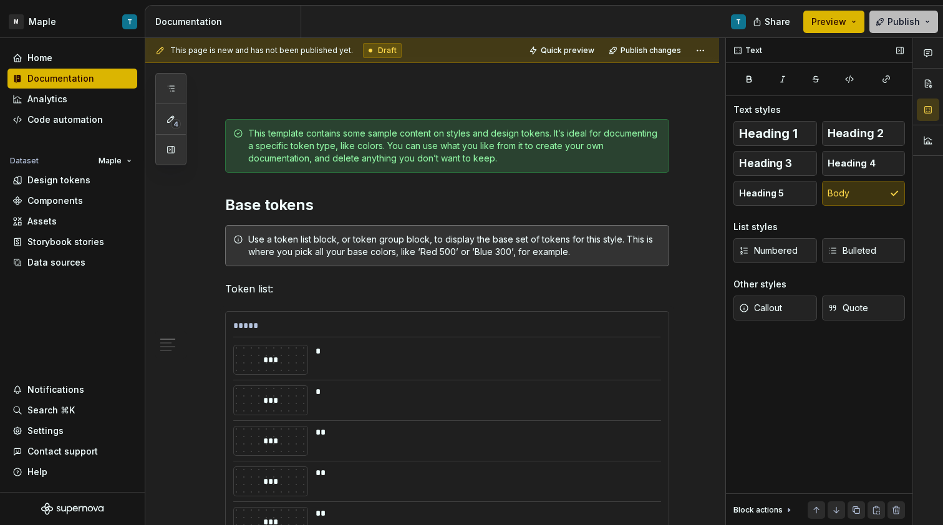
click at [927, 25] on button "Publish" at bounding box center [903, 22] width 69 height 22
click at [838, 27] on span "Preview" at bounding box center [828, 22] width 35 height 12
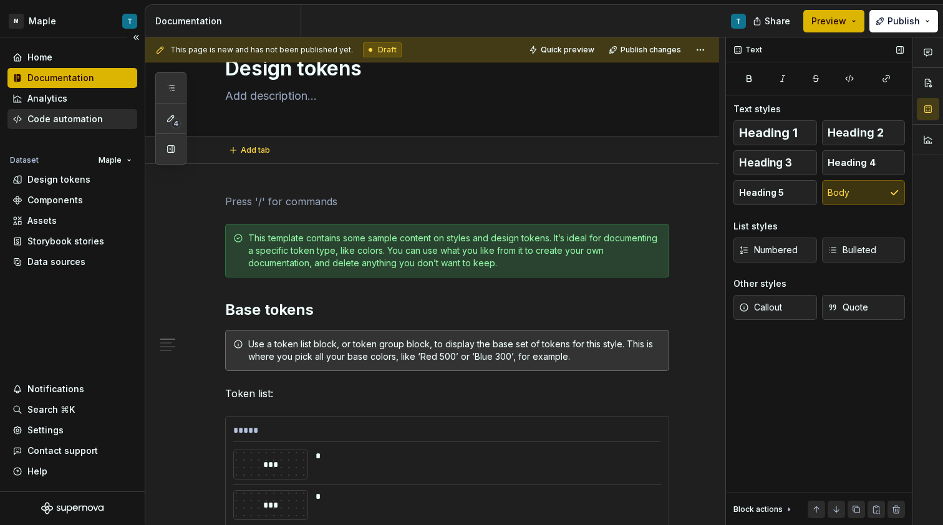
scroll to position [36, 0]
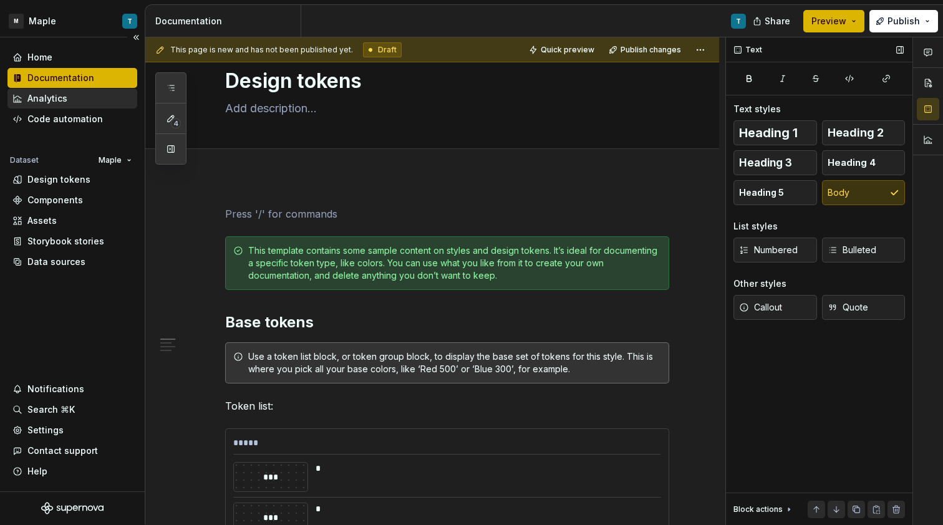
click at [107, 105] on div "Analytics" at bounding box center [72, 99] width 130 height 20
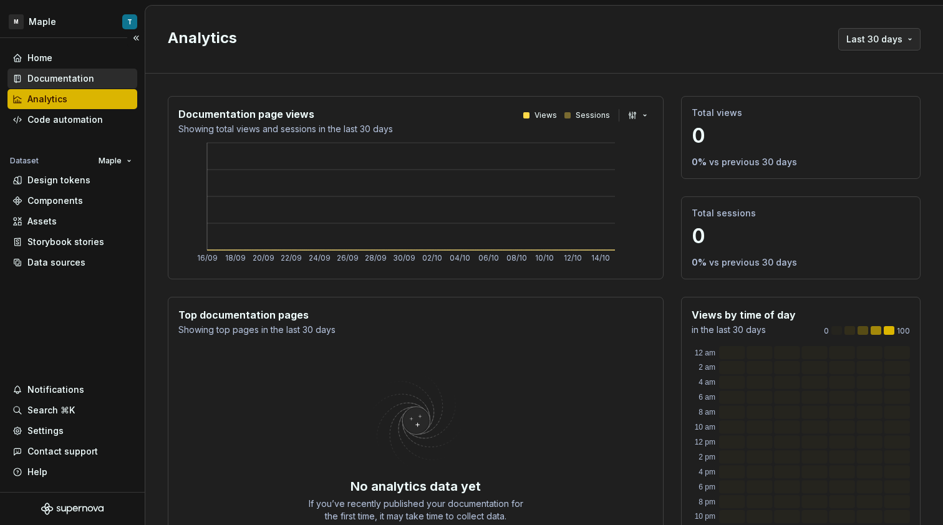
click at [74, 70] on div "Documentation" at bounding box center [72, 79] width 130 height 20
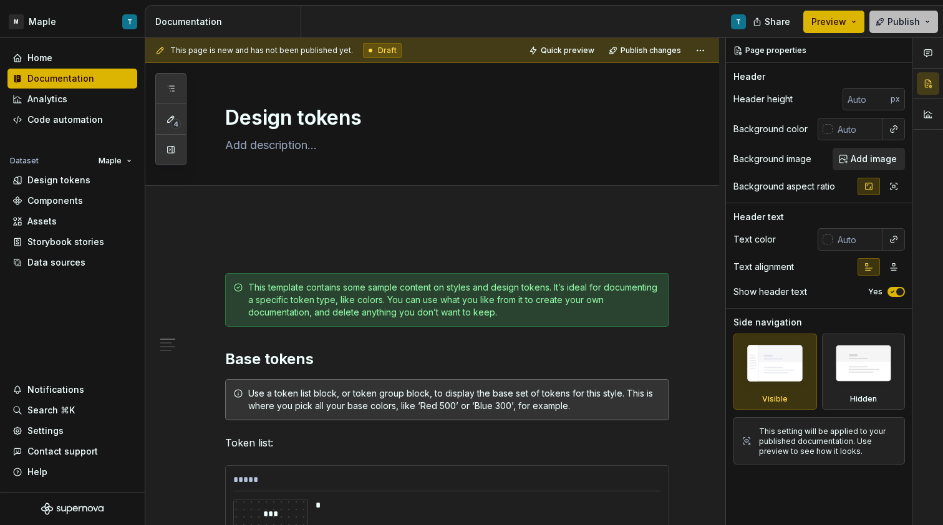
click at [928, 24] on button "Publish" at bounding box center [903, 22] width 69 height 22
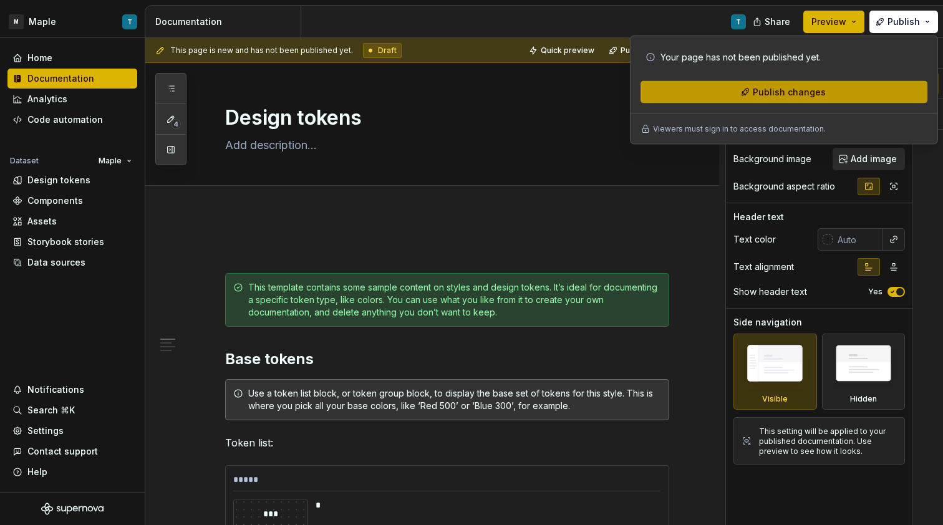
click at [862, 90] on button "Publish changes" at bounding box center [783, 92] width 287 height 22
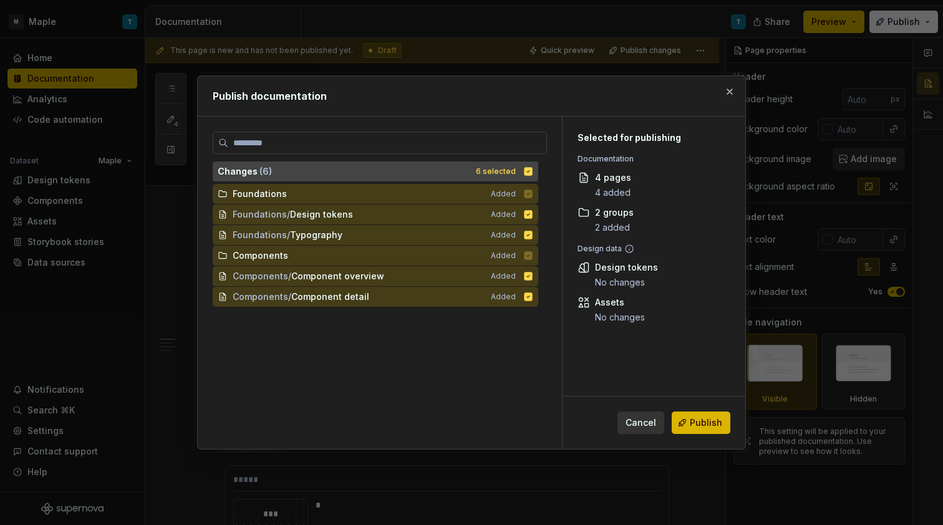
click at [522, 169] on div "Changes ( 6 ) 6 selected" at bounding box center [375, 171] width 325 height 20
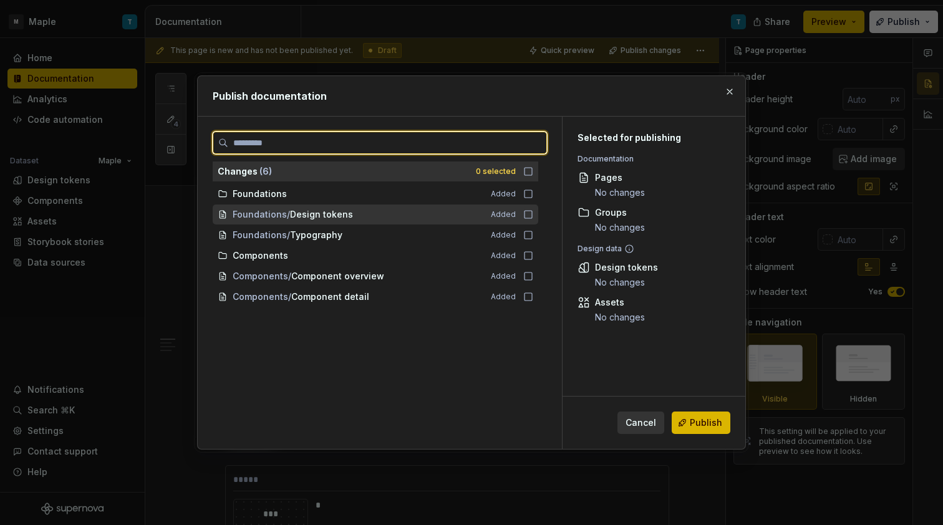
click at [533, 216] on icon at bounding box center [528, 215] width 10 height 10
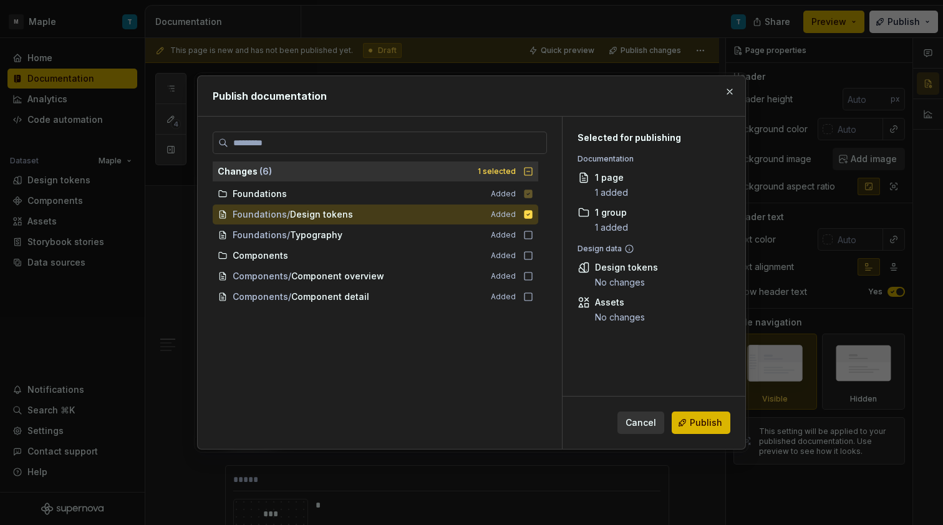
click at [529, 191] on icon at bounding box center [528, 194] width 8 height 8
click at [725, 422] on button "Publish" at bounding box center [701, 423] width 59 height 22
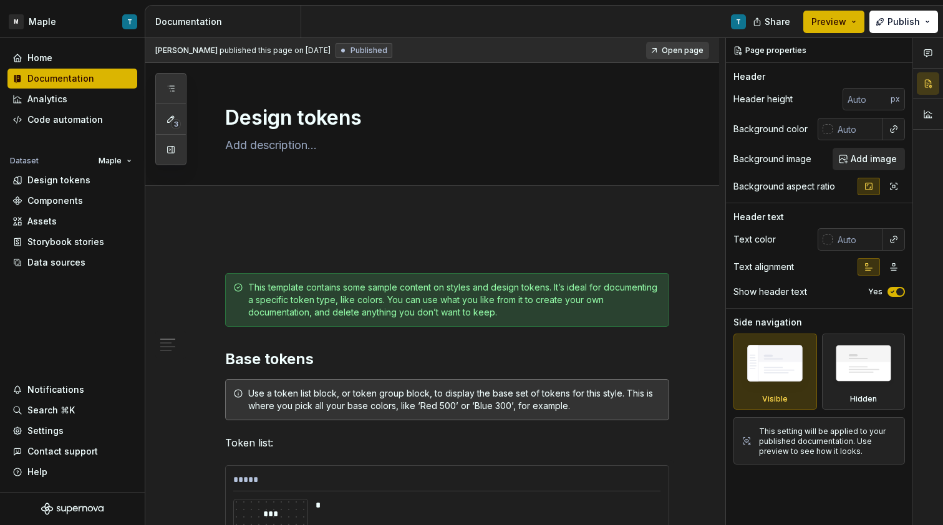
click at [667, 47] on span "Open page" at bounding box center [683, 51] width 42 height 10
click at [72, 264] on div "Data sources" at bounding box center [56, 262] width 58 height 12
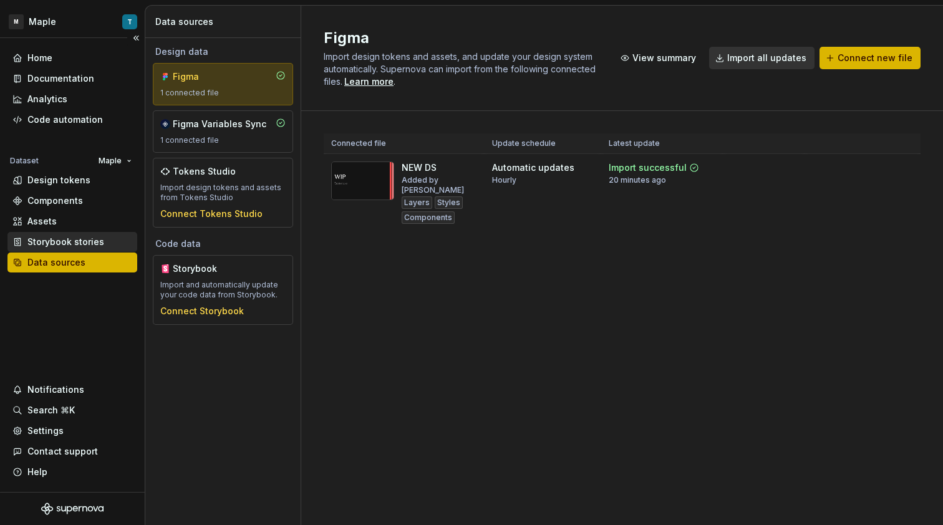
click at [94, 241] on div "Storybook stories" at bounding box center [65, 242] width 77 height 12
click at [65, 201] on div "Components" at bounding box center [54, 201] width 55 height 12
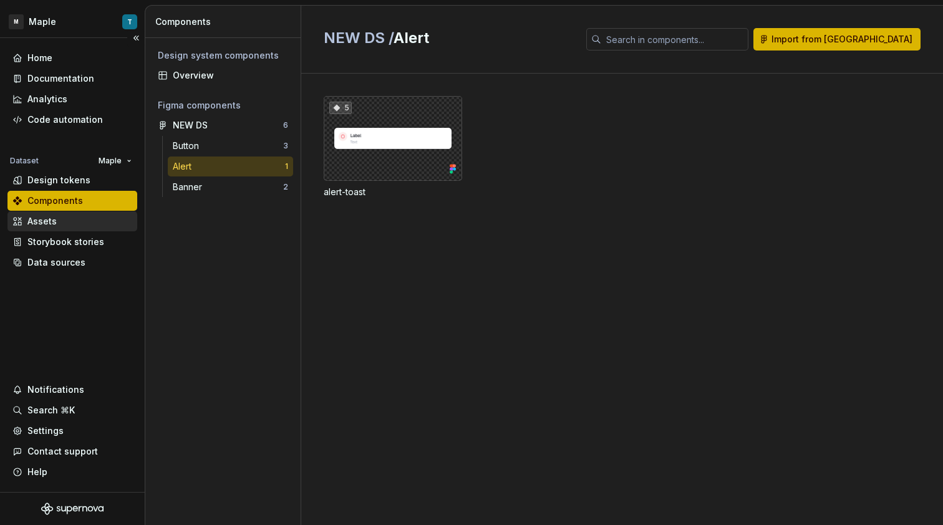
click at [67, 221] on div "Assets" at bounding box center [72, 221] width 120 height 12
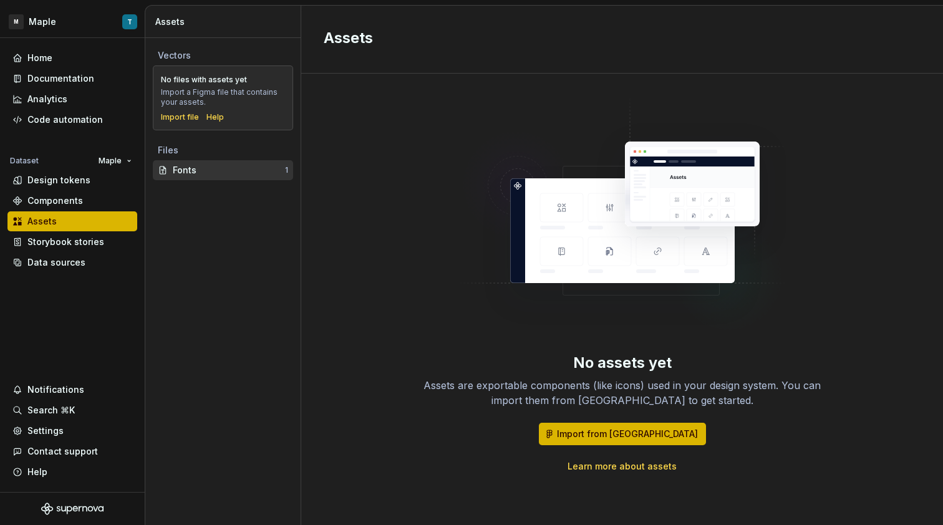
click at [242, 165] on div "Fonts" at bounding box center [229, 170] width 112 height 12
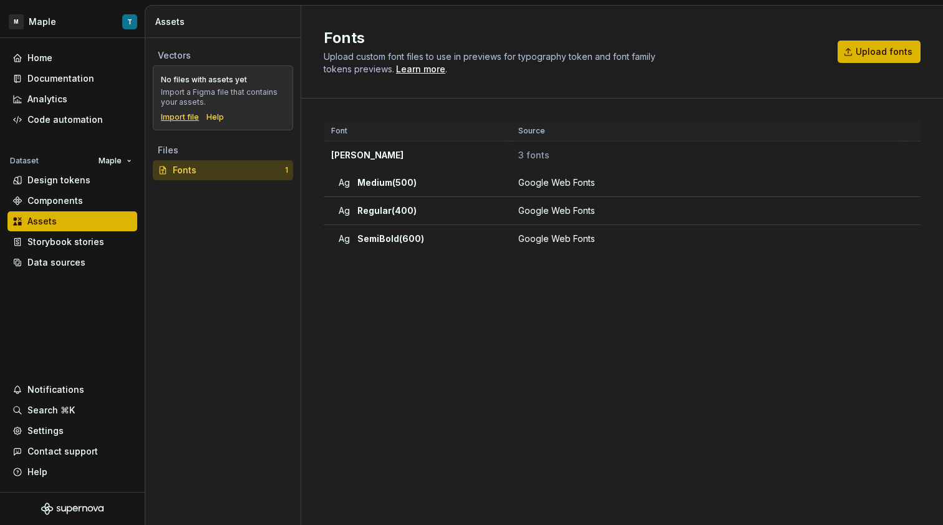
click at [181, 118] on div "Import file" at bounding box center [180, 117] width 38 height 10
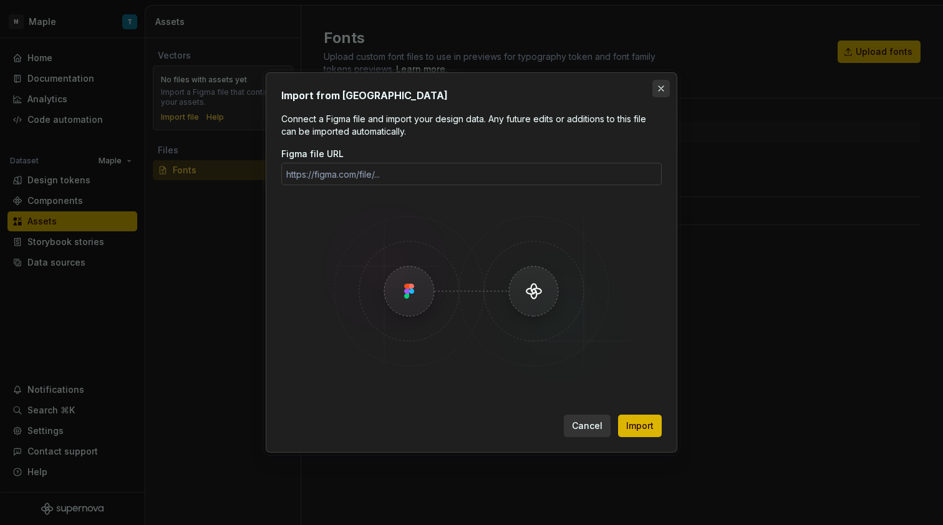
click at [663, 88] on button "button" at bounding box center [660, 88] width 17 height 17
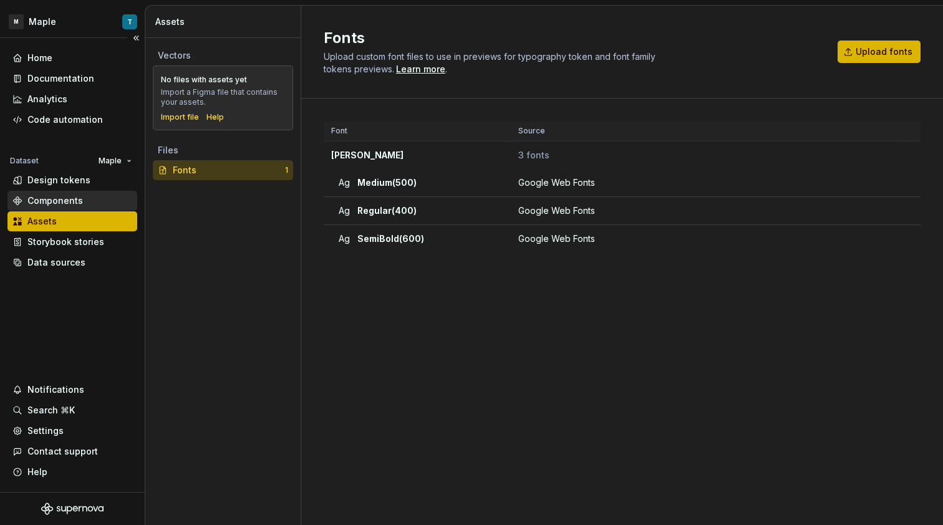
click at [101, 196] on div "Components" at bounding box center [72, 201] width 120 height 12
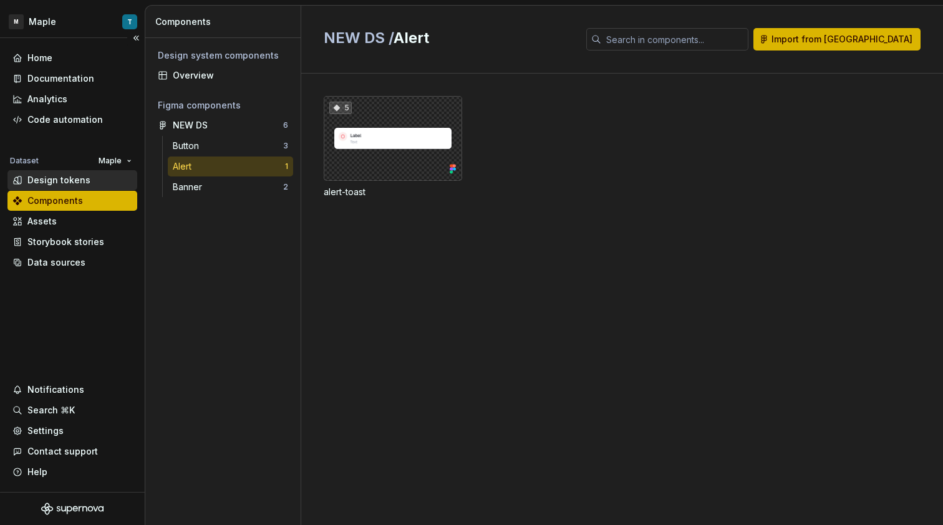
click at [90, 177] on div "Design tokens" at bounding box center [72, 180] width 120 height 12
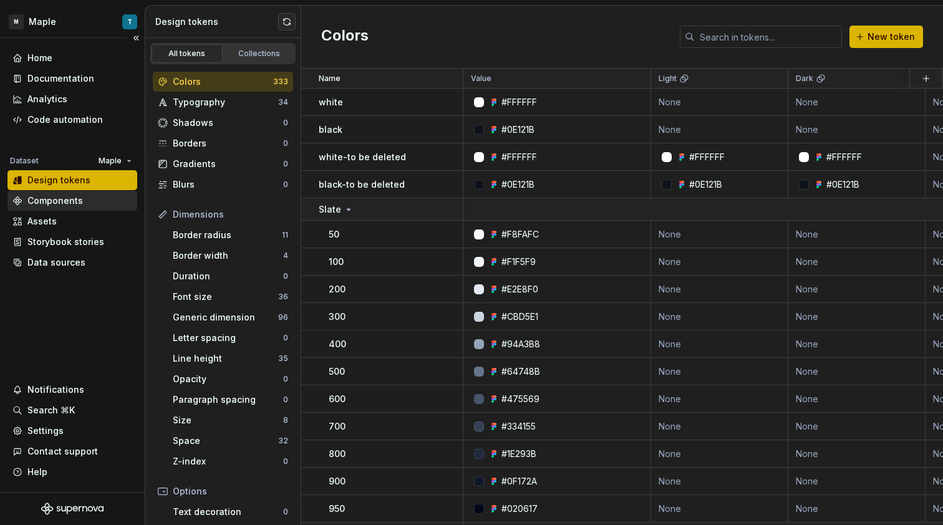
click at [84, 204] on div "Components" at bounding box center [72, 201] width 120 height 12
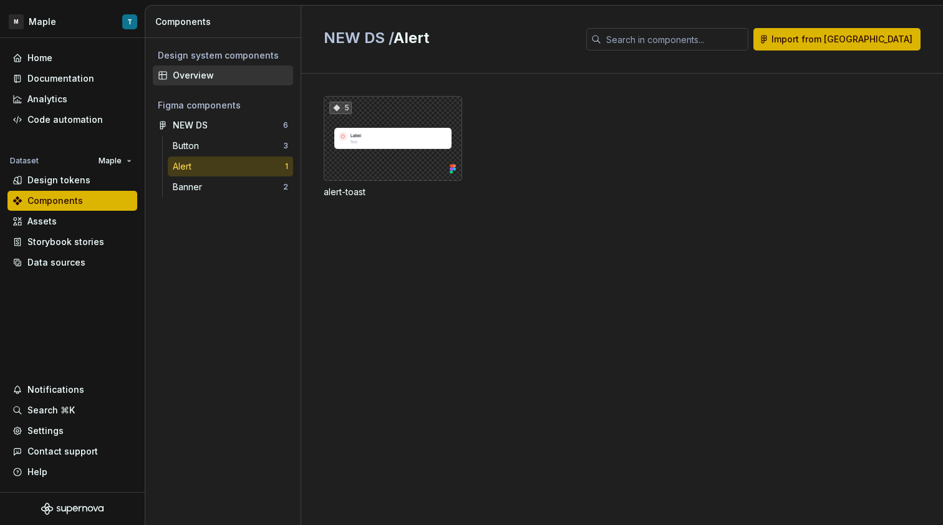
click at [198, 82] on div "Overview" at bounding box center [223, 75] width 140 height 20
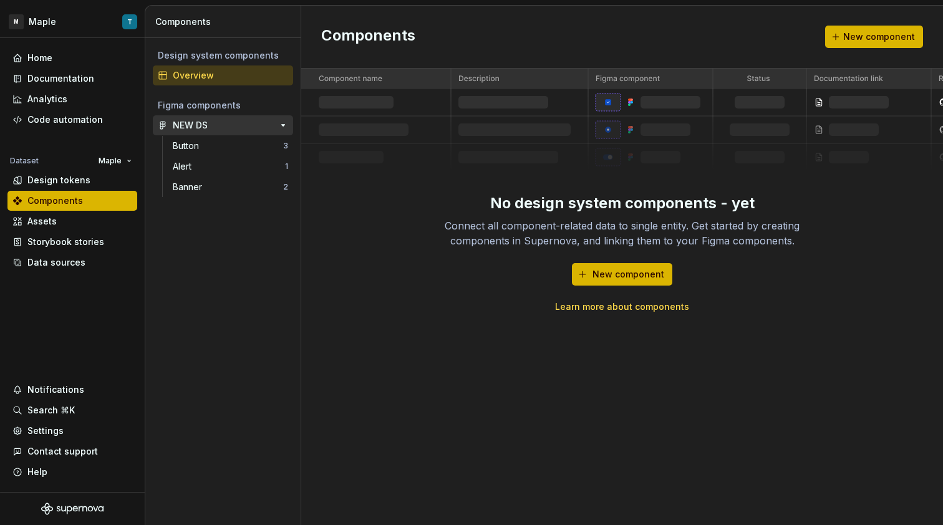
click at [257, 128] on div "NEW DS" at bounding box center [219, 125] width 93 height 12
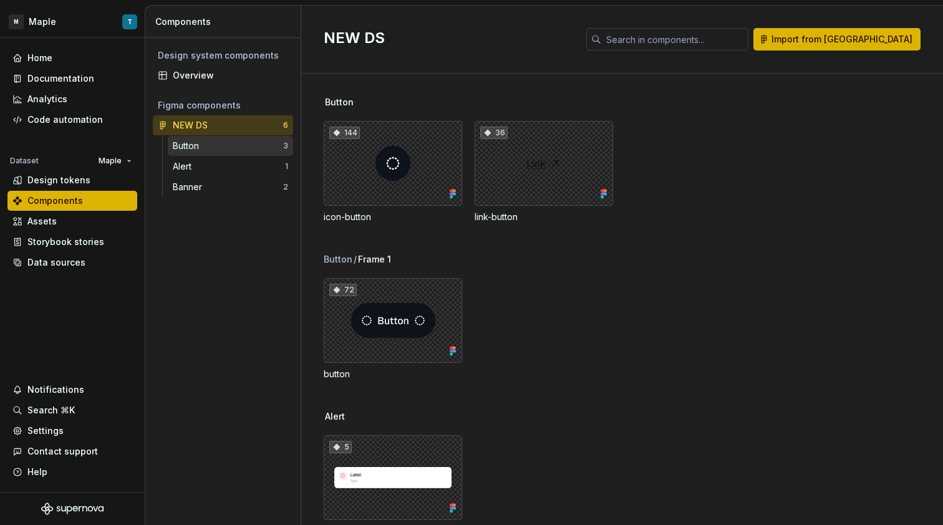
click at [248, 147] on div "Button" at bounding box center [228, 146] width 110 height 12
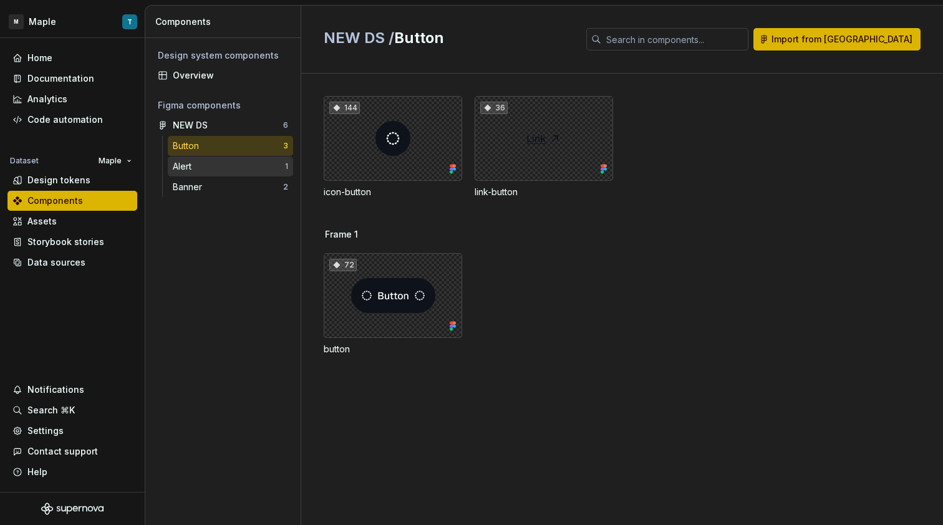
click at [248, 161] on div "Alert" at bounding box center [229, 166] width 112 height 12
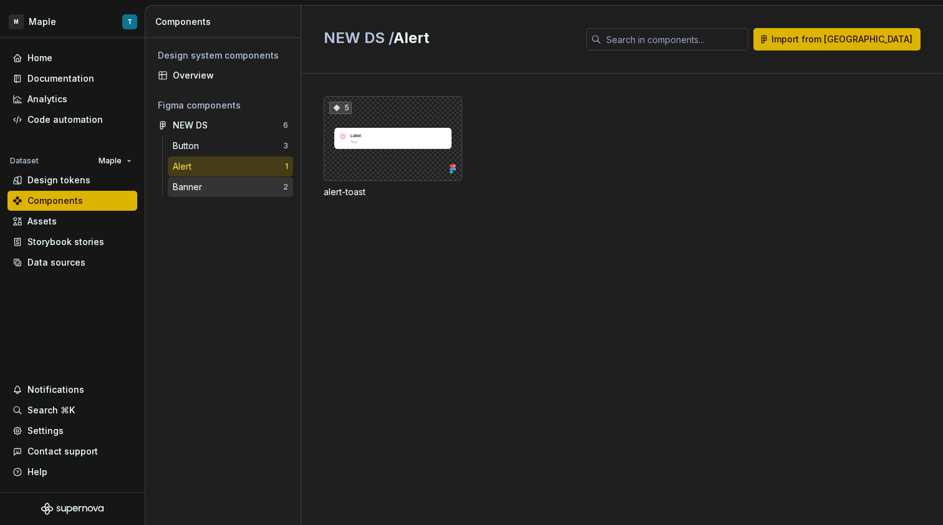
click at [256, 193] on div "Banner 2" at bounding box center [230, 187] width 125 height 20
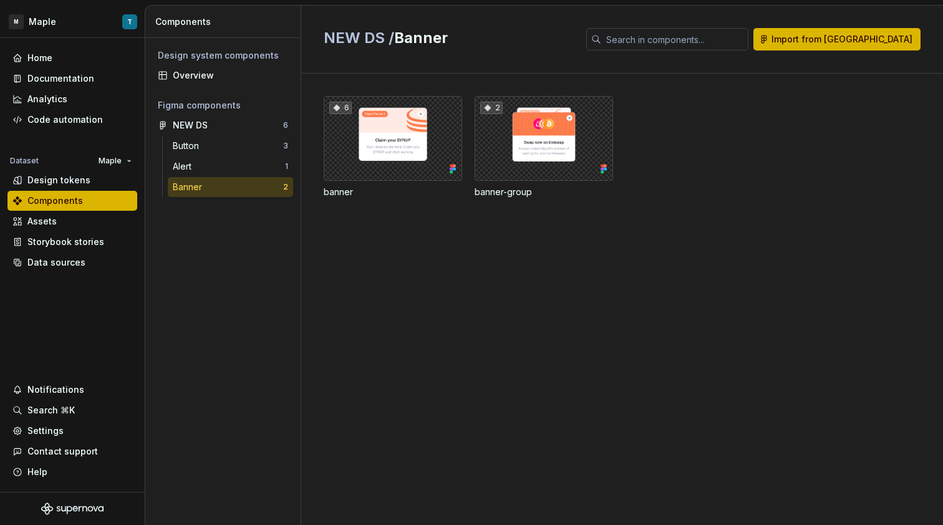
click at [208, 65] on div "Design system components" at bounding box center [223, 56] width 140 height 20
click at [210, 70] on div "Overview" at bounding box center [230, 75] width 115 height 12
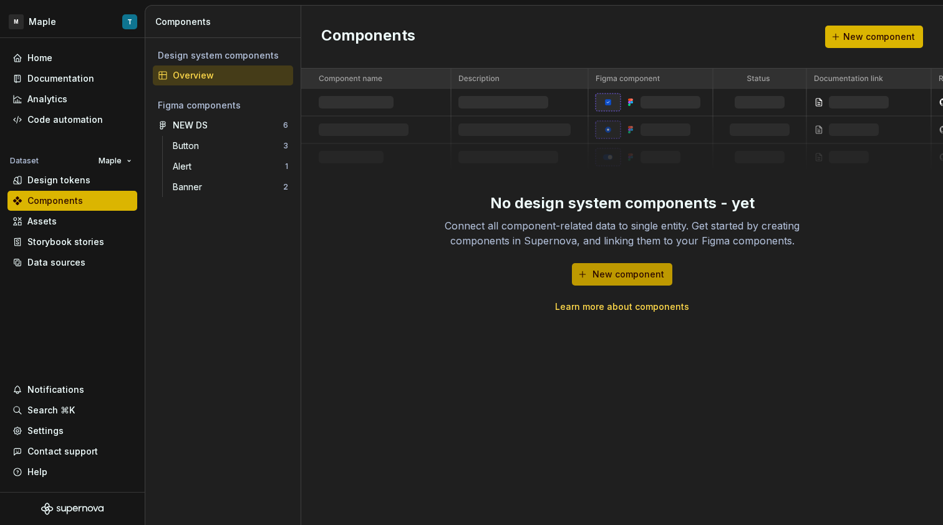
click at [655, 276] on span "New component" at bounding box center [628, 274] width 72 height 12
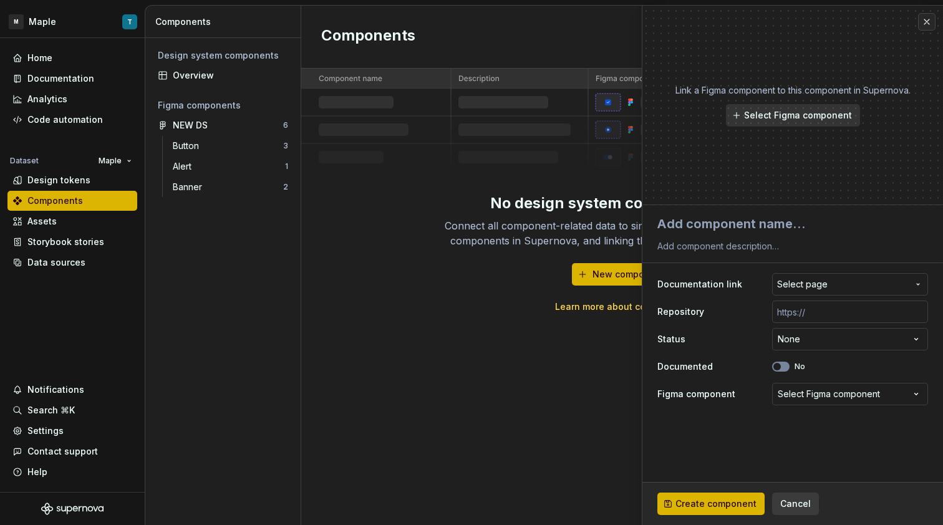
click at [830, 280] on span "Select page" at bounding box center [842, 284] width 131 height 12
click at [732, 239] on html "**********" at bounding box center [471, 262] width 943 height 525
click at [726, 223] on textarea at bounding box center [790, 224] width 271 height 22
type textarea "*"
type textarea "B"
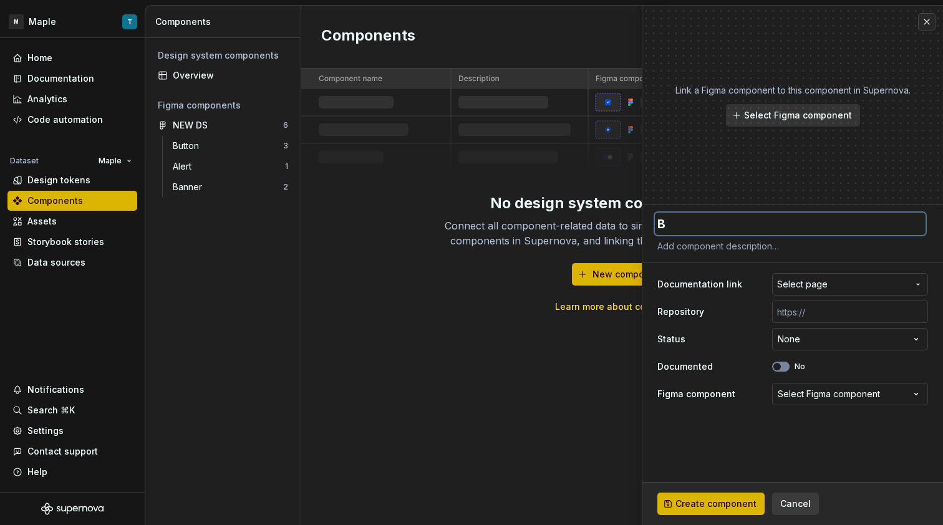
type textarea "*"
type textarea "Bu"
type textarea "*"
type textarea "But"
type textarea "*"
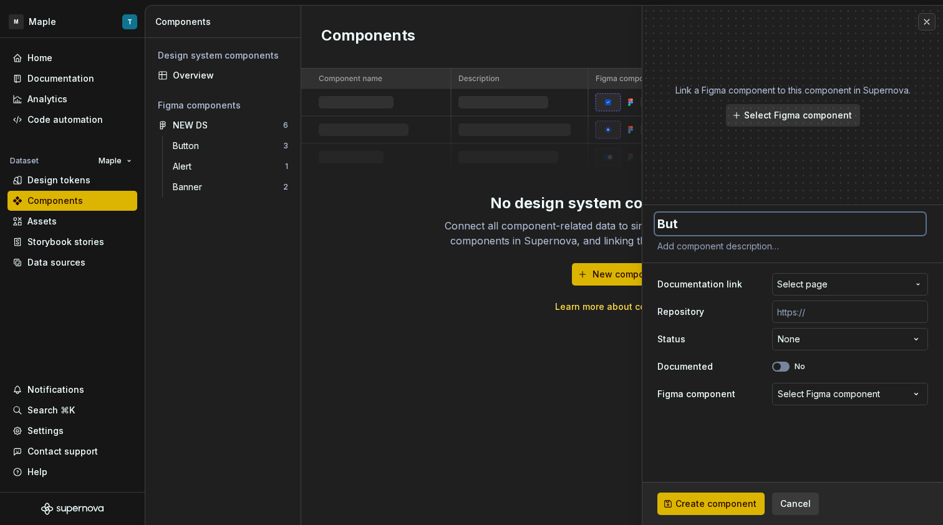
type textarea "Butt"
type textarea "*"
type textarea "Butto"
type textarea "*"
type textarea "Button"
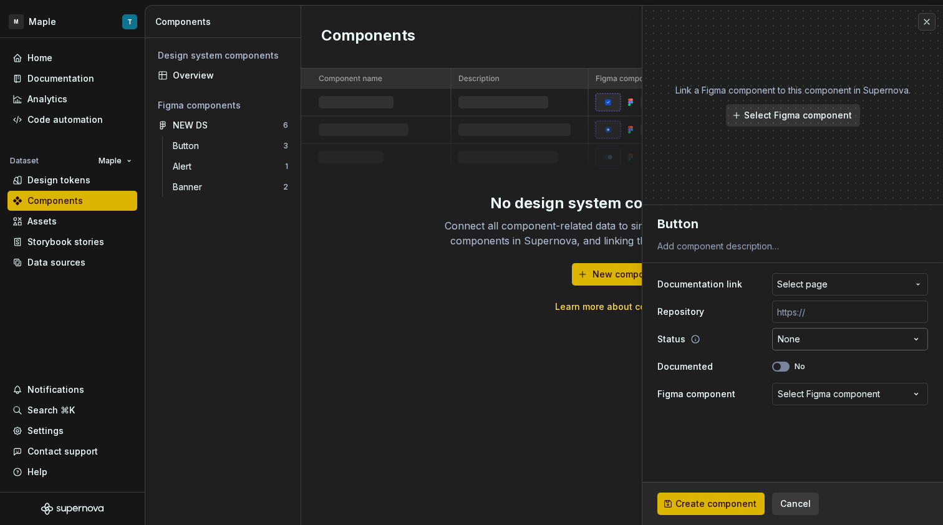
click at [807, 342] on html "**********" at bounding box center [471, 262] width 943 height 525
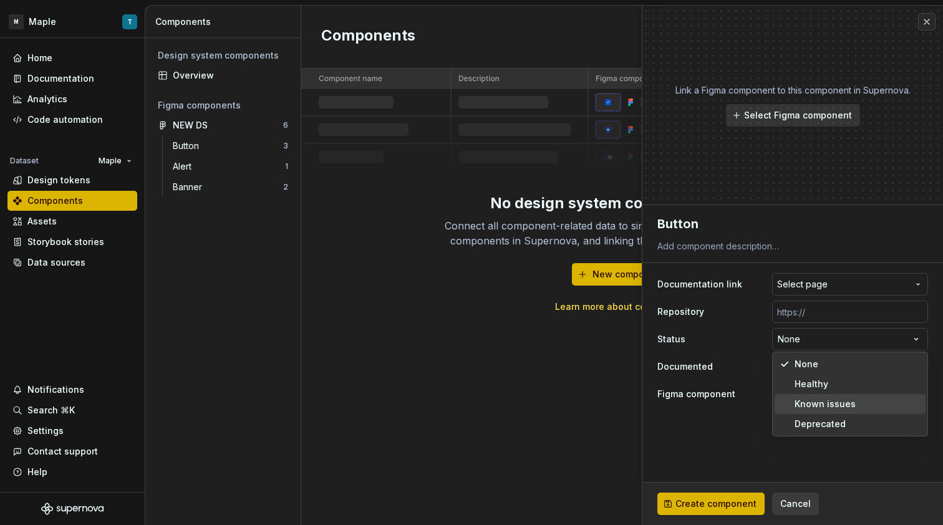
select select "**********"
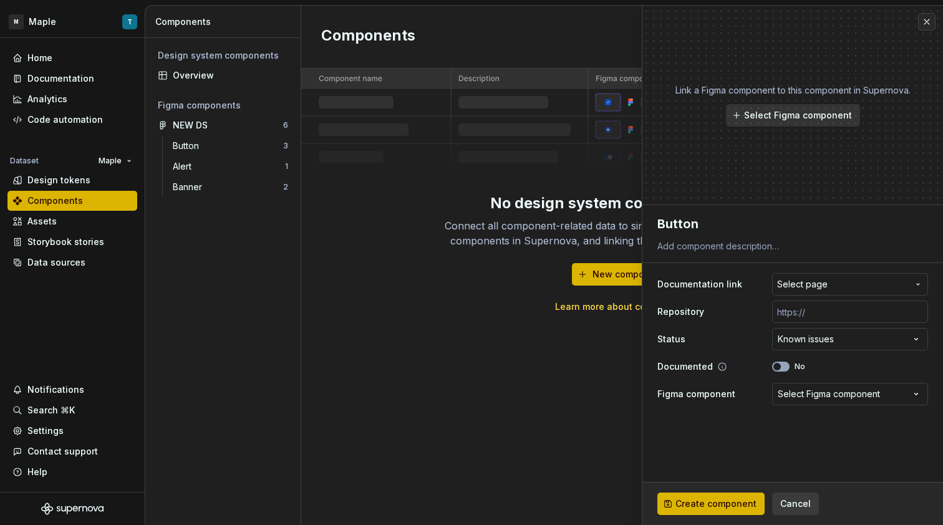
click at [787, 368] on button "No" at bounding box center [780, 367] width 17 height 10
click at [786, 368] on span "button" at bounding box center [784, 366] width 7 height 7
click at [816, 398] on div "Select Figma component" at bounding box center [829, 394] width 102 height 12
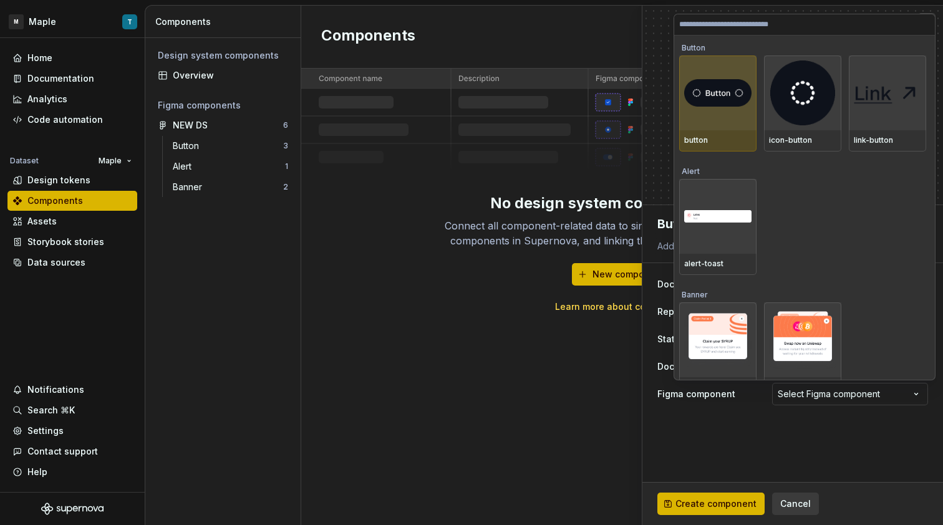
click at [722, 125] on div at bounding box center [717, 92] width 77 height 75
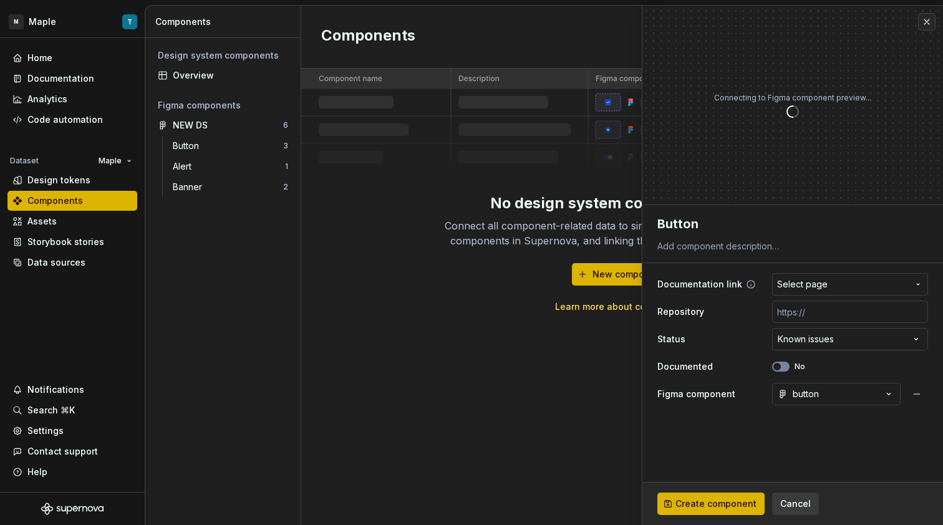
click at [852, 292] on button "Select page" at bounding box center [850, 284] width 156 height 22
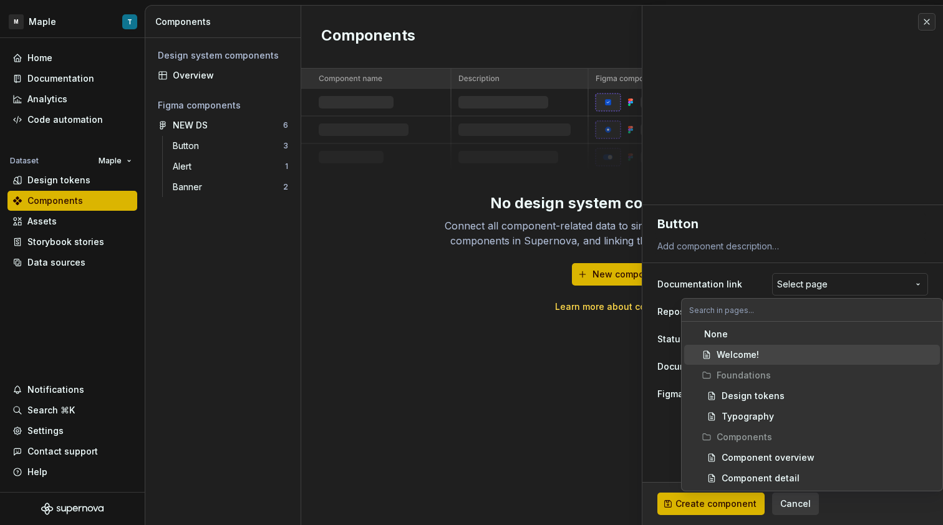
click at [808, 352] on div "Welcome!" at bounding box center [825, 355] width 218 height 12
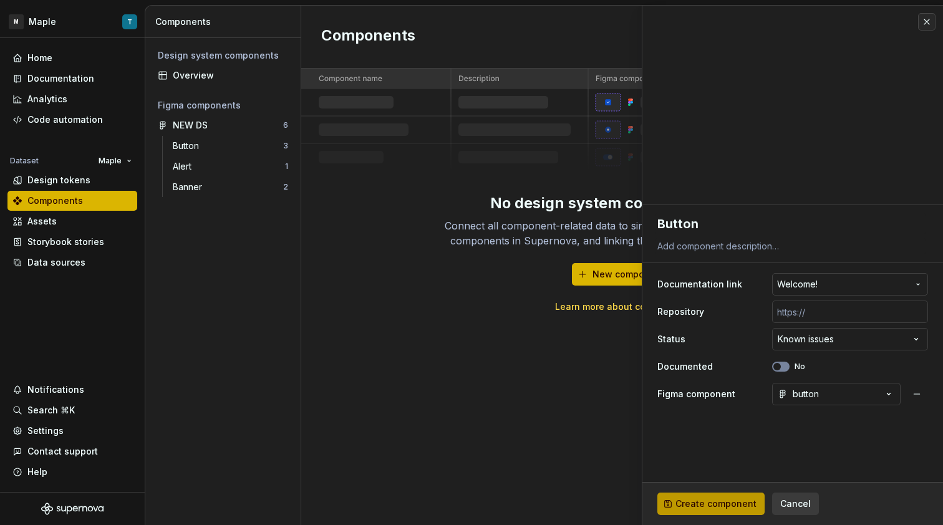
click at [738, 504] on span "Create component" at bounding box center [715, 504] width 81 height 12
type textarea "*"
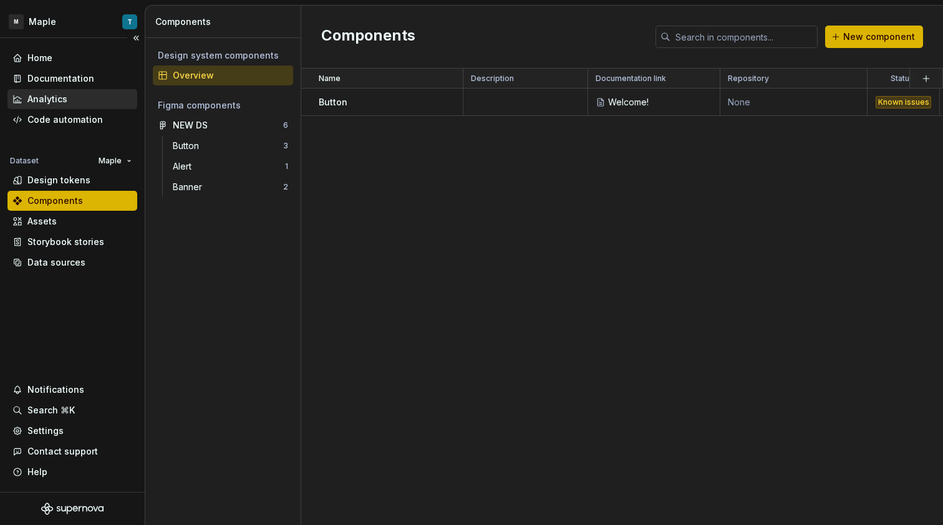
click at [54, 100] on div "Analytics" at bounding box center [47, 99] width 40 height 12
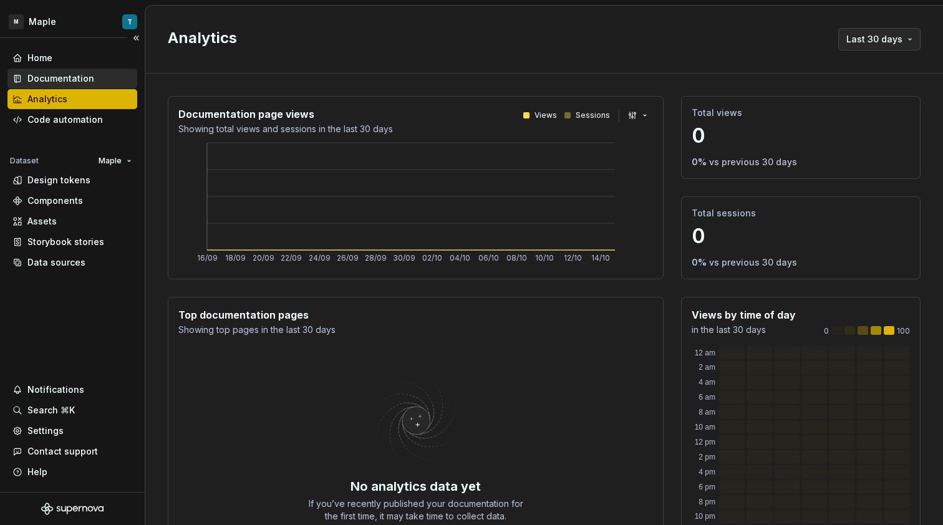
click at [76, 84] on div "Documentation" at bounding box center [60, 78] width 67 height 12
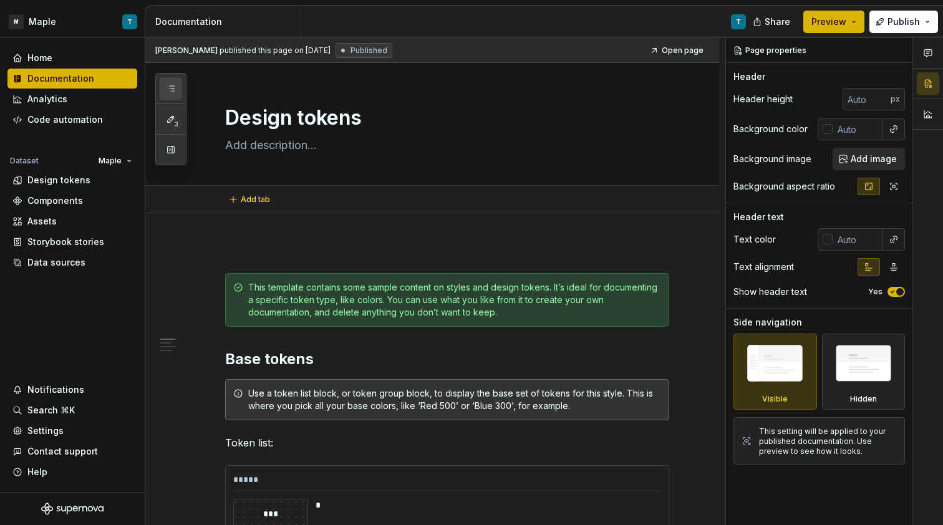
click at [173, 90] on icon "button" at bounding box center [171, 89] width 10 height 10
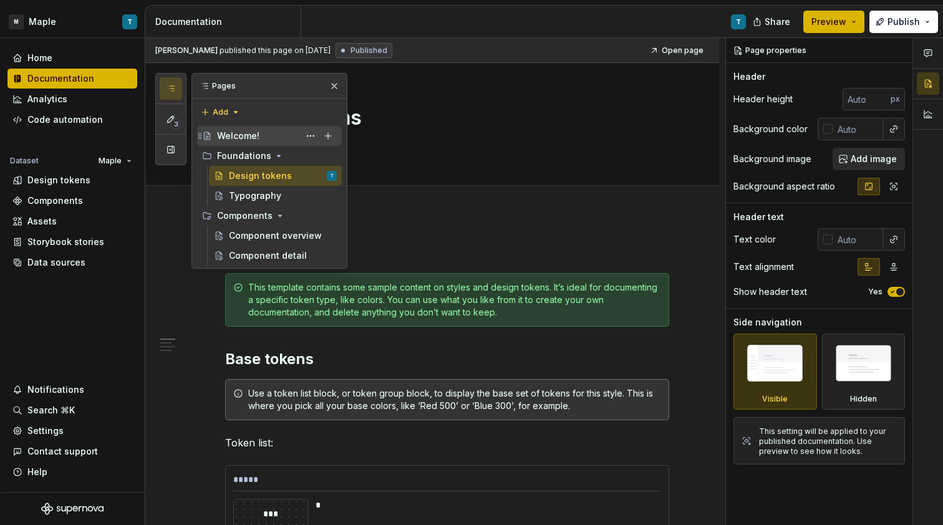
click at [264, 140] on div "Welcome!" at bounding box center [277, 135] width 120 height 17
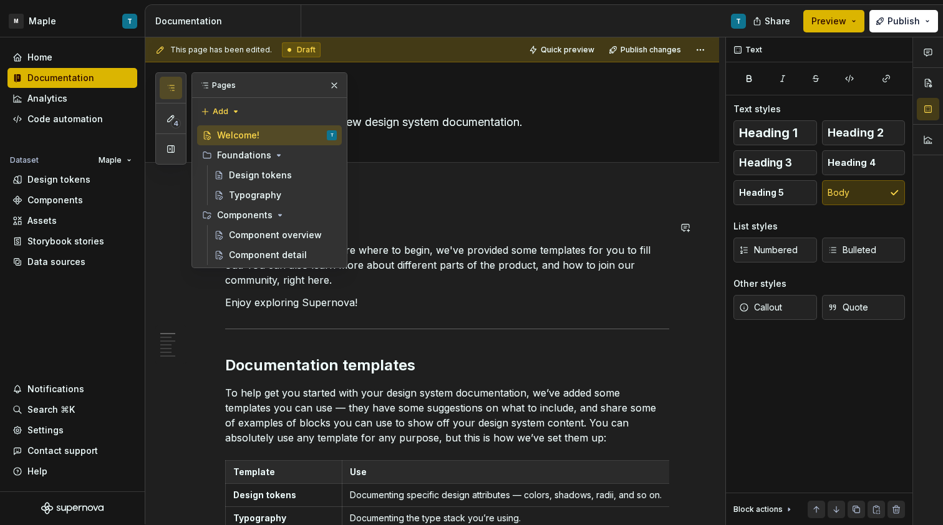
click at [471, 281] on p "In case you're not too sure where to begin, we've provided some templates for y…" at bounding box center [447, 265] width 444 height 45
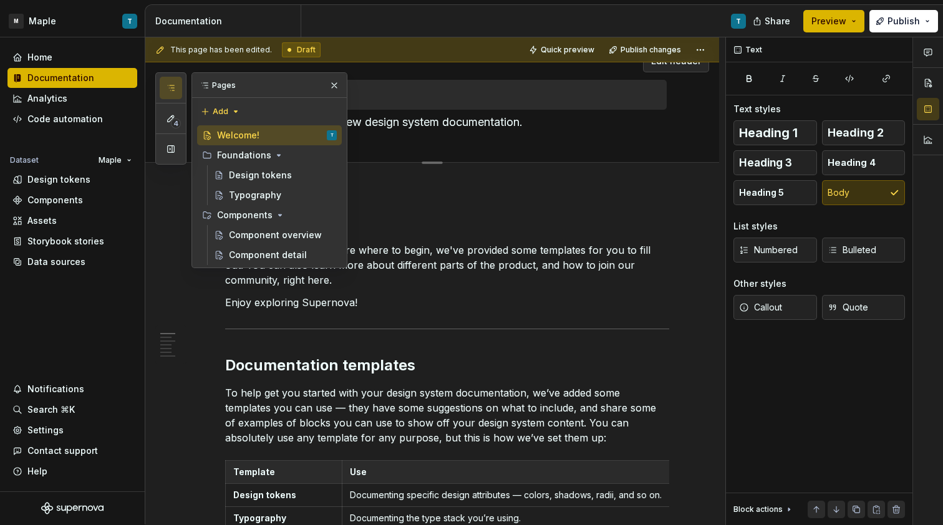
click at [332, 89] on button "button" at bounding box center [333, 85] width 17 height 17
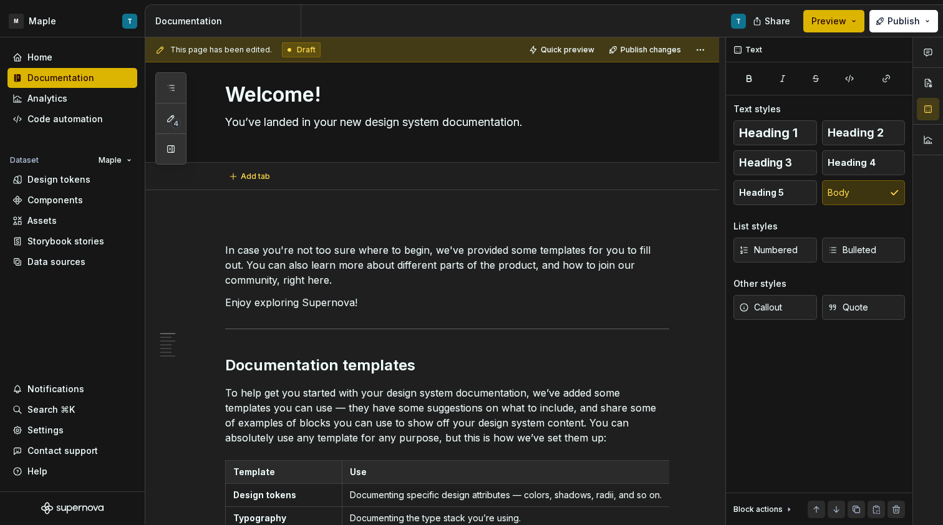
type textarea "*"
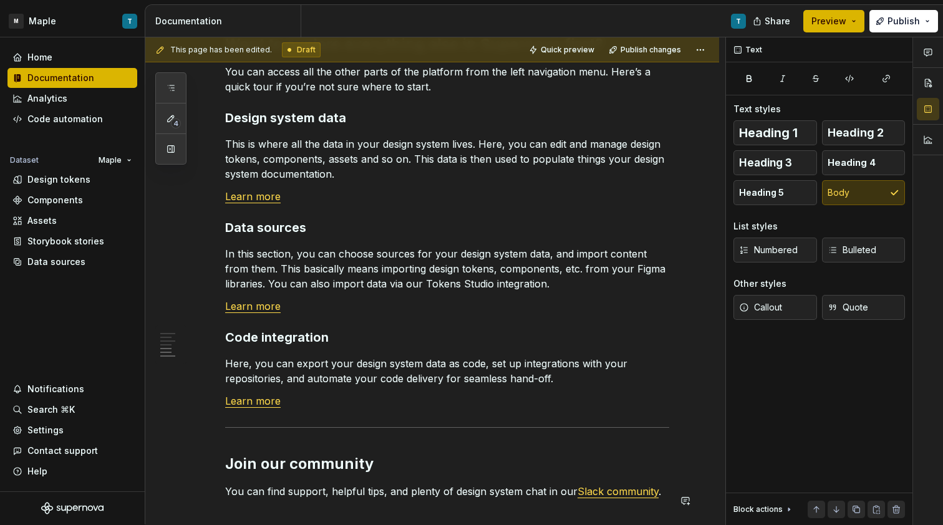
scroll to position [1084, 0]
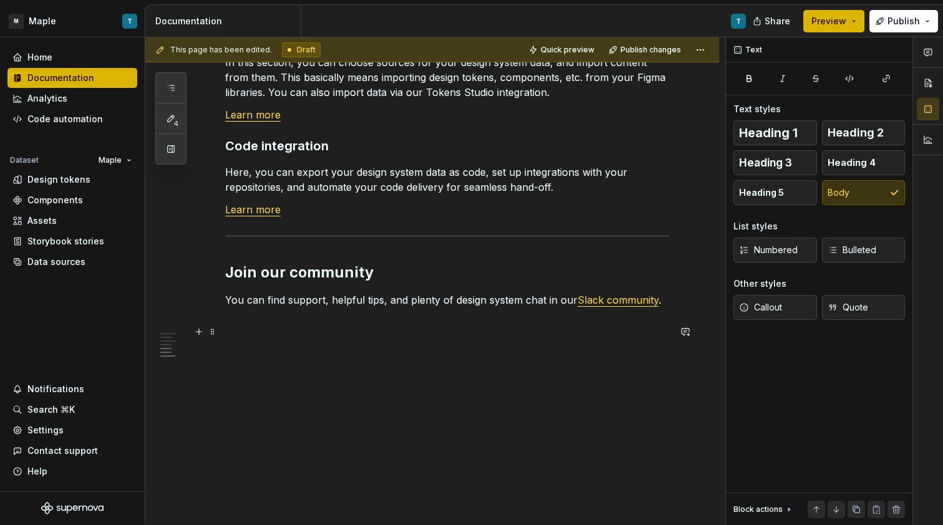
click at [413, 321] on p at bounding box center [447, 322] width 444 height 15
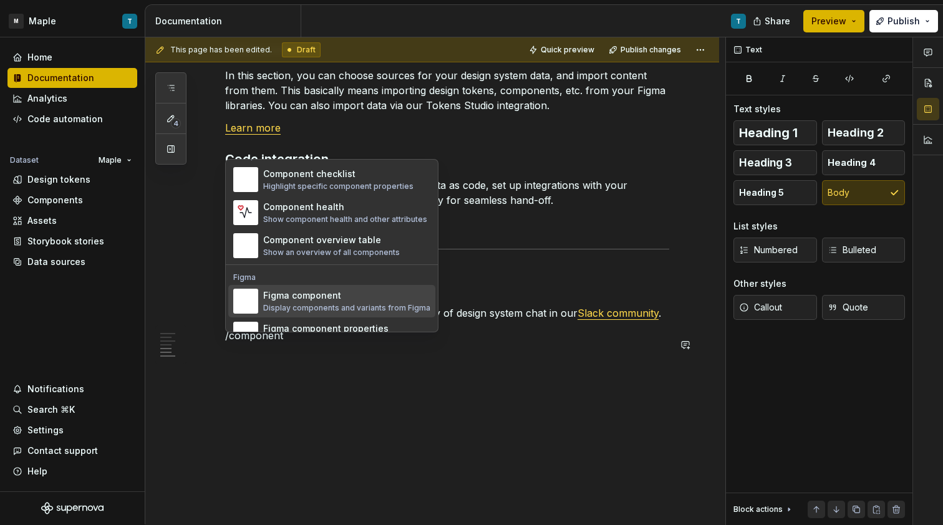
scroll to position [5, 0]
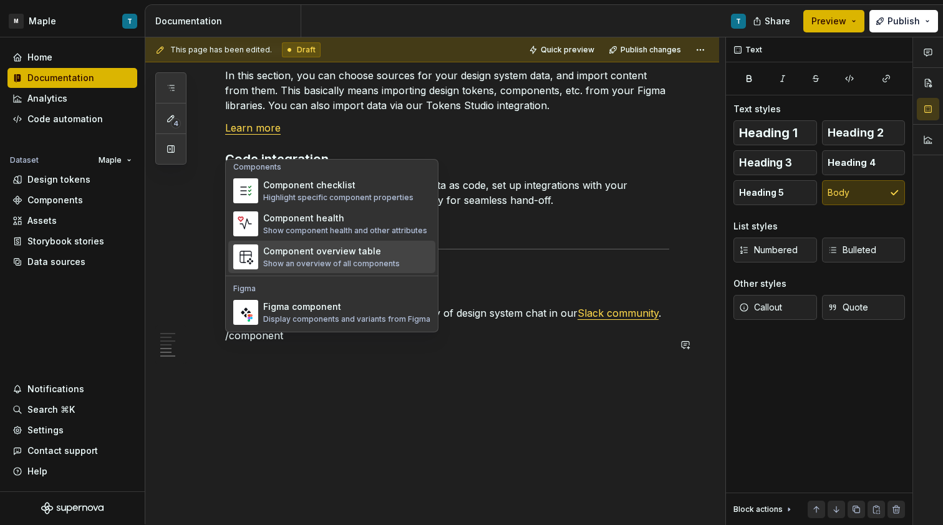
click at [330, 261] on div "Show an overview of all components" at bounding box center [331, 264] width 137 height 10
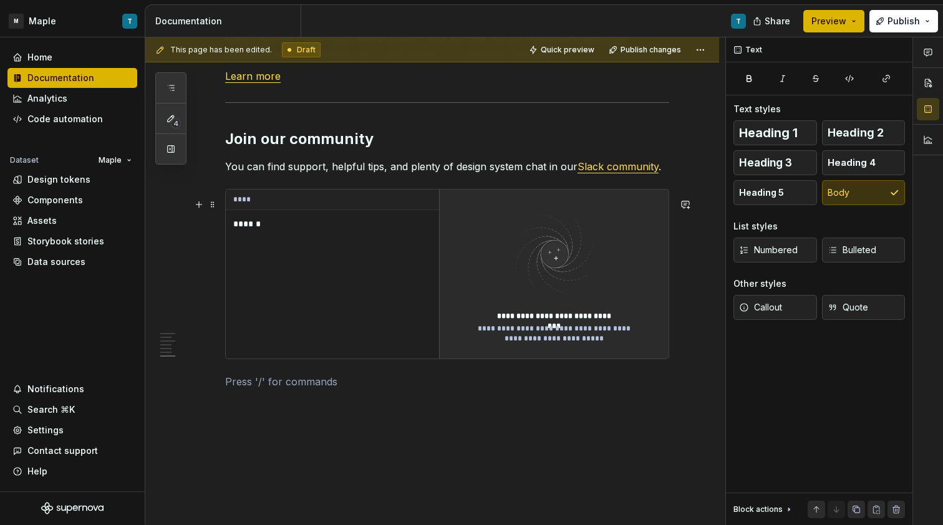
scroll to position [1218, 0]
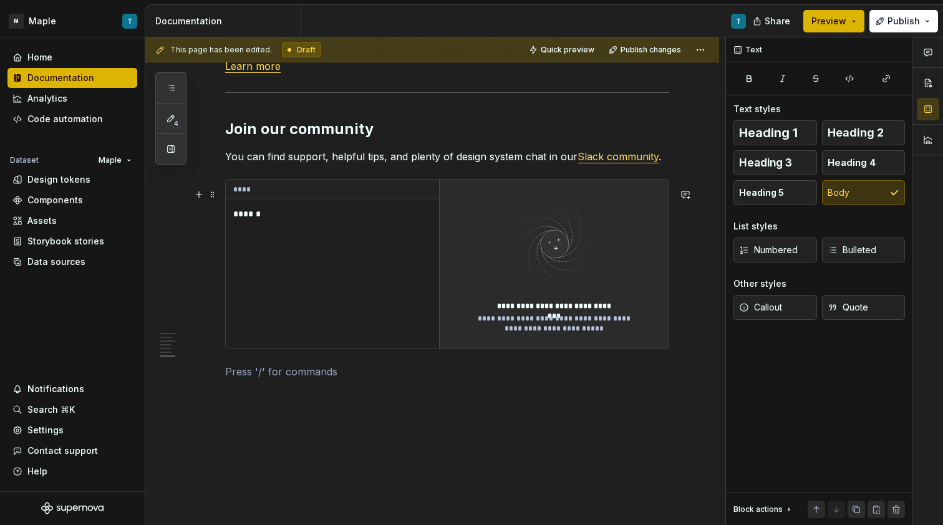
click at [392, 268] on div "**** ******" at bounding box center [332, 264] width 213 height 169
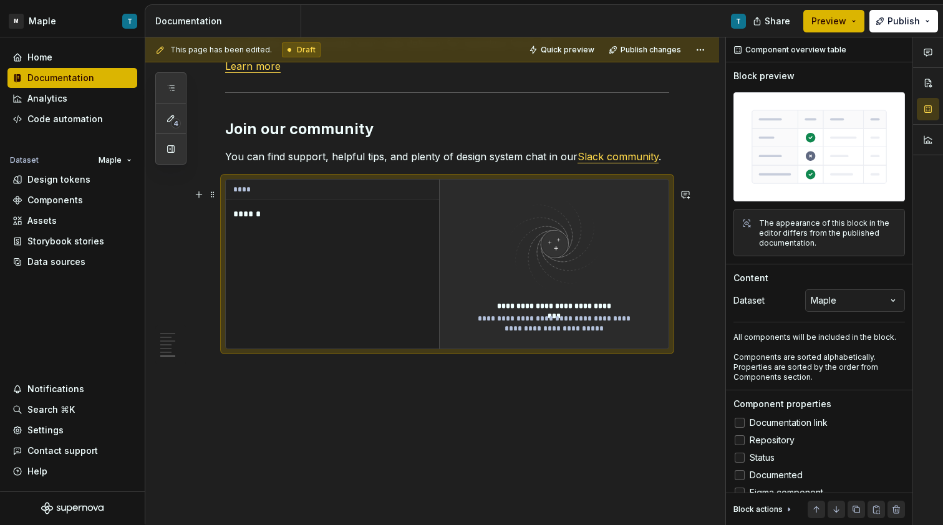
click at [256, 220] on p "******" at bounding box center [311, 214] width 156 height 12
click at [832, 293] on div "Comments Open comments No comments yet Select ‘Comment’ from the block context …" at bounding box center [834, 281] width 217 height 488
click at [839, 289] on div "Comments Open comments No comments yet Select ‘Comment’ from the block context …" at bounding box center [834, 281] width 217 height 488
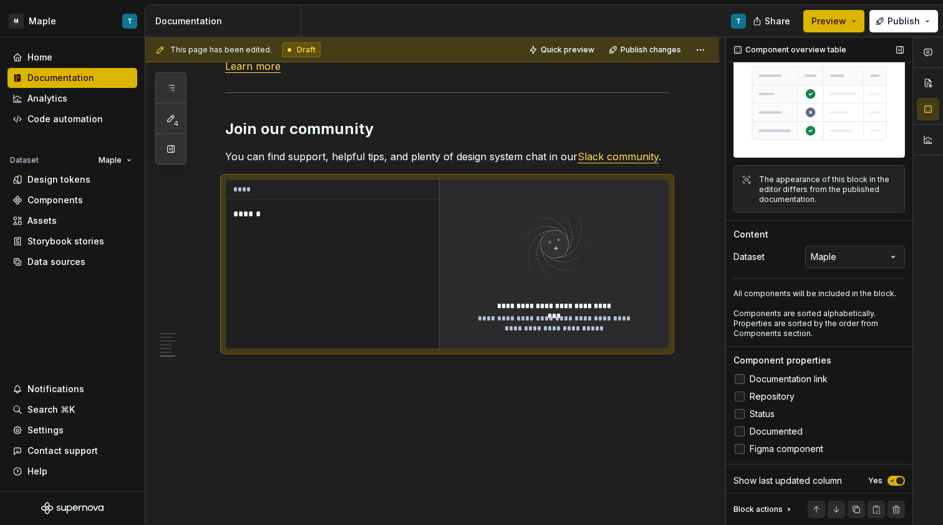
click at [799, 375] on span "Documentation link" at bounding box center [789, 379] width 78 height 10
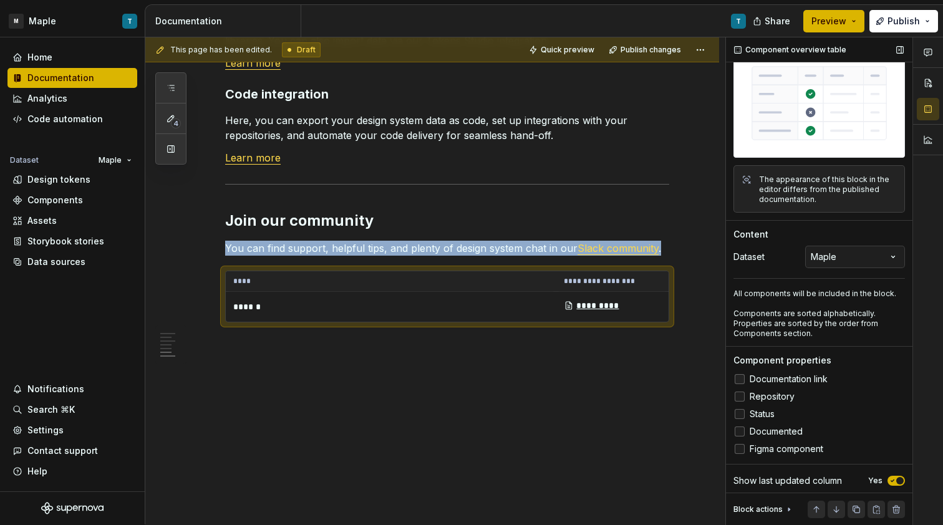
scroll to position [1134, 0]
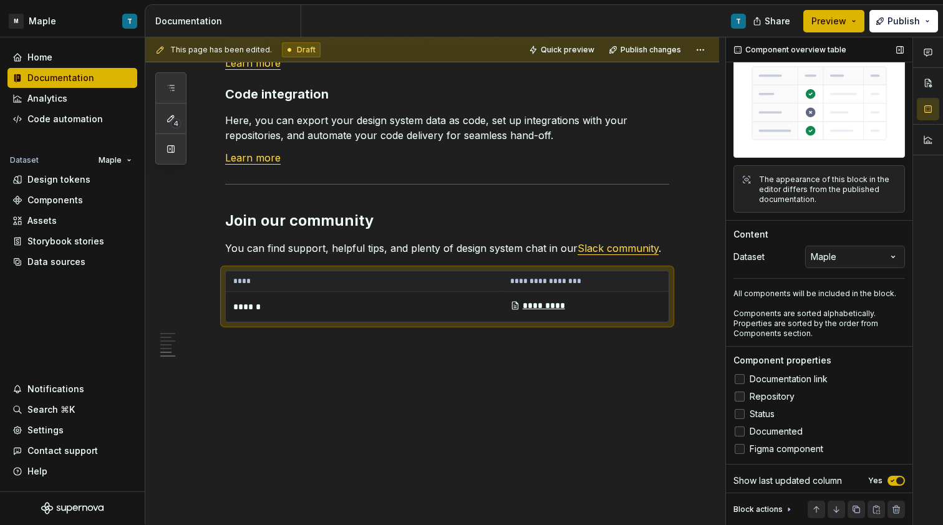
click at [784, 393] on span "Repository" at bounding box center [772, 397] width 45 height 10
click at [770, 409] on span "Status" at bounding box center [762, 414] width 25 height 10
click at [778, 428] on span "Documented" at bounding box center [776, 432] width 53 height 10
click at [783, 445] on span "Figma component" at bounding box center [787, 449] width 74 height 10
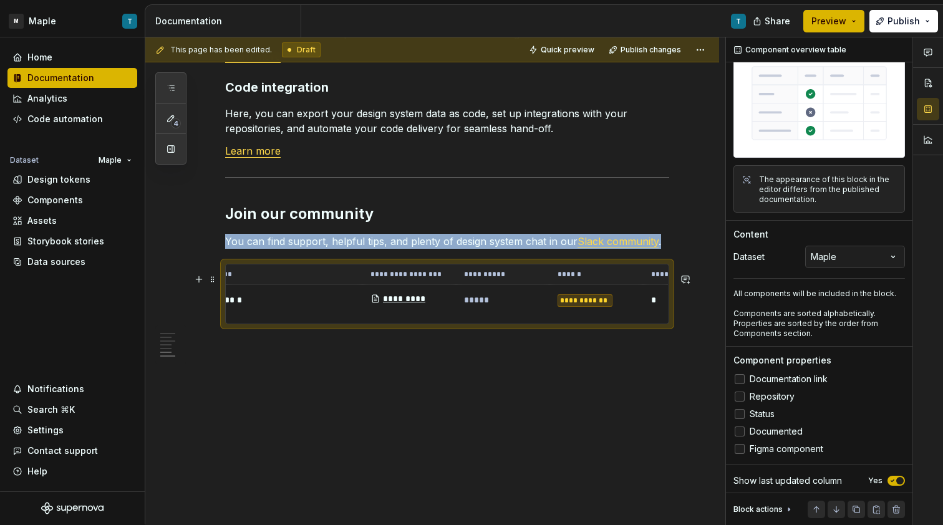
scroll to position [0, 0]
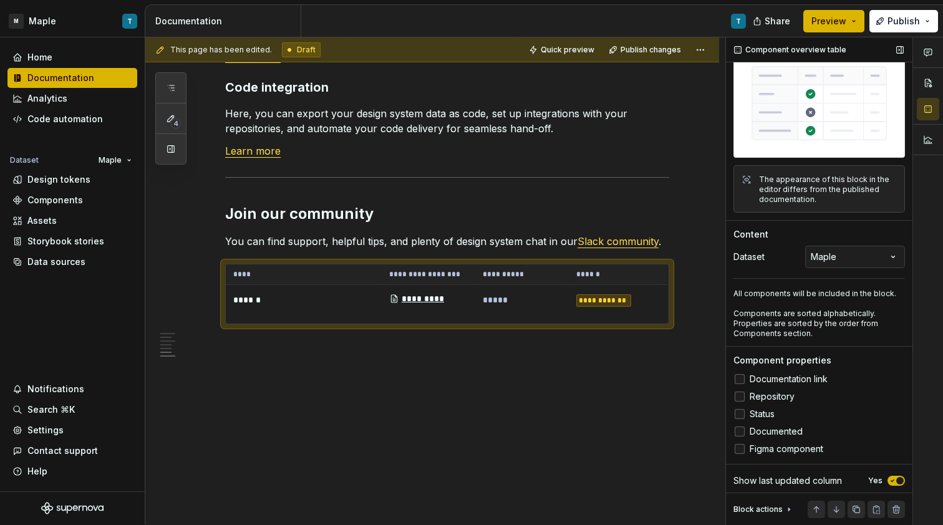
click at [827, 309] on p "Components are sorted alphabetically. Properties are sorted by the order from C…" at bounding box center [818, 324] width 171 height 30
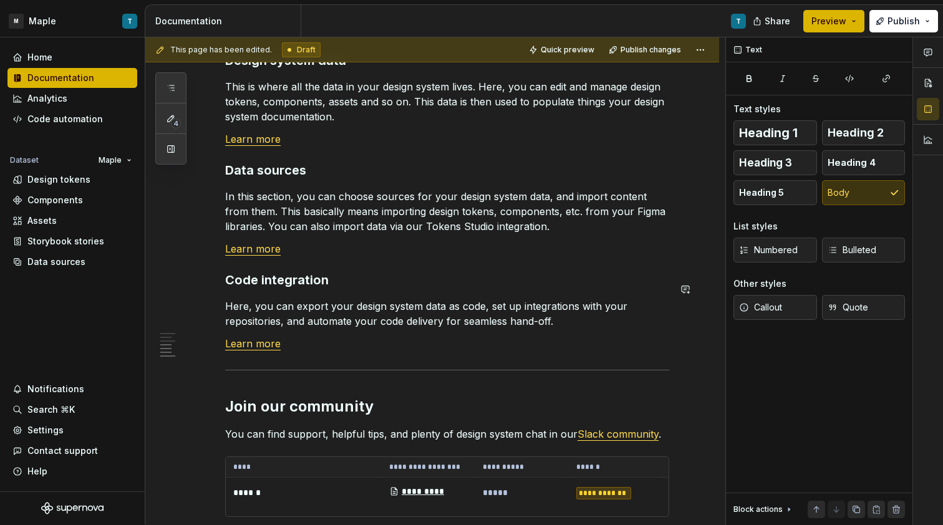
scroll to position [913, 0]
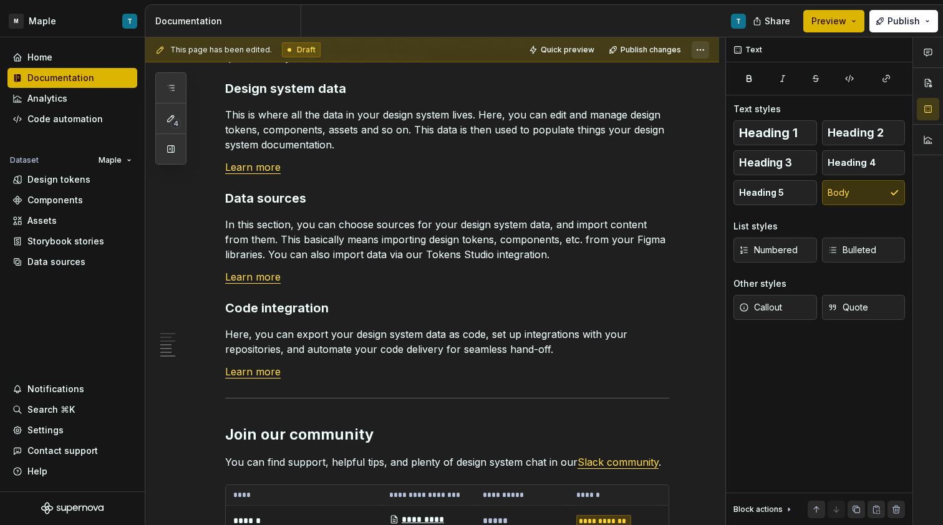
click at [699, 52] on html "M Maple T Home Documentation Analytics Code automation Dataset Maple Design tok…" at bounding box center [471, 262] width 943 height 525
click at [699, 49] on html "M Maple T Home Documentation Analytics Code automation Dataset Maple Design tok…" at bounding box center [471, 262] width 943 height 525
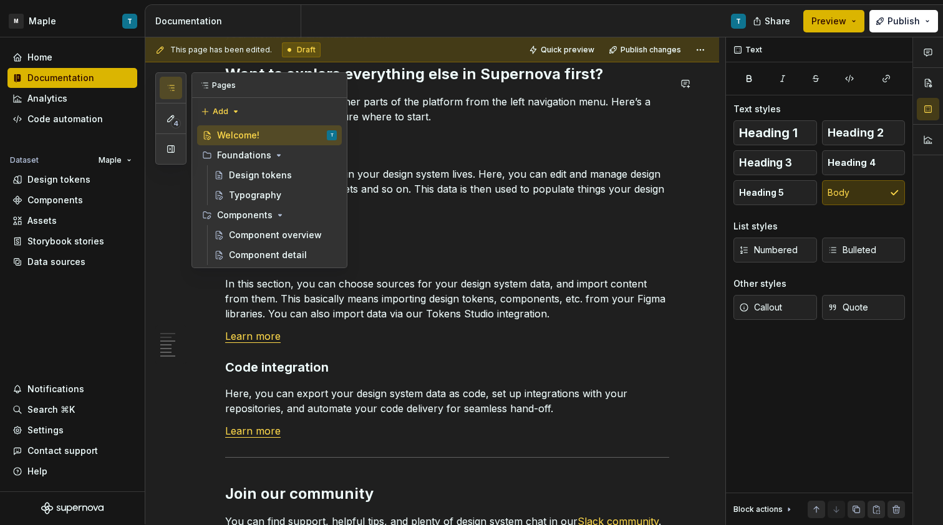
click at [170, 90] on icon "button" at bounding box center [171, 88] width 10 height 10
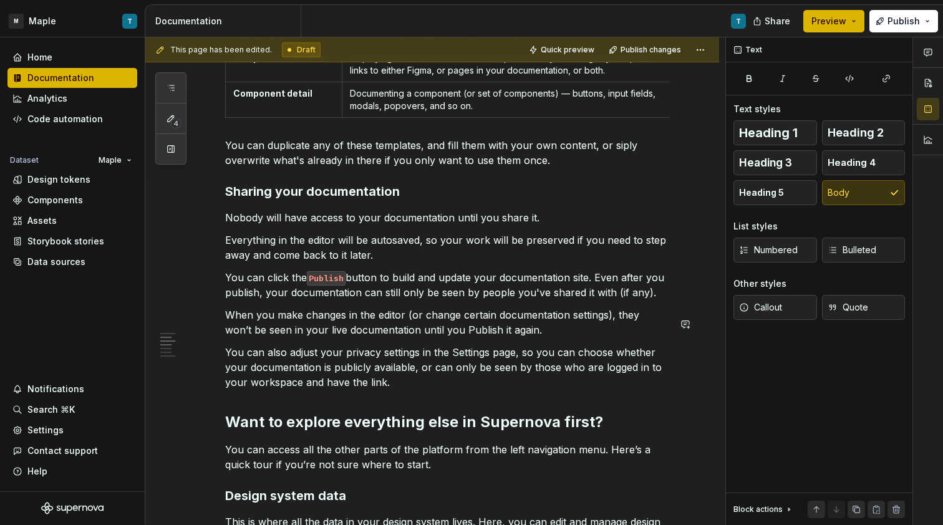
scroll to position [486, 0]
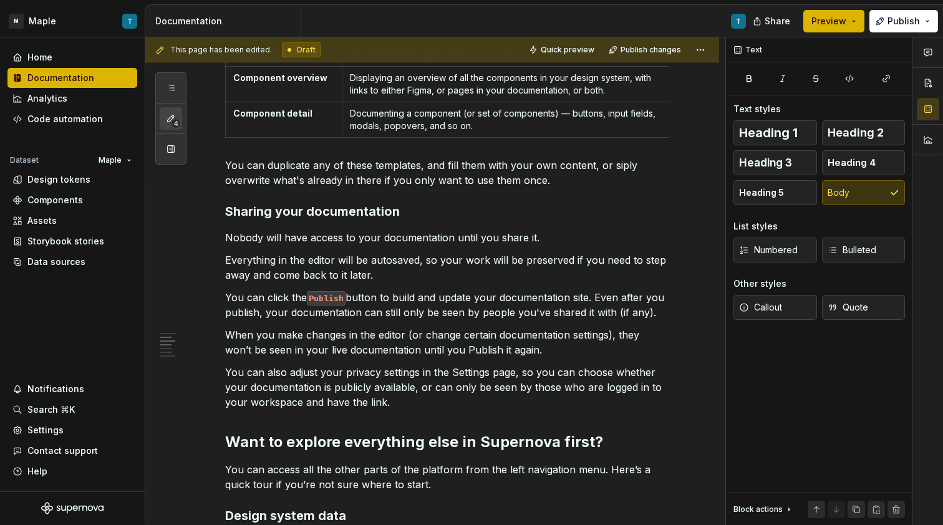
click at [184, 121] on div "4" at bounding box center [170, 118] width 31 height 92
click at [173, 118] on span "4" at bounding box center [176, 123] width 10 height 10
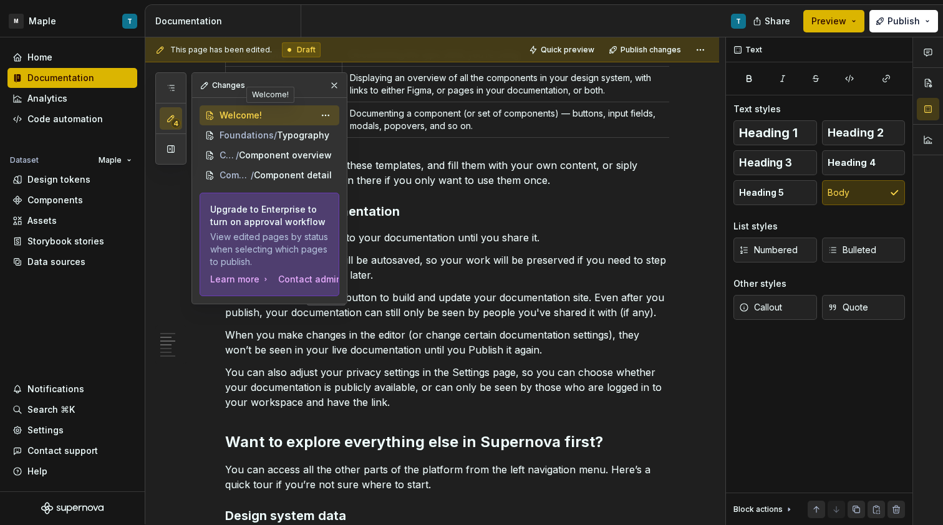
click at [243, 117] on span "Welcome!" at bounding box center [240, 115] width 42 height 12
type textarea "*"
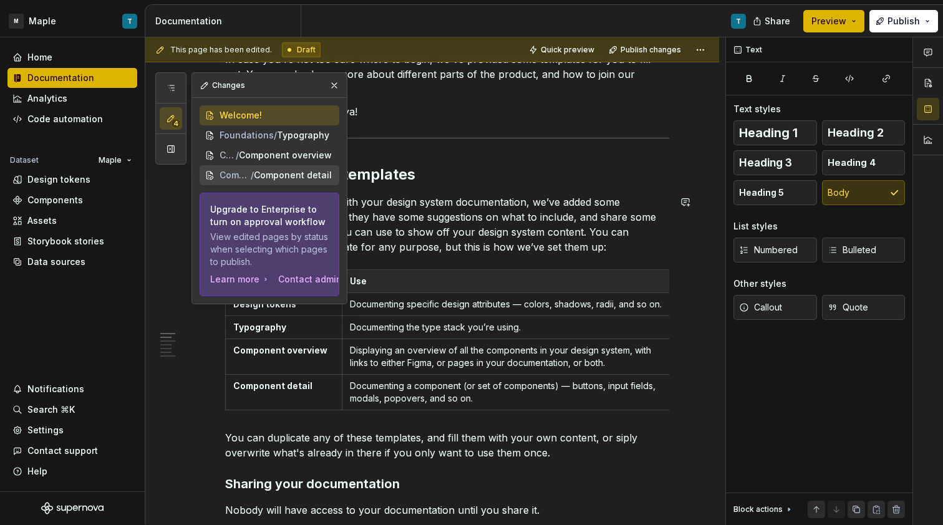
scroll to position [211, 0]
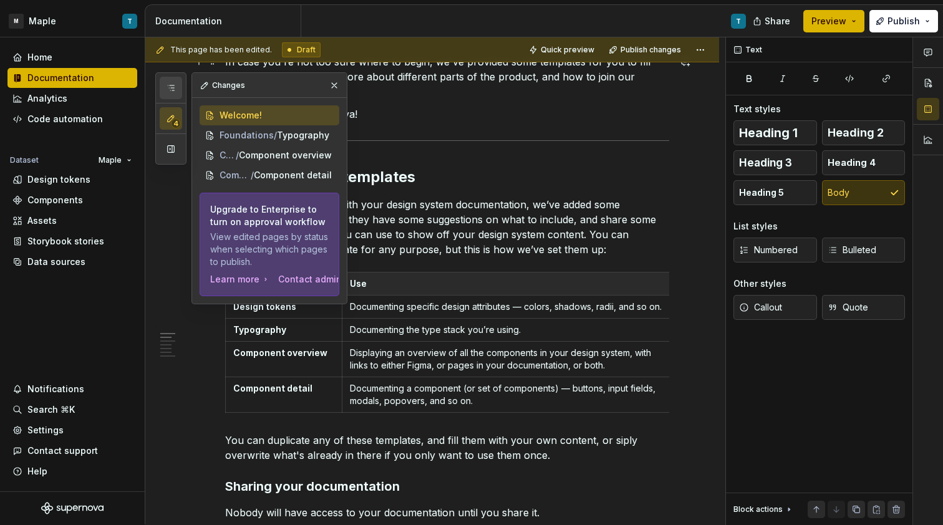
click at [175, 88] on icon "button" at bounding box center [171, 88] width 10 height 10
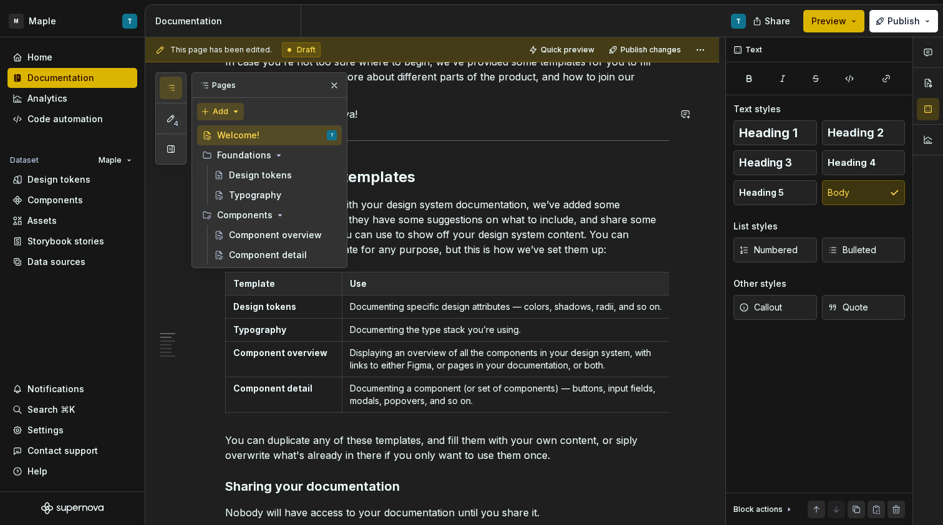
click at [226, 113] on div "4 Pages Add Accessibility guide for tree Page tree. Navigate the tree with the …" at bounding box center [251, 170] width 192 height 196
click at [250, 137] on div "New page" at bounding box center [260, 134] width 81 height 12
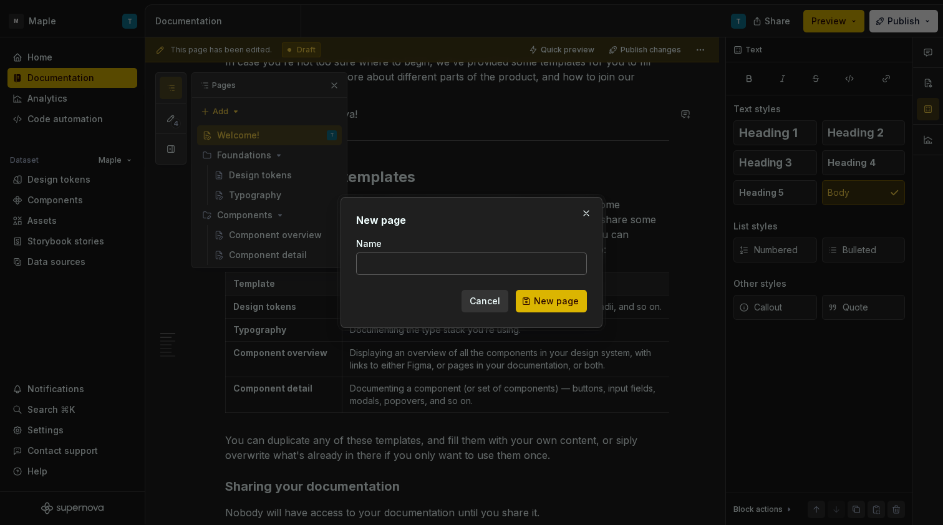
type input "b"
type textarea "*"
type input "Button Component"
click at [552, 301] on button "New page" at bounding box center [551, 301] width 71 height 22
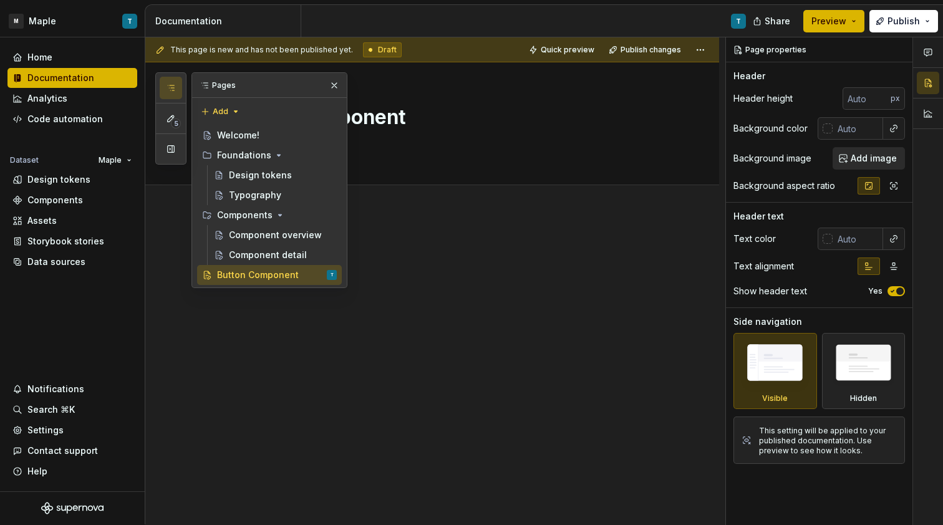
click at [467, 301] on div at bounding box center [447, 274] width 444 height 62
click at [466, 298] on div at bounding box center [447, 274] width 444 height 62
click at [444, 243] on p at bounding box center [447, 250] width 444 height 15
click at [335, 81] on button "button" at bounding box center [333, 85] width 17 height 17
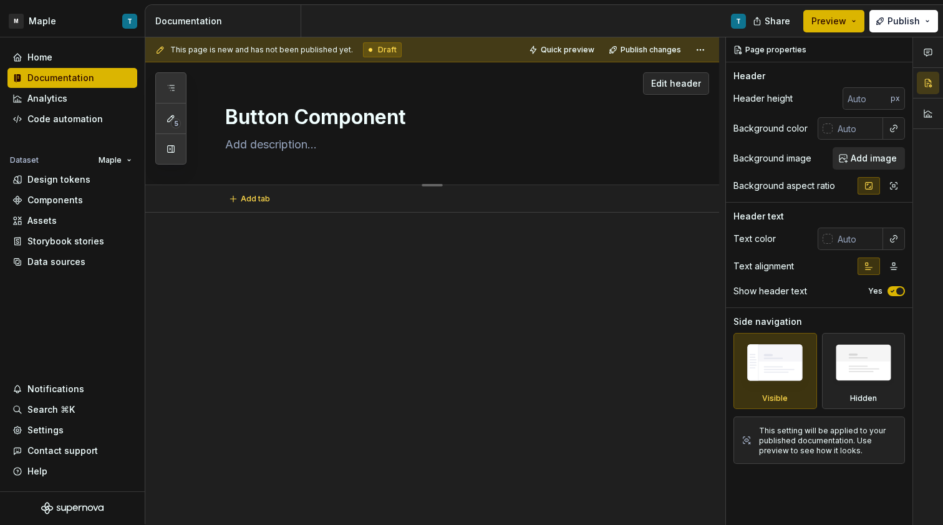
click at [352, 120] on textarea "Button Component" at bounding box center [445, 117] width 444 height 30
click at [345, 241] on div at bounding box center [432, 338] width 574 height 250
type textarea "*"
click at [254, 198] on span "Add tab" at bounding box center [255, 199] width 29 height 10
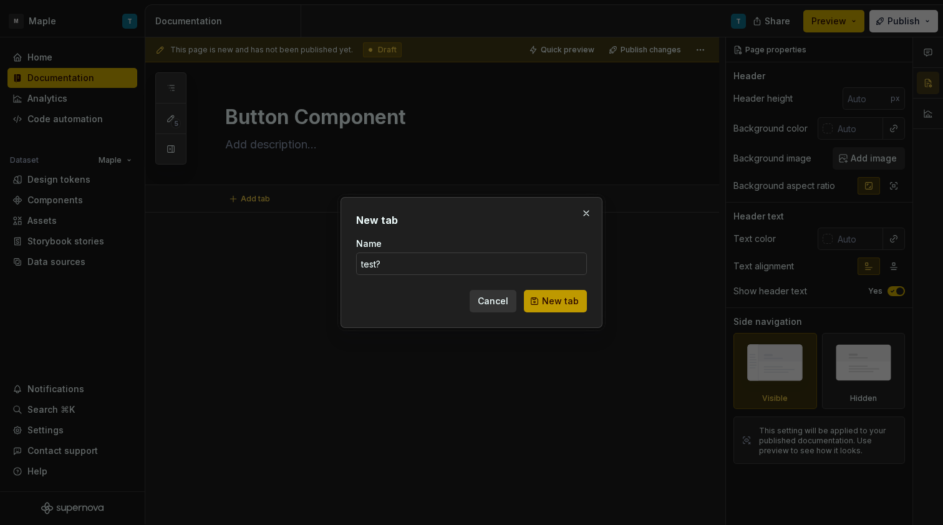
type input "test?"
click at [557, 299] on span "New tab" at bounding box center [560, 301] width 37 height 12
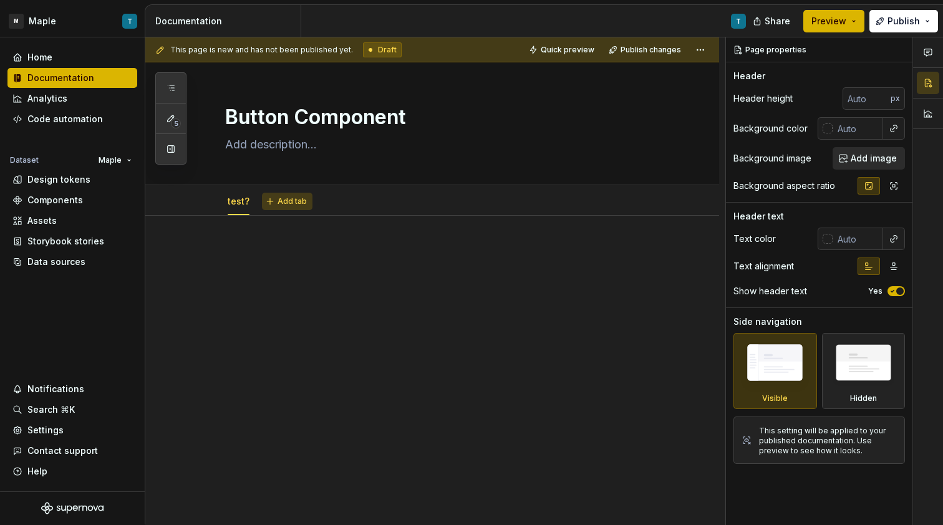
type textarea "*"
click at [298, 205] on span "Add tab" at bounding box center [291, 201] width 29 height 10
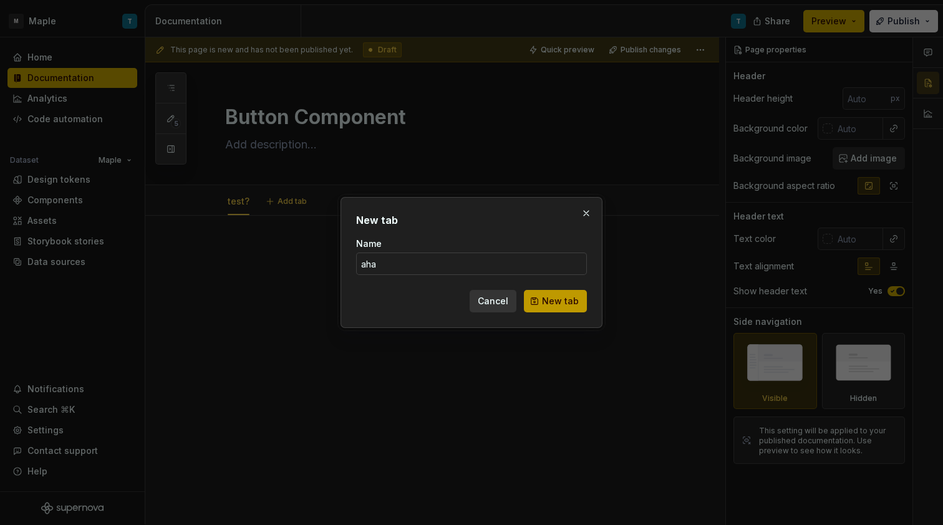
type input "aha"
click at [552, 312] on button "New tab" at bounding box center [555, 301] width 63 height 22
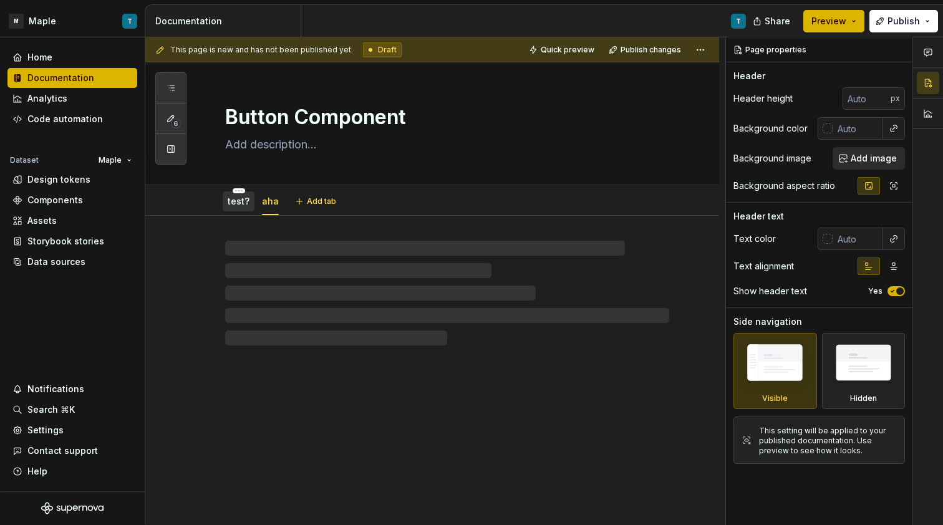
click at [241, 205] on link "test?" at bounding box center [239, 201] width 22 height 11
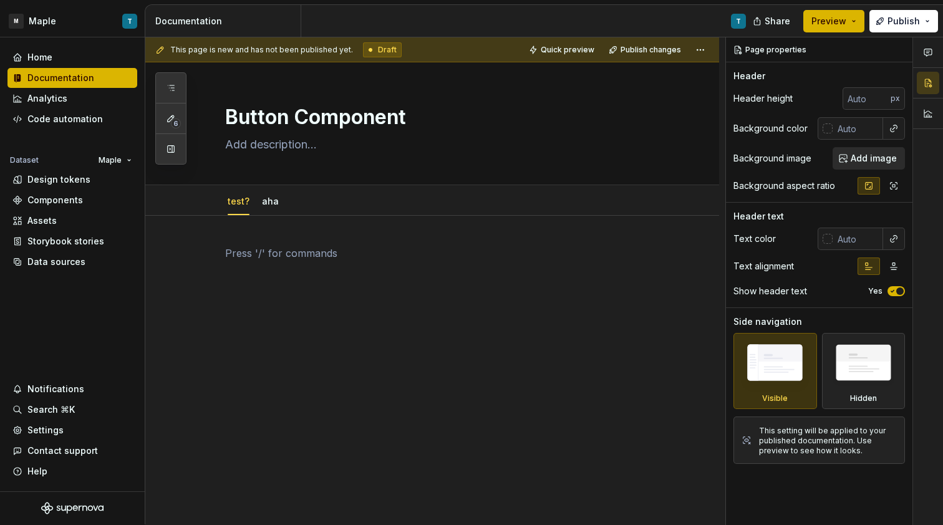
click at [285, 256] on p at bounding box center [447, 253] width 444 height 15
click at [855, 133] on input "text" at bounding box center [857, 128] width 51 height 22
click at [828, 129] on div at bounding box center [827, 128] width 10 height 10
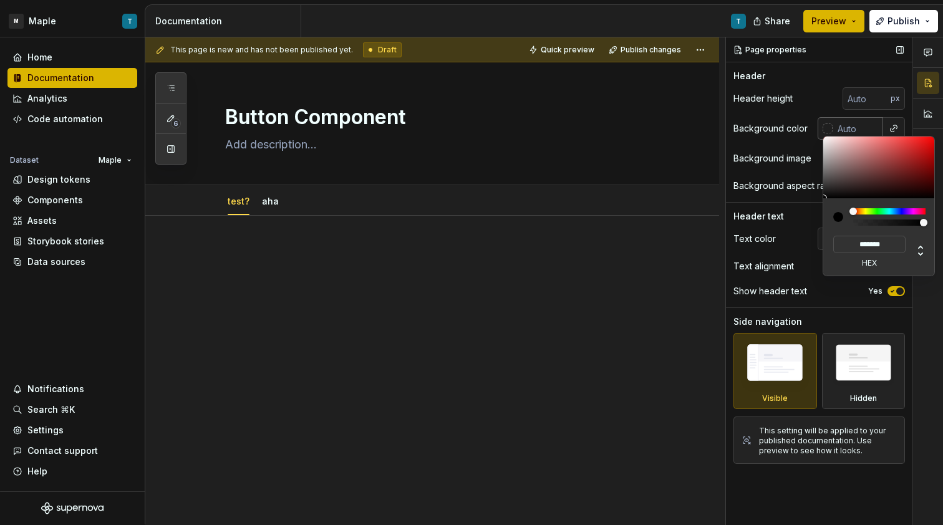
click at [862, 124] on div "Comments Open comments No comments yet Select ‘Comment’ from the block context …" at bounding box center [834, 281] width 217 height 488
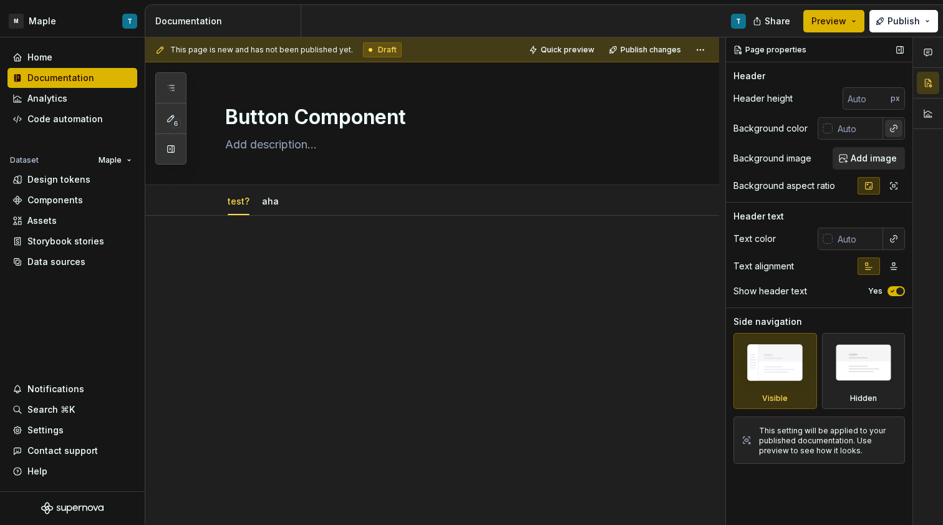
click at [897, 130] on button "button" at bounding box center [893, 128] width 17 height 17
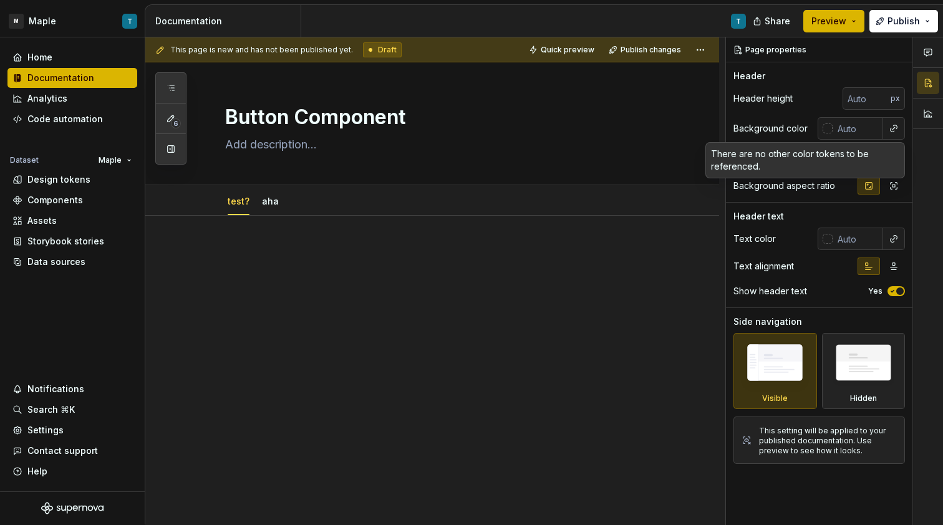
type textarea "*"
click at [789, 125] on div "Comments Open comments No comments yet Select ‘Comment’ from the block context …" at bounding box center [834, 281] width 217 height 488
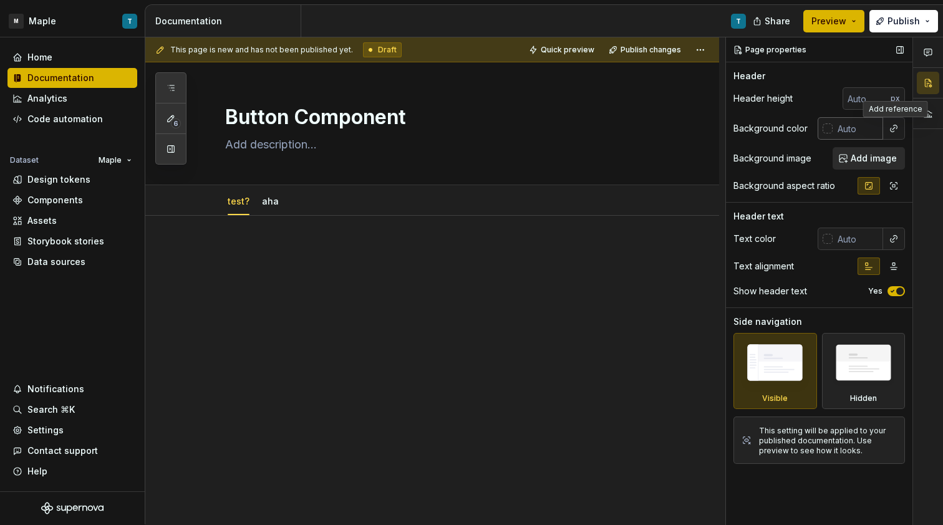
click at [824, 130] on div at bounding box center [827, 128] width 10 height 10
click at [888, 126] on div "Comments Open comments No comments yet Select ‘Comment’ from the block context …" at bounding box center [834, 281] width 217 height 488
click at [890, 127] on button "button" at bounding box center [893, 128] width 17 height 17
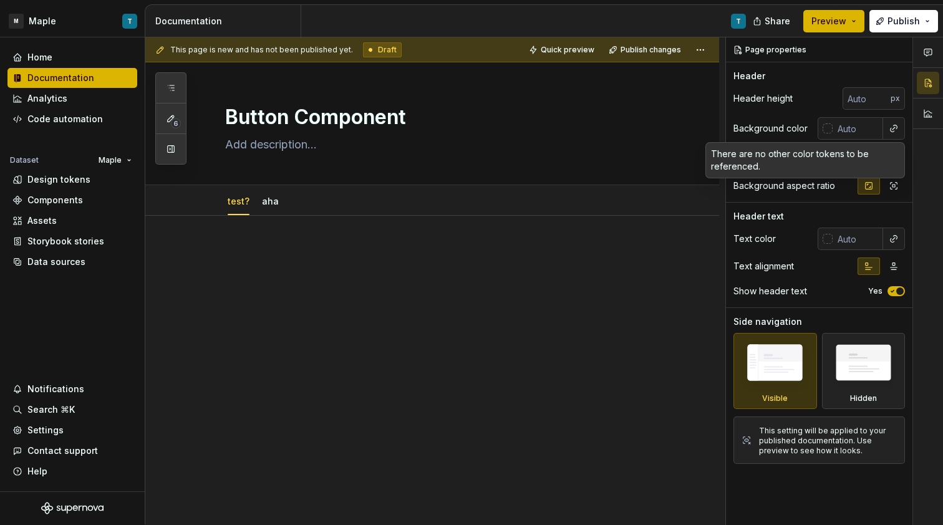
click at [862, 152] on div "There are no other color tokens to be referenced." at bounding box center [805, 160] width 198 height 35
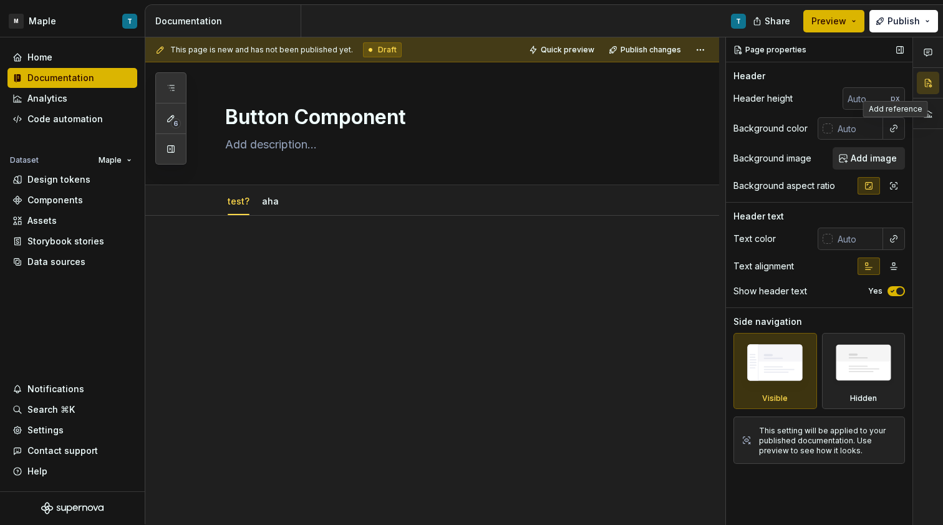
click at [797, 121] on div "Comments Open comments No comments yet Select ‘Comment’ from the block context …" at bounding box center [834, 281] width 217 height 488
click at [859, 104] on input "number" at bounding box center [866, 98] width 48 height 22
click at [882, 97] on input "6" at bounding box center [866, 98] width 48 height 22
click at [859, 102] on input "6" at bounding box center [866, 98] width 48 height 22
click at [882, 102] on input "5" at bounding box center [866, 98] width 48 height 22
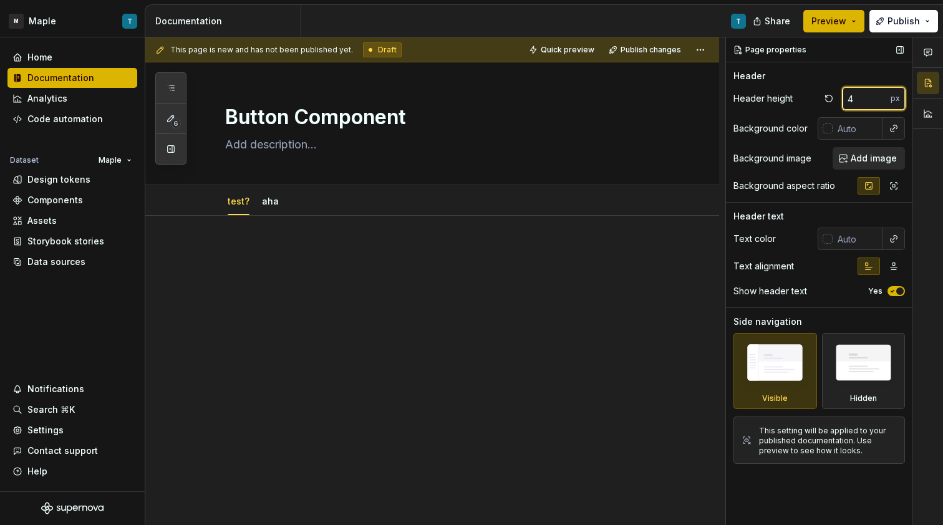
click at [881, 102] on input "4" at bounding box center [866, 98] width 48 height 22
click at [881, 102] on input "3" at bounding box center [866, 98] width 48 height 22
click at [881, 102] on input "2" at bounding box center [866, 98] width 48 height 22
click at [881, 102] on input "1" at bounding box center [866, 98] width 48 height 22
type input "0"
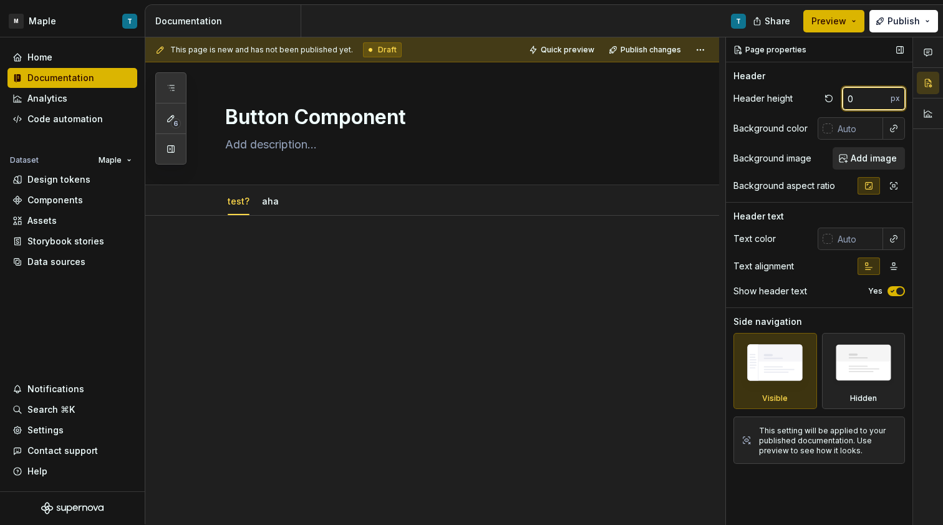
click at [881, 102] on input "0" at bounding box center [866, 98] width 48 height 22
click at [893, 190] on icon "button" at bounding box center [894, 186] width 10 height 10
click at [875, 188] on button "button" at bounding box center [868, 185] width 22 height 17
click at [842, 244] on input "text" at bounding box center [857, 239] width 51 height 22
click at [834, 241] on input "text" at bounding box center [857, 239] width 51 height 22
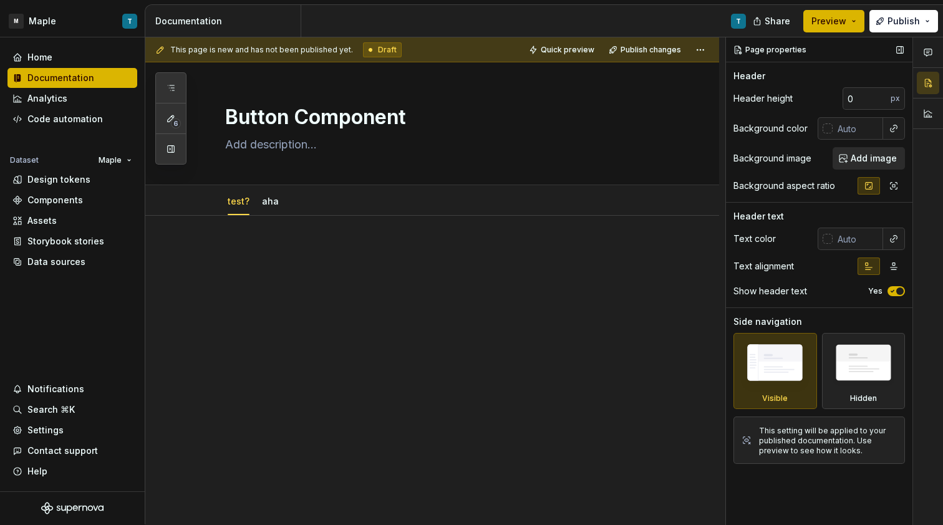
click at [884, 236] on div at bounding box center [893, 239] width 22 height 22
click at [890, 237] on button "button" at bounding box center [893, 238] width 17 height 17
click at [890, 237] on div "Comments Open comments No comments yet Select ‘Comment’ from the block context …" at bounding box center [834, 281] width 217 height 488
click at [820, 217] on div "Header text" at bounding box center [818, 216] width 171 height 12
click at [899, 270] on button "button" at bounding box center [893, 266] width 22 height 17
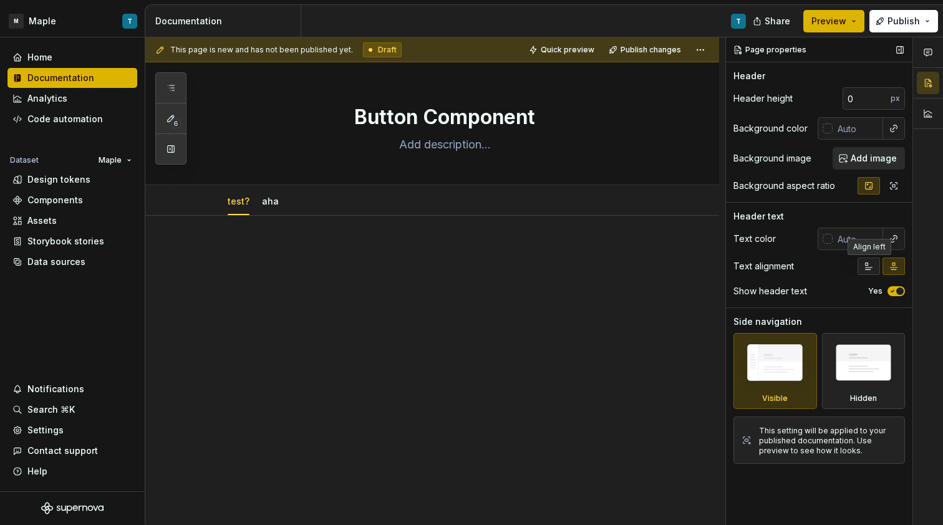
click at [877, 269] on button "button" at bounding box center [868, 266] width 22 height 17
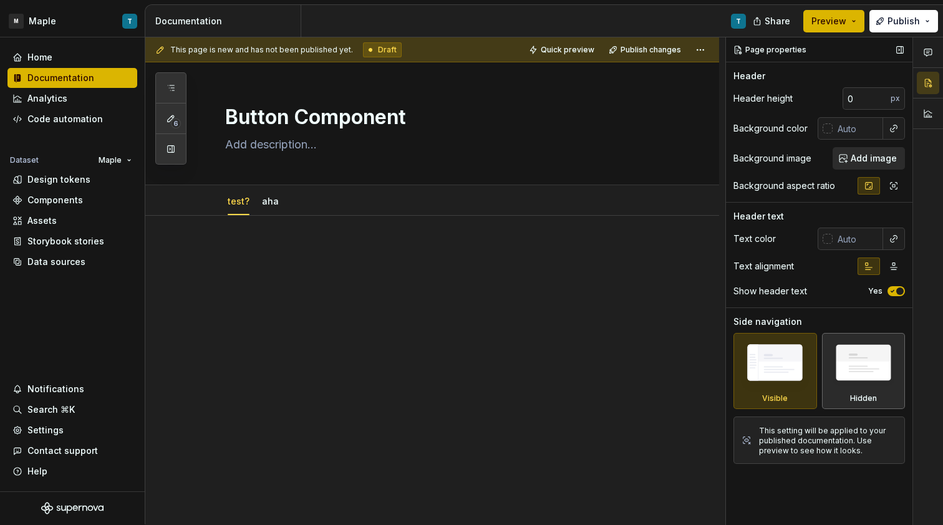
click at [869, 370] on img at bounding box center [863, 366] width 72 height 55
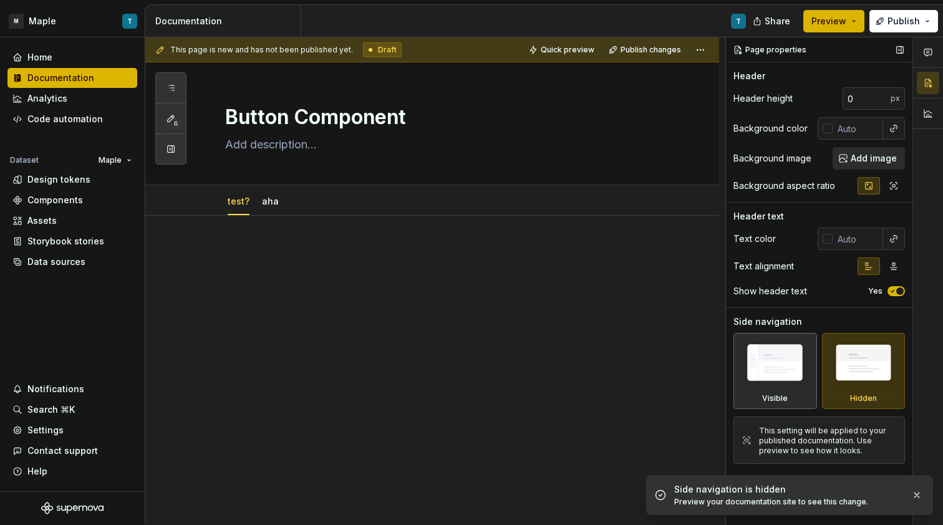
click at [802, 370] on img at bounding box center [775, 366] width 72 height 54
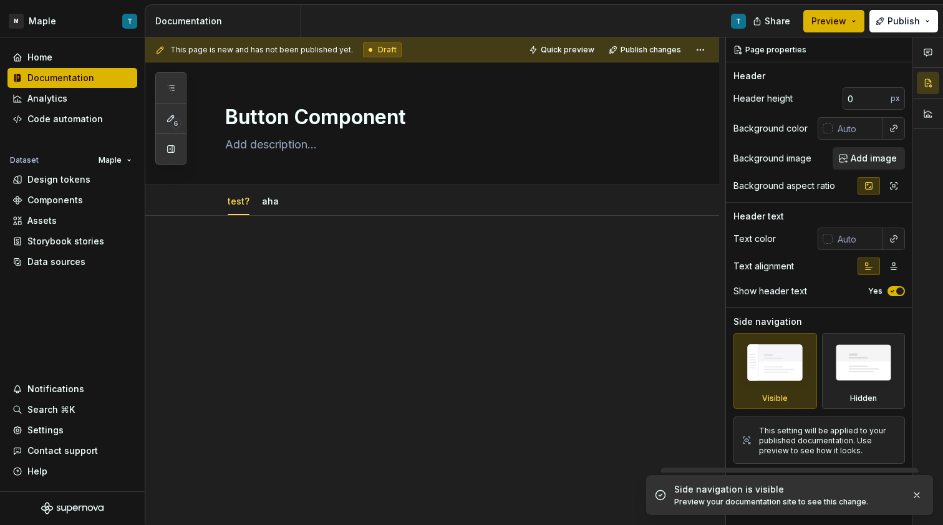
click at [470, 282] on div at bounding box center [447, 269] width 444 height 47
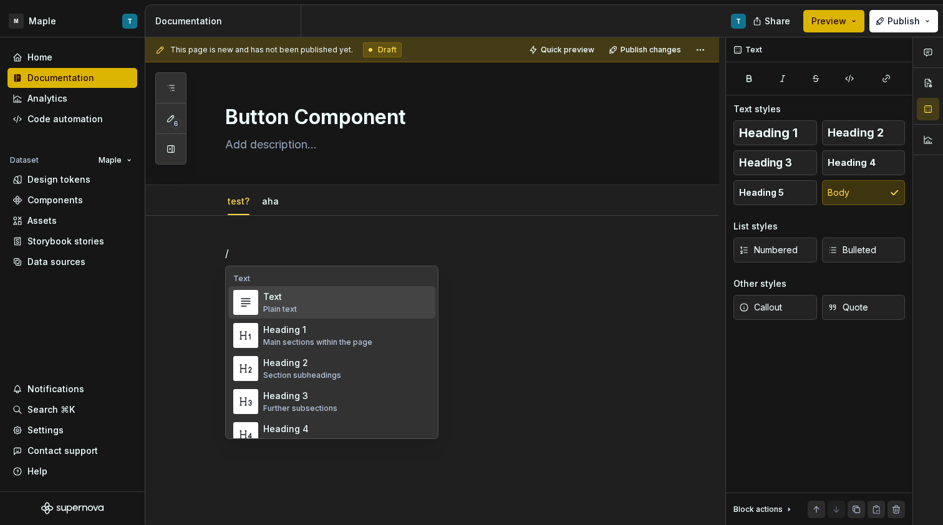
type textarea "*"
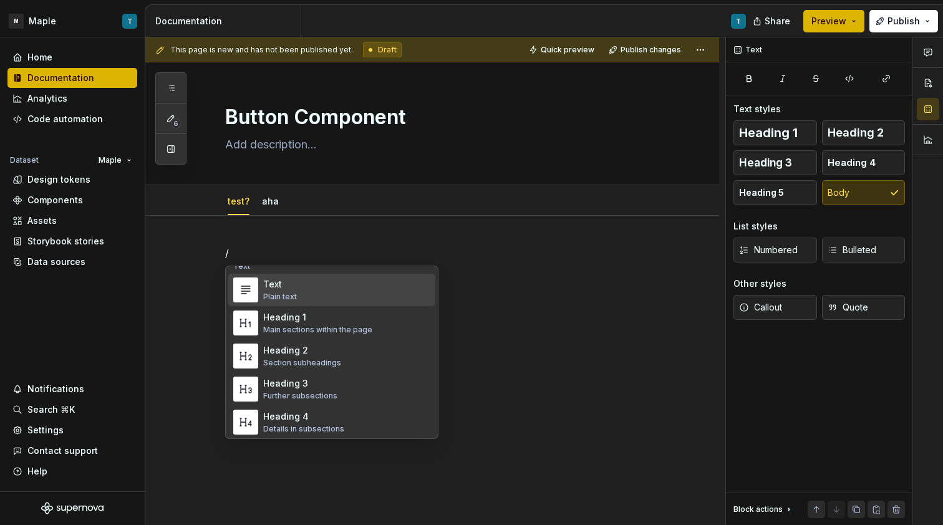
click at [343, 297] on div "Text Plain text" at bounding box center [346, 289] width 167 height 25
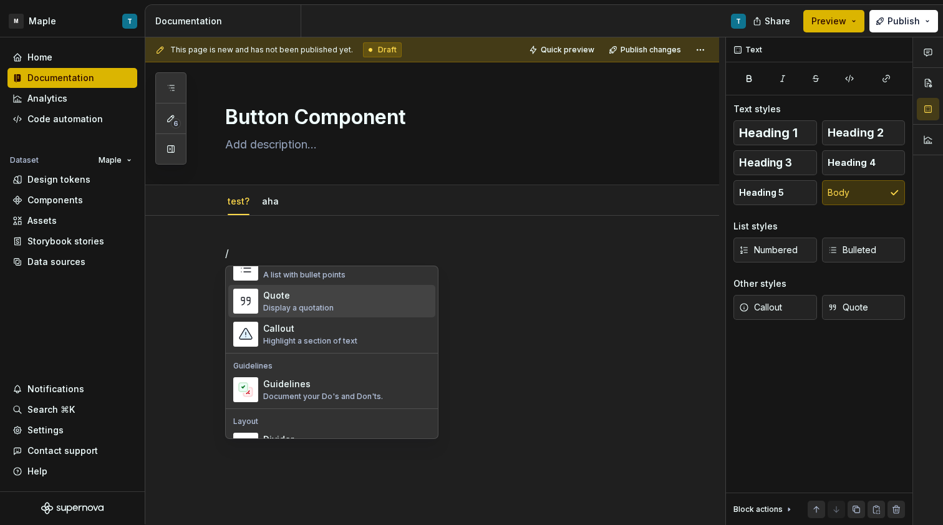
scroll to position [269, 0]
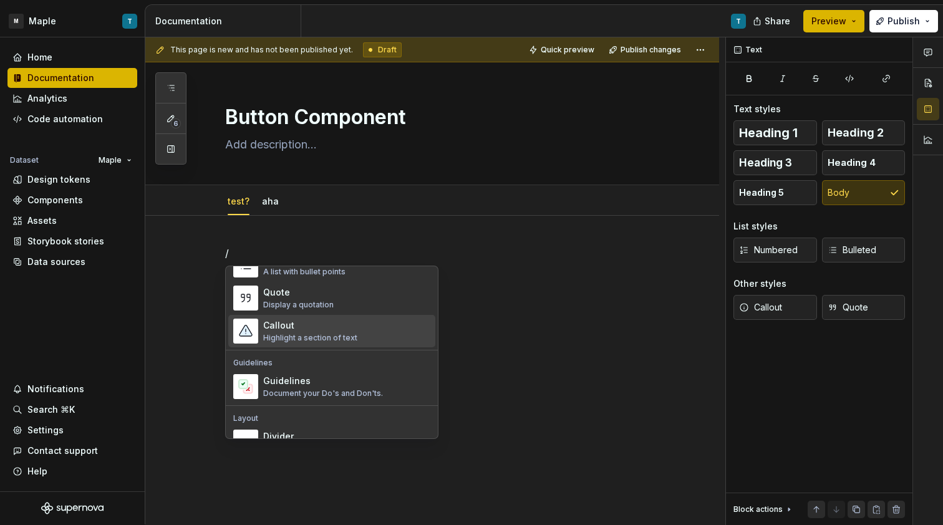
click at [327, 337] on div "Highlight a section of text" at bounding box center [310, 338] width 94 height 10
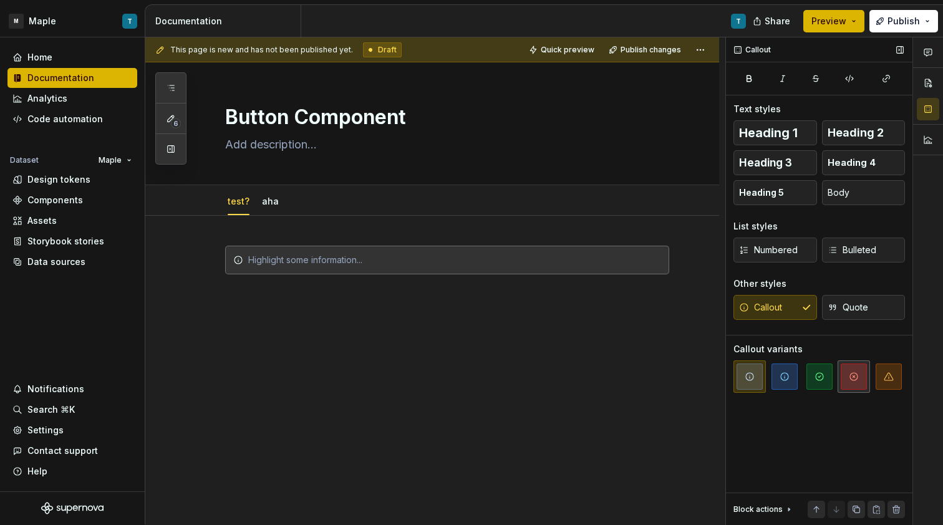
click at [849, 372] on span "button" at bounding box center [854, 377] width 26 height 26
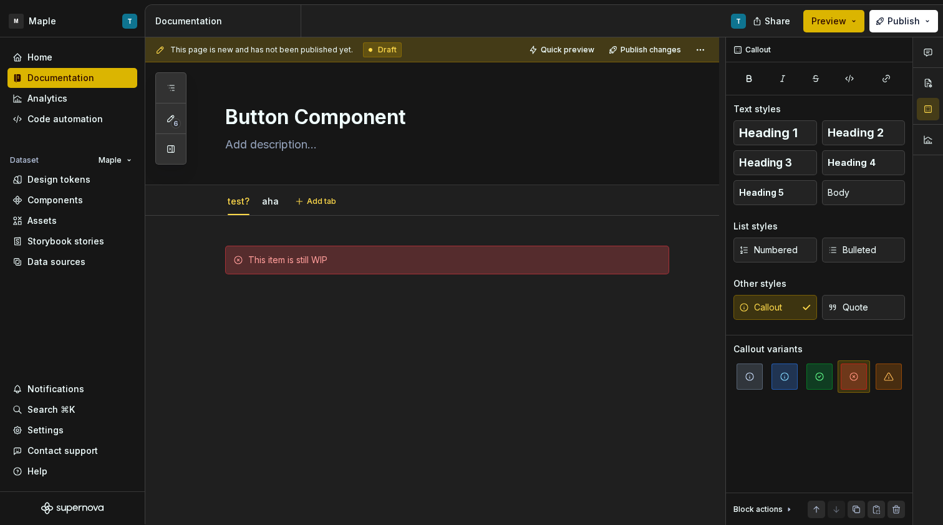
type textarea "*"
drag, startPoint x: 320, startPoint y: 397, endPoint x: 309, endPoint y: 352, distance: 46.3
click at [319, 397] on div "This page is new and has not been published yet. Draft Quick preview Publish ch…" at bounding box center [435, 281] width 580 height 488
click at [308, 334] on div "This item is still WIP" at bounding box center [432, 341] width 574 height 250
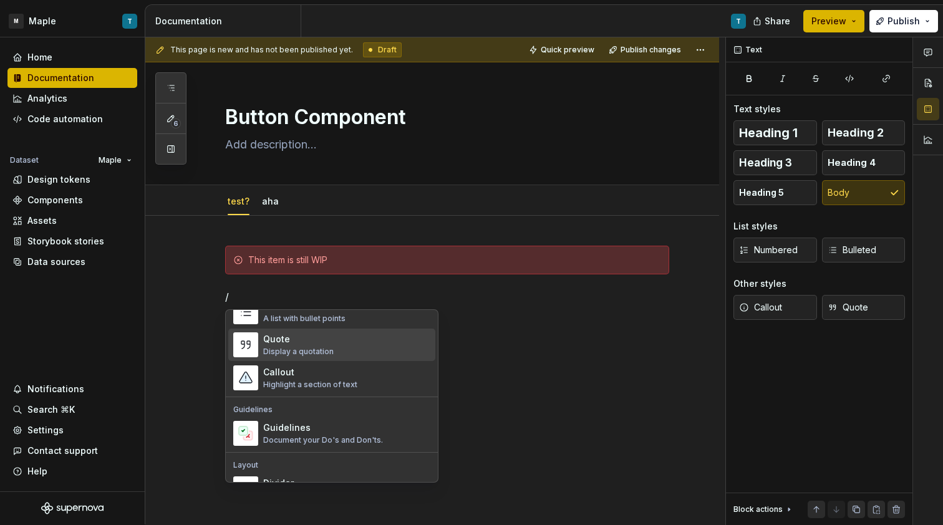
scroll to position [278, 0]
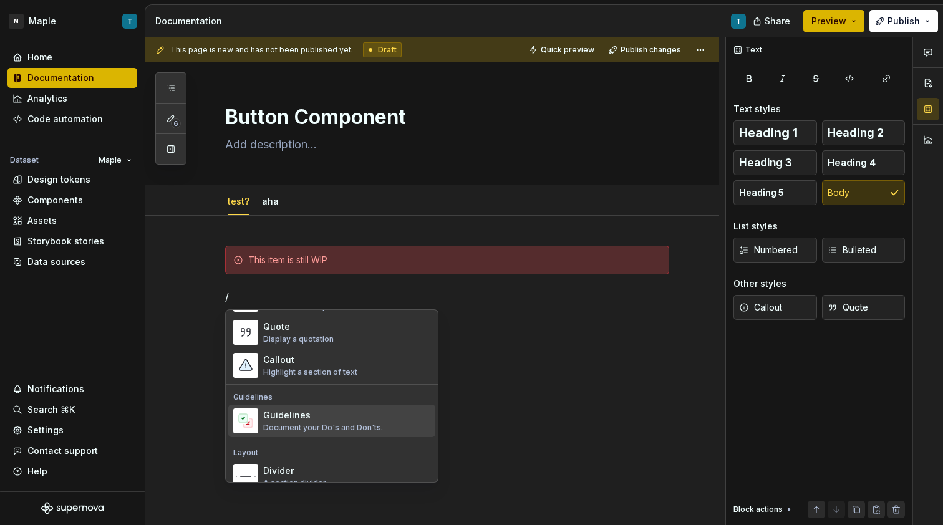
click at [339, 412] on div "Guidelines" at bounding box center [323, 415] width 120 height 12
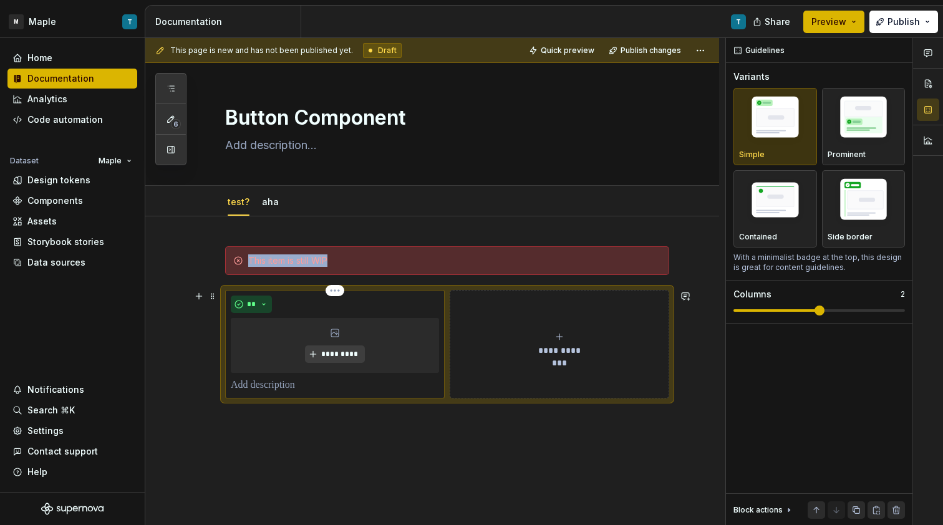
scroll to position [1, 0]
click at [849, 132] on img "button" at bounding box center [863, 119] width 72 height 54
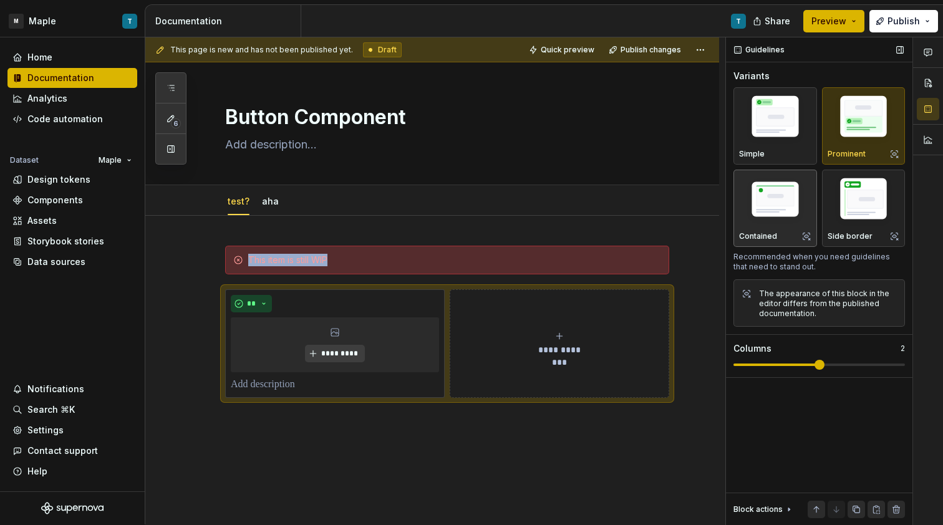
click at [787, 223] on img "button" at bounding box center [775, 200] width 72 height 49
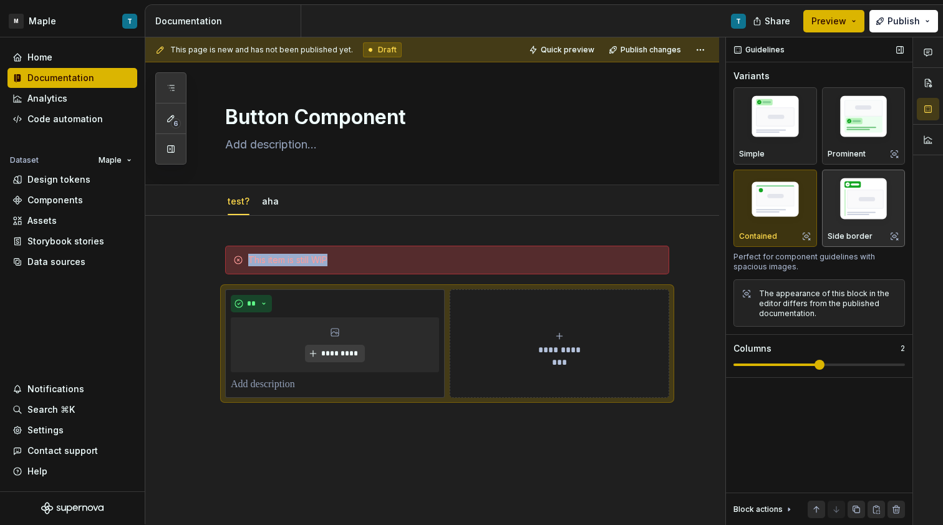
drag, startPoint x: 854, startPoint y: 209, endPoint x: 846, endPoint y: 210, distance: 7.5
click at [854, 209] on img "button" at bounding box center [863, 201] width 72 height 54
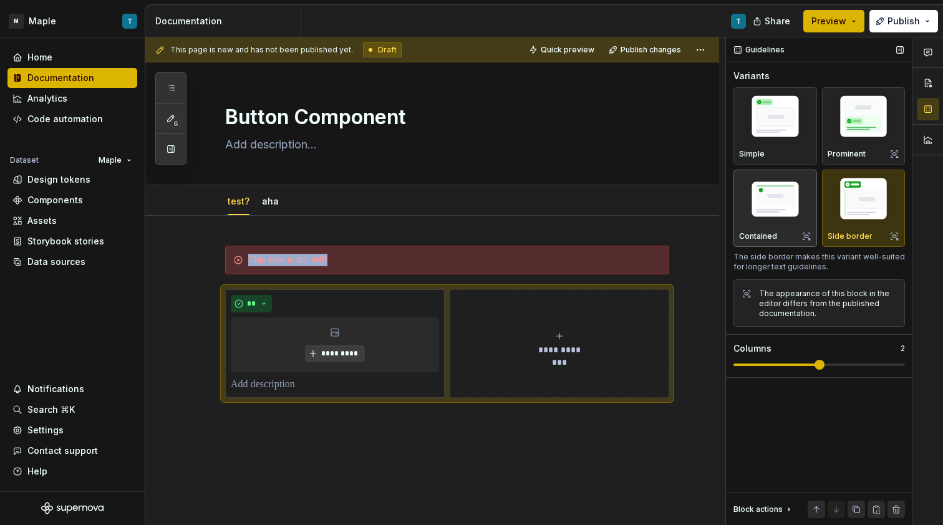
click at [780, 213] on img "button" at bounding box center [775, 200] width 72 height 49
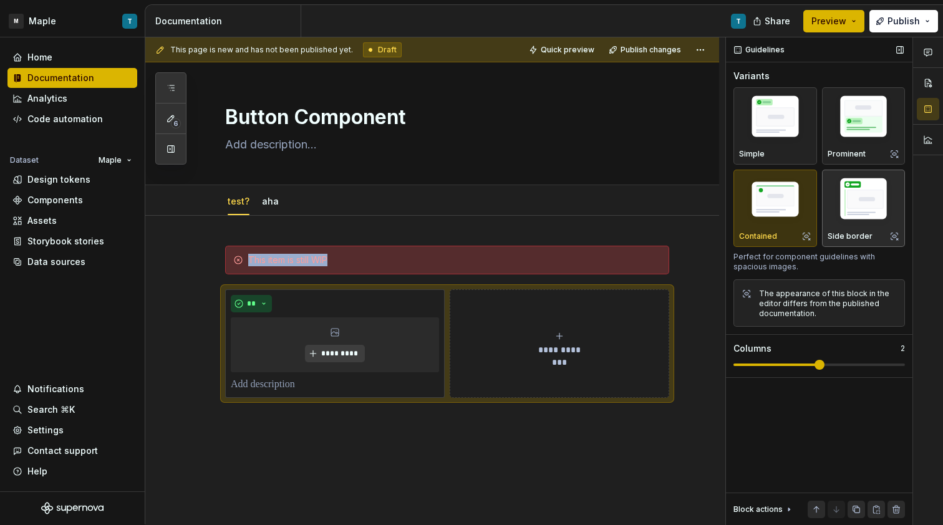
click at [853, 212] on img "button" at bounding box center [863, 201] width 72 height 54
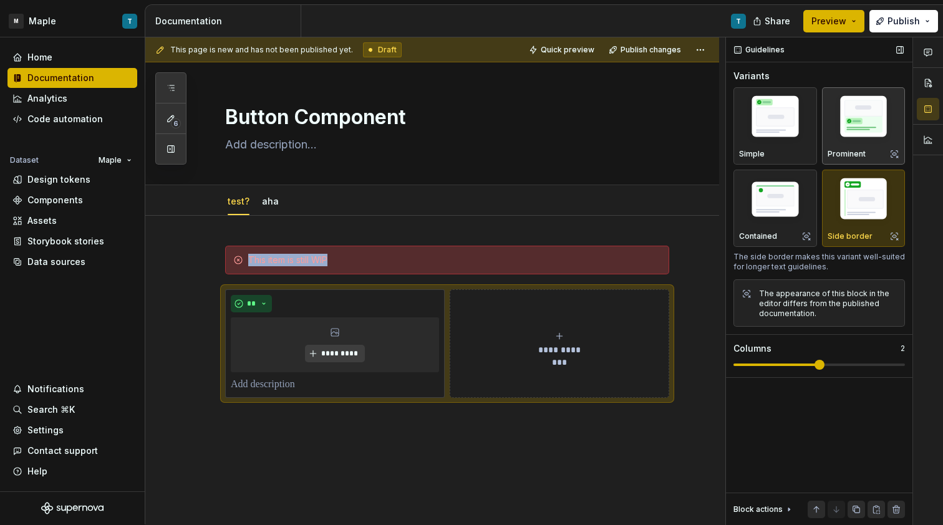
click at [839, 107] on img "button" at bounding box center [863, 119] width 72 height 54
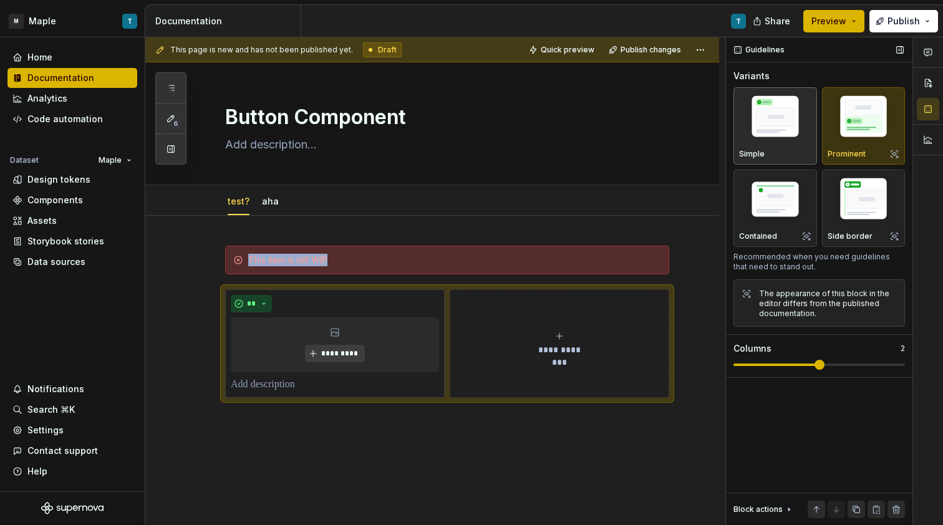
click at [789, 117] on img "button" at bounding box center [775, 119] width 72 height 54
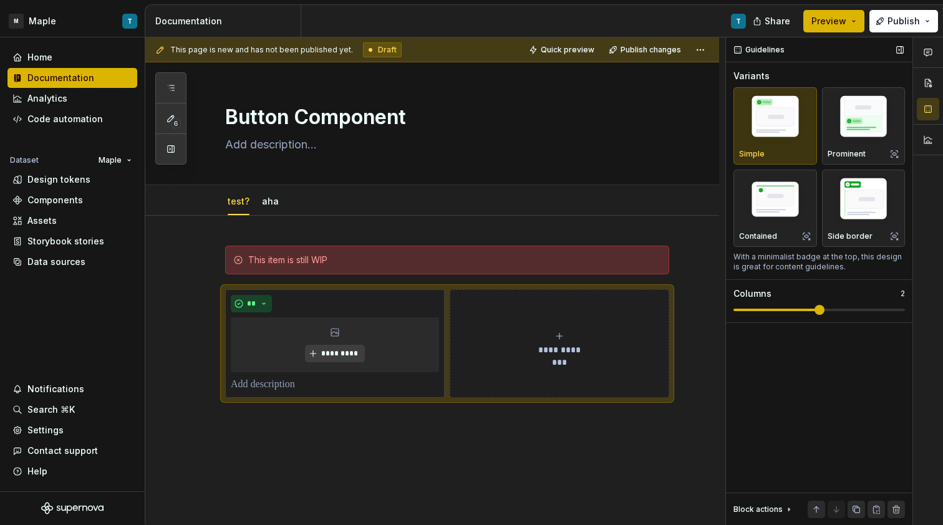
click at [847, 310] on span at bounding box center [818, 310] width 171 height 10
click at [850, 312] on span at bounding box center [818, 310] width 171 height 10
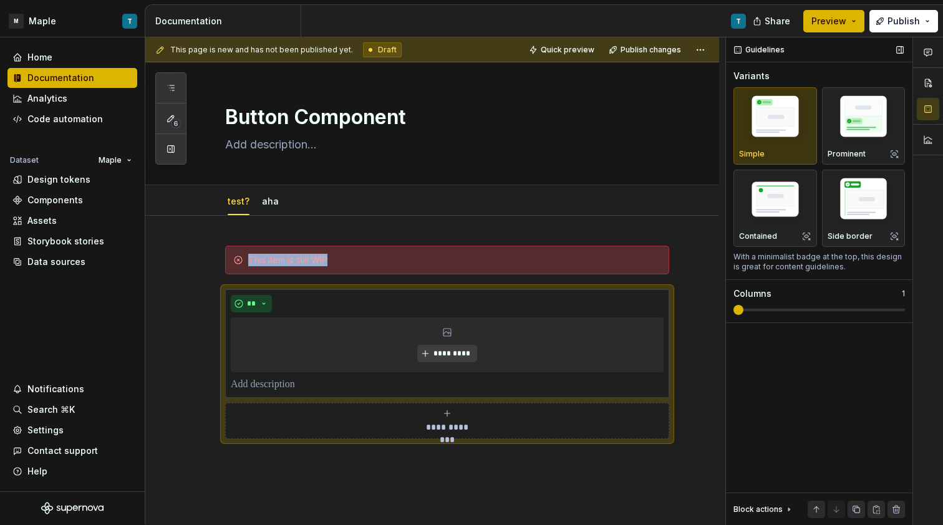
click at [749, 309] on span at bounding box center [818, 310] width 171 height 10
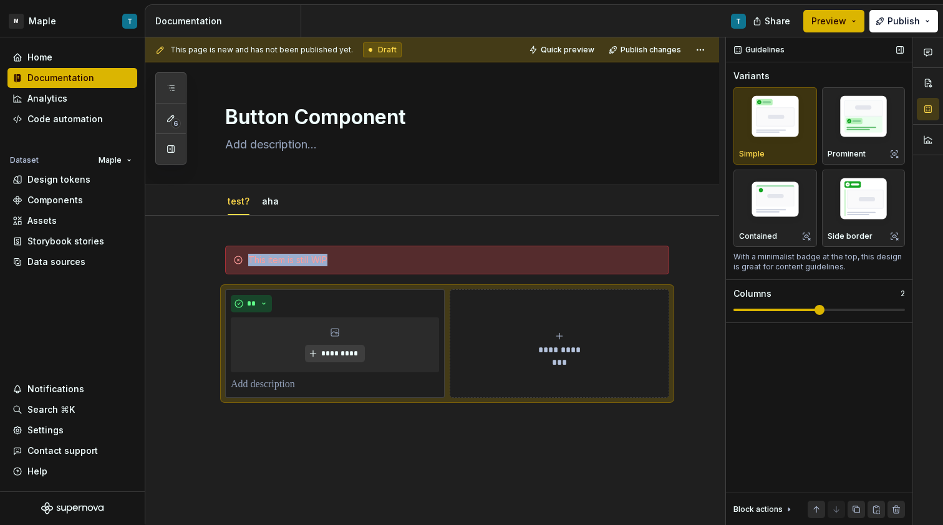
click at [821, 309] on span at bounding box center [819, 310] width 10 height 10
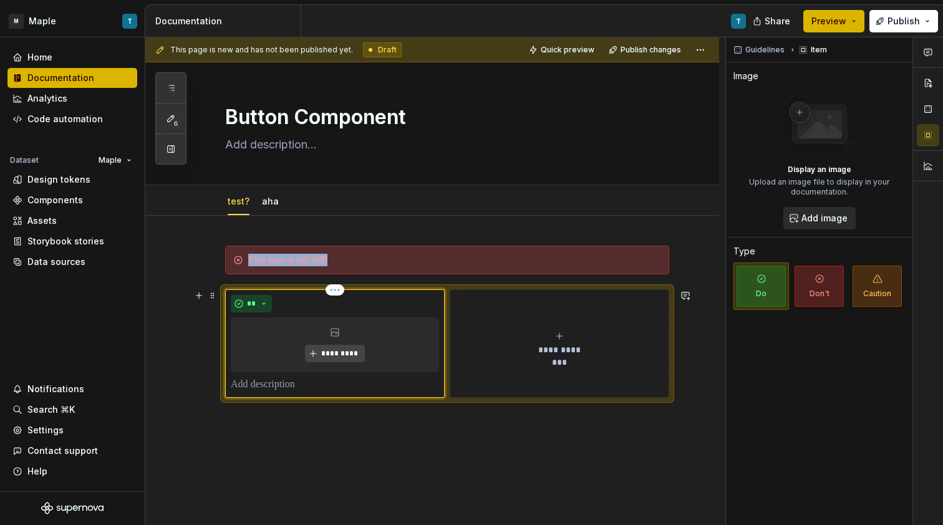
click at [338, 353] on span "*********" at bounding box center [340, 354] width 38 height 10
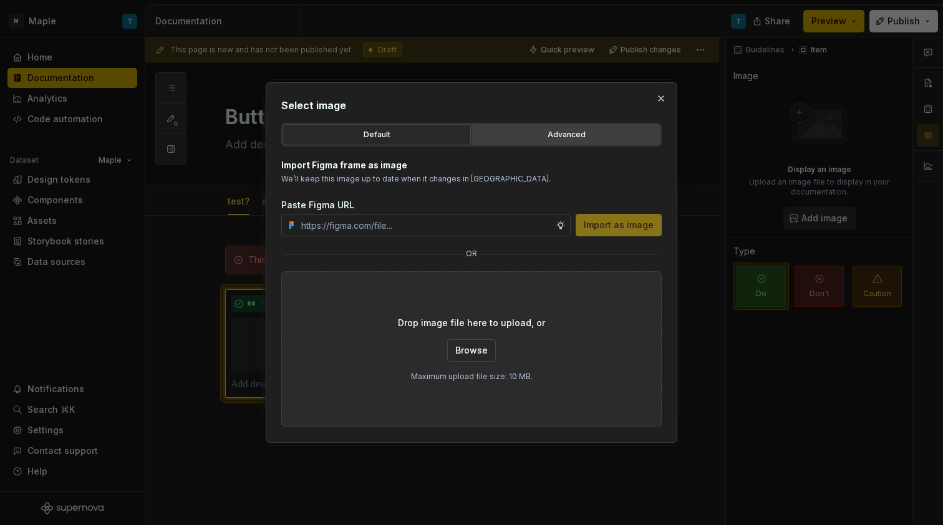
click at [521, 134] on div "Advanced" at bounding box center [566, 134] width 180 height 12
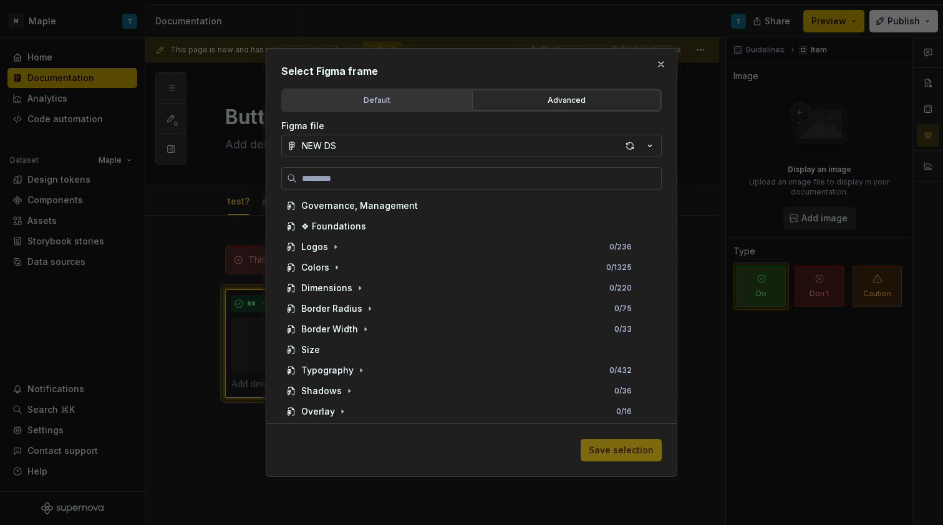
scroll to position [117, 0]
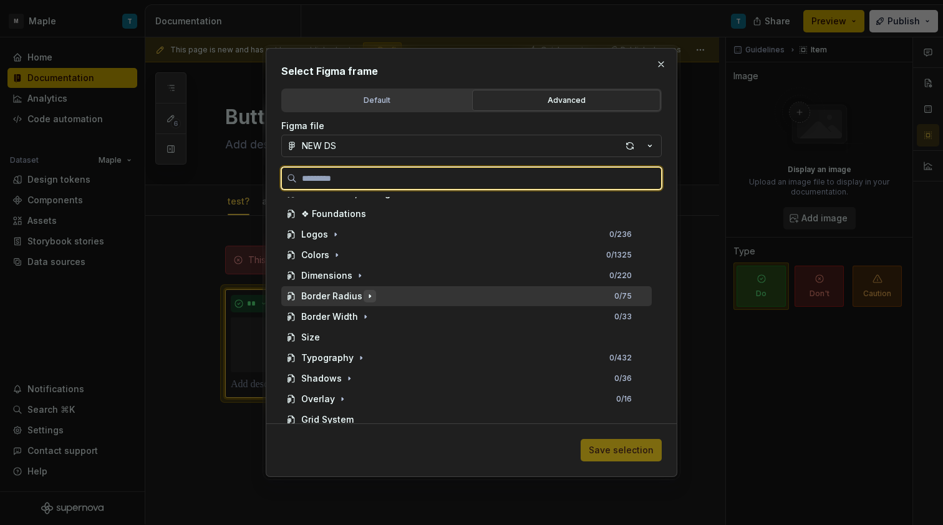
click at [372, 301] on icon "button" at bounding box center [370, 296] width 10 height 10
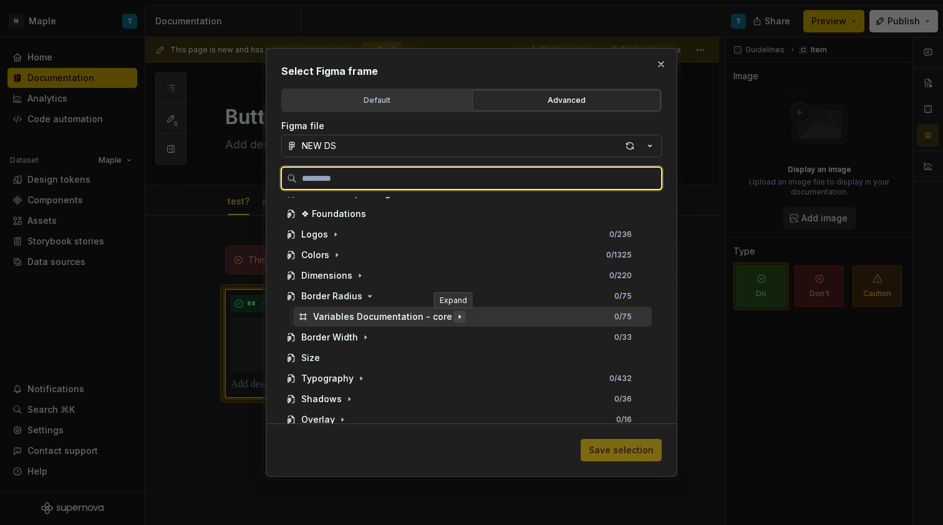
click at [456, 319] on icon "button" at bounding box center [460, 317] width 10 height 10
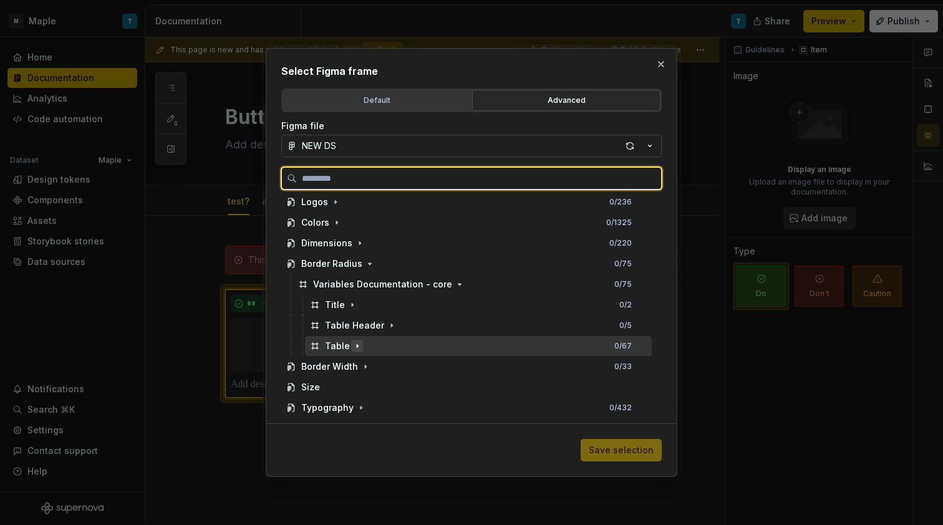
click at [357, 345] on icon "button" at bounding box center [357, 346] width 10 height 10
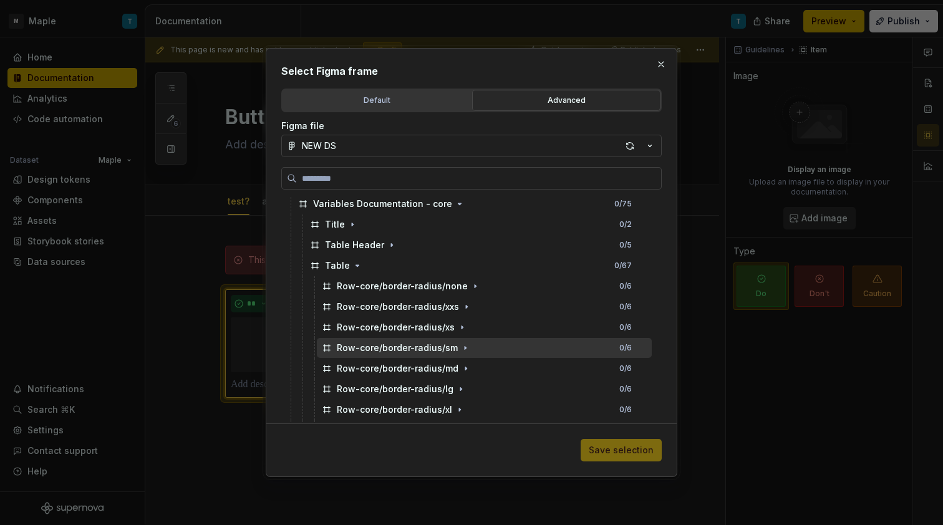
scroll to position [245, 0]
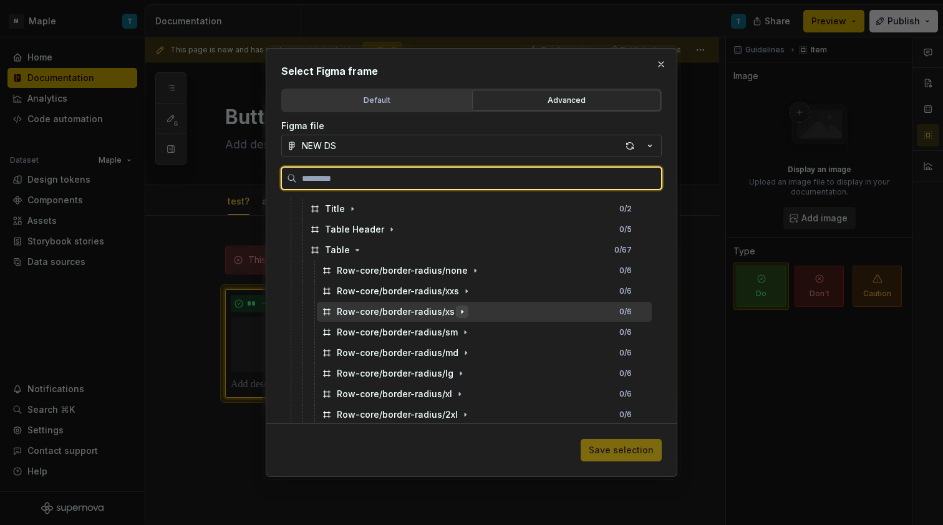
click at [457, 316] on icon "button" at bounding box center [462, 312] width 10 height 10
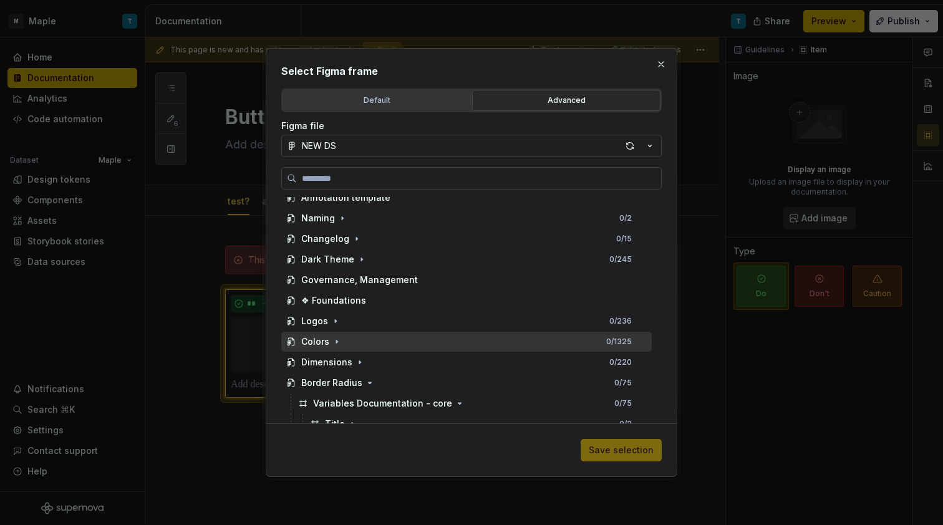
scroll to position [0, 0]
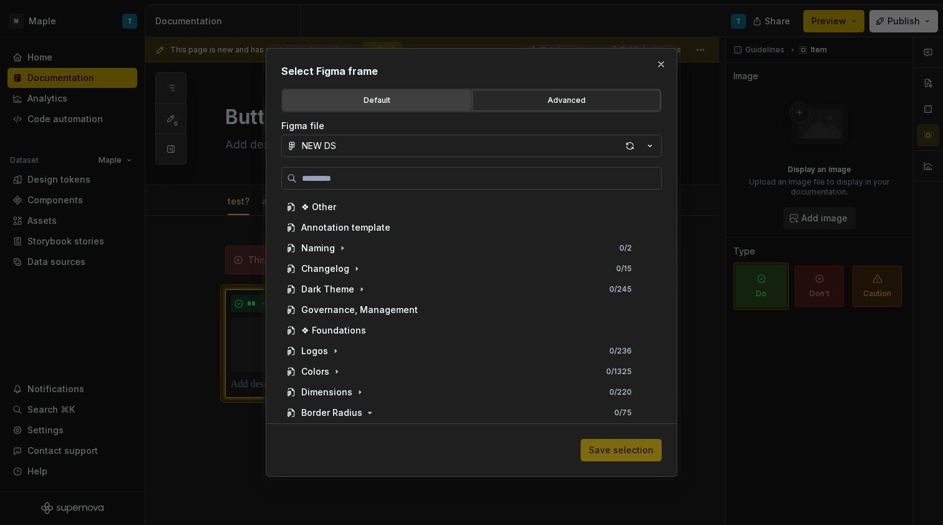
click at [374, 98] on div "Default" at bounding box center [377, 100] width 180 height 12
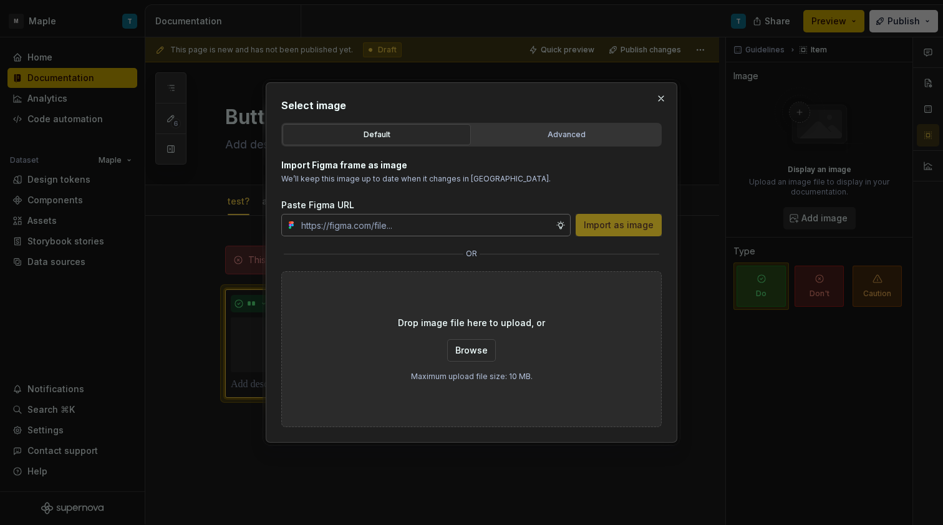
click at [438, 223] on input "text" at bounding box center [425, 225] width 259 height 22
click at [476, 350] on span "Browse" at bounding box center [471, 350] width 32 height 12
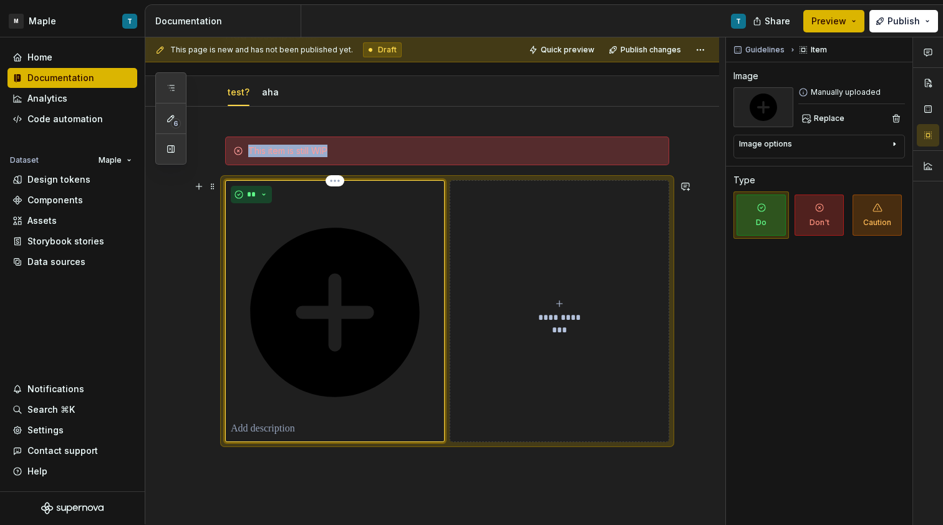
scroll to position [115, 0]
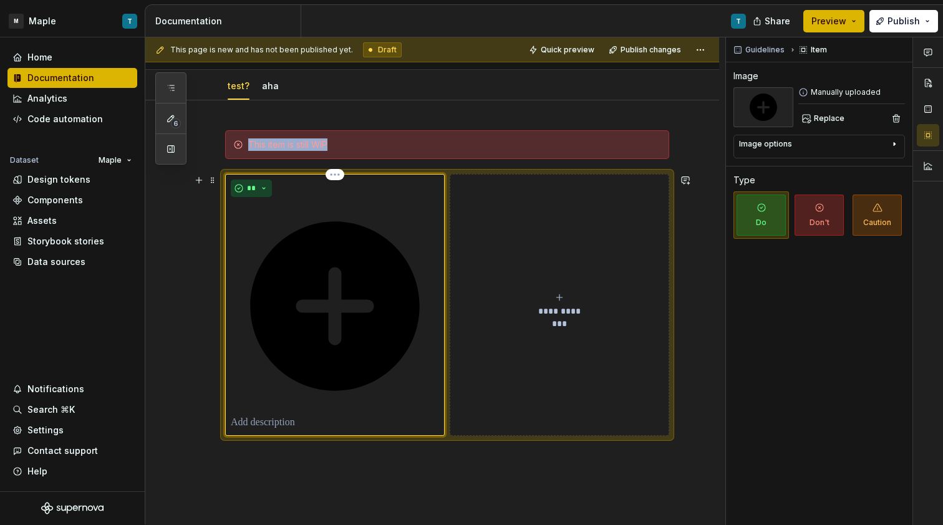
click at [517, 345] on button "**********" at bounding box center [559, 305] width 219 height 262
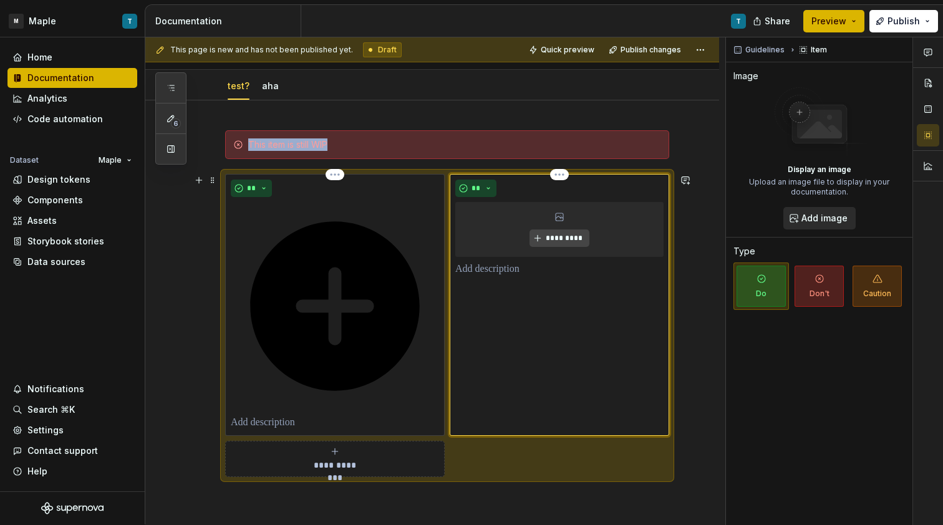
click at [557, 239] on span "*********" at bounding box center [564, 238] width 38 height 10
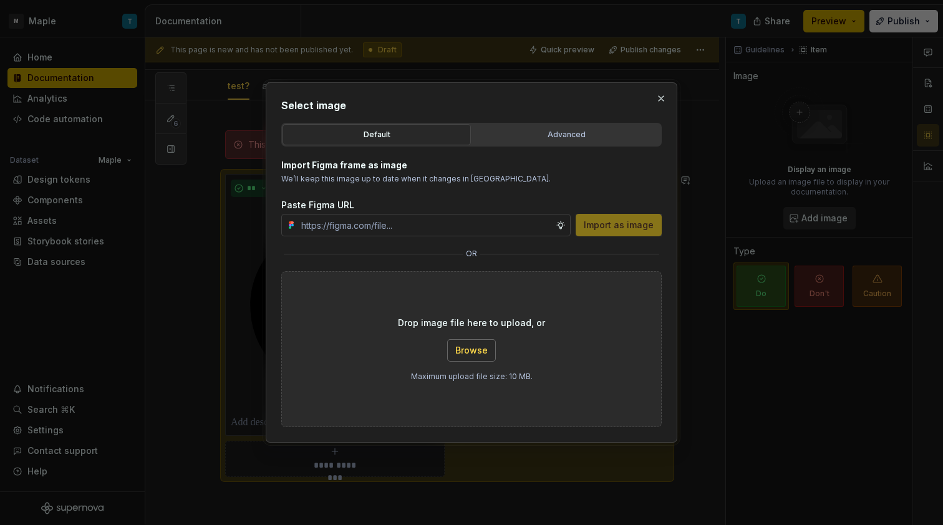
click at [485, 354] on span "Browse" at bounding box center [471, 350] width 32 height 12
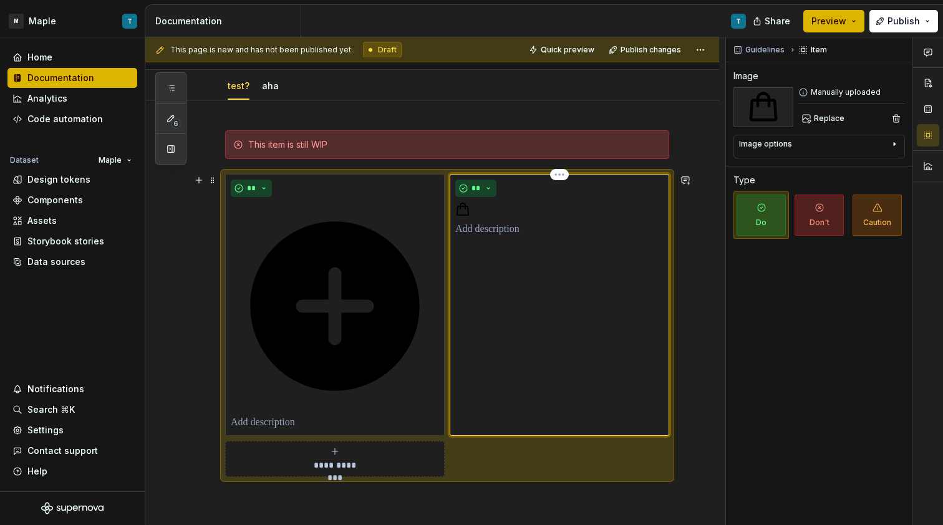
click at [466, 217] on div "**" at bounding box center [559, 208] width 208 height 57
click at [369, 455] on div "**********" at bounding box center [335, 458] width 208 height 25
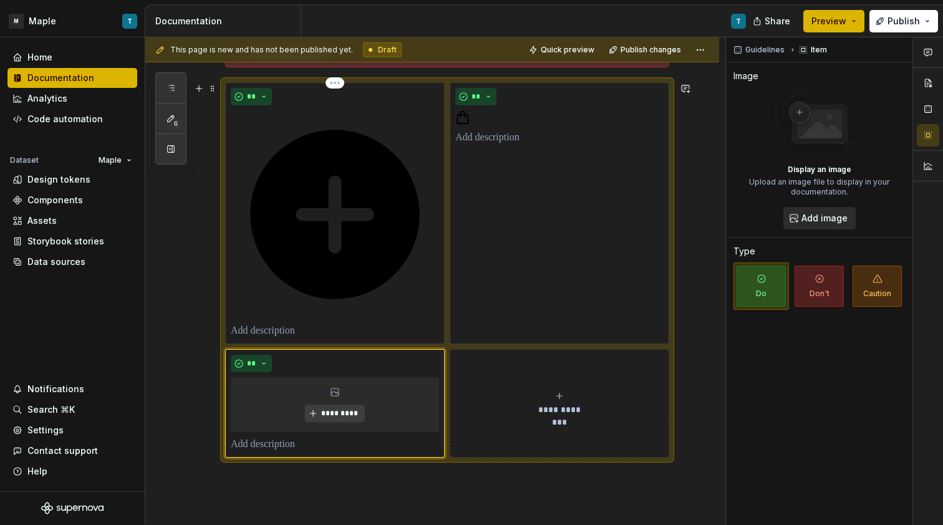
scroll to position [216, 0]
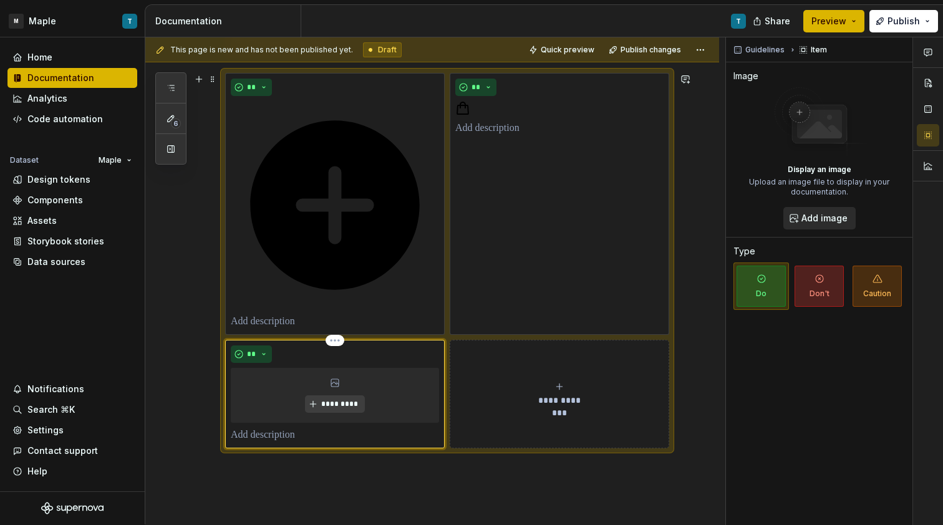
click at [350, 360] on div "**" at bounding box center [335, 353] width 208 height 17
click at [355, 359] on div "**" at bounding box center [335, 353] width 208 height 17
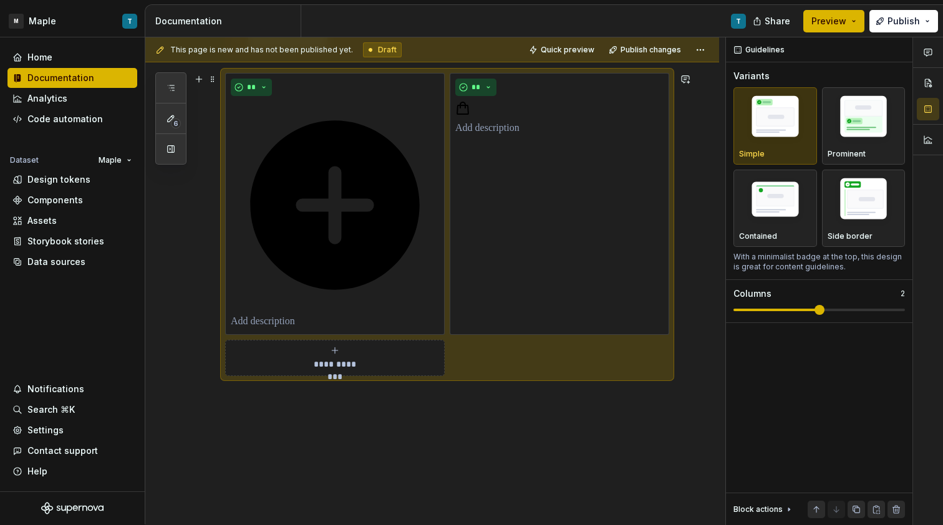
scroll to position [87, 0]
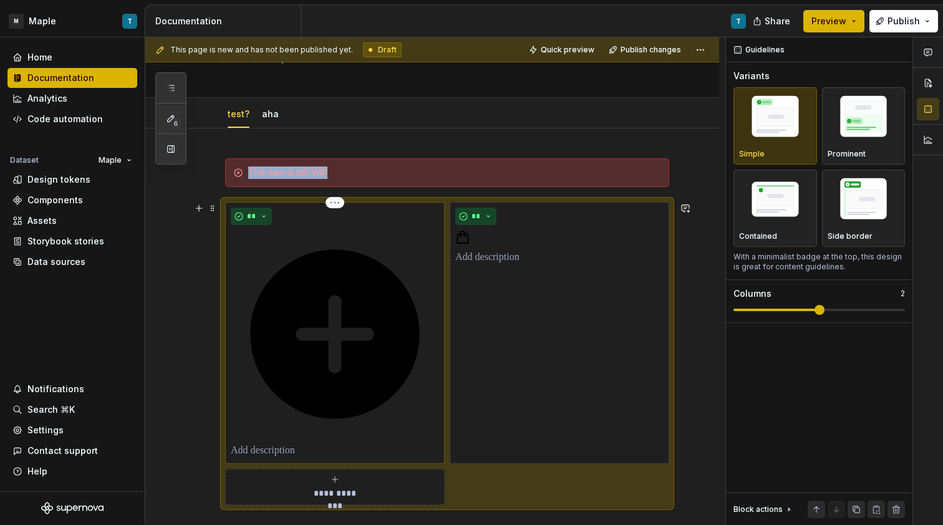
click at [370, 450] on p at bounding box center [335, 450] width 208 height 15
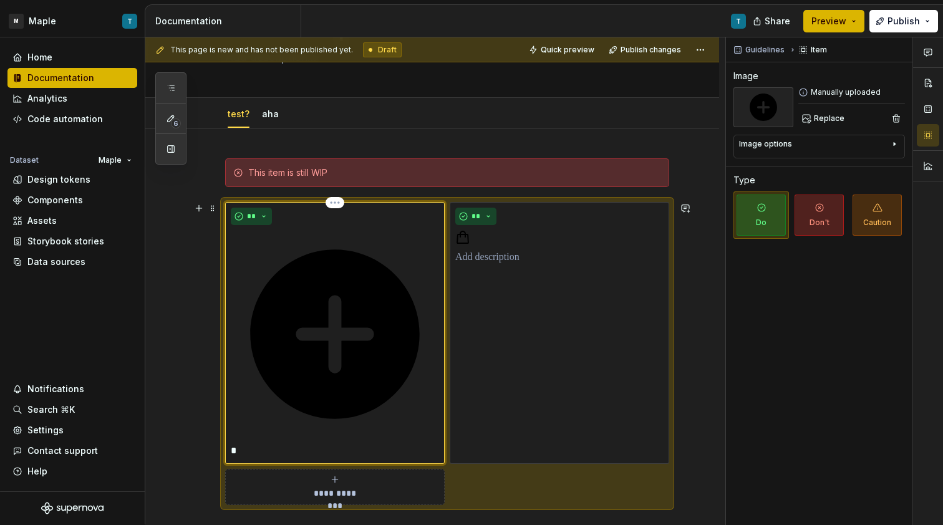
type textarea "*"
click at [481, 211] on button "**" at bounding box center [475, 216] width 41 height 17
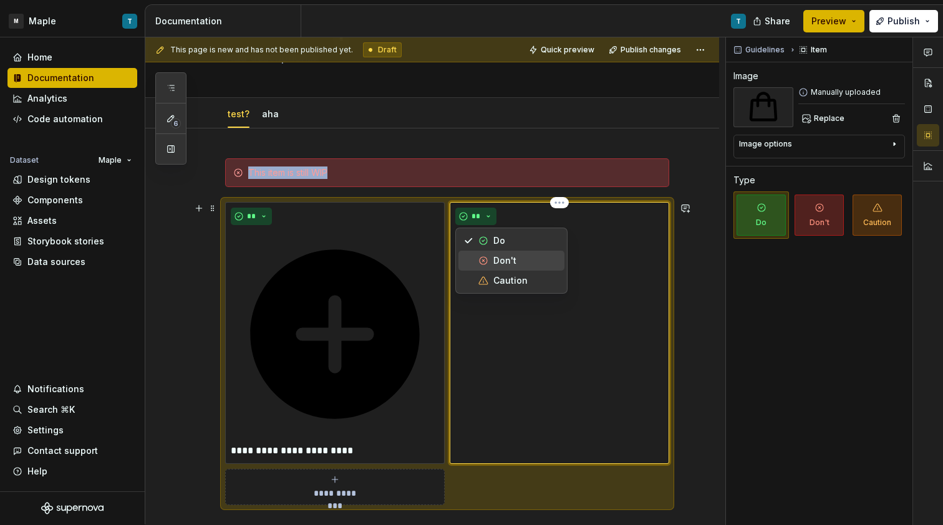
click at [503, 259] on div "Don't" at bounding box center [504, 260] width 23 height 12
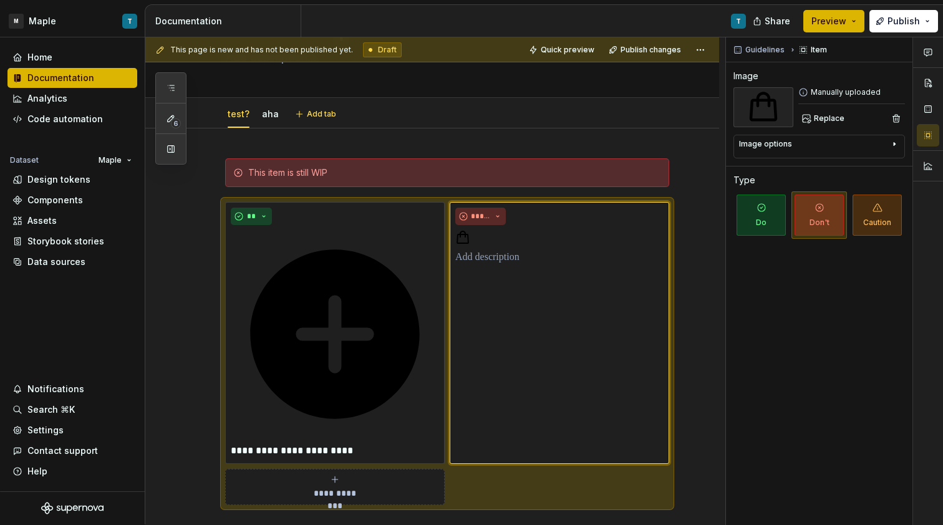
click at [528, 113] on div "test? aha Add tab" at bounding box center [447, 113] width 459 height 27
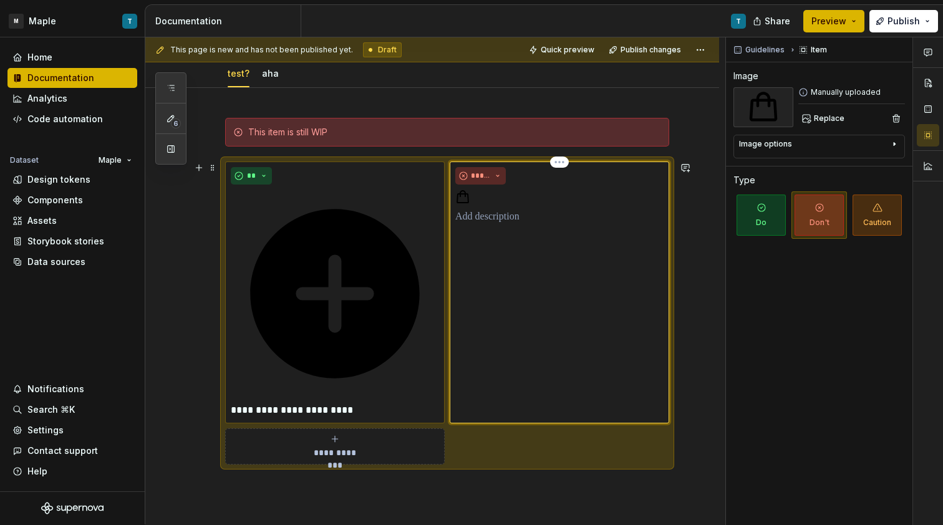
scroll to position [239, 0]
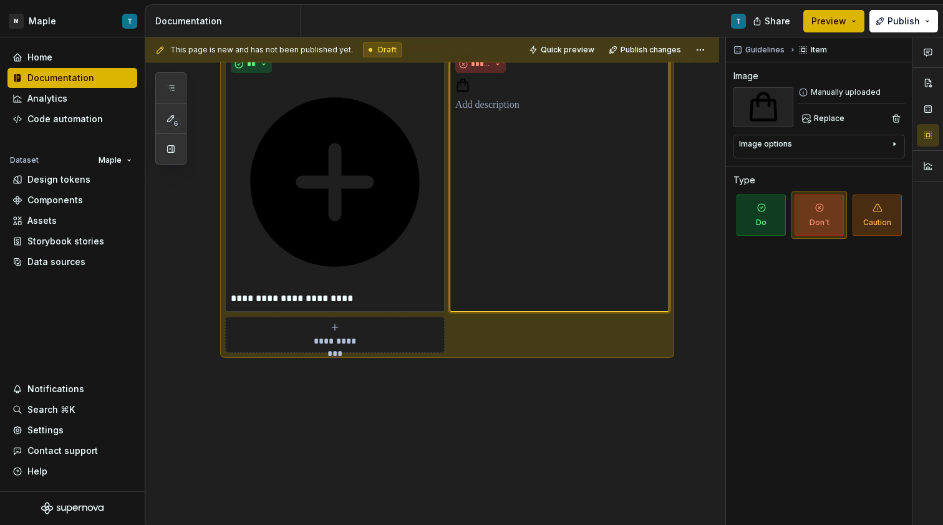
click at [303, 417] on div "**********" at bounding box center [432, 250] width 574 height 549
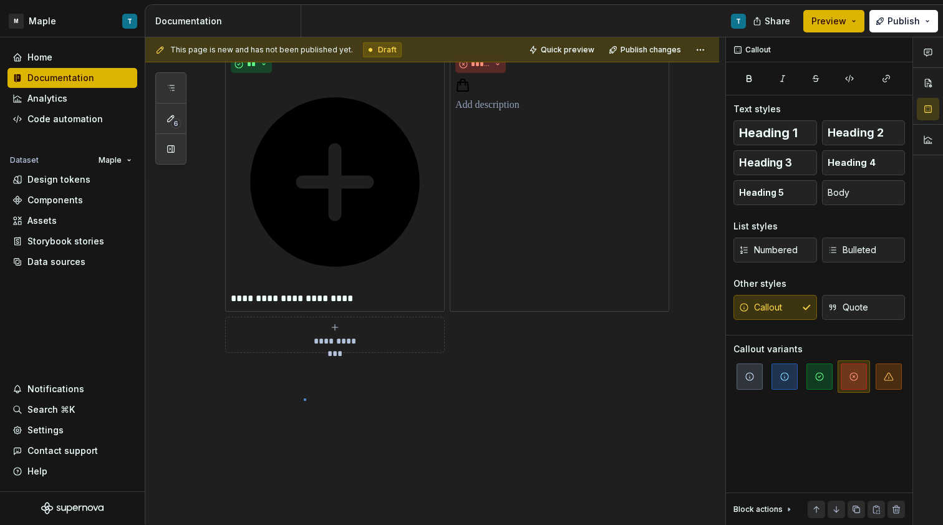
click at [305, 398] on div "**********" at bounding box center [435, 281] width 580 height 488
click at [302, 382] on div "**********" at bounding box center [432, 250] width 574 height 549
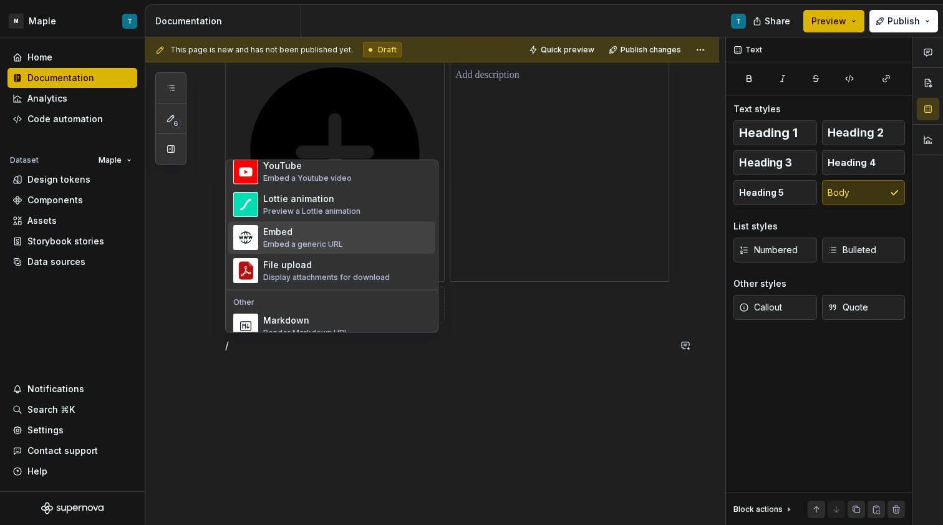
scroll to position [740, 0]
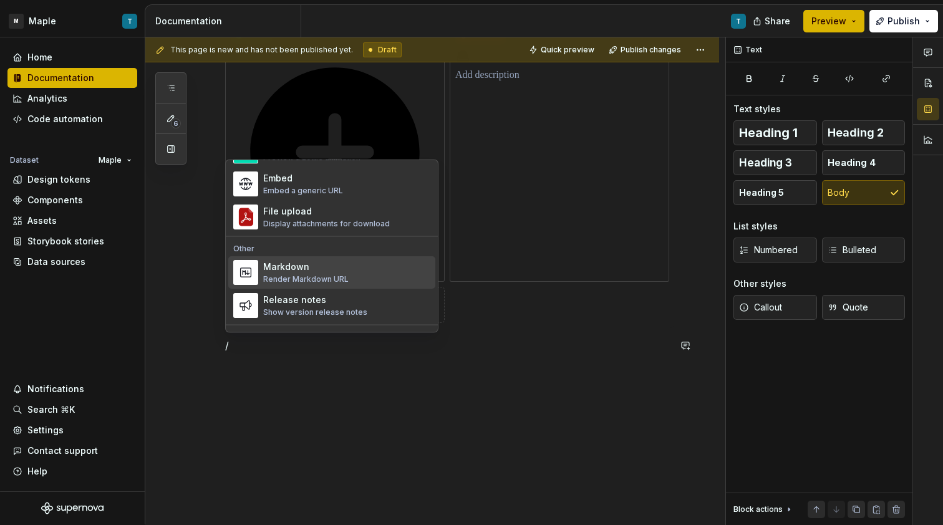
click at [344, 278] on div "Render Markdown URL" at bounding box center [305, 280] width 85 height 10
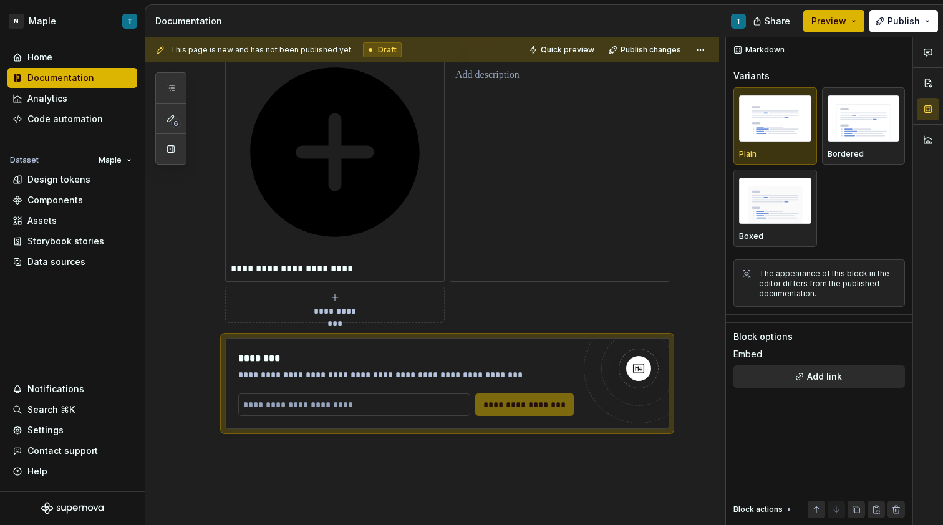
scroll to position [299, 0]
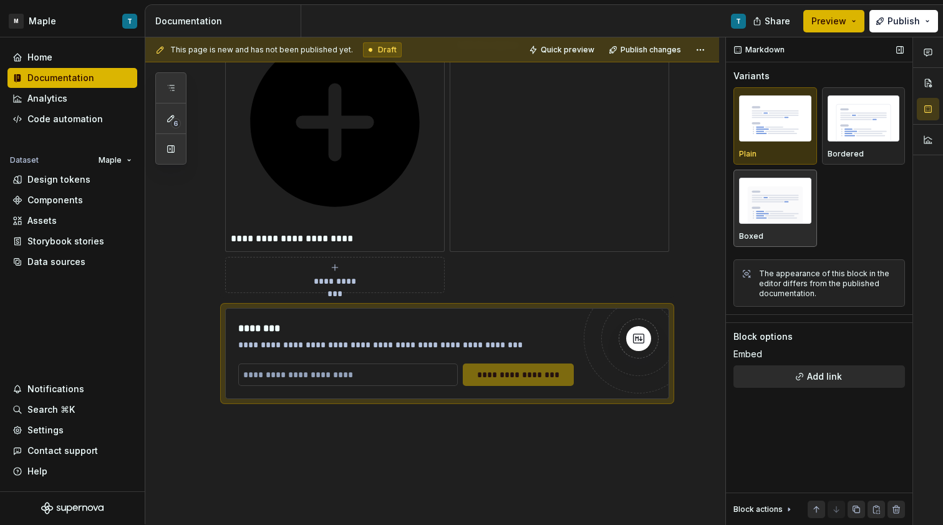
click at [769, 232] on div "Boxed" at bounding box center [775, 236] width 72 height 10
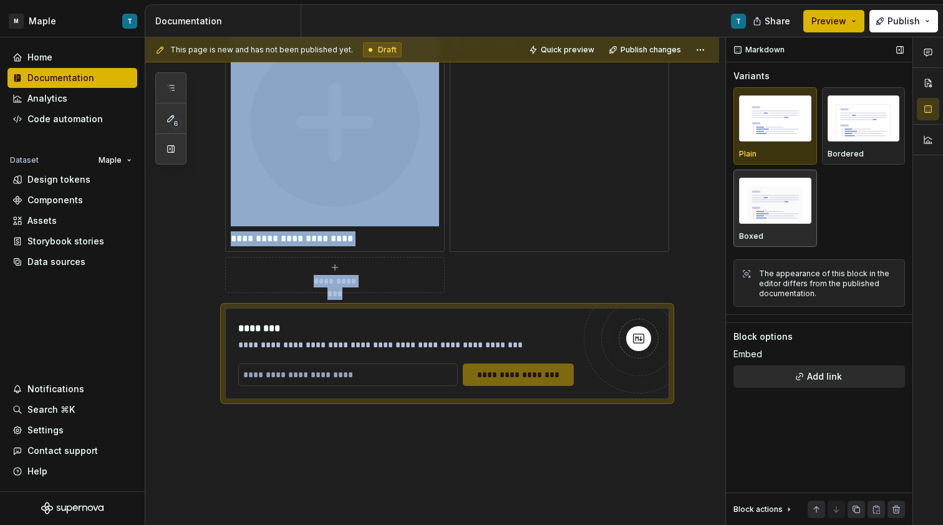
scroll to position [267, 0]
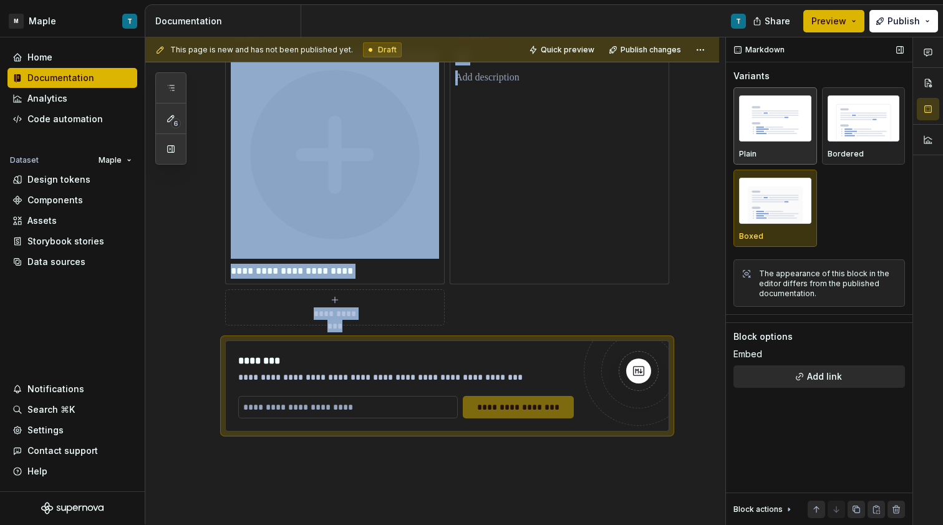
click at [763, 149] on div "Plain" at bounding box center [775, 154] width 72 height 10
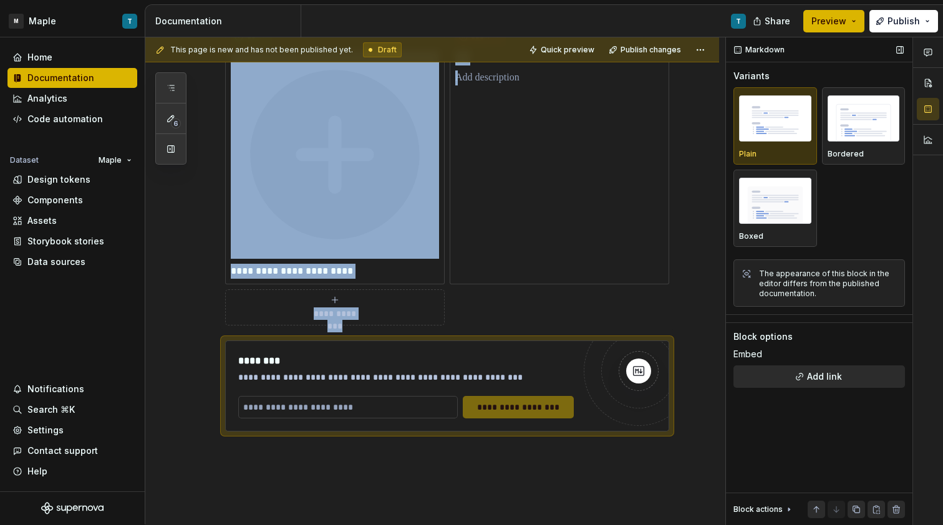
drag, startPoint x: 762, startPoint y: 142, endPoint x: 779, endPoint y: 140, distance: 17.0
click at [761, 142] on div "button" at bounding box center [775, 118] width 72 height 51
click at [852, 135] on img "button" at bounding box center [863, 118] width 72 height 46
click at [795, 205] on img "button" at bounding box center [775, 201] width 72 height 46
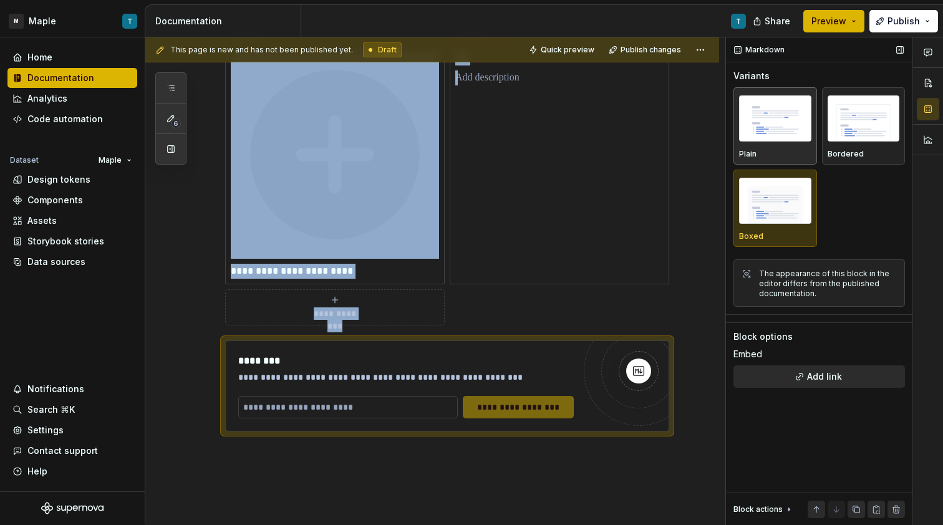
click at [790, 130] on img "button" at bounding box center [775, 118] width 72 height 46
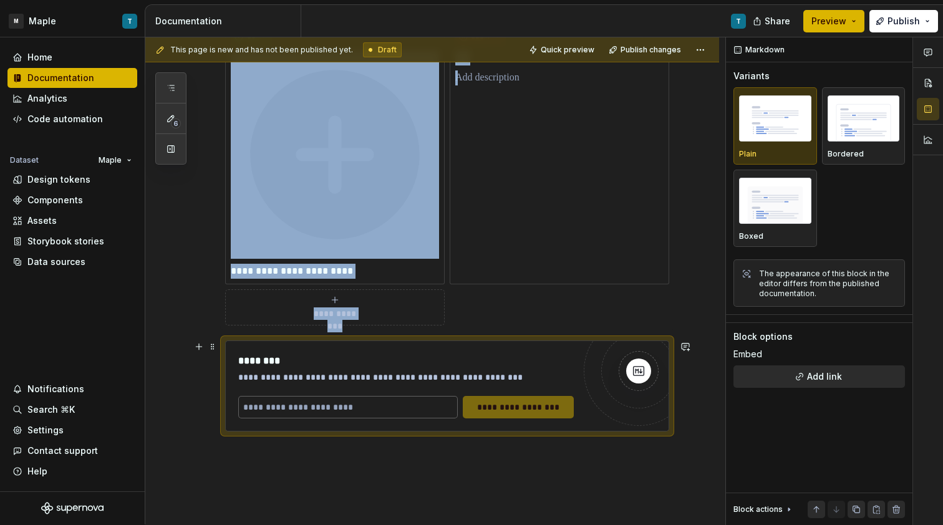
click at [329, 407] on input "text" at bounding box center [347, 407] width 219 height 22
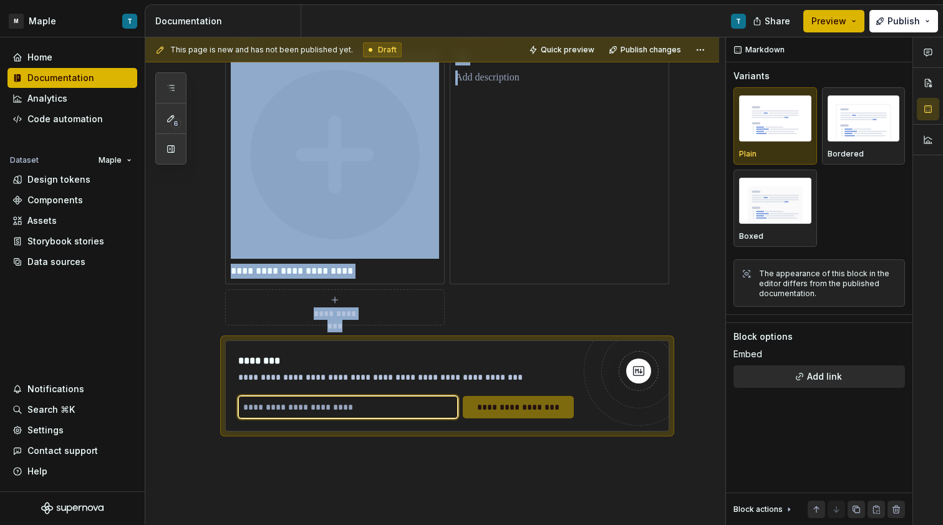
type textarea "*"
click at [364, 411] on input "text" at bounding box center [347, 407] width 219 height 22
paste input "**********"
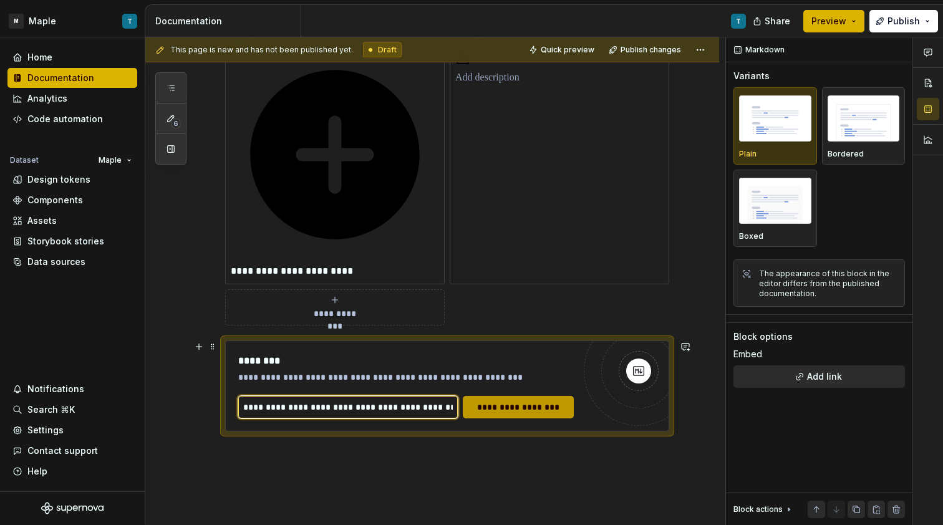
type input "**********"
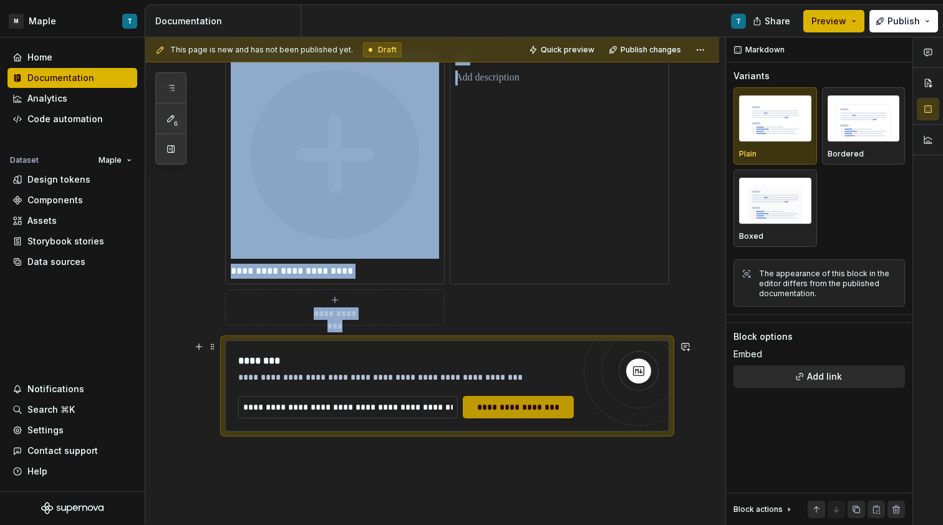
click at [497, 412] on span "**********" at bounding box center [518, 407] width 95 height 12
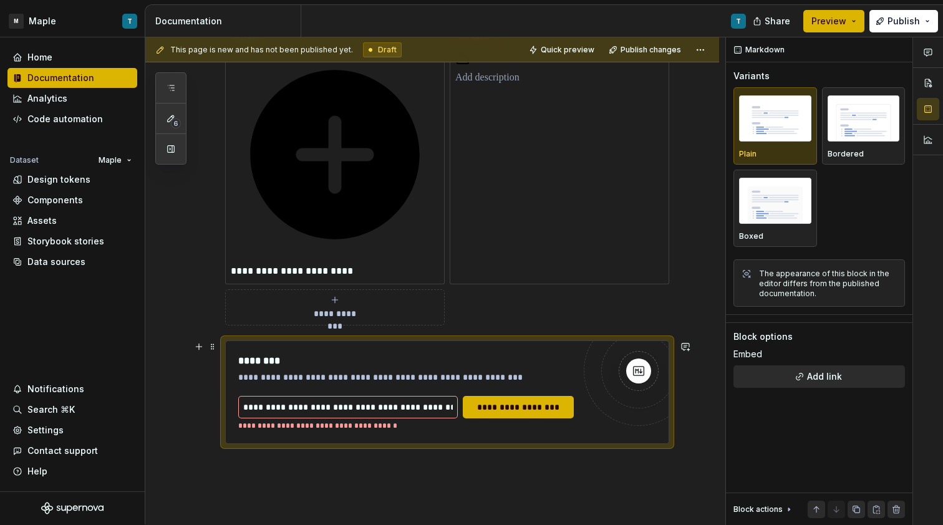
click at [319, 340] on div "**********" at bounding box center [447, 392] width 444 height 104
click at [296, 340] on div "**********" at bounding box center [447, 392] width 444 height 104
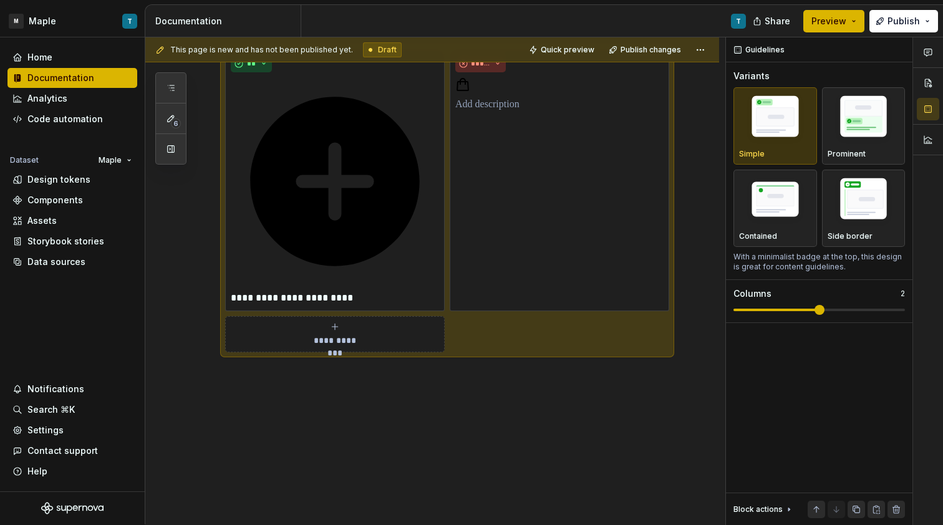
scroll to position [239, 0]
click at [297, 386] on div "**********" at bounding box center [432, 250] width 574 height 549
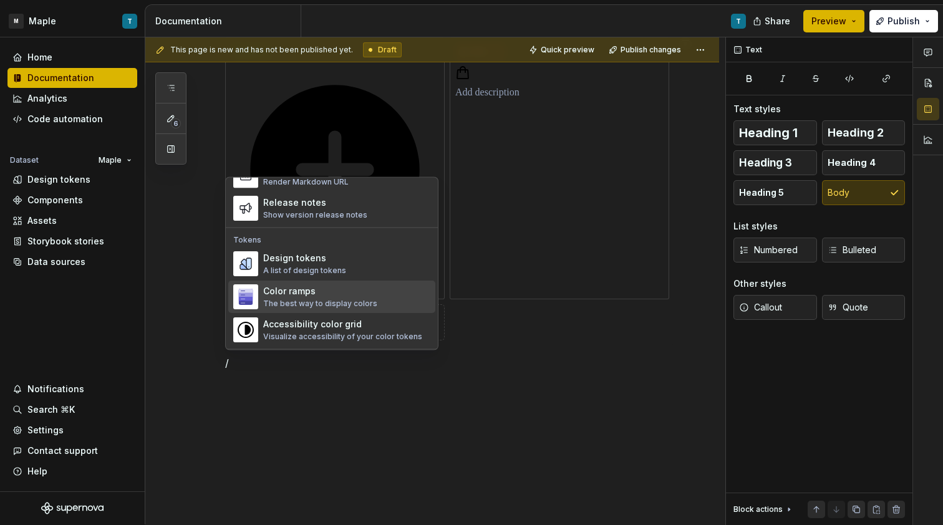
scroll to position [867, 0]
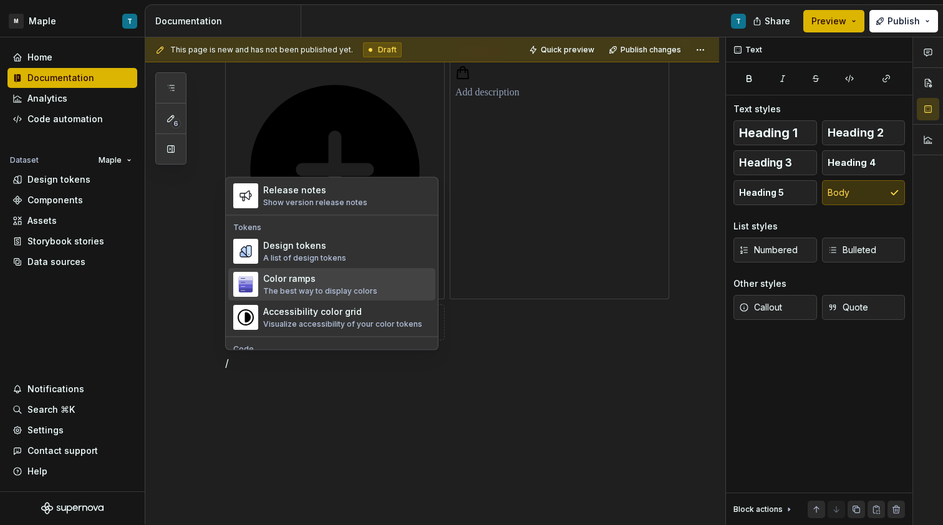
click at [349, 292] on div "The best way to display colors" at bounding box center [320, 292] width 114 height 10
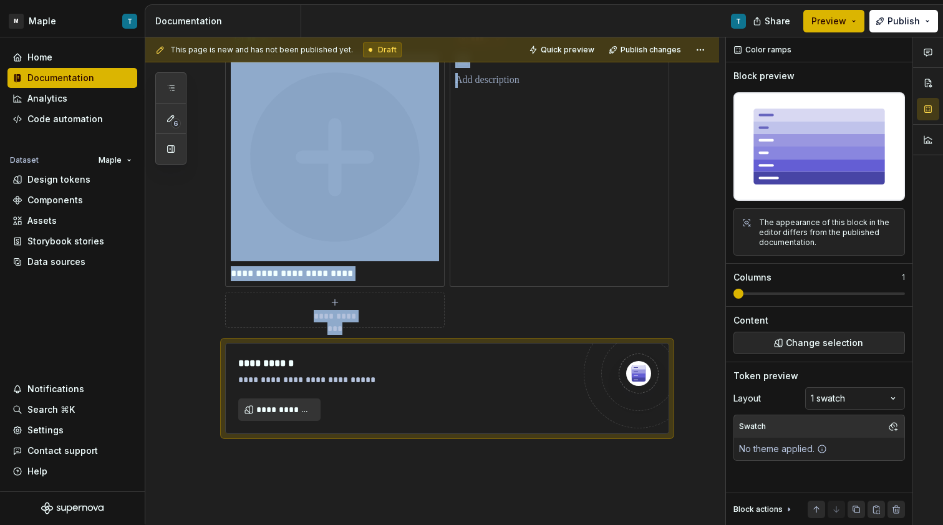
scroll to position [325, 0]
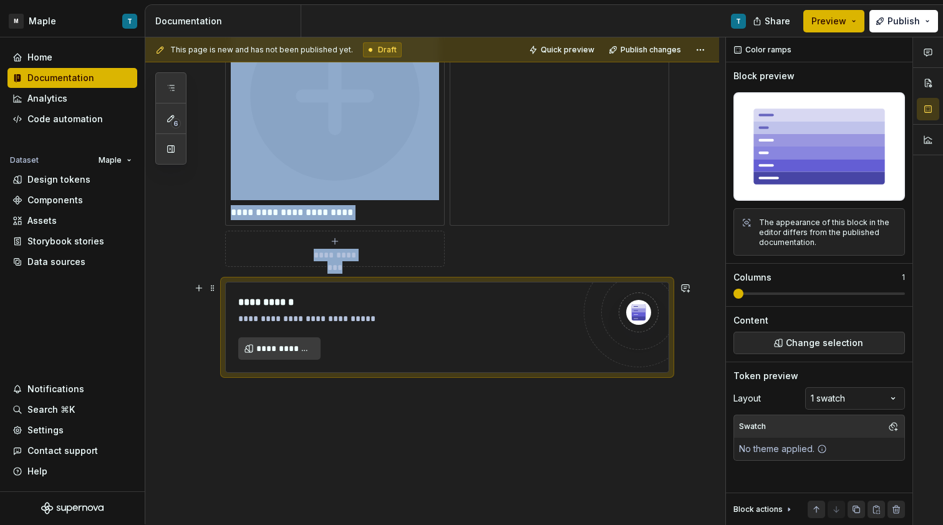
click at [289, 342] on button "**********" at bounding box center [279, 348] width 82 height 22
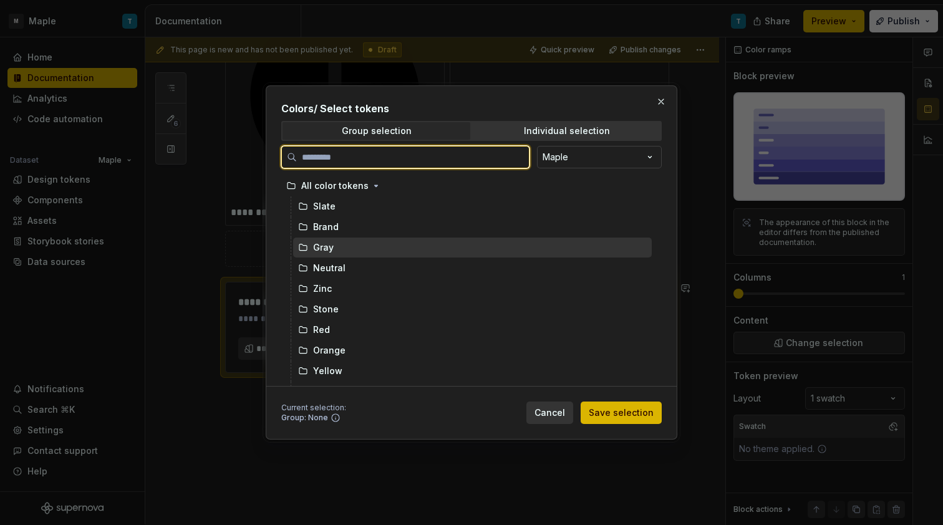
click at [342, 250] on div "Gray" at bounding box center [472, 248] width 359 height 20
click at [371, 244] on div "Gray" at bounding box center [472, 248] width 359 height 20
click at [388, 279] on div "Zinc" at bounding box center [472, 289] width 359 height 20
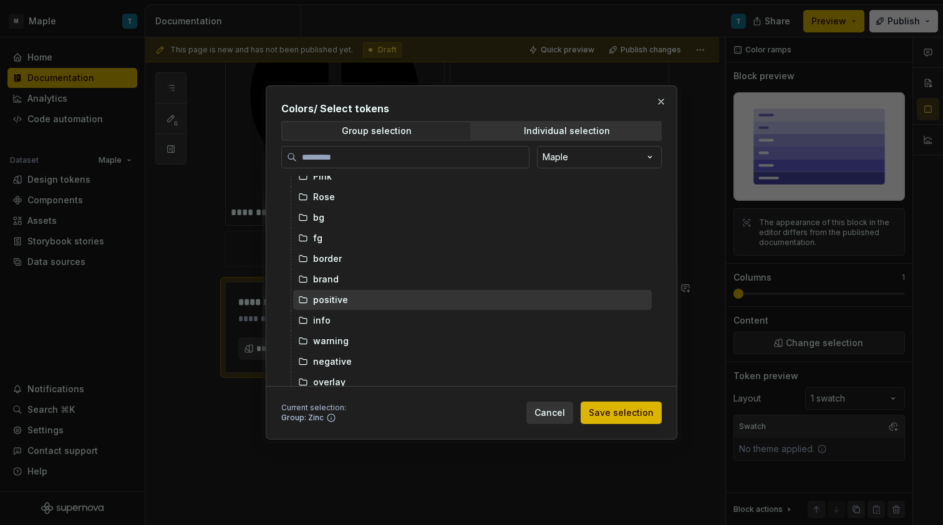
scroll to position [450, 0]
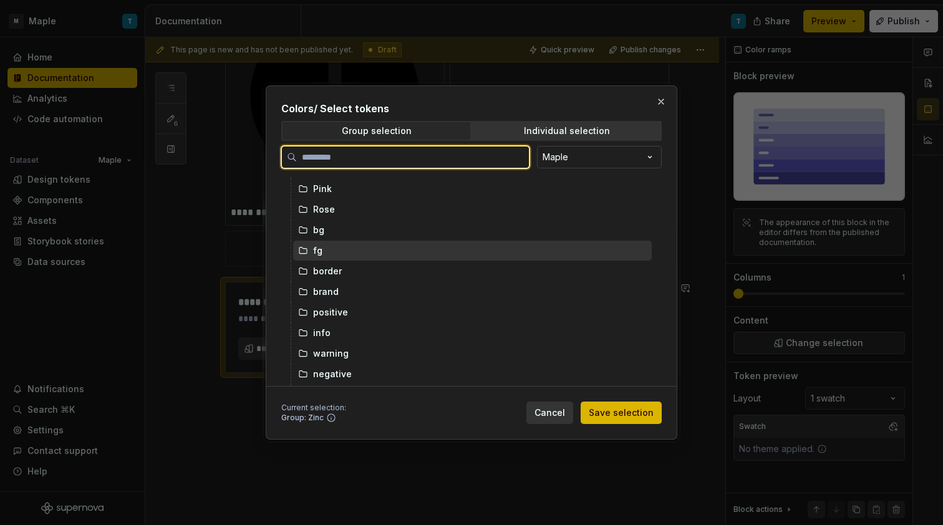
click at [350, 238] on div "bg" at bounding box center [472, 230] width 359 height 20
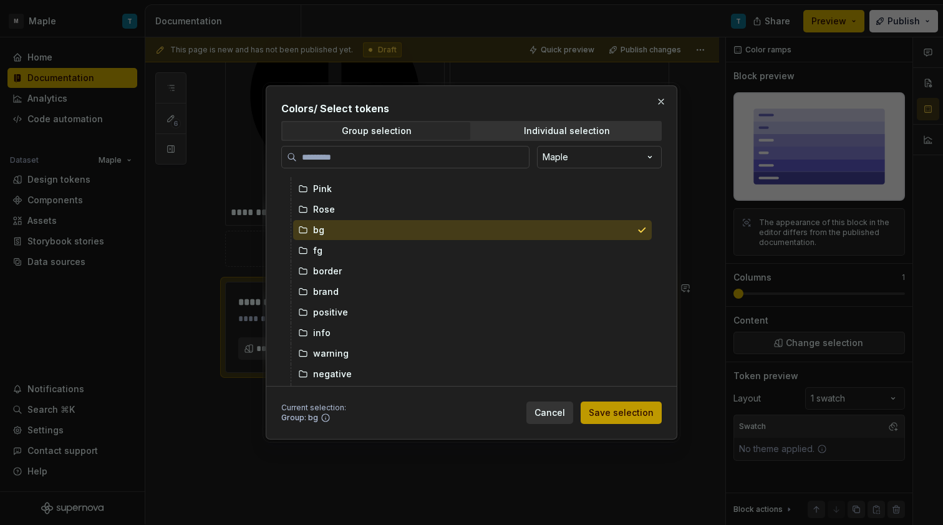
click at [630, 420] on button "Save selection" at bounding box center [621, 413] width 81 height 22
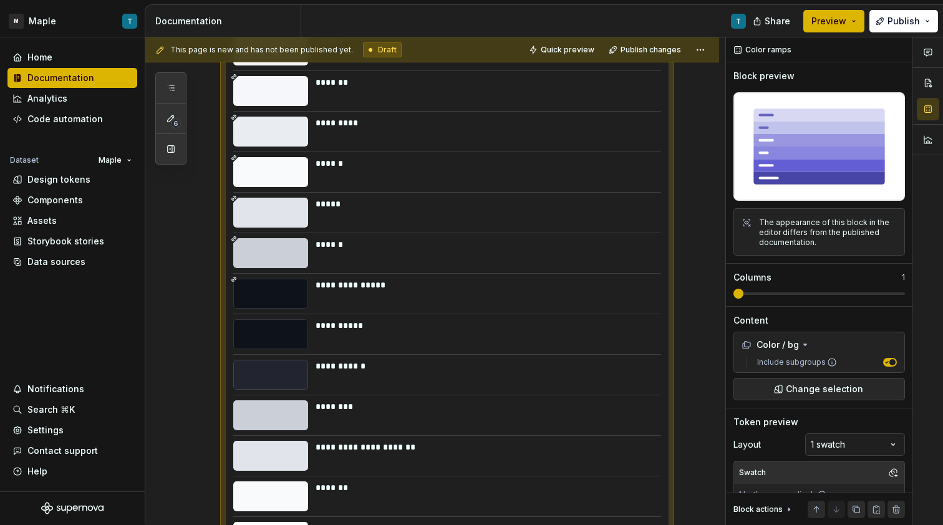
scroll to position [681, 0]
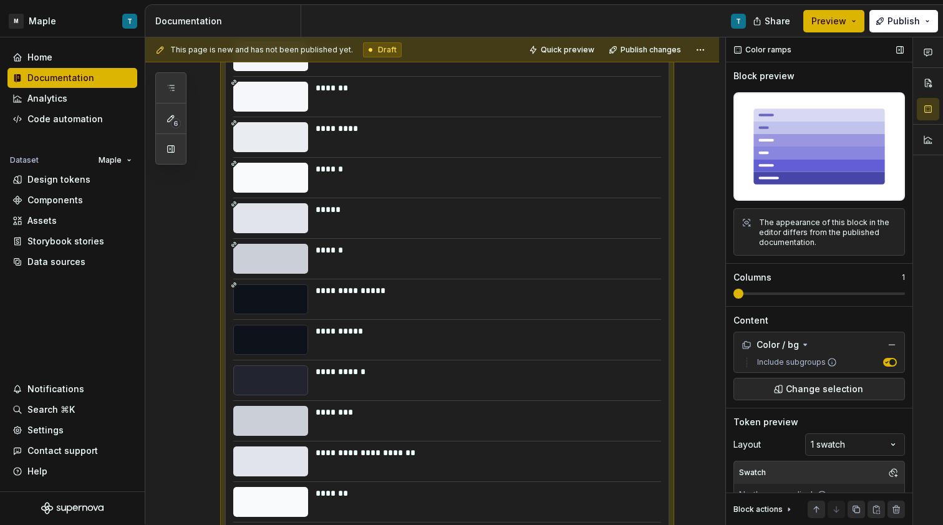
click at [800, 290] on span at bounding box center [818, 294] width 171 height 10
click at [818, 291] on span at bounding box center [818, 294] width 171 height 10
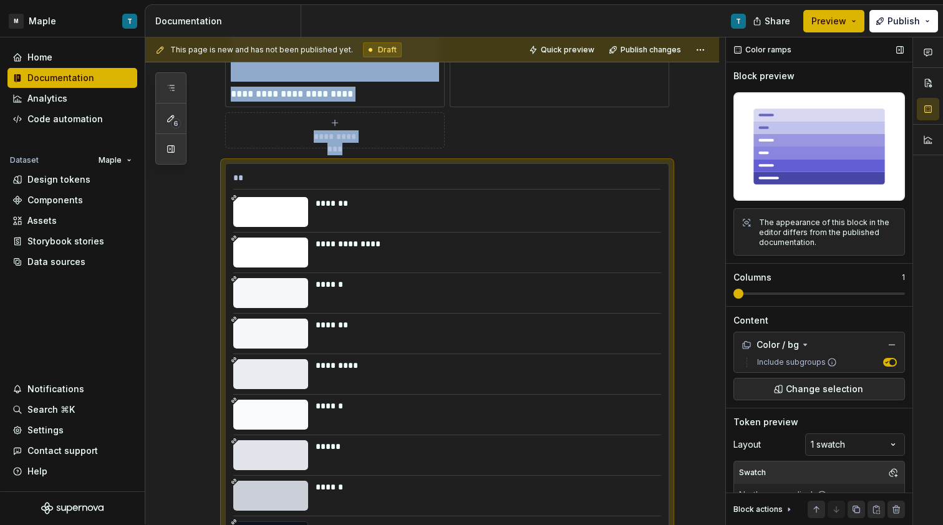
scroll to position [569, 0]
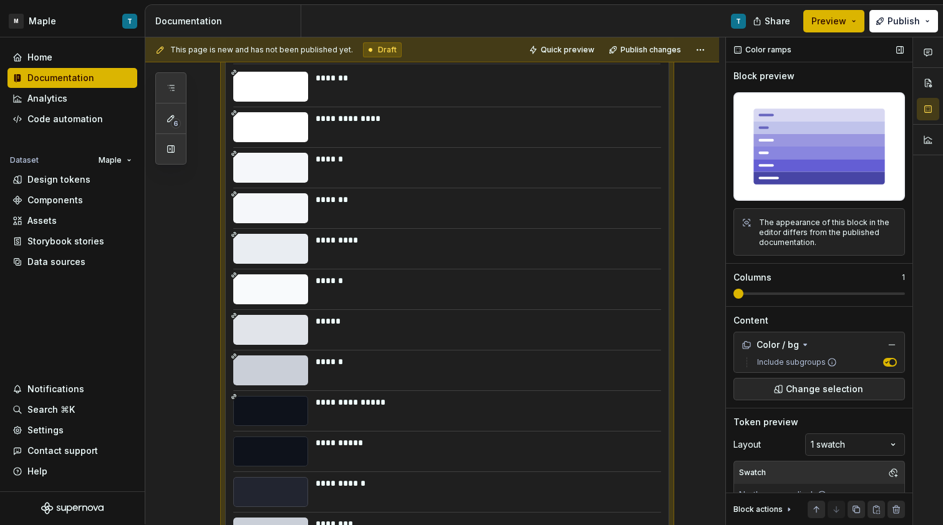
click at [733, 294] on div "Color ramps Block preview The appearance of this block in the editor differs fr…" at bounding box center [819, 281] width 186 height 488
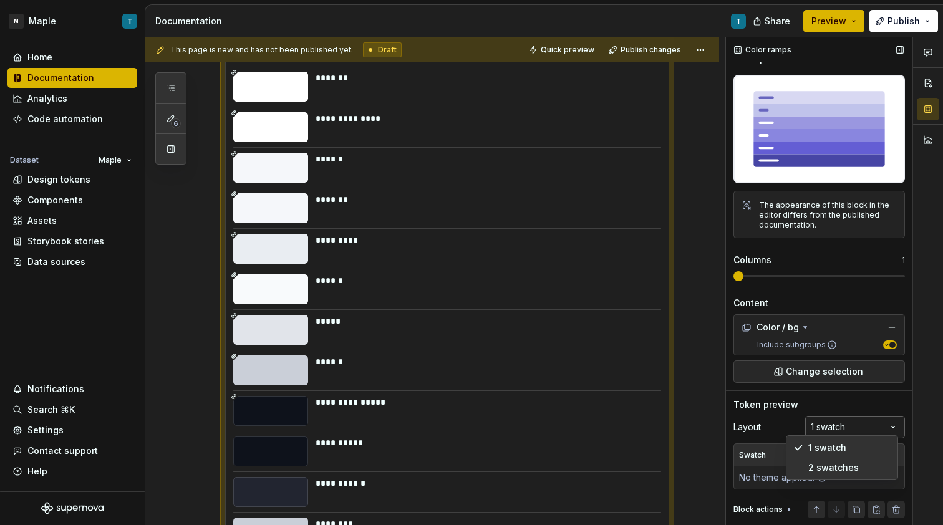
click at [837, 425] on div "Comments Open comments No comments yet Select ‘Comment’ from the block context …" at bounding box center [834, 281] width 217 height 488
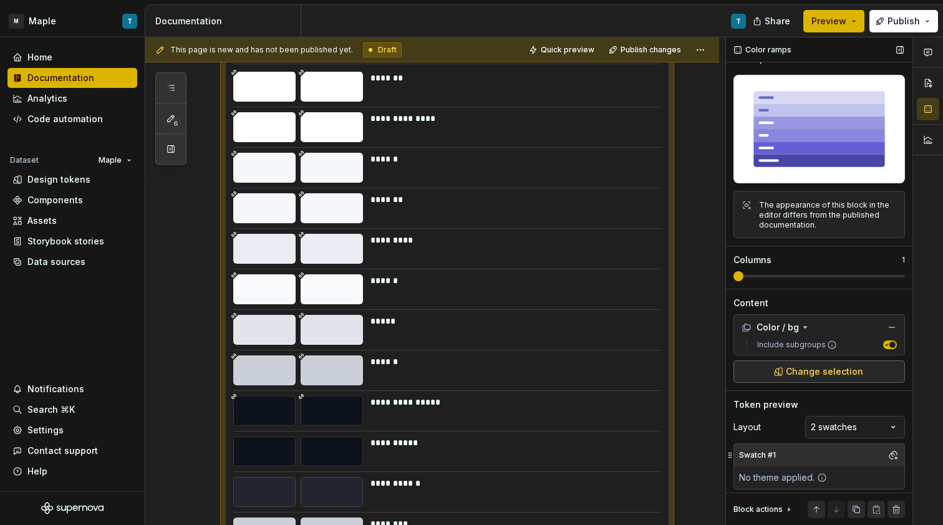
scroll to position [69, 0]
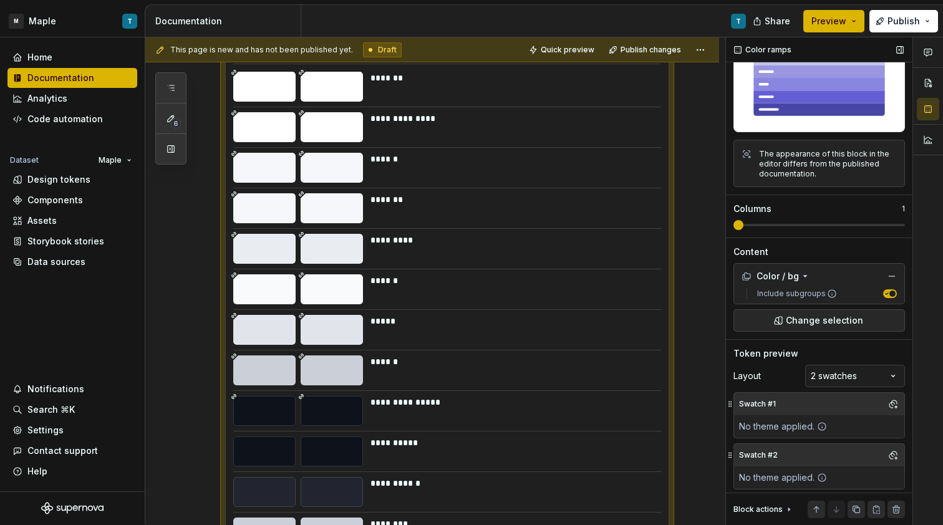
click at [788, 423] on div "No theme applied." at bounding box center [783, 426] width 98 height 22
click at [884, 402] on button "button" at bounding box center [892, 403] width 17 height 17
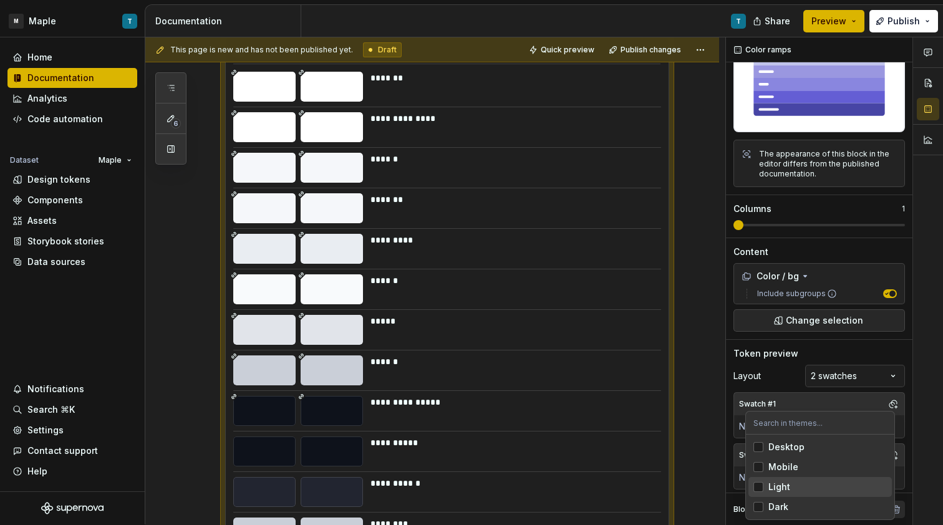
click at [803, 487] on div "Light" at bounding box center [827, 487] width 118 height 12
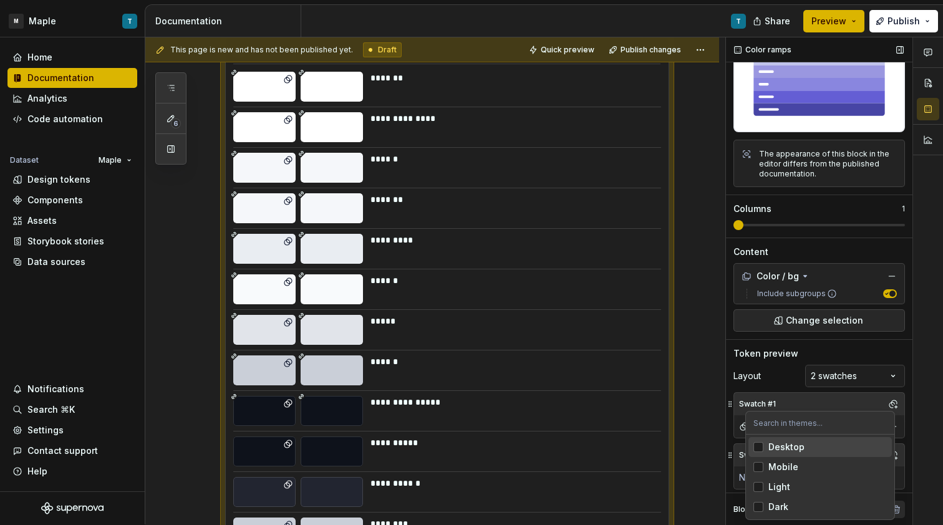
click at [778, 375] on div "Comments Open comments No comments yet Select ‘Comment’ from the block context …" at bounding box center [834, 281] width 217 height 488
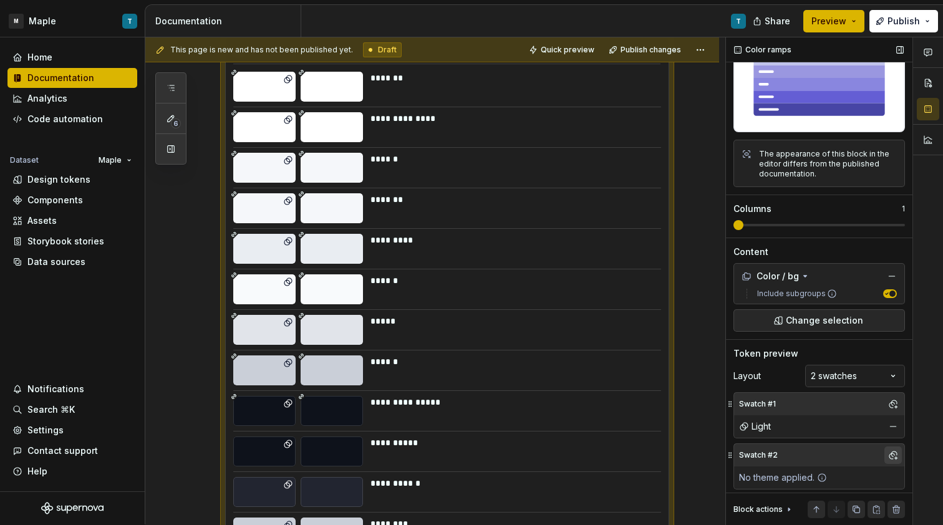
click at [890, 450] on button "button" at bounding box center [892, 454] width 17 height 17
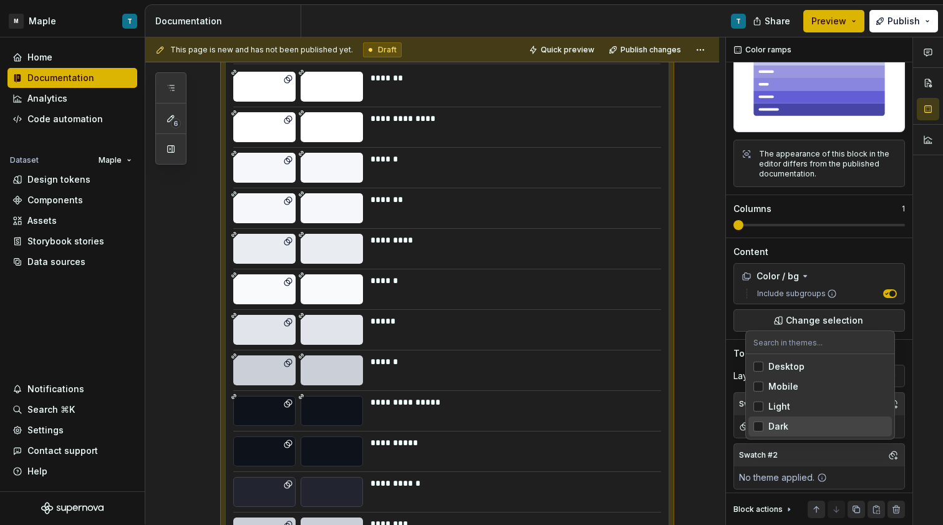
click at [823, 428] on div "Dark" at bounding box center [827, 426] width 118 height 12
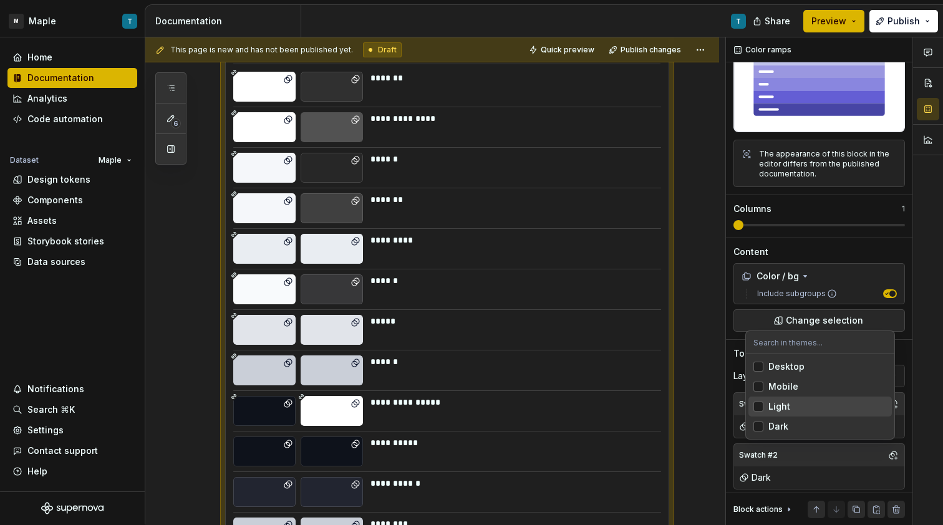
click at [642, 392] on html "M Maple T Home Documentation Analytics Code automation Dataset Maple Design tok…" at bounding box center [471, 262] width 943 height 525
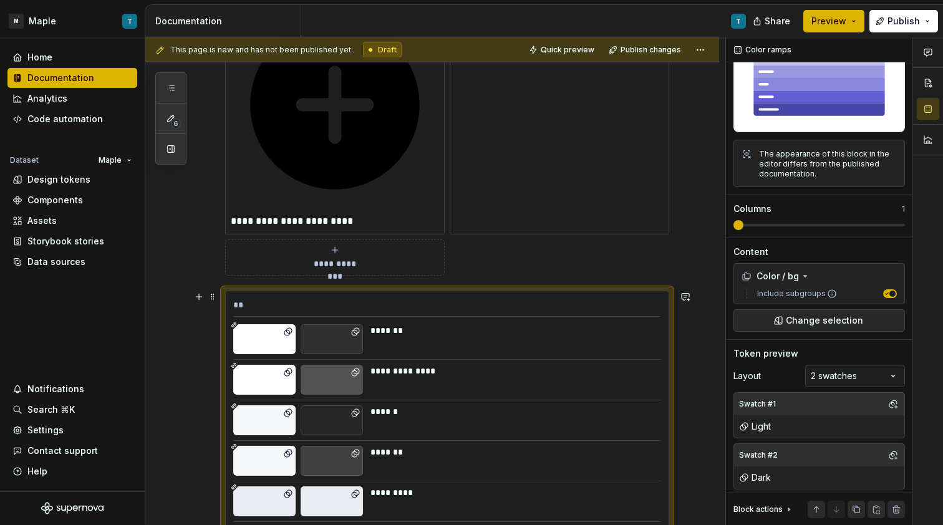
scroll to position [304, 0]
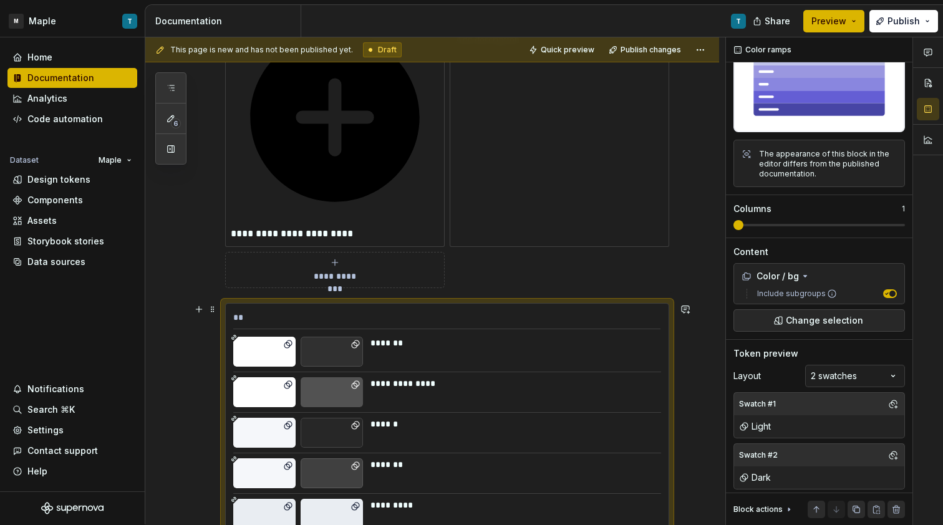
click at [239, 317] on div "**" at bounding box center [446, 320] width 427 height 18
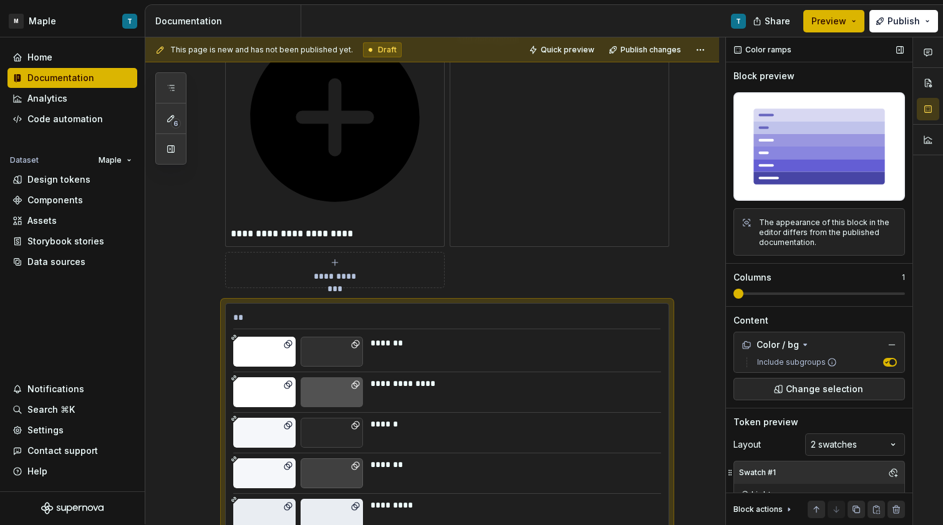
scroll to position [69, 0]
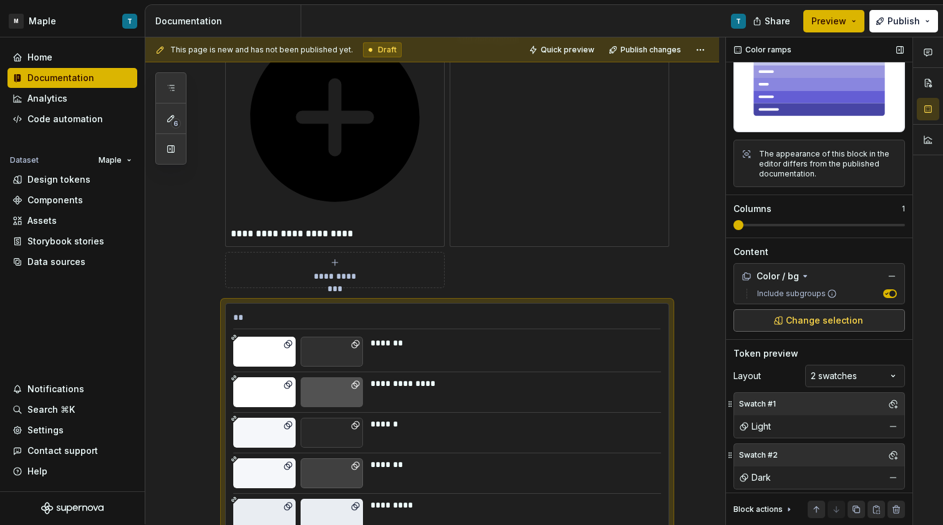
click at [811, 318] on span "Change selection" at bounding box center [824, 320] width 77 height 12
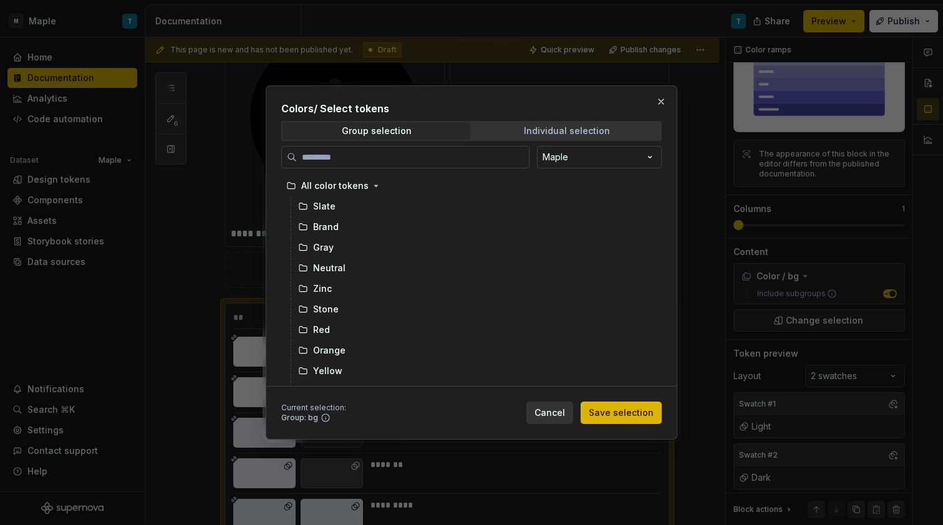
click at [584, 137] on span "Individual selection" at bounding box center [567, 130] width 188 height 17
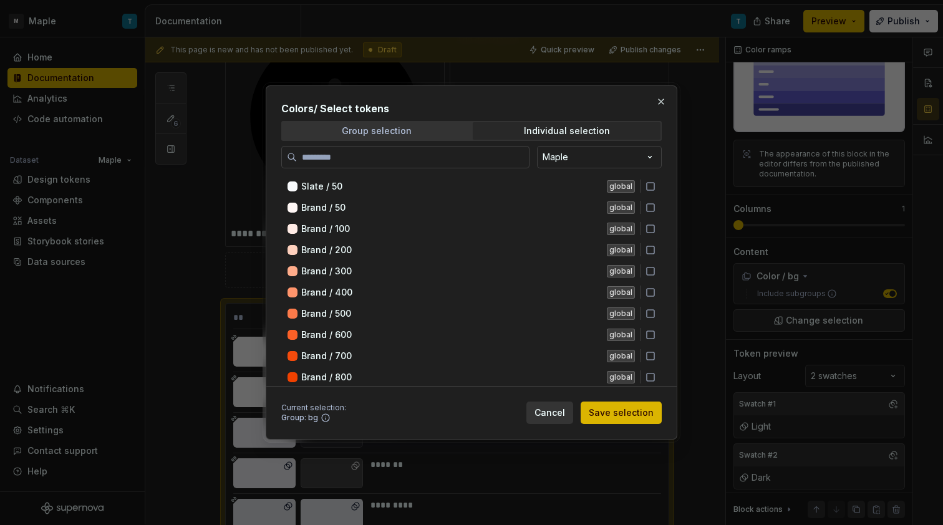
click at [422, 134] on span "Group selection" at bounding box center [376, 130] width 188 height 17
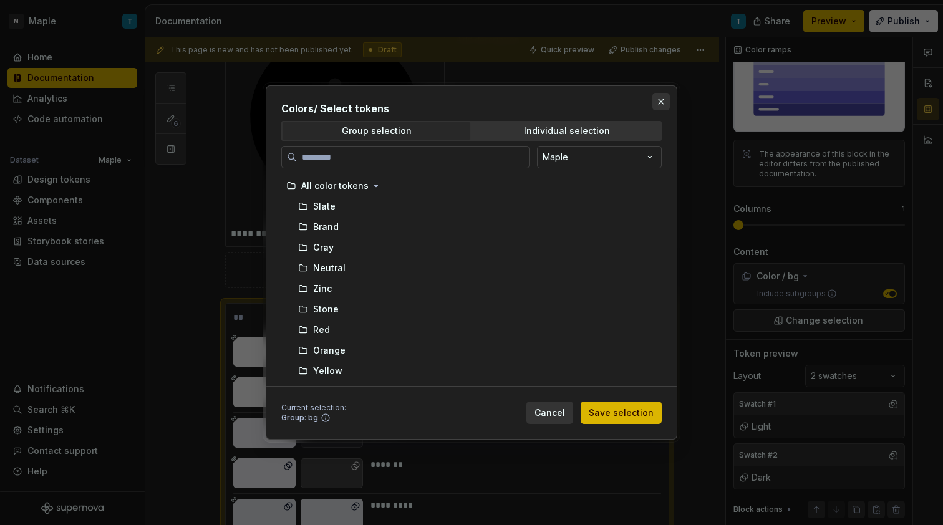
click at [662, 100] on button "button" at bounding box center [660, 101] width 17 height 17
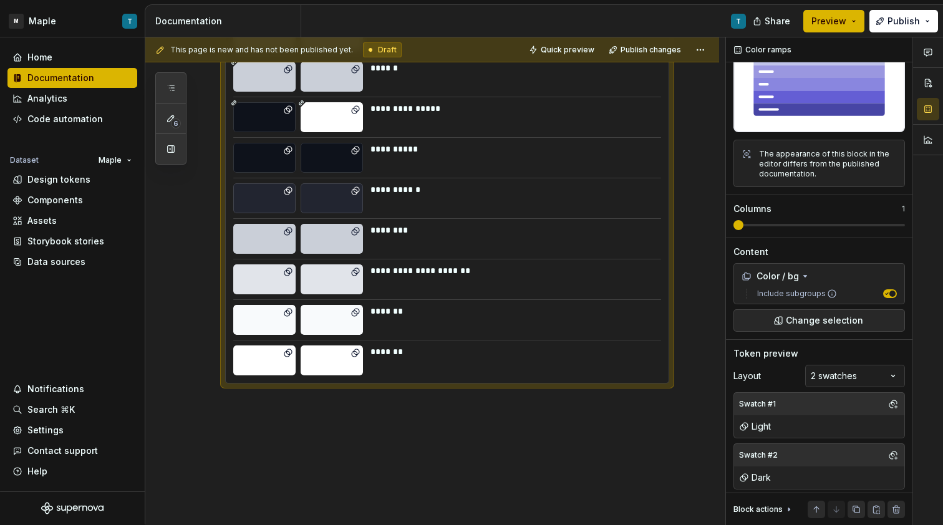
scroll to position [894, 0]
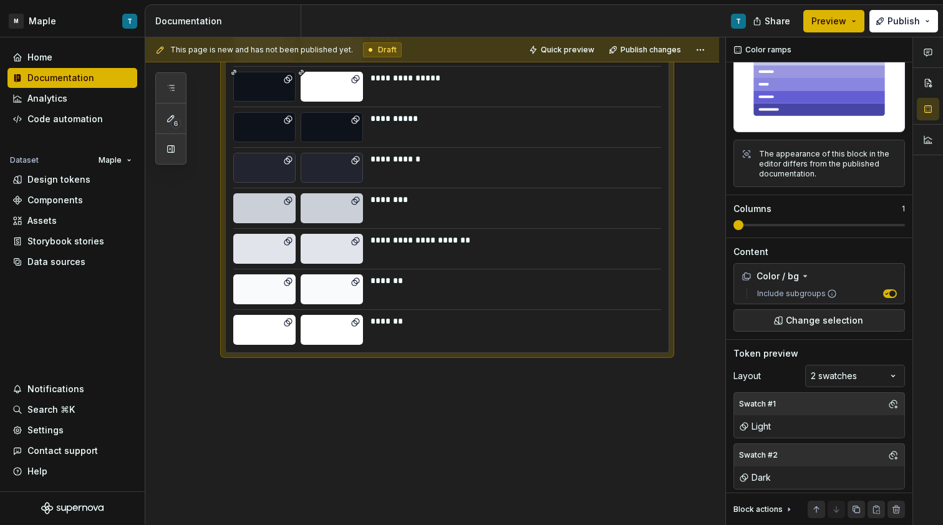
click at [407, 416] on div "**********" at bounding box center [435, 281] width 580 height 488
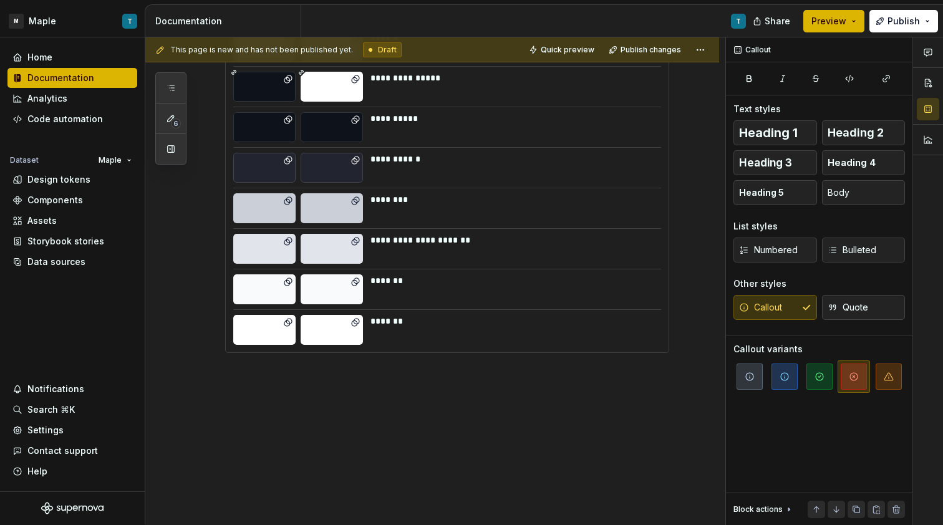
scroll to position [0, 0]
click at [396, 398] on div "**********" at bounding box center [435, 281] width 580 height 488
click at [348, 379] on div "**********" at bounding box center [435, 281] width 580 height 488
click at [239, 387] on div "**********" at bounding box center [435, 281] width 580 height 488
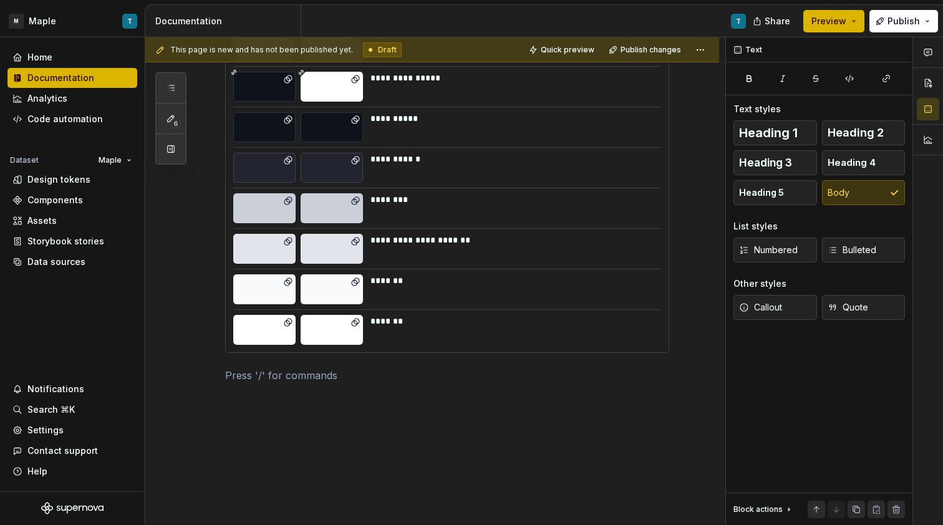
click at [240, 378] on p at bounding box center [447, 375] width 444 height 15
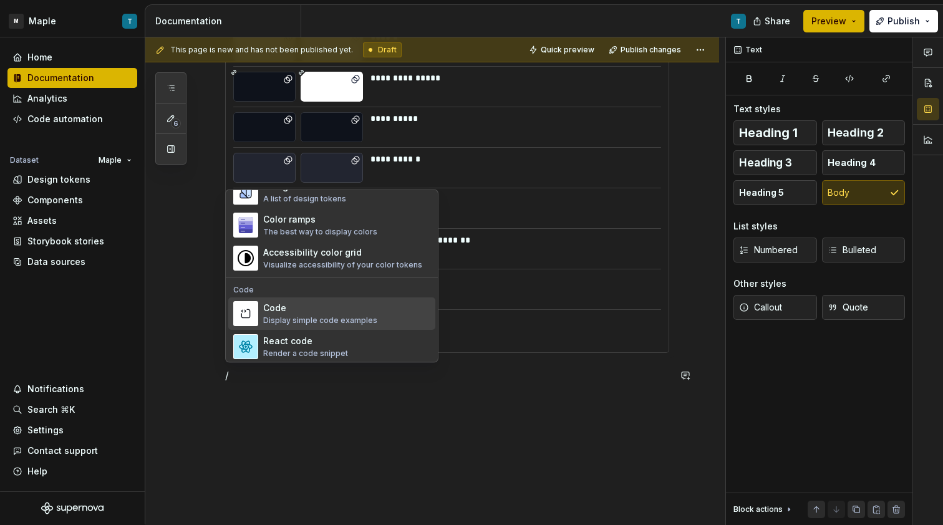
scroll to position [869, 0]
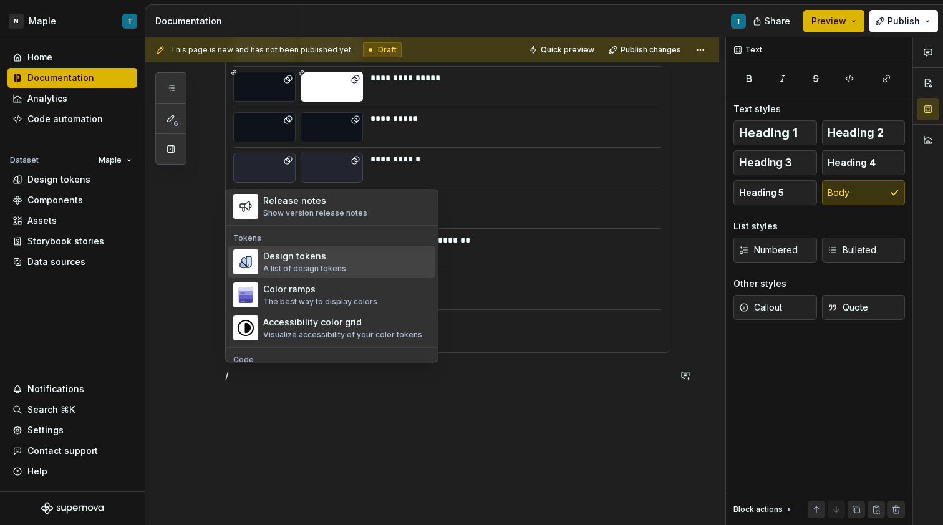
click at [358, 273] on div "Design tokens A list of design tokens" at bounding box center [346, 262] width 167 height 25
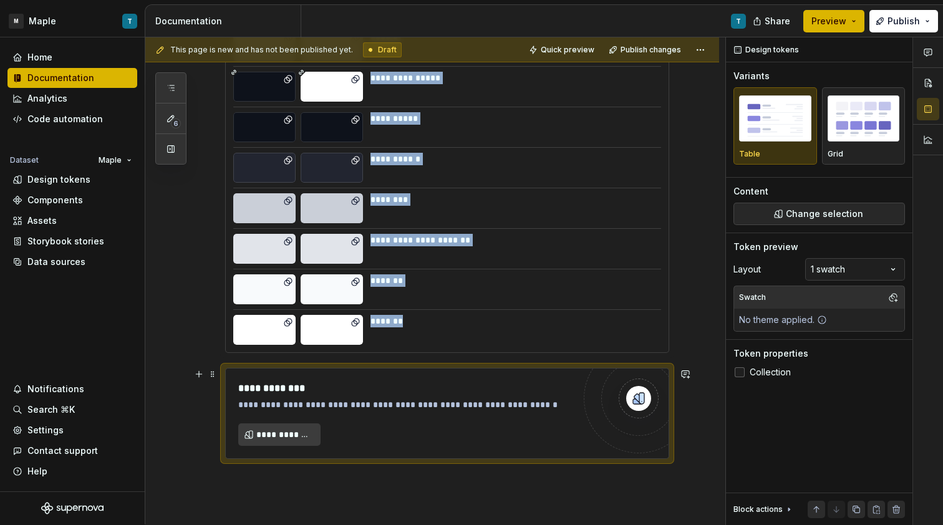
click at [296, 427] on button "**********" at bounding box center [279, 434] width 82 height 22
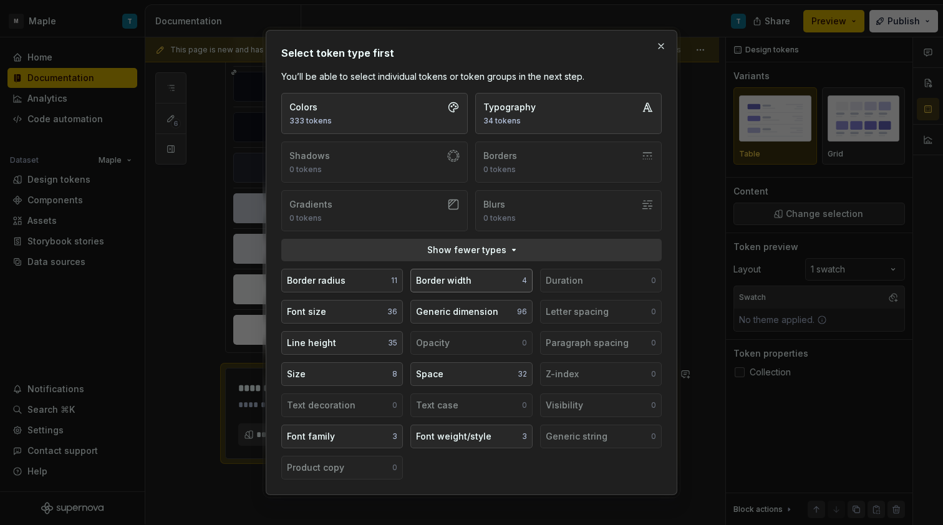
click at [443, 279] on div "Border width" at bounding box center [443, 280] width 55 height 12
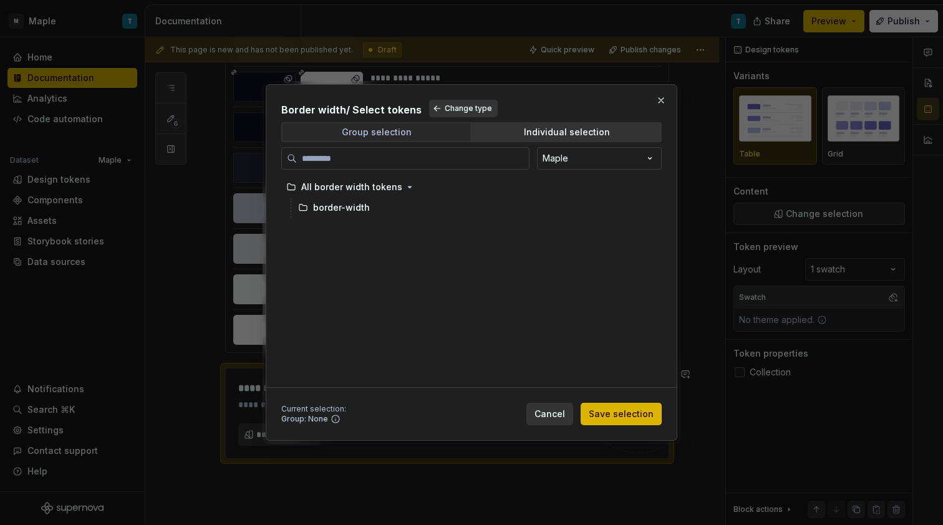
click at [380, 141] on span "Group selection" at bounding box center [376, 131] width 188 height 17
click at [550, 135] on div "Individual selection" at bounding box center [567, 132] width 86 height 10
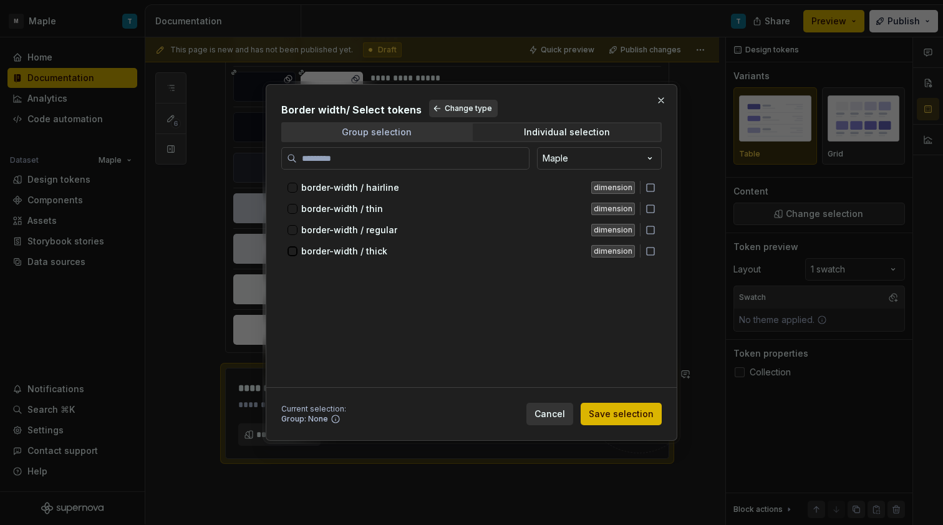
click at [425, 133] on span "Group selection" at bounding box center [376, 131] width 188 height 17
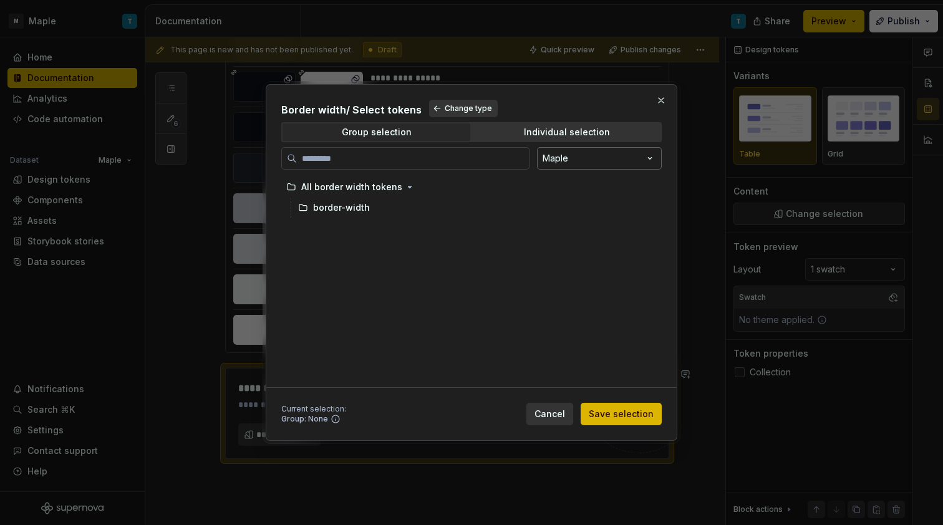
click at [588, 157] on div "Border width / Select tokens Change type Group selection Individual selection M…" at bounding box center [471, 262] width 943 height 525
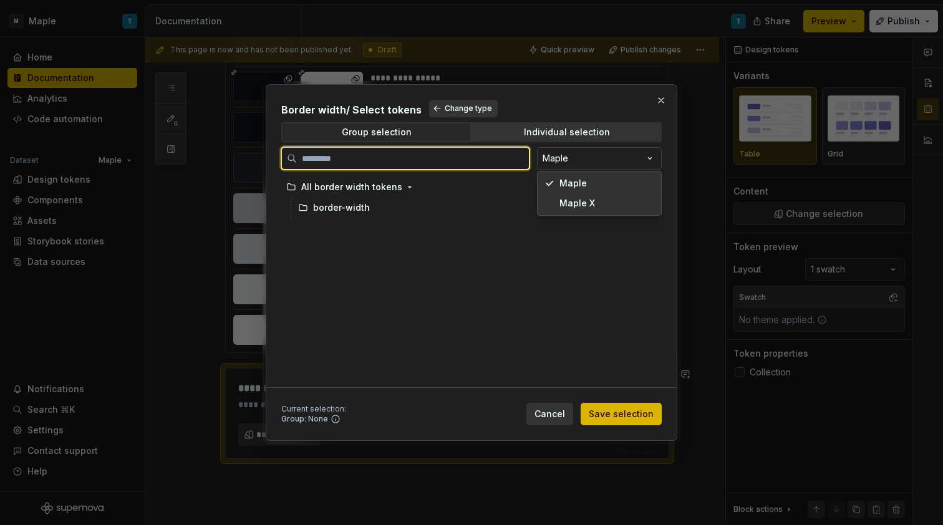
click at [436, 153] on div "Border width / Select tokens Change type Group selection Individual selection M…" at bounding box center [471, 262] width 943 height 525
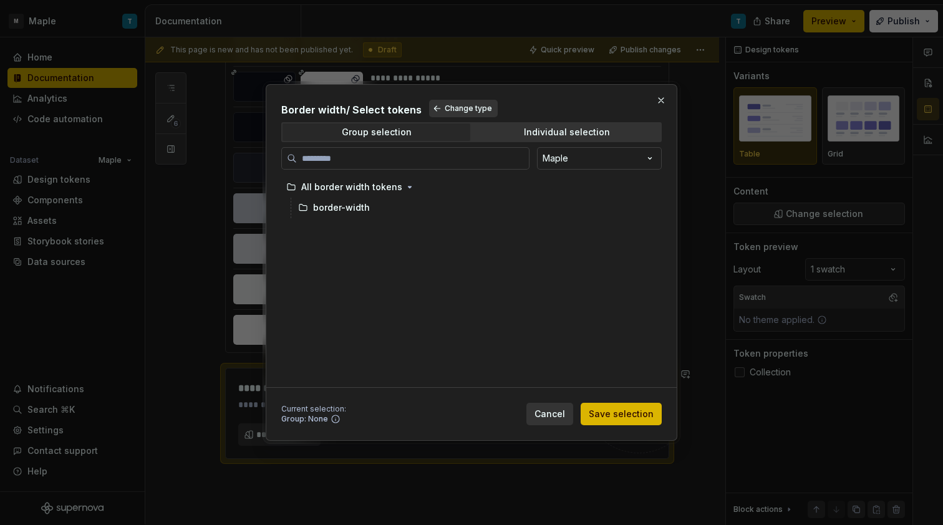
click at [325, 290] on div "All border width tokens border-width" at bounding box center [467, 282] width 373 height 210
click at [479, 110] on span "Change type" at bounding box center [468, 109] width 47 height 10
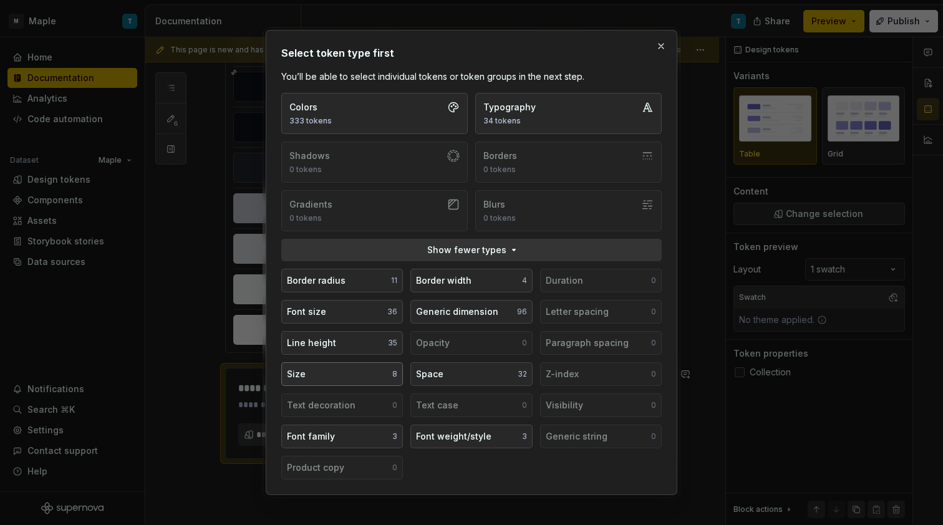
click at [370, 375] on button "Size 8" at bounding box center [342, 374] width 122 height 24
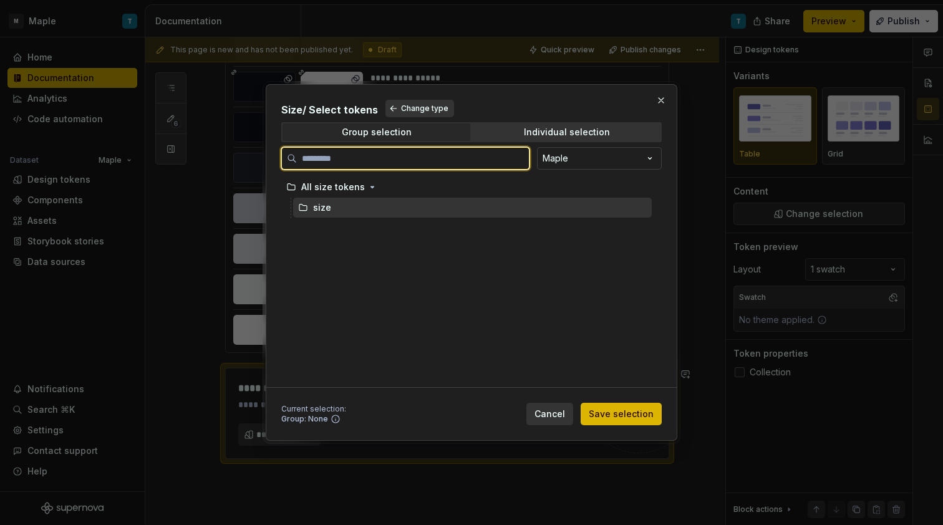
click at [325, 211] on div "size" at bounding box center [322, 207] width 18 height 12
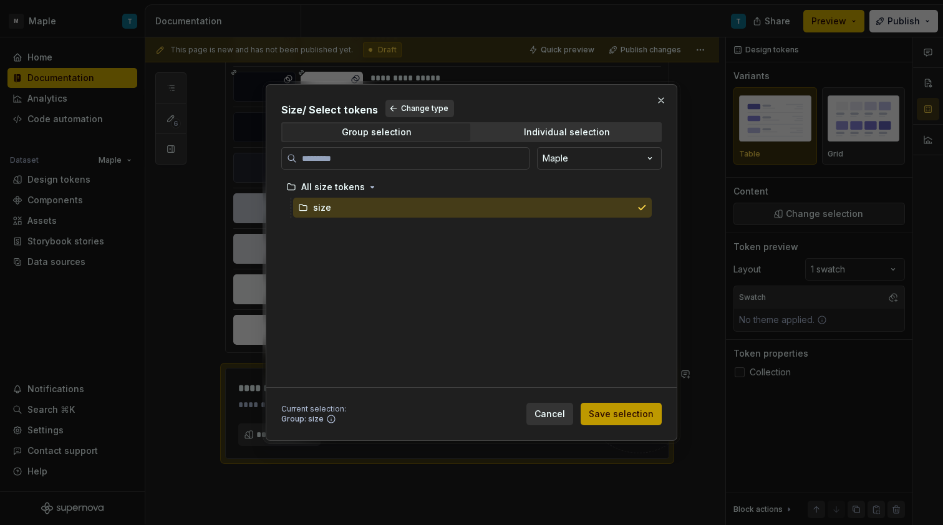
click at [606, 418] on span "Save selection" at bounding box center [621, 414] width 65 height 12
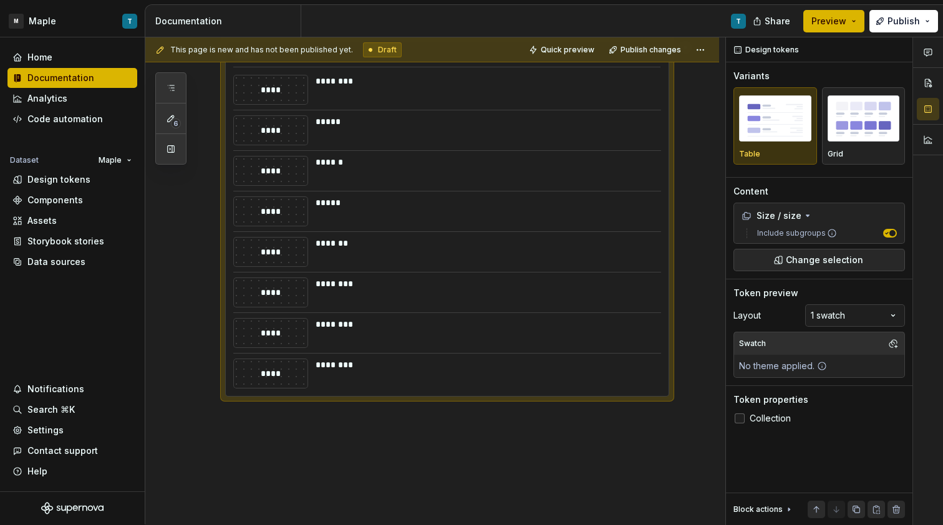
scroll to position [1144, 0]
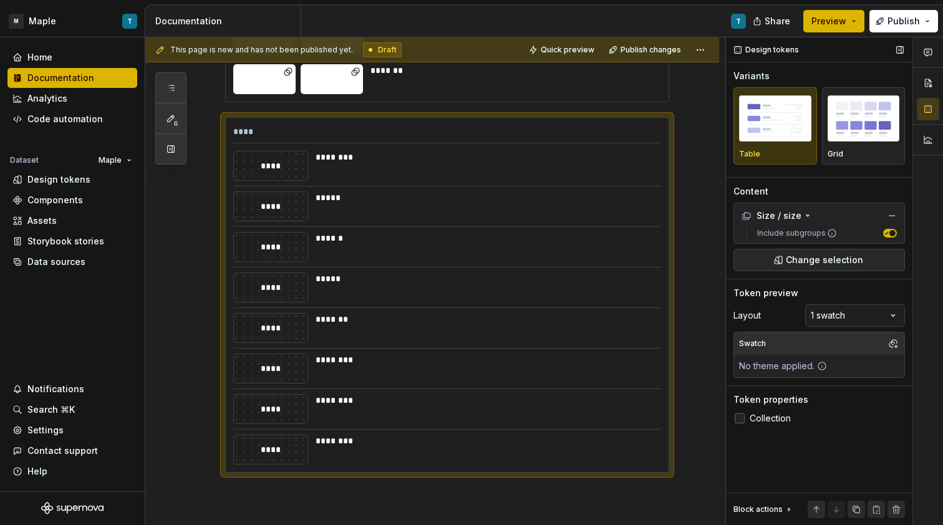
click at [788, 417] on span "Collection" at bounding box center [770, 418] width 41 height 10
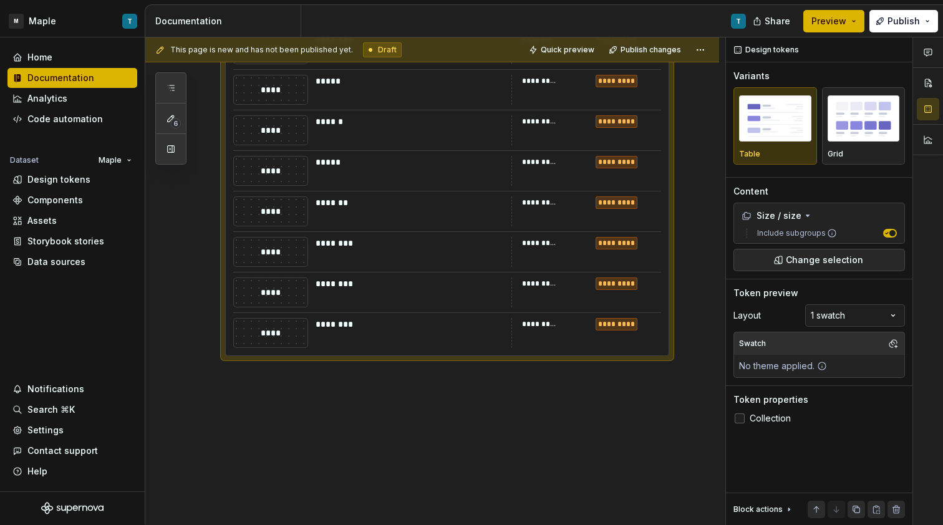
scroll to position [1262, 0]
click at [423, 473] on div "**********" at bounding box center [435, 281] width 580 height 488
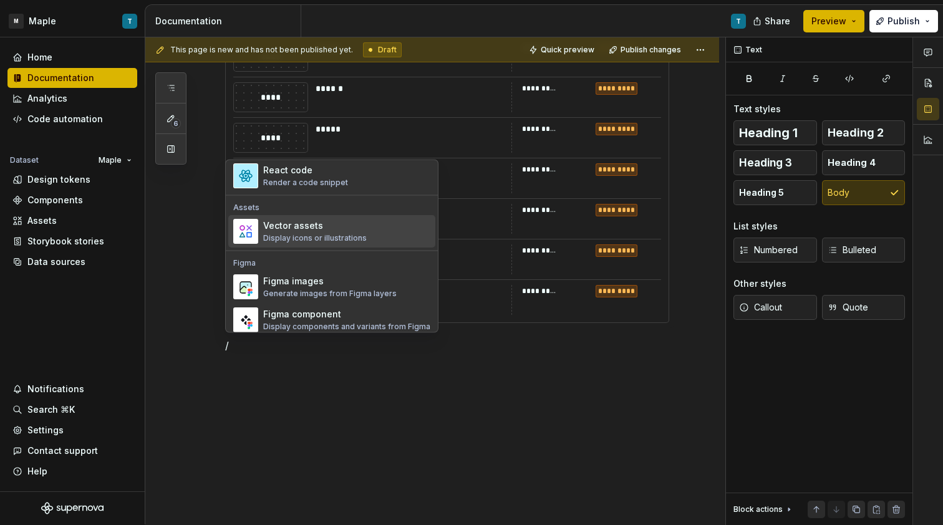
scroll to position [1113, 0]
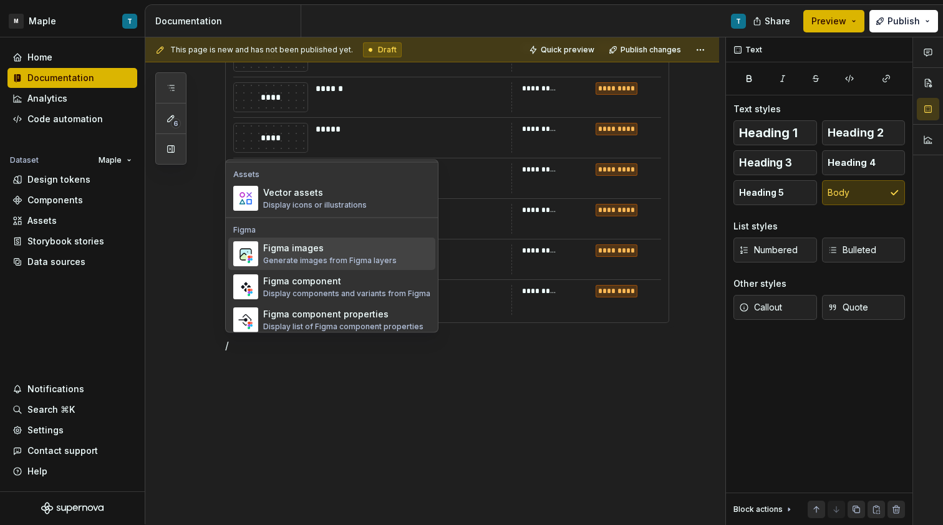
click at [352, 254] on div "Figma images" at bounding box center [329, 249] width 133 height 12
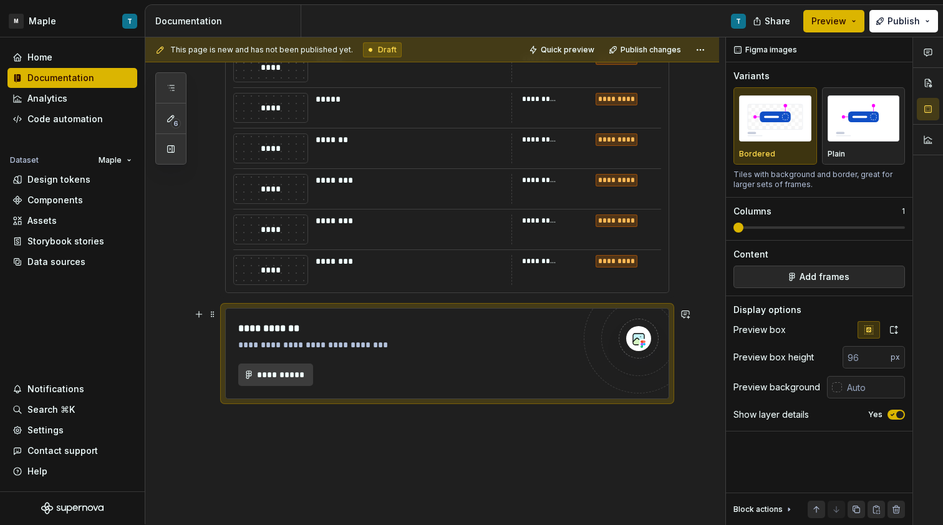
click at [278, 376] on span "**********" at bounding box center [280, 375] width 49 height 12
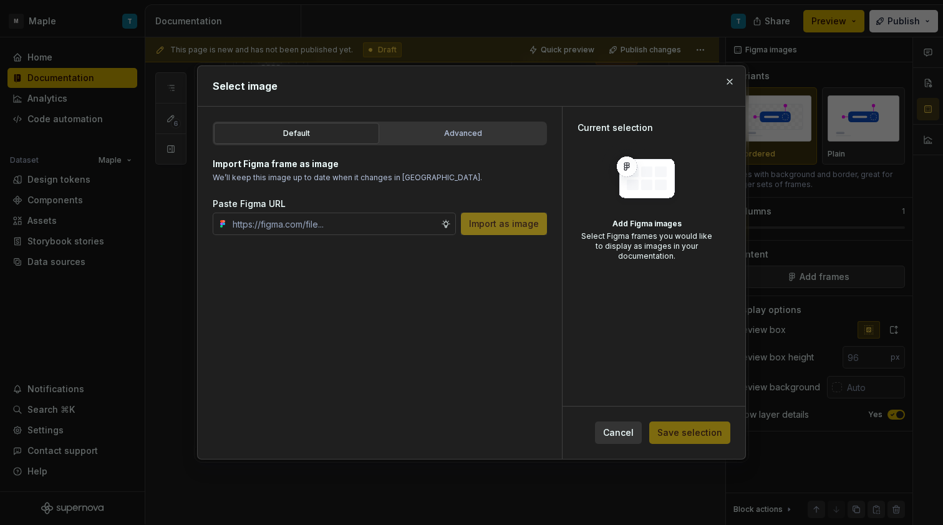
type textarea "*"
paste input "https://www.figma.com/design/h8YSKT99vSCDWWXt76JVDy/NEW-DS?m=auto&node-id=13147…"
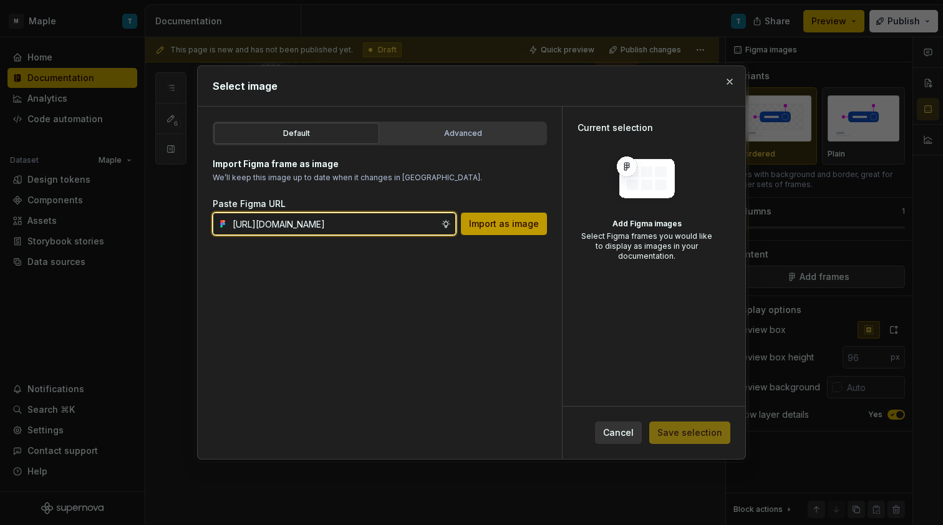
type input "https://www.figma.com/design/h8YSKT99vSCDWWXt76JVDy/NEW-DS?m=auto&node-id=13147…"
click at [496, 228] on span "Import as image" at bounding box center [504, 224] width 70 height 12
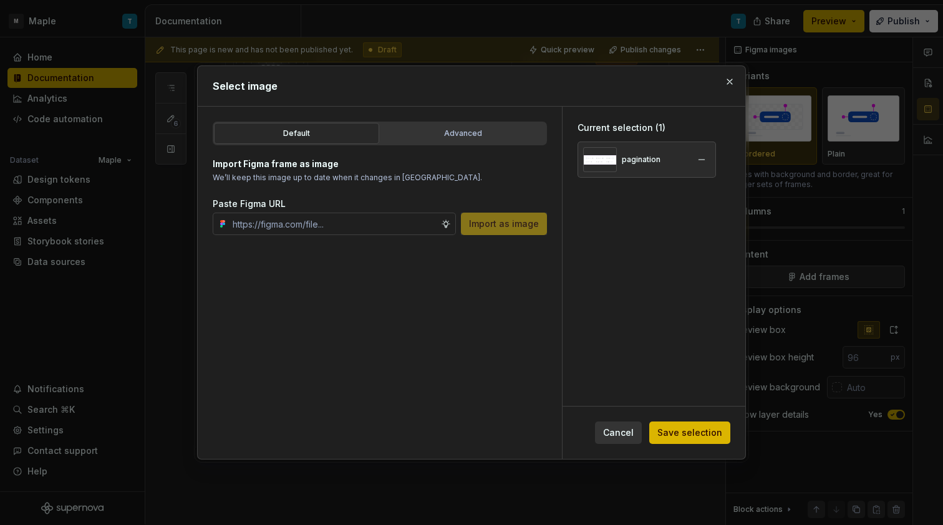
click at [622, 173] on div "pagination" at bounding box center [646, 160] width 138 height 36
click at [624, 161] on div "pagination" at bounding box center [641, 160] width 39 height 10
click at [691, 438] on span "Save selection" at bounding box center [689, 433] width 65 height 12
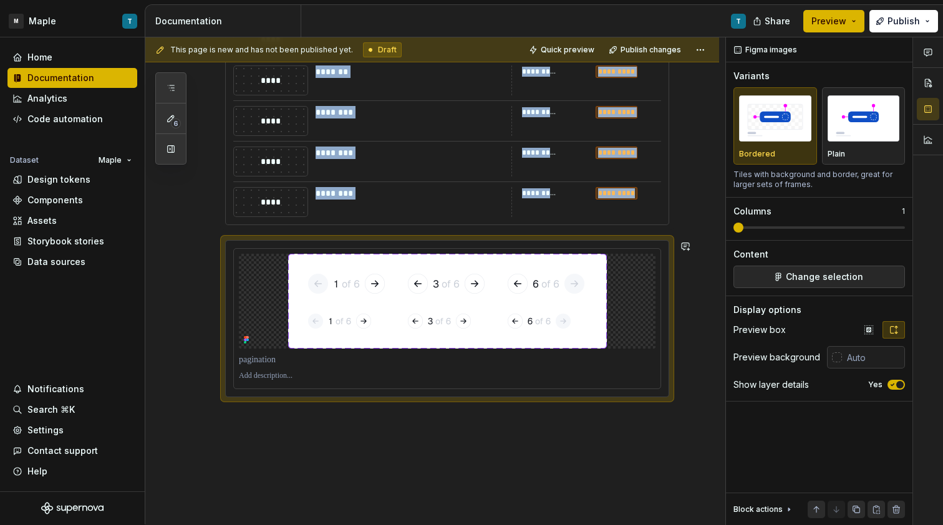
scroll to position [1436, 0]
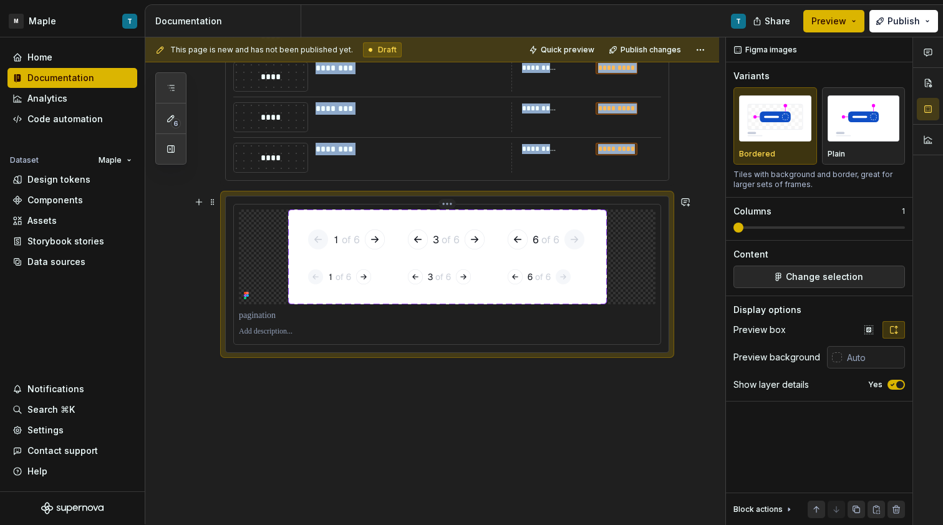
click at [429, 268] on img at bounding box center [447, 257] width 319 height 95
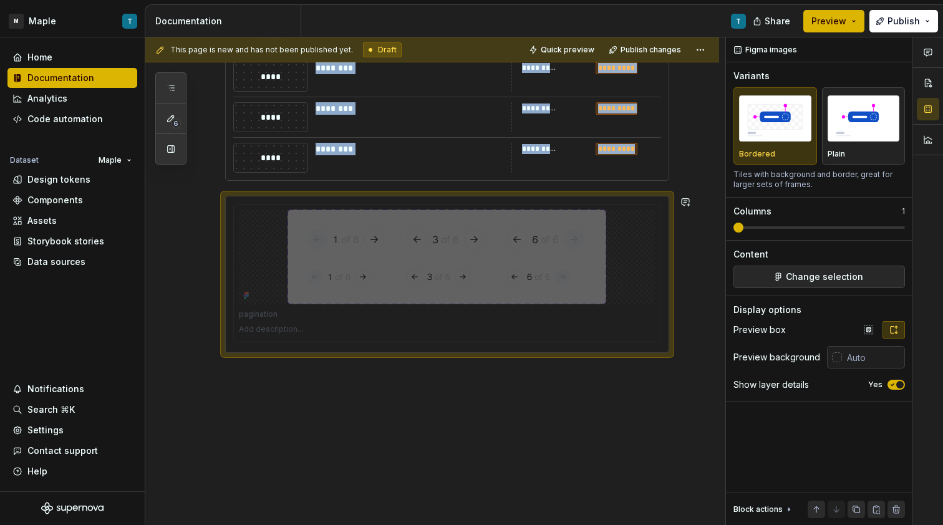
drag, startPoint x: 419, startPoint y: 254, endPoint x: 377, endPoint y: 254, distance: 41.8
click at [375, 253] on body "M Maple T Home Documentation Analytics Code automation Dataset Maple Design tok…" at bounding box center [471, 262] width 943 height 525
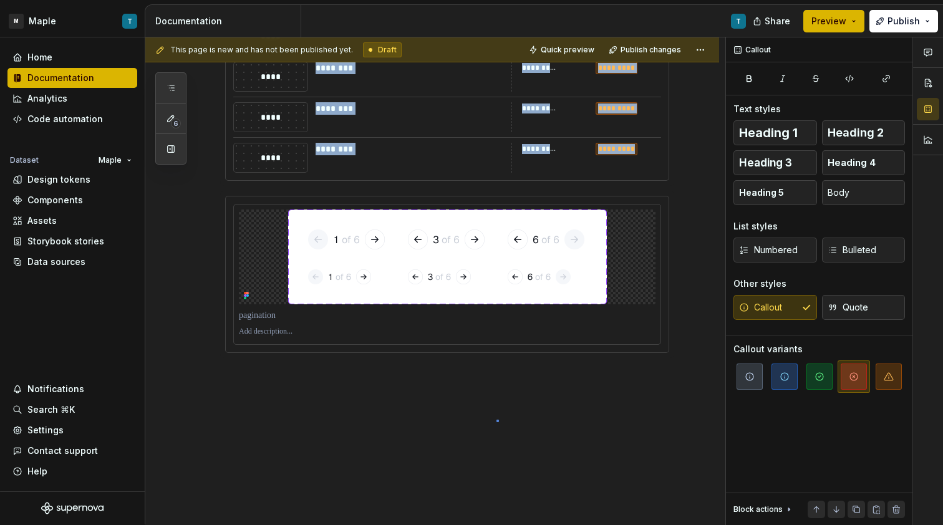
click at [496, 420] on div "**********" at bounding box center [435, 281] width 580 height 488
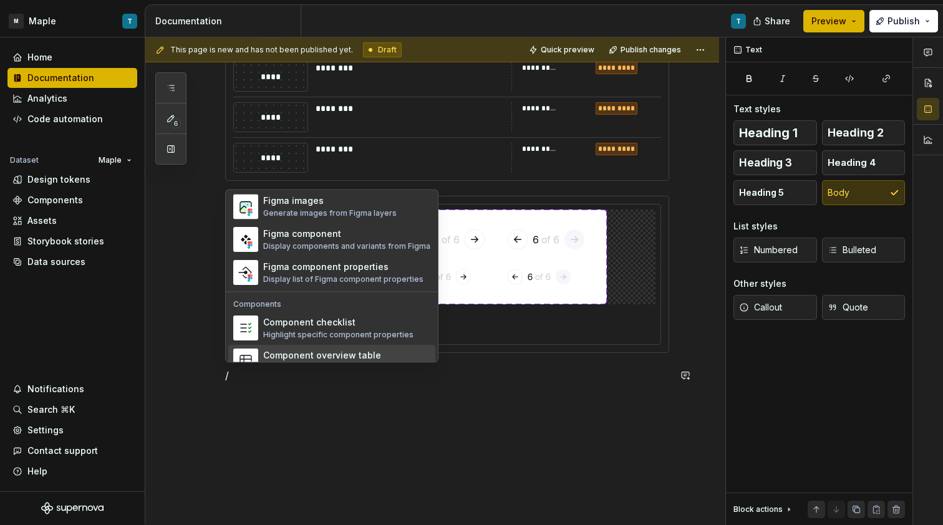
scroll to position [1157, 0]
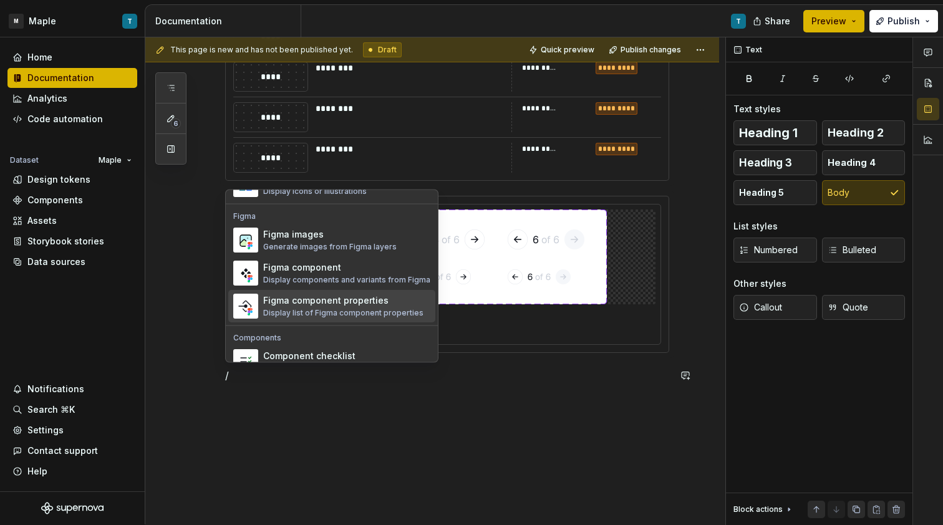
click at [347, 303] on div "Figma component properties" at bounding box center [343, 301] width 160 height 12
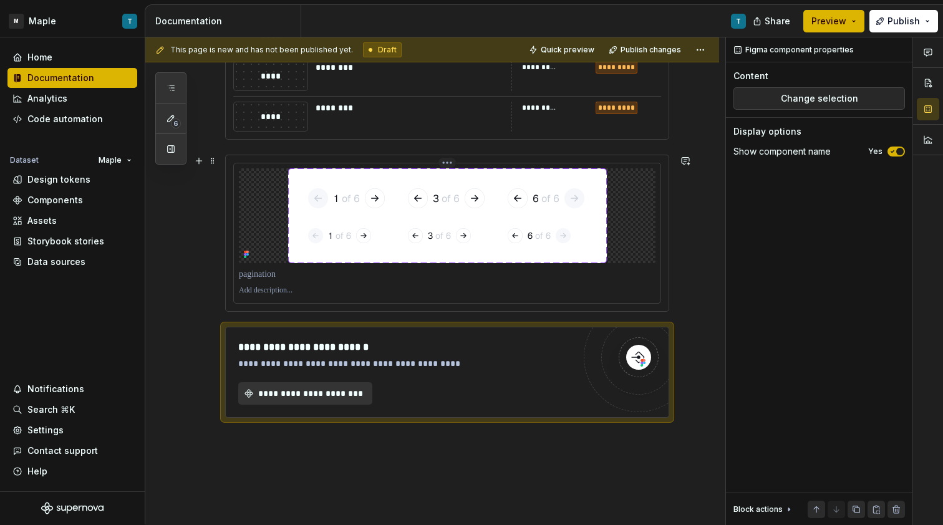
scroll to position [1500, 0]
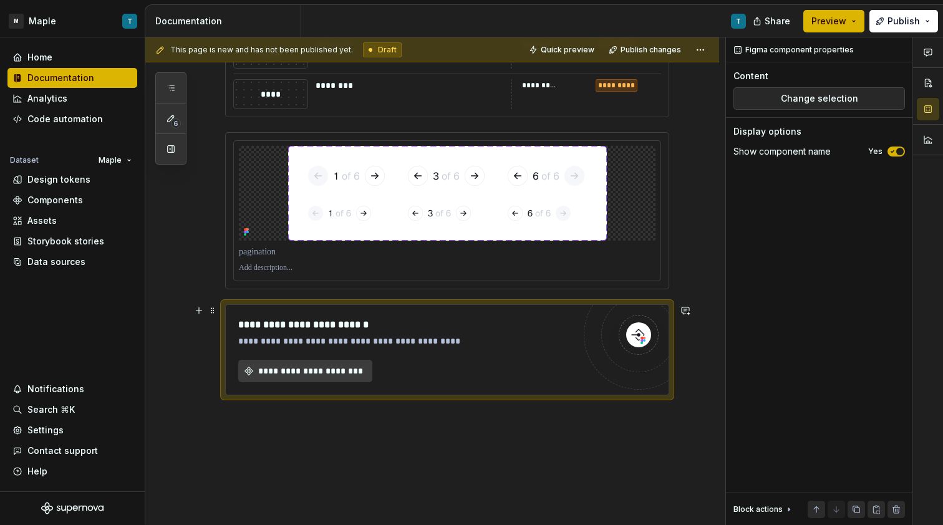
click at [351, 375] on span "**********" at bounding box center [310, 371] width 108 height 12
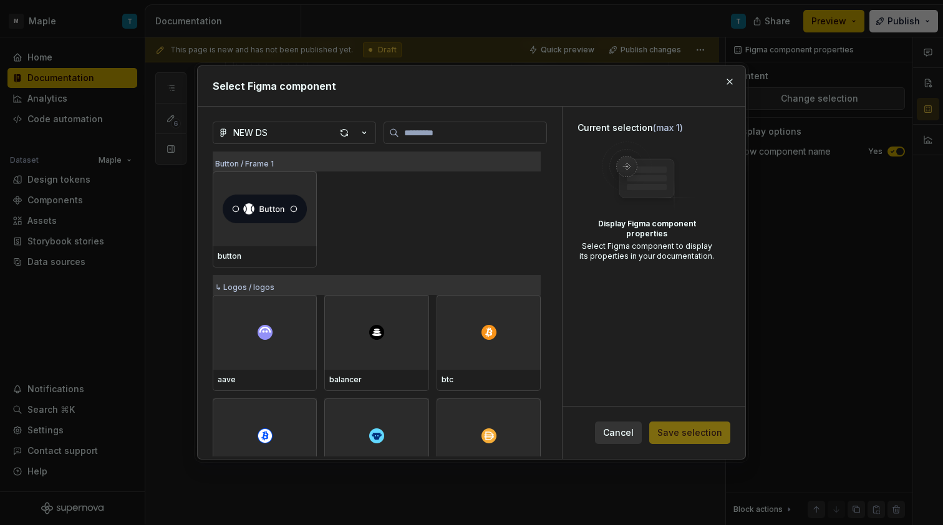
type textarea "*"
click at [268, 229] on div at bounding box center [265, 208] width 104 height 75
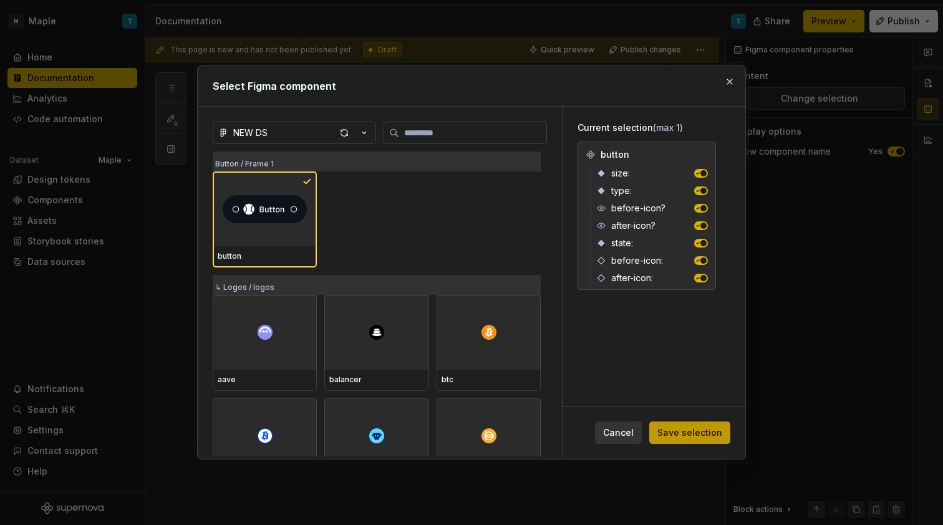
click at [685, 430] on span "Save selection" at bounding box center [689, 433] width 65 height 12
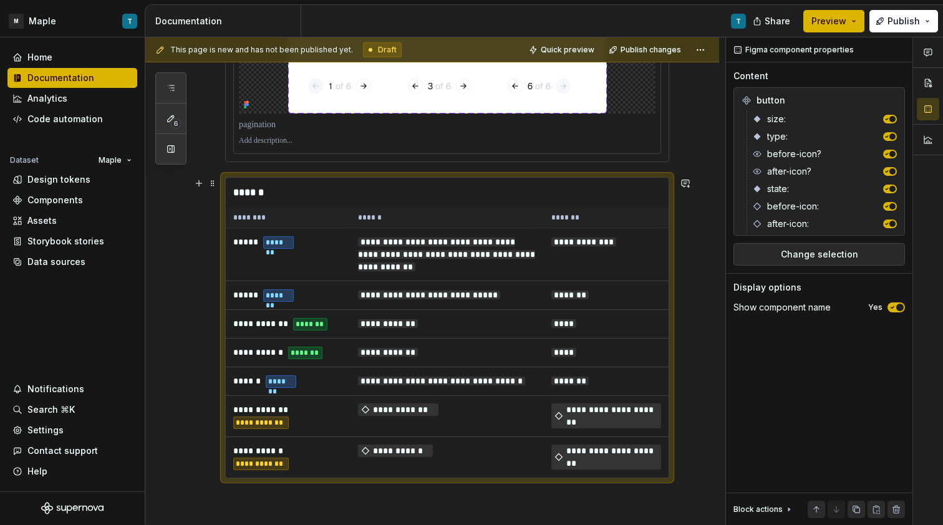
scroll to position [1588, 0]
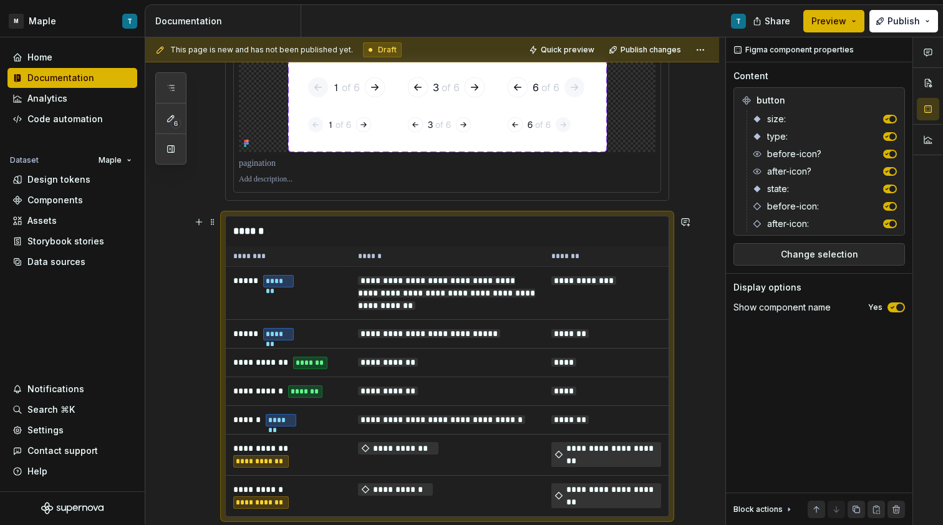
click at [253, 201] on div at bounding box center [447, 122] width 444 height 157
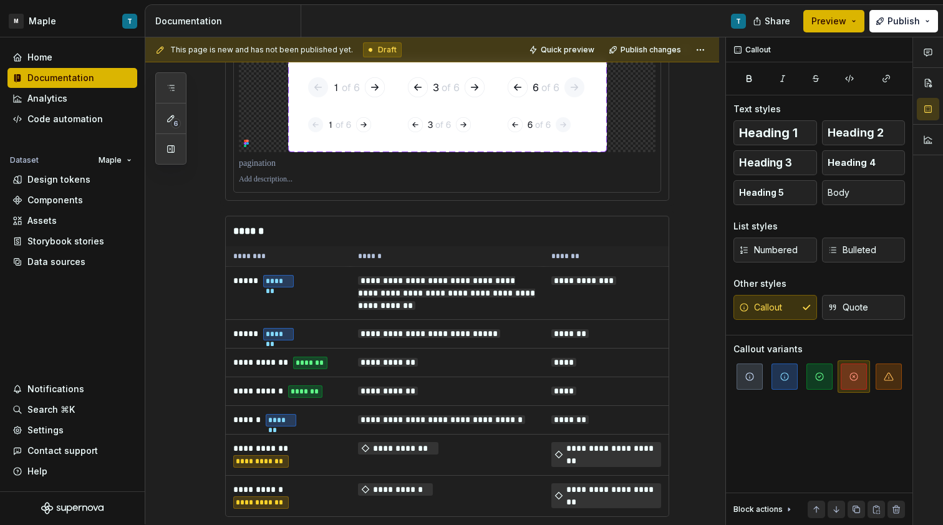
click at [225, 225] on div "**********" at bounding box center [447, 366] width 444 height 301
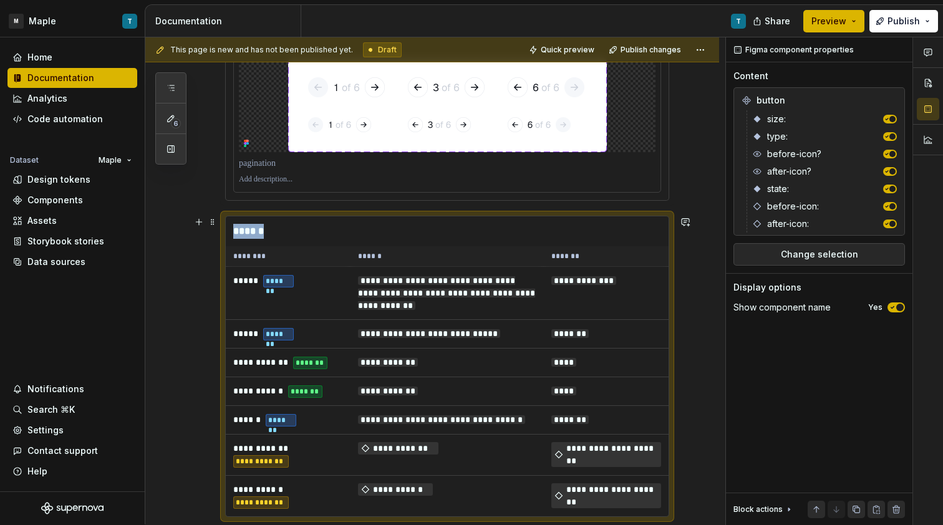
drag, startPoint x: 226, startPoint y: 224, endPoint x: 225, endPoint y: 306, distance: 81.7
click at [225, 306] on div "**********" at bounding box center [447, 366] width 444 height 301
click at [214, 210] on div "**********" at bounding box center [435, 281] width 580 height 488
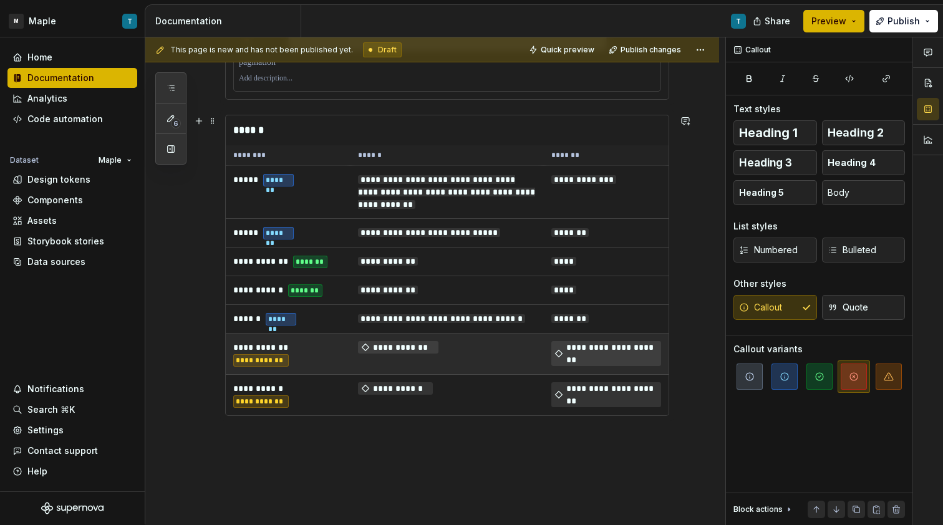
scroll to position [1767, 0]
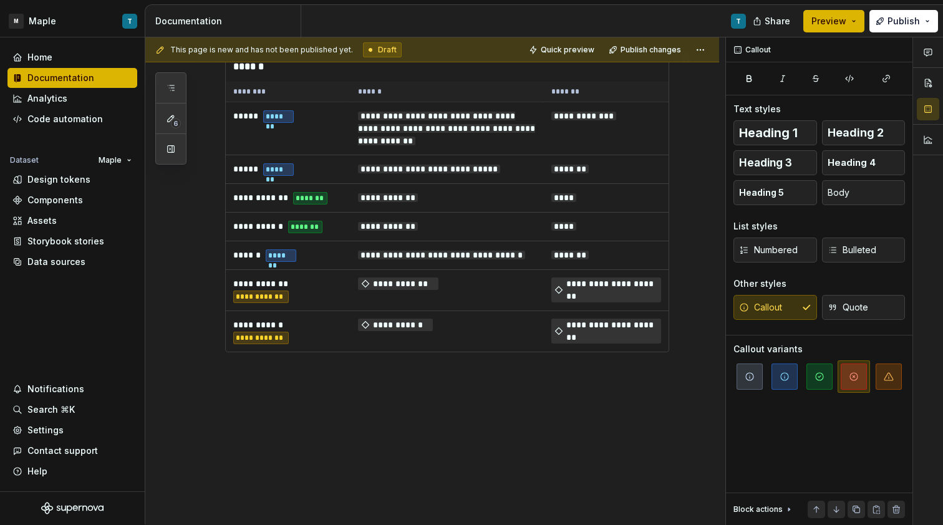
click at [281, 375] on div "**********" at bounding box center [435, 281] width 580 height 488
click at [282, 376] on div "**********" at bounding box center [435, 281] width 580 height 488
click at [277, 372] on div "**********" at bounding box center [435, 281] width 580 height 488
click at [243, 370] on div "**********" at bounding box center [435, 281] width 580 height 488
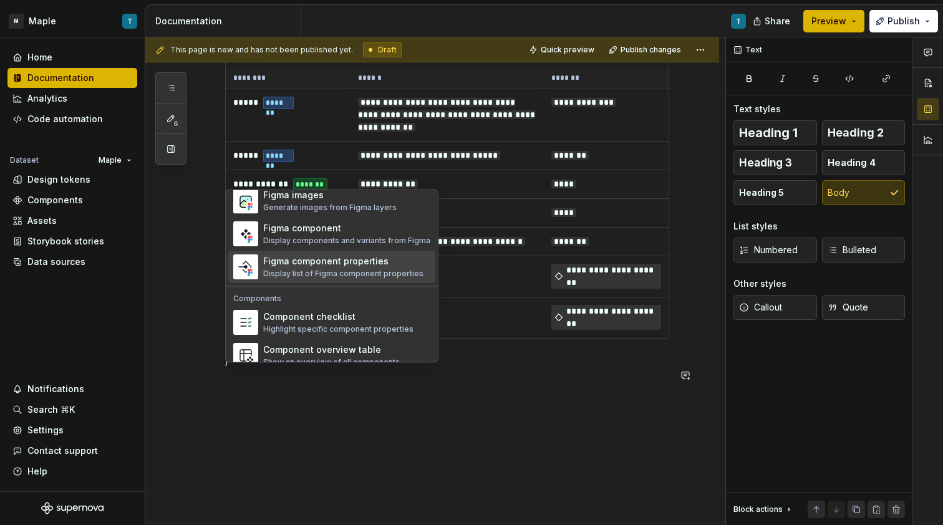
scroll to position [1177, 0]
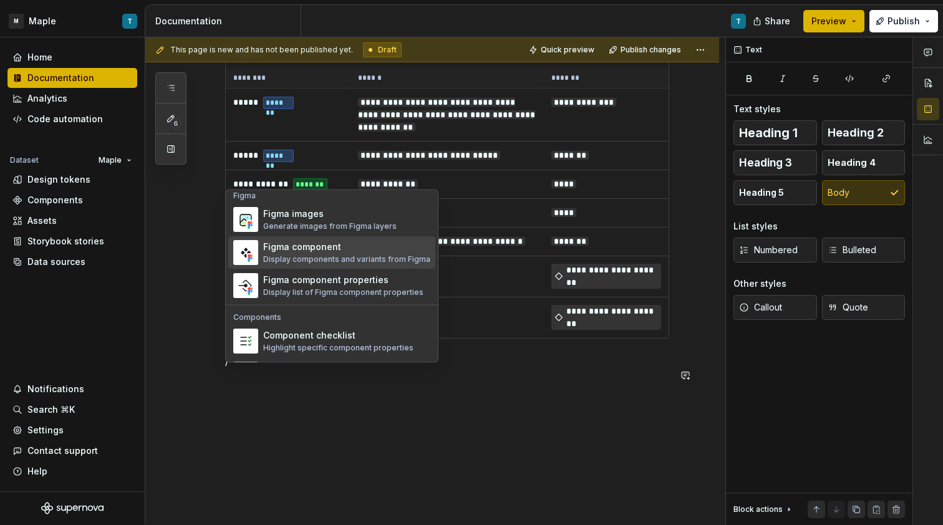
click at [363, 251] on div "Figma component" at bounding box center [346, 247] width 167 height 12
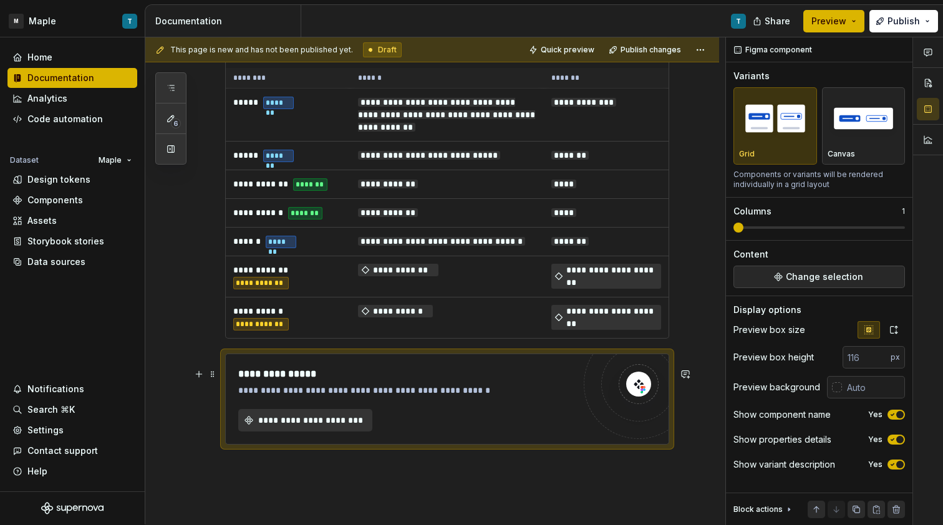
click at [325, 420] on div "**********" at bounding box center [405, 399] width 335 height 65
click at [329, 427] on span "**********" at bounding box center [310, 420] width 108 height 12
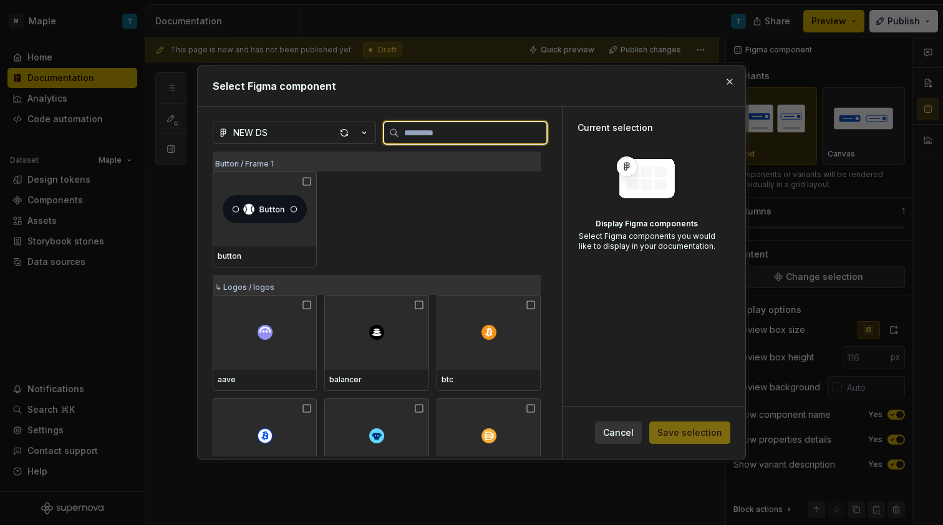
click at [265, 201] on img at bounding box center [265, 208] width 84 height 35
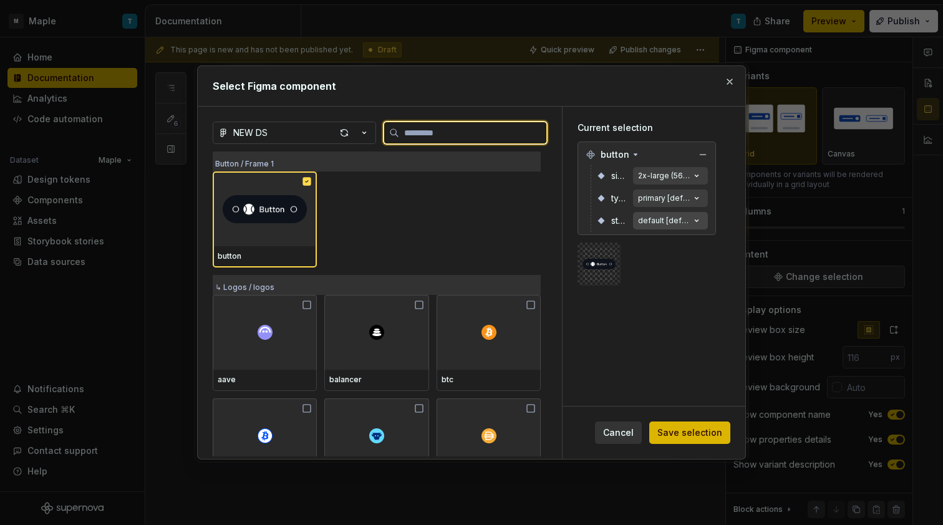
click at [659, 224] on div "default [default]" at bounding box center [664, 221] width 52 height 10
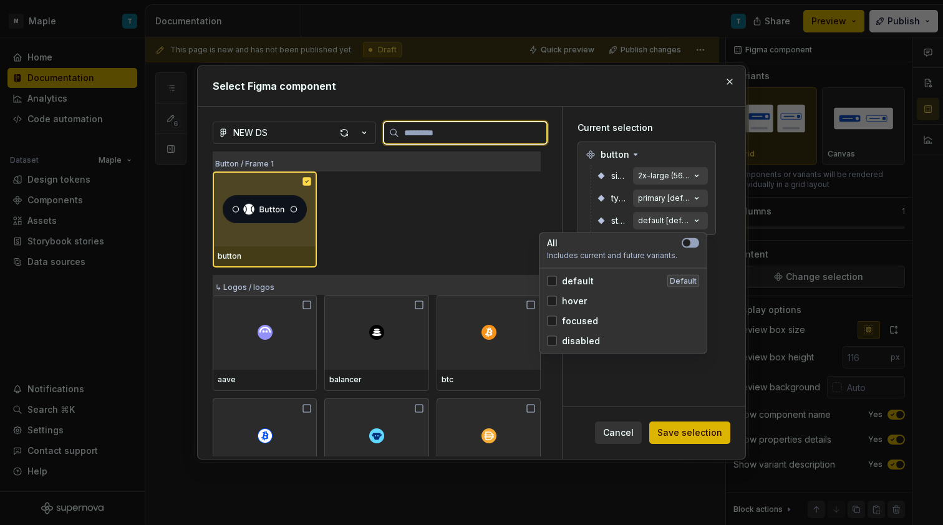
click at [687, 241] on span "button" at bounding box center [686, 242] width 7 height 7
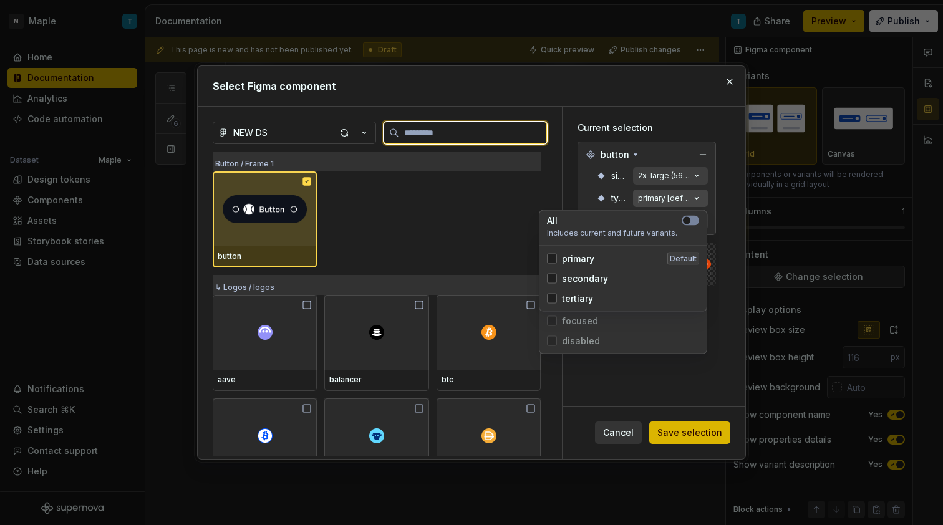
click at [666, 200] on div "primary [default]" at bounding box center [664, 198] width 52 height 10
click at [695, 222] on button "button" at bounding box center [690, 221] width 17 height 10
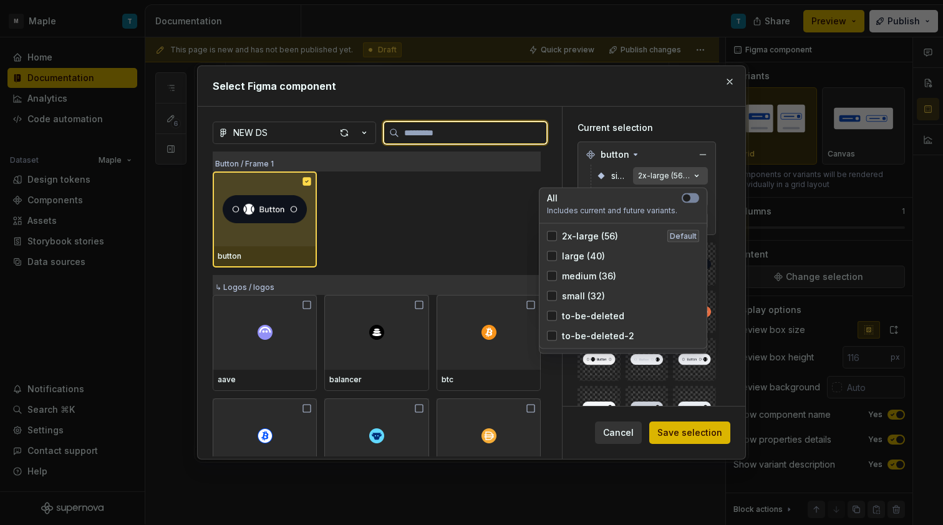
click at [675, 175] on div "2x-large (56) [default]" at bounding box center [664, 176] width 52 height 10
click at [689, 201] on span "button" at bounding box center [686, 198] width 7 height 7
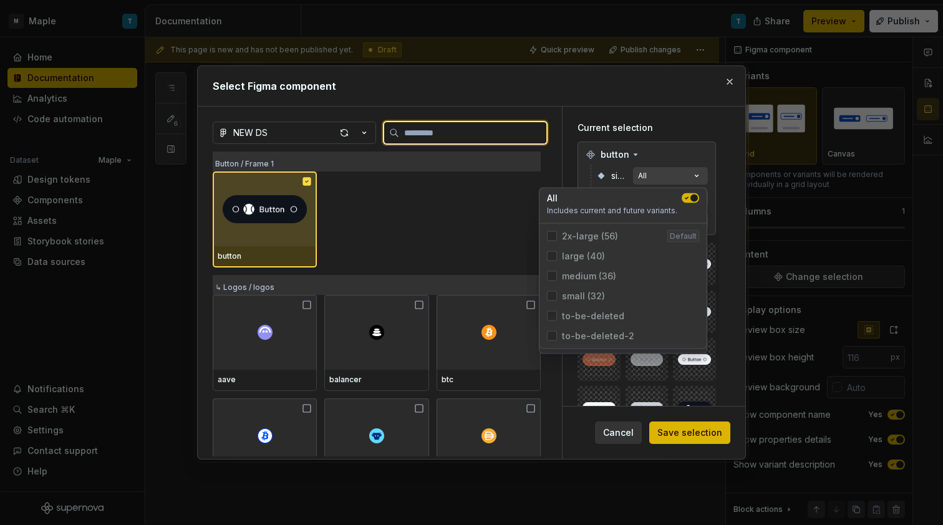
click at [689, 200] on icon "button" at bounding box center [687, 198] width 10 height 7
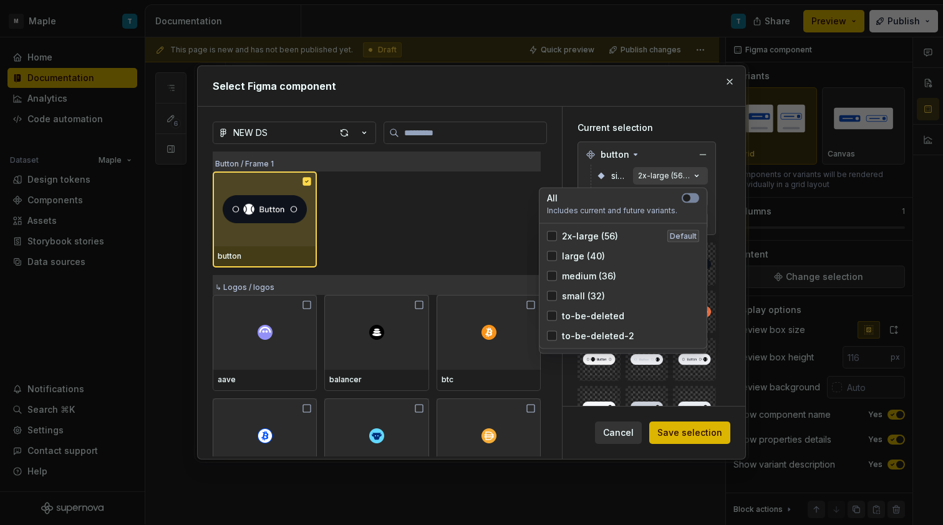
click at [622, 179] on span "size:" at bounding box center [619, 176] width 17 height 12
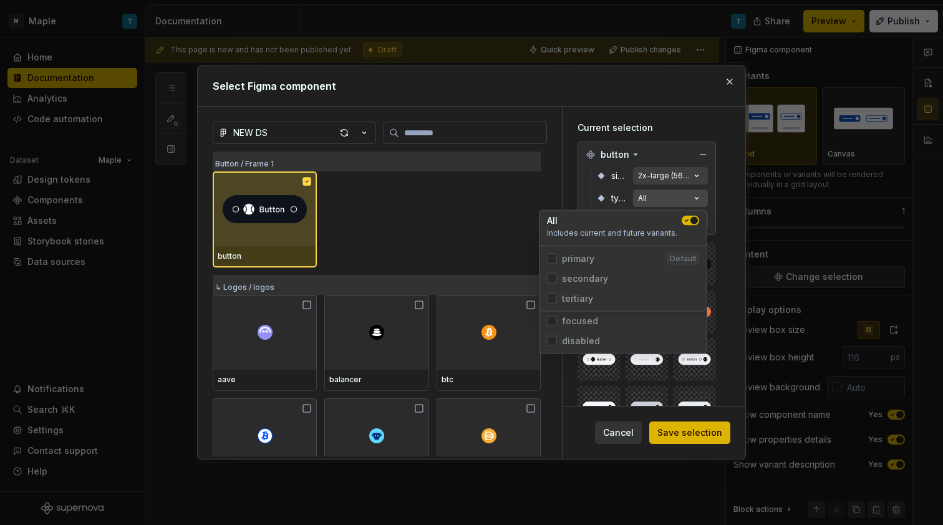
click at [657, 203] on button "All" at bounding box center [670, 198] width 75 height 17
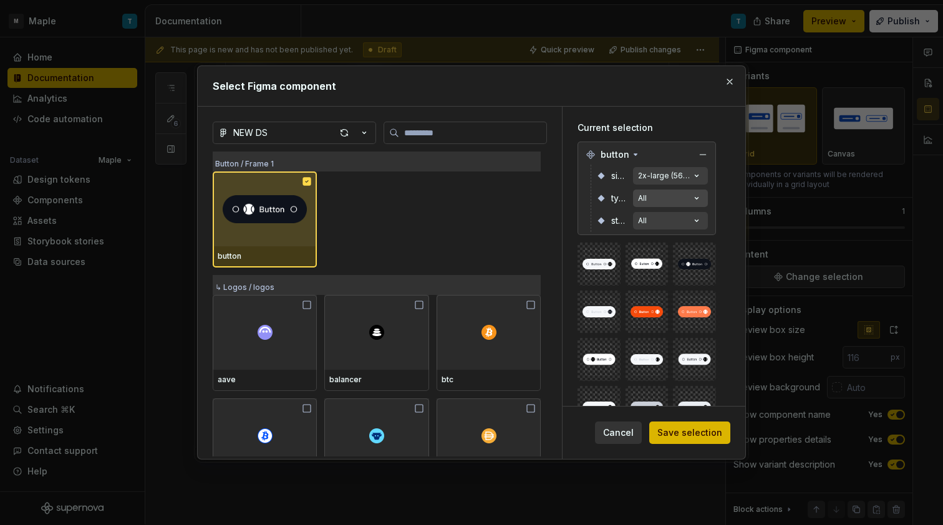
click at [679, 200] on button "All" at bounding box center [670, 198] width 75 height 17
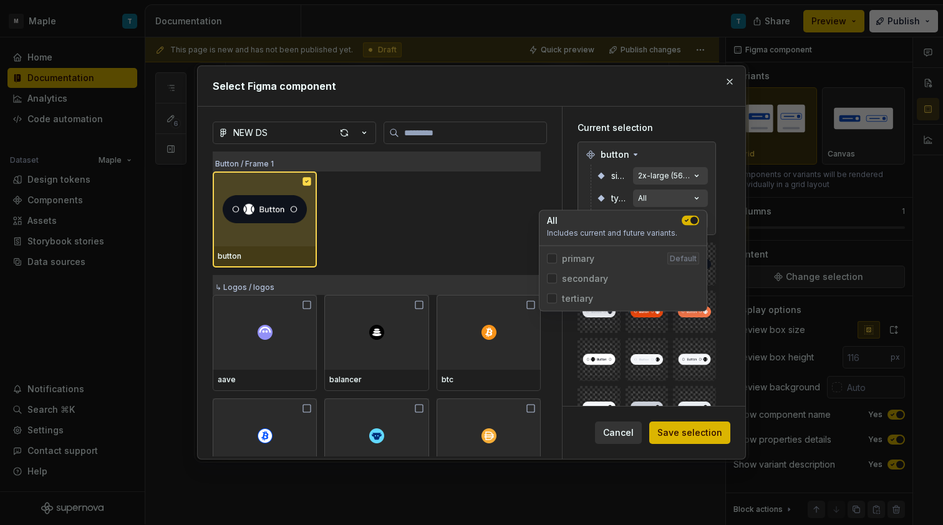
click at [690, 217] on icon "button" at bounding box center [687, 220] width 10 height 7
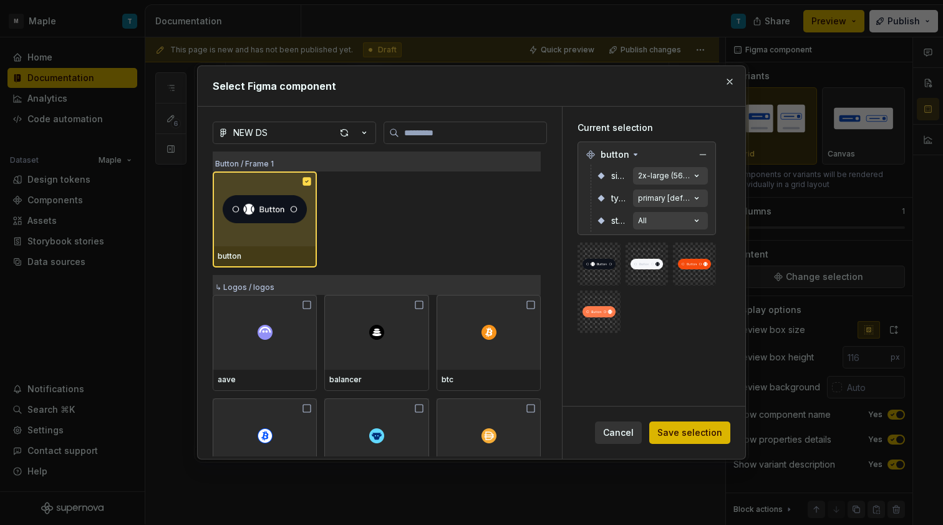
click at [598, 181] on icon at bounding box center [601, 176] width 10 height 10
click at [662, 216] on button "All" at bounding box center [670, 220] width 75 height 17
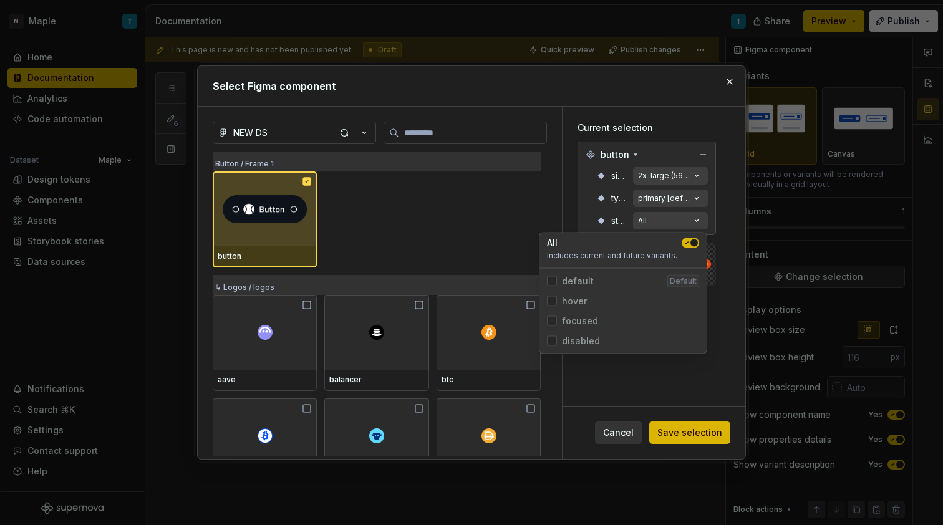
click at [591, 194] on div "size: 2x-large (56) [default] type: primary [default] state: All" at bounding box center [649, 198] width 117 height 67
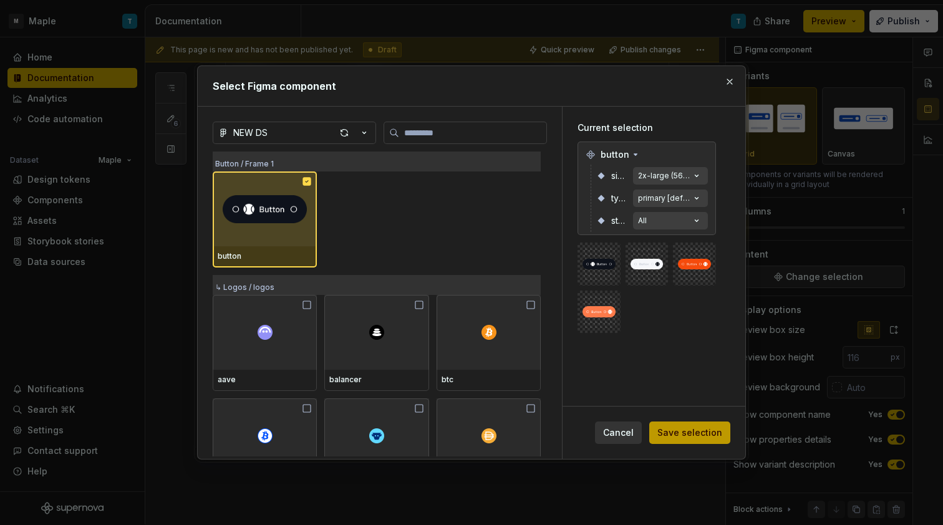
click at [701, 435] on span "Save selection" at bounding box center [689, 433] width 65 height 12
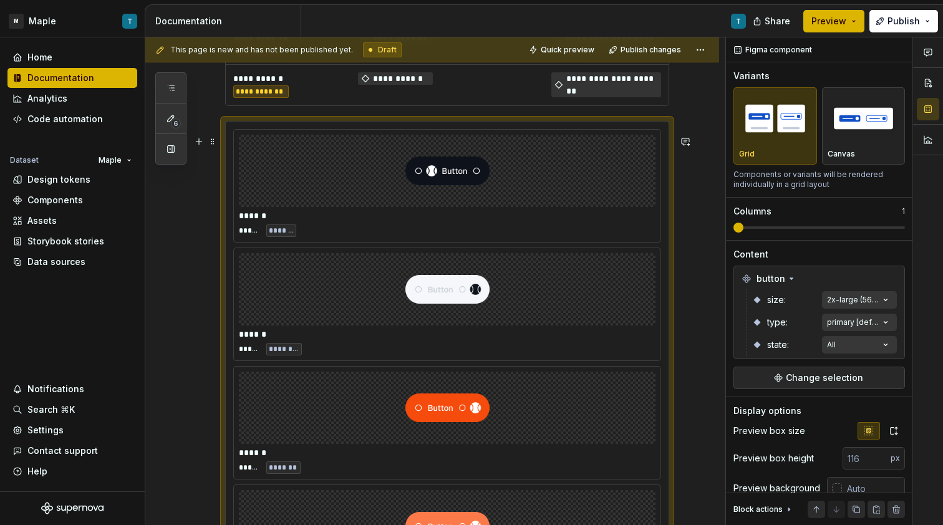
scroll to position [2000, 0]
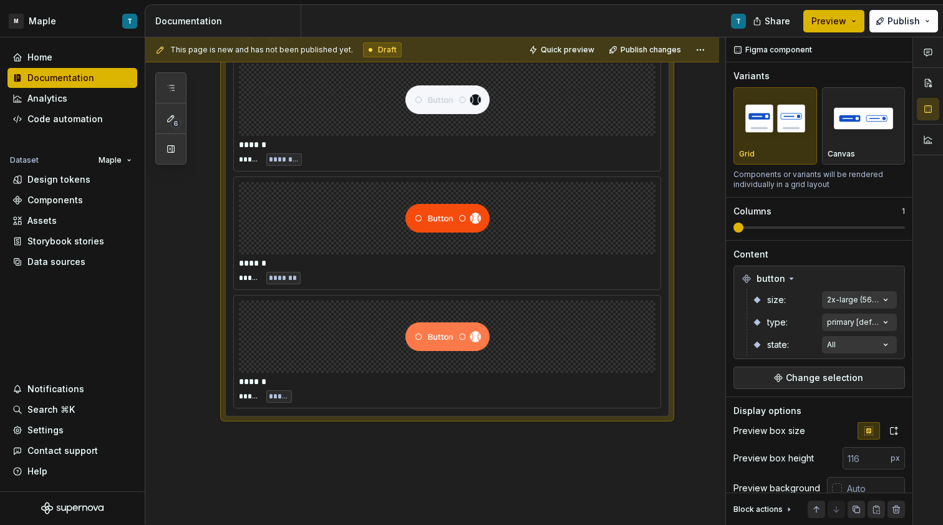
click at [425, 229] on img at bounding box center [447, 218] width 84 height 62
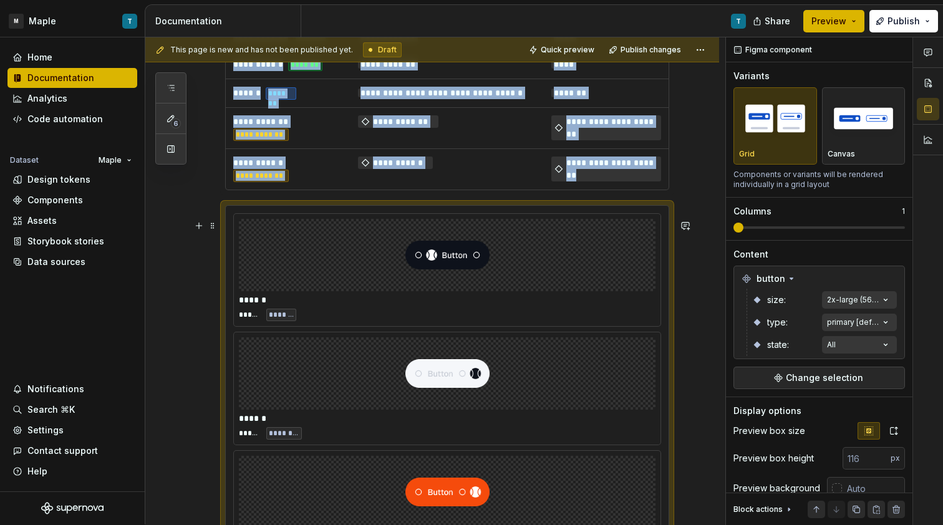
click at [450, 261] on img at bounding box center [447, 255] width 84 height 62
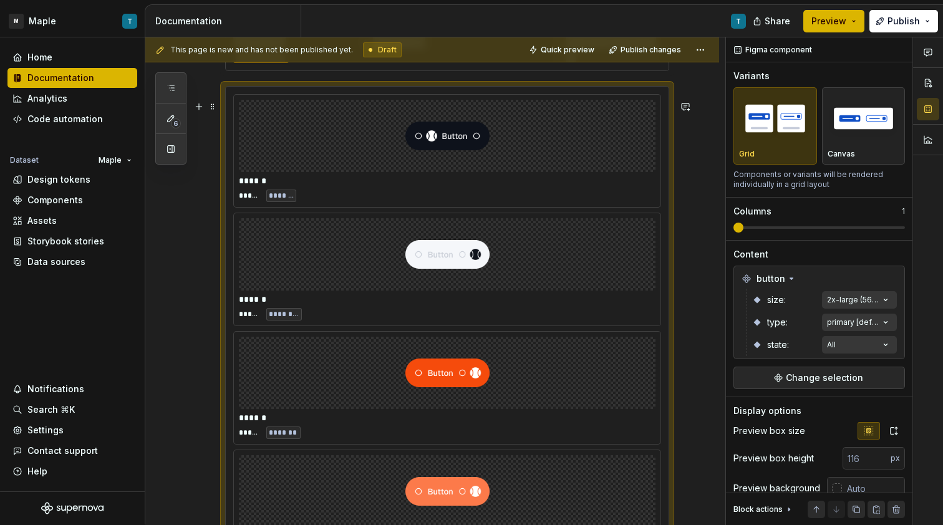
scroll to position [2035, 0]
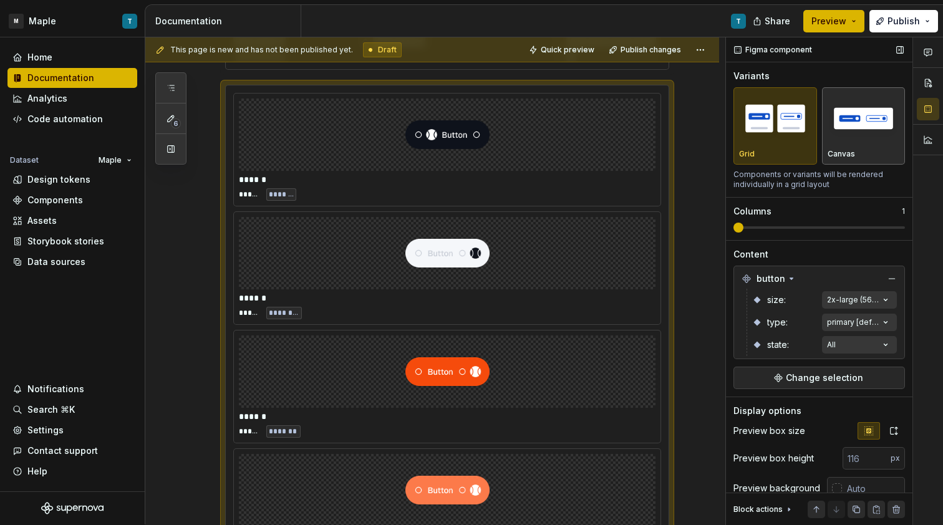
click at [878, 136] on img "button" at bounding box center [863, 118] width 72 height 46
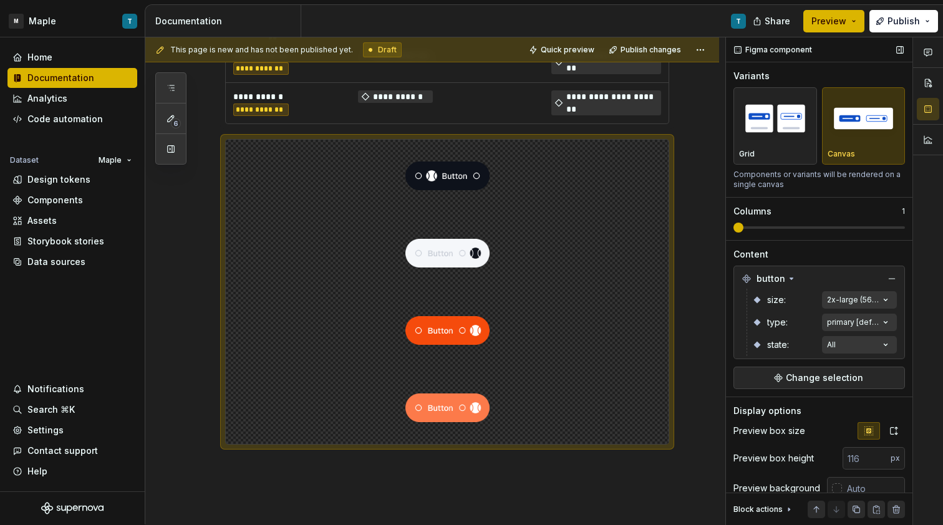
scroll to position [1932, 0]
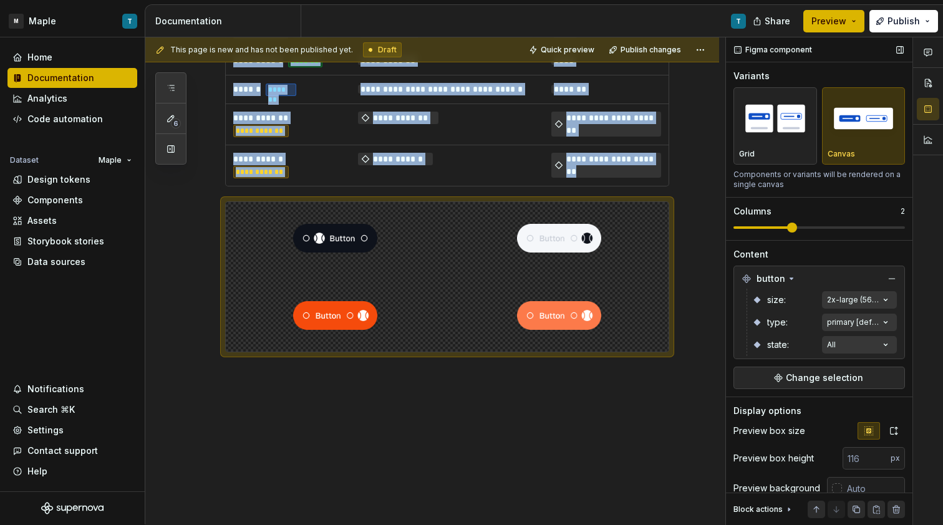
click at [794, 224] on span at bounding box center [792, 228] width 10 height 10
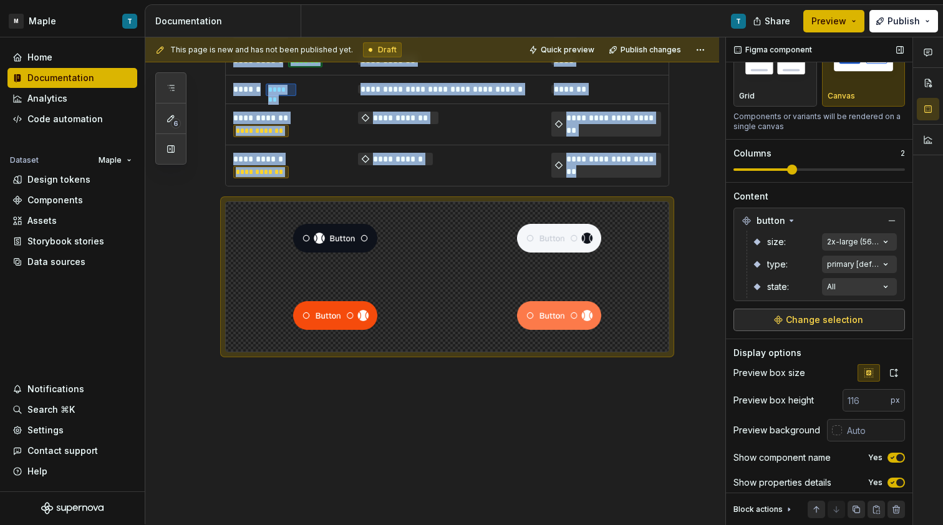
scroll to position [92, 0]
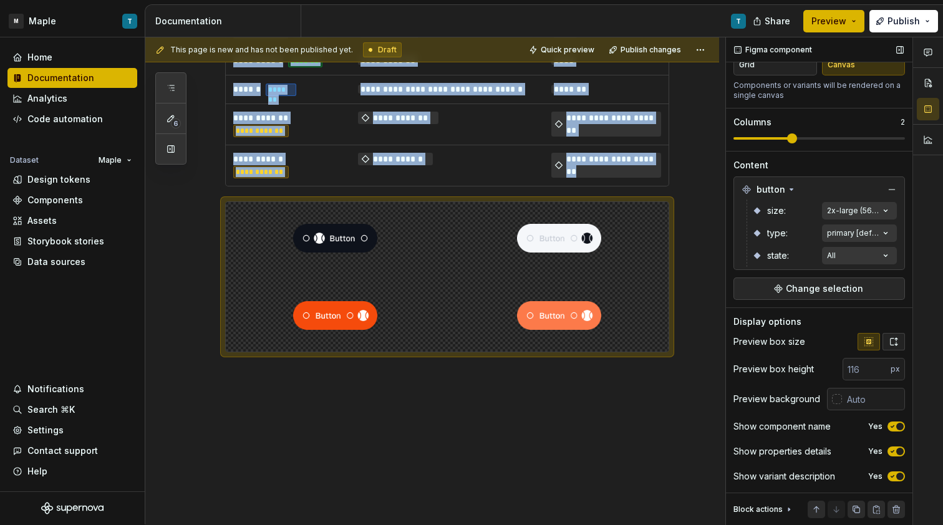
click at [887, 344] on button "button" at bounding box center [893, 341] width 22 height 17
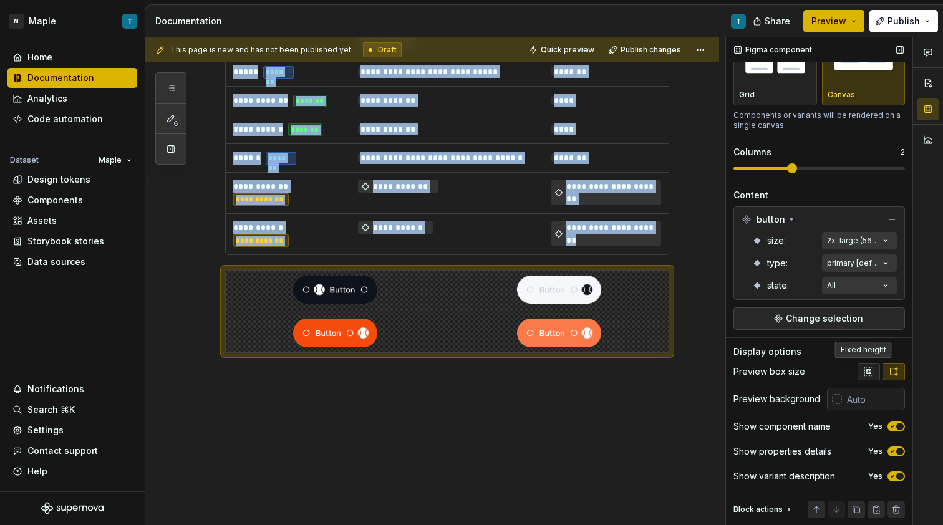
click at [868, 364] on button "button" at bounding box center [868, 371] width 22 height 17
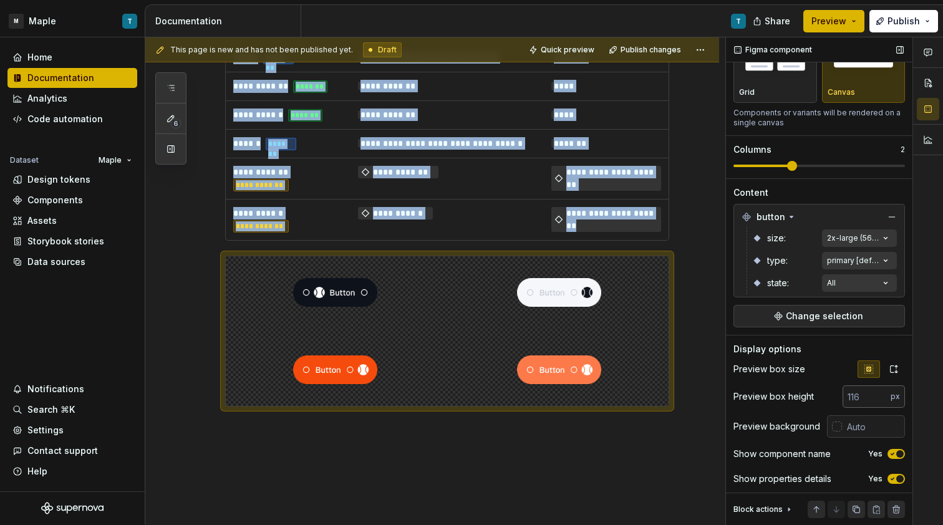
scroll to position [92, 0]
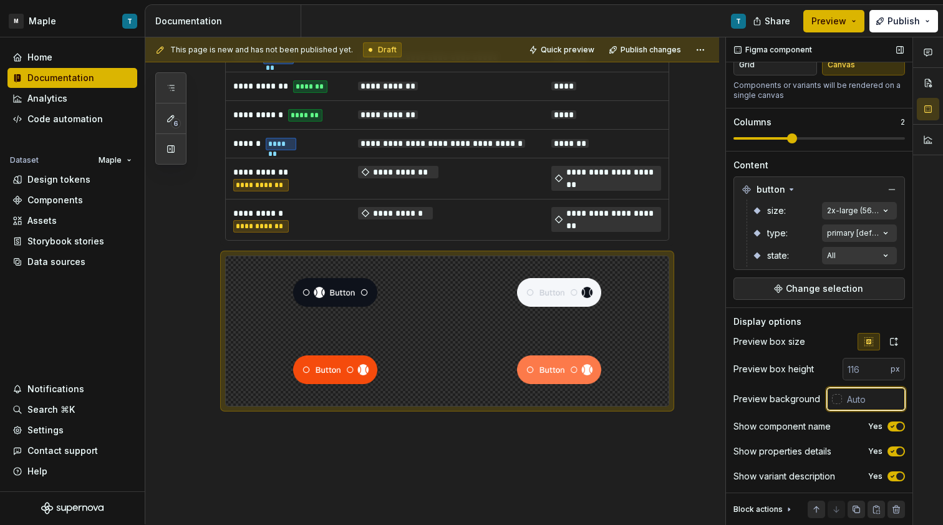
click at [842, 400] on input "text" at bounding box center [873, 399] width 63 height 22
click at [832, 400] on div at bounding box center [837, 399] width 10 height 10
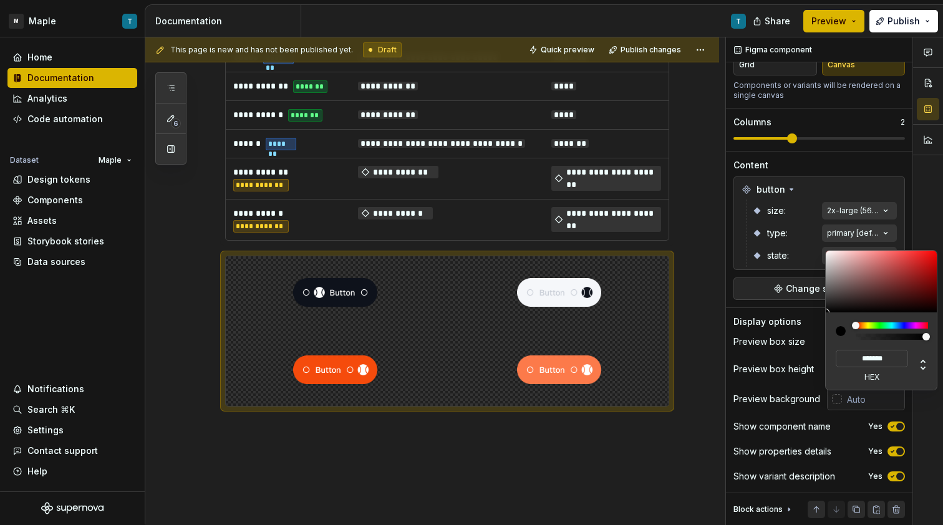
type input "#463232"
type input "*******"
type input "#4B3636"
type input "*******"
type input "#4D3838"
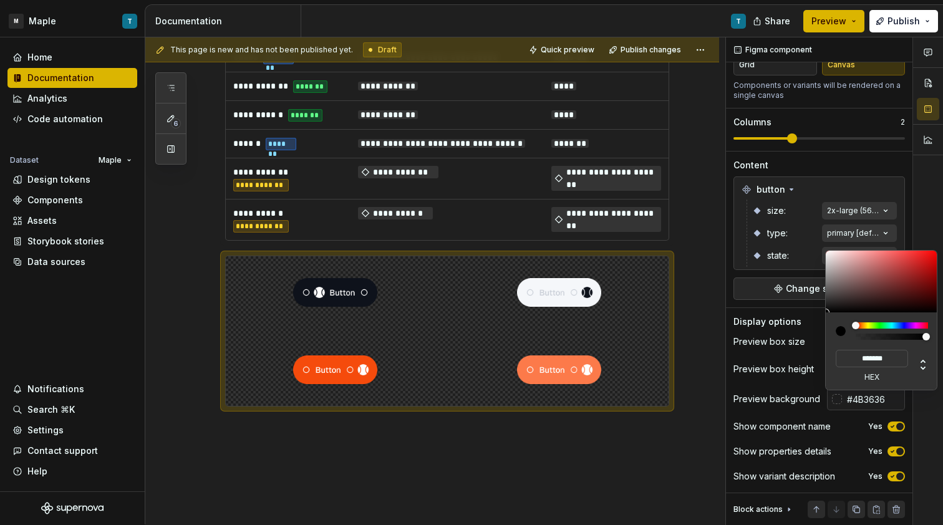
type input "*******"
type input "#553C3C"
type input "*******"
type input "#5A3D3D"
type input "*******"
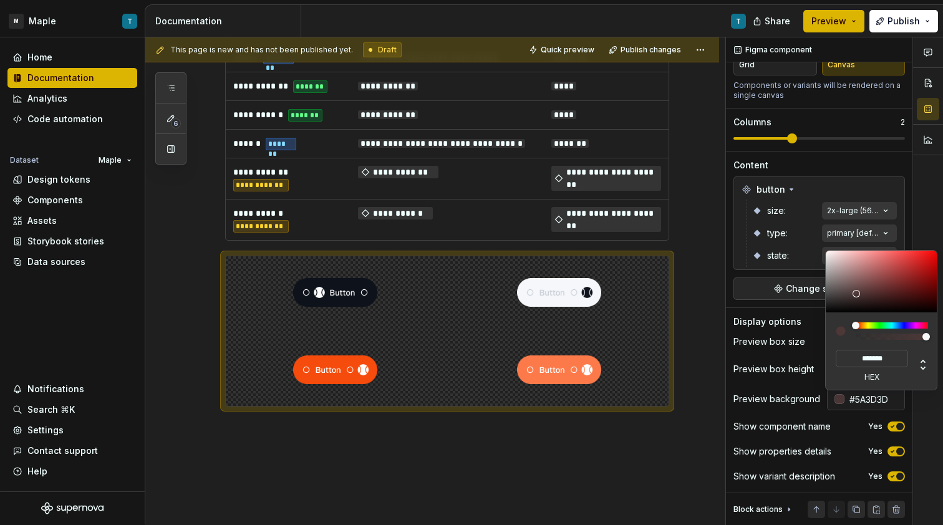
type input "#643E3E"
type input "*******"
type input "#6C3D3D"
type input "*******"
type input "#743C3C"
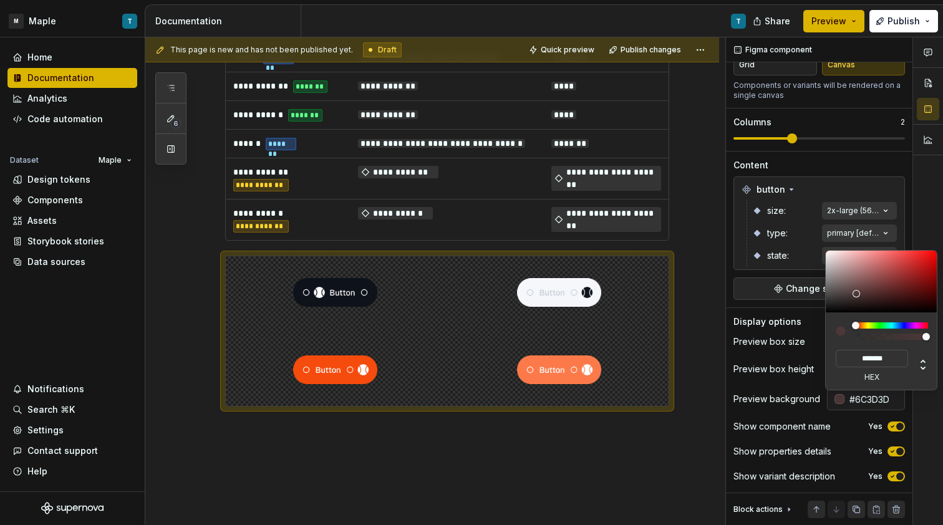
type input "*******"
type input "#763B3B"
type input "*******"
type input "#763939"
type input "*******"
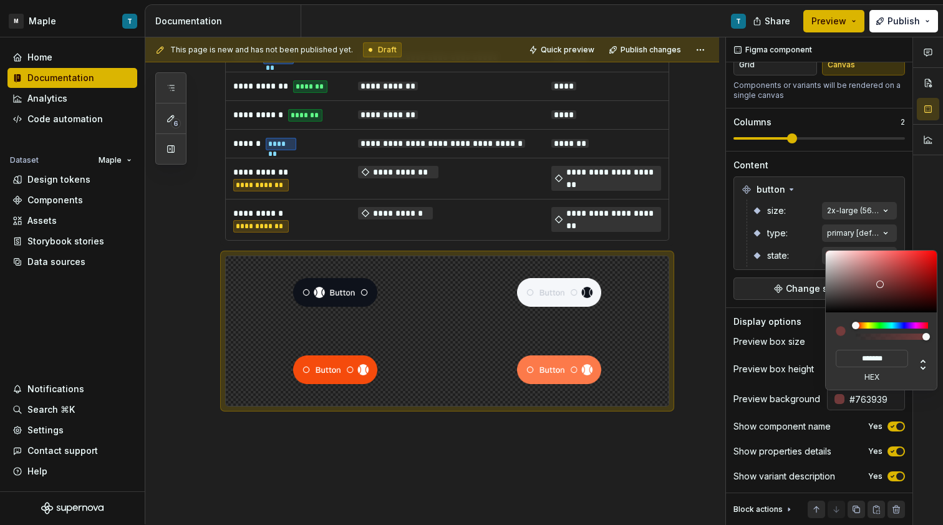
type input "#793636"
type input "*******"
type input "#793030"
type input "*******"
type input "#7E2828"
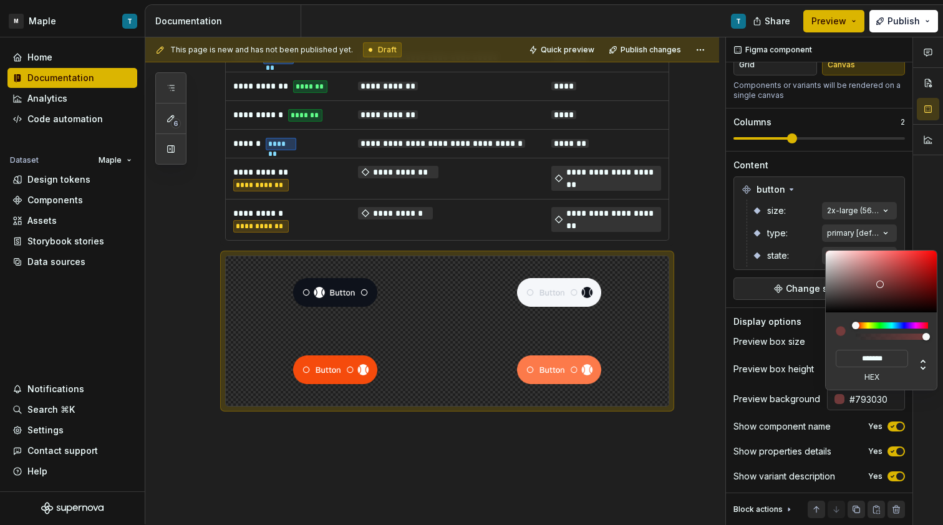
type input "*******"
type input "#892323"
type input "*******"
type input "#931E1E"
type input "*******"
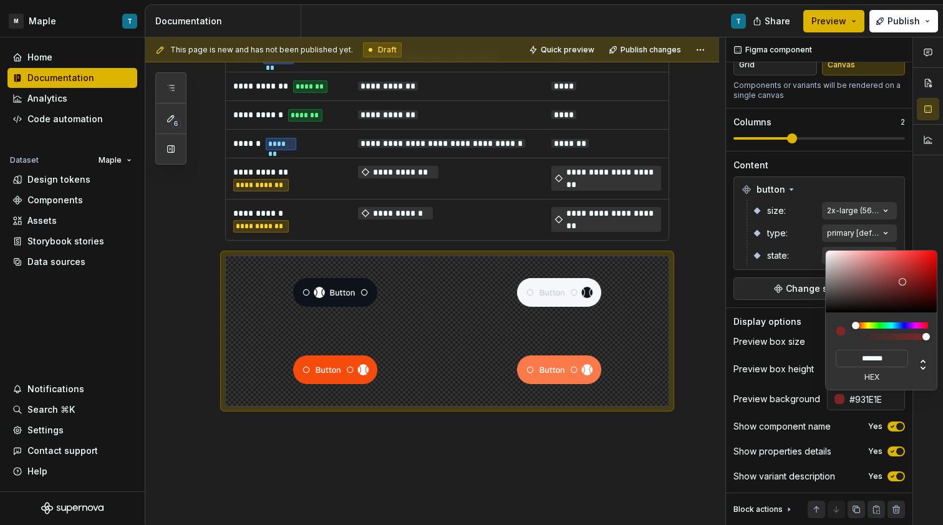
type input "#B21414"
type input "*******"
type input "#C90909"
type input "*******"
type input "#F20000"
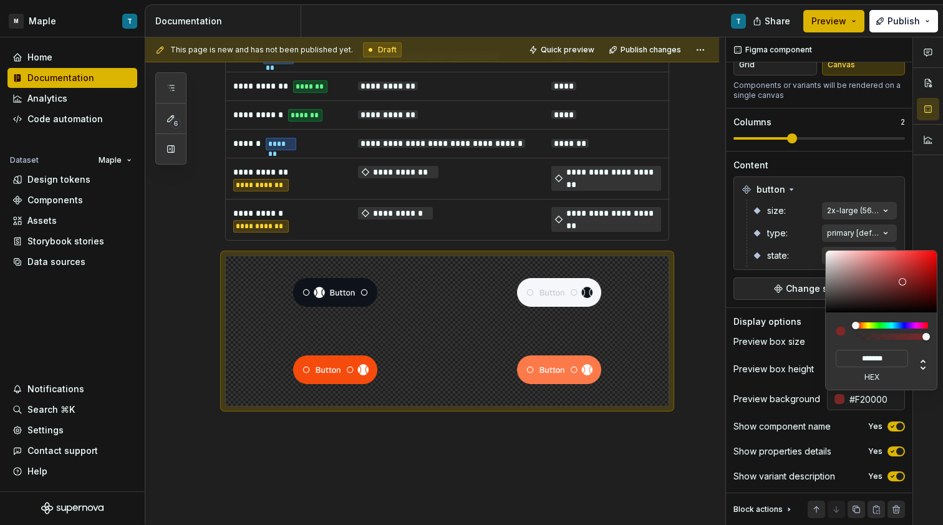
type input "*******"
type input "#FC0000"
type input "*******"
type input "#FF0000"
type input "*******"
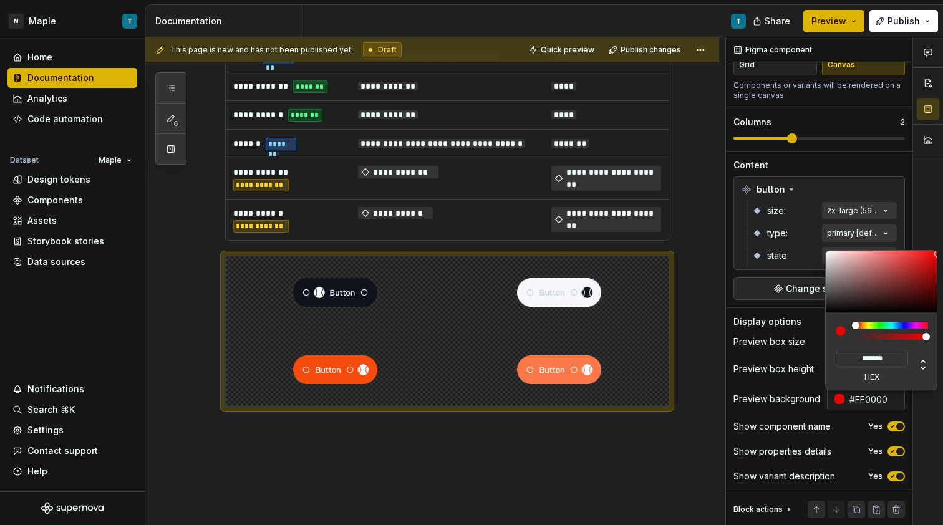
drag, startPoint x: 857, startPoint y: 294, endPoint x: 942, endPoint y: 250, distance: 95.9
click at [942, 250] on body "M Maple T Home Documentation Analytics Code automation Dataset Maple Design tok…" at bounding box center [471, 262] width 943 height 525
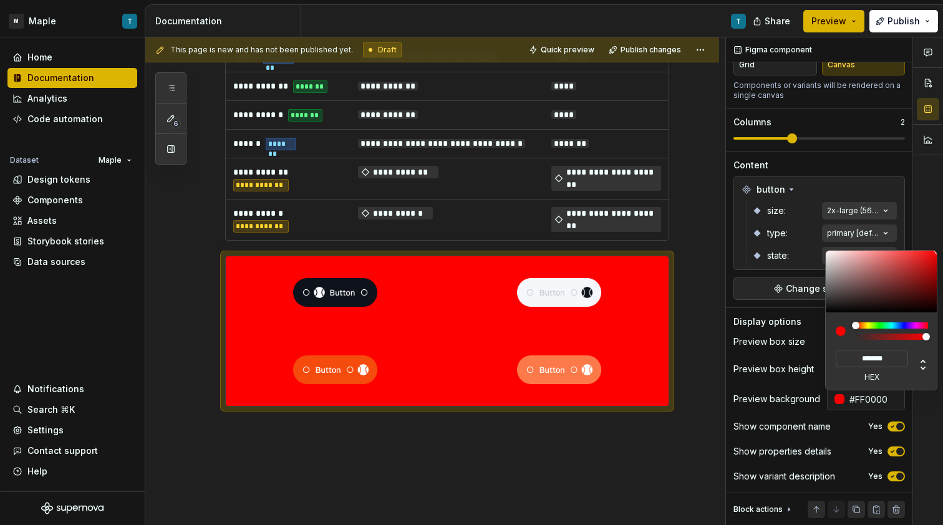
click at [786, 364] on div "Comments Open comments No comments yet Select ‘Comment’ from the block context …" at bounding box center [834, 281] width 217 height 488
type input "#433A3A"
type input "*******"
type input "#403939"
type input "*******"
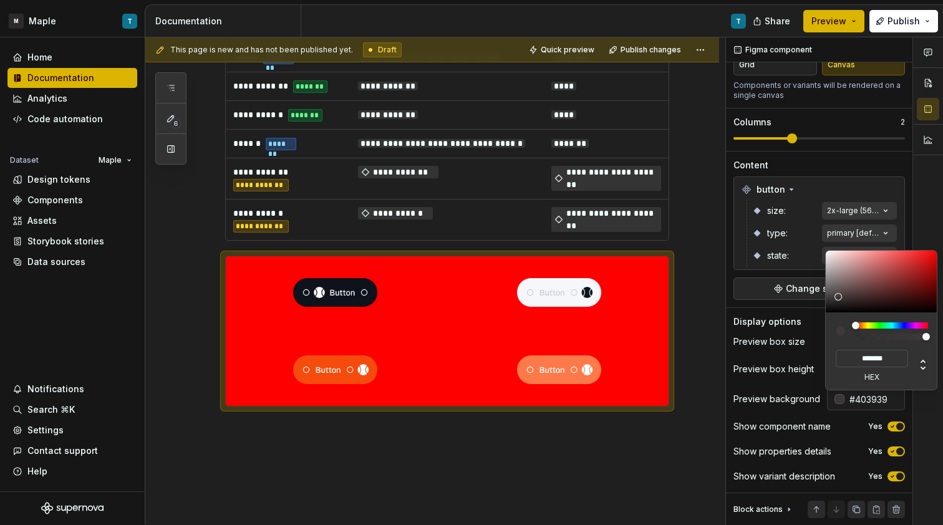
type input "#393333"
type input "*******"
type input "#121212"
type input "*******"
type input "#050505"
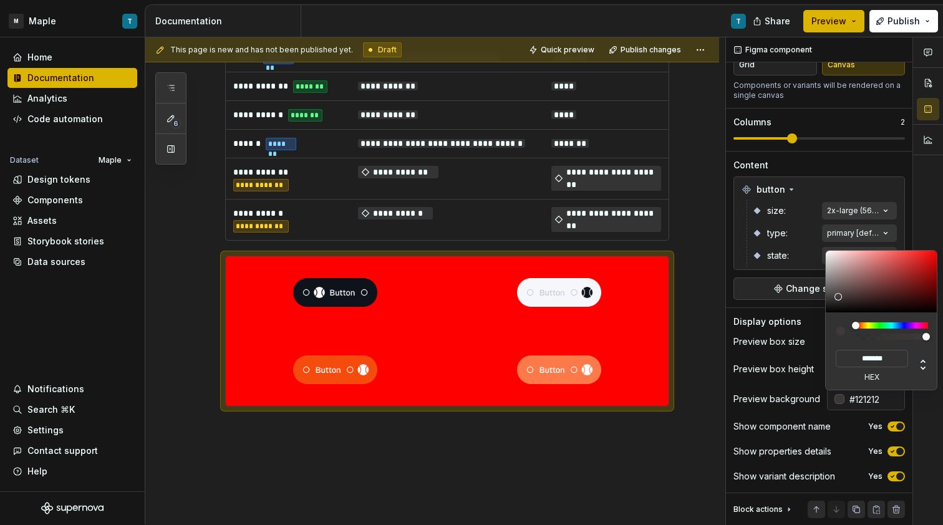
type input "*******"
type input "#030303"
type input "*******"
type input "#000000"
type input "*******"
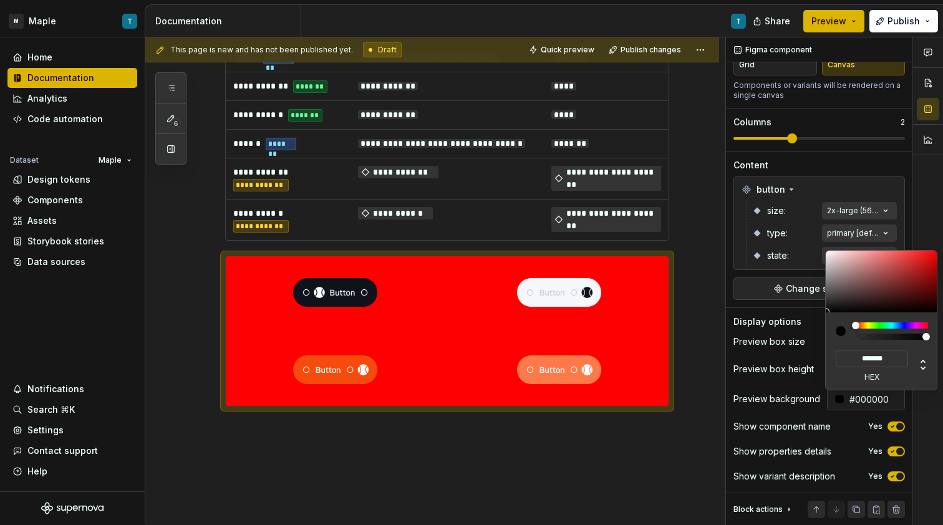
drag, startPoint x: 840, startPoint y: 296, endPoint x: 816, endPoint y: 313, distance: 29.1
click at [816, 313] on body "M Maple T Home Documentation Analytics Code automation Dataset Maple Design tok…" at bounding box center [471, 262] width 943 height 525
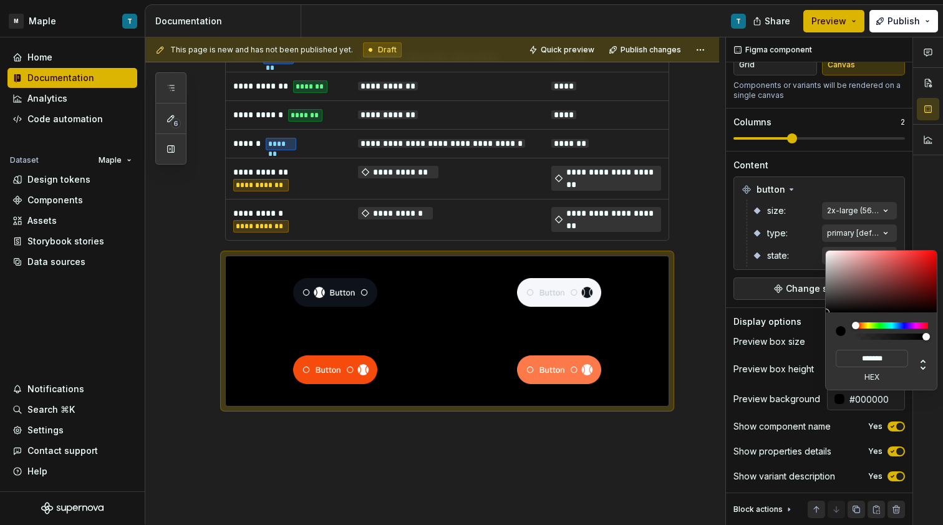
click at [771, 397] on div "Comments Open comments No comments yet Select ‘Comment’ from the block context …" at bounding box center [834, 281] width 217 height 488
click at [770, 369] on div "Comments Open comments No comments yet Select ‘Comment’ from the block context …" at bounding box center [834, 281] width 217 height 488
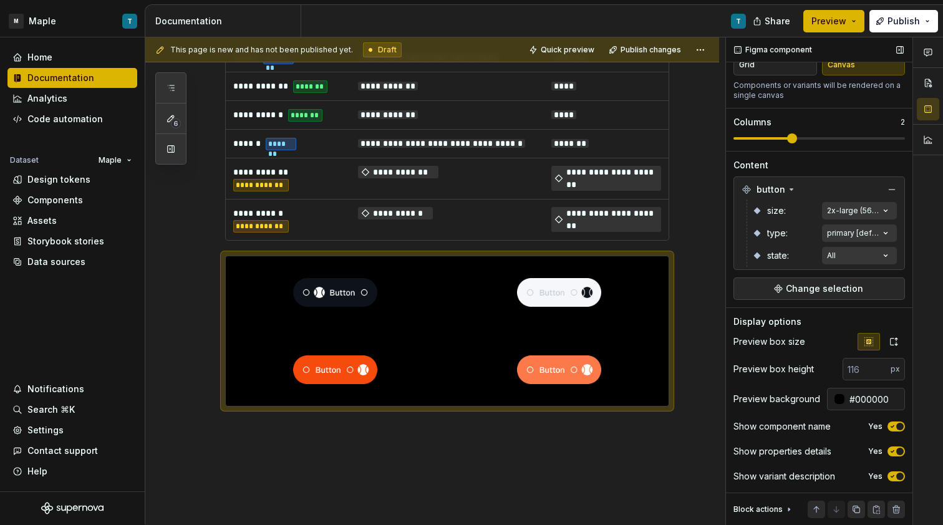
click at [896, 452] on span "button" at bounding box center [899, 451] width 7 height 7
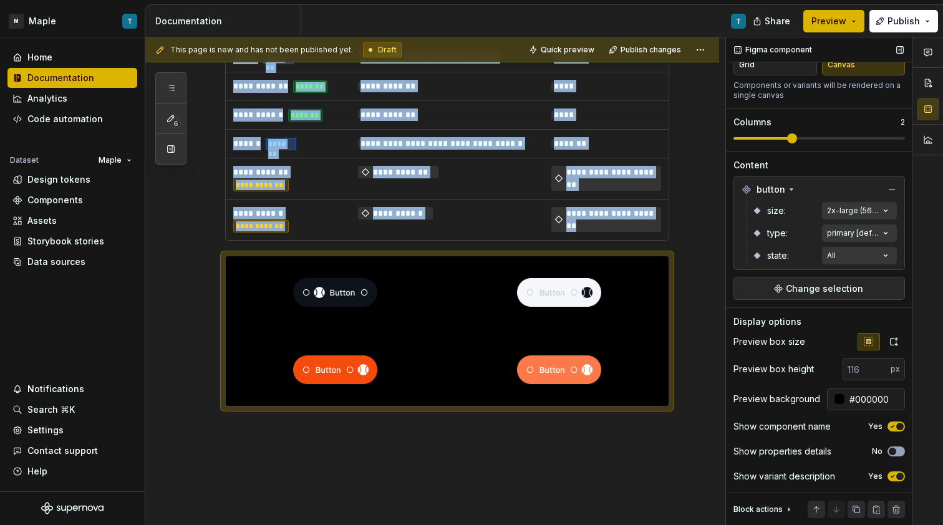
click at [890, 452] on button "No" at bounding box center [895, 451] width 17 height 10
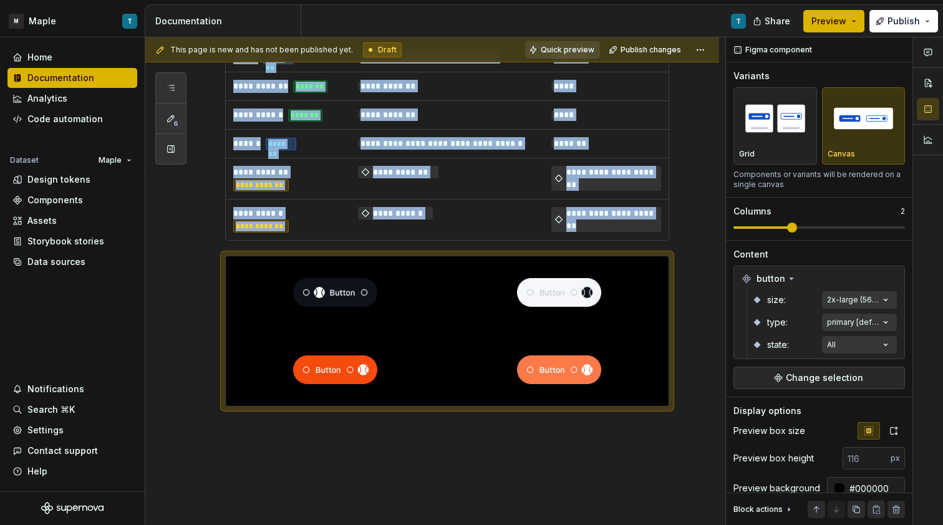
click at [587, 50] on span "Quick preview" at bounding box center [568, 50] width 54 height 10
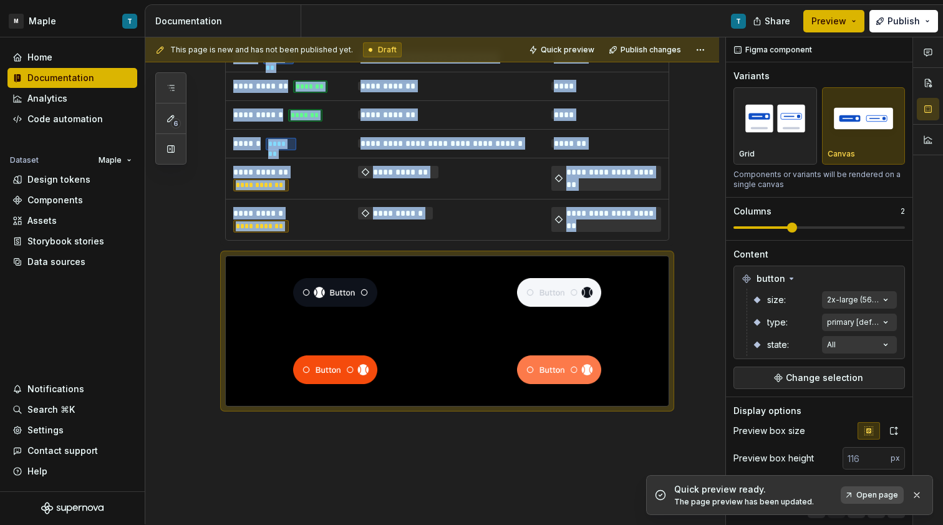
click at [888, 499] on span "Open page" at bounding box center [877, 495] width 42 height 10
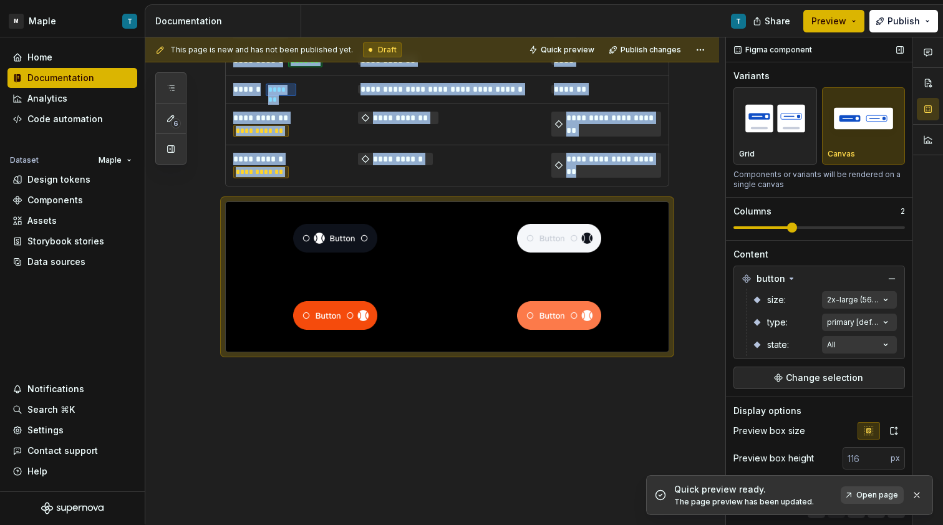
scroll to position [92, 0]
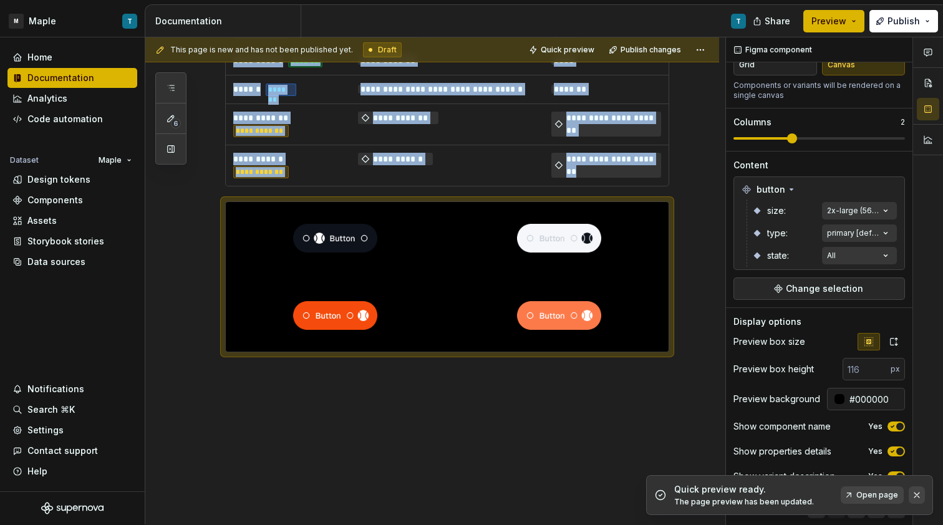
click at [918, 494] on button "button" at bounding box center [917, 494] width 16 height 17
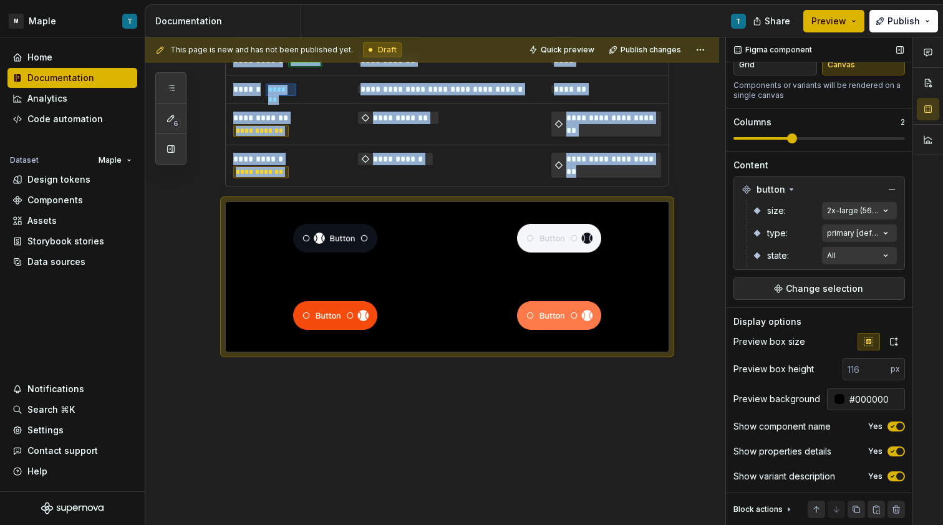
scroll to position [17, 0]
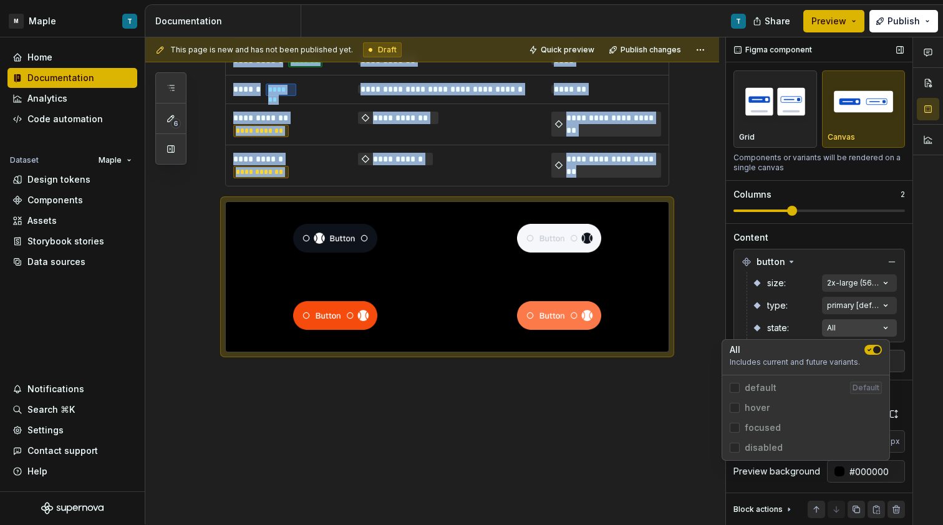
click at [842, 332] on div "Comments Open comments No comments yet Select ‘Comment’ from the block context …" at bounding box center [834, 281] width 217 height 488
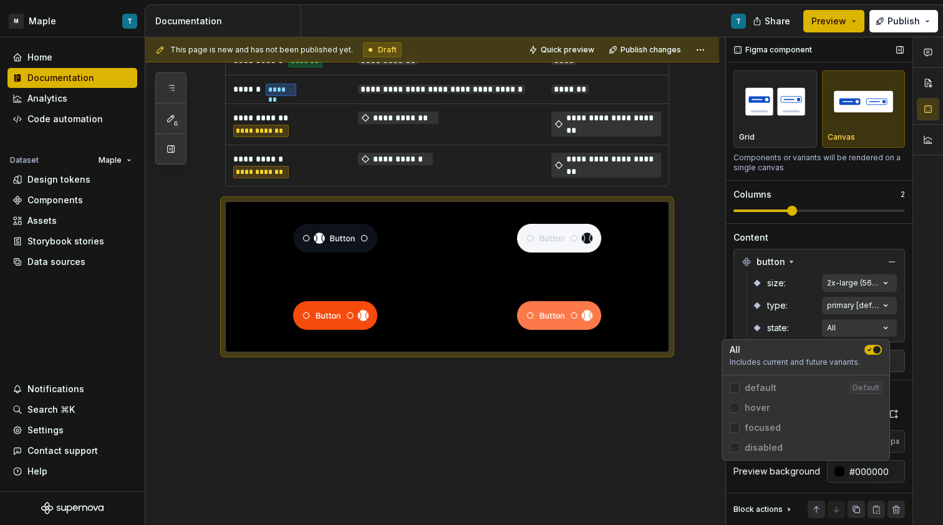
click at [844, 318] on div "Comments Open comments No comments yet Select ‘Comment’ from the block context …" at bounding box center [834, 281] width 217 height 488
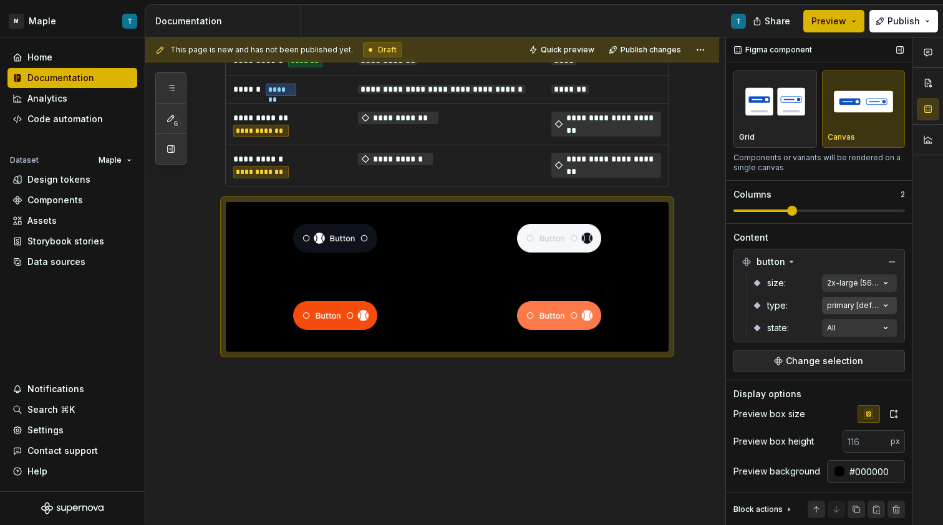
click at [845, 313] on div "Comments Open comments No comments yet Select ‘Comment’ from the block context …" at bounding box center [834, 281] width 217 height 488
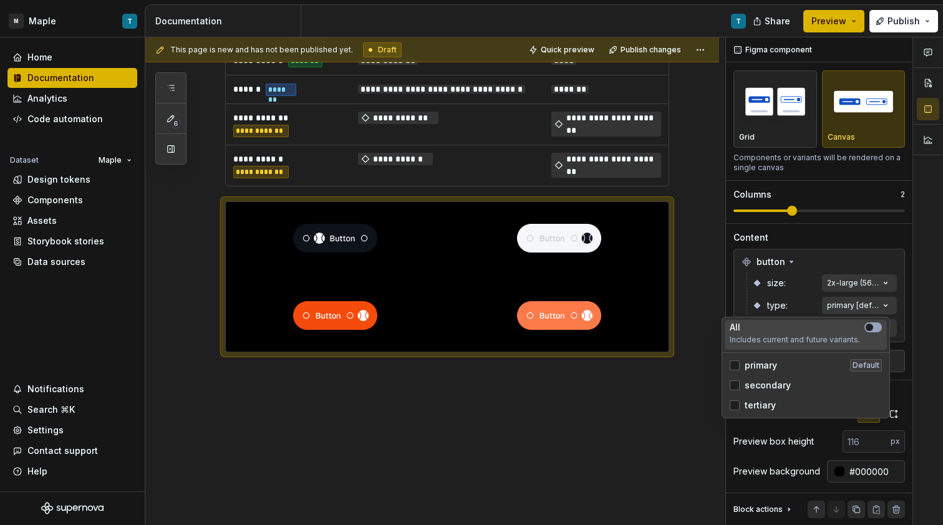
click at [872, 326] on span "button" at bounding box center [868, 327] width 7 height 7
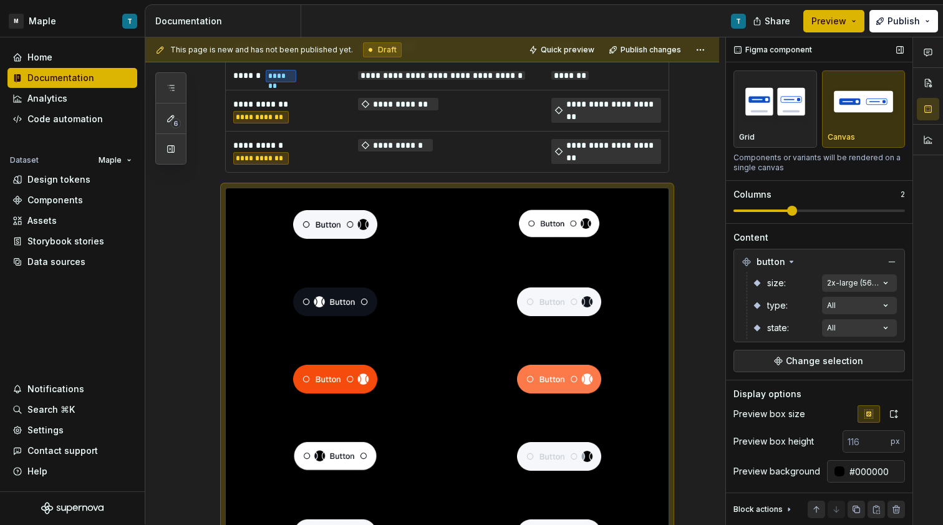
click at [855, 272] on div "Comments Open comments No comments yet Select ‘Comment’ from the block context …" at bounding box center [834, 281] width 217 height 488
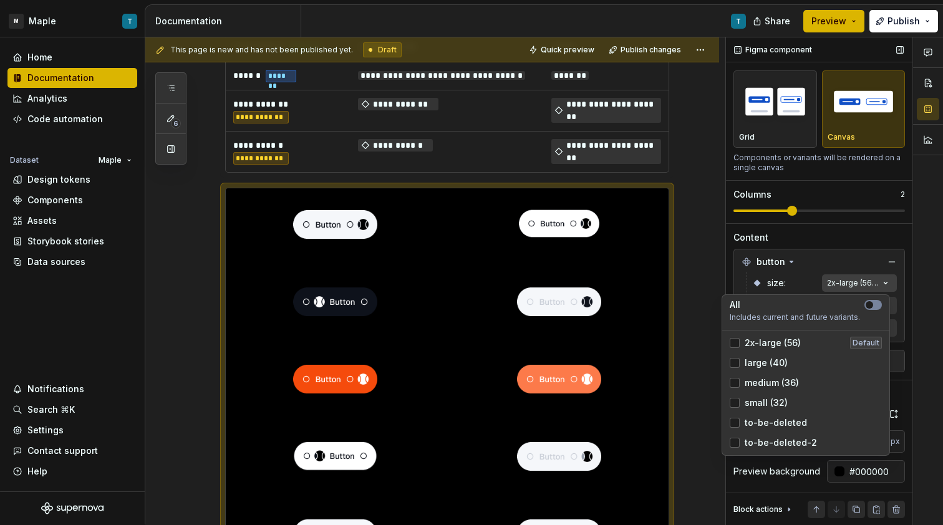
click at [857, 287] on div "Comments Open comments No comments yet Select ‘Comment’ from the block context …" at bounding box center [834, 281] width 217 height 488
click at [875, 304] on button "button" at bounding box center [872, 305] width 17 height 10
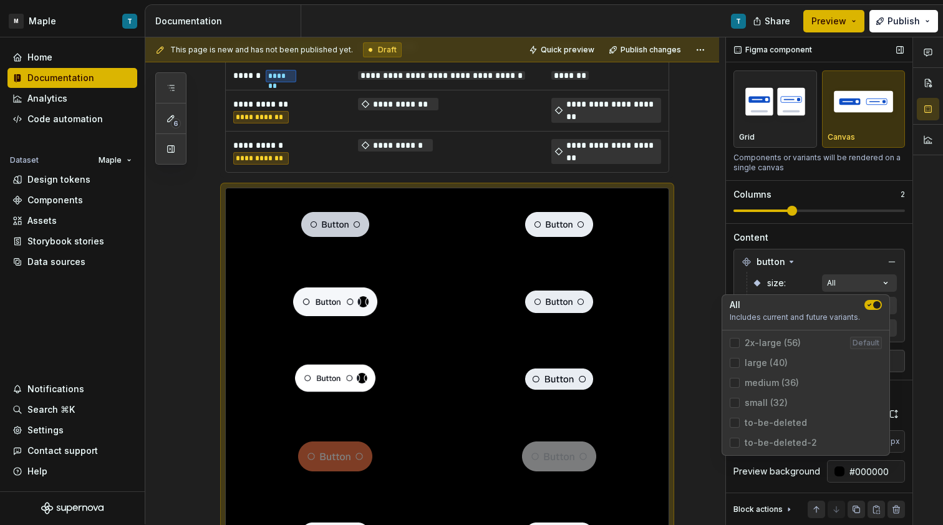
click at [819, 232] on div "Comments Open comments No comments yet Select ‘Comment’ from the block context …" at bounding box center [834, 281] width 217 height 488
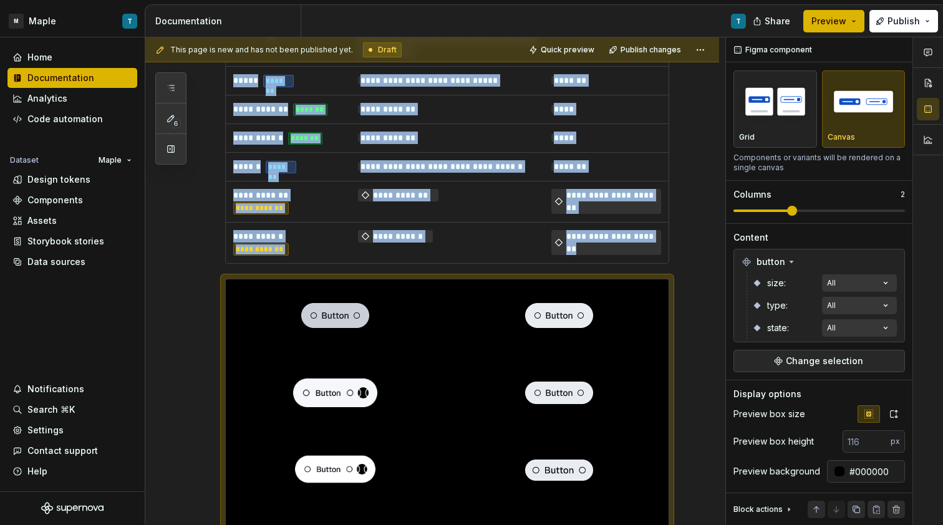
scroll to position [1893, 0]
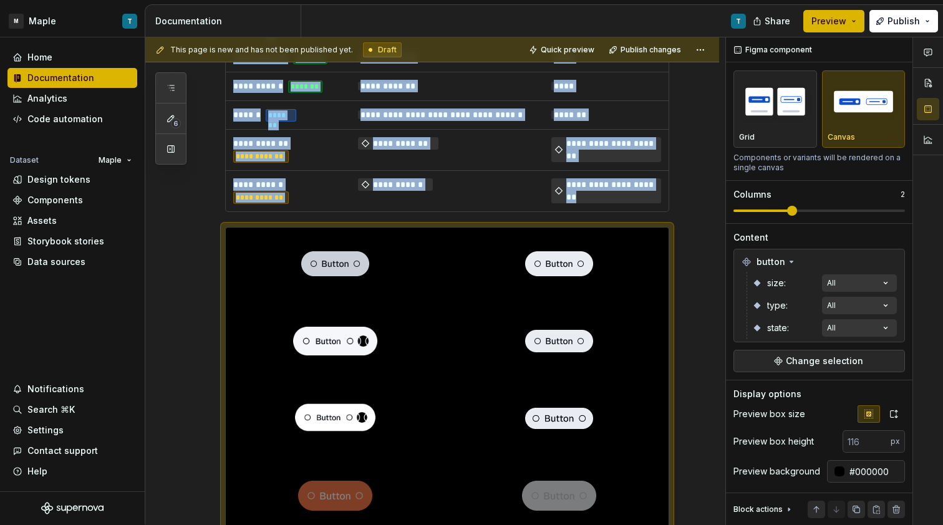
click at [862, 282] on div "Comments Open comments No comments yet Select ‘Comment’ from the block context …" at bounding box center [834, 281] width 217 height 488
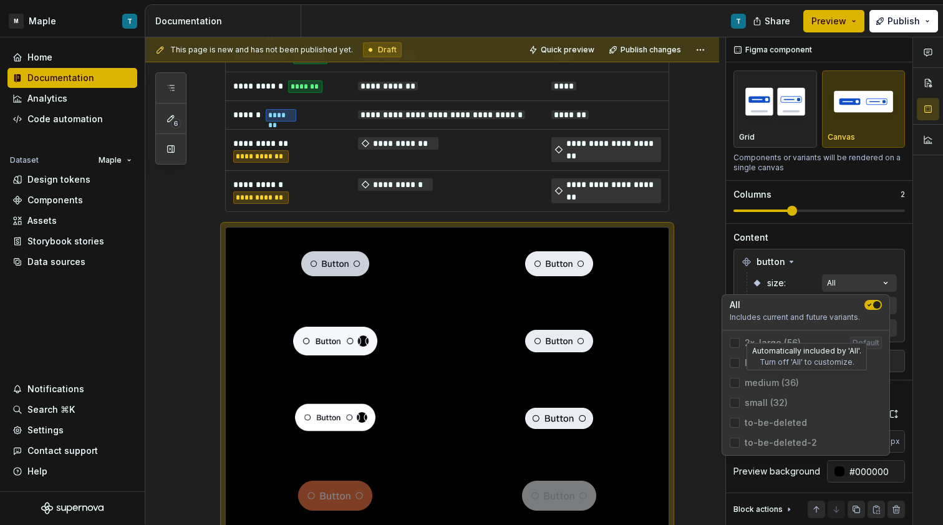
click at [773, 384] on span "medium (36)" at bounding box center [806, 383] width 162 height 20
click at [875, 304] on span "button" at bounding box center [876, 304] width 7 height 7
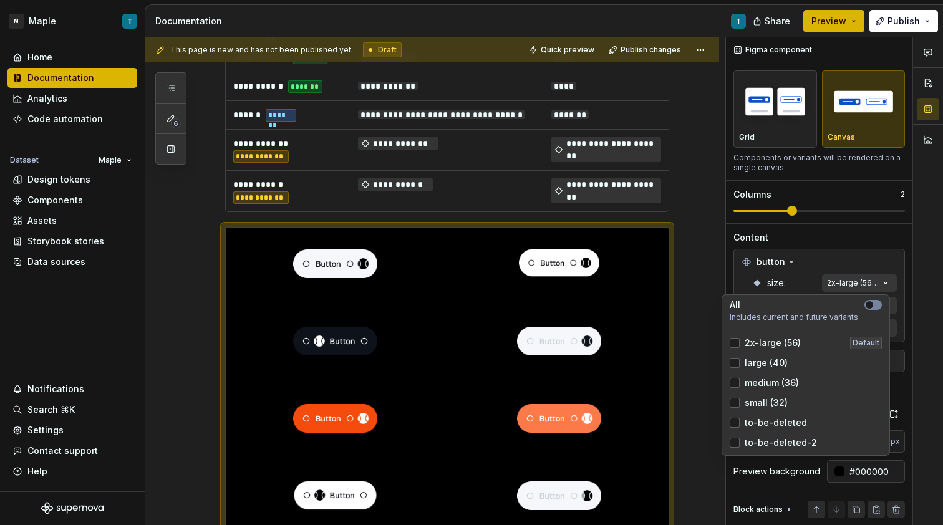
click at [792, 378] on span "medium (36)" at bounding box center [772, 383] width 54 height 12
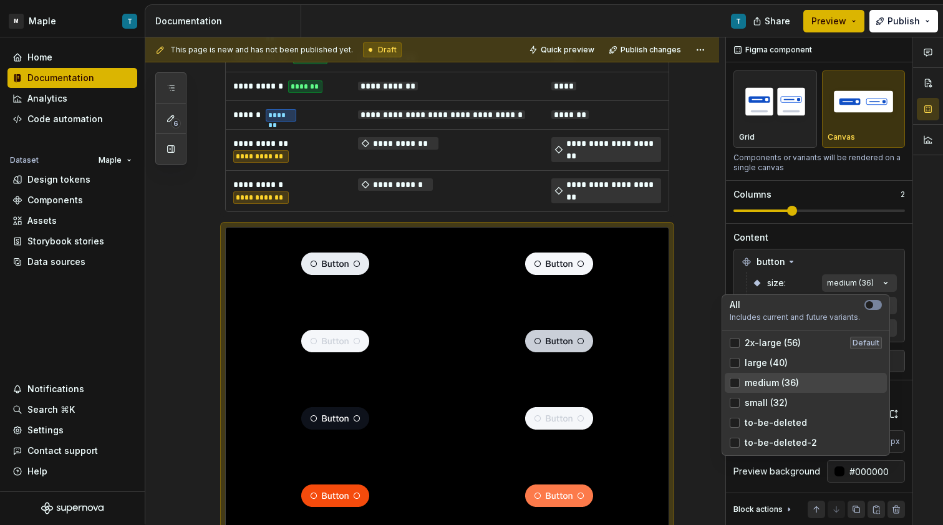
scroll to position [1794, 0]
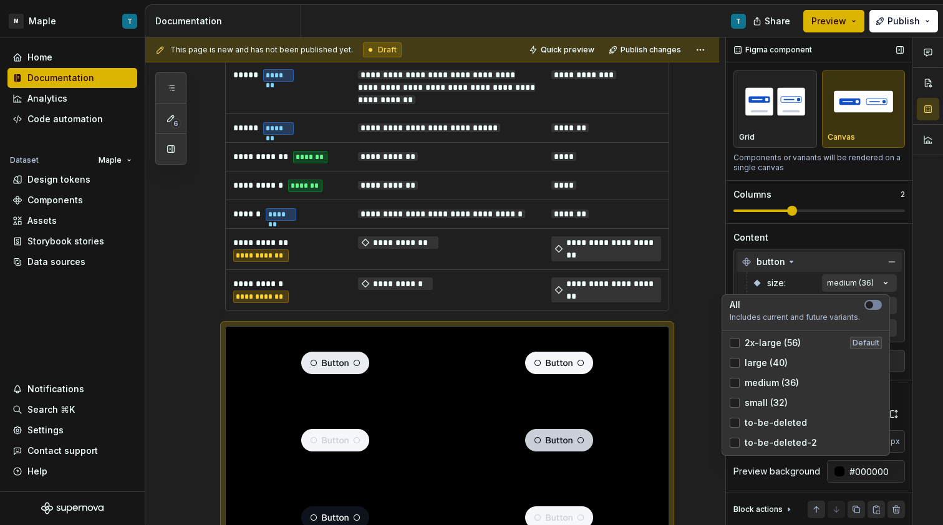
click at [856, 254] on div "Comments Open comments No comments yet Select ‘Comment’ from the block context …" at bounding box center [834, 281] width 217 height 488
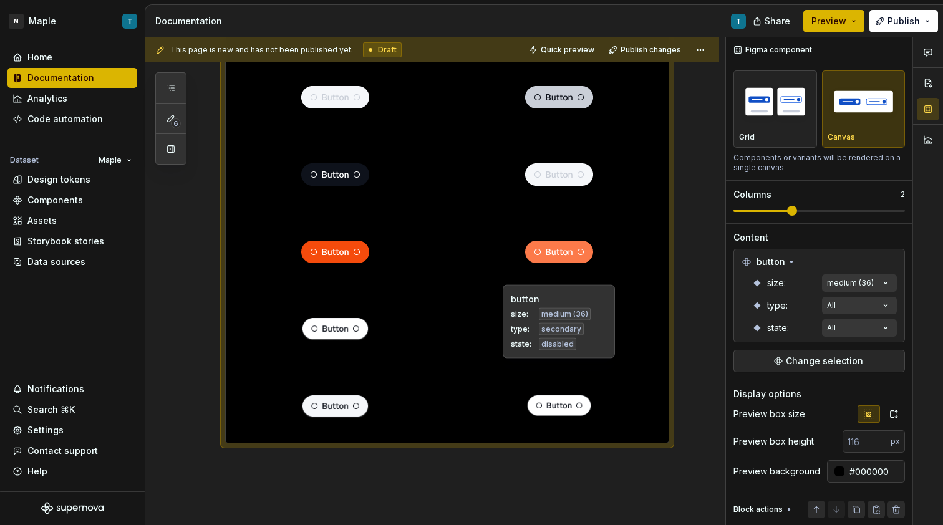
scroll to position [2152, 0]
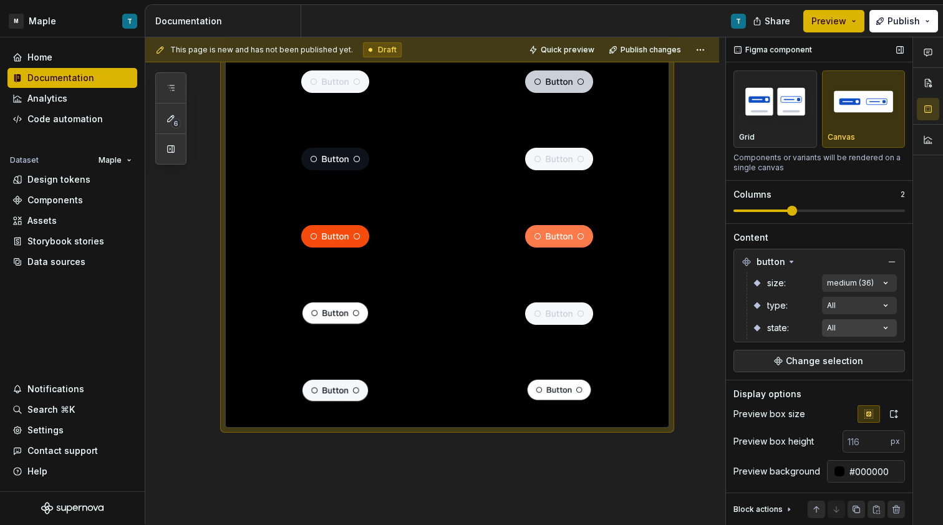
click at [869, 326] on div "Comments Open comments No comments yet Select ‘Comment’ from the block context …" at bounding box center [834, 281] width 217 height 488
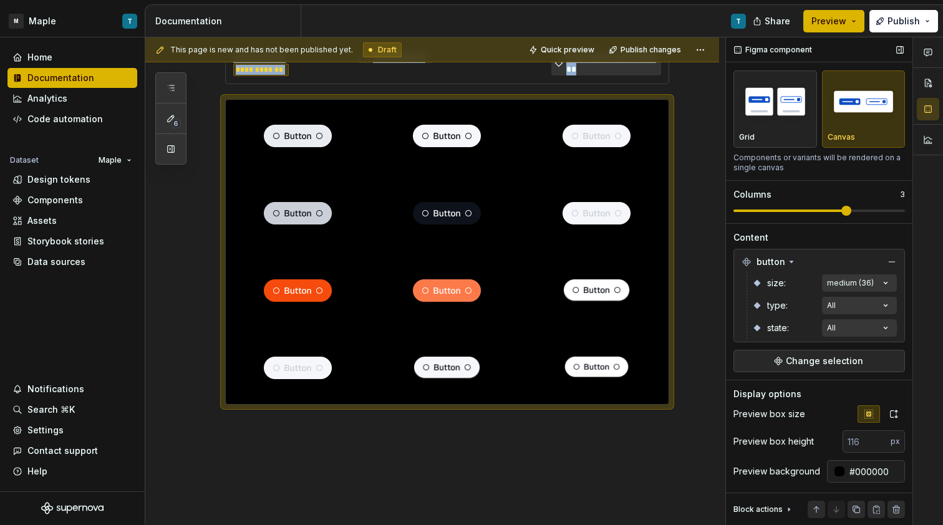
scroll to position [2010, 0]
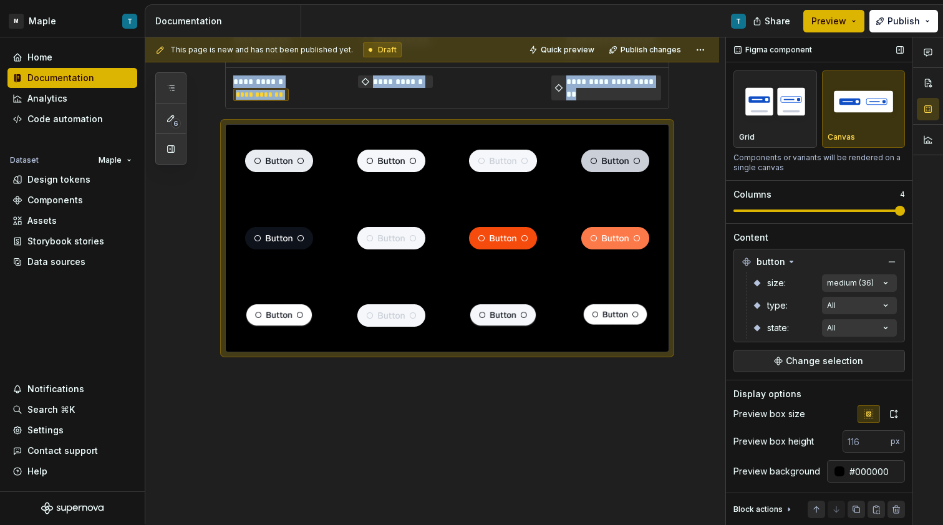
click at [898, 213] on div "Figma component Variants Grid Canvas Components or variants will be rendered on…" at bounding box center [819, 265] width 186 height 488
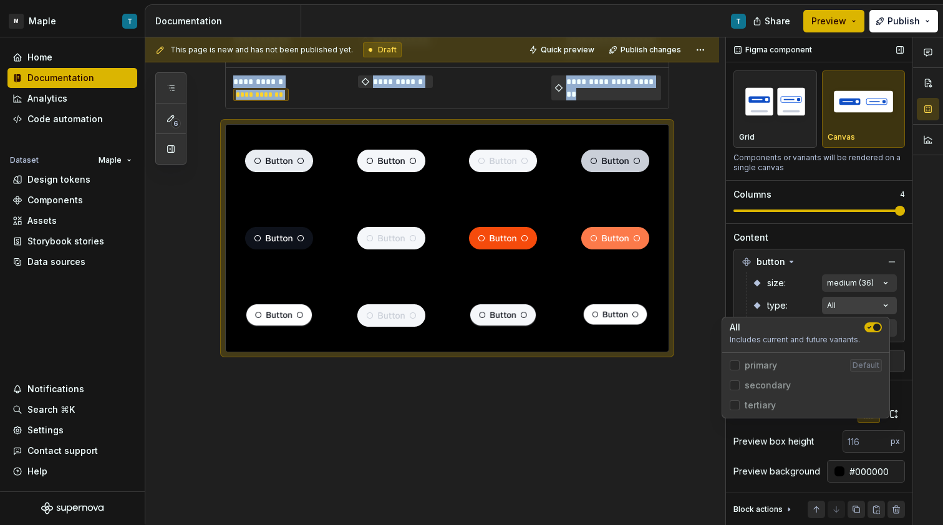
click at [852, 305] on div "Comments Open comments No comments yet Select ‘Comment’ from the block context …" at bounding box center [834, 281] width 217 height 488
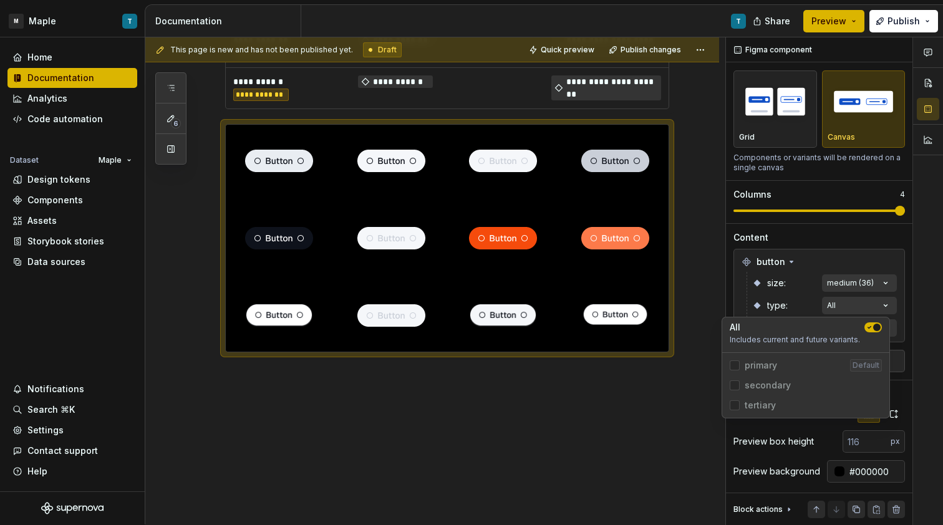
click at [852, 305] on div "Comments Open comments No comments yet Select ‘Comment’ from the block context …" at bounding box center [834, 281] width 217 height 488
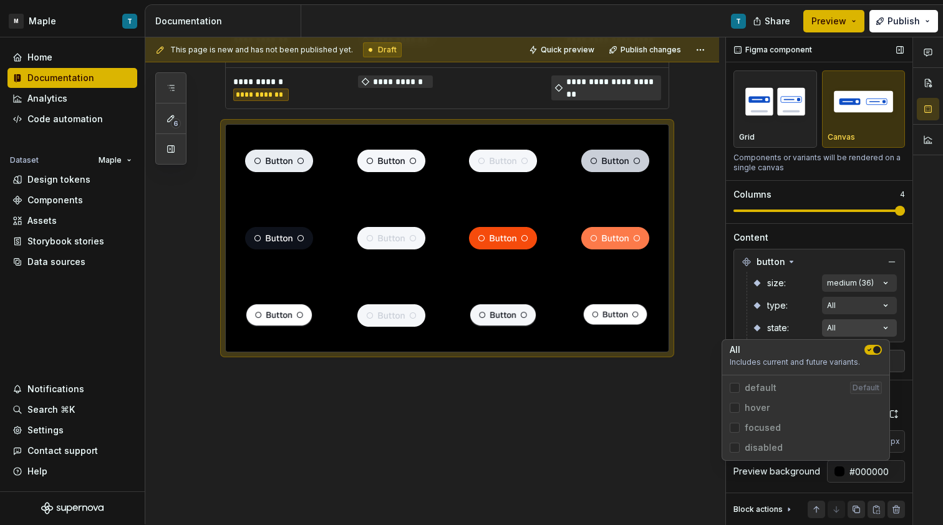
click at [847, 332] on div "Comments Open comments No comments yet Select ‘Comment’ from the block context …" at bounding box center [834, 281] width 217 height 488
click at [846, 331] on div "Comments Open comments No comments yet Select ‘Comment’ from the block context …" at bounding box center [834, 281] width 217 height 488
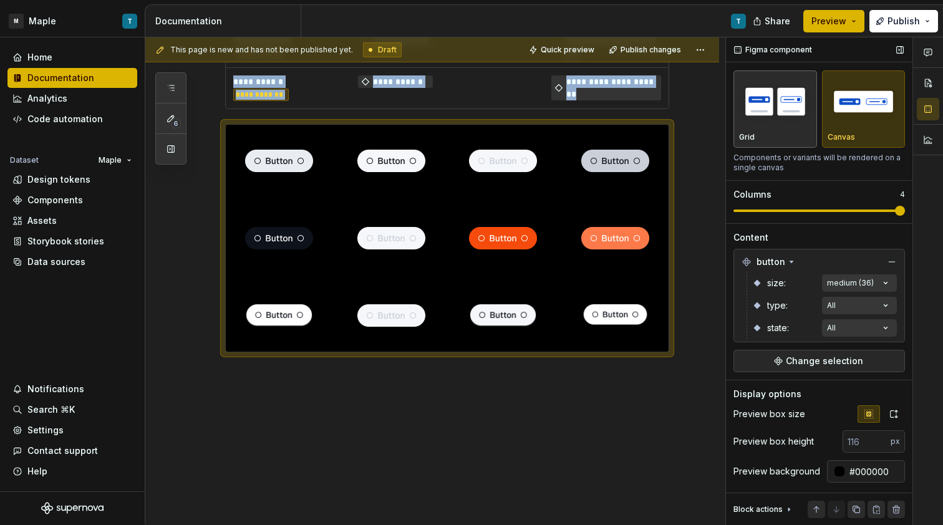
click at [774, 130] on div "Grid" at bounding box center [775, 109] width 72 height 66
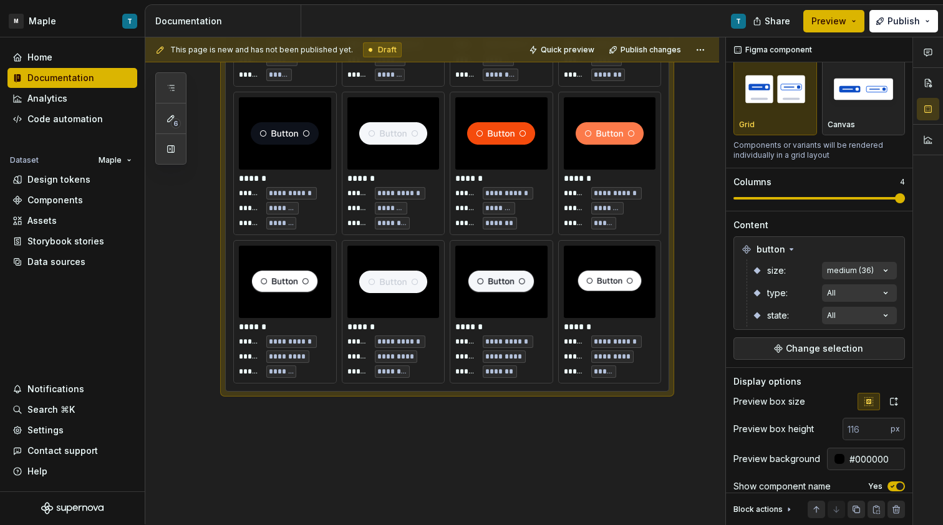
scroll to position [2051, 0]
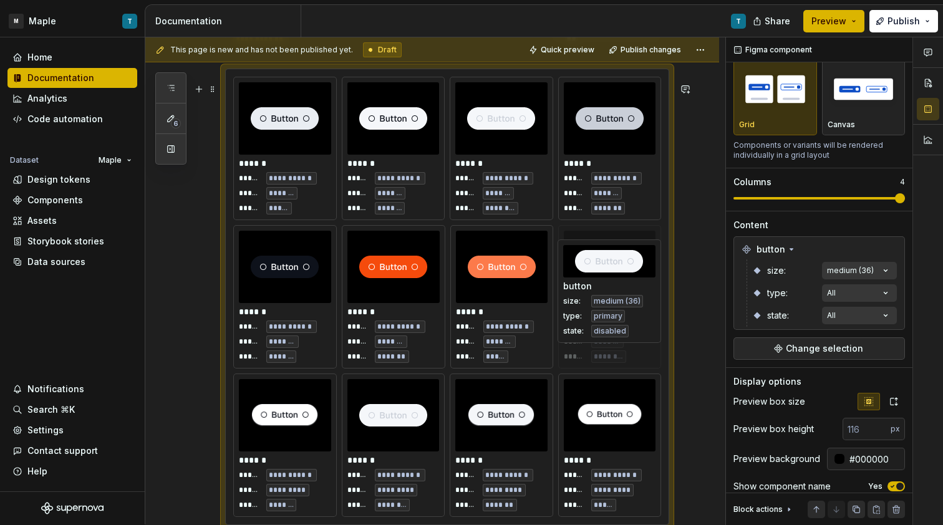
drag, startPoint x: 392, startPoint y: 317, endPoint x: 622, endPoint y: 329, distance: 230.4
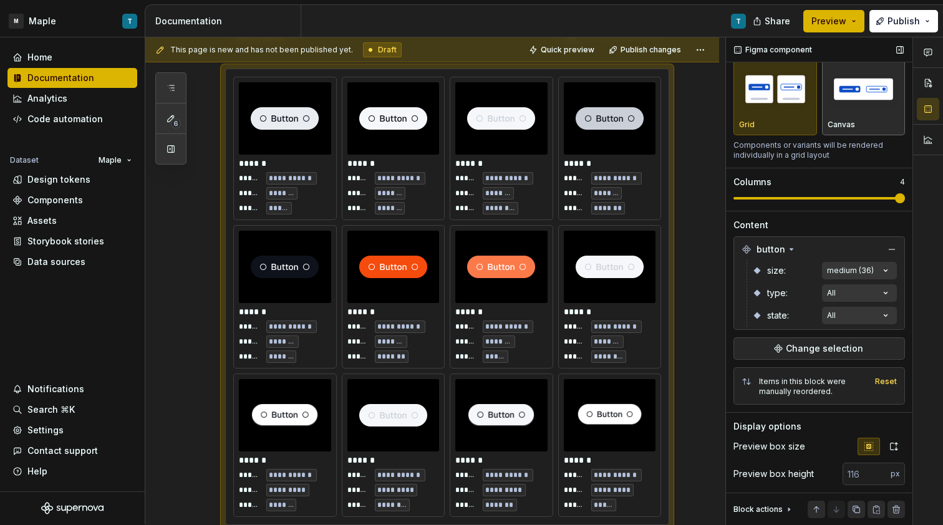
click at [844, 110] on img "button" at bounding box center [863, 89] width 72 height 46
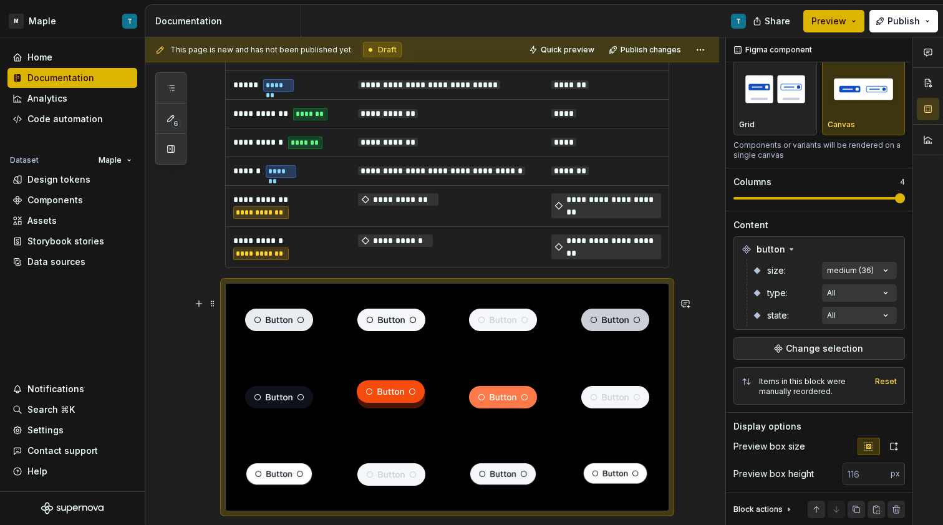
drag, startPoint x: 397, startPoint y: 415, endPoint x: 410, endPoint y: 418, distance: 13.0
click at [403, 419] on body "M Maple T Home Documentation Analytics Code automation Dataset Maple Design tok…" at bounding box center [471, 262] width 943 height 525
drag, startPoint x: 495, startPoint y: 413, endPoint x: 410, endPoint y: 416, distance: 84.9
click at [410, 416] on body "M Maple T Home Documentation Analytics Code automation Dataset Maple Design tok…" at bounding box center [471, 262] width 943 height 525
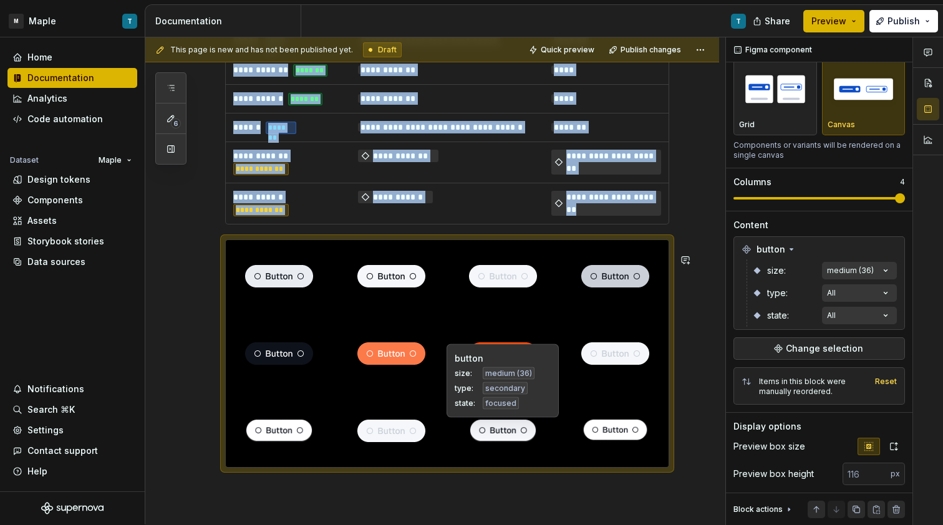
scroll to position [1884, 0]
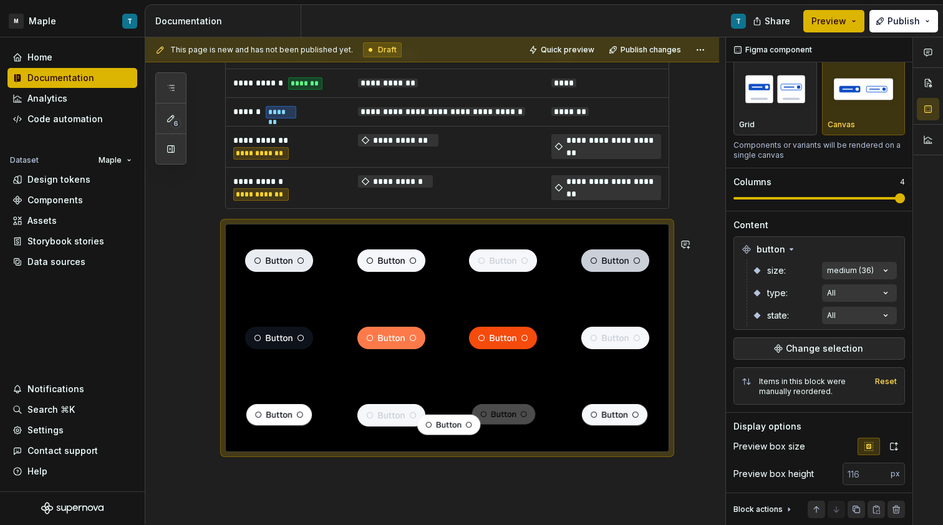
drag, startPoint x: 605, startPoint y: 443, endPoint x: 440, endPoint y: 446, distance: 165.9
click at [440, 446] on body "M Maple T Home Documentation Analytics Code automation Dataset Maple Design tok…" at bounding box center [471, 262] width 943 height 525
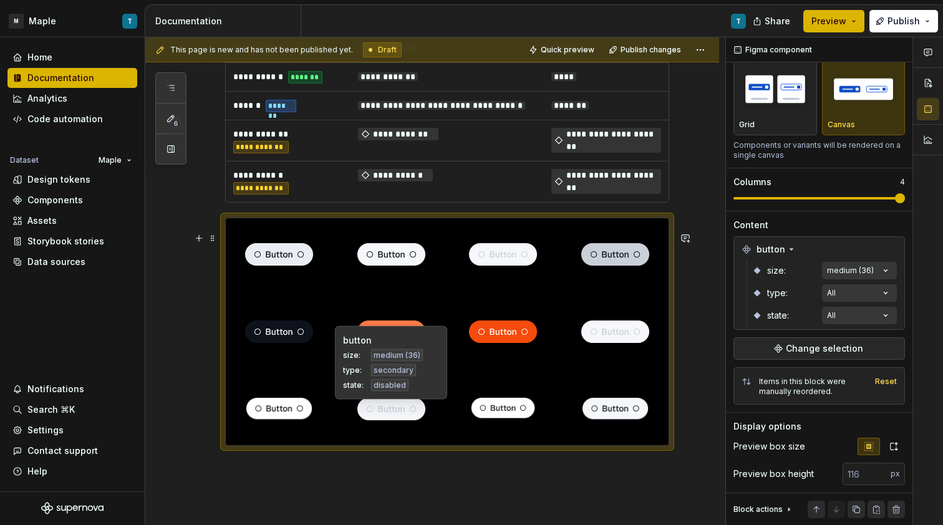
drag, startPoint x: 440, startPoint y: 446, endPoint x: 427, endPoint y: 411, distance: 37.3
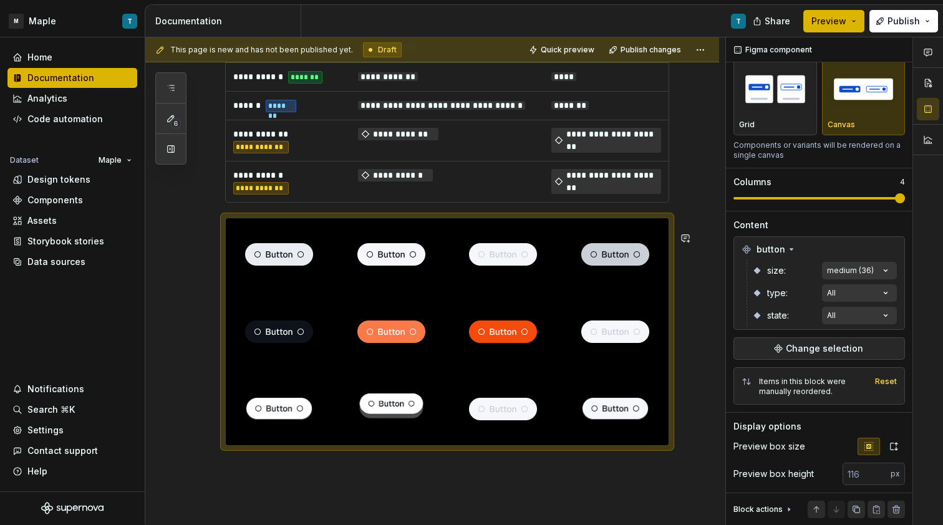
drag, startPoint x: 500, startPoint y: 405, endPoint x: 418, endPoint y: 405, distance: 81.7
drag, startPoint x: 506, startPoint y: 404, endPoint x: 618, endPoint y: 408, distance: 111.7
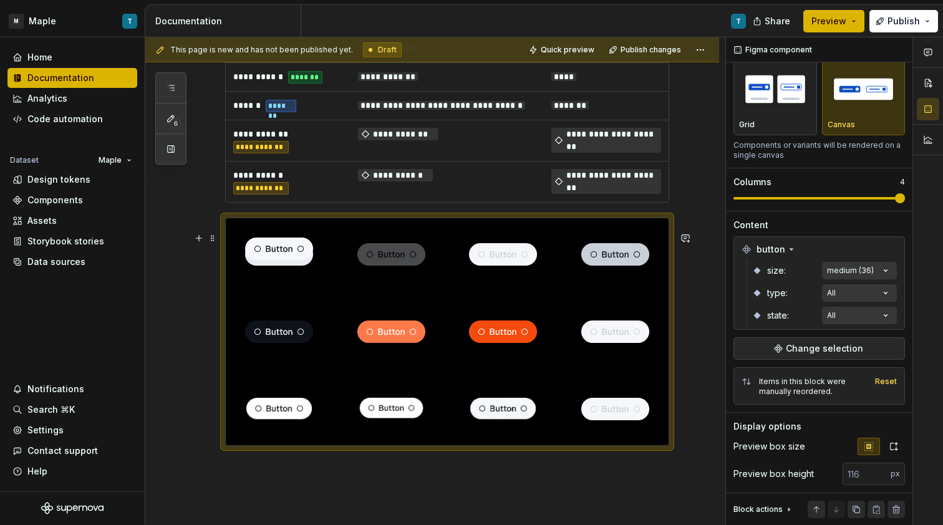
drag, startPoint x: 389, startPoint y: 251, endPoint x: 279, endPoint y: 253, distance: 110.4
click at [279, 253] on body "M Maple T Home Documentation Analytics Code automation Dataset Maple Design tok…" at bounding box center [471, 262] width 943 height 525
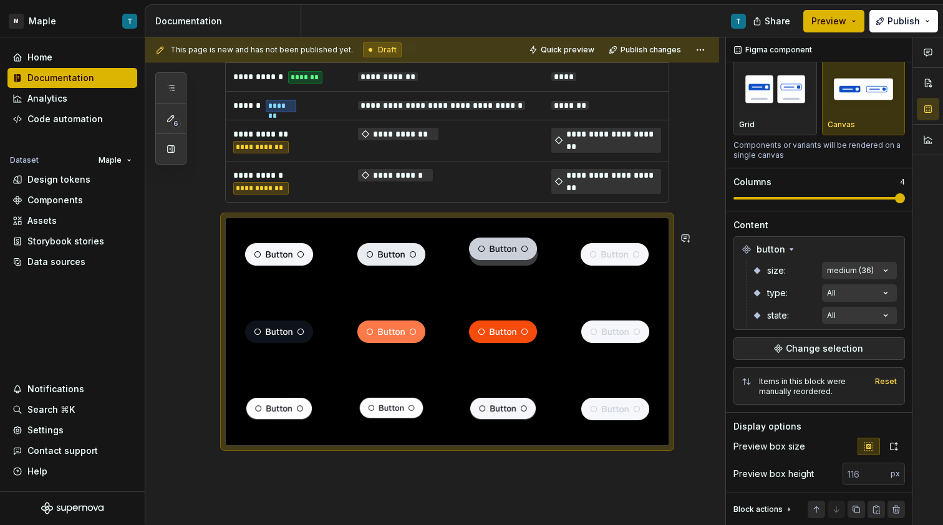
drag, startPoint x: 591, startPoint y: 252, endPoint x: 478, endPoint y: 251, distance: 112.2
click at [478, 251] on body "M Maple T Home Documentation Analytics Code automation Dataset Maple Design tok…" at bounding box center [471, 262] width 943 height 525
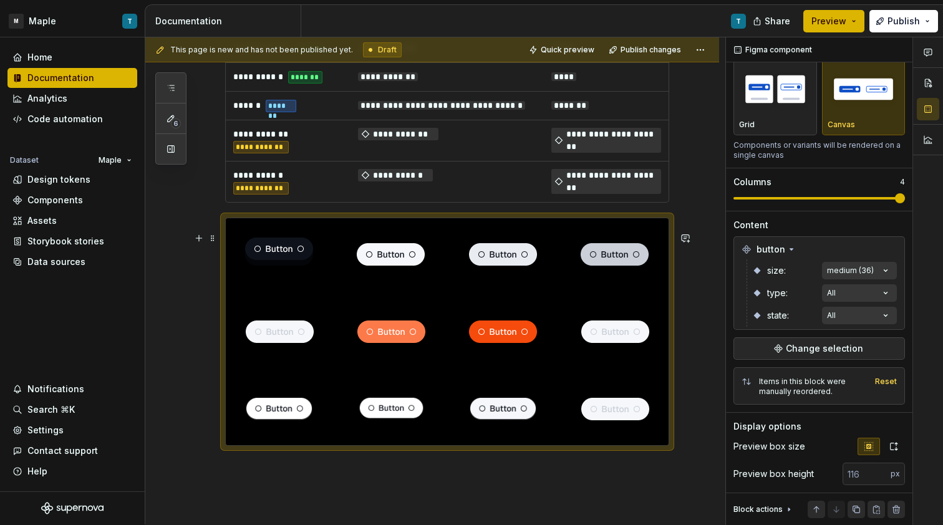
drag, startPoint x: 287, startPoint y: 323, endPoint x: 289, endPoint y: 251, distance: 72.4
click at [289, 251] on body "M Maple T Home Documentation Analytics Code automation Dataset Maple Design tok…" at bounding box center [471, 262] width 943 height 525
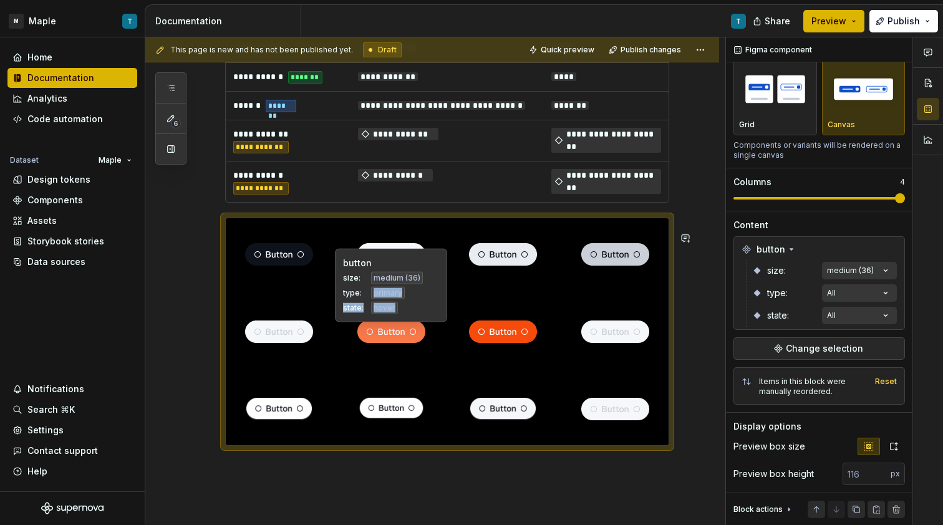
drag, startPoint x: 374, startPoint y: 322, endPoint x: 364, endPoint y: 288, distance: 35.1
click at [364, 288] on div "button size: medium (36) type: primary state: hover" at bounding box center [391, 286] width 112 height 74
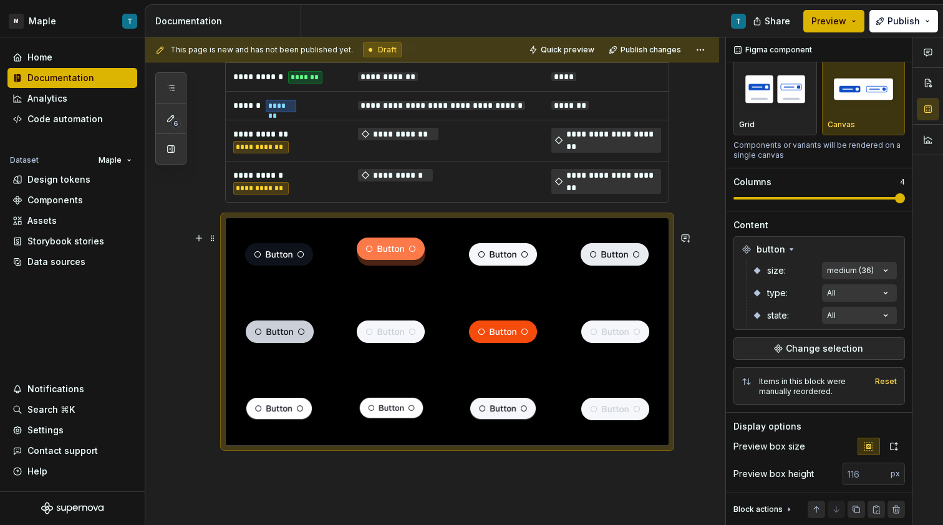
drag, startPoint x: 387, startPoint y: 334, endPoint x: 374, endPoint y: 274, distance: 61.1
click at [374, 274] on body "M Maple T Home Documentation Analytics Code automation Dataset Maple Design tok…" at bounding box center [471, 262] width 943 height 525
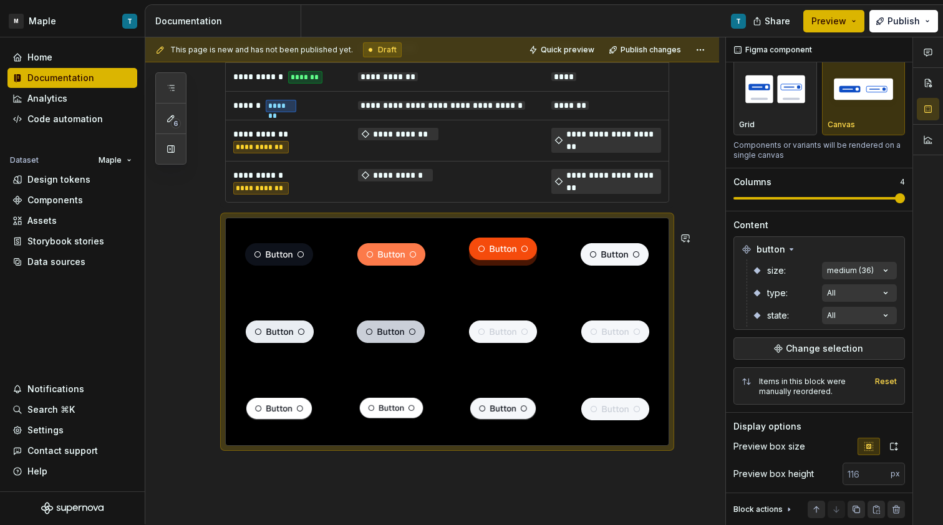
drag, startPoint x: 494, startPoint y: 328, endPoint x: 481, endPoint y: 268, distance: 61.3
click at [481, 268] on body "M Maple T Home Documentation Analytics Code automation Dataset Maple Design tok…" at bounding box center [471, 262] width 943 height 525
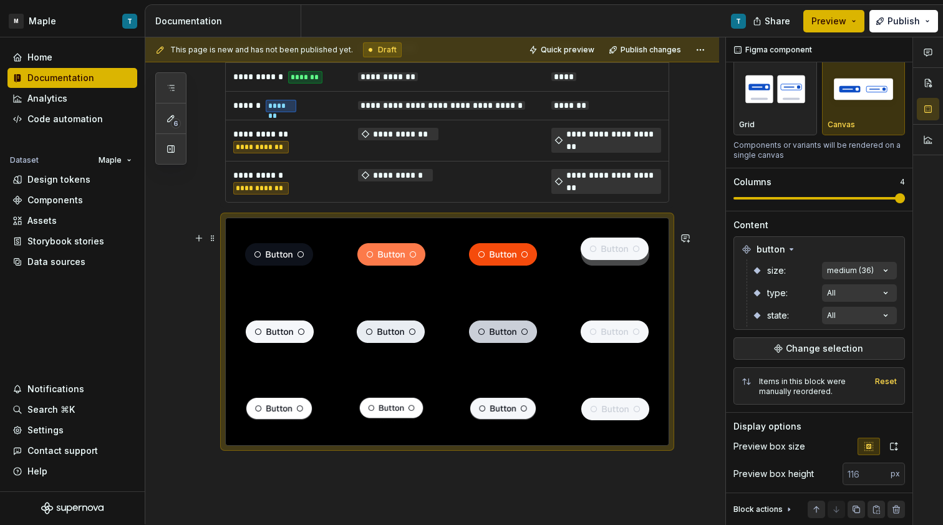
drag, startPoint x: 602, startPoint y: 337, endPoint x: 592, endPoint y: 268, distance: 69.9
click at [592, 268] on body "M Maple T Home Documentation Analytics Code automation Dataset Maple Design tok…" at bounding box center [471, 262] width 943 height 525
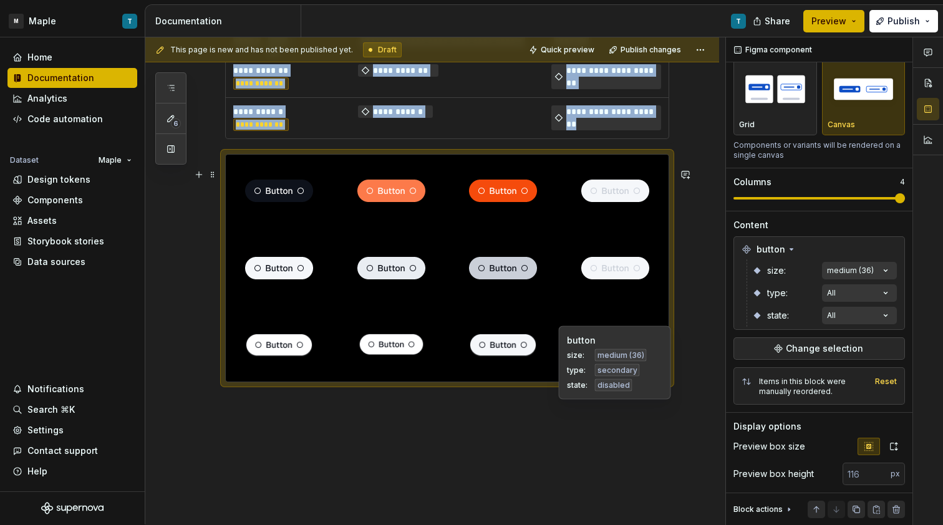
scroll to position [2010, 0]
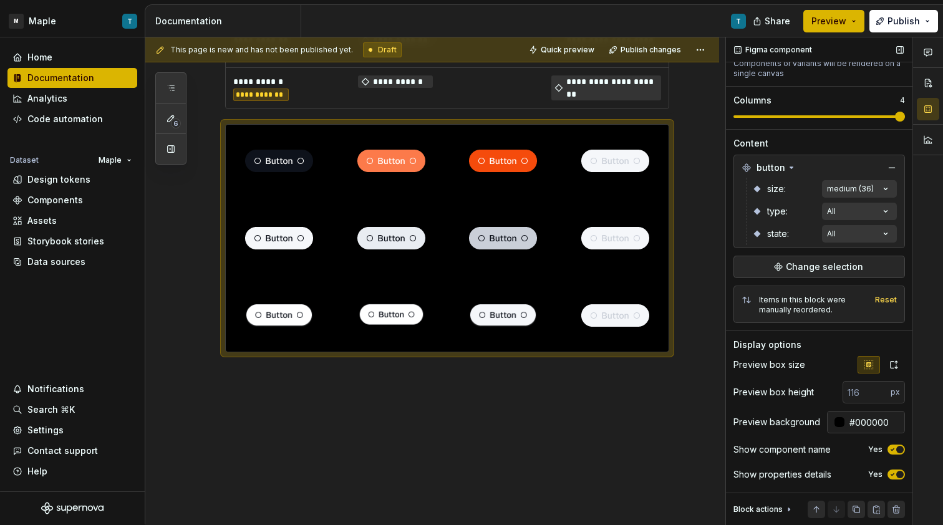
scroll to position [137, 0]
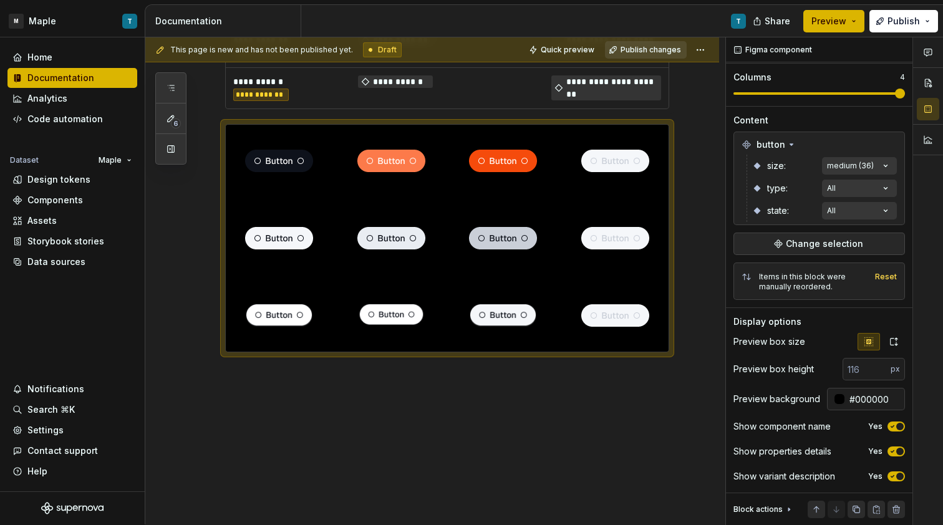
click at [658, 52] on span "Publish changes" at bounding box center [650, 50] width 60 height 10
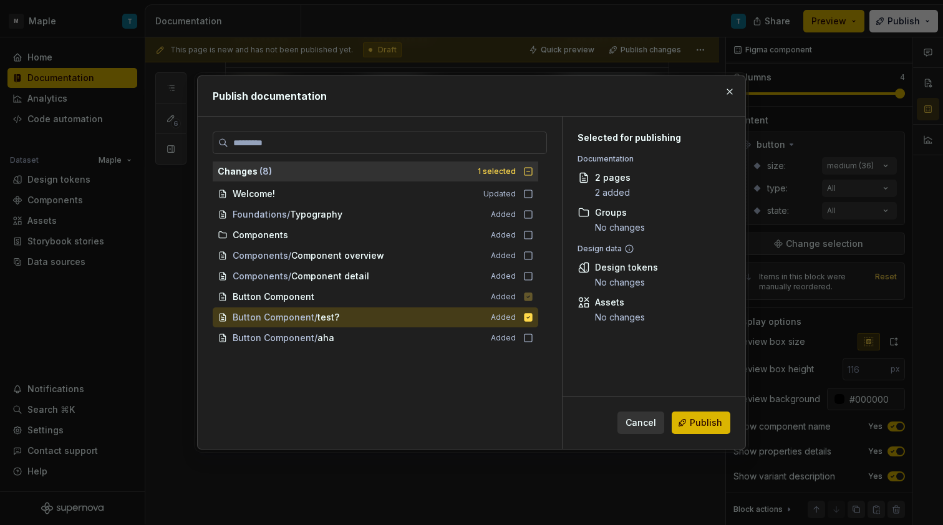
click at [703, 421] on span "Publish" at bounding box center [706, 423] width 32 height 12
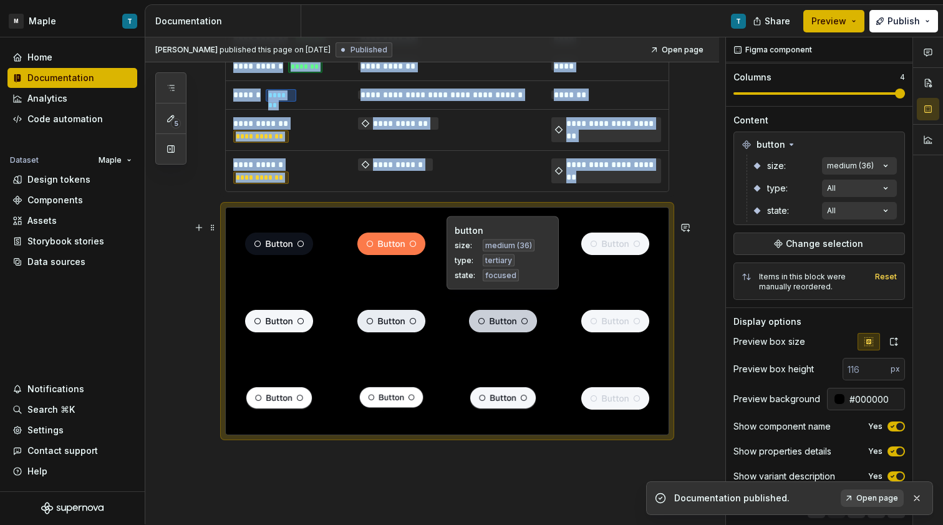
scroll to position [1935, 0]
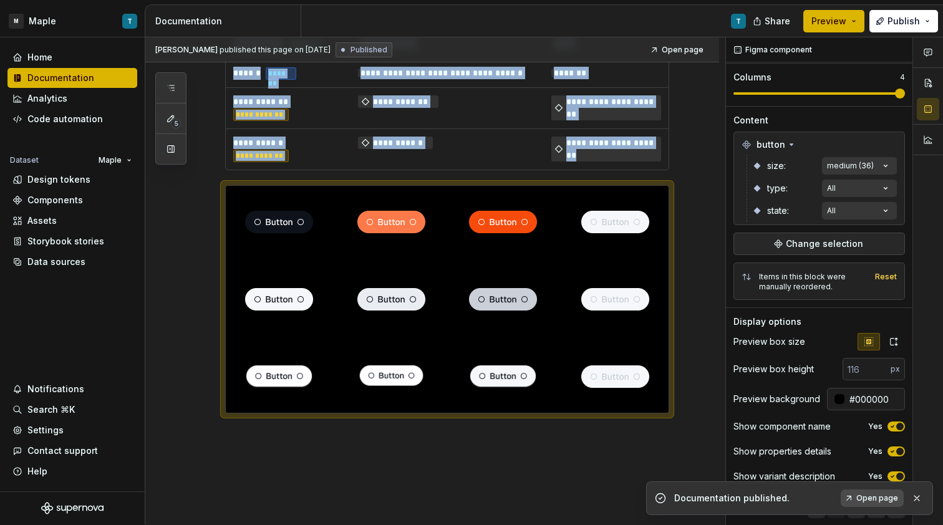
click at [874, 499] on span "Open page" at bounding box center [877, 498] width 42 height 10
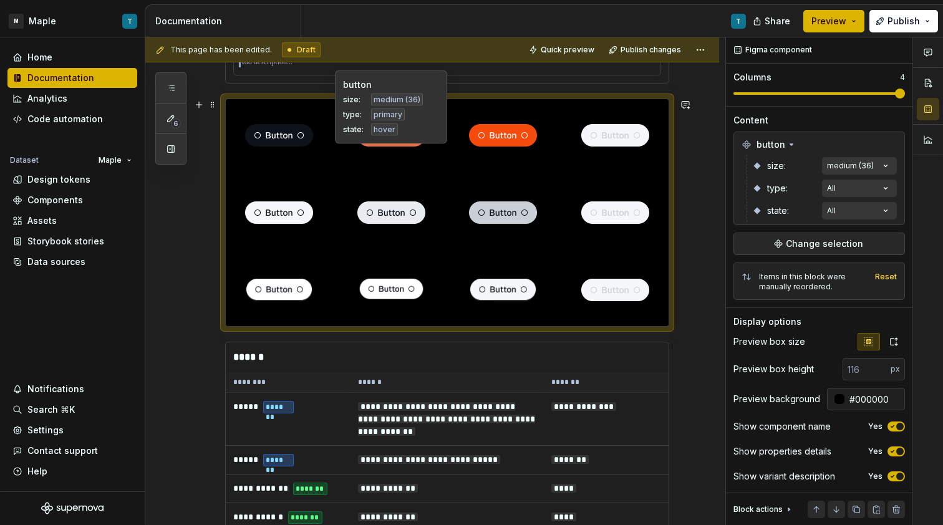
scroll to position [1796, 0]
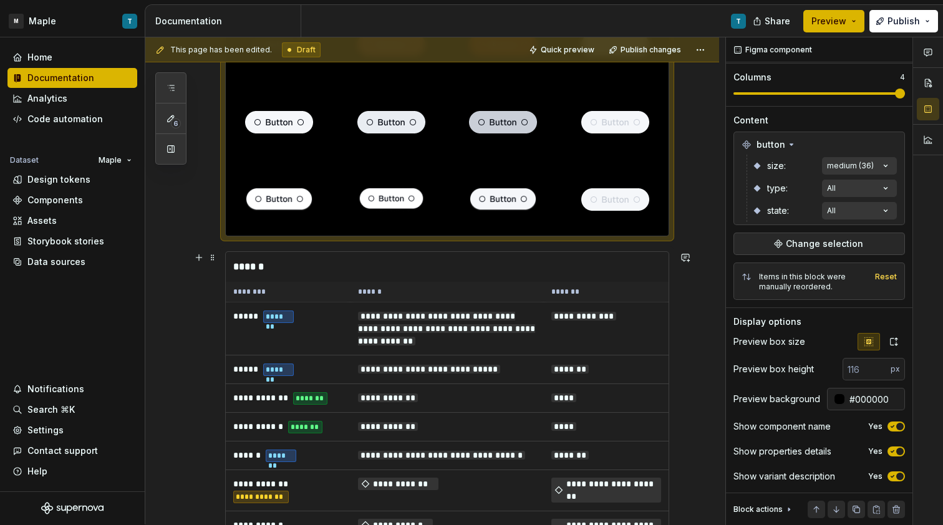
click at [147, 335] on div "**********" at bounding box center [435, 281] width 580 height 488
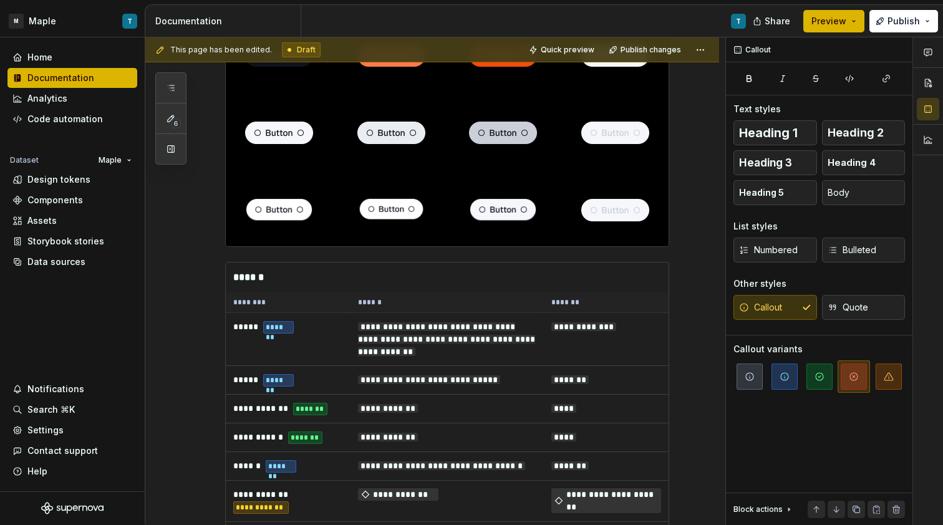
scroll to position [2010, 0]
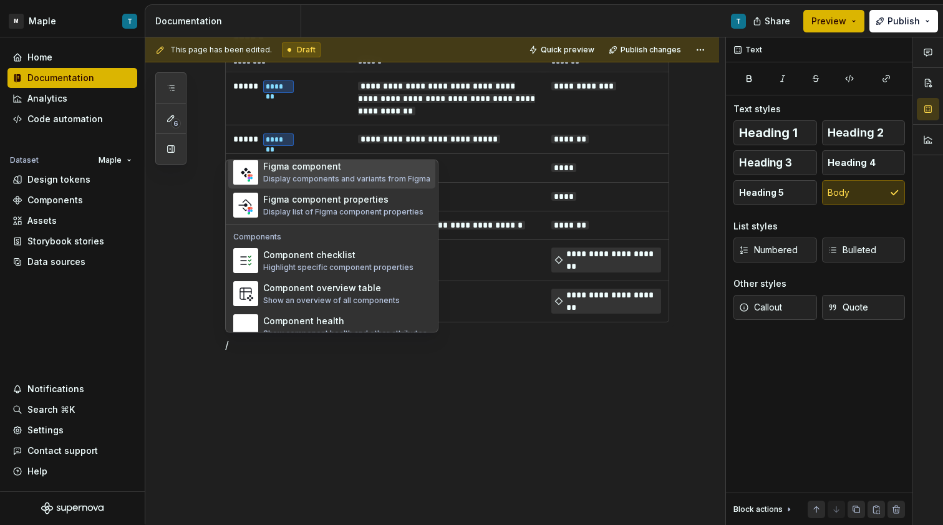
scroll to position [1241, 0]
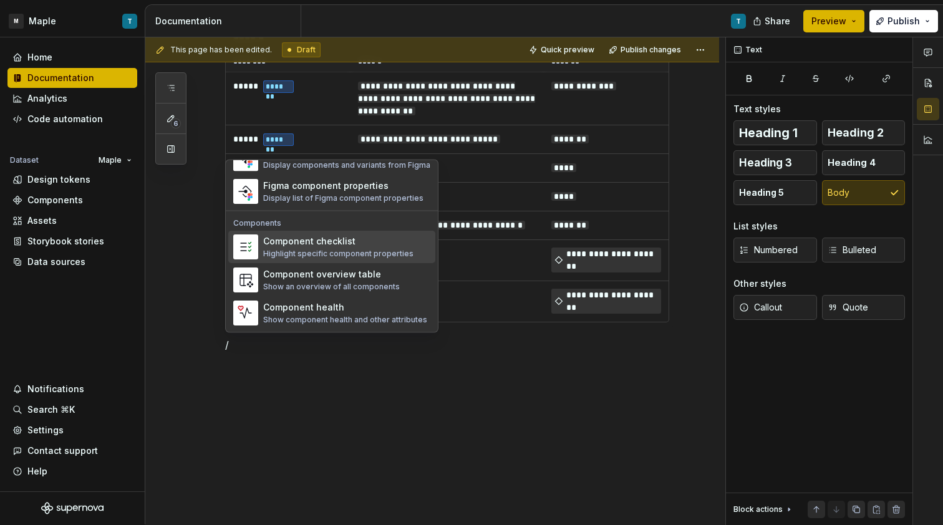
click at [321, 254] on div "Highlight specific component properties" at bounding box center [338, 254] width 150 height 10
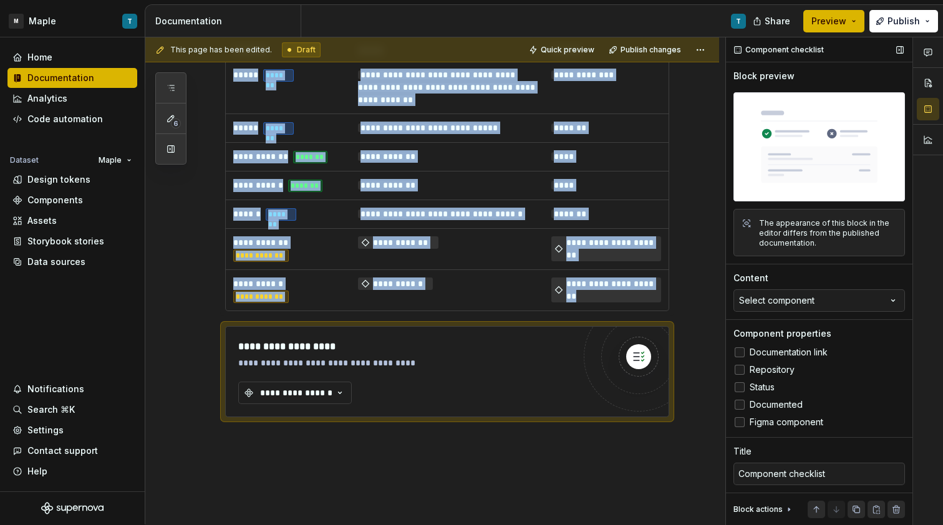
scroll to position [23, 0]
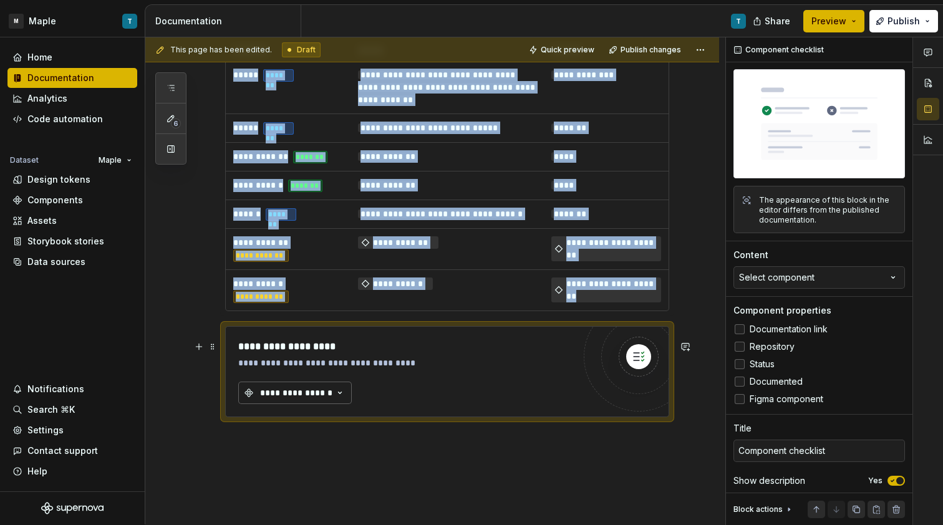
click at [330, 399] on div "**********" at bounding box center [296, 393] width 75 height 12
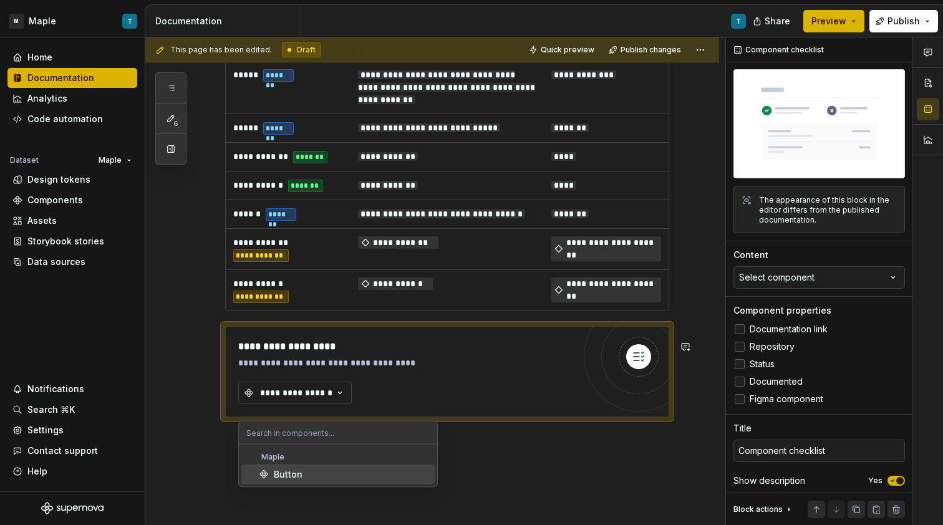
click at [330, 473] on div "Button" at bounding box center [352, 474] width 156 height 12
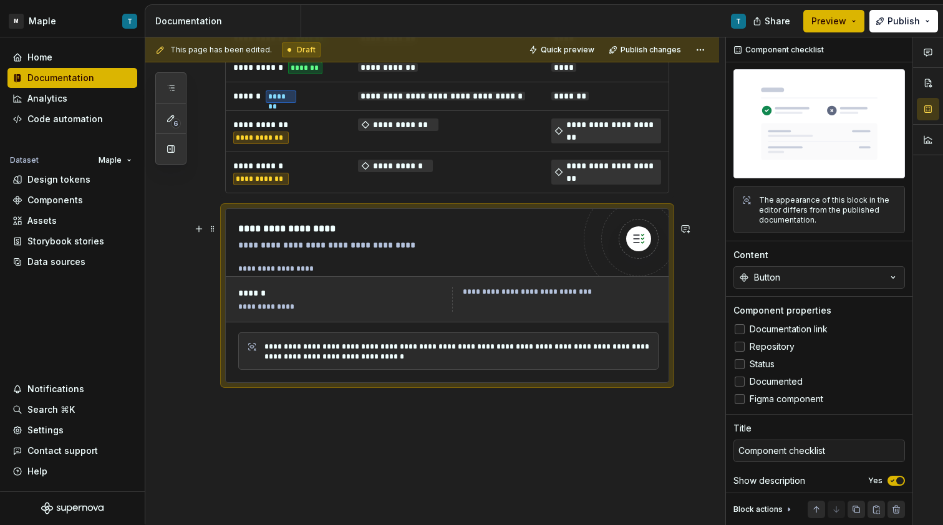
scroll to position [2199, 0]
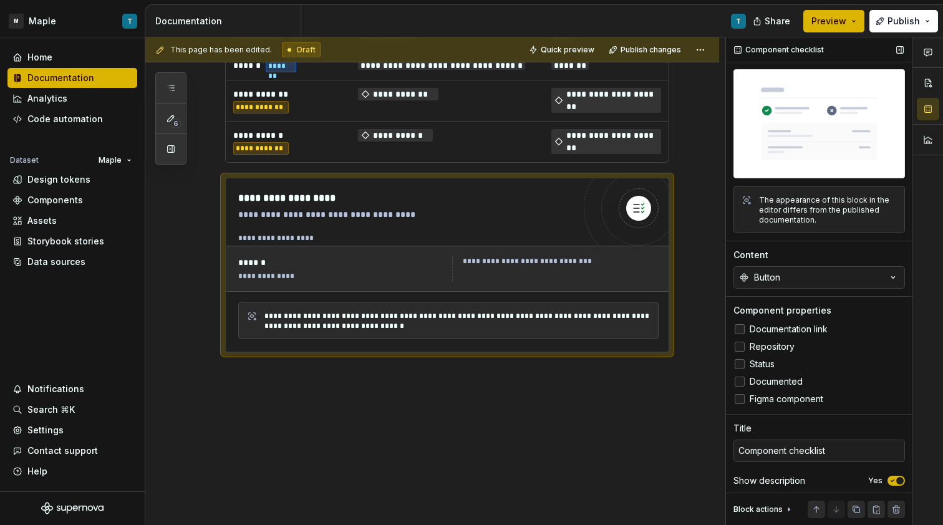
click at [790, 325] on span "Documentation link" at bounding box center [789, 329] width 78 height 10
click at [782, 342] on span "Repository" at bounding box center [772, 347] width 45 height 10
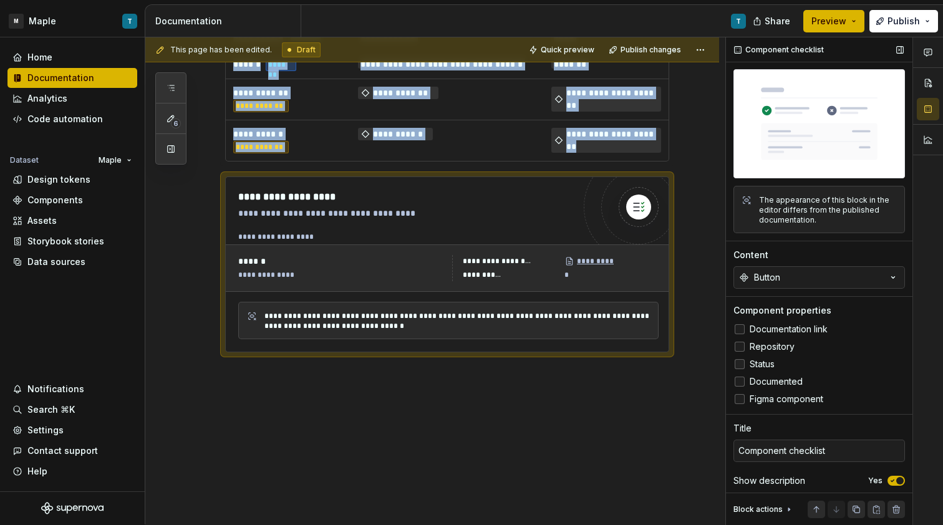
click at [768, 365] on label "Status" at bounding box center [818, 364] width 171 height 15
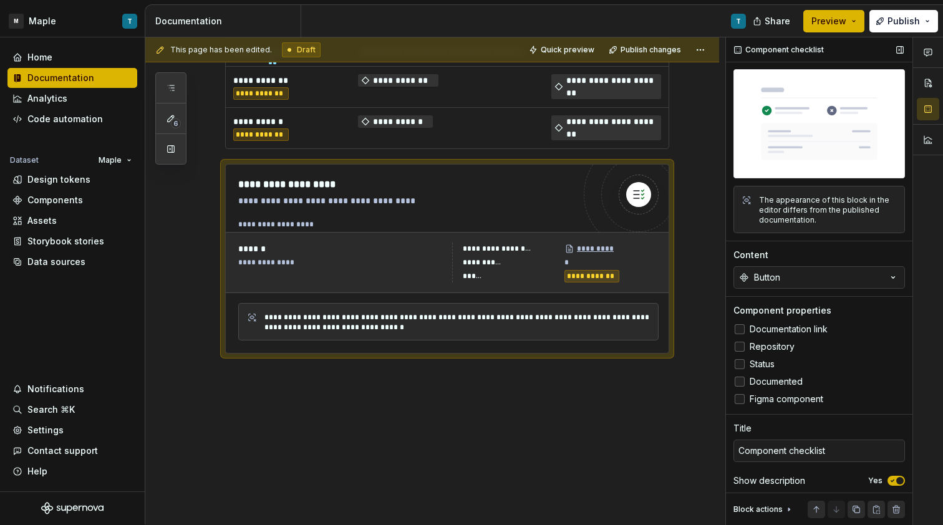
click at [773, 377] on span "Documented" at bounding box center [776, 382] width 53 height 10
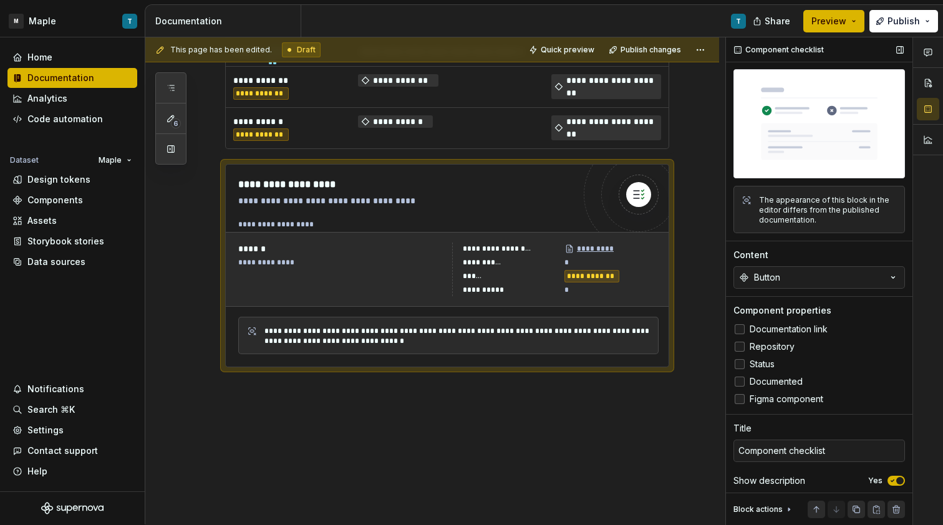
click at [776, 394] on span "Figma component" at bounding box center [787, 399] width 74 height 10
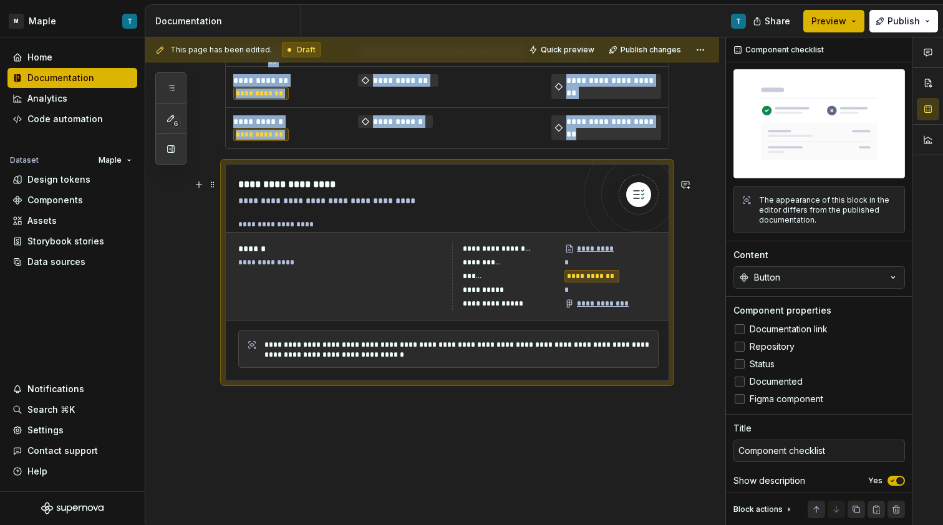
type textarea "*"
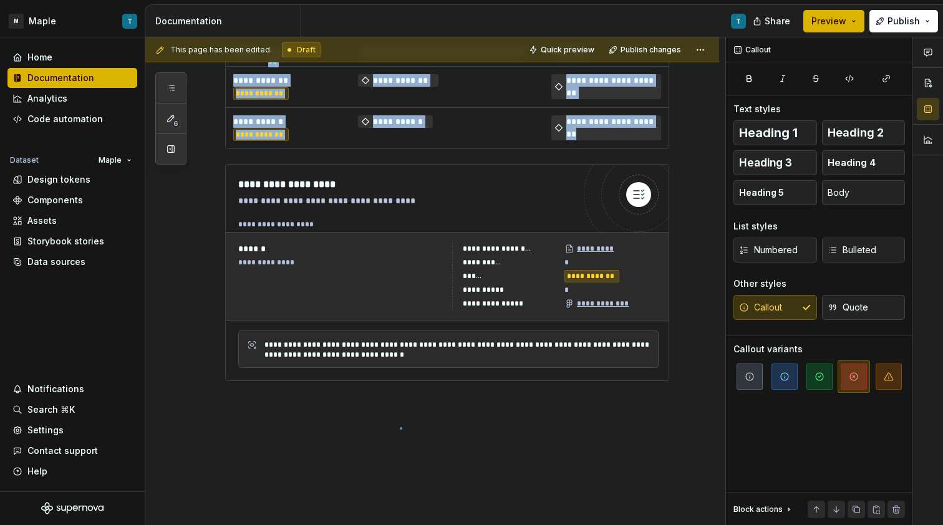
click at [400, 428] on div "**********" at bounding box center [435, 281] width 580 height 488
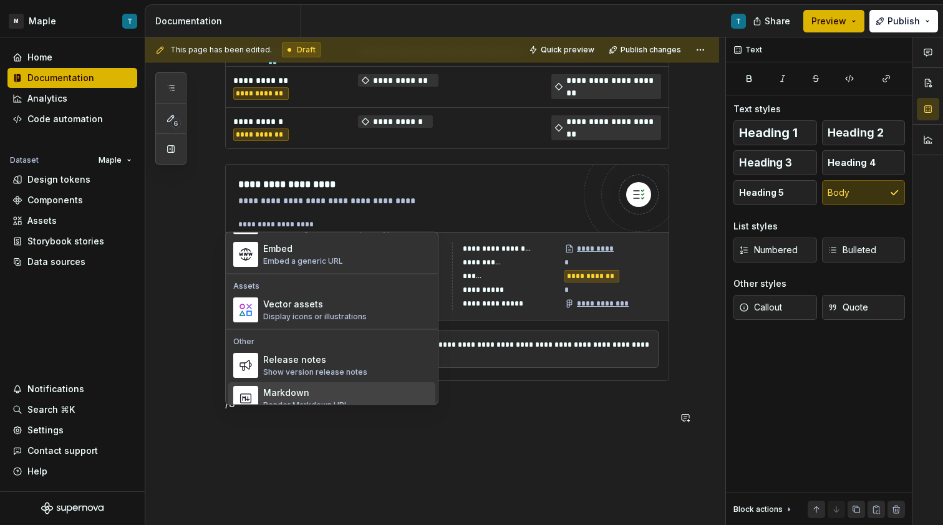
scroll to position [466, 0]
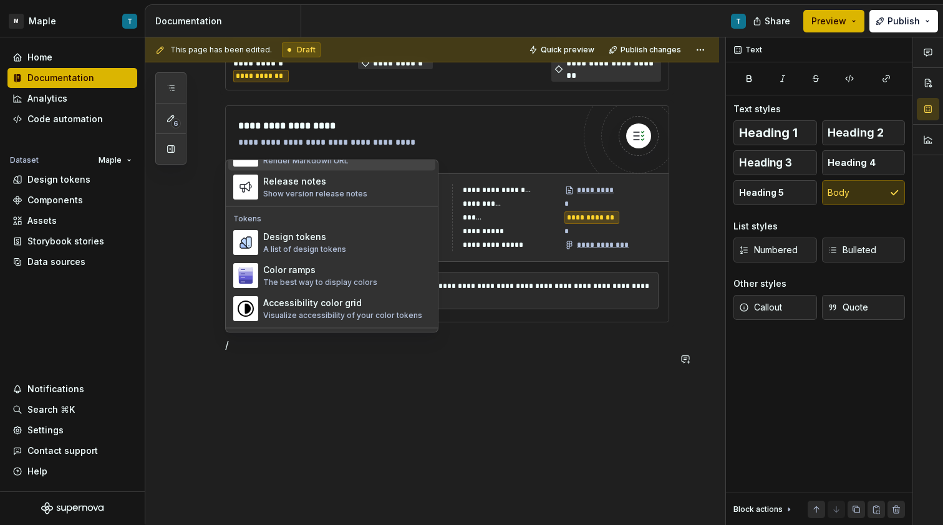
scroll to position [1241, 0]
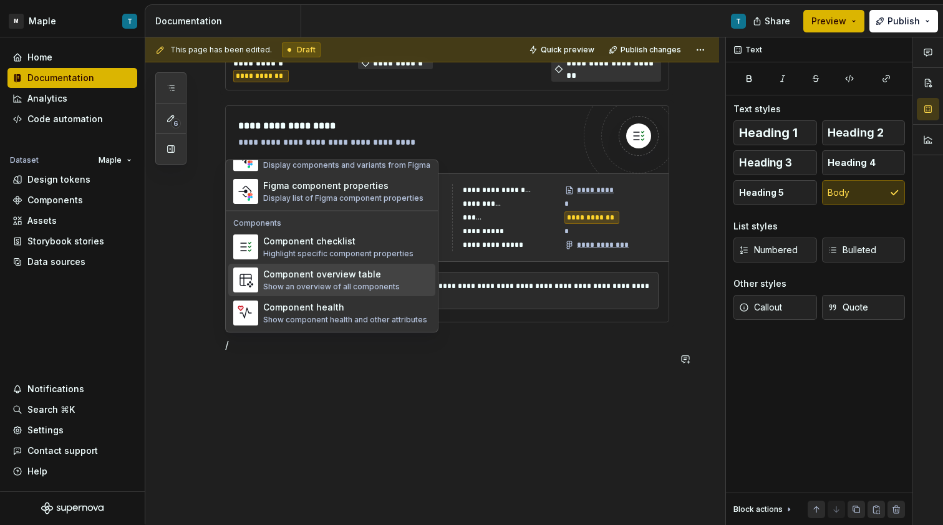
click at [366, 286] on div "Show an overview of all components" at bounding box center [331, 287] width 137 height 10
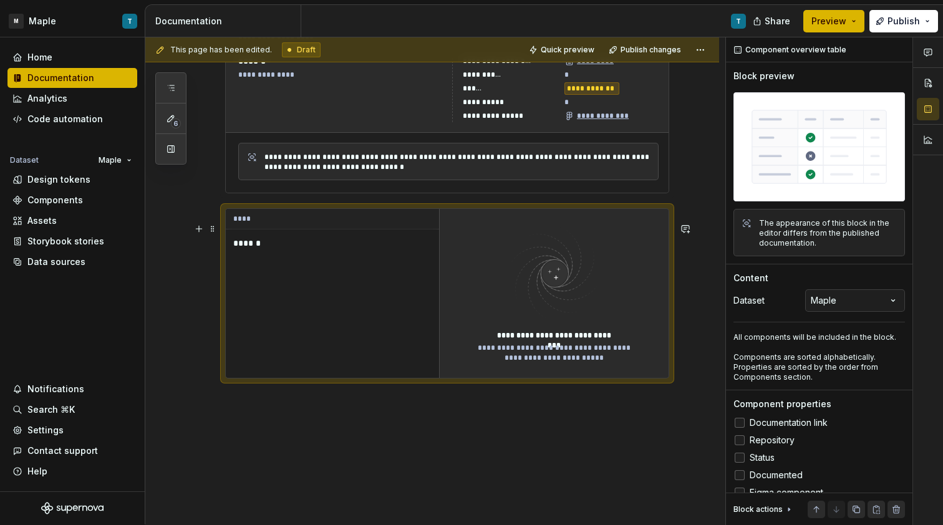
scroll to position [2389, 0]
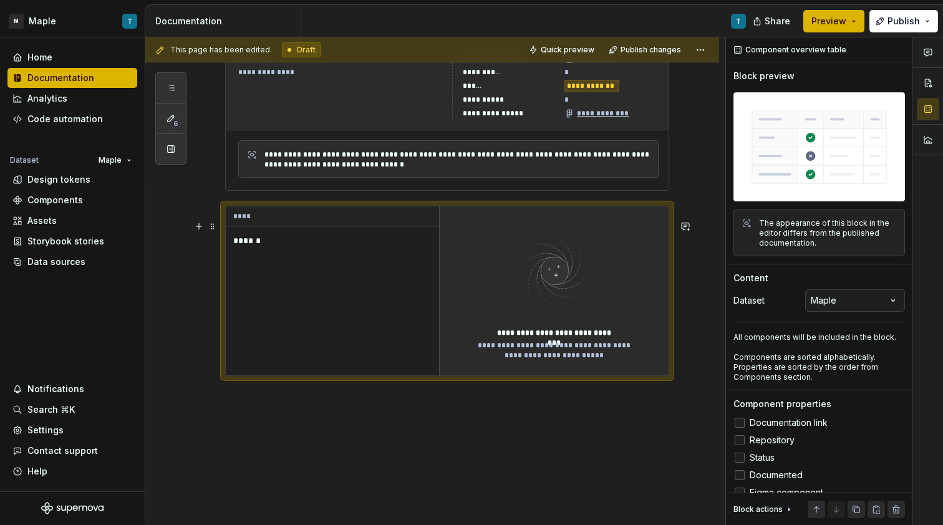
click at [265, 247] on p "******" at bounding box center [311, 240] width 156 height 12
click at [261, 247] on p "******" at bounding box center [311, 240] width 156 height 12
click at [256, 247] on p "******" at bounding box center [311, 240] width 156 height 12
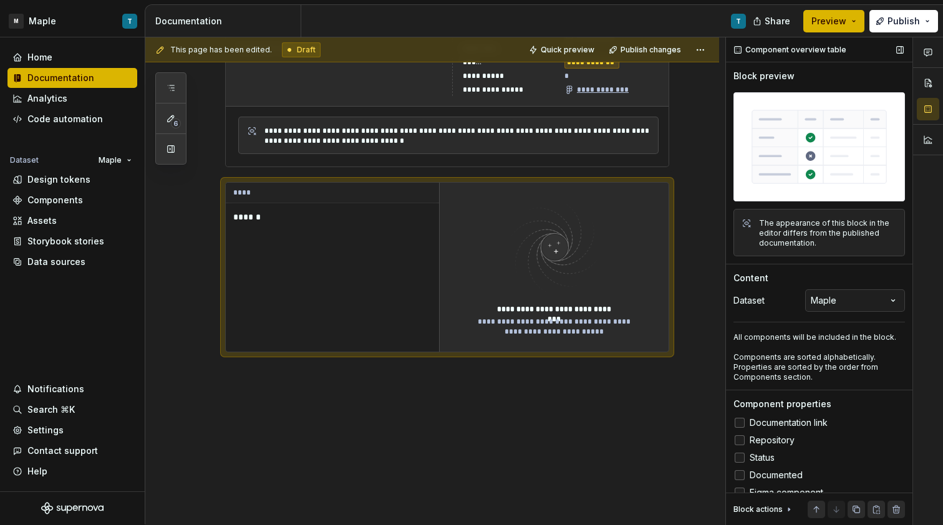
scroll to position [44, 0]
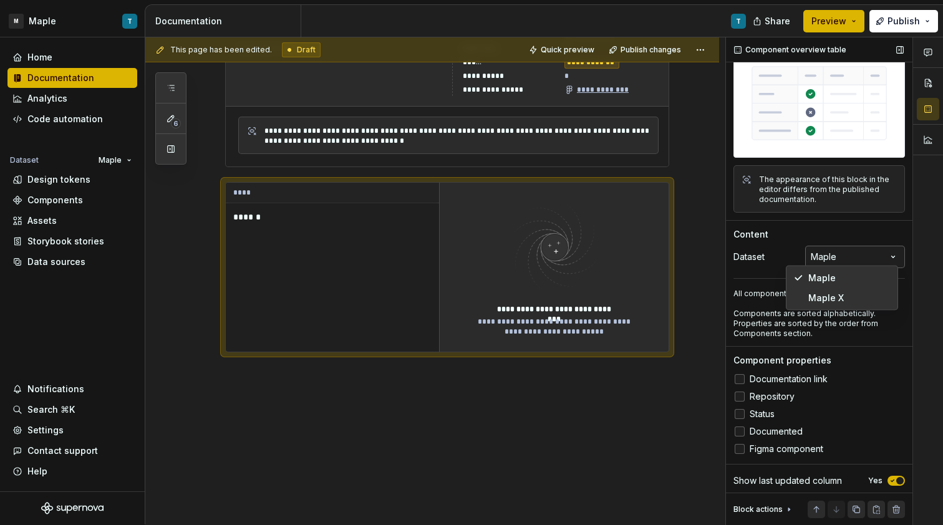
click at [828, 250] on div "Comments Open comments No comments yet Select ‘Comment’ from the block context …" at bounding box center [834, 281] width 217 height 488
click at [460, 404] on div "**********" at bounding box center [435, 281] width 580 height 488
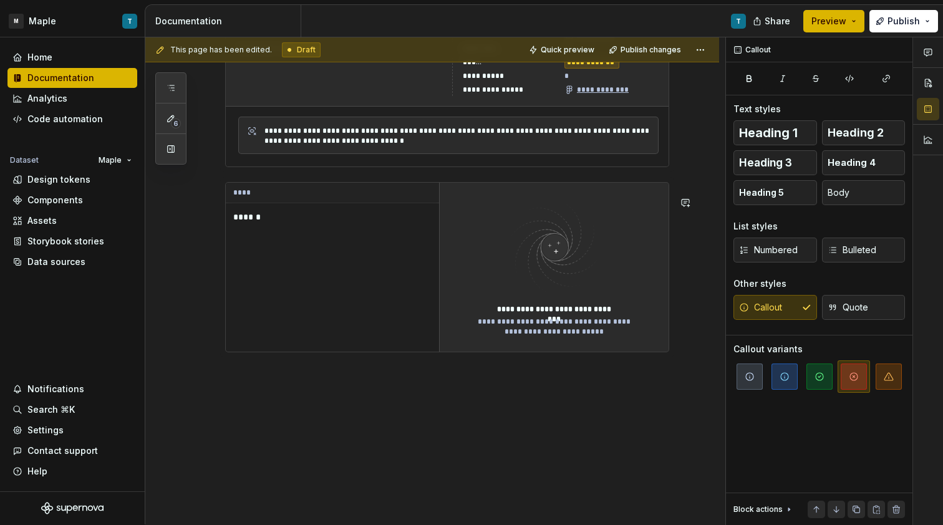
scroll to position [0, 0]
click at [352, 407] on div "**********" at bounding box center [435, 281] width 580 height 488
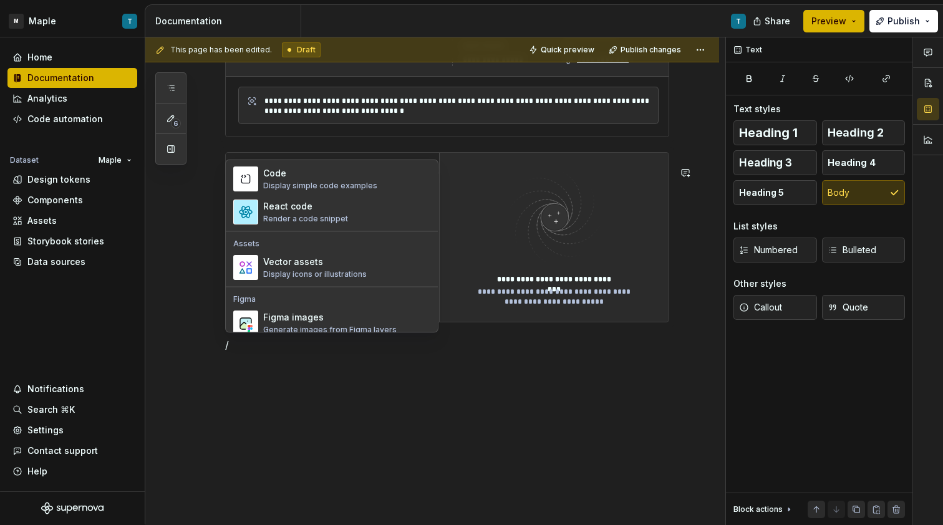
scroll to position [1241, 0]
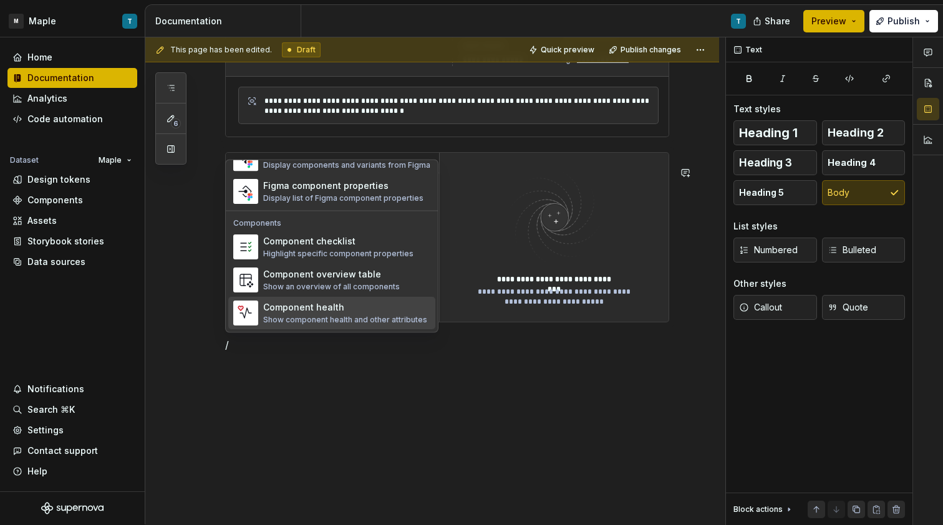
click at [358, 312] on div "Component health" at bounding box center [345, 308] width 164 height 12
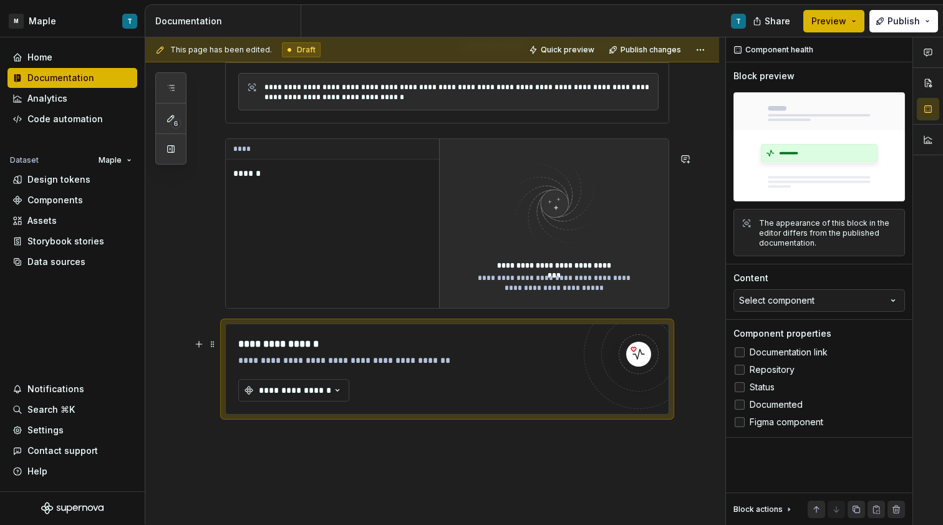
scroll to position [2487, 0]
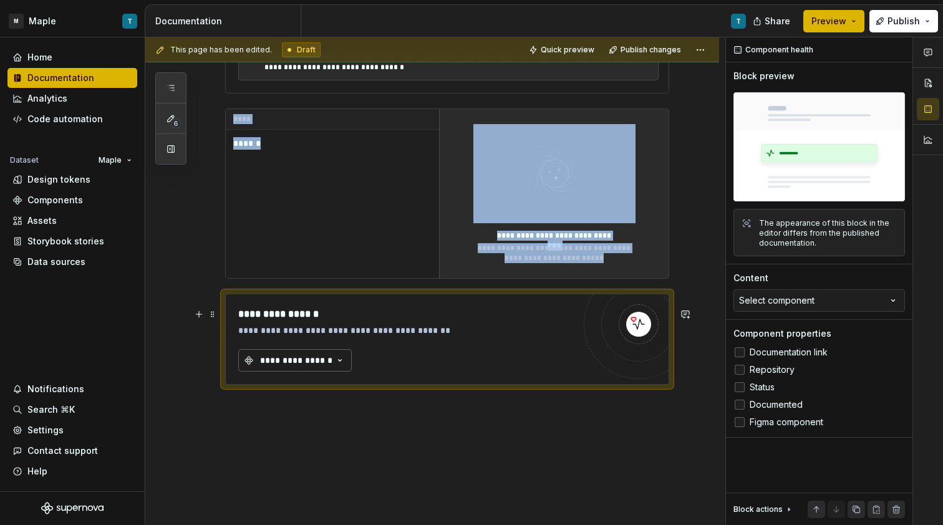
click at [313, 367] on div "**********" at bounding box center [296, 360] width 75 height 12
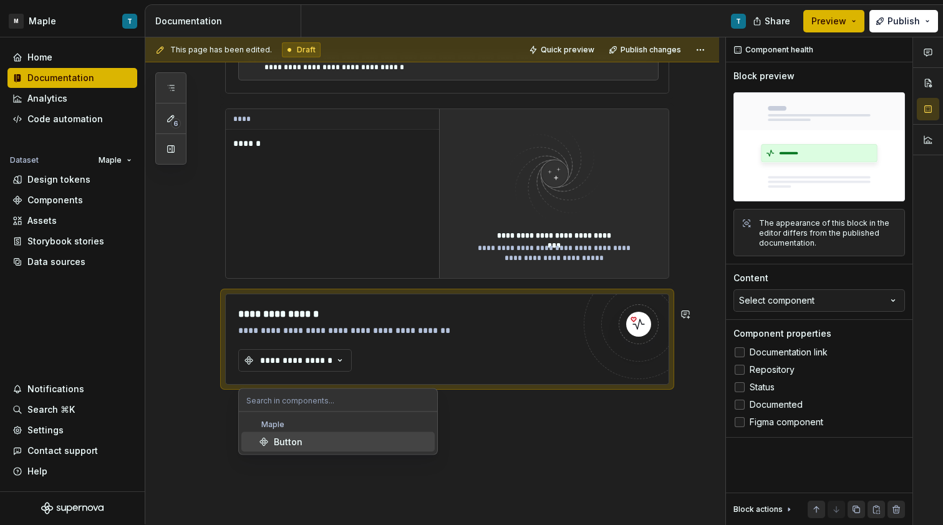
click at [303, 441] on div "Button" at bounding box center [352, 442] width 156 height 12
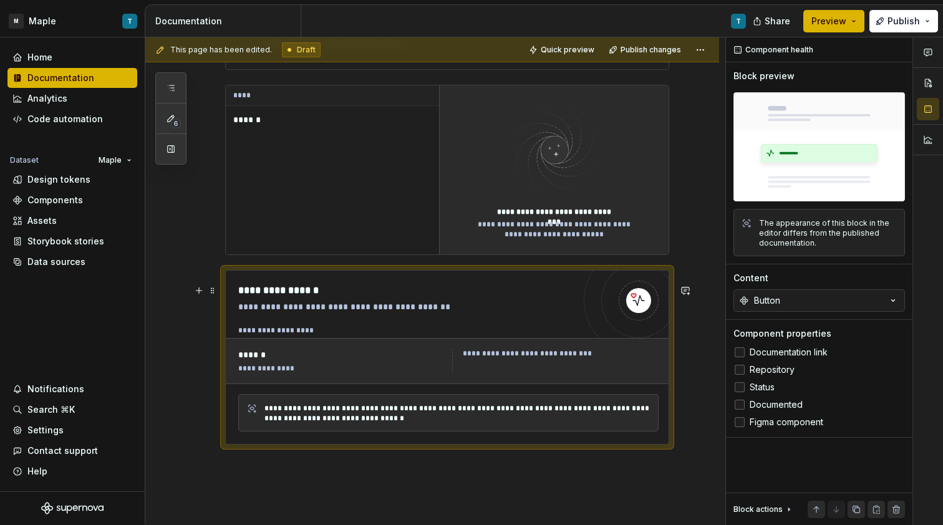
scroll to position [2520, 0]
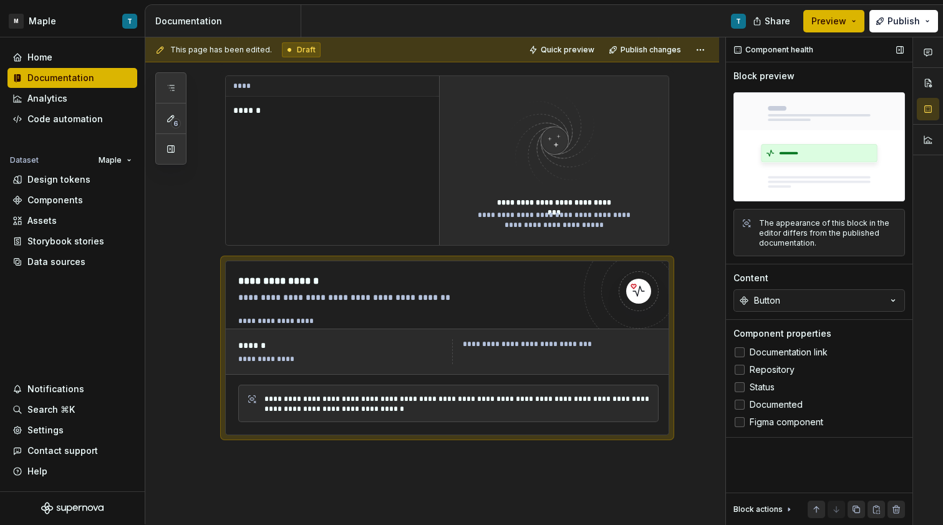
click at [769, 390] on span "Status" at bounding box center [762, 387] width 25 height 10
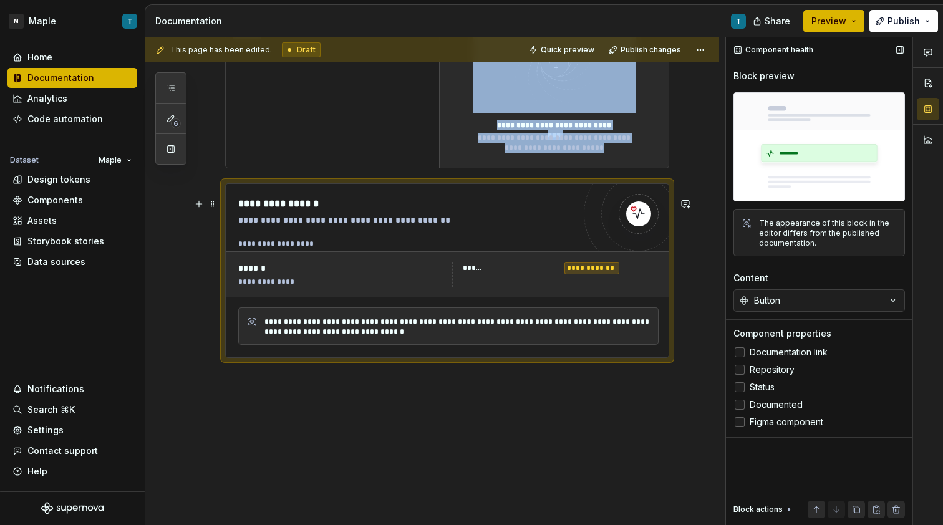
scroll to position [2608, 0]
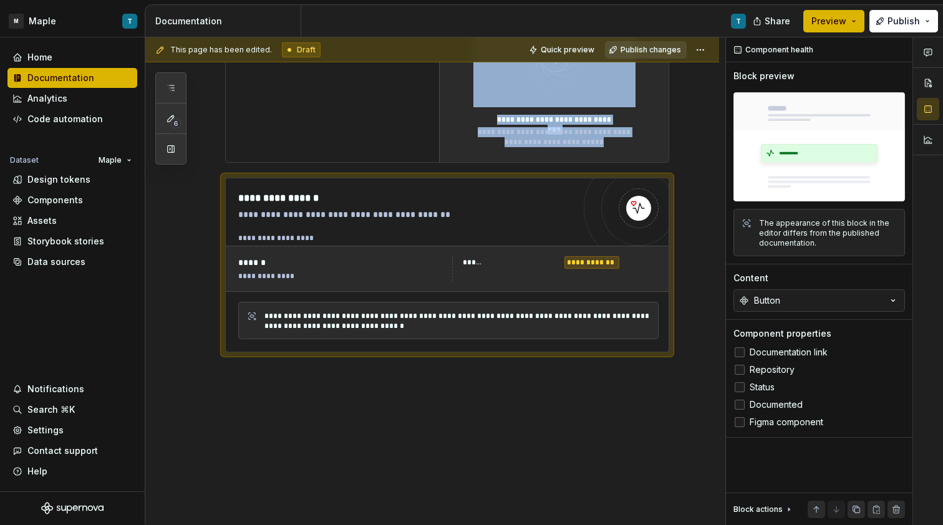
click at [642, 51] on span "Publish changes" at bounding box center [650, 50] width 60 height 10
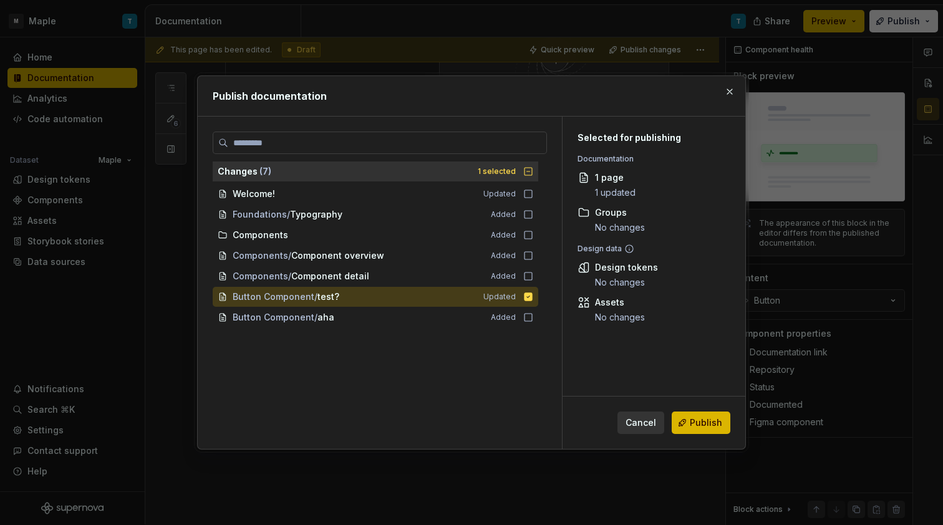
click at [681, 413] on button "Publish" at bounding box center [701, 423] width 59 height 22
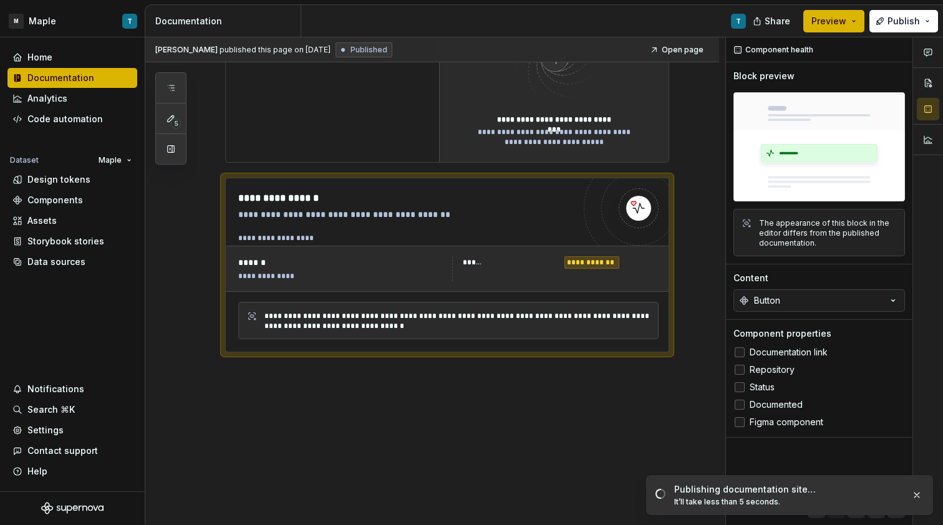
scroll to position [2591, 0]
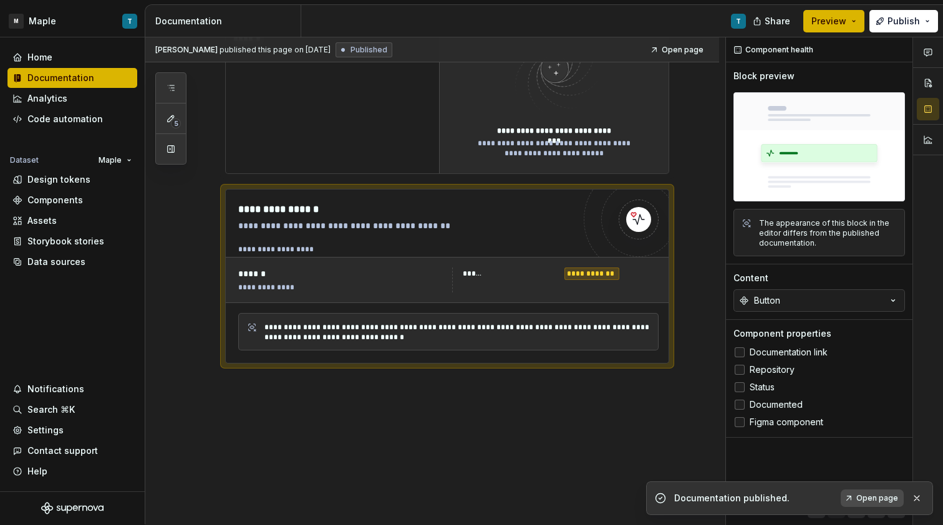
click at [880, 499] on span "Open page" at bounding box center [877, 498] width 42 height 10
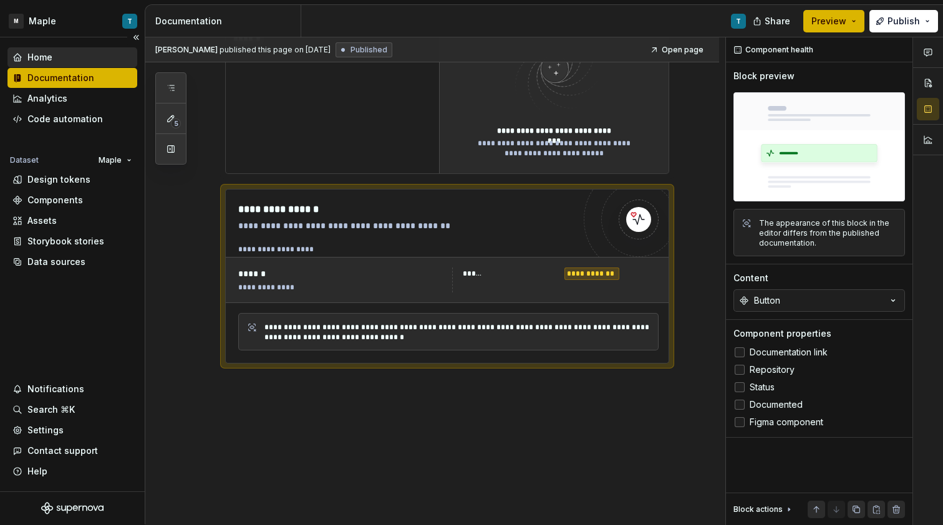
click at [65, 56] on div "Home" at bounding box center [72, 57] width 120 height 12
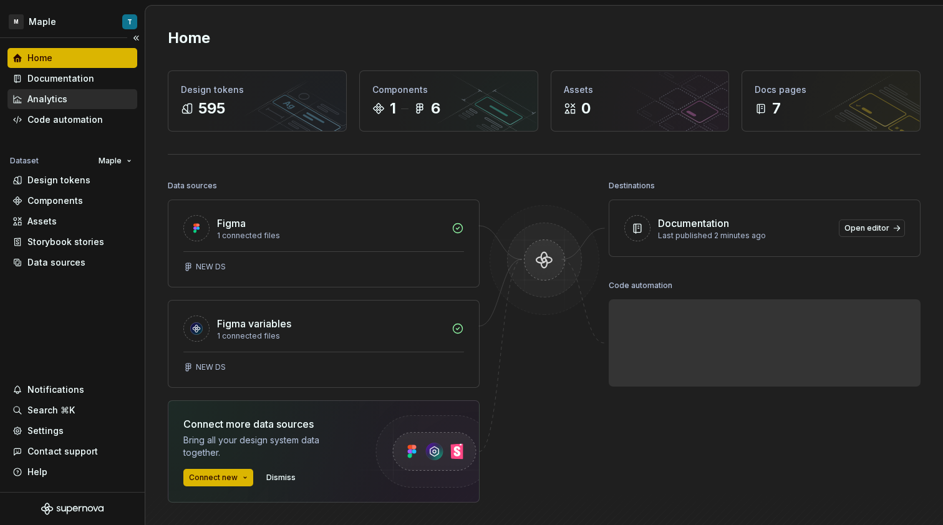
click at [63, 92] on div "Analytics" at bounding box center [72, 99] width 130 height 20
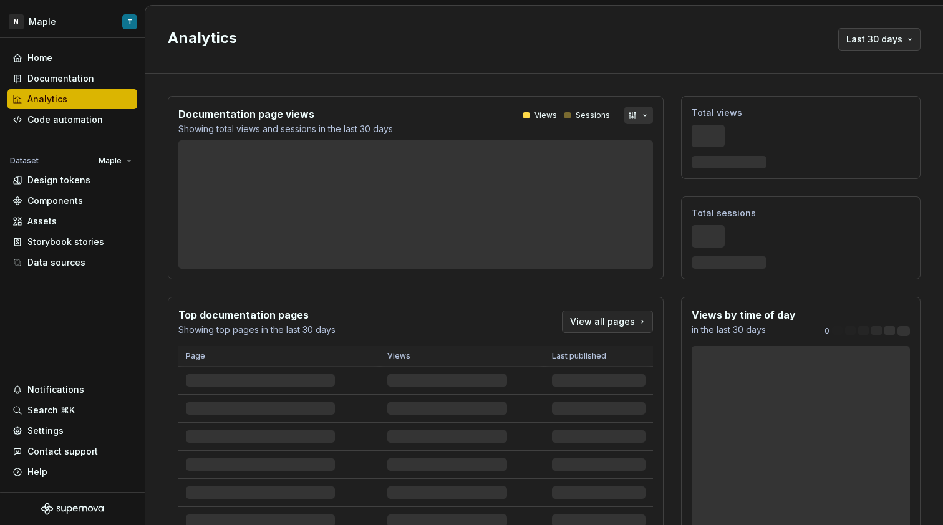
click at [625, 120] on button "button" at bounding box center [638, 115] width 29 height 17
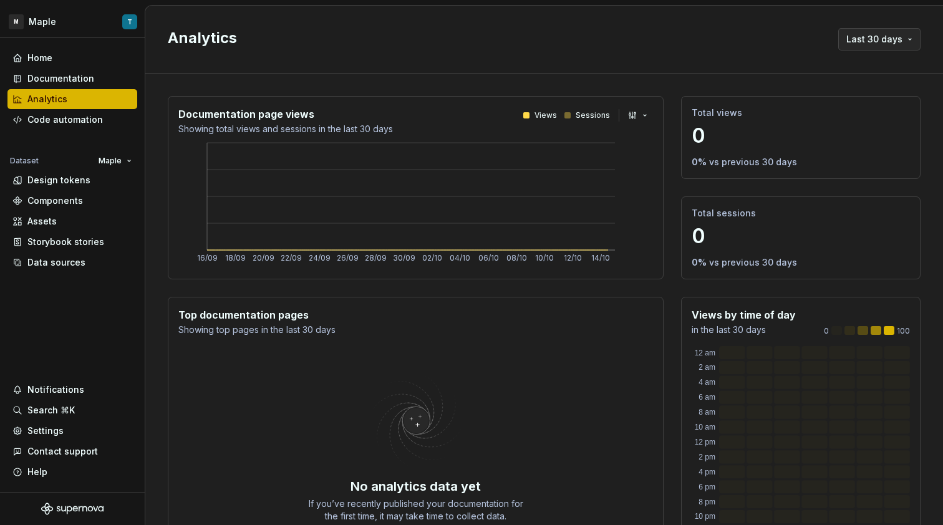
click at [629, 117] on html "M Maple T Home Documentation Analytics Code automation Dataset Maple Design tok…" at bounding box center [471, 262] width 943 height 525
click at [91, 77] on div "Documentation" at bounding box center [60, 78] width 67 height 12
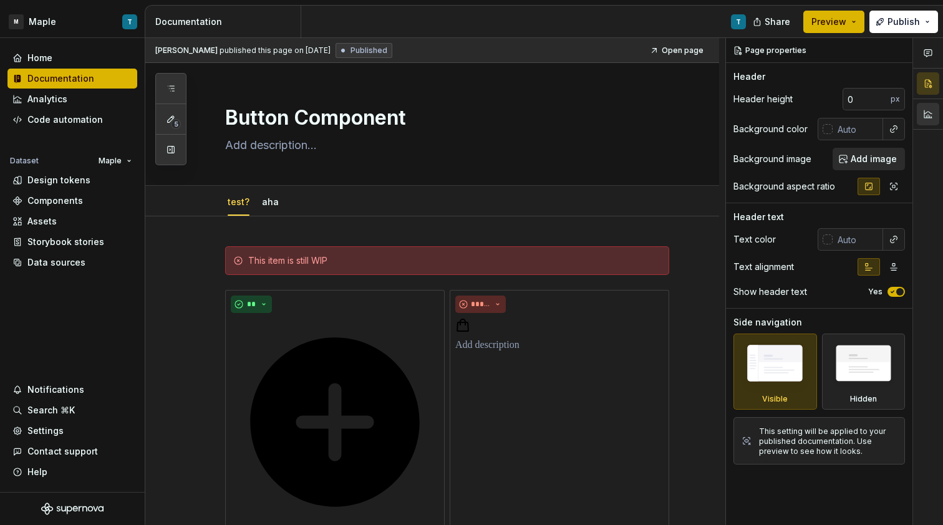
click at [935, 112] on button "button" at bounding box center [928, 114] width 22 height 22
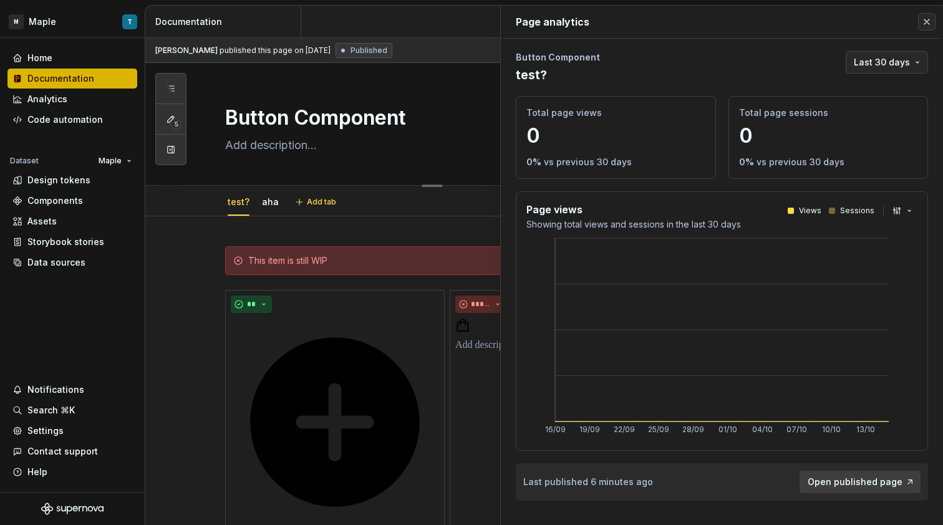
click at [410, 157] on div "Button Component" at bounding box center [447, 124] width 444 height 122
click at [930, 20] on button "button" at bounding box center [926, 21] width 17 height 17
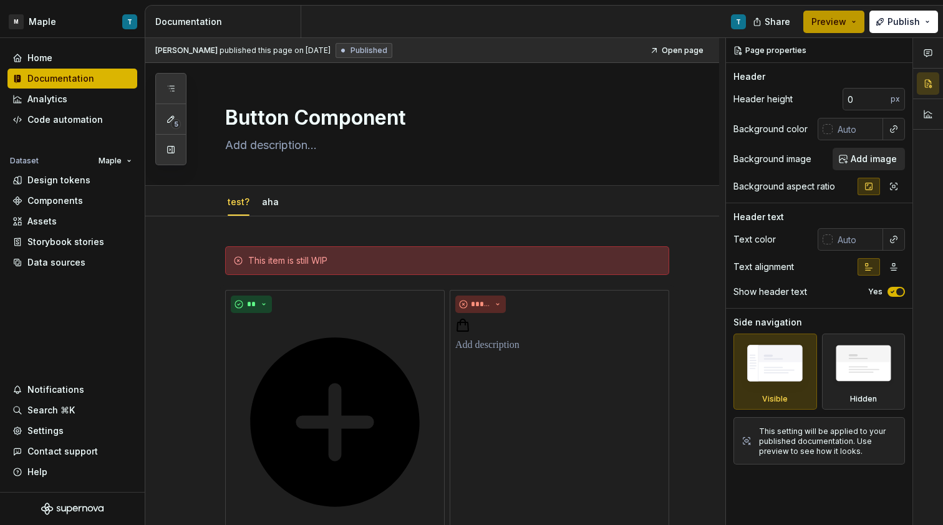
click at [854, 24] on button "Preview" at bounding box center [833, 22] width 61 height 22
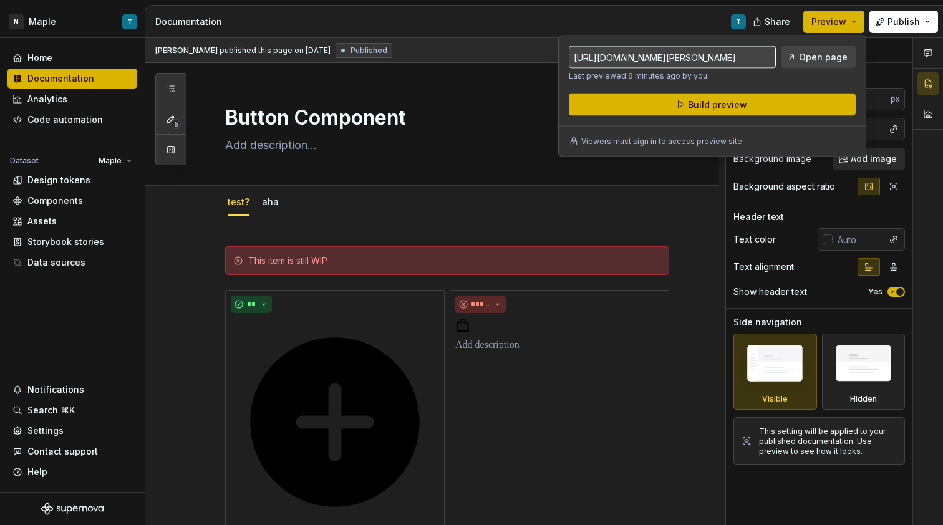
click at [652, 137] on p "Viewers must sign in to access preview site." at bounding box center [662, 142] width 163 height 10
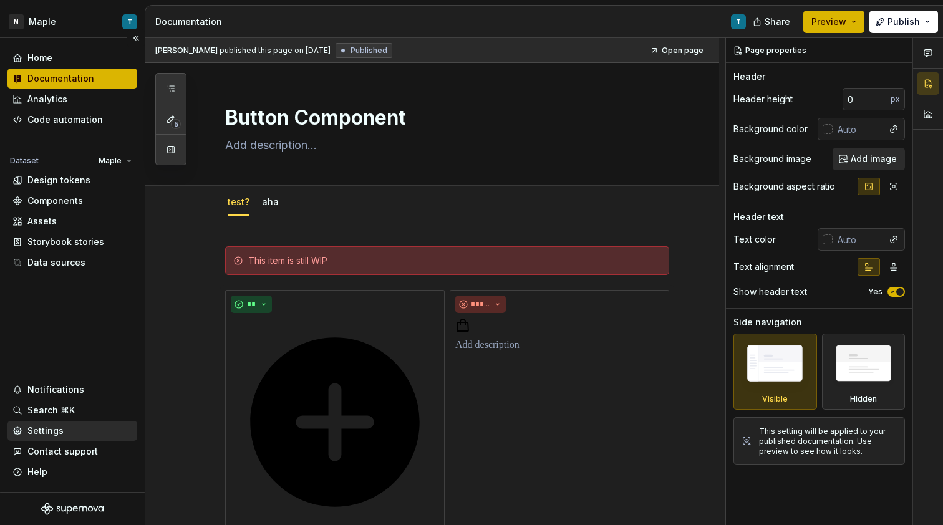
click at [61, 428] on div "Settings" at bounding box center [72, 431] width 120 height 12
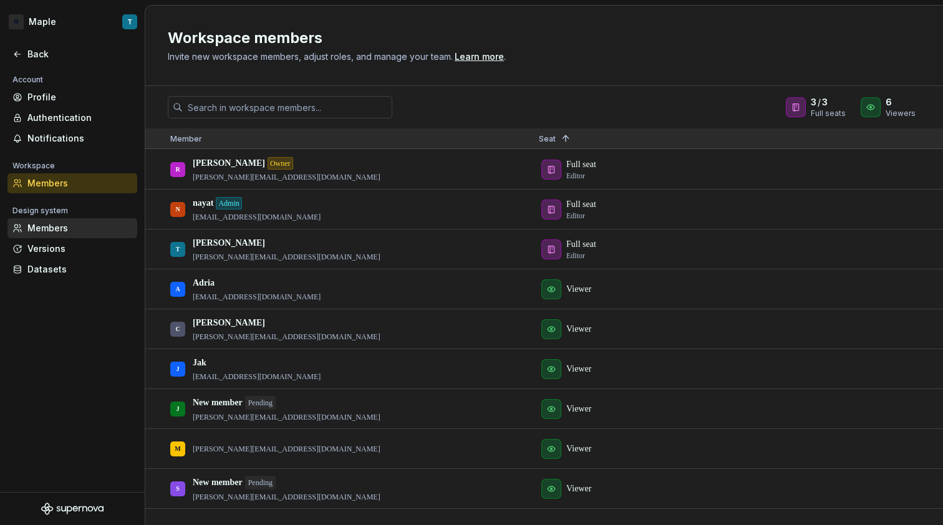
click at [64, 231] on div "Members" at bounding box center [79, 228] width 105 height 12
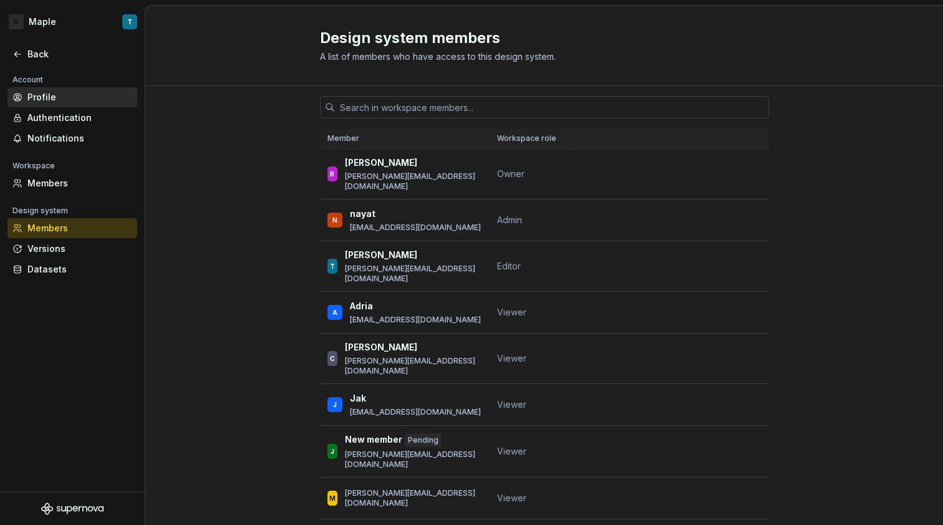
click at [69, 102] on div "Profile" at bounding box center [79, 97] width 105 height 12
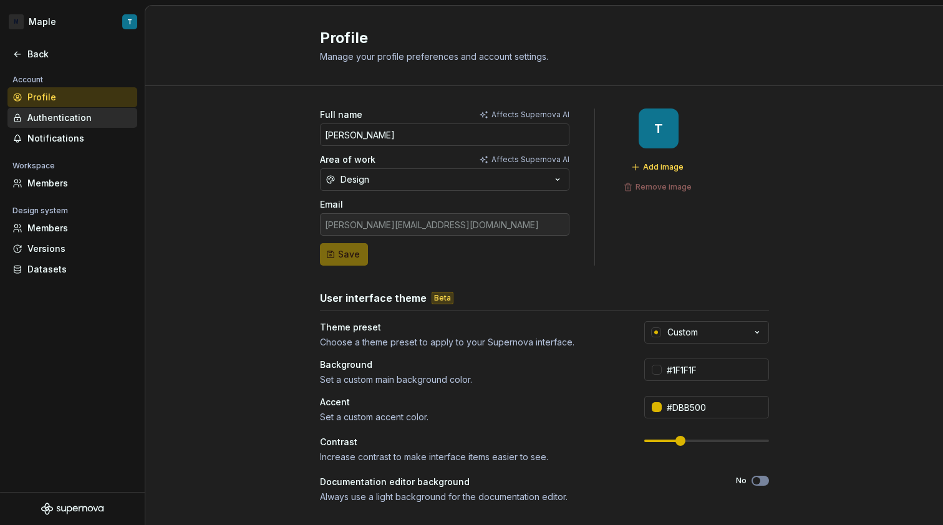
click at [70, 120] on div "Authentication" at bounding box center [79, 118] width 105 height 12
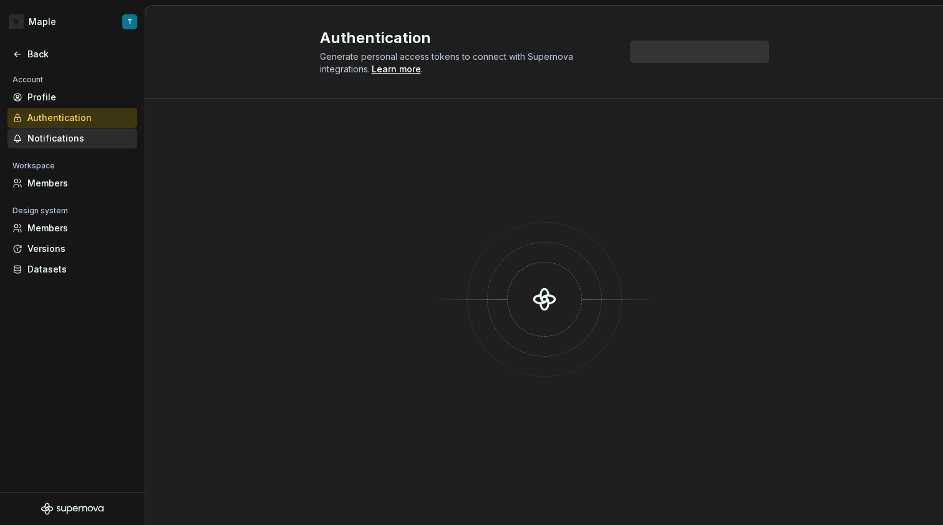
click at [67, 132] on div "Notifications" at bounding box center [79, 138] width 105 height 12
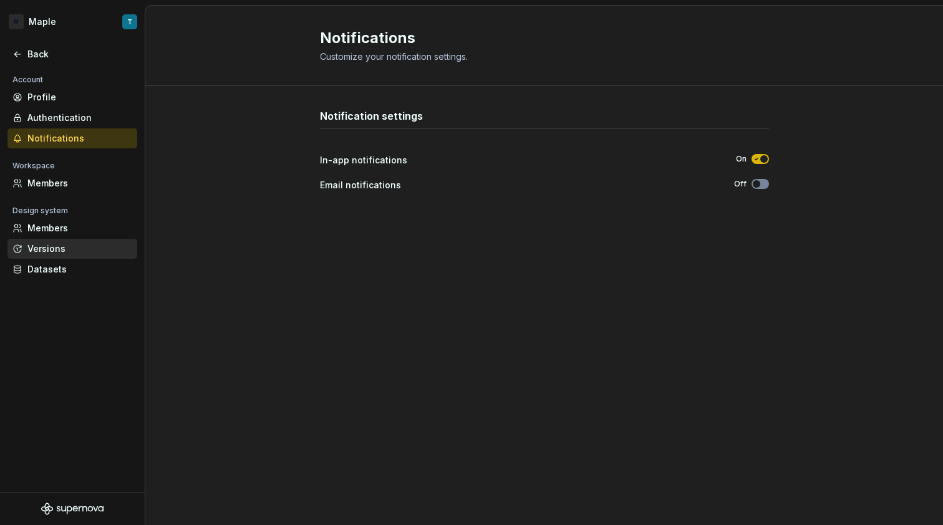
click at [82, 249] on div "Versions" at bounding box center [79, 249] width 105 height 12
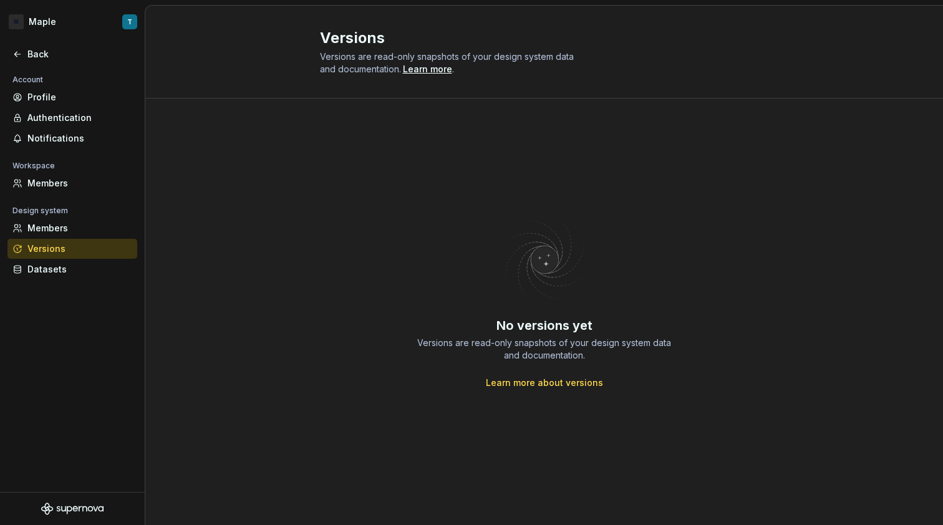
click at [540, 383] on link "Learn more about versions" at bounding box center [544, 383] width 117 height 12
click at [74, 178] on div "Members" at bounding box center [79, 183] width 105 height 12
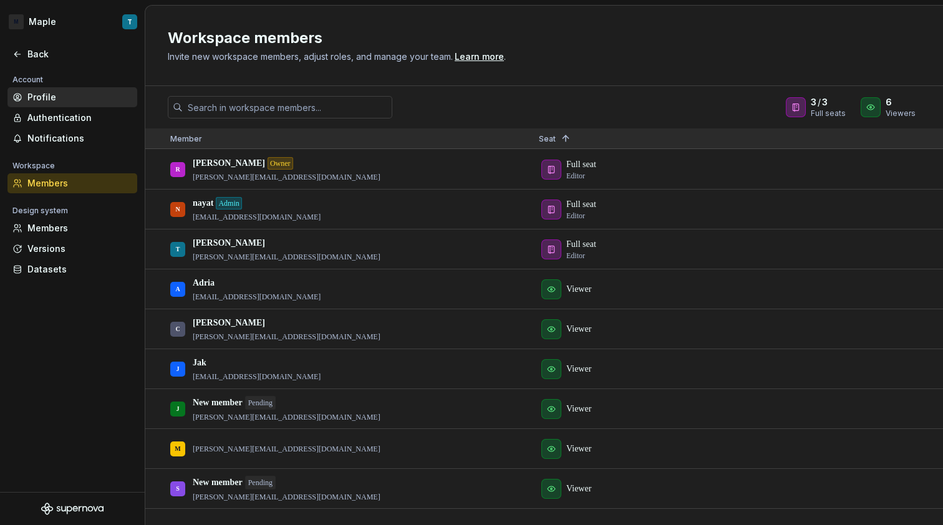
click at [46, 98] on div "Profile" at bounding box center [79, 97] width 105 height 12
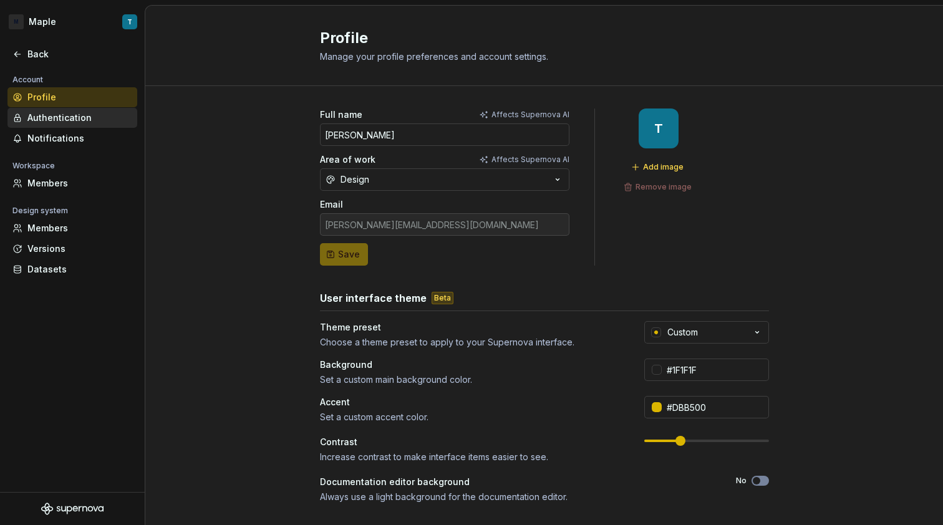
click at [58, 116] on div "Authentication" at bounding box center [79, 118] width 105 height 12
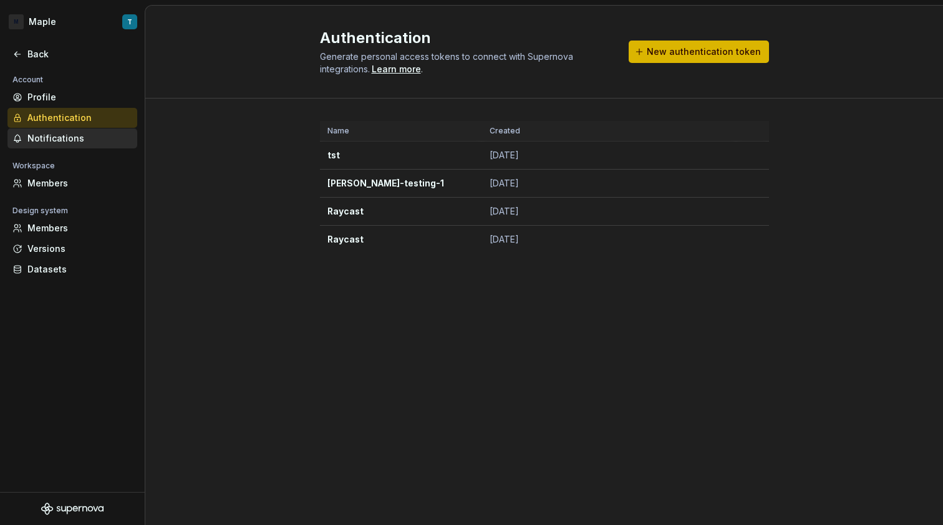
click at [65, 133] on div "Notifications" at bounding box center [79, 138] width 105 height 12
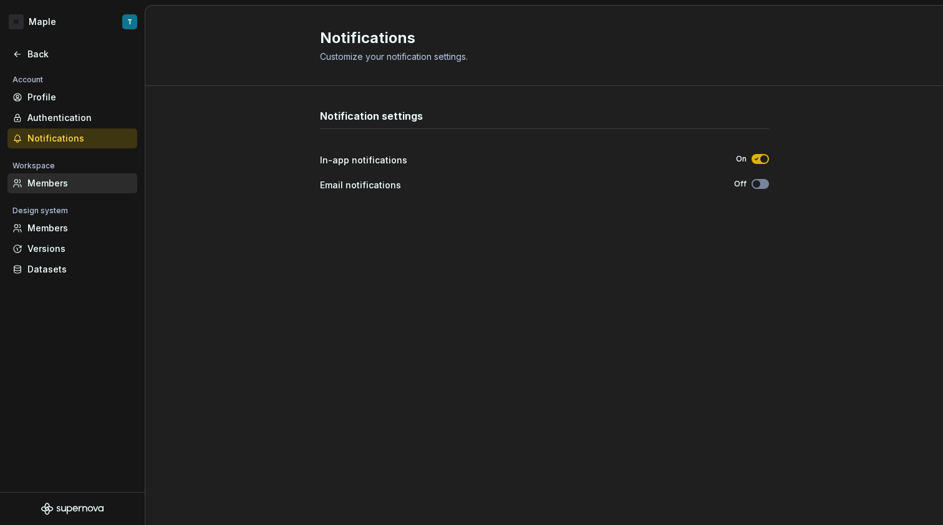
click at [65, 186] on div "Members" at bounding box center [79, 183] width 105 height 12
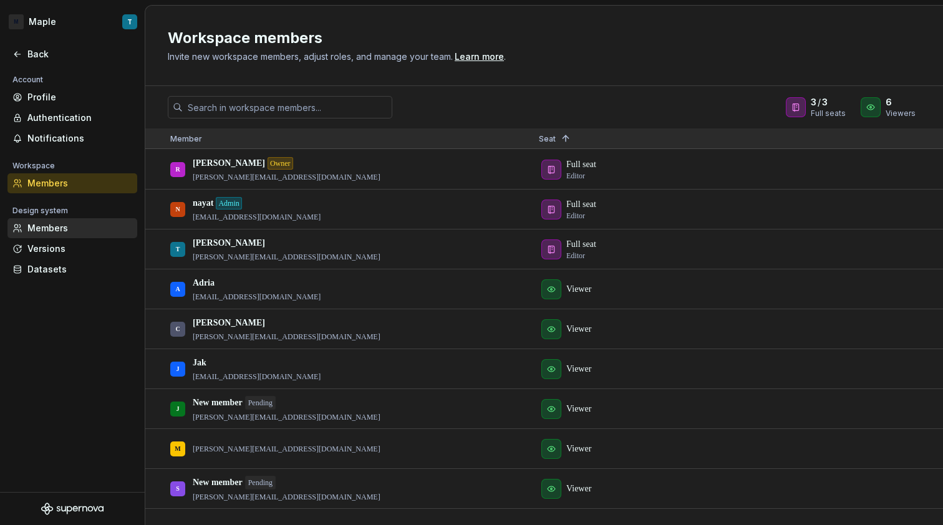
click at [70, 219] on div "Members" at bounding box center [72, 228] width 130 height 20
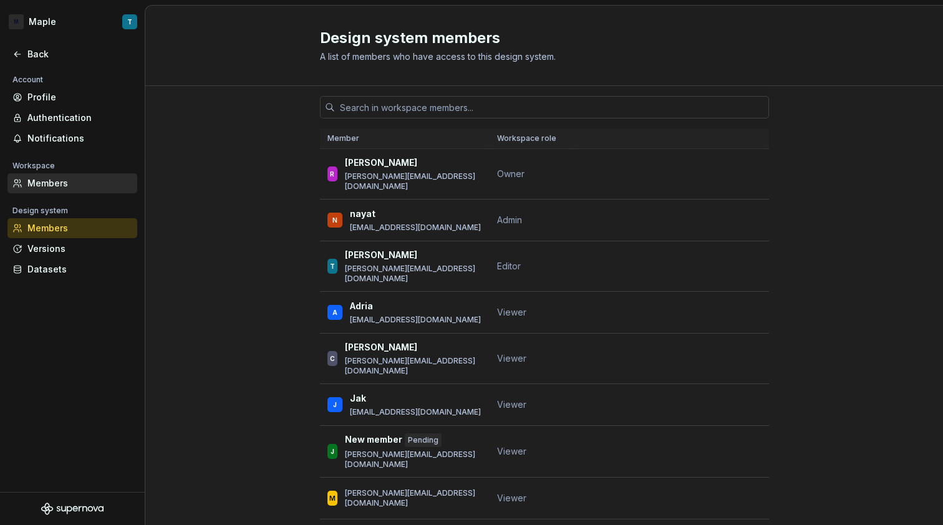
click at [73, 180] on div "Members" at bounding box center [79, 183] width 105 height 12
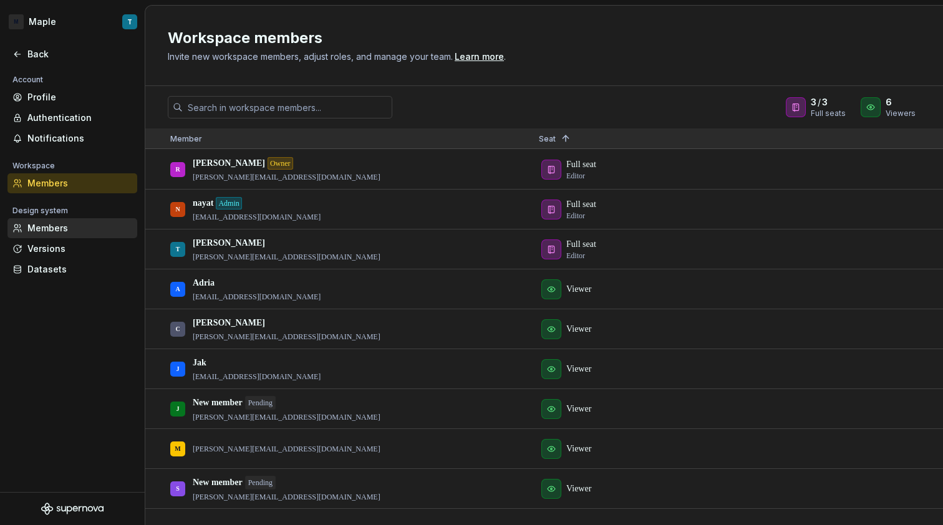
click at [74, 224] on div "Members" at bounding box center [79, 228] width 105 height 12
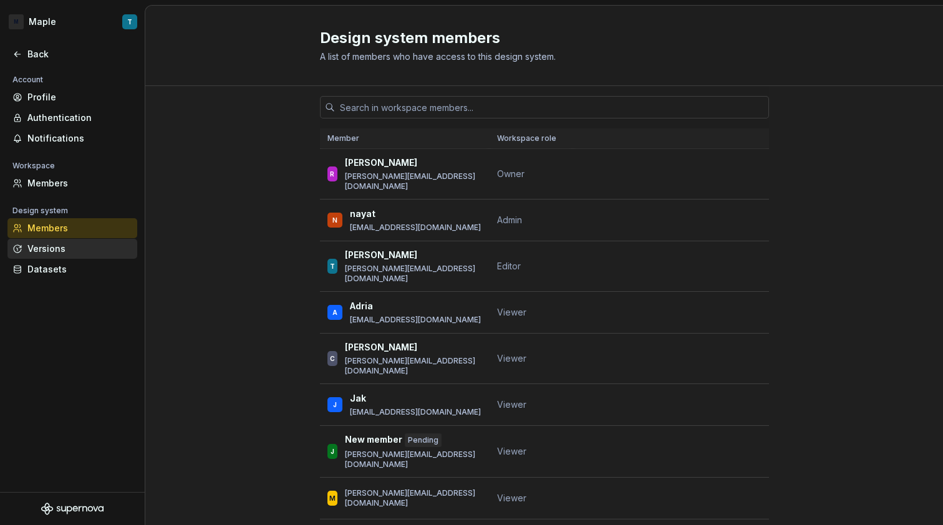
click at [73, 245] on div "Versions" at bounding box center [79, 249] width 105 height 12
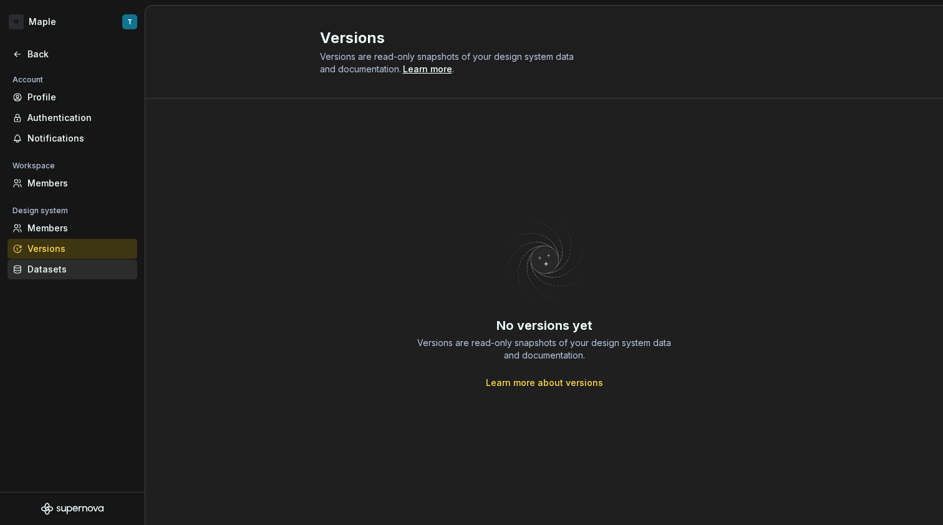
click at [79, 268] on div "Datasets" at bounding box center [79, 269] width 105 height 12
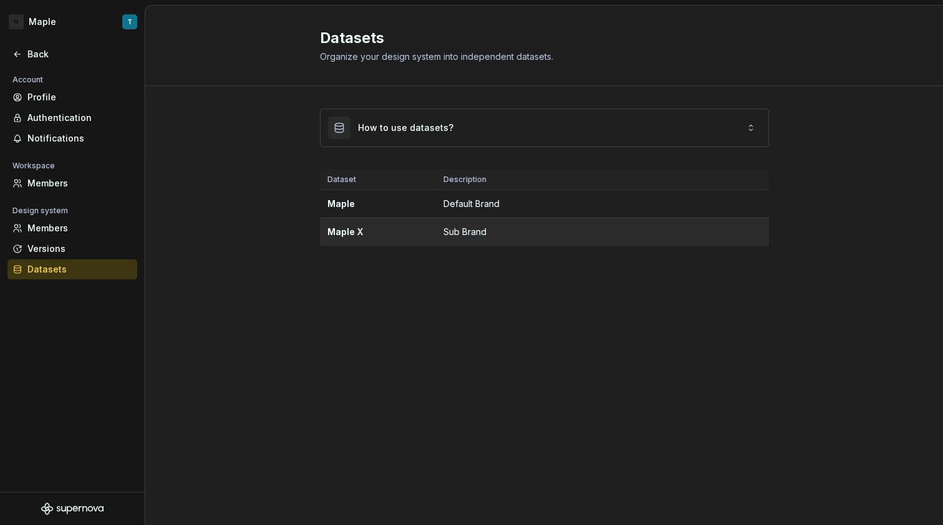
click at [386, 232] on div "Maple X" at bounding box center [377, 232] width 101 height 12
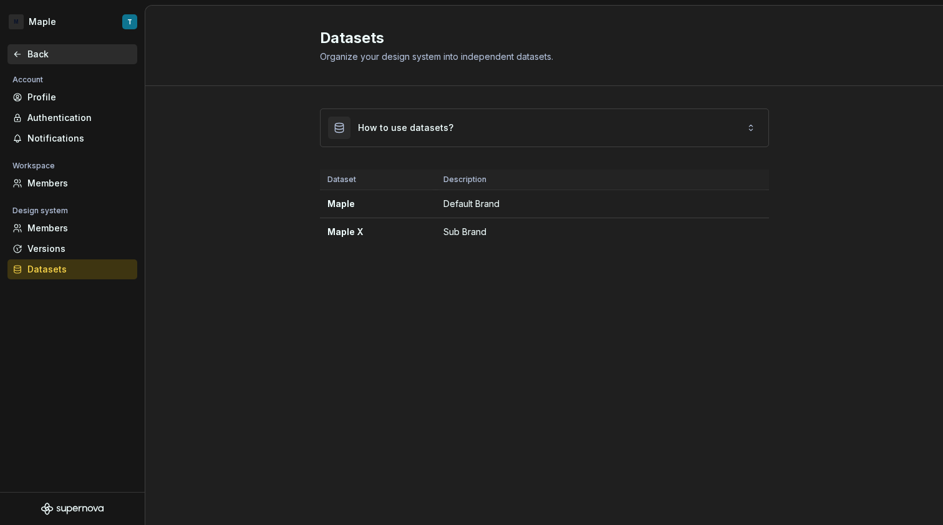
click at [38, 58] on div "Back" at bounding box center [79, 54] width 105 height 12
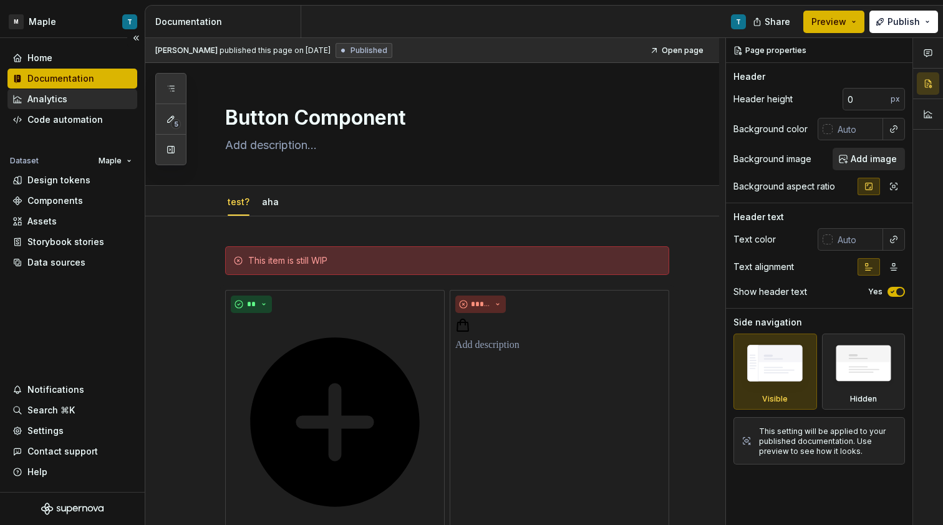
click at [69, 95] on div "Analytics" at bounding box center [72, 99] width 120 height 12
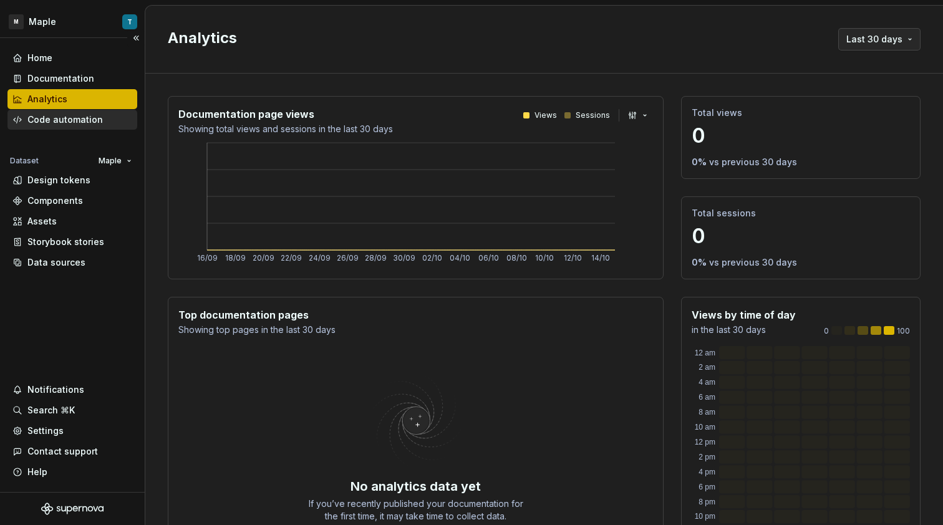
click at [107, 118] on div "Code automation" at bounding box center [72, 119] width 120 height 12
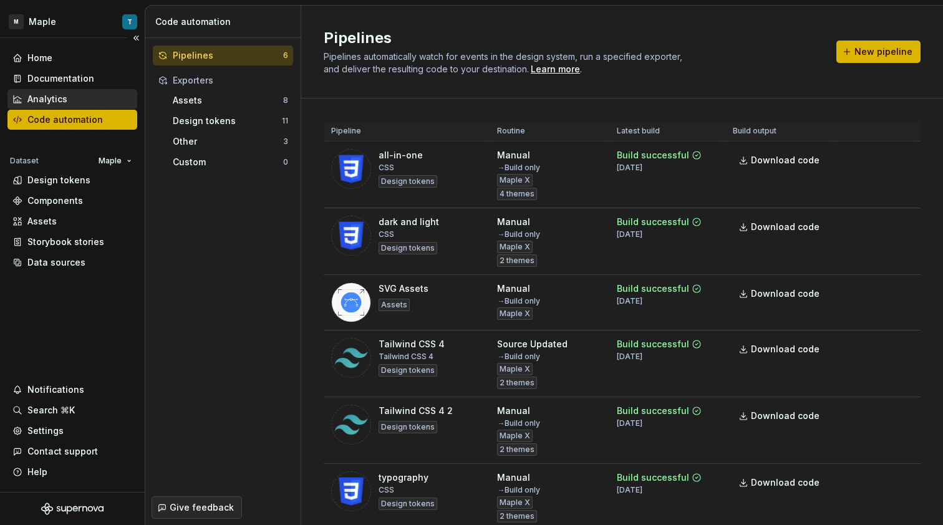
click at [82, 104] on div "Analytics" at bounding box center [72, 99] width 120 height 12
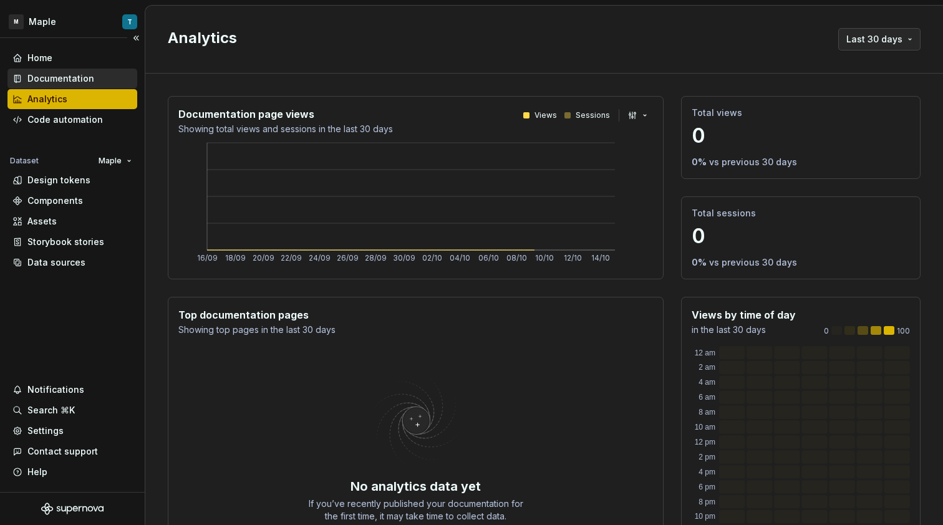
click at [105, 79] on div "Documentation" at bounding box center [72, 78] width 120 height 12
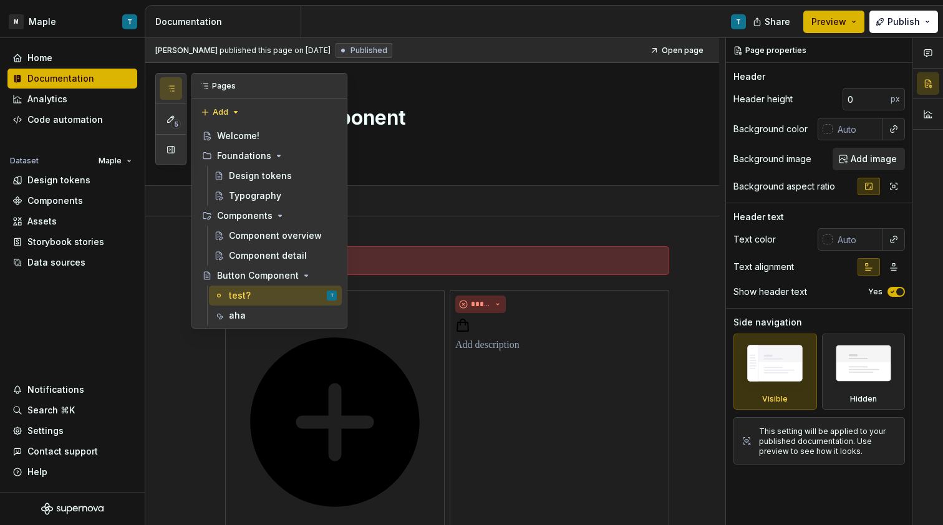
click at [173, 87] on icon "button" at bounding box center [171, 89] width 10 height 10
click at [315, 275] on button "Page tree" at bounding box center [310, 275] width 17 height 17
click at [430, 211] on html "M Maple T Home Documentation Analytics Code automation Dataset Maple Design tok…" at bounding box center [471, 262] width 943 height 525
click at [549, 135] on div "Button Component" at bounding box center [447, 124] width 444 height 122
click at [445, 86] on div "Edit header" at bounding box center [427, 84] width 564 height 22
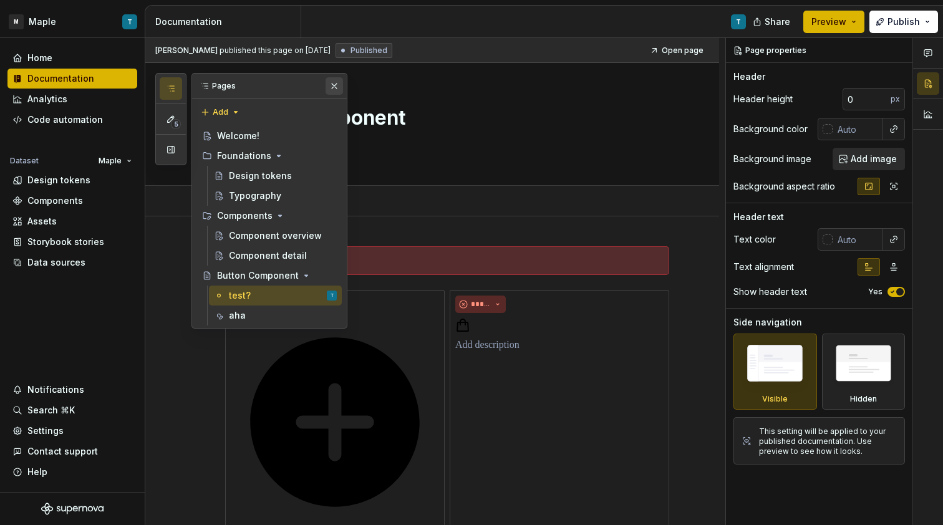
click at [335, 87] on button "button" at bounding box center [333, 85] width 17 height 17
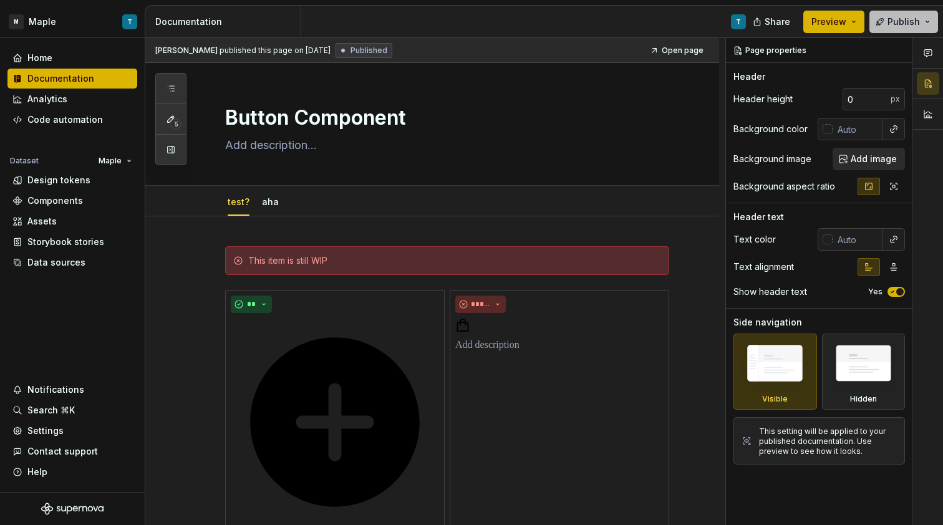
click at [899, 20] on span "Publish" at bounding box center [903, 22] width 32 height 12
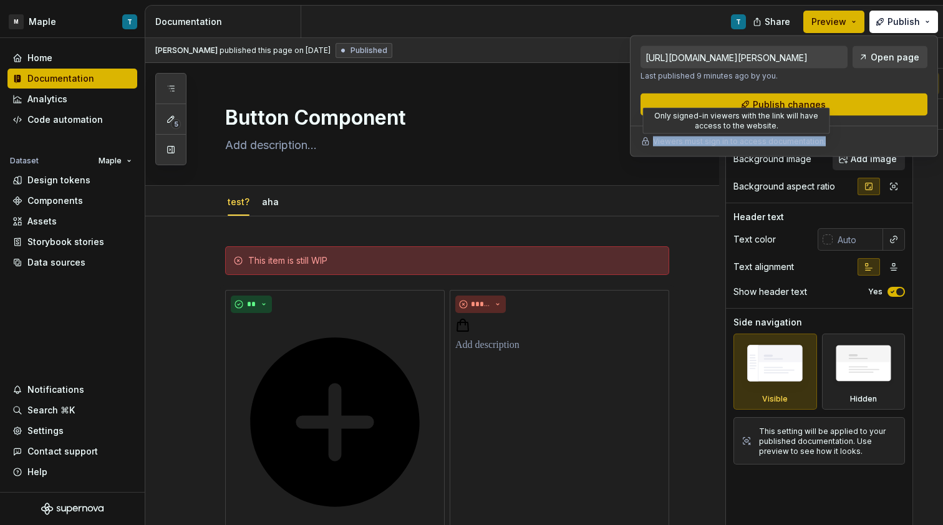
drag, startPoint x: 831, startPoint y: 140, endPoint x: 645, endPoint y: 143, distance: 185.8
click at [645, 143] on div "Viewers must sign in to access documentation." at bounding box center [783, 142] width 287 height 10
copy p "Viewers must sign in to access documentation."
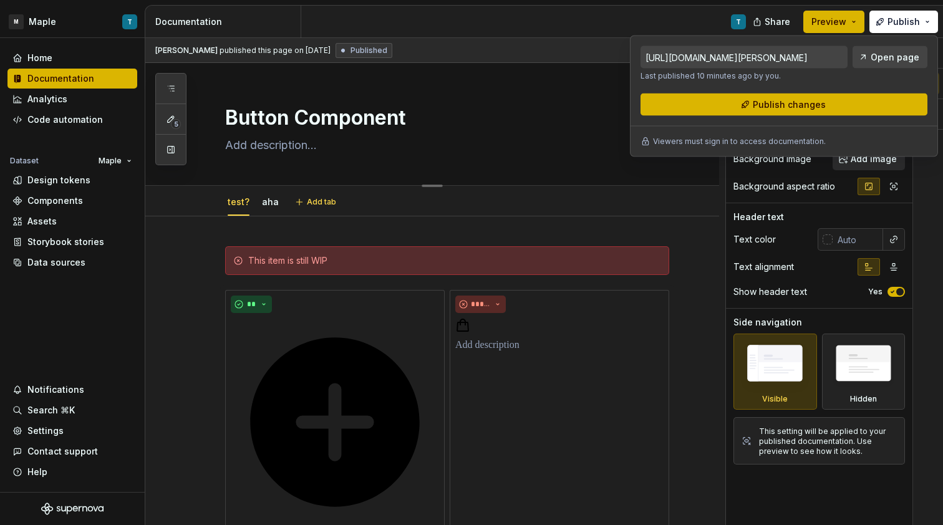
click at [523, 100] on div "Button Component" at bounding box center [447, 124] width 444 height 122
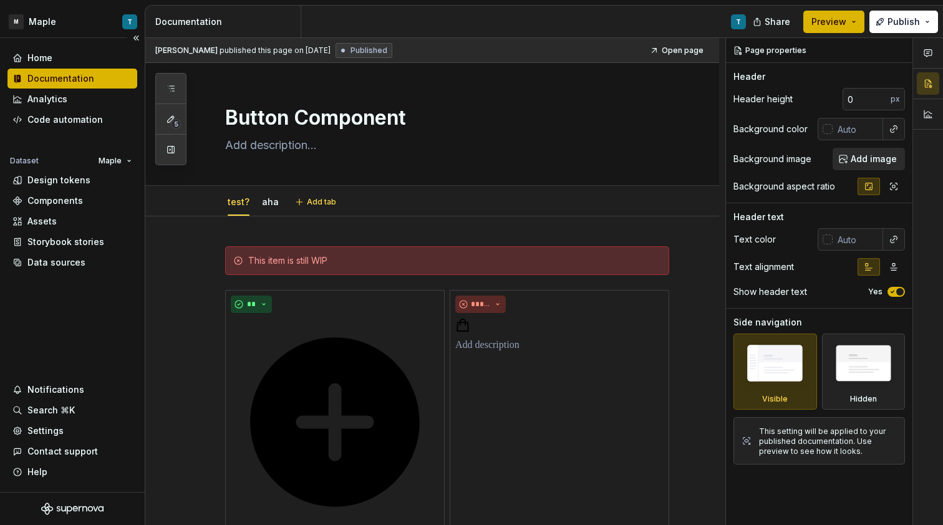
type textarea "*"
click at [67, 426] on div "Settings" at bounding box center [72, 431] width 120 height 12
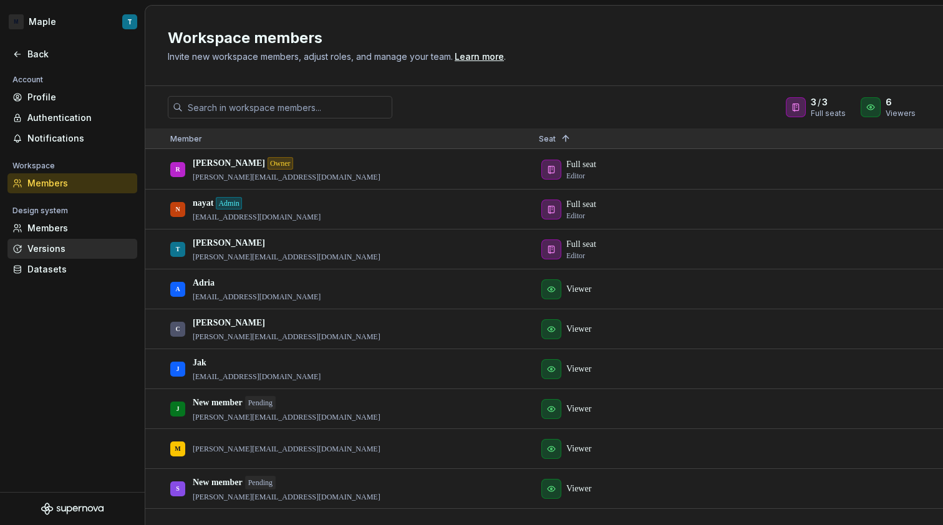
click at [67, 247] on div "Versions" at bounding box center [79, 249] width 105 height 12
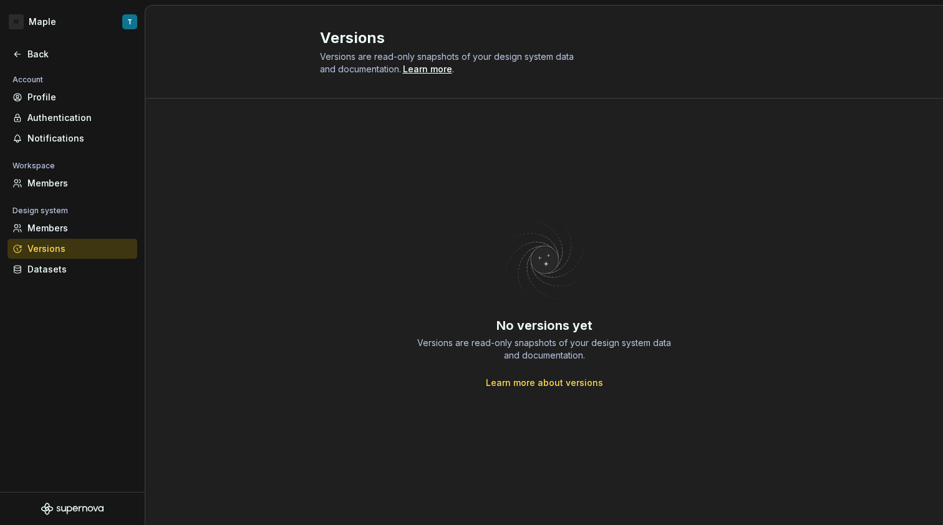
click at [73, 245] on div "Versions" at bounding box center [79, 249] width 105 height 12
click at [90, 194] on div "Account Profile Authentication Notifications Workspace Members Design system Me…" at bounding box center [72, 179] width 145 height 215
click at [89, 191] on div "Members" at bounding box center [72, 183] width 130 height 20
